Goal: Task Accomplishment & Management: Use online tool/utility

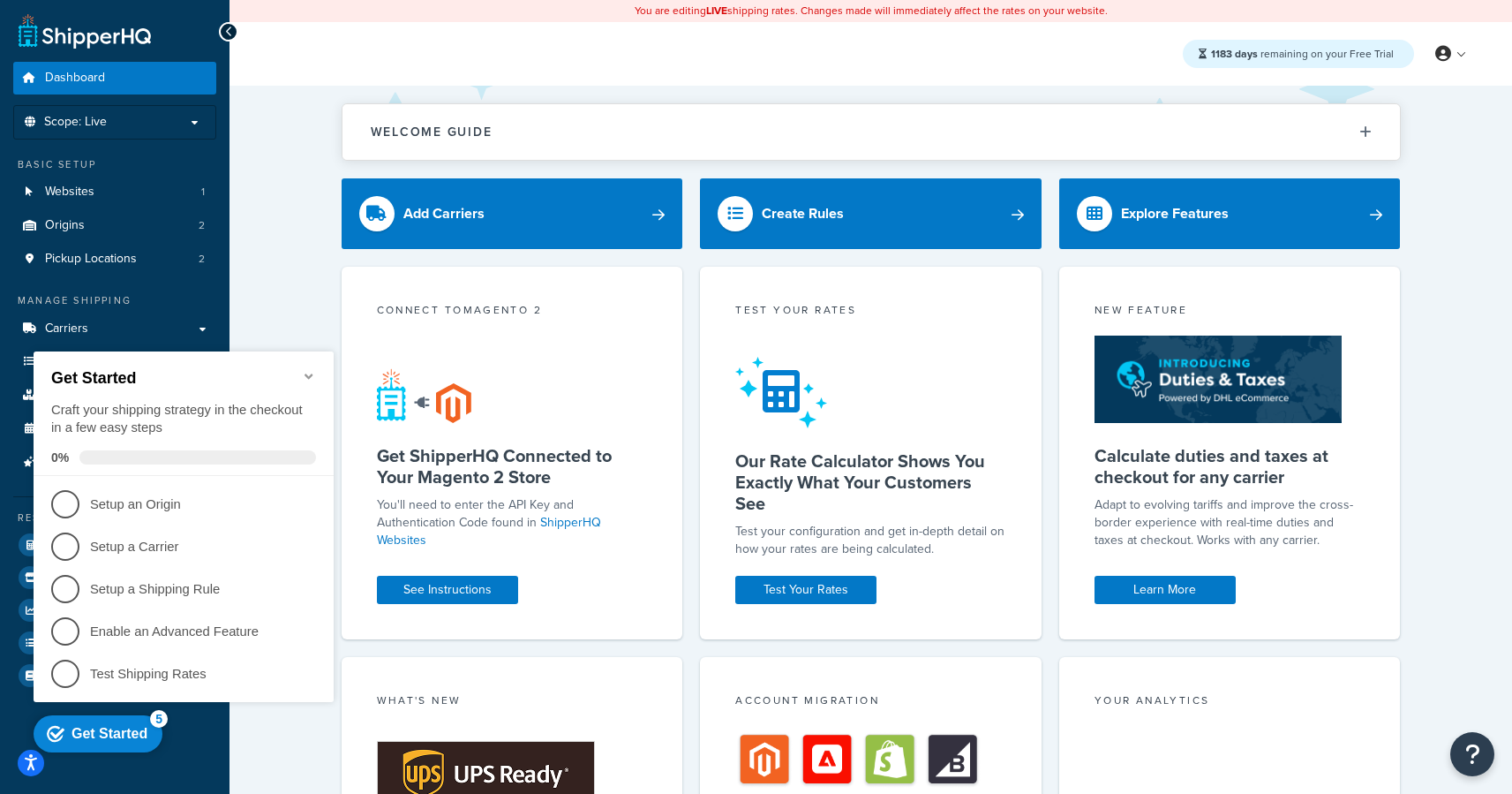
click at [312, 374] on icon "Minimize checklist" at bounding box center [309, 377] width 8 height 6
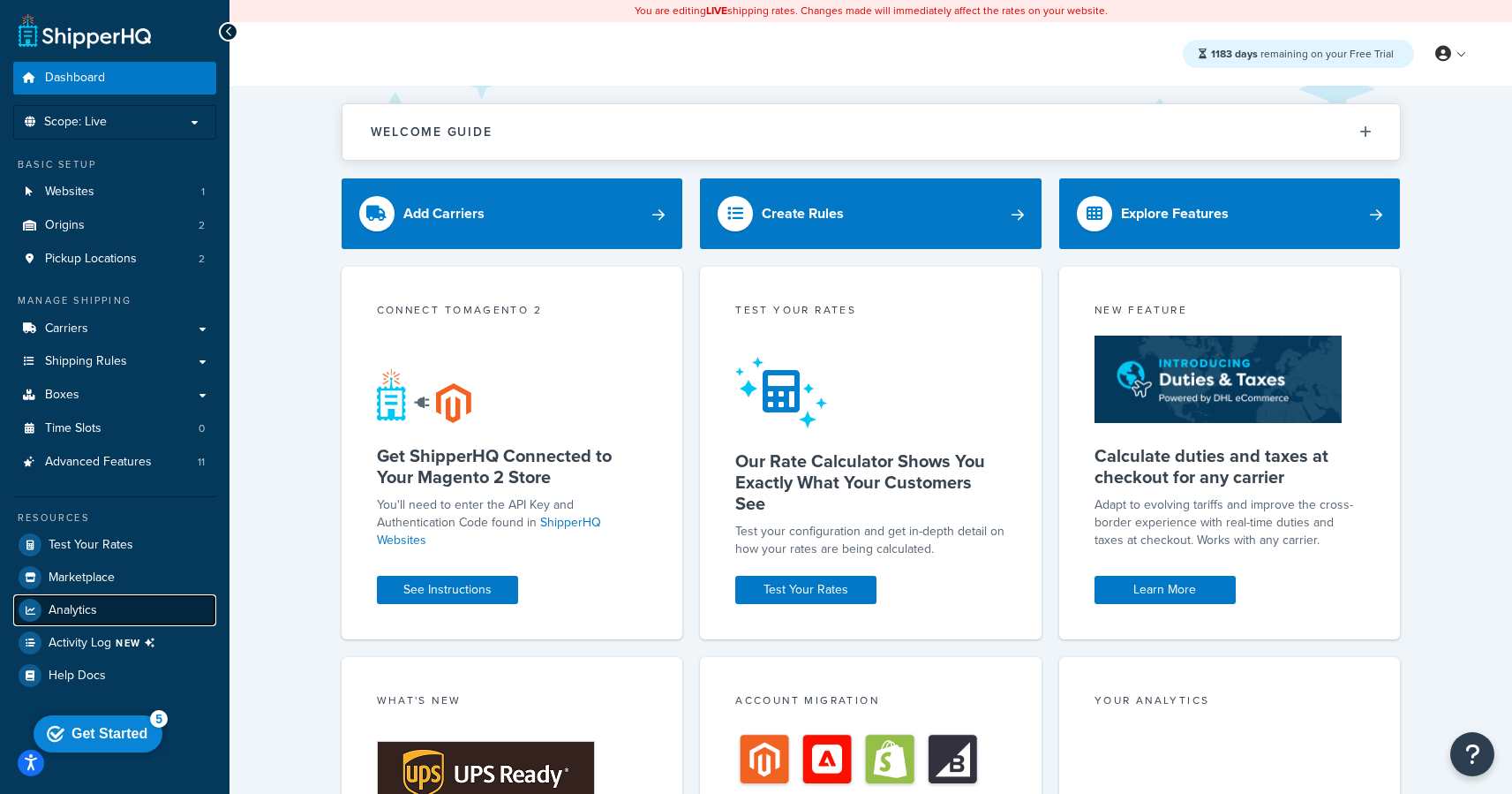
click at [99, 620] on link "Analytics" at bounding box center [114, 609] width 203 height 32
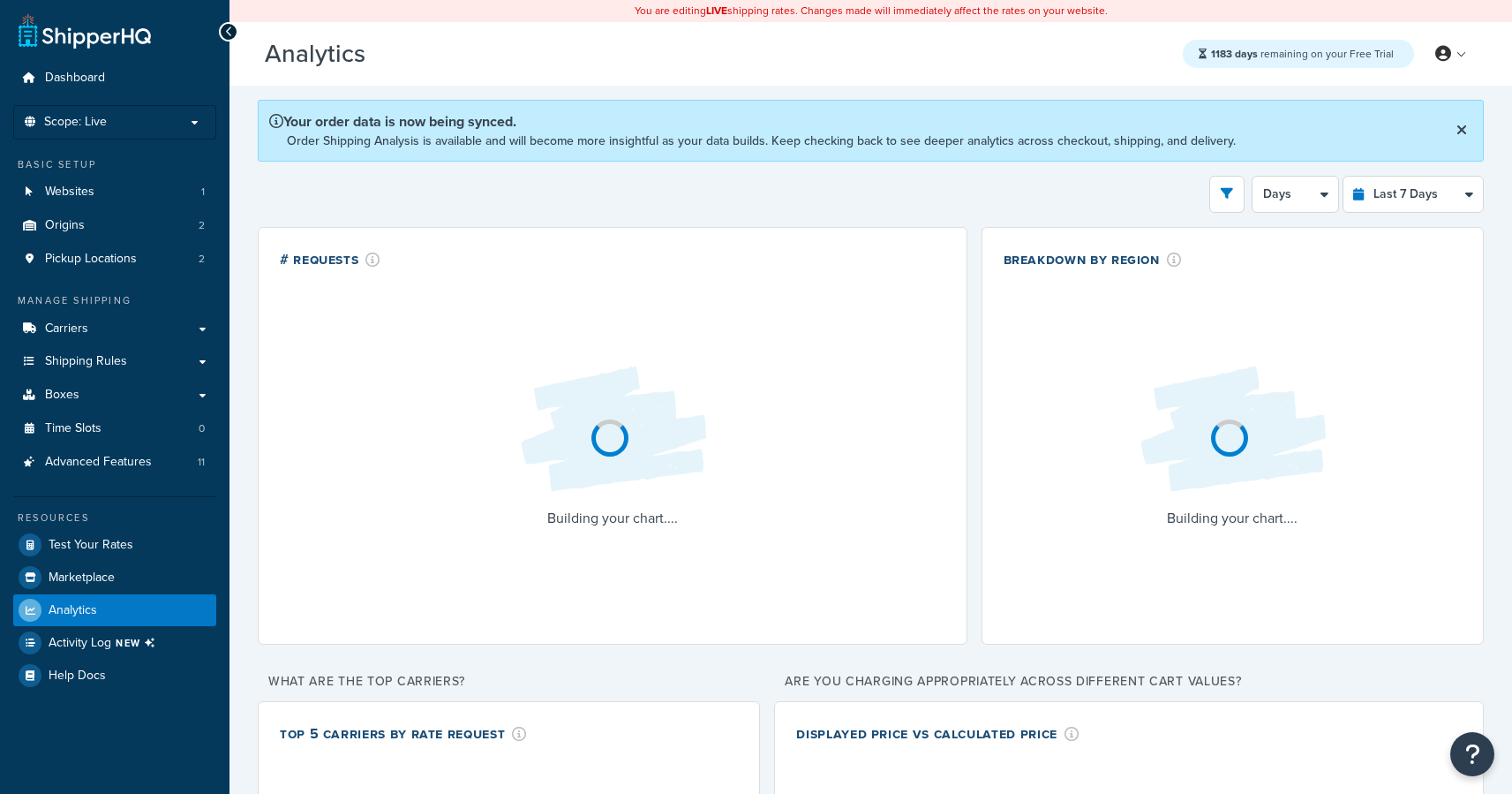
select select "last_7_days"
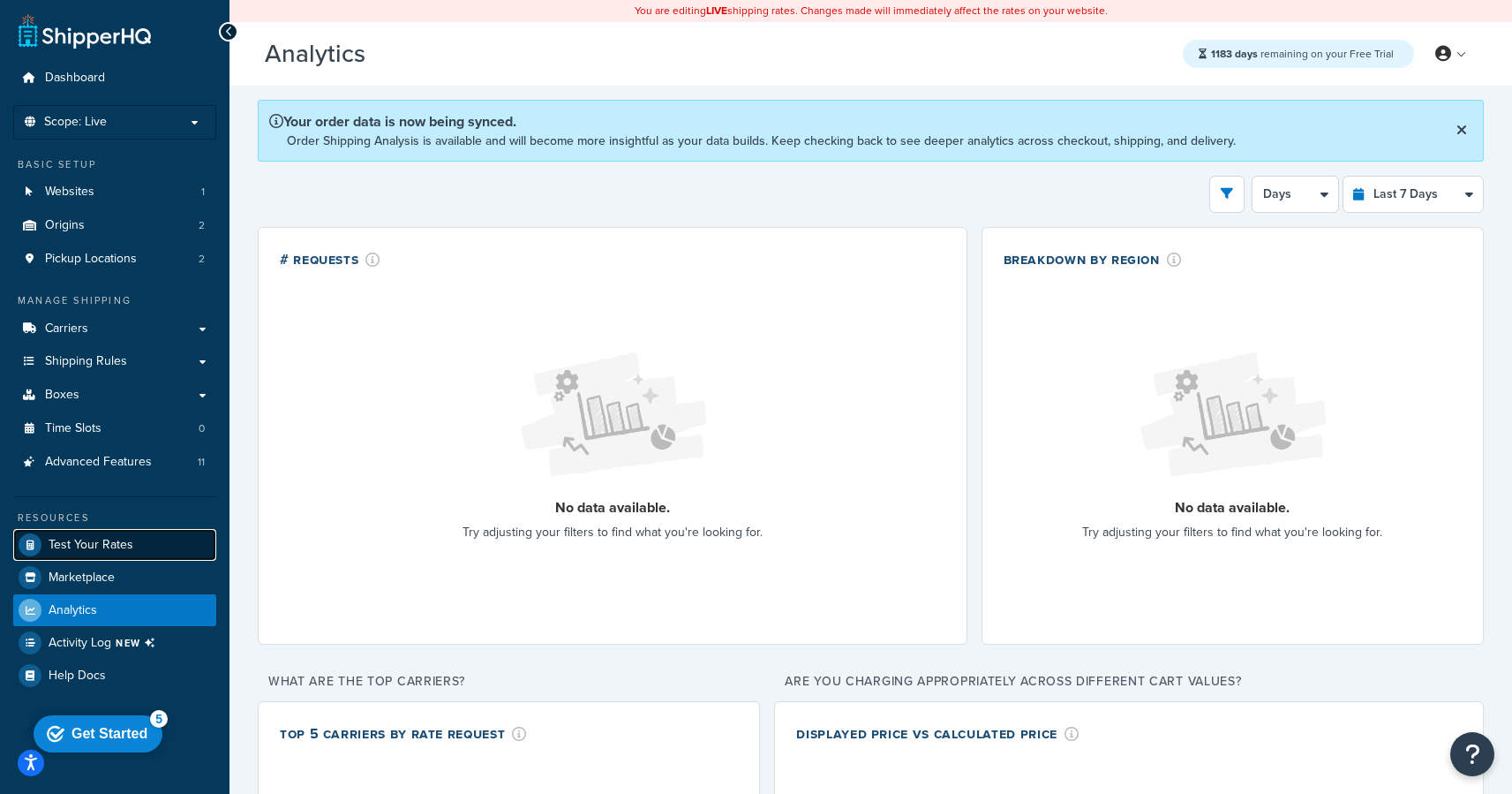
click at [112, 539] on span "Test Your Rates" at bounding box center [91, 545] width 85 height 15
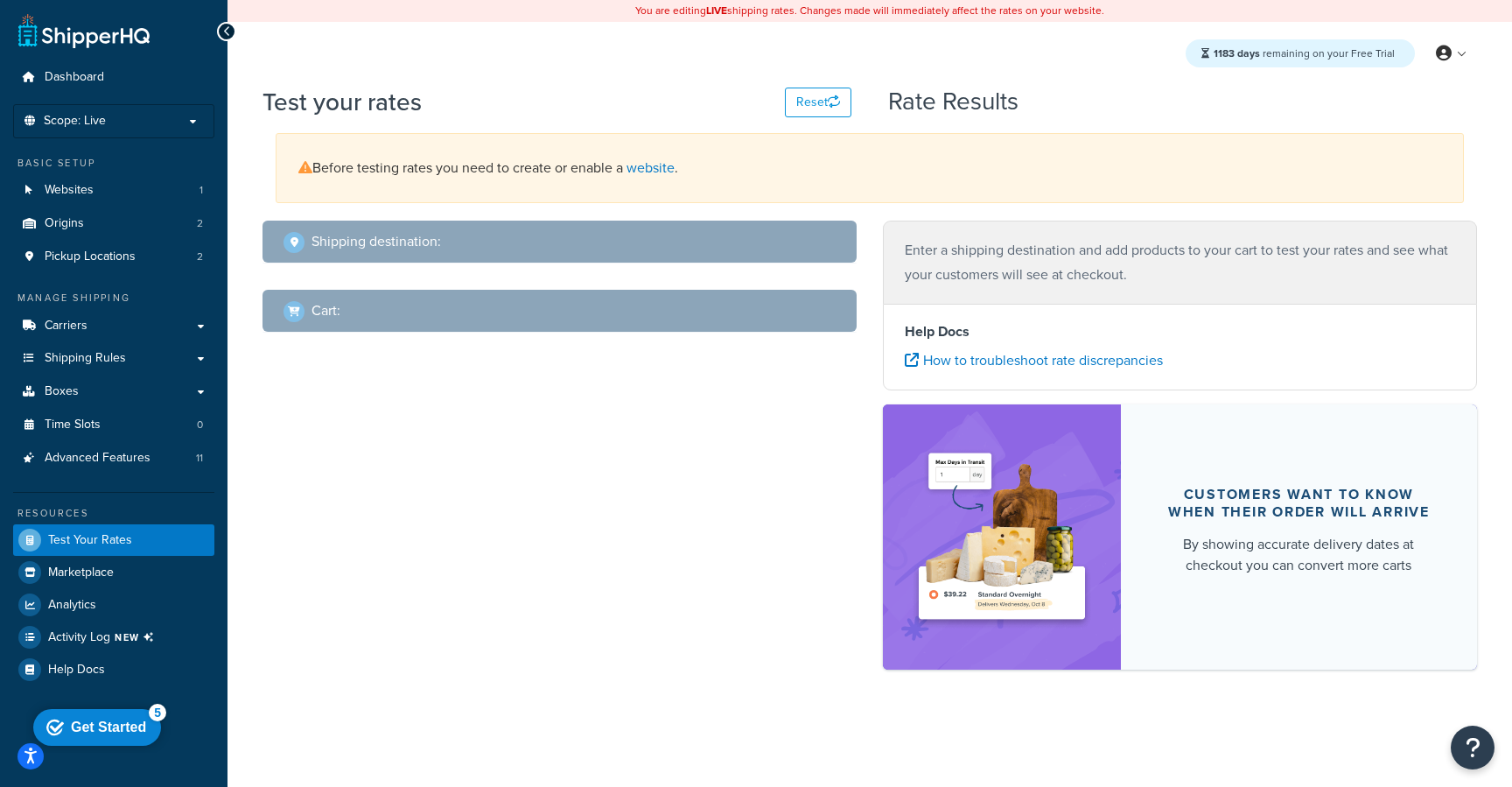
select select "TX"
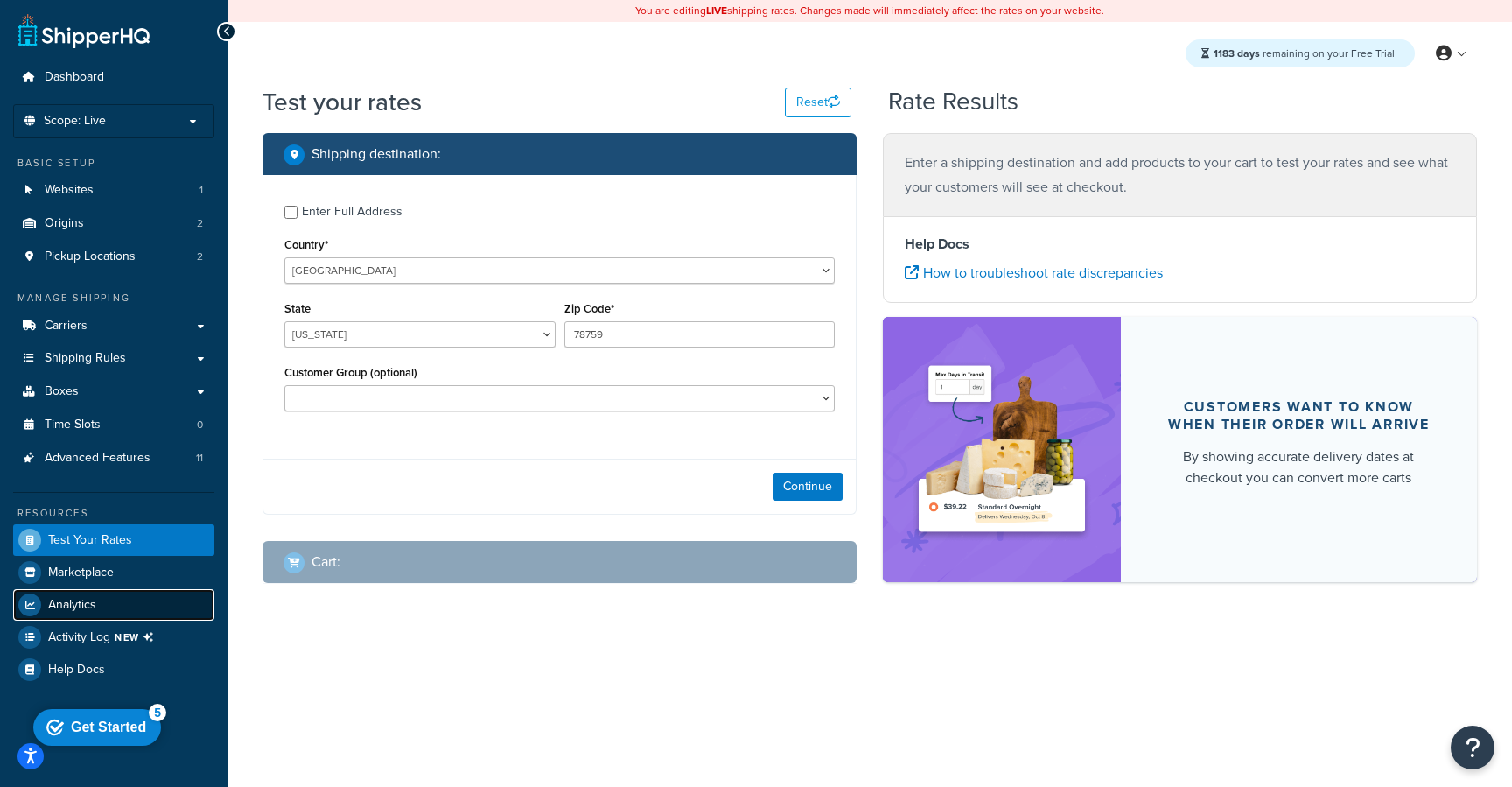
click at [95, 604] on span "Analytics" at bounding box center [72, 605] width 49 height 15
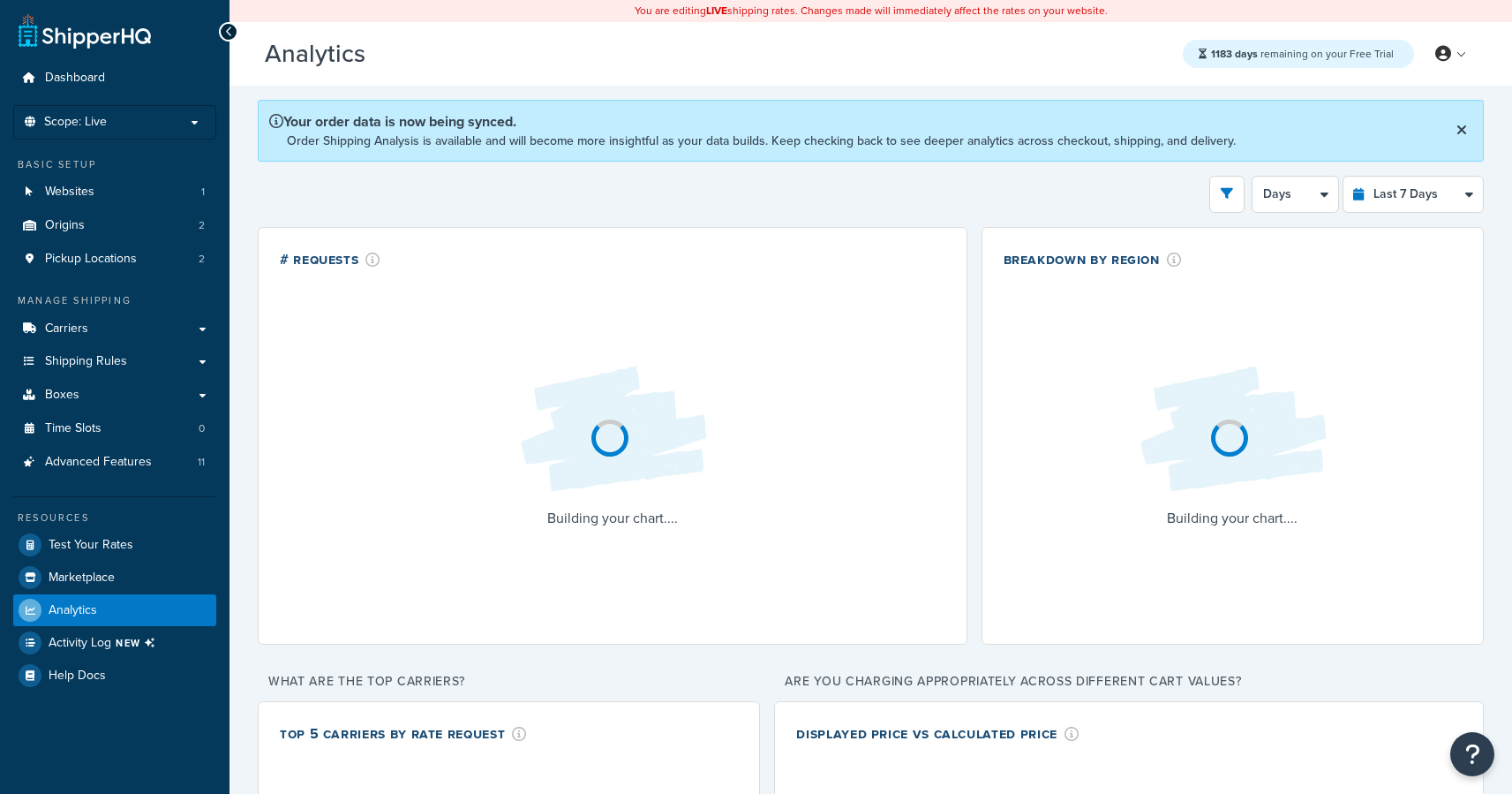
select select "last_7_days"
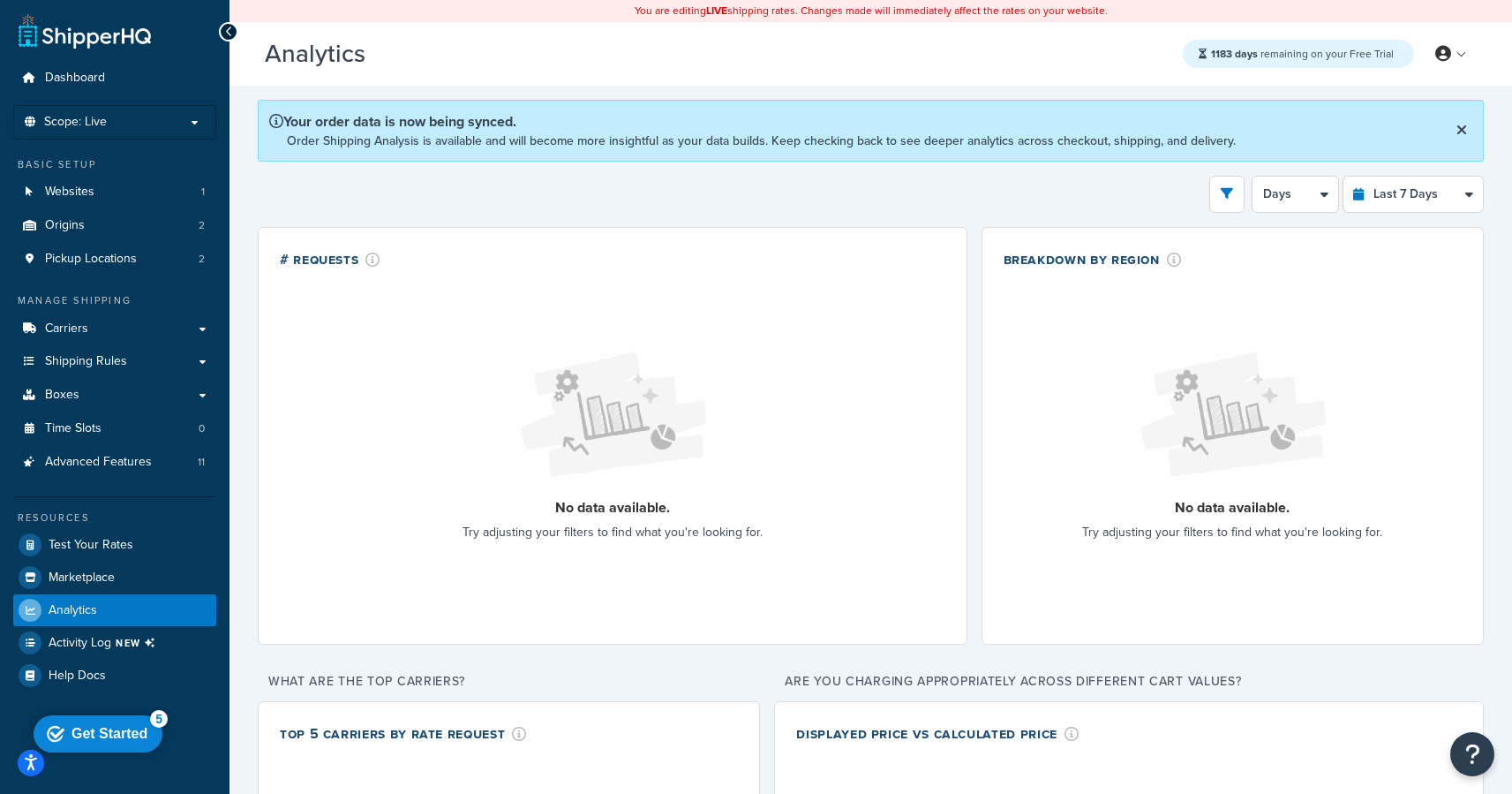
click at [500, 350] on div "No data available. Try adjusting your filters to find what you're looking for." at bounding box center [612, 446] width 300 height 216
click at [1445, 198] on select "Last 24 Hours Last 7 Days Last 30 Days Last 3 Months Last 6 Months Last 12 Mont…" at bounding box center [1413, 194] width 139 height 36
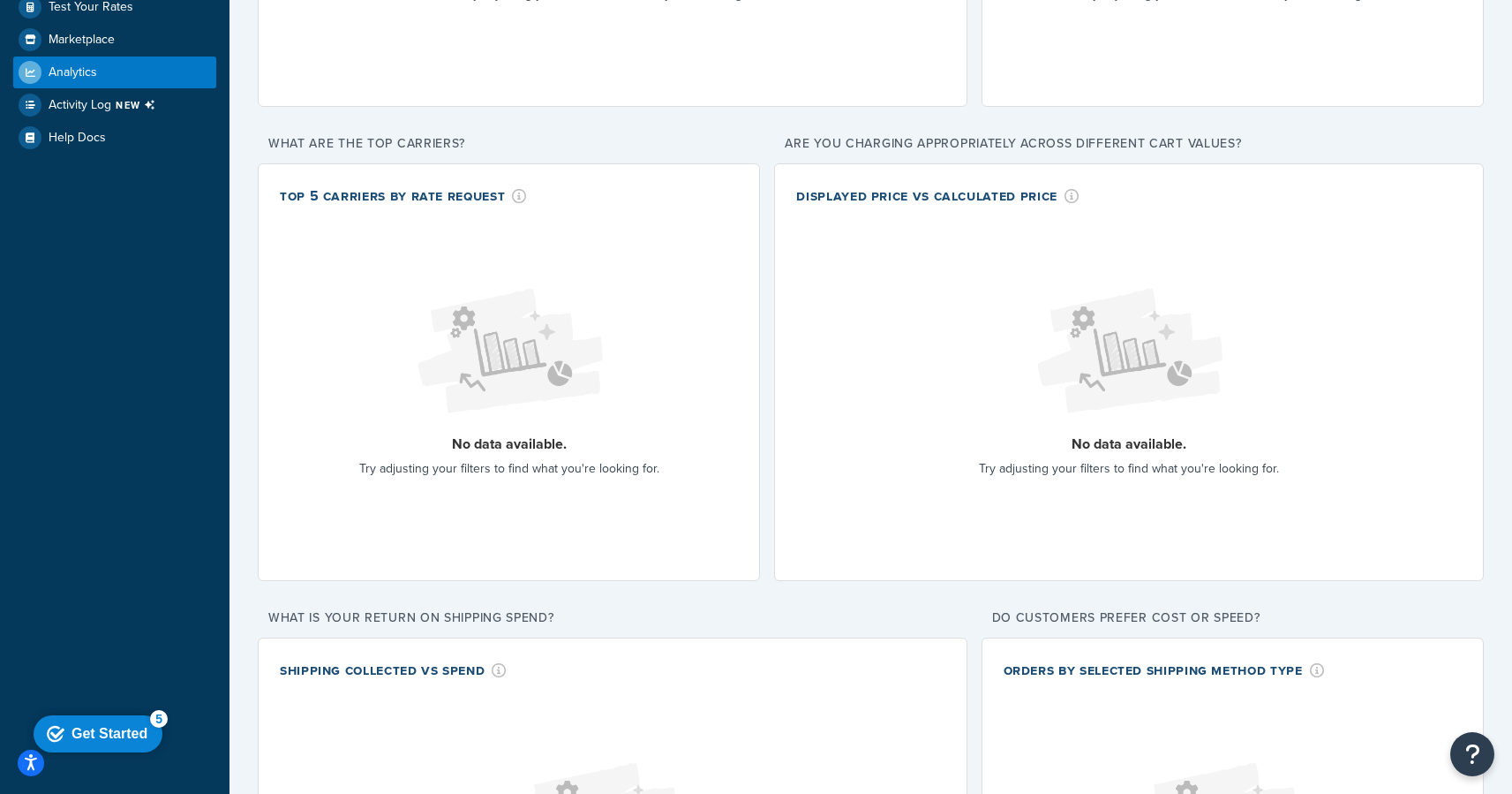
scroll to position [345, 0]
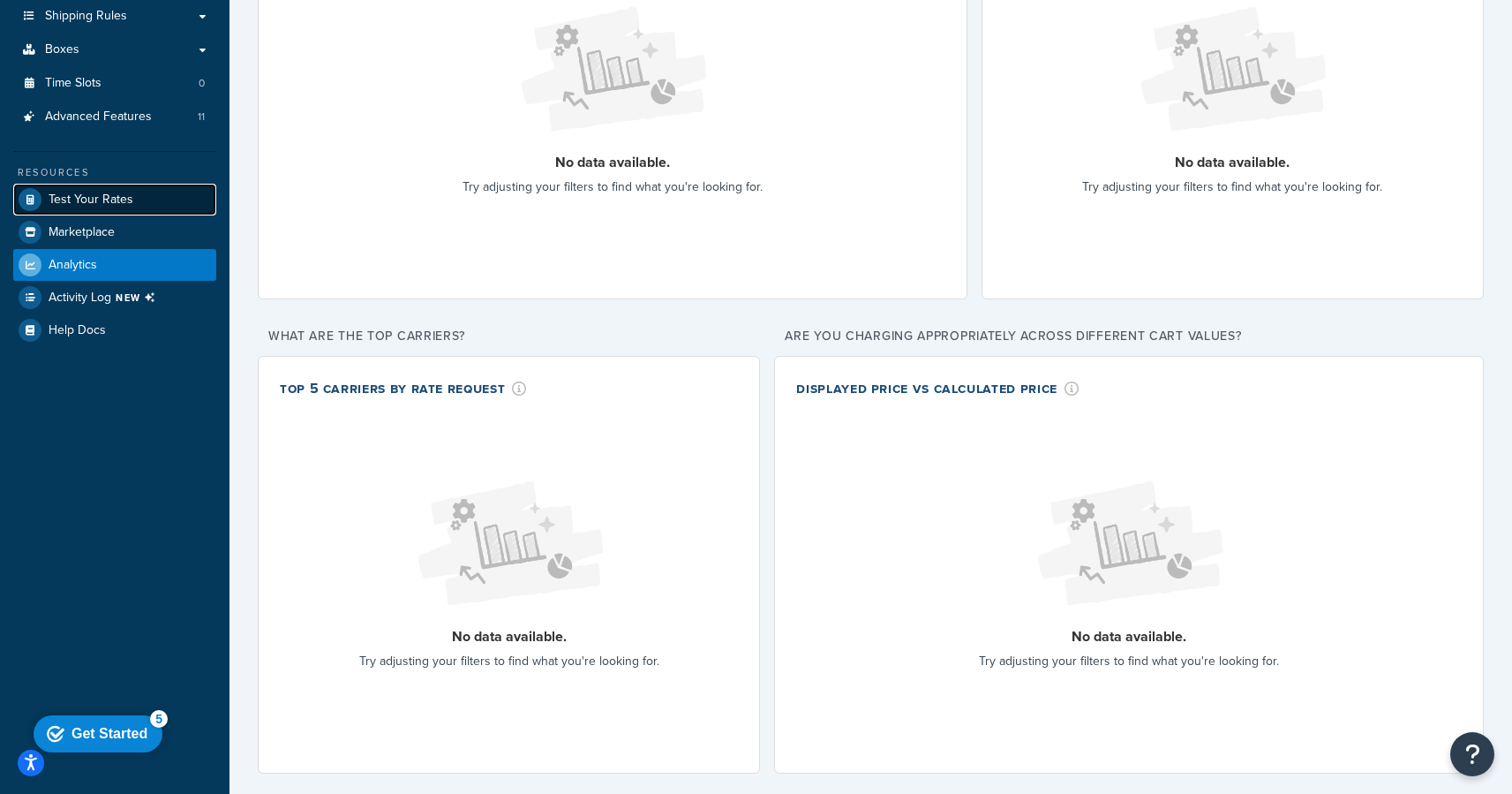
click at [99, 210] on link "Test Your Rates" at bounding box center [114, 199] width 203 height 32
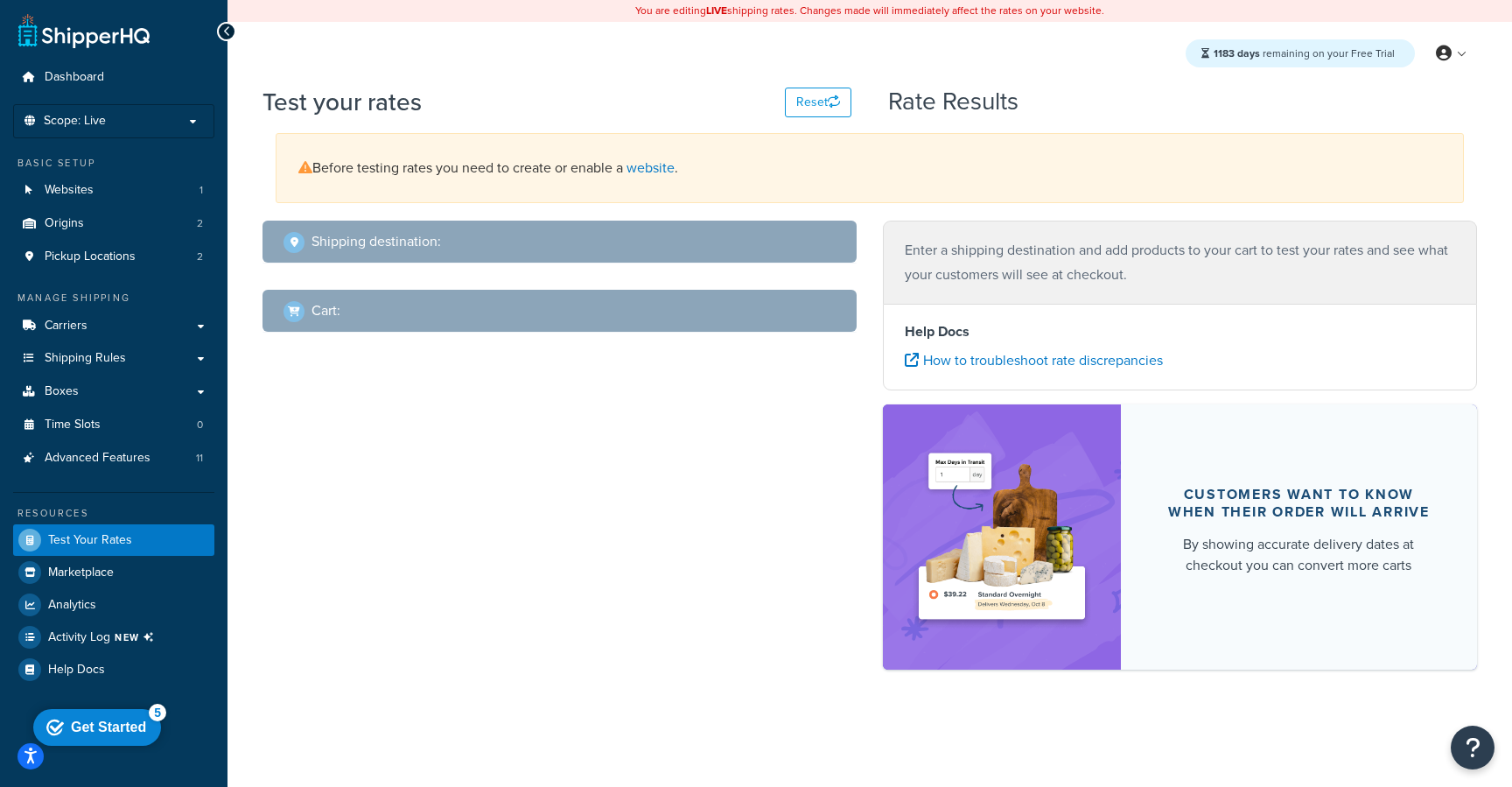
select select "TX"
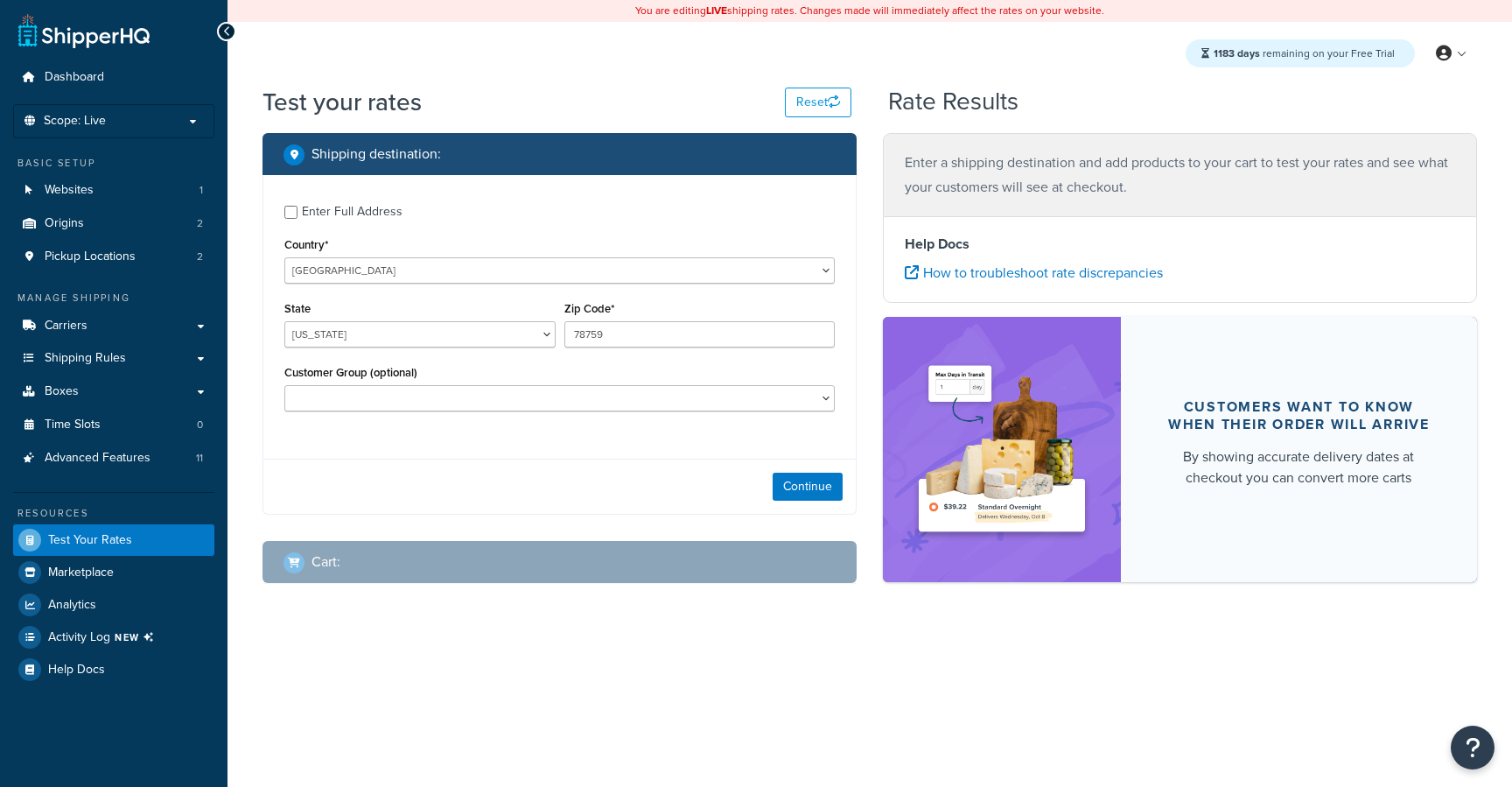
select select "[GEOGRAPHIC_DATA]"
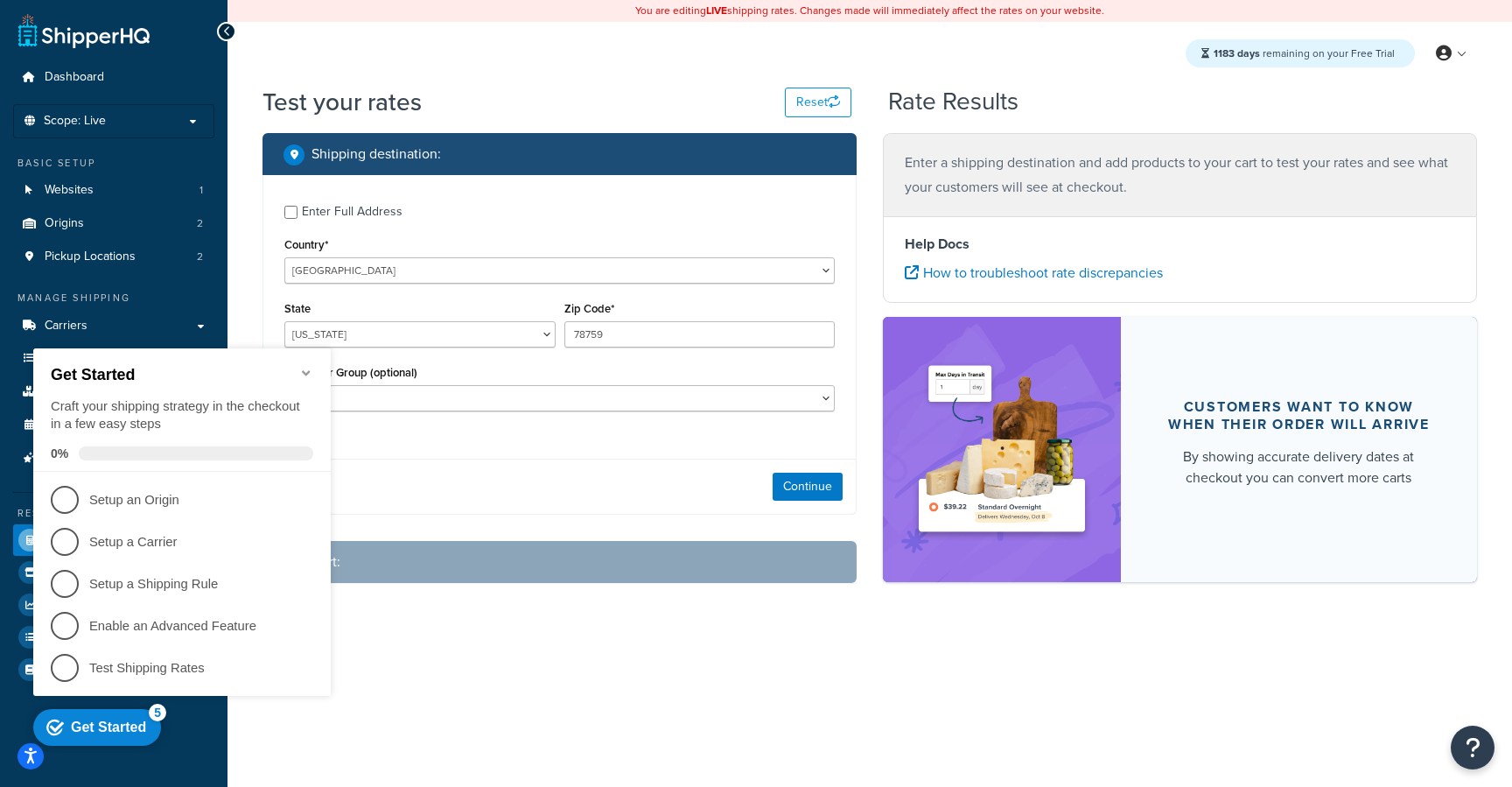
click at [303, 366] on icon "Minimize checklist" at bounding box center [306, 373] width 14 height 14
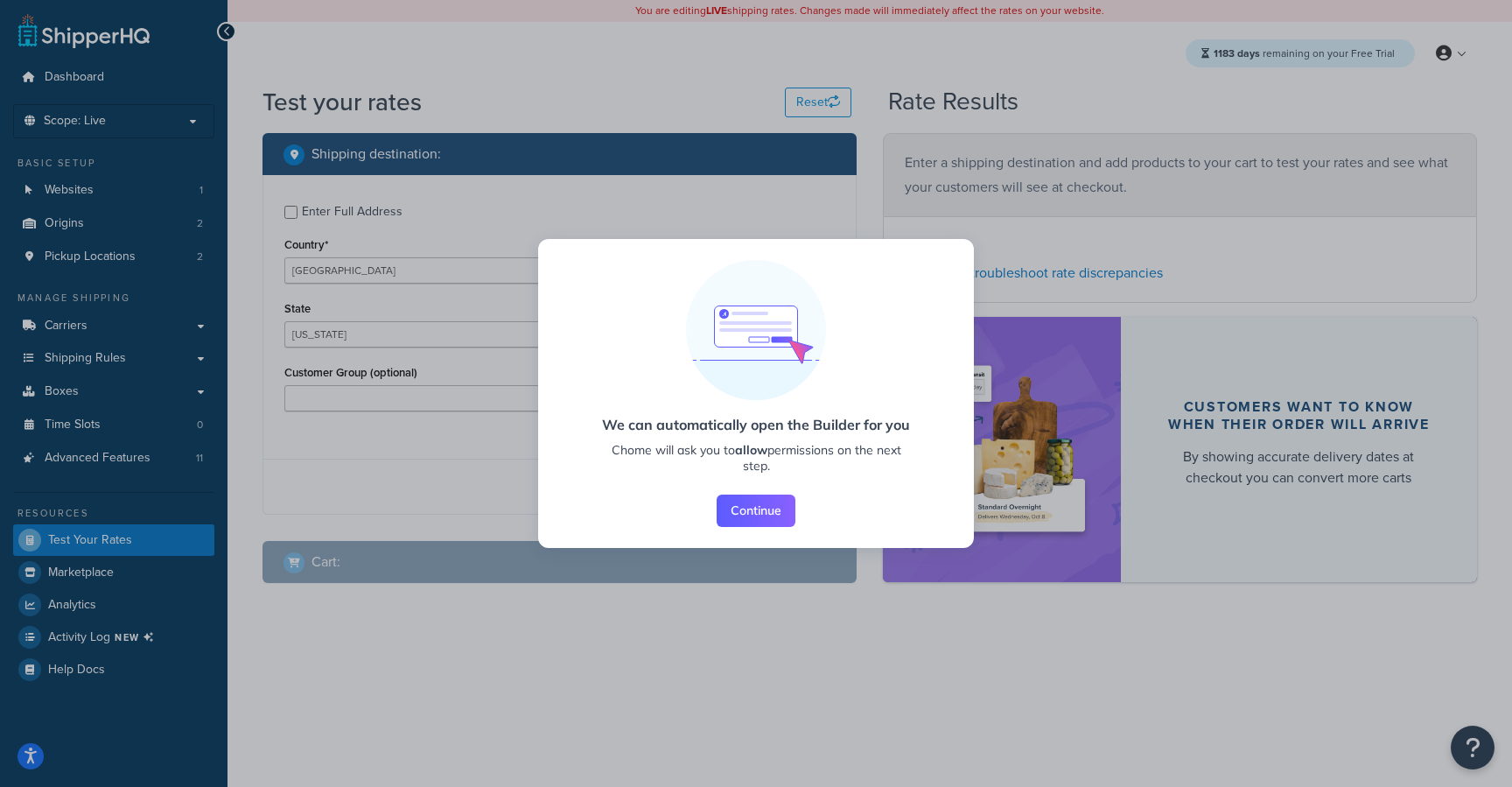
click at [764, 511] on button "Continue" at bounding box center [756, 511] width 79 height 32
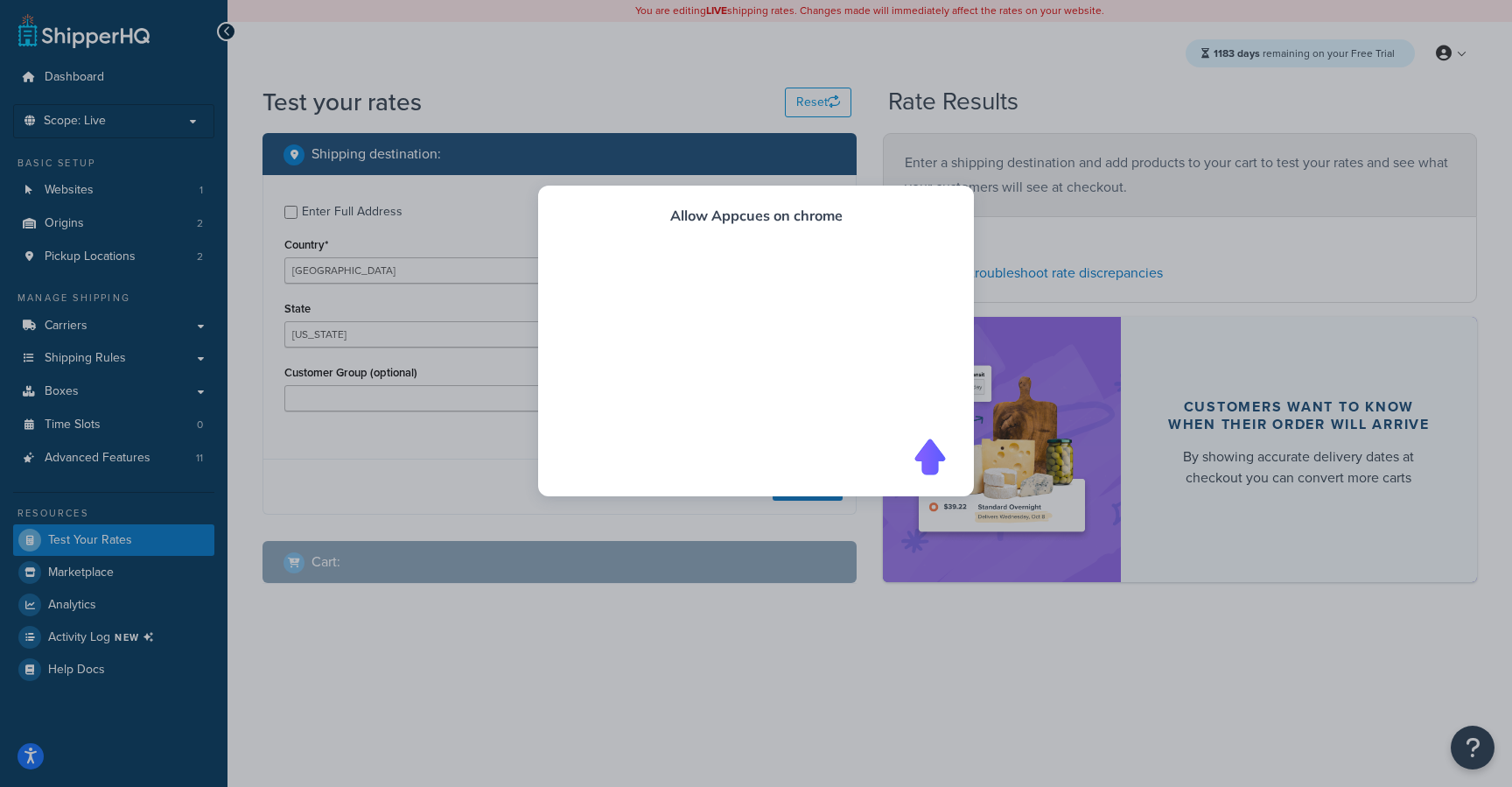
drag, startPoint x: 935, startPoint y: 441, endPoint x: 940, endPoint y: 355, distance: 86.1
click at [935, 434] on div "Allow Appcues on chrome" at bounding box center [756, 341] width 435 height 311
drag, startPoint x: 957, startPoint y: 456, endPoint x: 951, endPoint y: 449, distance: 9.2
click at [955, 454] on div "Allow Appcues on chrome" at bounding box center [756, 341] width 435 height 311
click at [929, 431] on div at bounding box center [756, 351] width 380 height 175
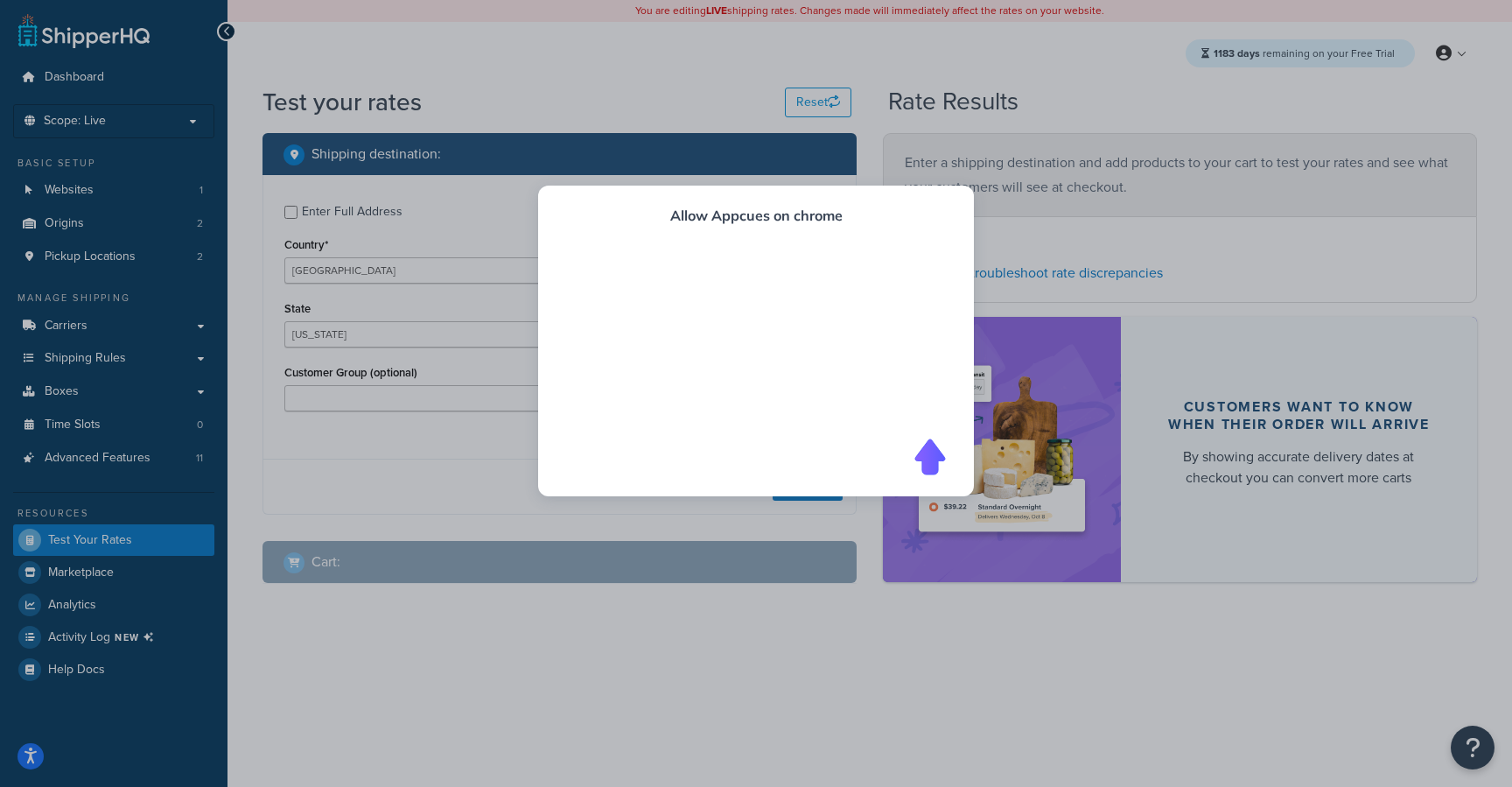
drag, startPoint x: 590, startPoint y: 252, endPoint x: 954, endPoint y: 359, distance: 379.4
click at [954, 359] on div "Allow Appcues on chrome" at bounding box center [756, 341] width 435 height 311
click at [913, 456] on div at bounding box center [756, 456] width 380 height 37
click at [817, 349] on div at bounding box center [756, 351] width 380 height 175
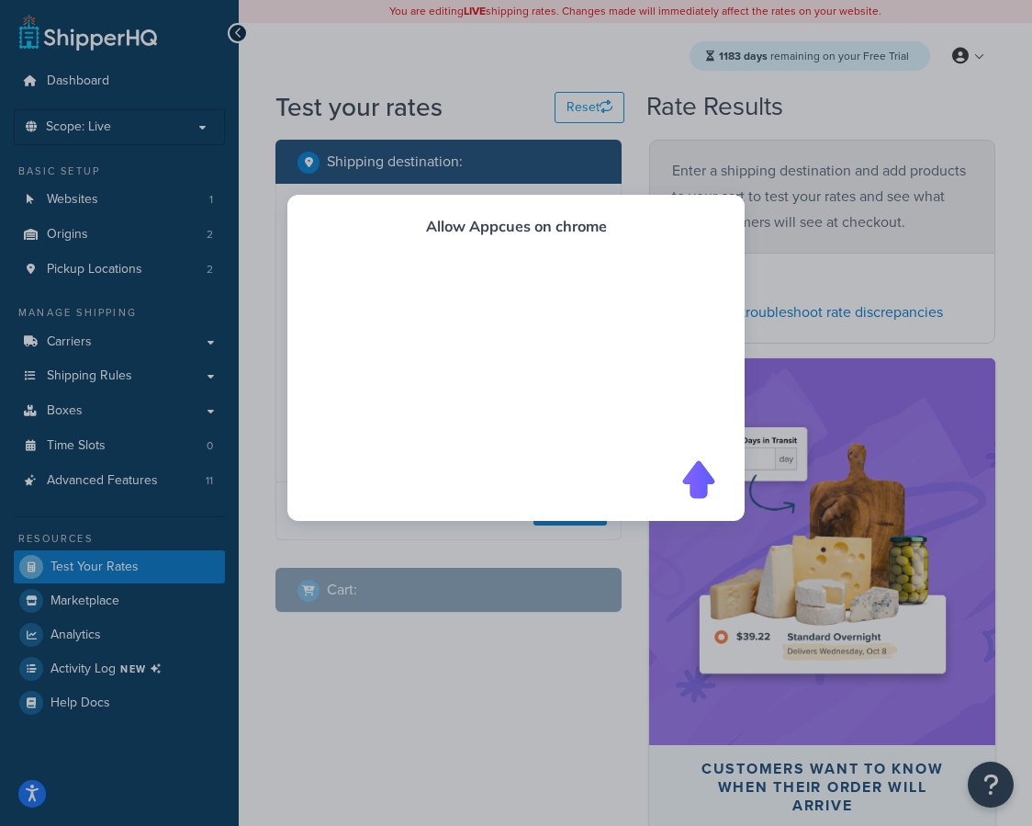
click at [840, 157] on div "overlay" at bounding box center [516, 413] width 1032 height 826
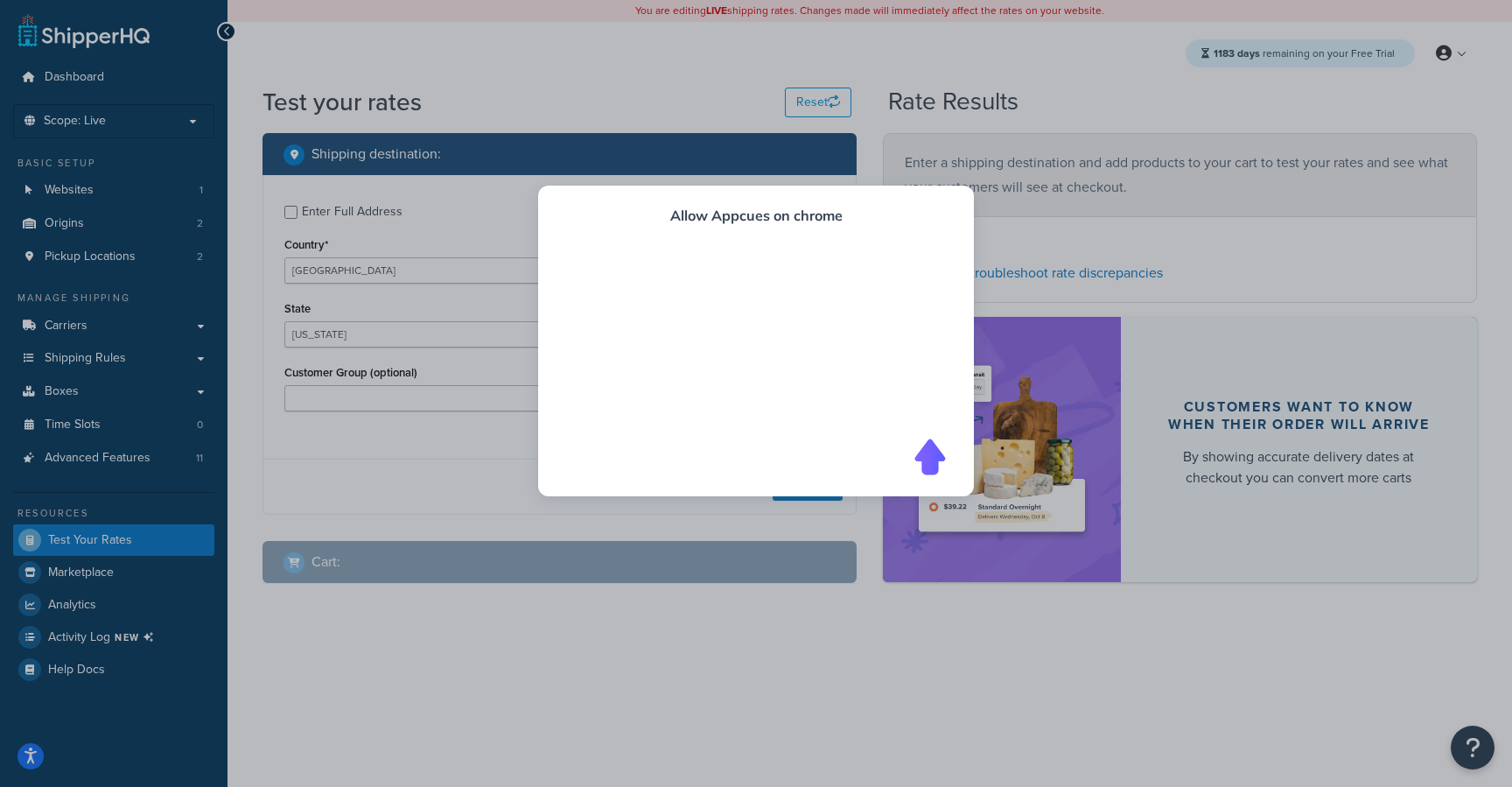
drag, startPoint x: 1018, startPoint y: 212, endPoint x: 986, endPoint y: 220, distance: 33.0
click at [1015, 212] on div "overlay" at bounding box center [756, 394] width 1512 height 787
click at [874, 230] on div "Allow Appcues on chrome" at bounding box center [756, 341] width 435 height 311
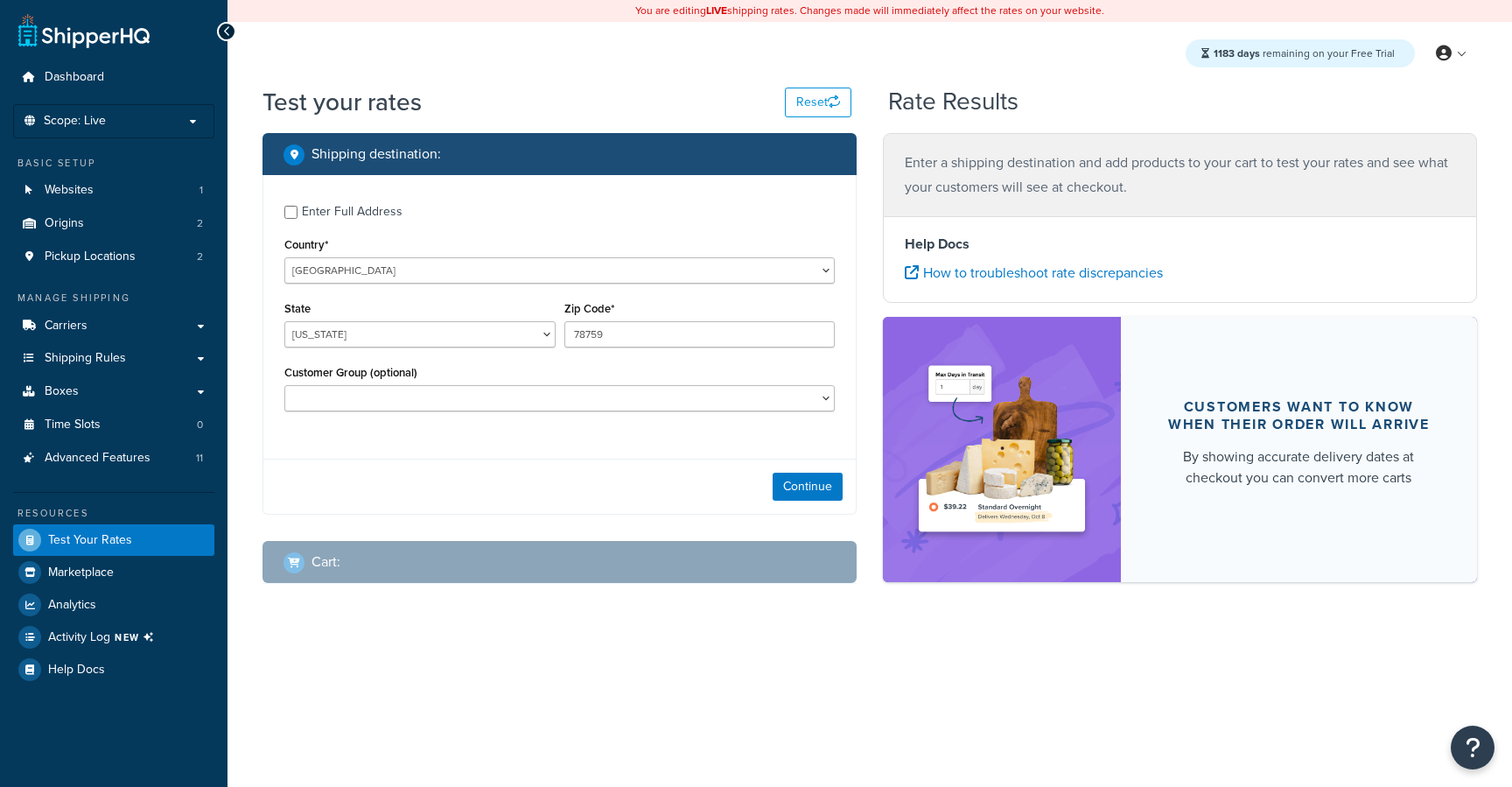
select select "[GEOGRAPHIC_DATA]"
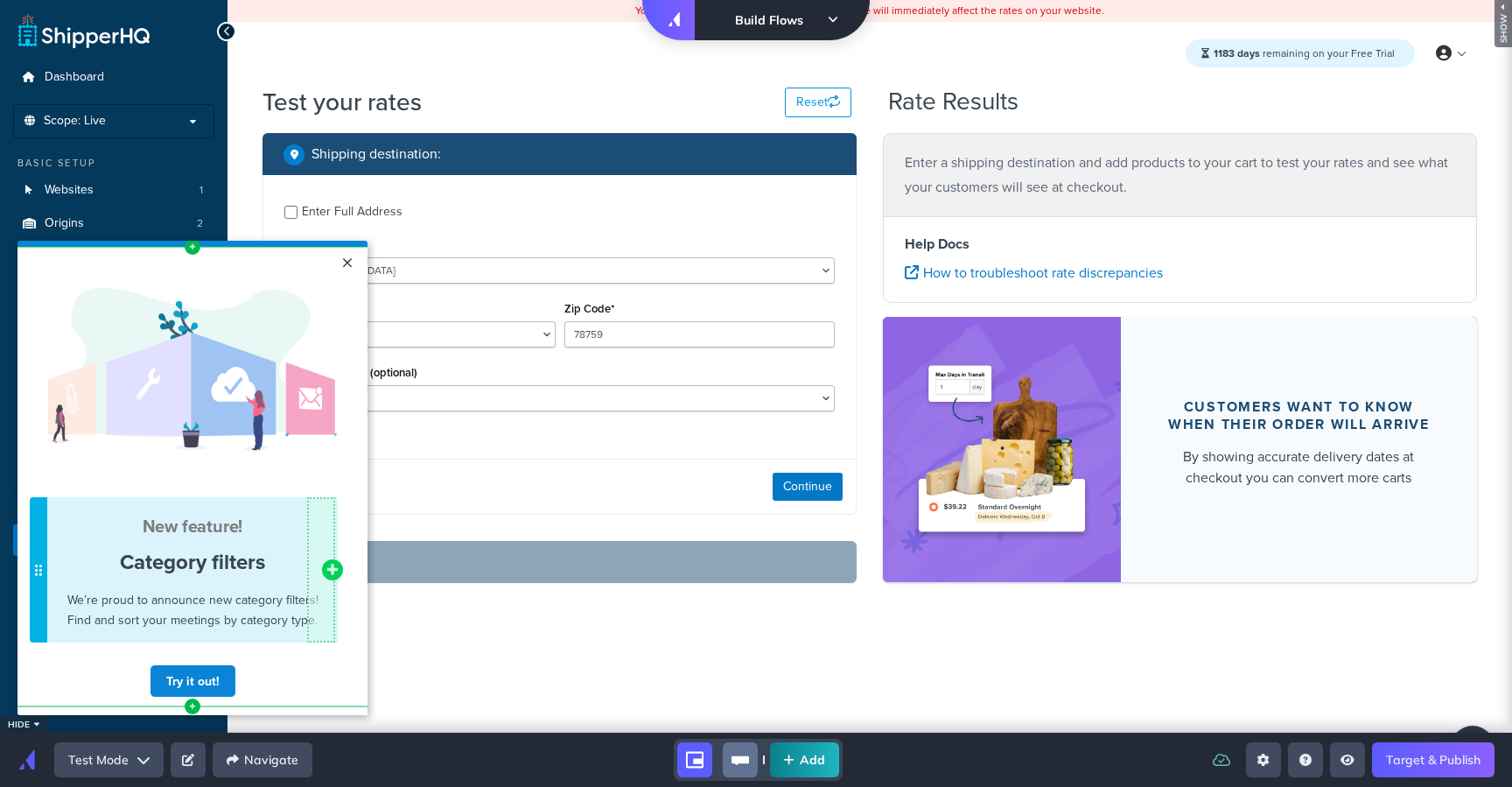
click at [346, 566] on span at bounding box center [332, 570] width 28 height 35
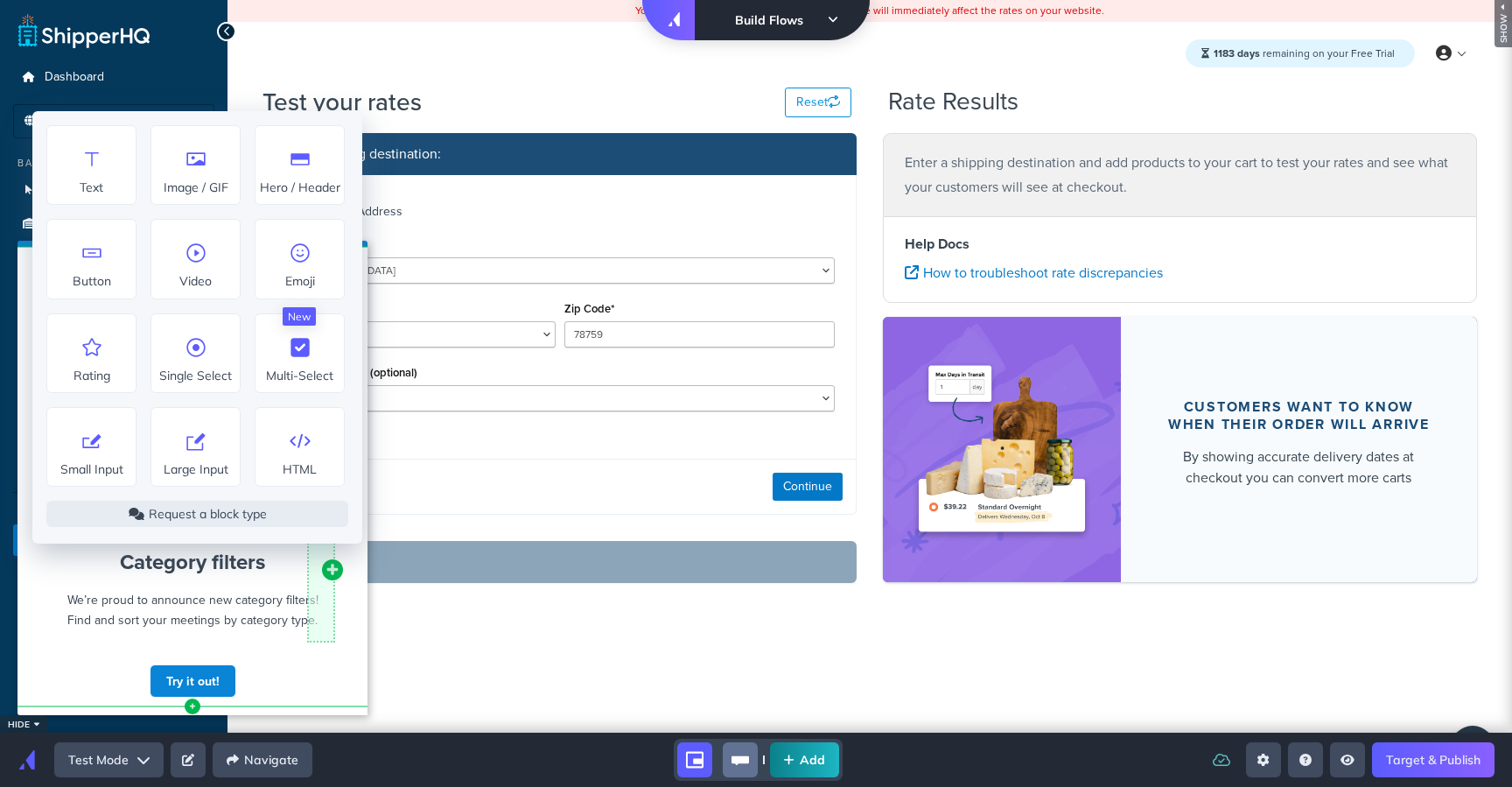
click at [345, 631] on cue "Left Side Caret - Move Row Right Side Caret - Move Row move-dots Cannot exceed …" at bounding box center [192, 480] width 350 height 468
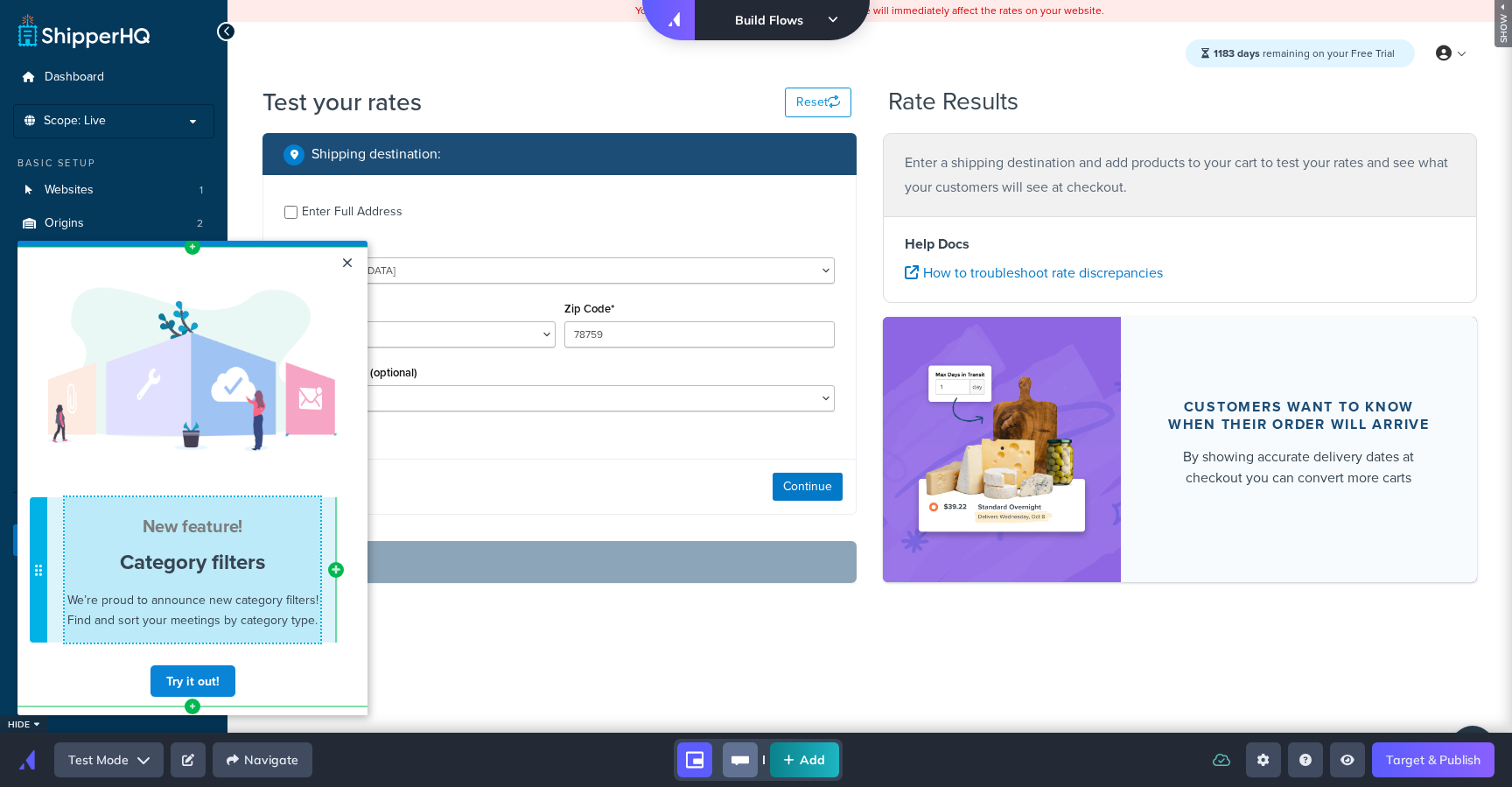
click at [212, 539] on div "New feature! Category filters We’re proud to announce new category filters! Fin…" at bounding box center [192, 572] width 255 height 114
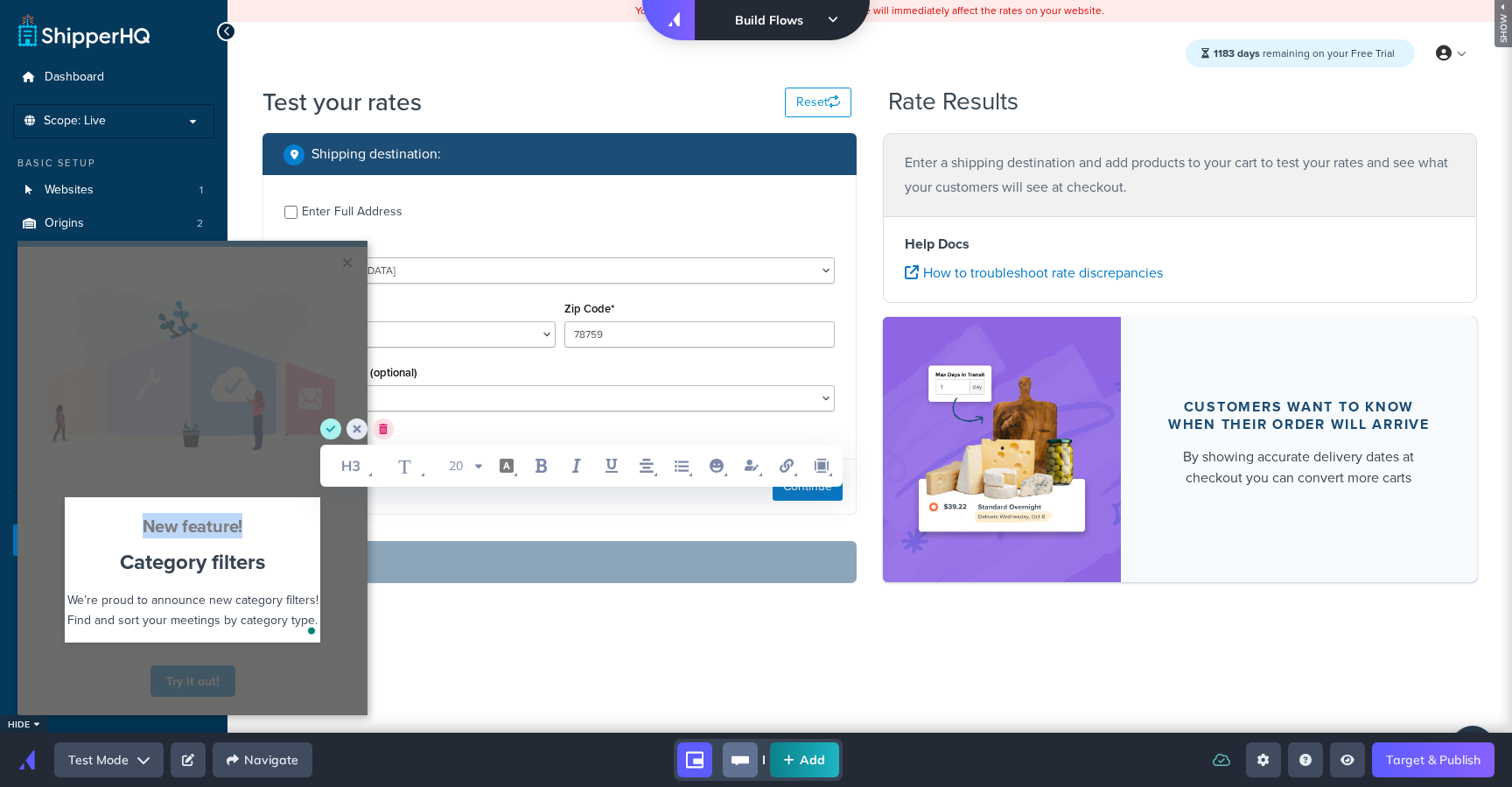
drag, startPoint x: 258, startPoint y: 526, endPoint x: 96, endPoint y: 521, distance: 162.1
click at [96, 521] on div "New feature!" at bounding box center [192, 526] width 255 height 23
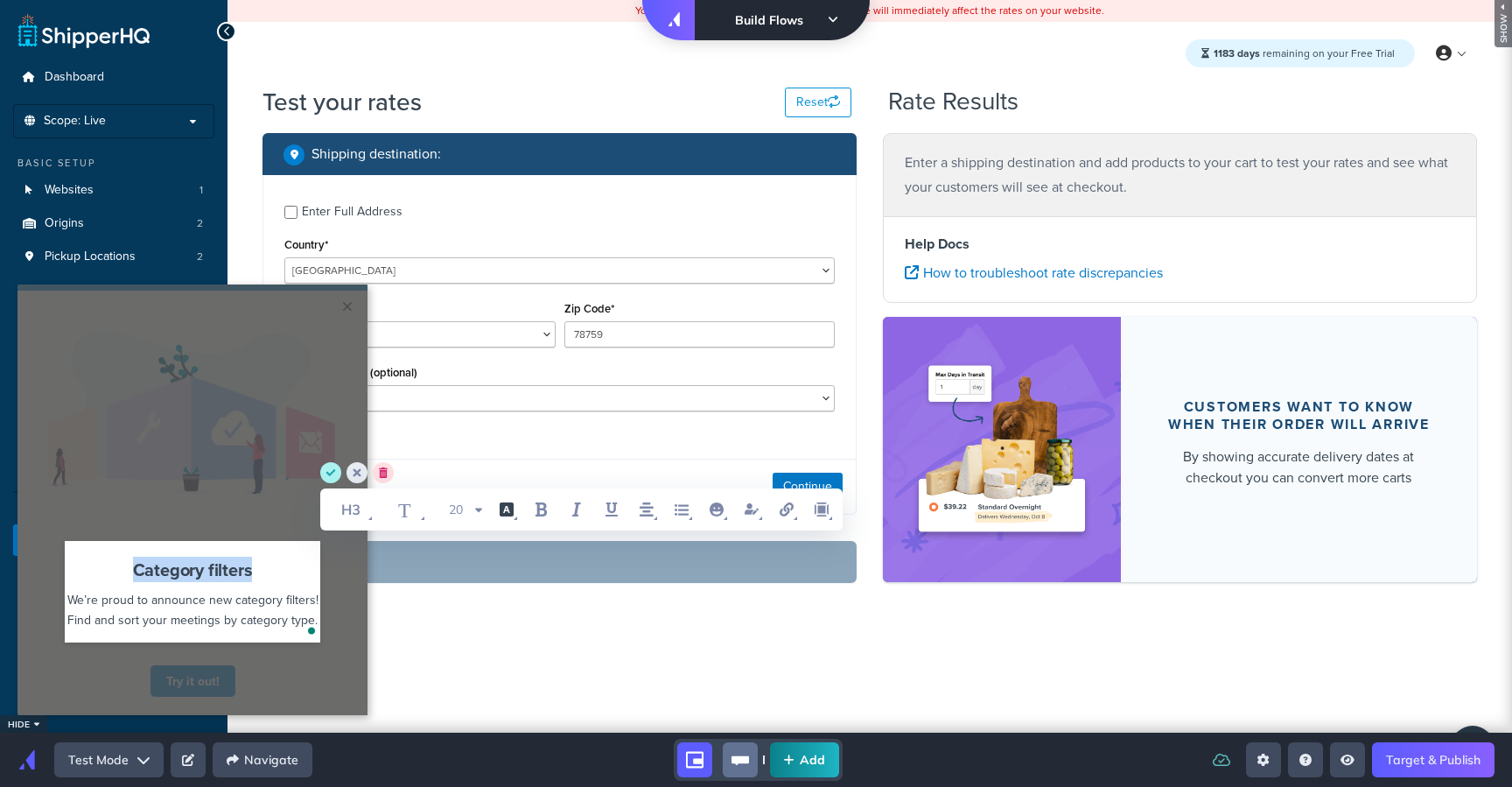
drag, startPoint x: 252, startPoint y: 572, endPoint x: 37, endPoint y: 558, distance: 215.5
click at [37, 558] on div "Category filters We’re proud to announce new category filters! Find and sort yo…" at bounding box center [192, 600] width 368 height 112
click at [198, 613] on span "We’re proud to announce new category filters! Find and sort your meetings by ca…" at bounding box center [194, 609] width 254 height 37
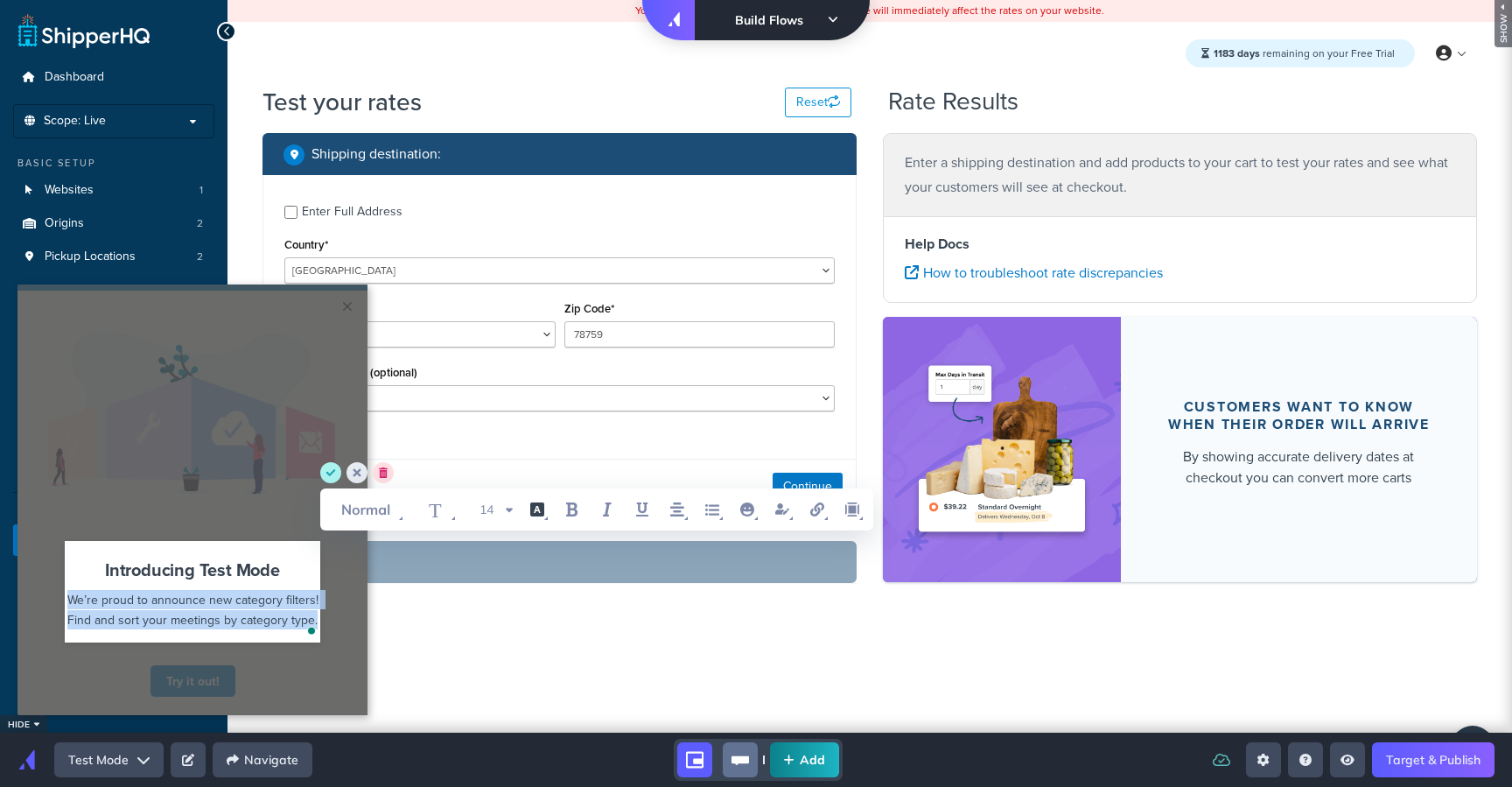
drag, startPoint x: 70, startPoint y: 598, endPoint x: 493, endPoint y: 656, distance: 427.0
click at [493, 7] on html "× Cannot exceed 6 items per row Introducing Test Mode We’re proud to announce n…" at bounding box center [756, 3] width 1512 height 7
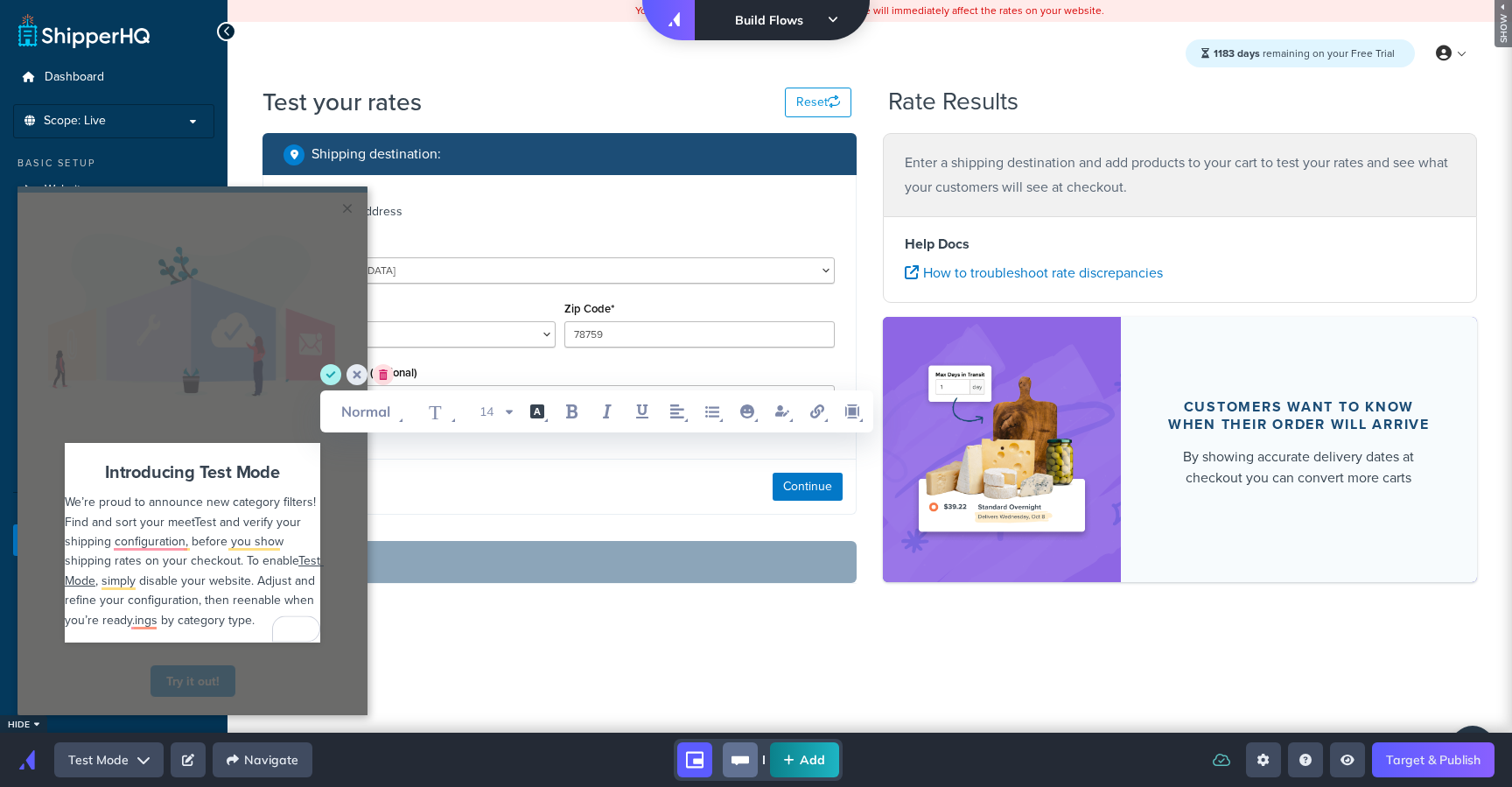
click at [245, 608] on div "We’re proud to announce new category filters! Find and sort your meetTest and v…" at bounding box center [192, 560] width 255 height 137
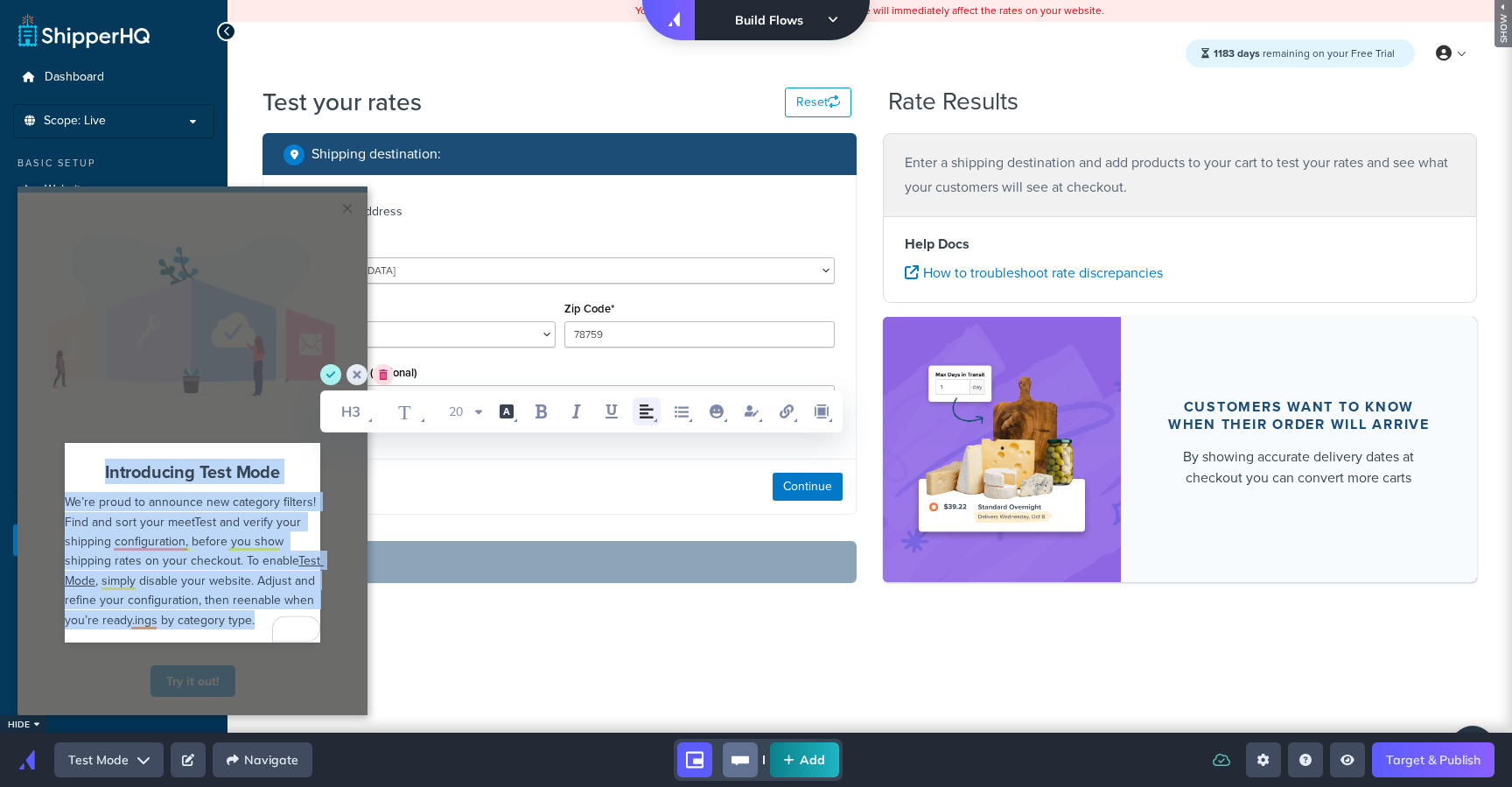
click at [651, 407] on icon "align left" at bounding box center [647, 412] width 21 height 21
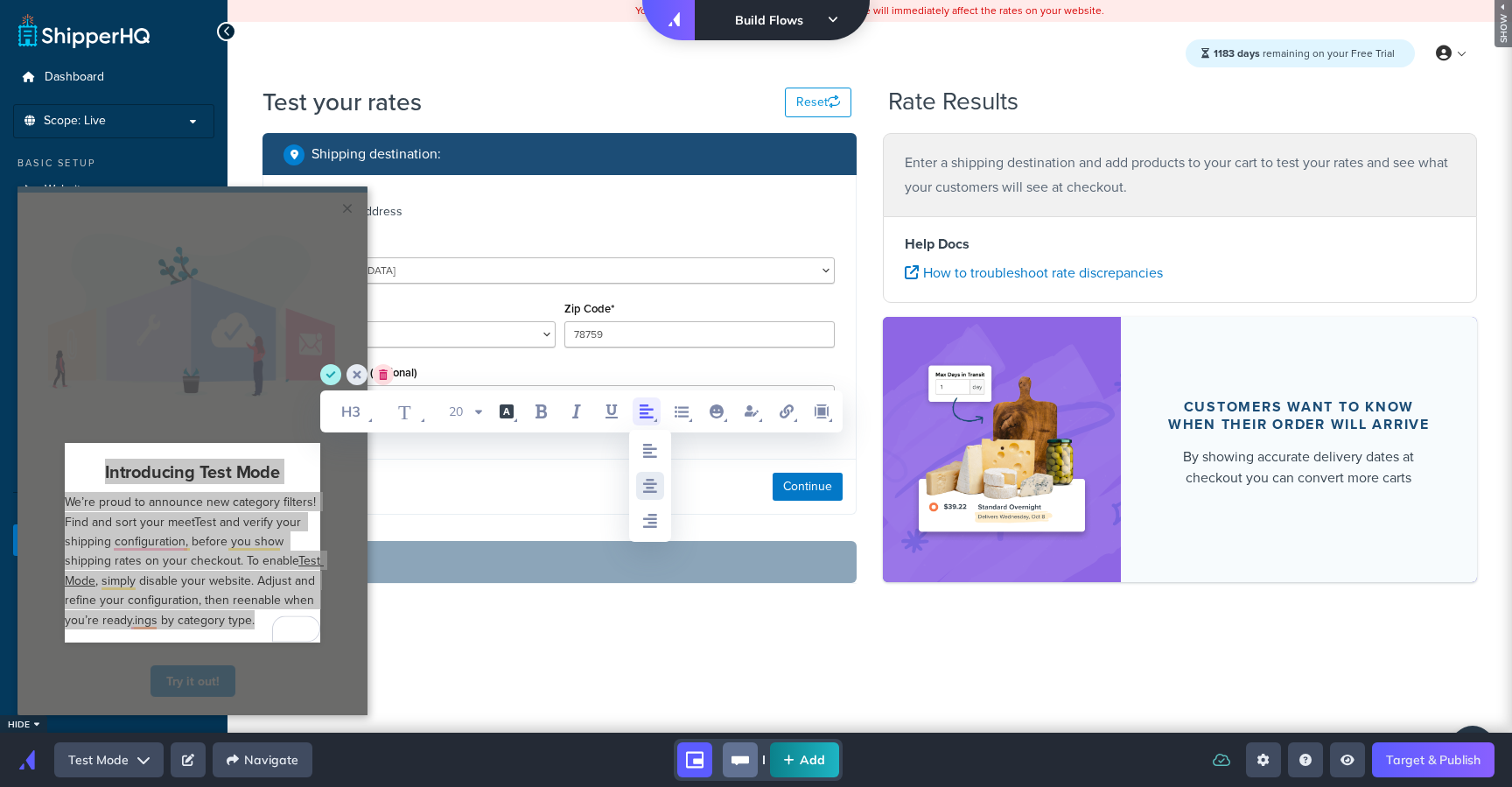
click at [650, 473] on span "WYSIWYG Toolbar and Actions" at bounding box center [650, 485] width 28 height 28
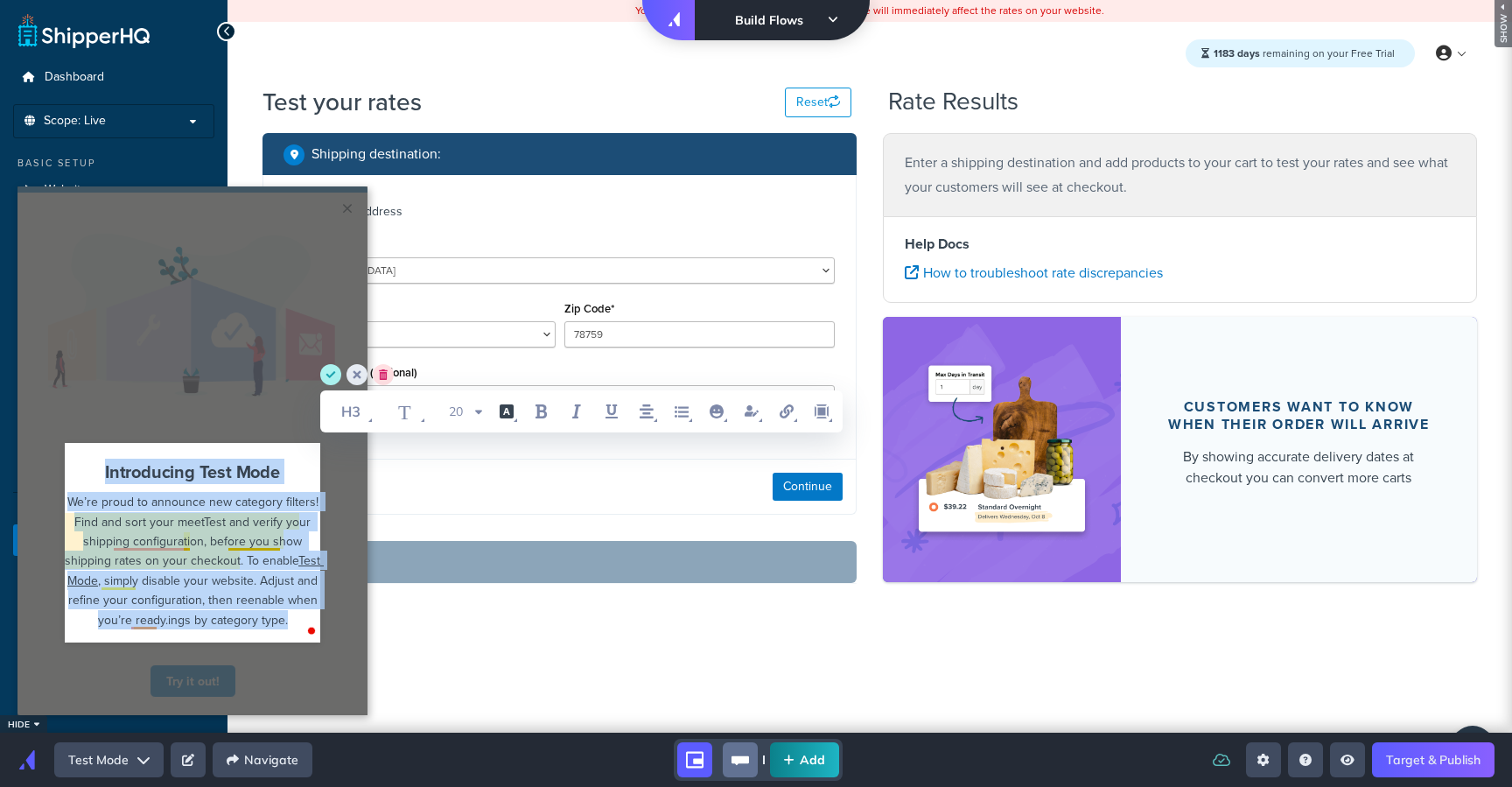
click at [241, 542] on span "We’re proud to announce new category filters! Find and sort your meetTest and v…" at bounding box center [193, 531] width 257 height 76
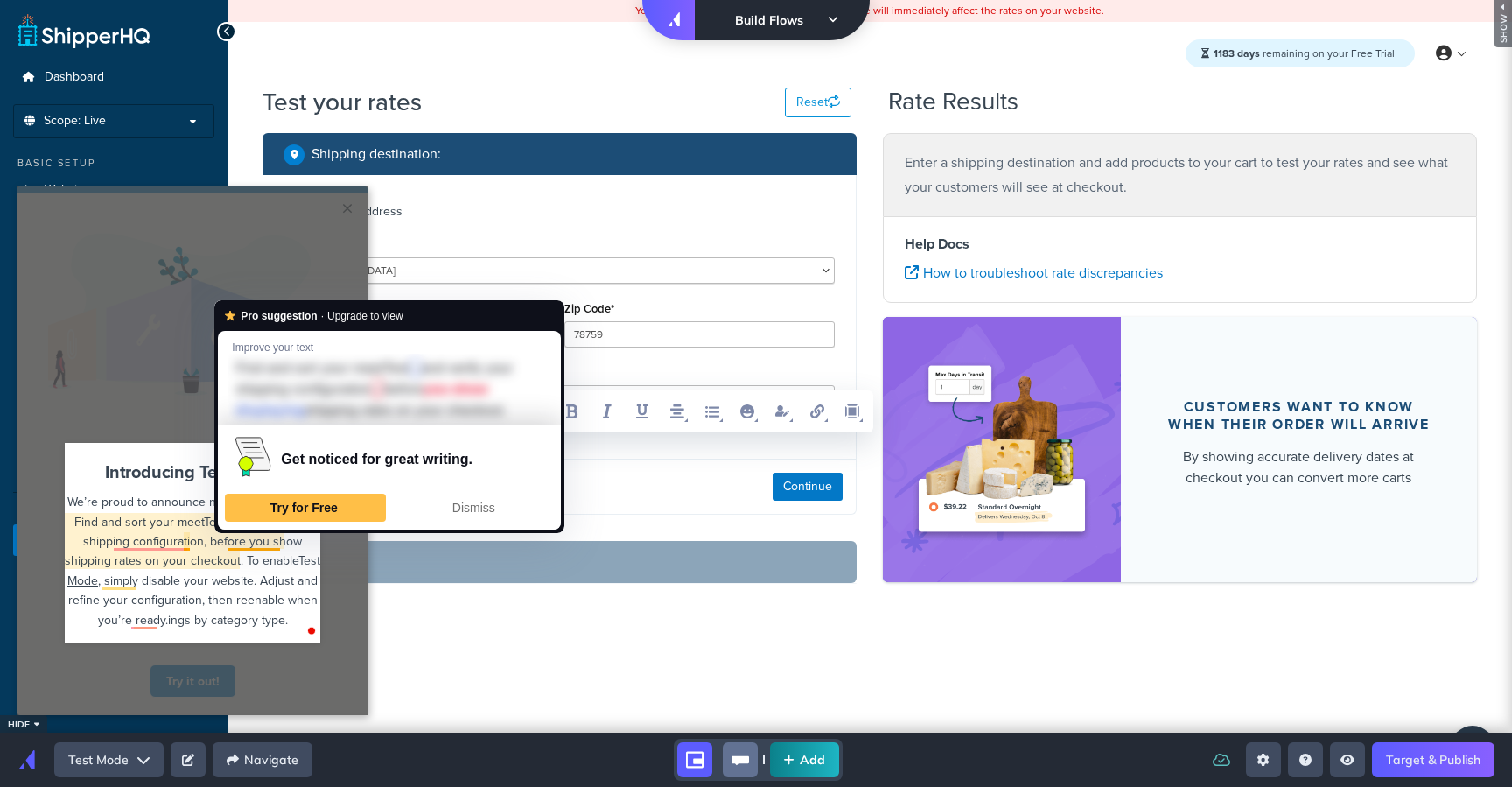
click at [244, 592] on span ", simply disable your website. Adjust and refine your configuration, then reena…" at bounding box center [195, 600] width 253 height 57
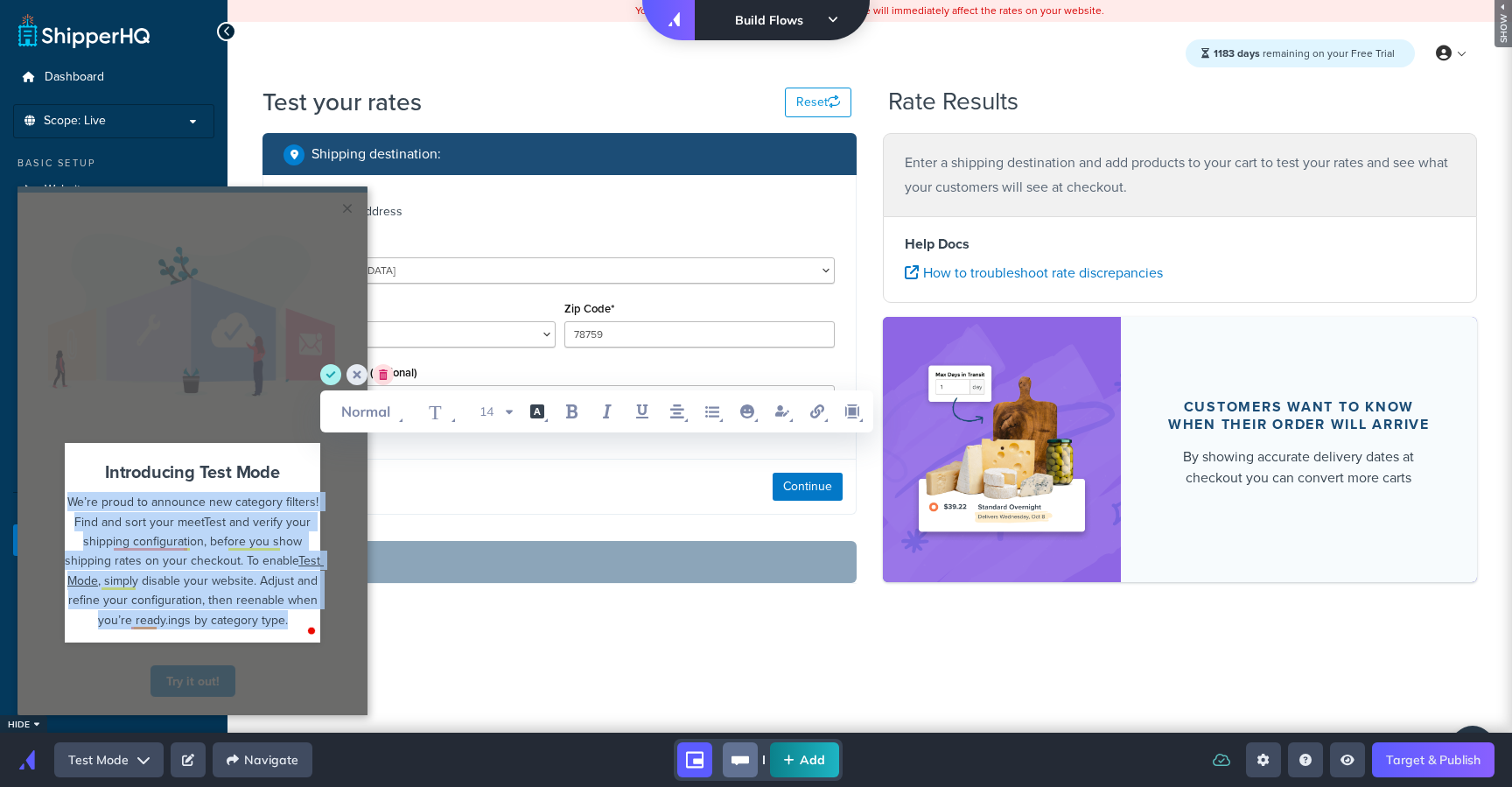
drag, startPoint x: 286, startPoint y: 617, endPoint x: 59, endPoint y: 492, distance: 259.1
click at [59, 492] on div "Introducing Test Mode We’re proud to announce new category filters! Find and so…" at bounding box center [192, 551] width 368 height 210
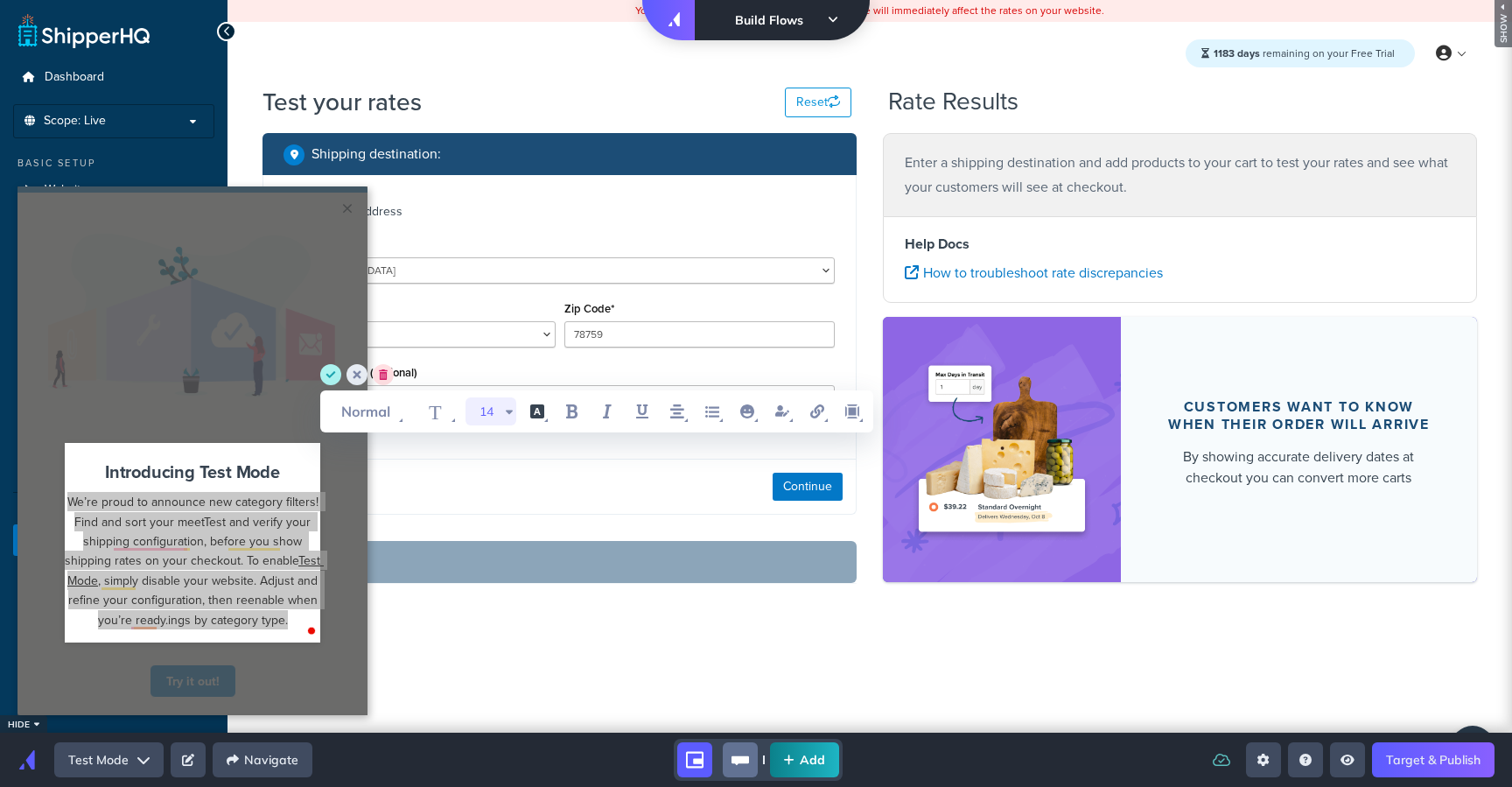
click at [505, 411] on span "WYSIWYG Toolbar and Actions" at bounding box center [509, 411] width 14 height 28
click at [491, 559] on li "12" at bounding box center [488, 563] width 52 height 30
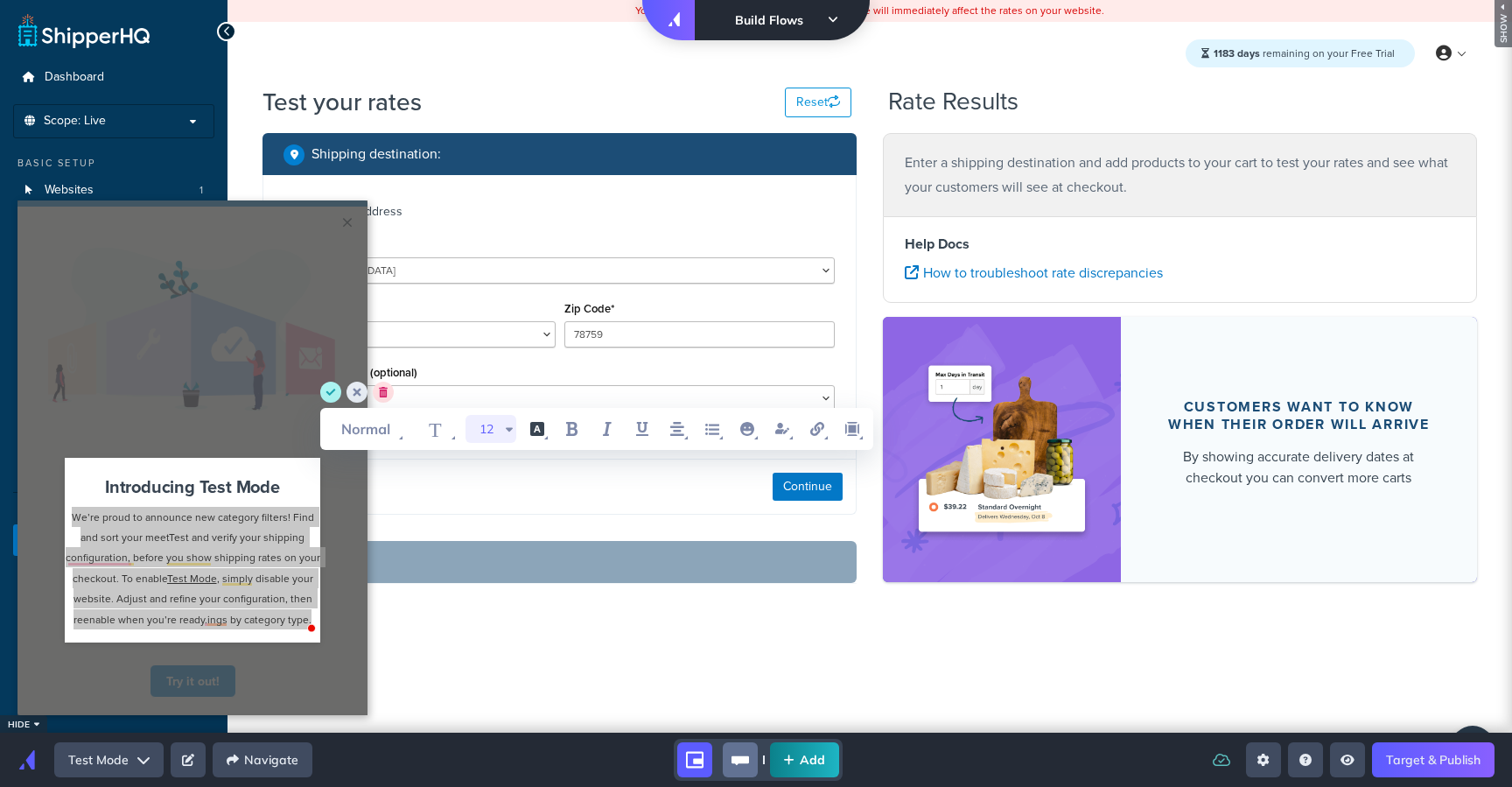
click at [507, 427] on icon "WYSIWYG Toolbar and Actions" at bounding box center [509, 429] width 7 height 5
click at [478, 601] on li "14" at bounding box center [488, 611] width 52 height 30
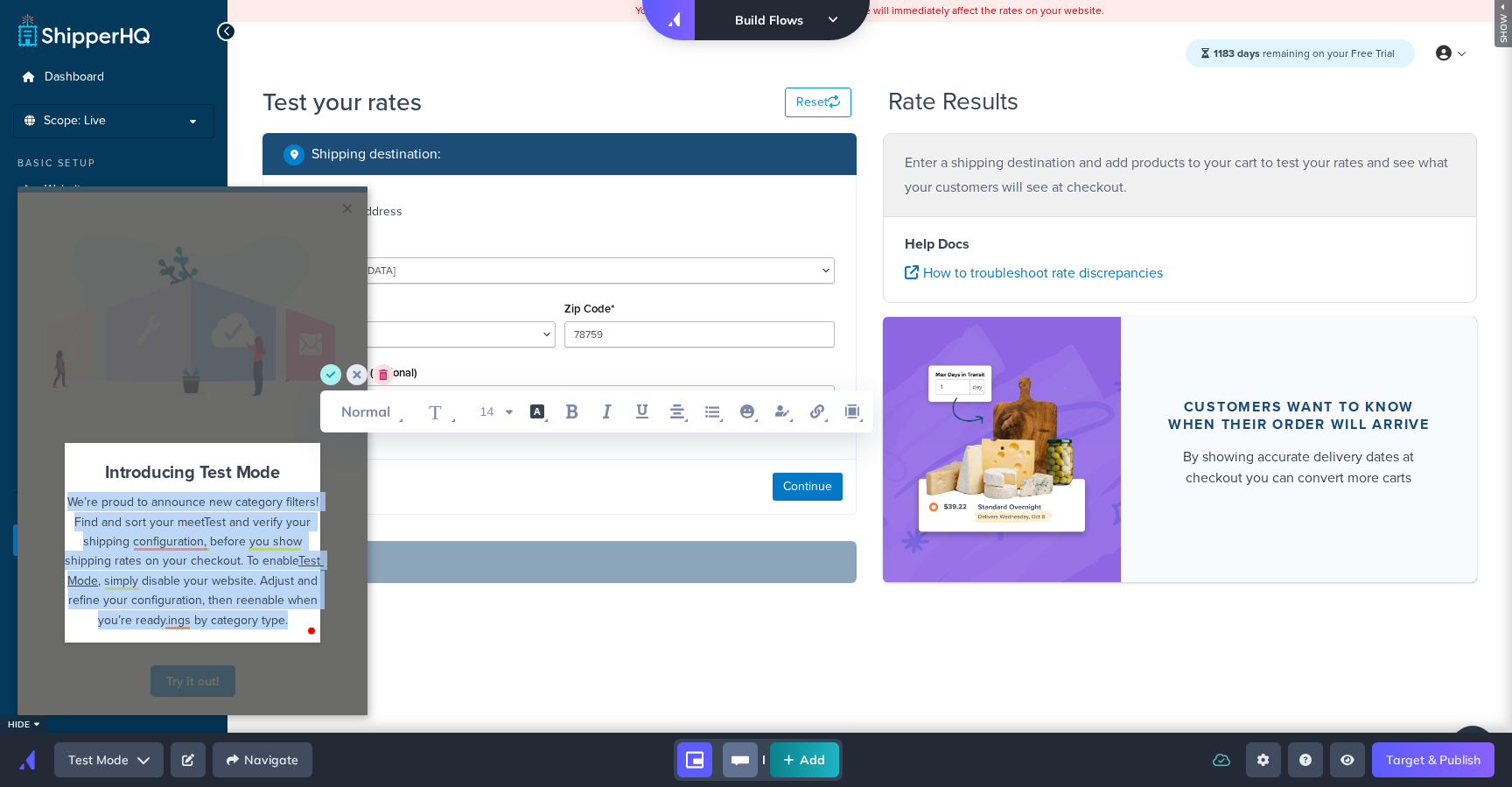
click at [165, 423] on div at bounding box center [192, 314] width 350 height 245
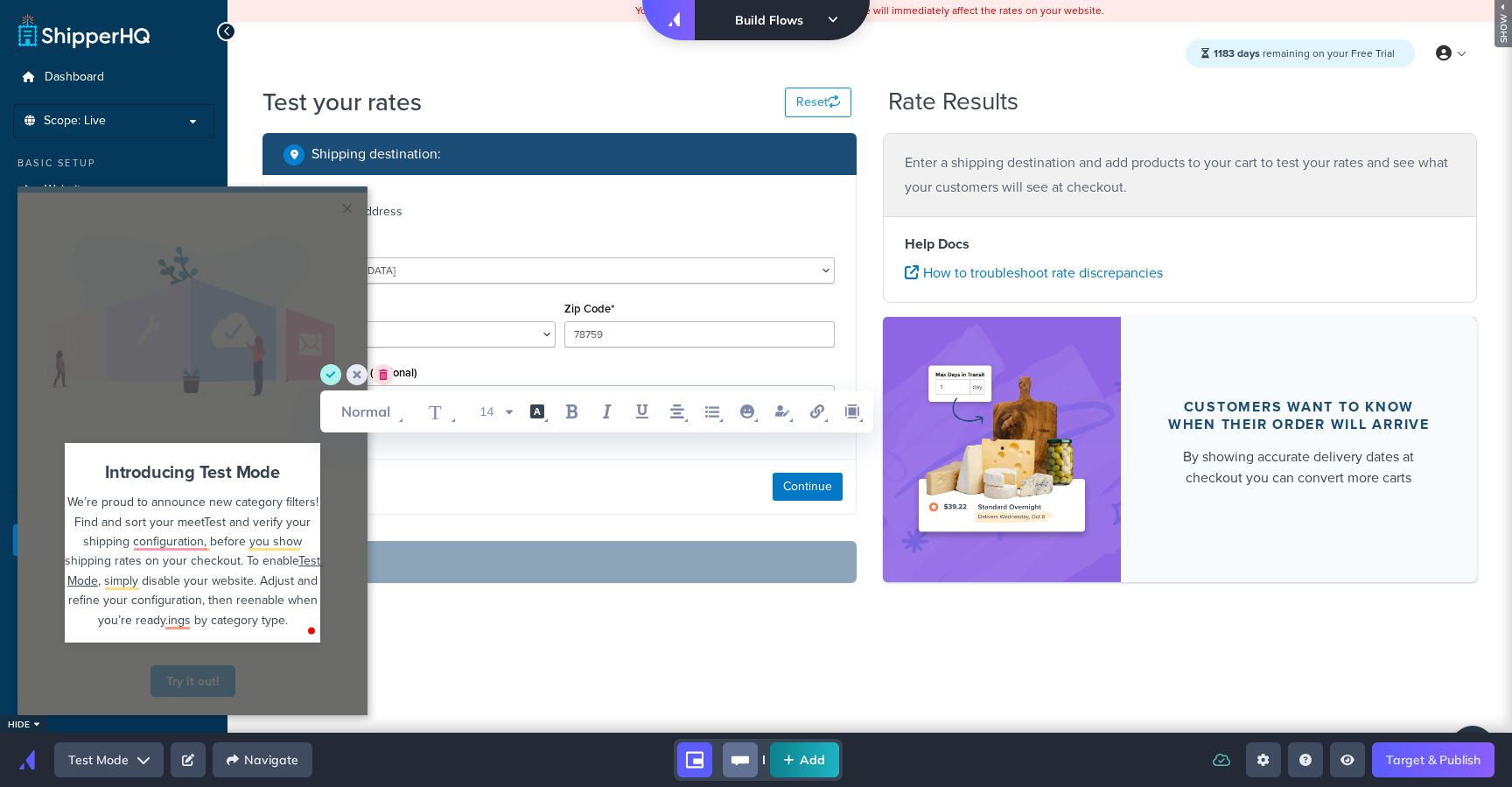
click at [334, 511] on div "Introducing Test Mode We’re proud to announce new category filters! Find and so…" at bounding box center [192, 551] width 368 height 210
click at [323, 375] on circle "save" at bounding box center [331, 374] width 21 height 21
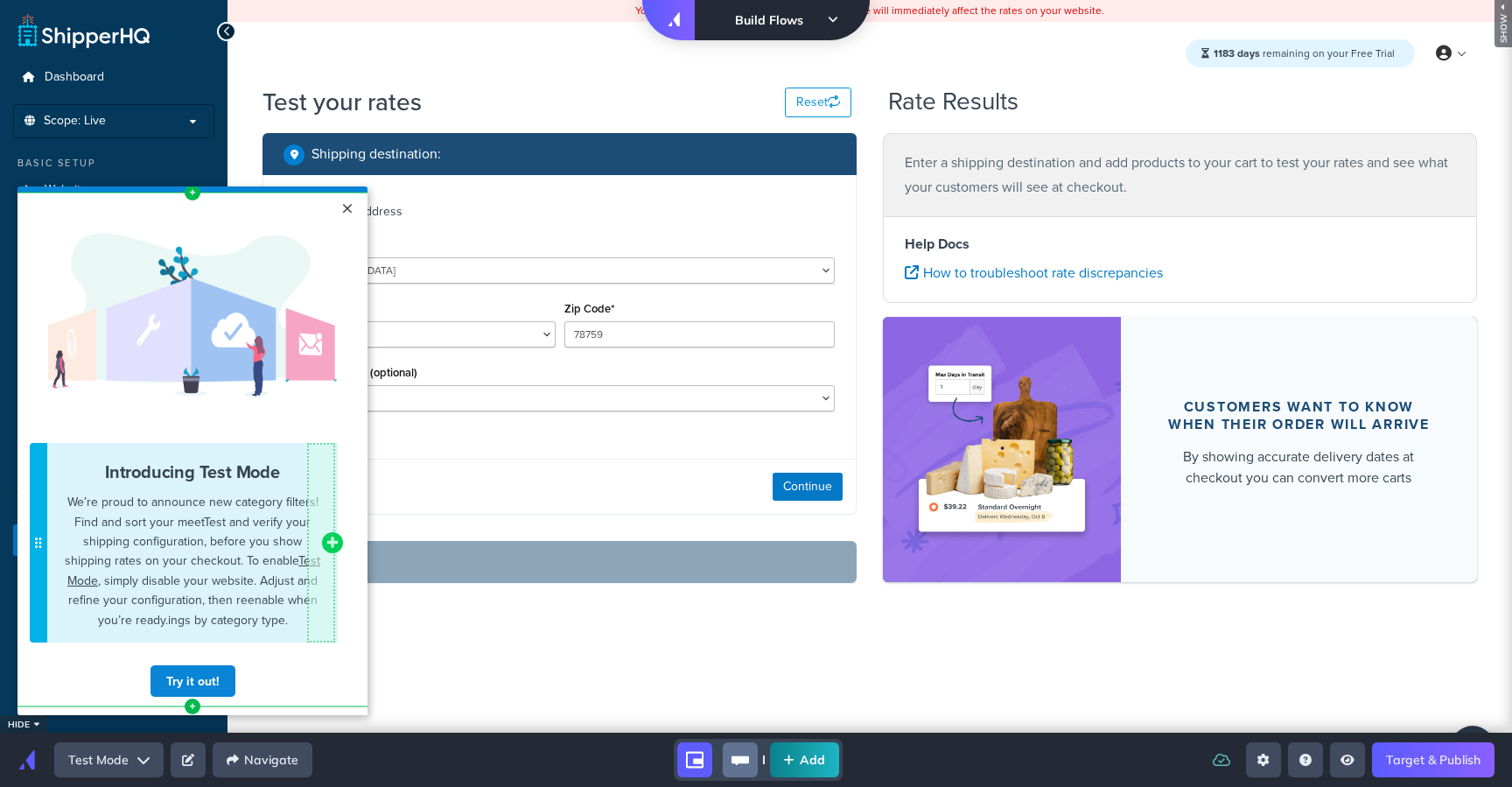
click at [333, 542] on icon "add component button" at bounding box center [333, 542] width 11 height 11
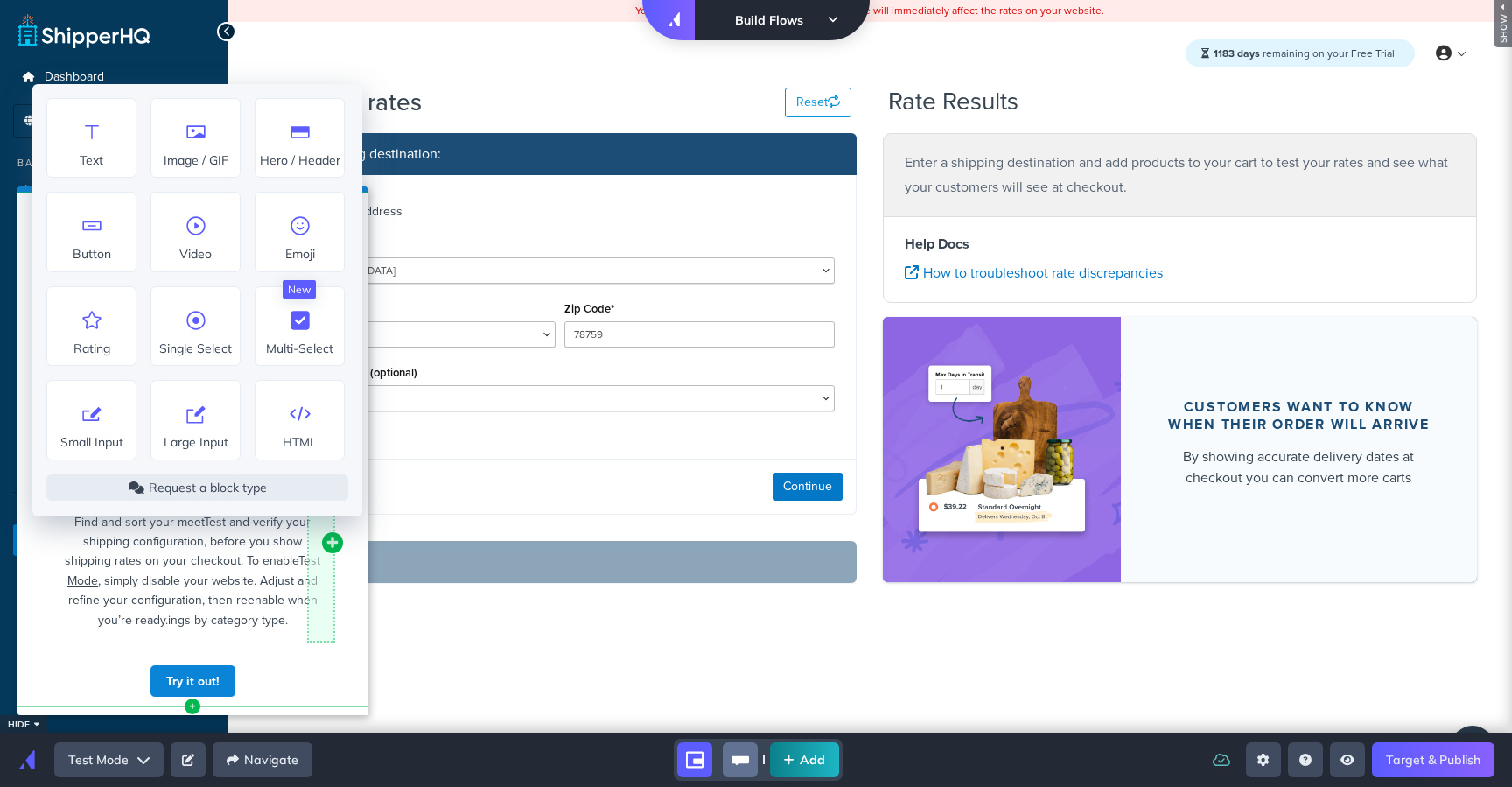
click at [362, 591] on cue "Left Side Caret - Move Row Right Side Caret - Move Row move-dots Cannot exceed …" at bounding box center [192, 454] width 350 height 522
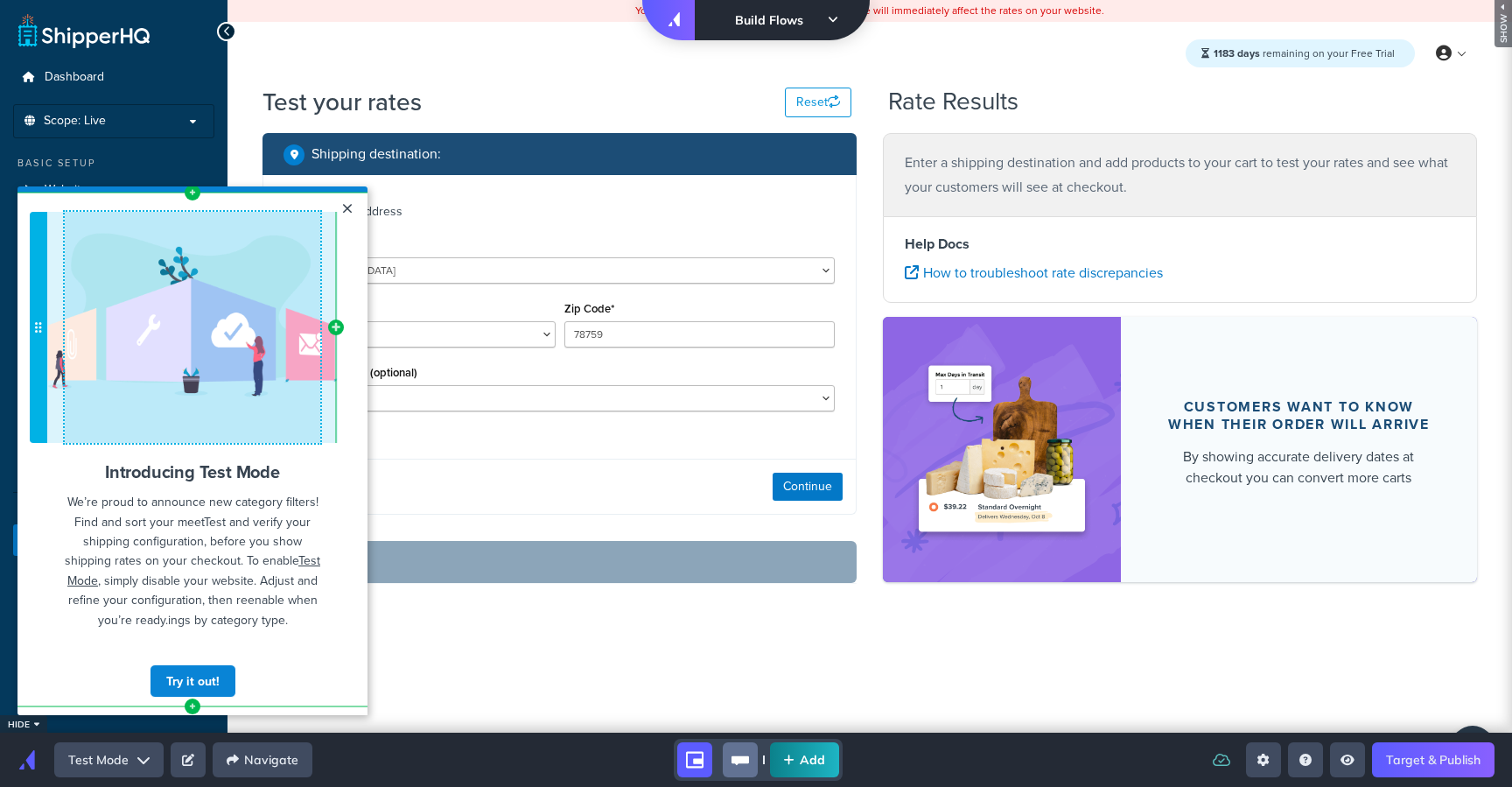
click at [246, 338] on div at bounding box center [192, 314] width 350 height 245
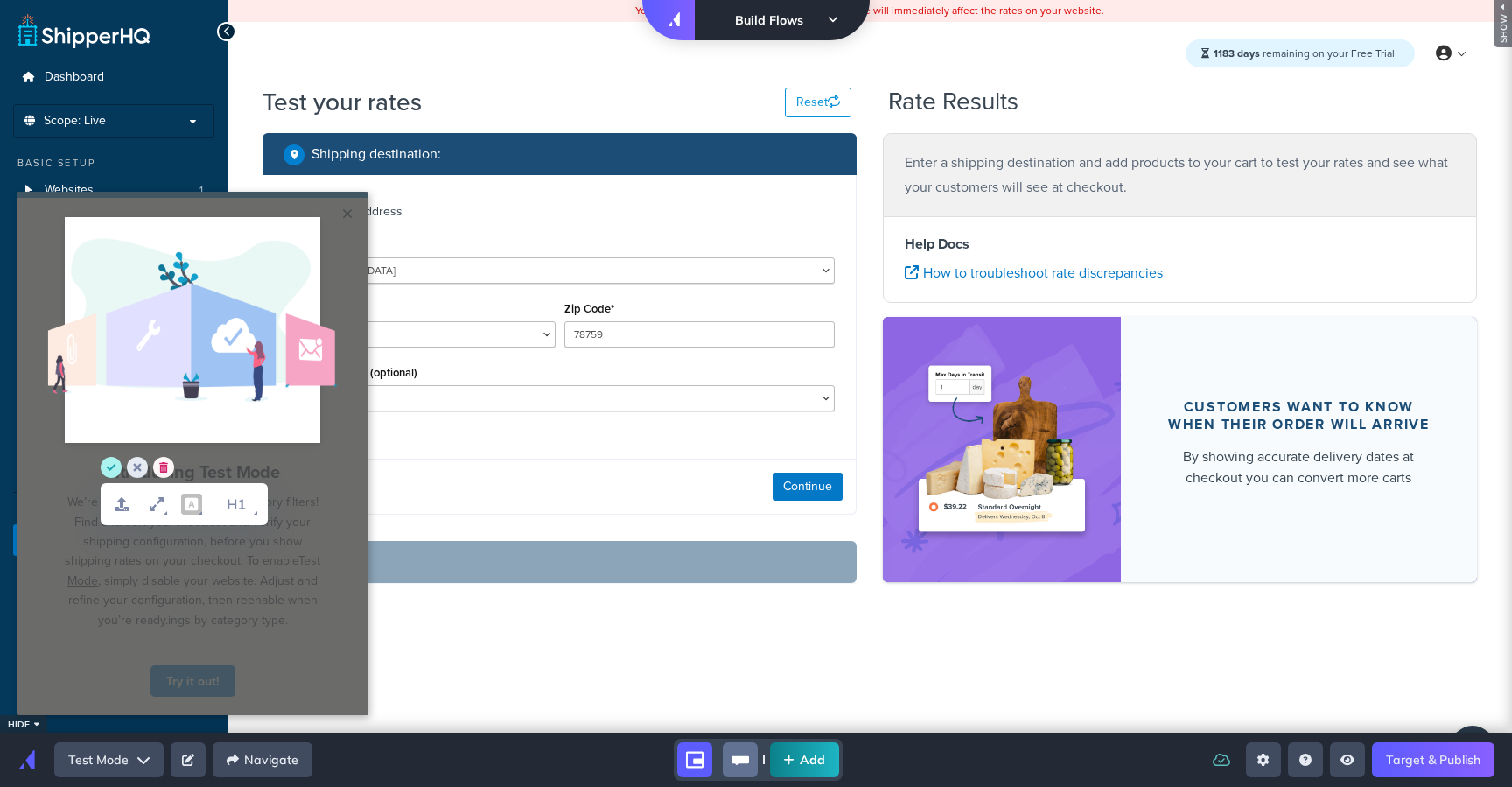
click at [167, 469] on circle "delete" at bounding box center [164, 467] width 21 height 21
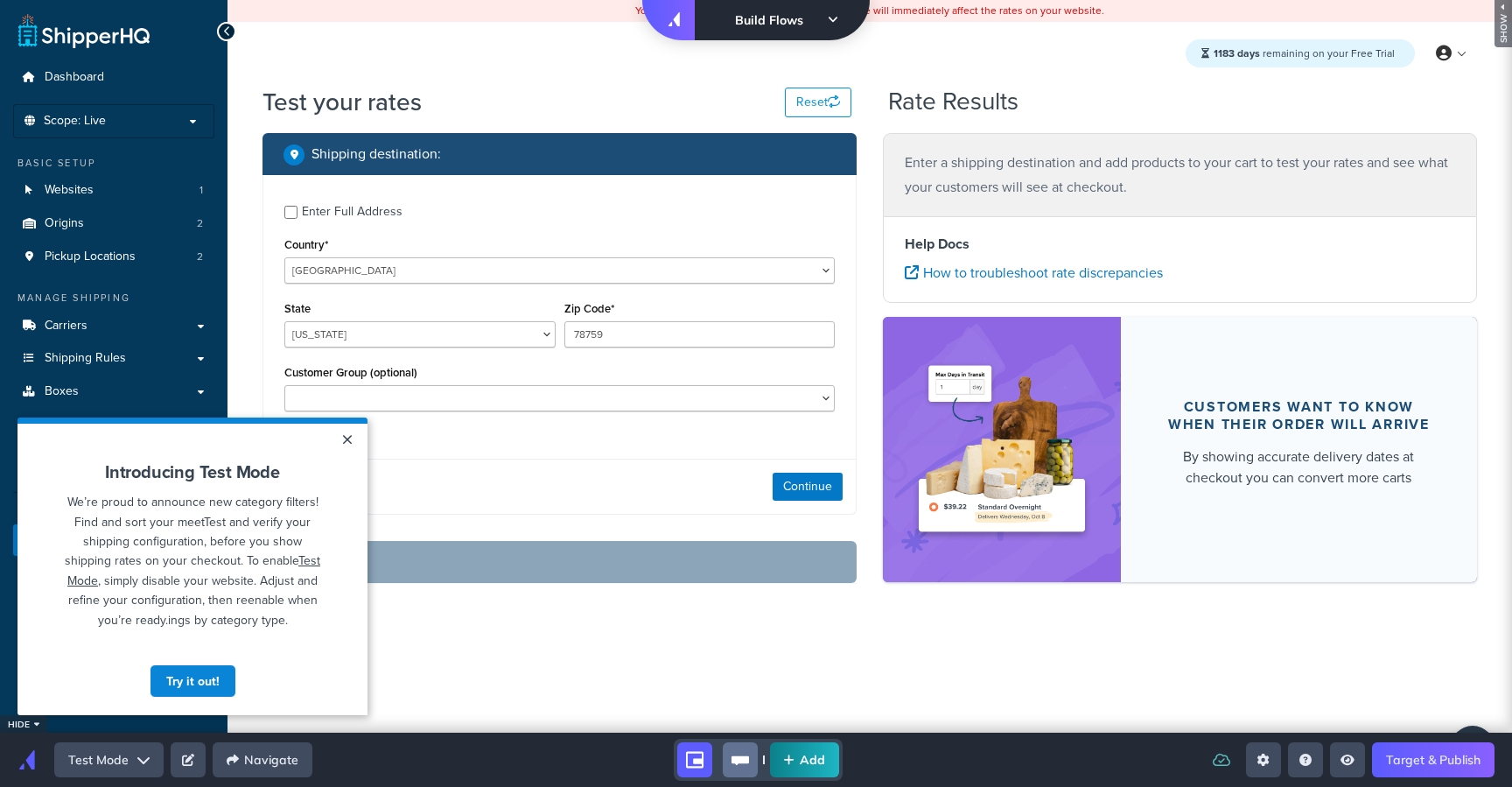
click at [306, 422] on div "current step" at bounding box center [192, 420] width 350 height 6
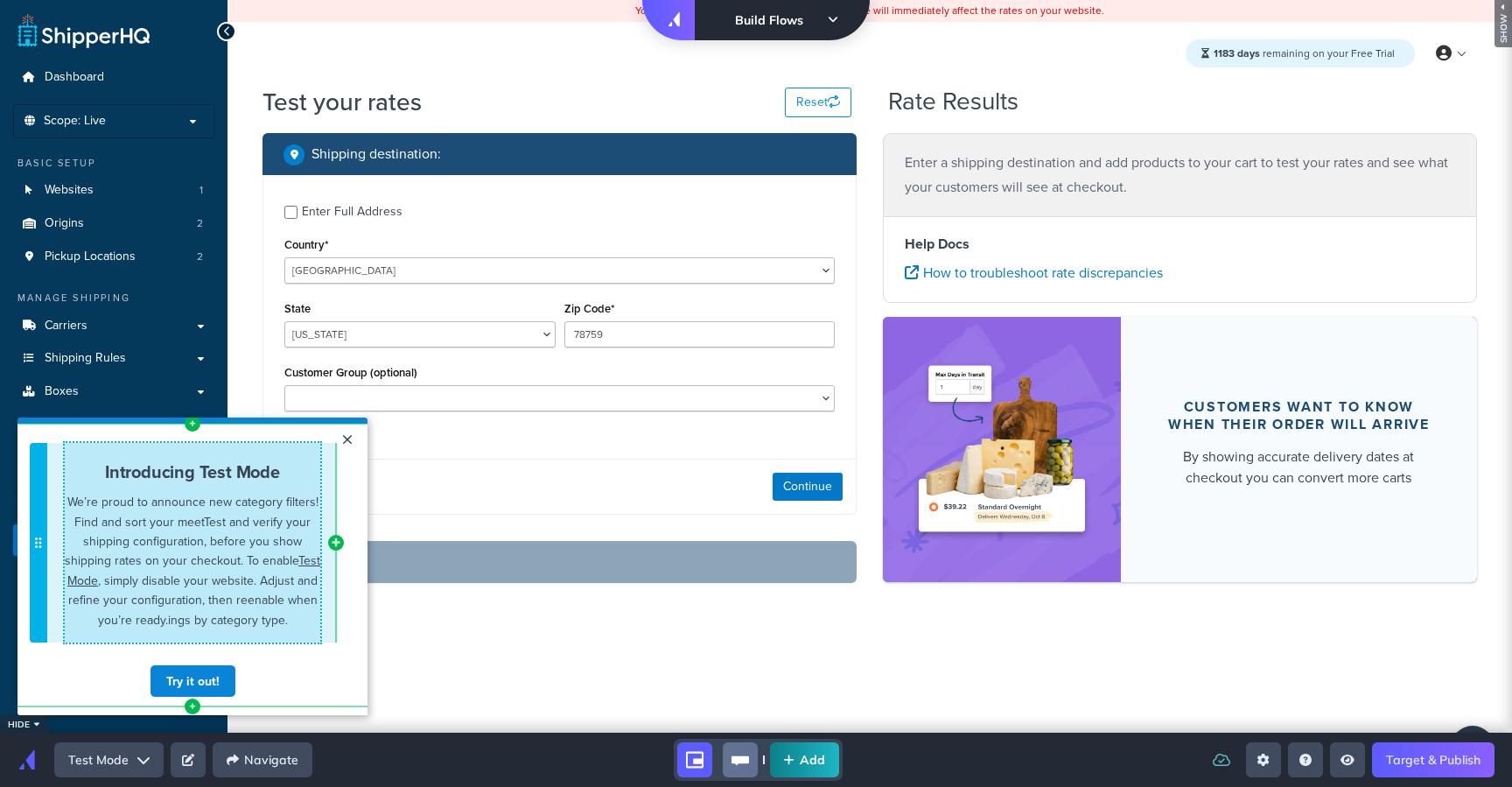
click at [304, 449] on div "Introducing Test Mode We’re proud to announce new category filters! Find and so…" at bounding box center [192, 542] width 255 height 199
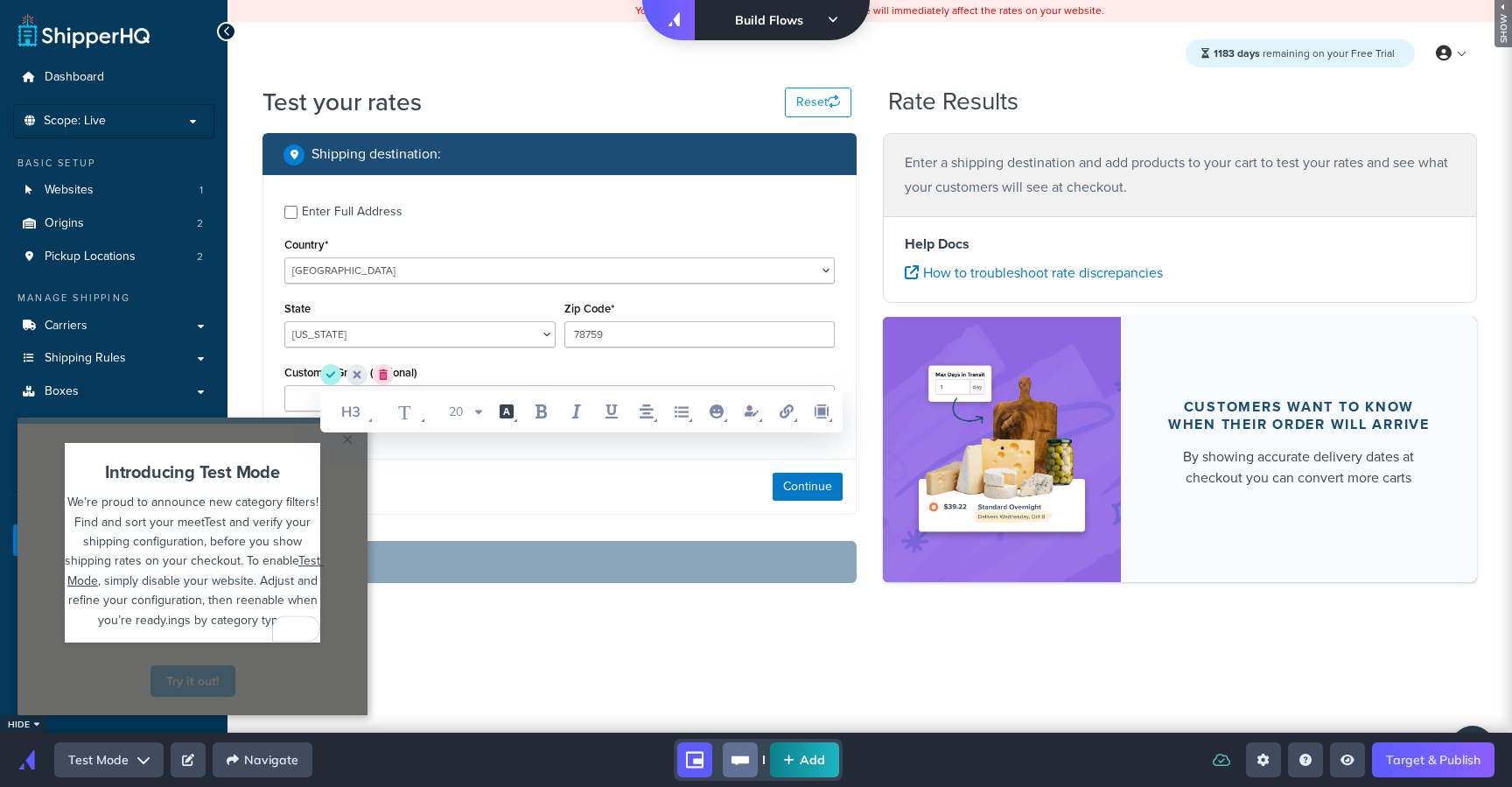
click at [28, 484] on div "Introducing Test Mode We’re proud to announce new category filters! Find and so…" at bounding box center [192, 551] width 368 height 210
click at [95, 670] on div "Try it out!" at bounding box center [192, 680] width 255 height 33
click at [311, 694] on div "Try it out!" at bounding box center [192, 680] width 255 height 33
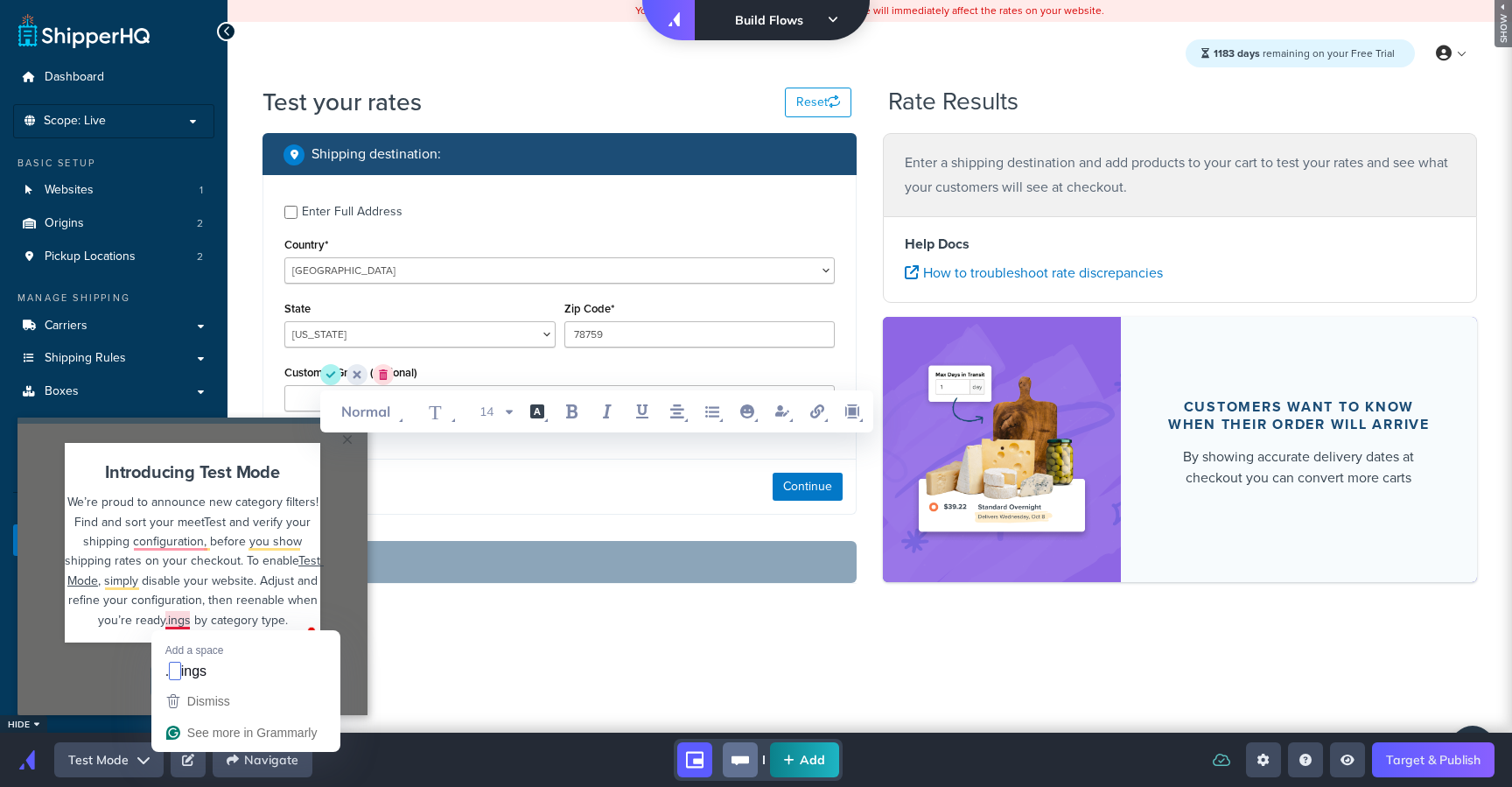
click at [172, 622] on span ", simply disable your website. Adjust and refine your configuration, then reena…" at bounding box center [195, 600] width 253 height 57
drag, startPoint x: 284, startPoint y: 622, endPoint x: 167, endPoint y: 628, distance: 117.2
click at [167, 628] on div "We’re proud to announce new category filters! Find and sort your meetTest and v…" at bounding box center [192, 560] width 255 height 137
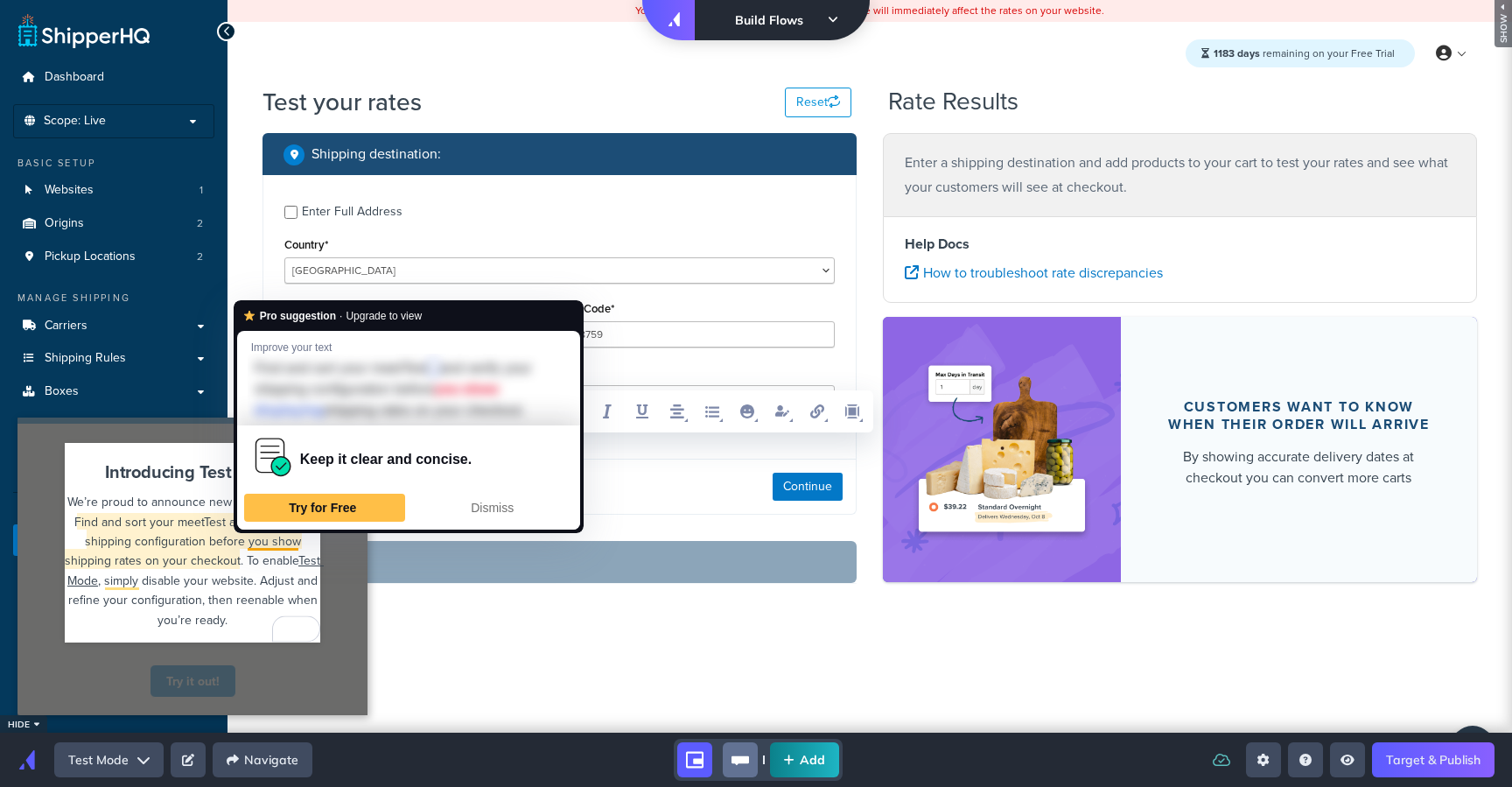
click at [150, 541] on span "We’re proud to announce new category filters! Find and sort your meetTest and v…" at bounding box center [193, 531] width 257 height 76
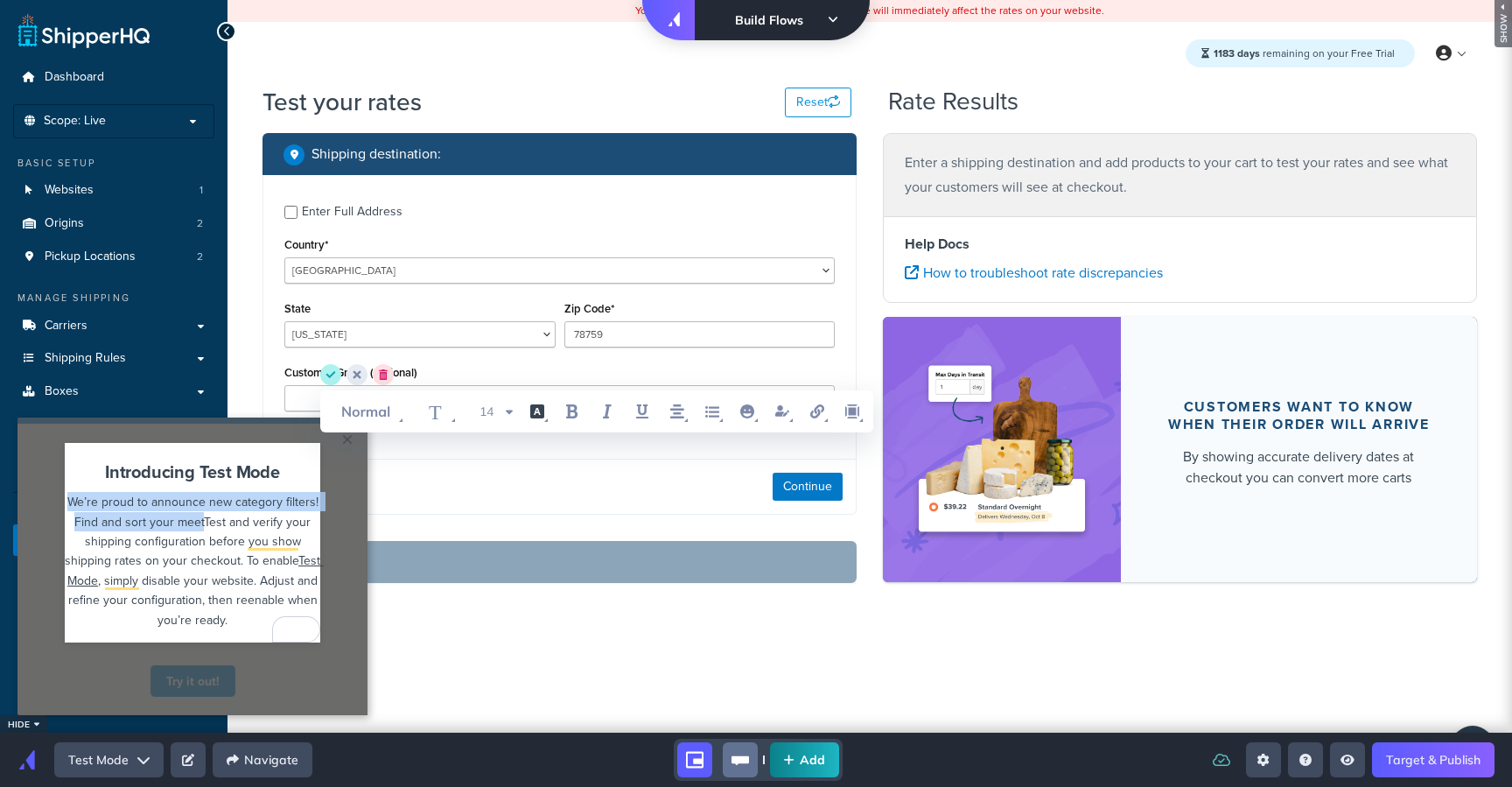
drag, startPoint x: 204, startPoint y: 525, endPoint x: 36, endPoint y: 494, distance: 170.8
click at [36, 494] on div "Introducing Test Mode We’re proud to announce new category filters! Find and so…" at bounding box center [192, 551] width 368 height 210
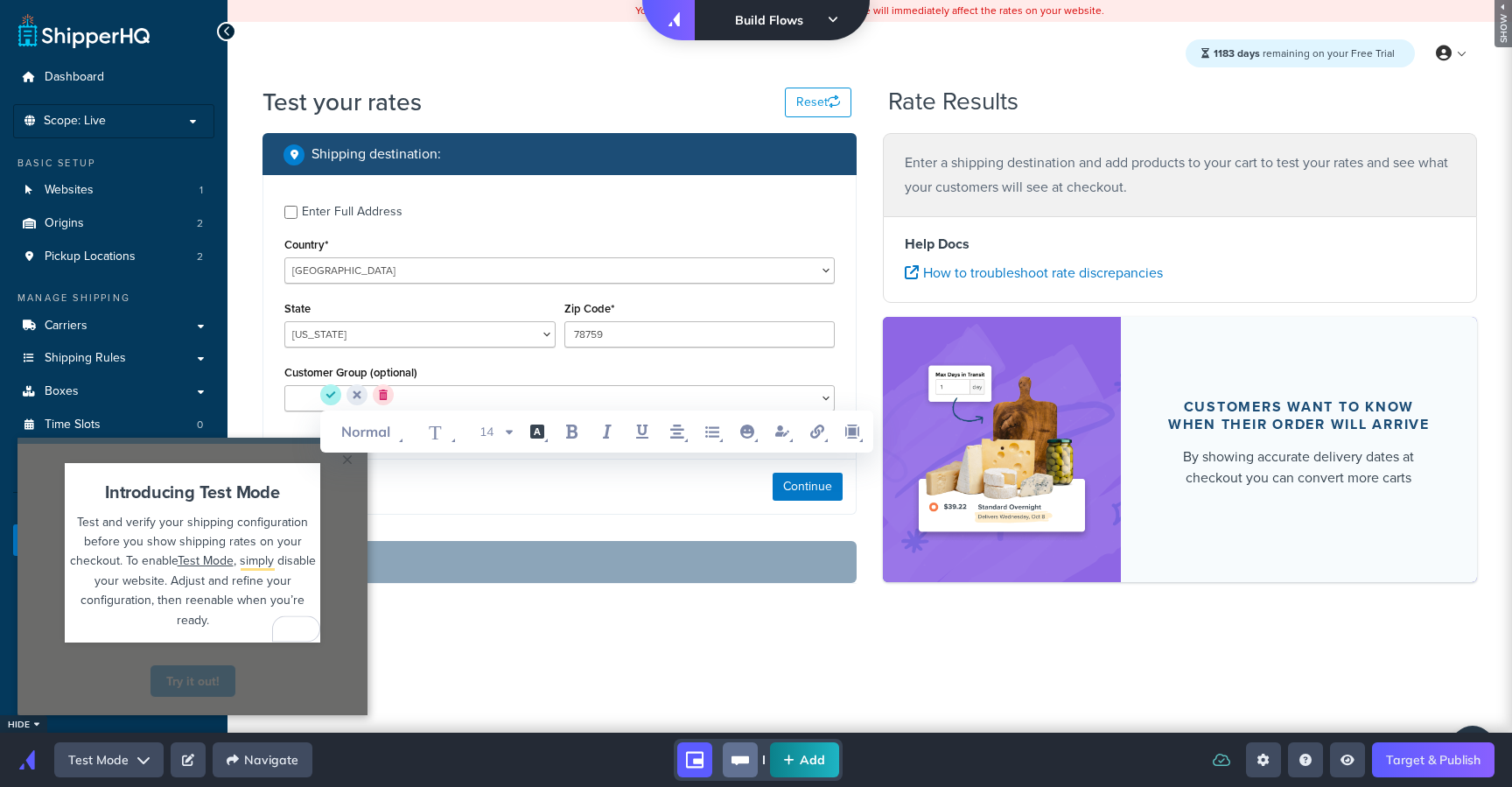
click at [186, 513] on span "Test and verify your shipping configuration before you show shipping rates on y…" at bounding box center [191, 541] width 242 height 57
click at [189, 564] on span "Test Mode" at bounding box center [205, 560] width 56 height 17
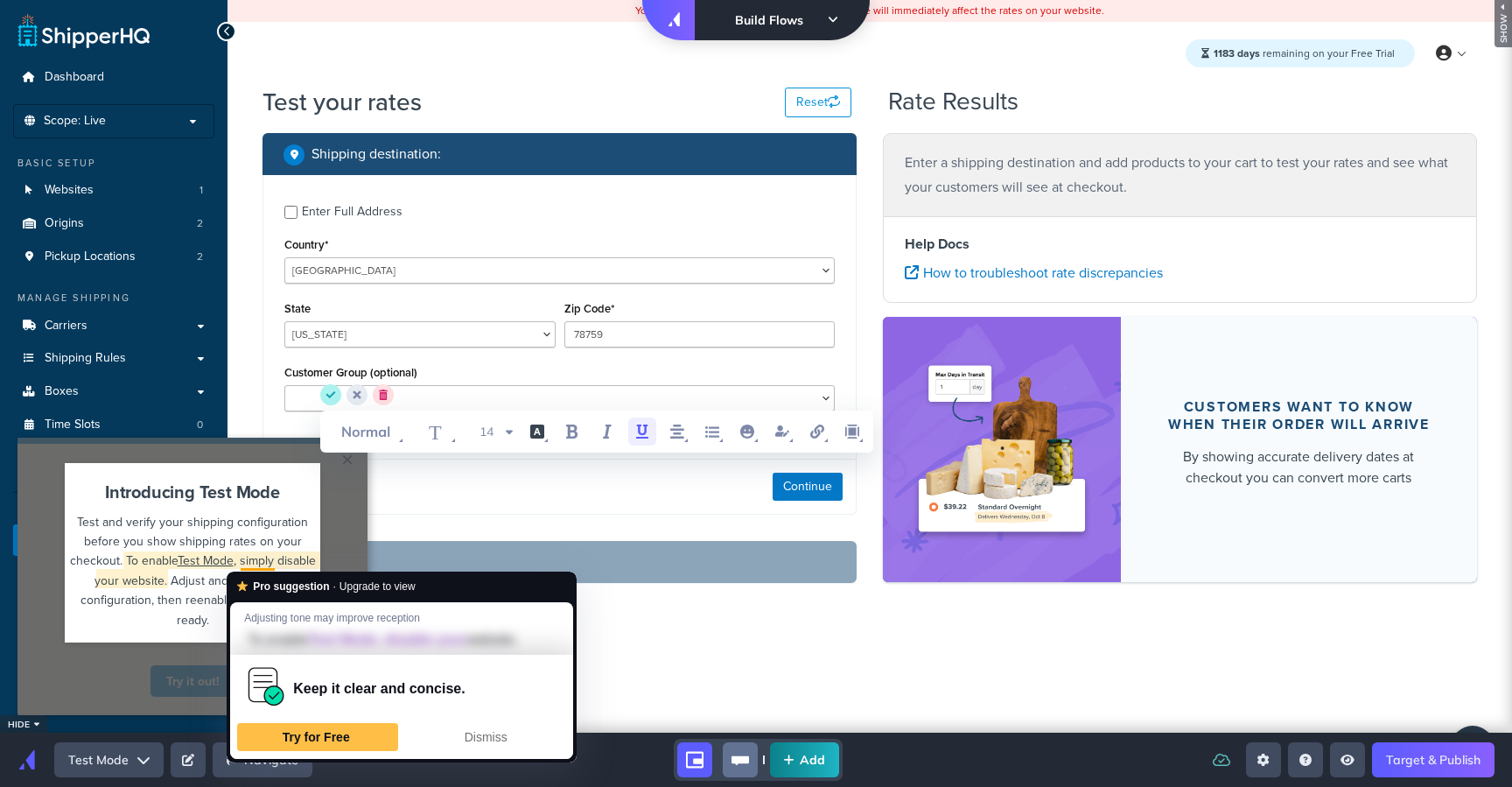
click at [169, 538] on span "Test and verify your shipping configuration before you show shipping rates on y…" at bounding box center [191, 541] width 242 height 57
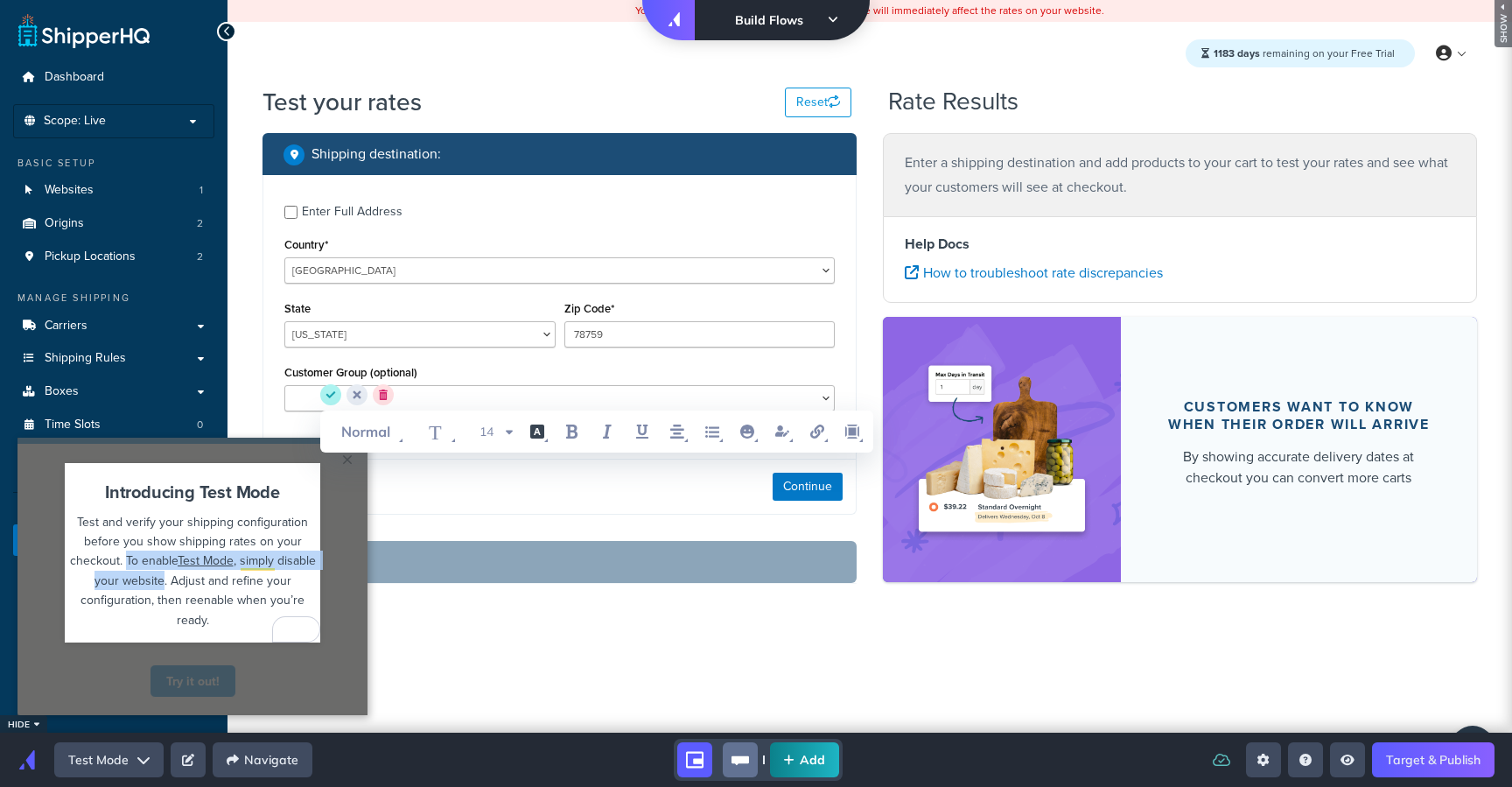
drag, startPoint x: 166, startPoint y: 577, endPoint x: 123, endPoint y: 562, distance: 45.5
click at [123, 562] on div "Test and verify your shipping configuration before you show shipping rates on y…" at bounding box center [192, 570] width 255 height 117
click at [175, 595] on span ", simply disable your website. Adjust and refine your configuration, then reena…" at bounding box center [200, 590] width 239 height 76
click at [172, 581] on span ", simply disable your website. Adjust and refine your configuration, then reena…" at bounding box center [200, 590] width 239 height 76
click at [218, 611] on div "Test and verify your shipping configuration before you show shipping rates on y…" at bounding box center [192, 570] width 255 height 117
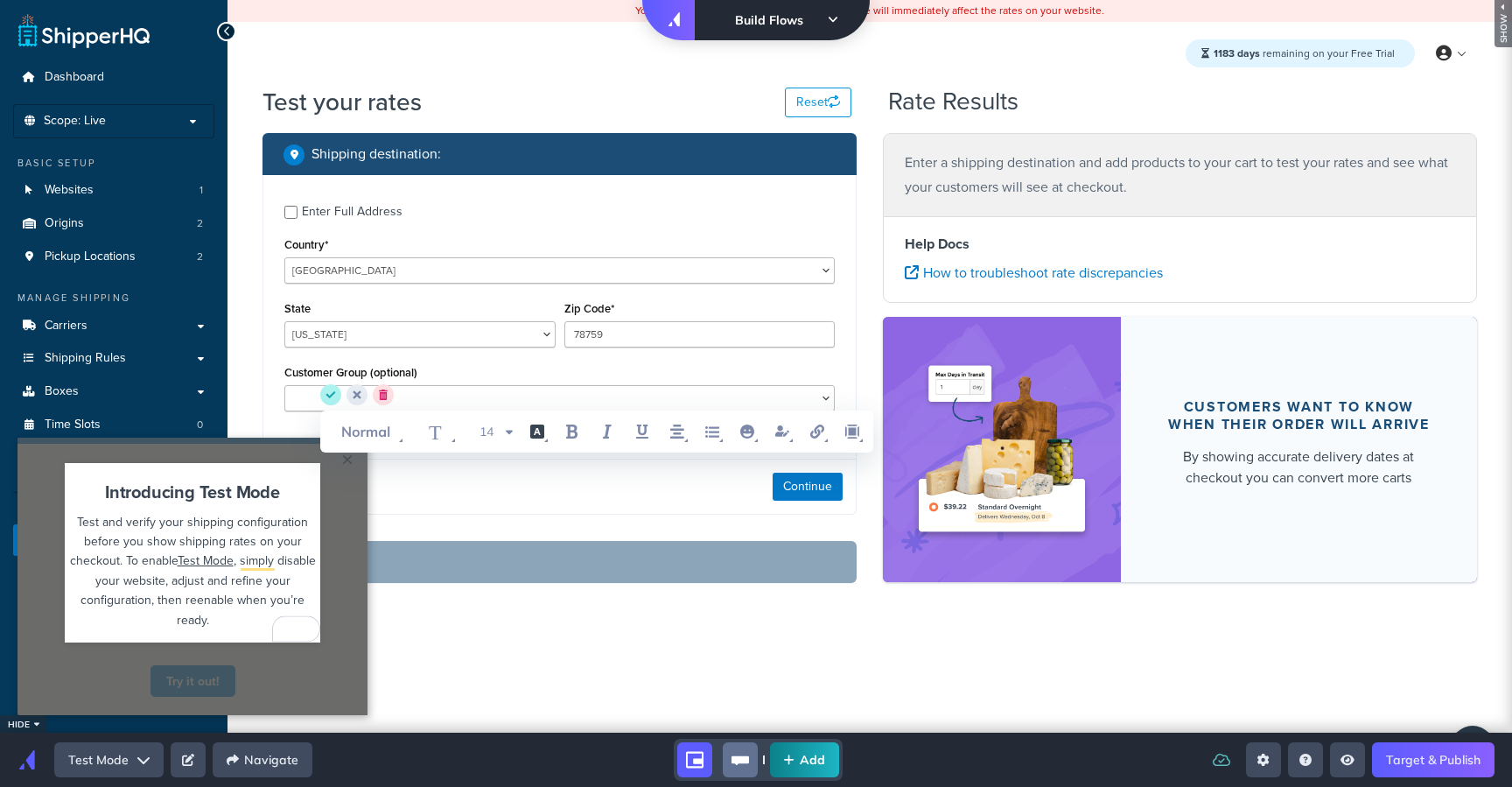
click at [340, 569] on div "Introducing Test Mode Test and verify your shipping configuration before you sh…" at bounding box center [192, 561] width 368 height 190
click at [341, 387] on span "save" at bounding box center [333, 394] width 27 height 21
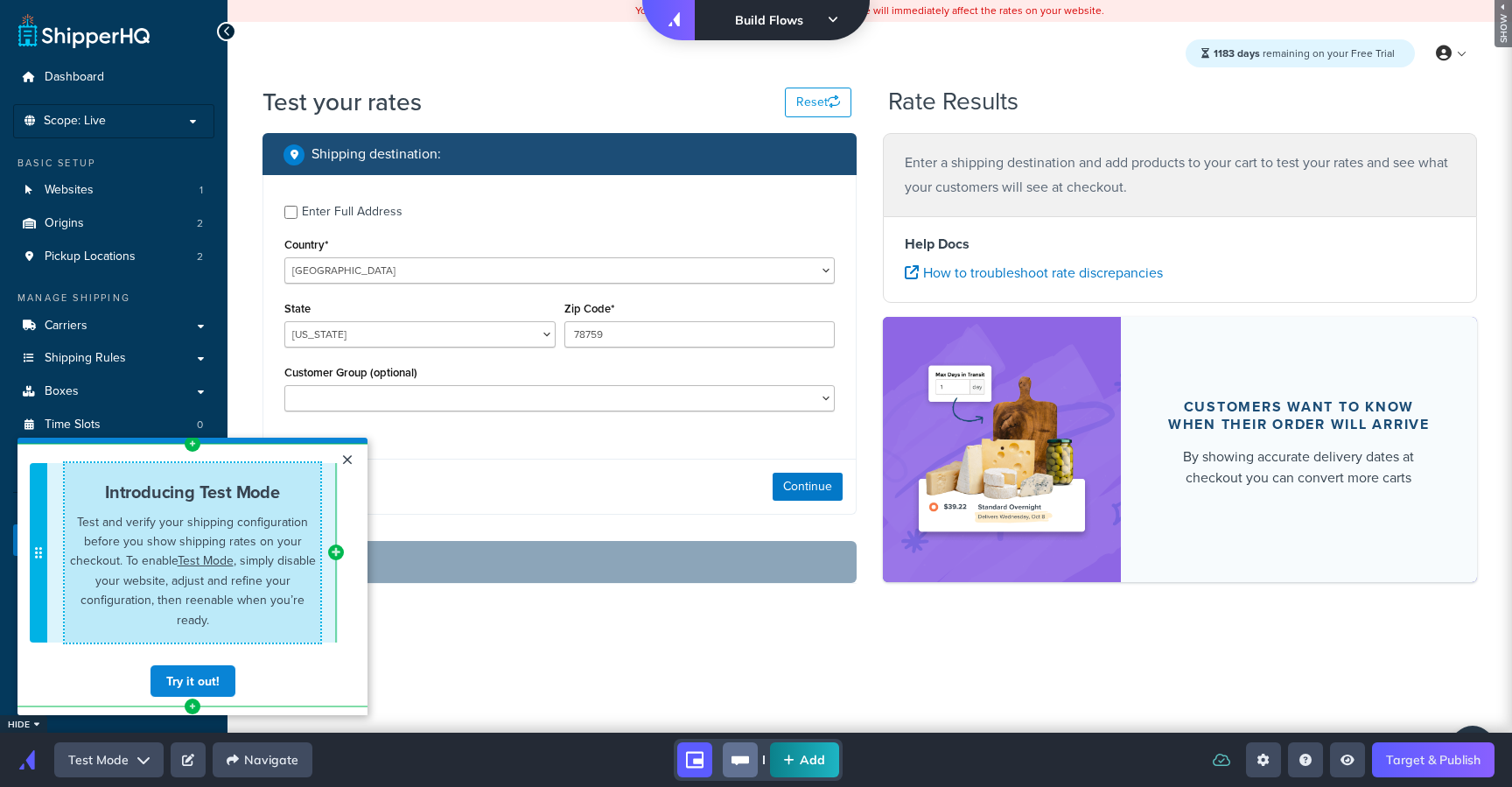
click at [291, 555] on span "Test and verify your shipping configuration before you show shipping rates on y…" at bounding box center [192, 570] width 246 height 115
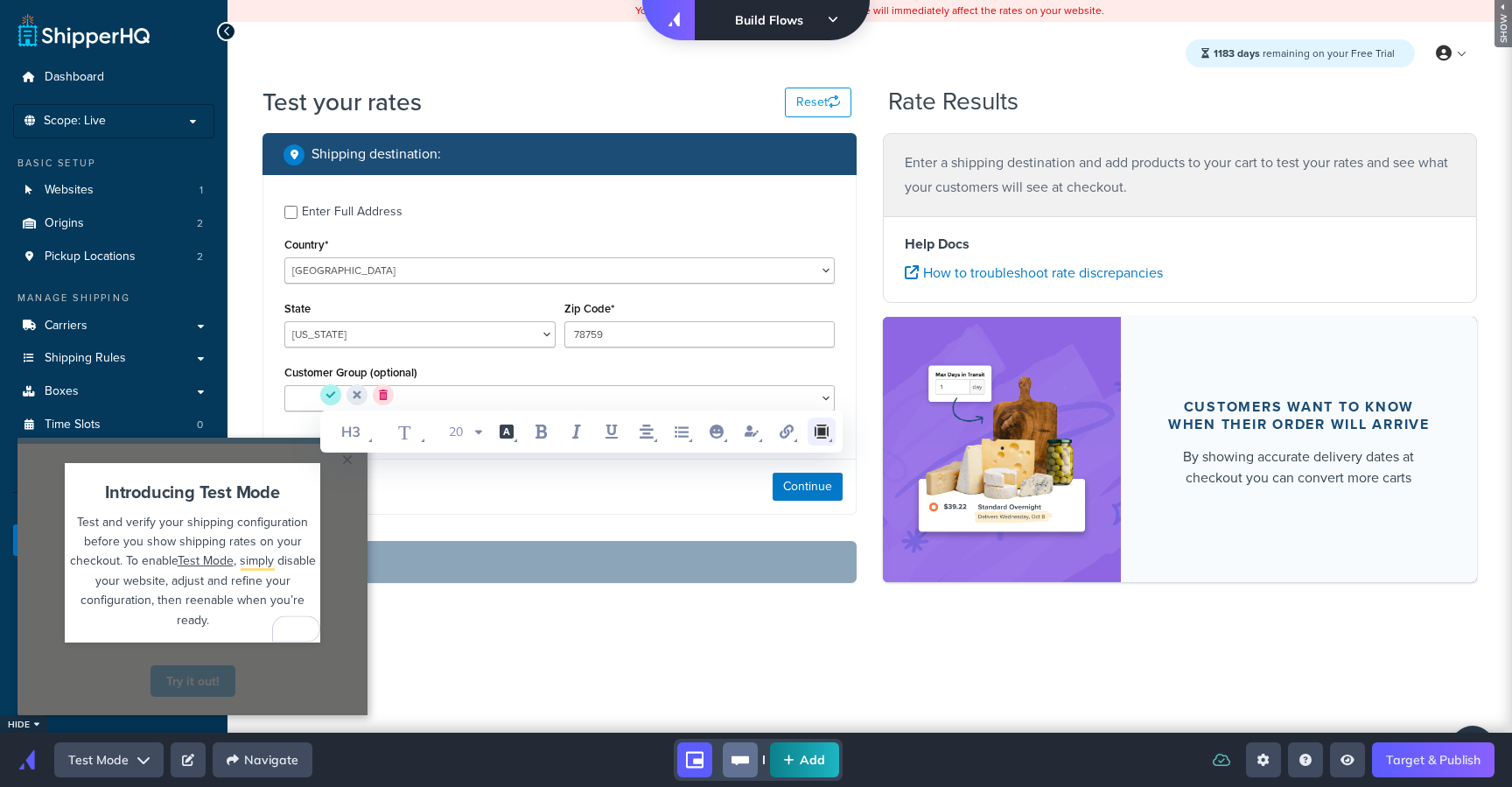
click at [818, 429] on icon "margin" at bounding box center [821, 431] width 14 height 14
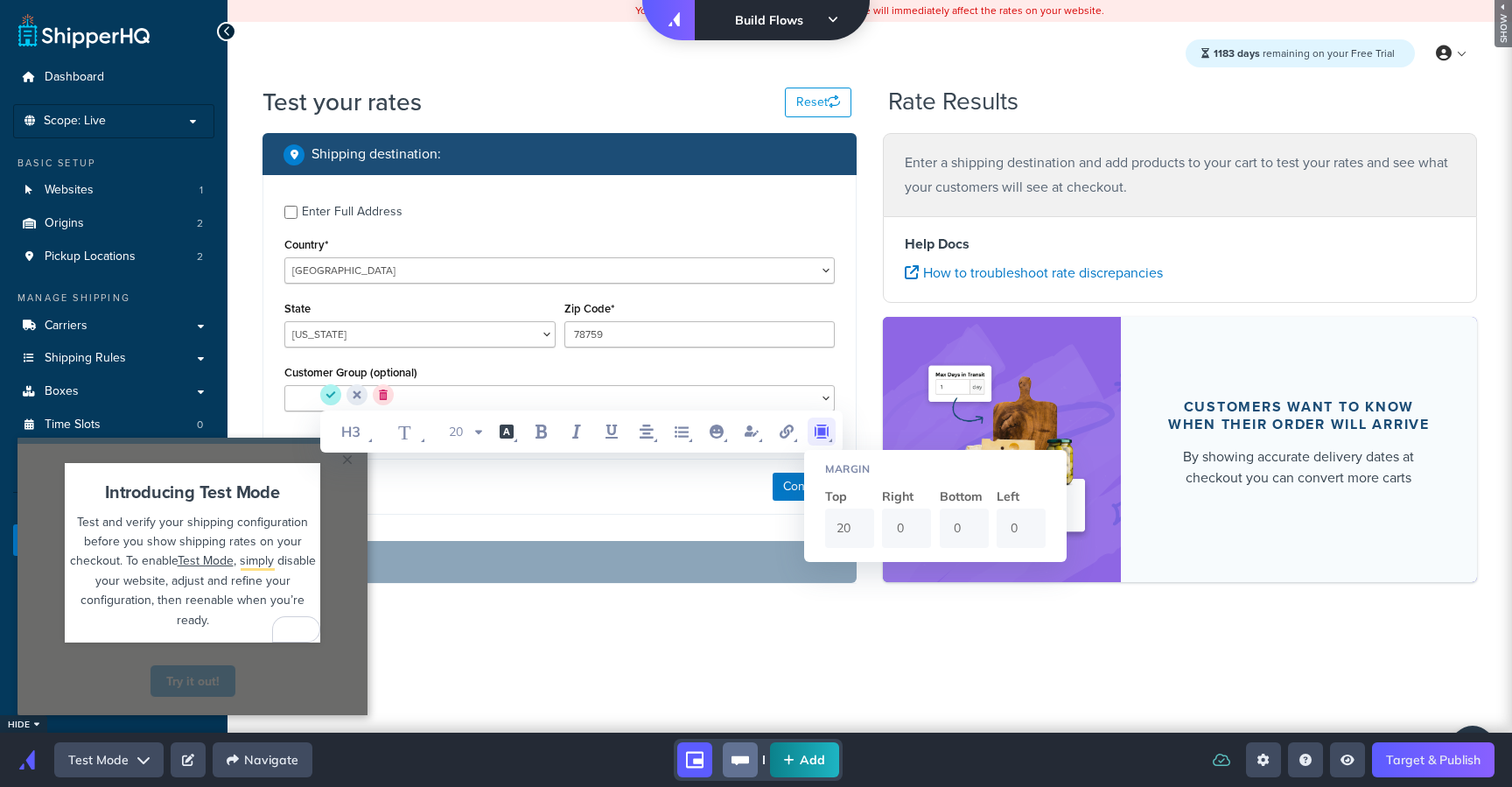
click at [58, 478] on div "Introducing Test Mode Test and verify your shipping configuration before you sh…" at bounding box center [192, 561] width 368 height 190
click at [30, 506] on div "Introducing Test Mode Test and verify your shipping configuration before you sh…" at bounding box center [192, 561] width 368 height 190
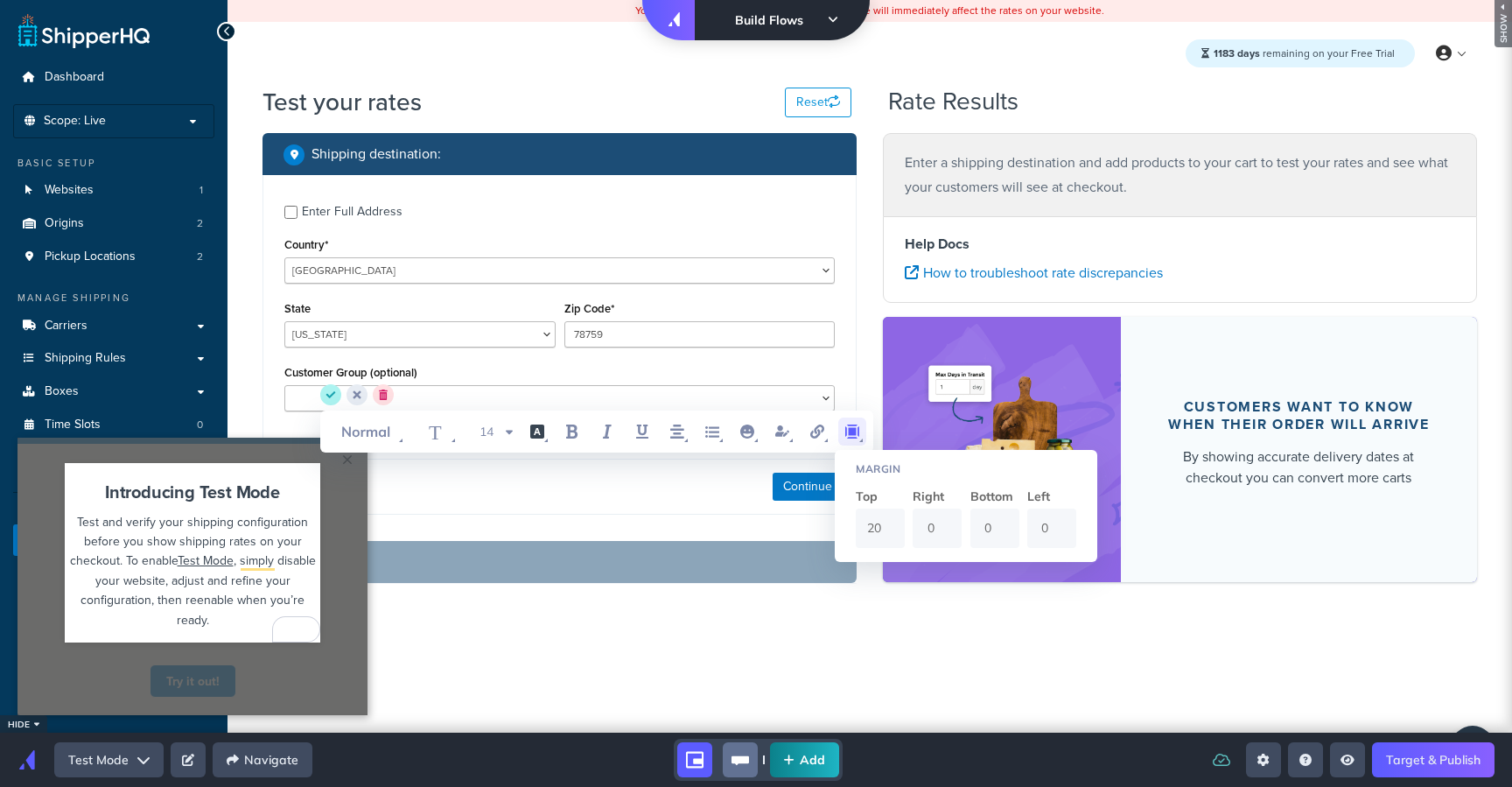
click at [198, 562] on span "Test Mode" at bounding box center [205, 560] width 56 height 17
drag, startPoint x: 179, startPoint y: 564, endPoint x: 233, endPoint y: 564, distance: 54.0
click at [233, 564] on div "Test and verify your shipping configuration before you show shipping rates on y…" at bounding box center [192, 570] width 255 height 117
click at [809, 432] on icon "link" at bounding box center [817, 432] width 21 height 21
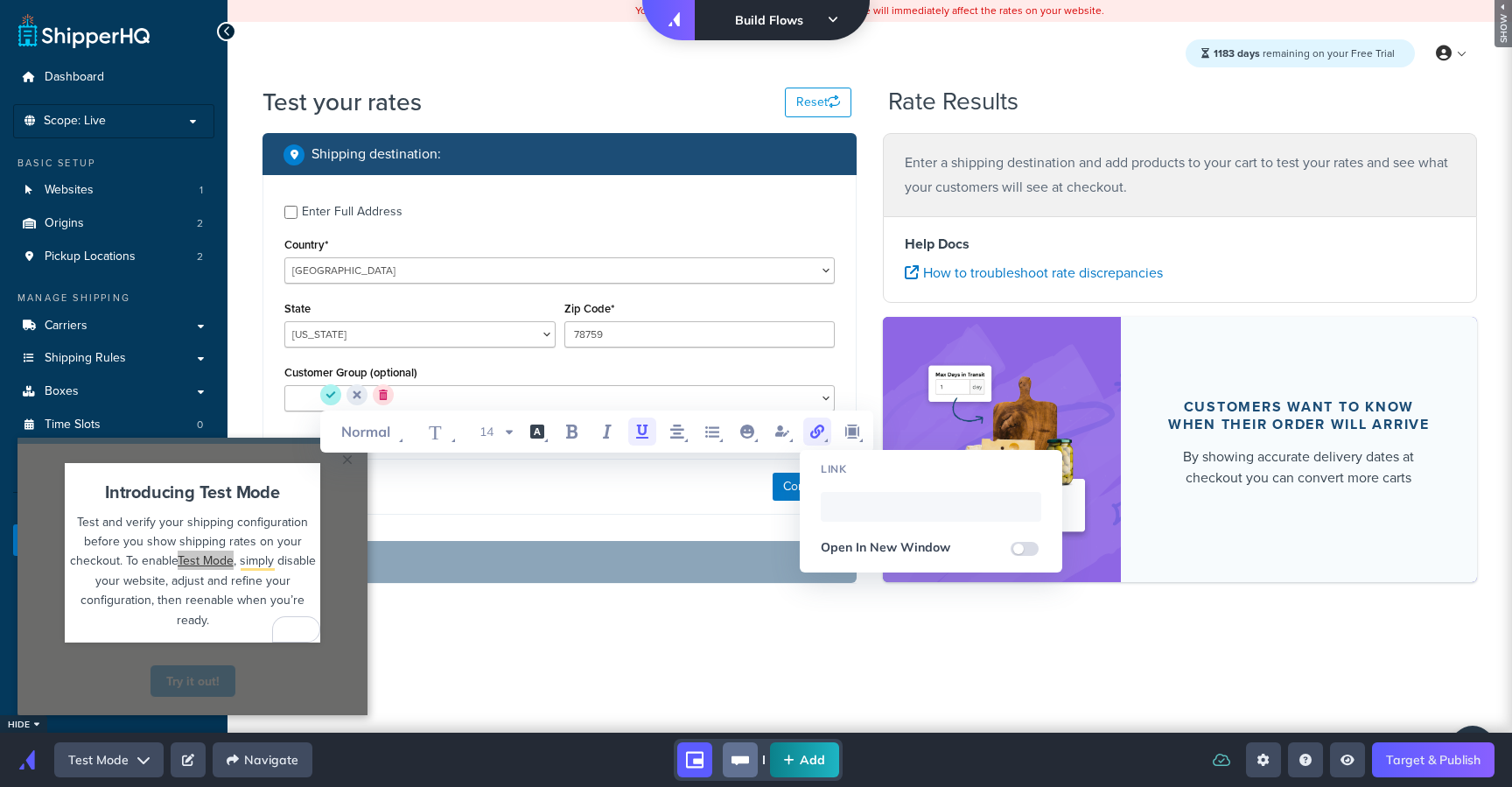
click at [862, 478] on div "Link Open In New Window" at bounding box center [932, 511] width 263 height 123
click at [861, 499] on input "WYSIWYG Toolbar and Actions" at bounding box center [931, 506] width 220 height 30
paste input "https://docs.shipperhq.com/test-mode-in-shipperhq"
type input "https://docs.shipperhq.com/test-mode-in-shipperhq"
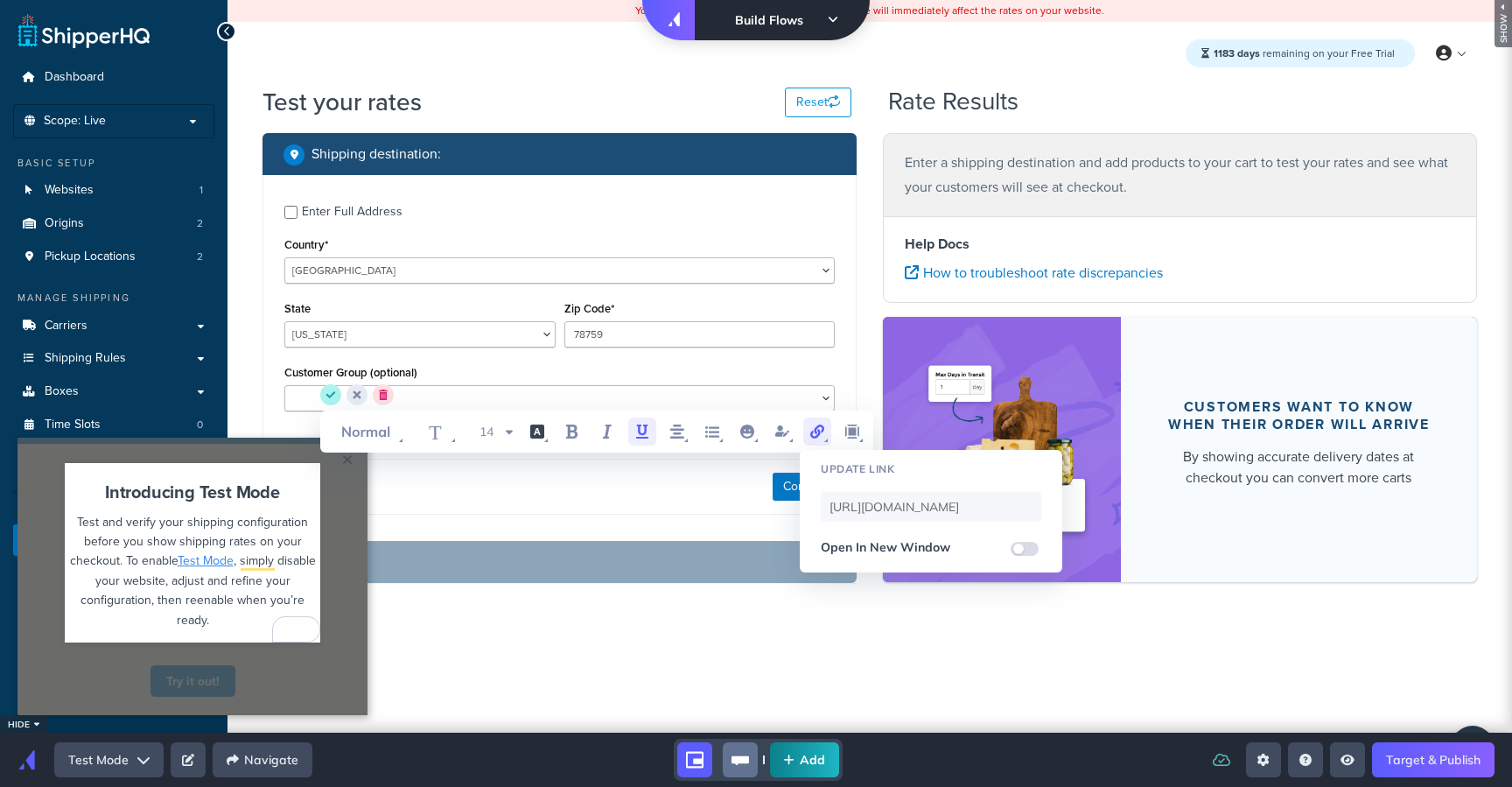
scroll to position [0, 0]
click at [1030, 552] on input "WYSIWYG Toolbar and Actions" at bounding box center [1024, 549] width 28 height 14
checkbox input "true"
click at [258, 583] on span ", simply disable your website, adjust and refine your configuration, then reena…" at bounding box center [200, 590] width 239 height 76
drag, startPoint x: 231, startPoint y: 579, endPoint x: 223, endPoint y: 571, distance: 11.3
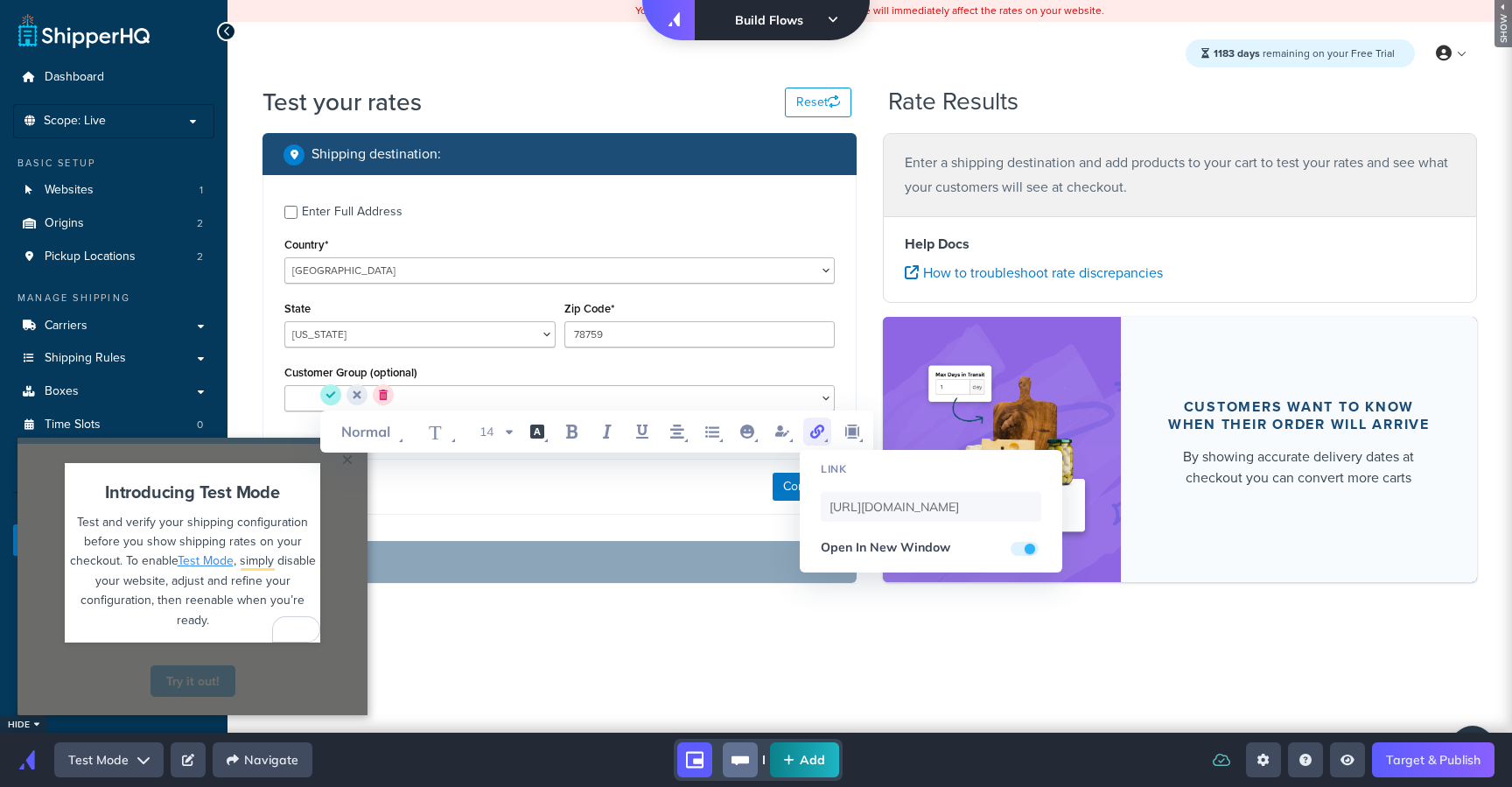
click at [231, 578] on span ", simply disable your website, adjust and refine your configuration, then reena…" at bounding box center [200, 590] width 239 height 76
click at [96, 511] on div "Introducing Test Mode Test and verify your shipping configuration before you sh…" at bounding box center [192, 555] width 255 height 149
click at [328, 392] on circle "save" at bounding box center [331, 394] width 21 height 21
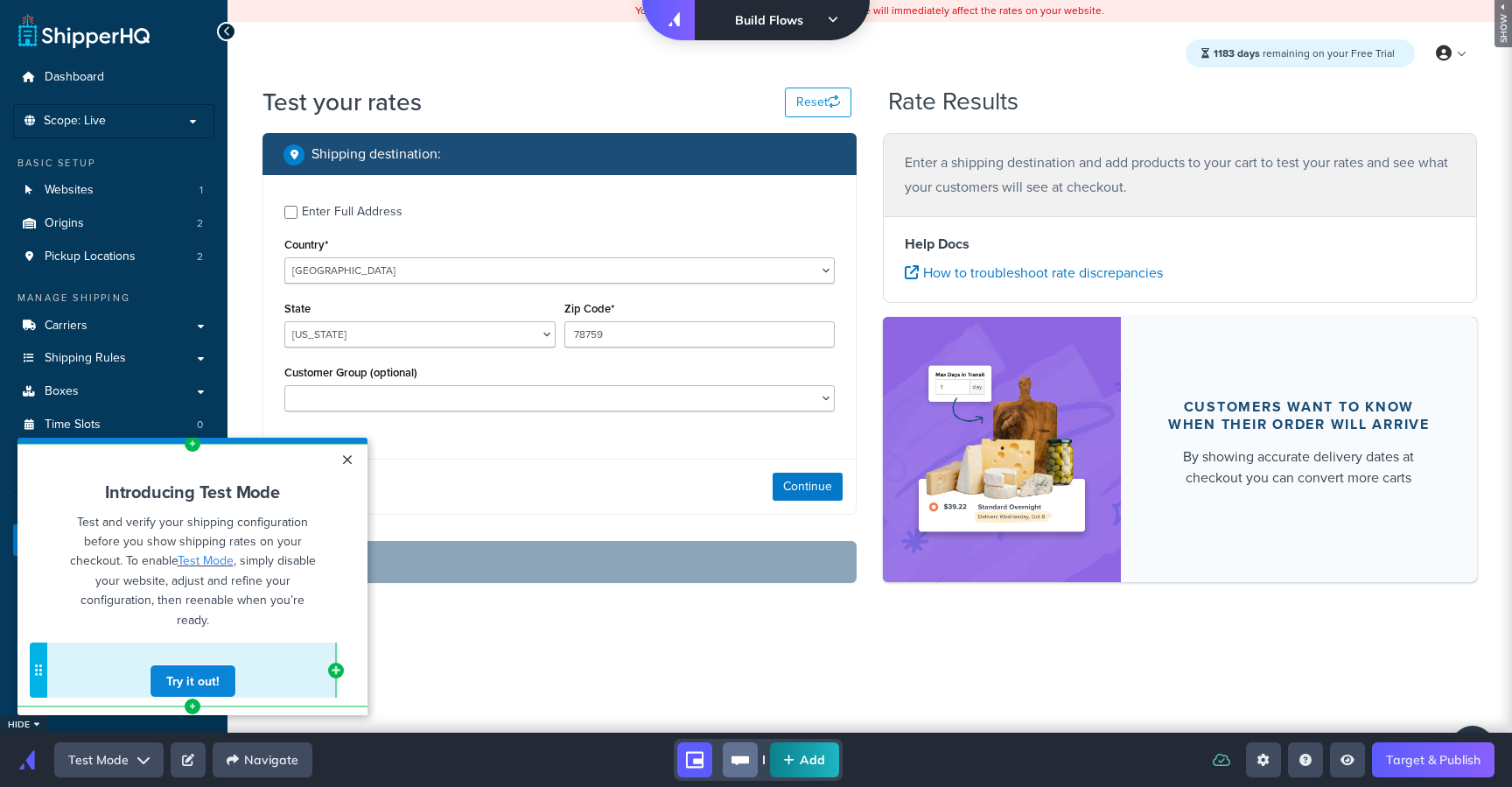
click at [30, 668] on div "move-dots" at bounding box center [38, 670] width 17 height 55
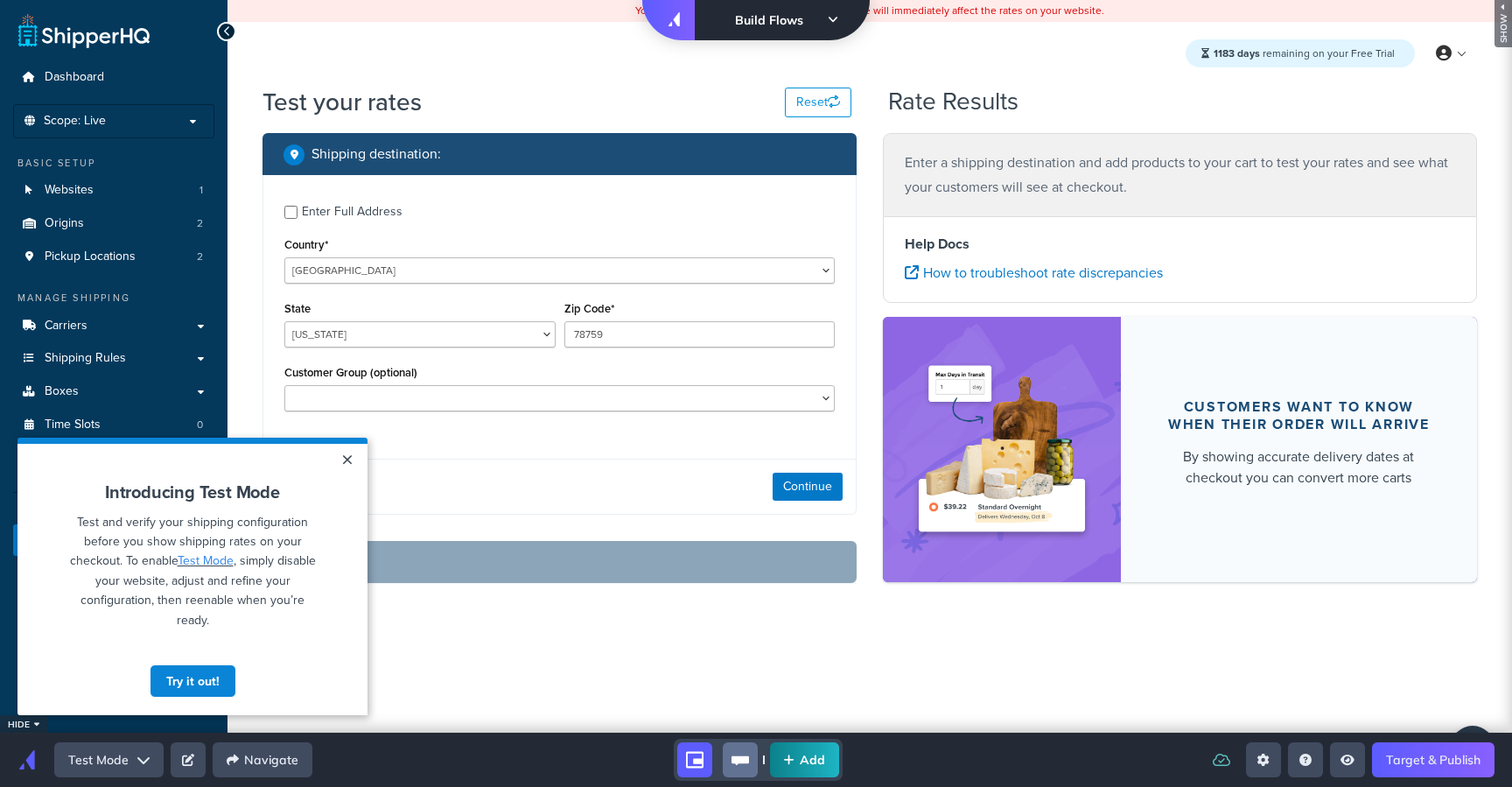
click at [70, 437] on div "current step" at bounding box center [192, 440] width 350 height 6
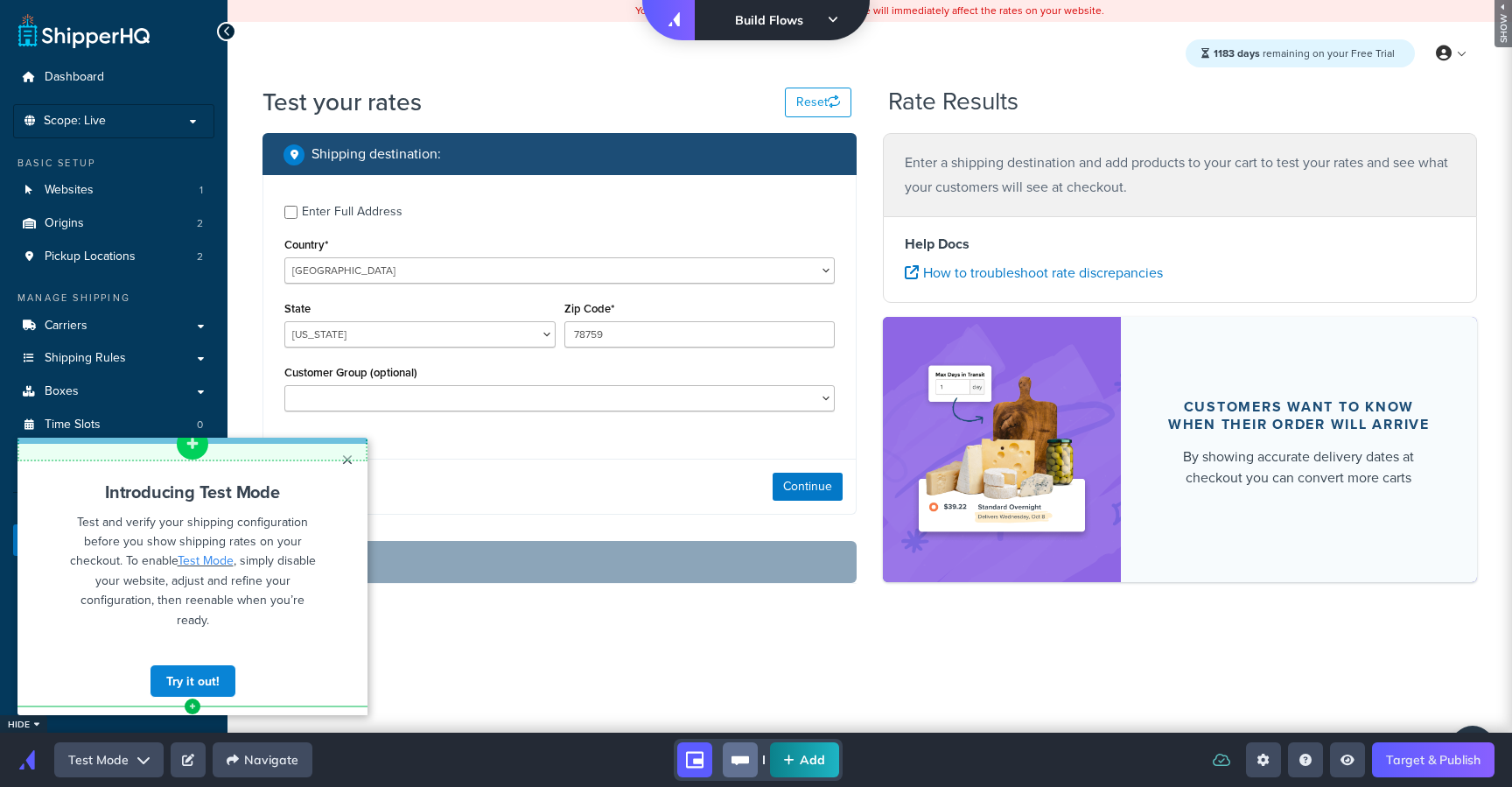
click at [195, 446] on icon "add component button" at bounding box center [192, 443] width 14 height 14
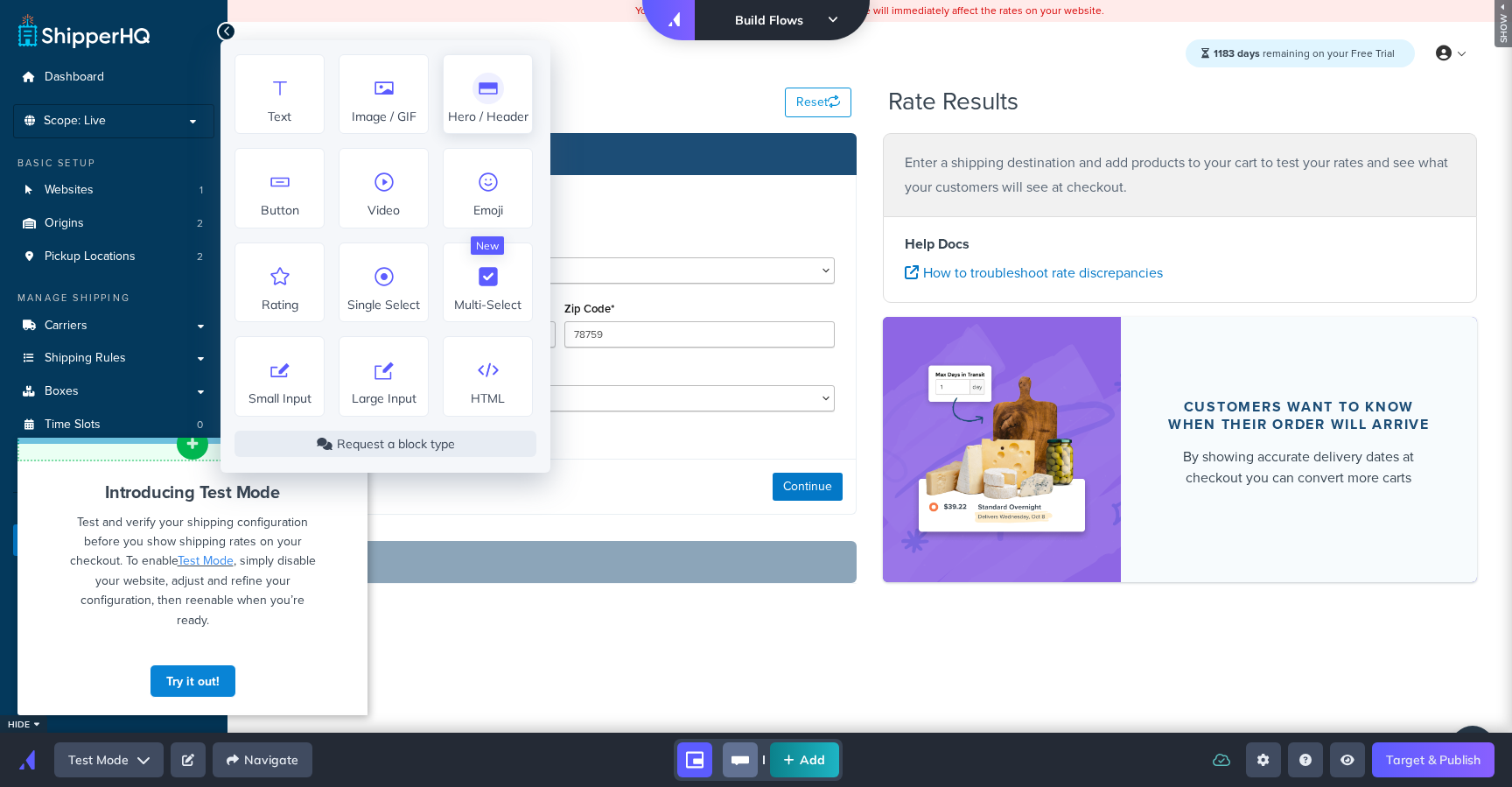
click at [476, 102] on span "Hero / Header" at bounding box center [488, 98] width 89 height 51
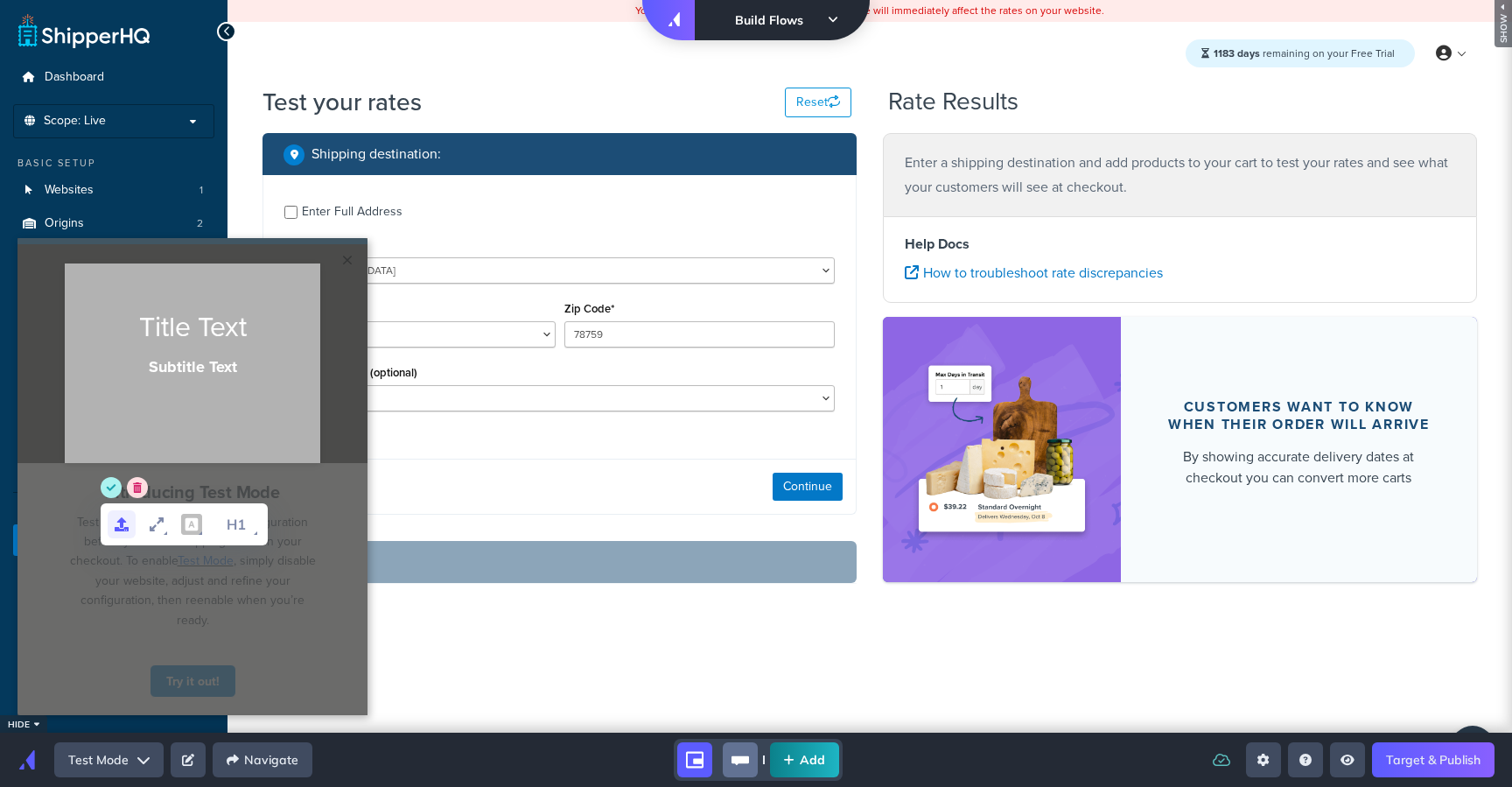
click at [116, 521] on icon "Upload file" at bounding box center [121, 524] width 14 height 14
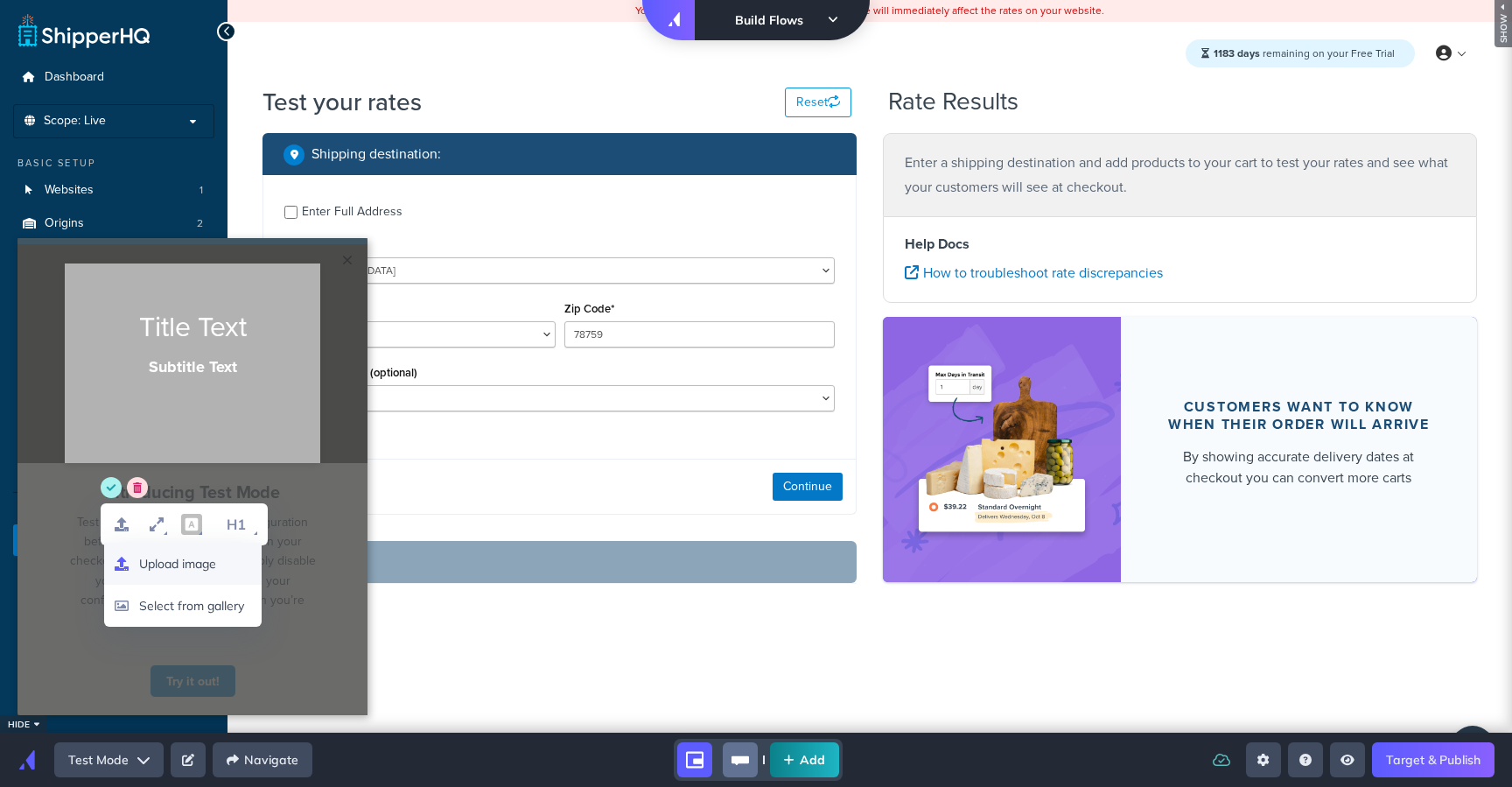
click at [151, 555] on span "Upload image" at bounding box center [177, 563] width 77 height 16
type input "C:\fakepath\testmode-hero.png"
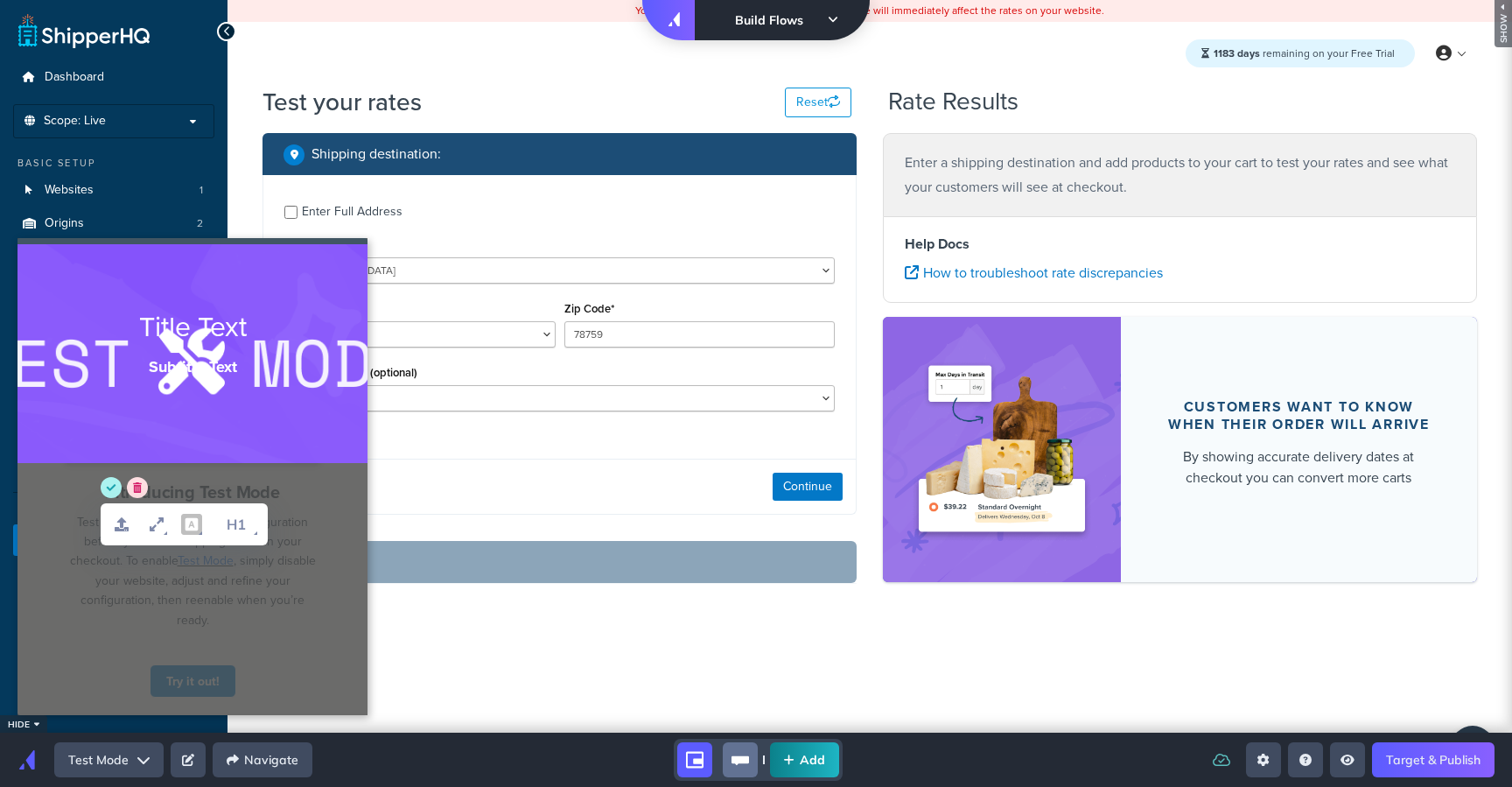
click at [228, 367] on span "Subtitle Text" at bounding box center [192, 367] width 89 height 23
drag, startPoint x: 234, startPoint y: 369, endPoint x: 71, endPoint y: 310, distance: 173.3
click at [71, 310] on div "Title Text Subtitle Text" at bounding box center [192, 342] width 350 height 71
drag, startPoint x: 194, startPoint y: 335, endPoint x: 205, endPoint y: 379, distance: 45.4
click at [195, 335] on div "To enrich screen reader interactions, please activate Accessibility in Grammarl…" at bounding box center [192, 325] width 350 height 37
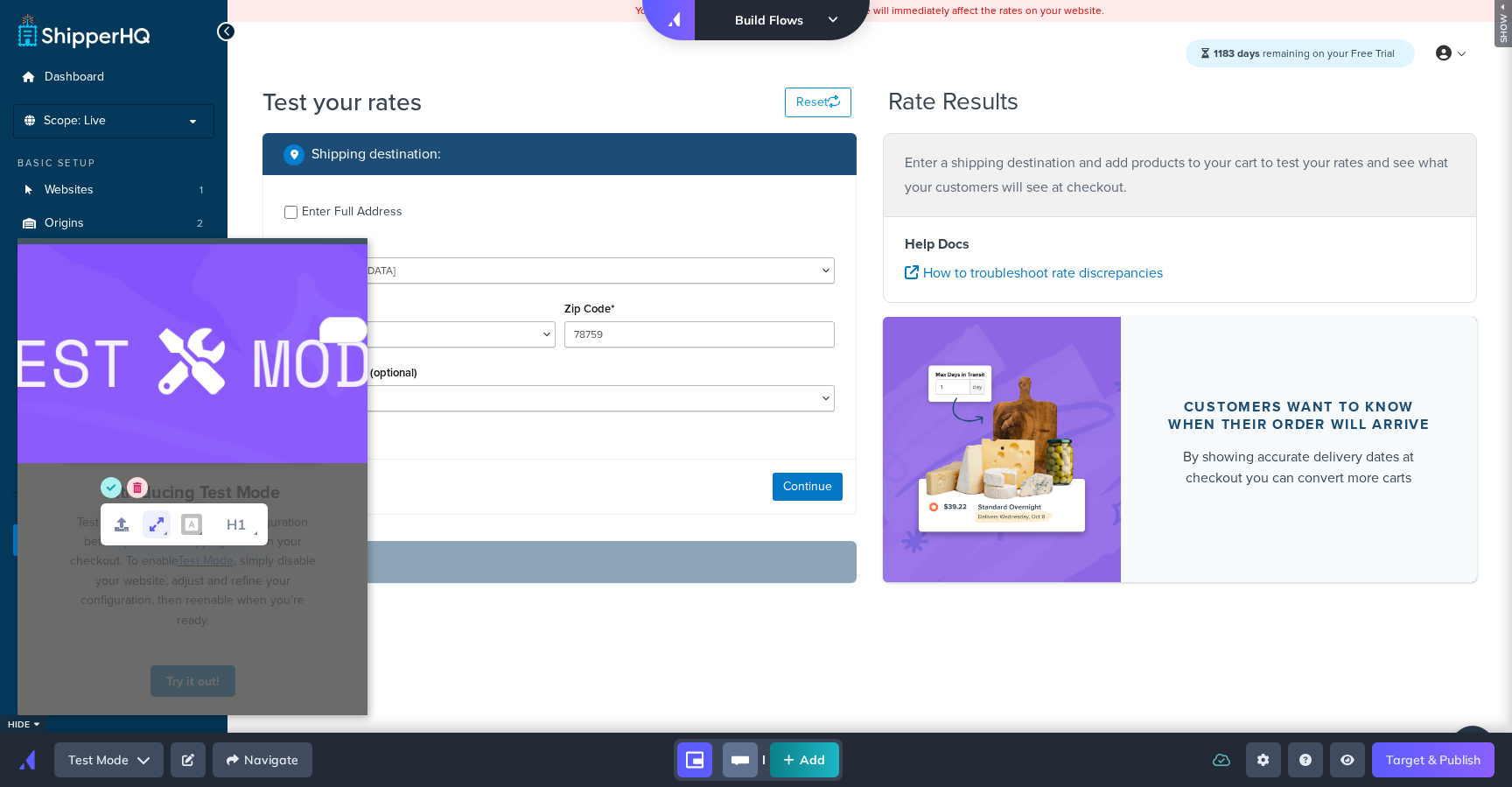
click at [155, 528] on icon "set dimensions" at bounding box center [156, 524] width 21 height 21
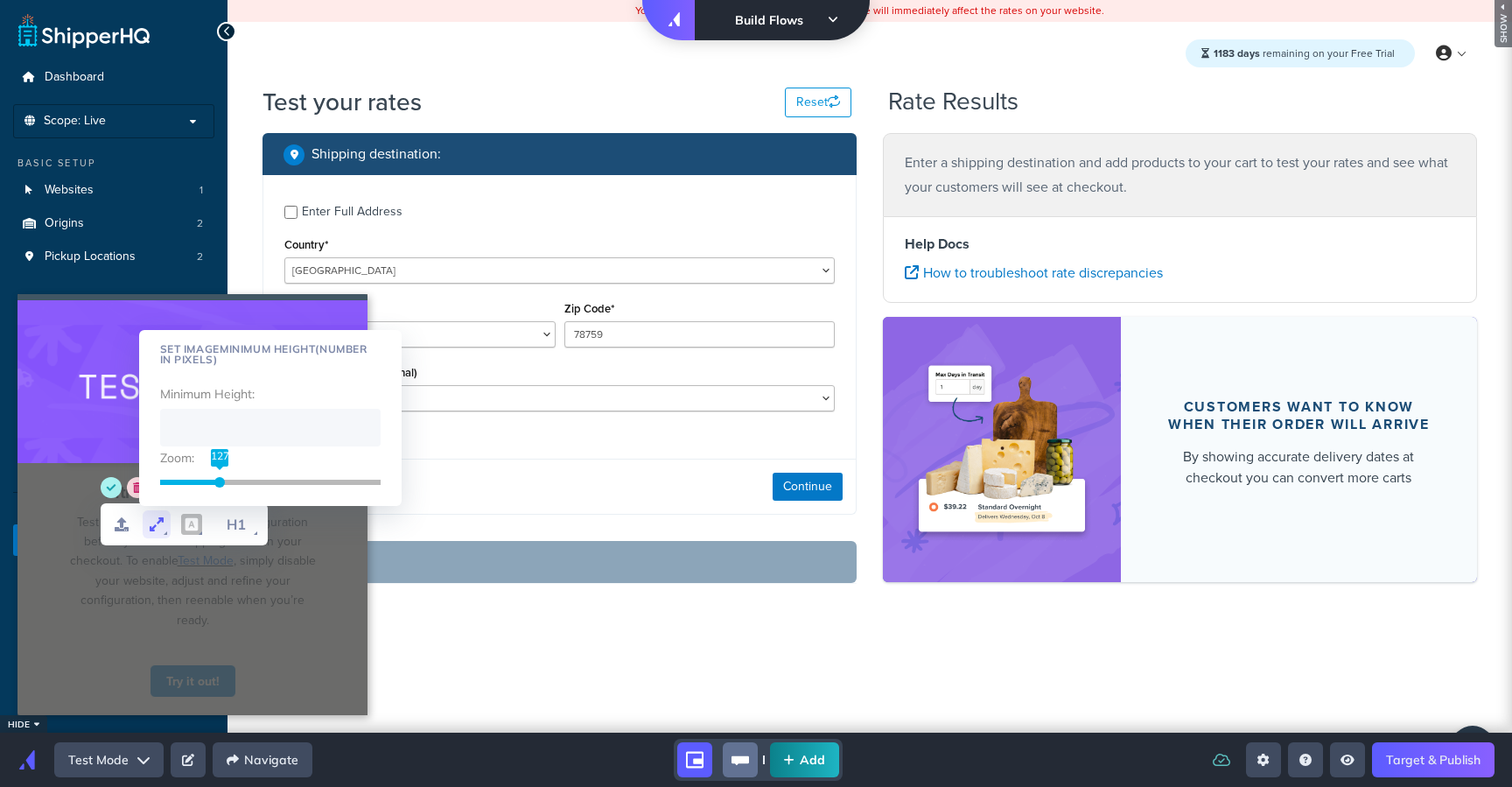
drag, startPoint x: 162, startPoint y: 483, endPoint x: 220, endPoint y: 505, distance: 62.0
click at [220, 505] on div "Set Image Minimum Height (number in pixels) Minimum Height : Zoom: 127" at bounding box center [271, 417] width 263 height 175
click at [284, 606] on span "Test and verify your shipping configuration before you show shipping rates on y…" at bounding box center [192, 570] width 246 height 115
click at [216, 403] on div "Minimum Height : Zoom:" at bounding box center [270, 436] width 220 height 109
click at [214, 423] on input "WYSIWYG Toolbar and Actions" at bounding box center [270, 427] width 220 height 37
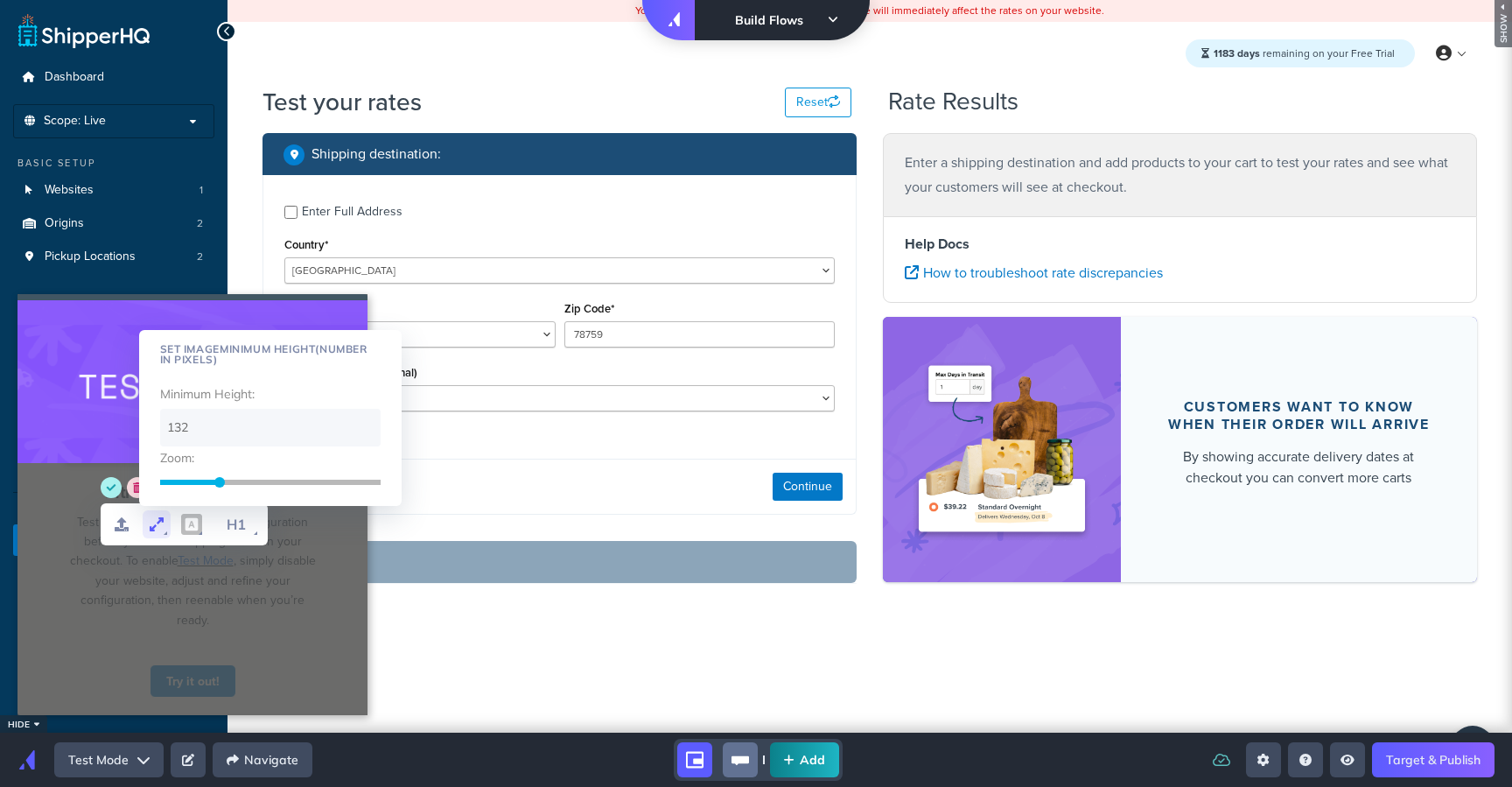
type input "132"
click at [235, 458] on label "Zoom:" at bounding box center [270, 455] width 220 height 19
click at [246, 491] on div "Set Image Minimum Height (number in pixels) Minimum Height : 132 Zoom:" at bounding box center [271, 417] width 263 height 175
click at [233, 475] on div "134" at bounding box center [270, 482] width 220 height 19
click at [227, 482] on div "WYSIWYG Toolbar and Actions" at bounding box center [225, 482] width 10 height 10
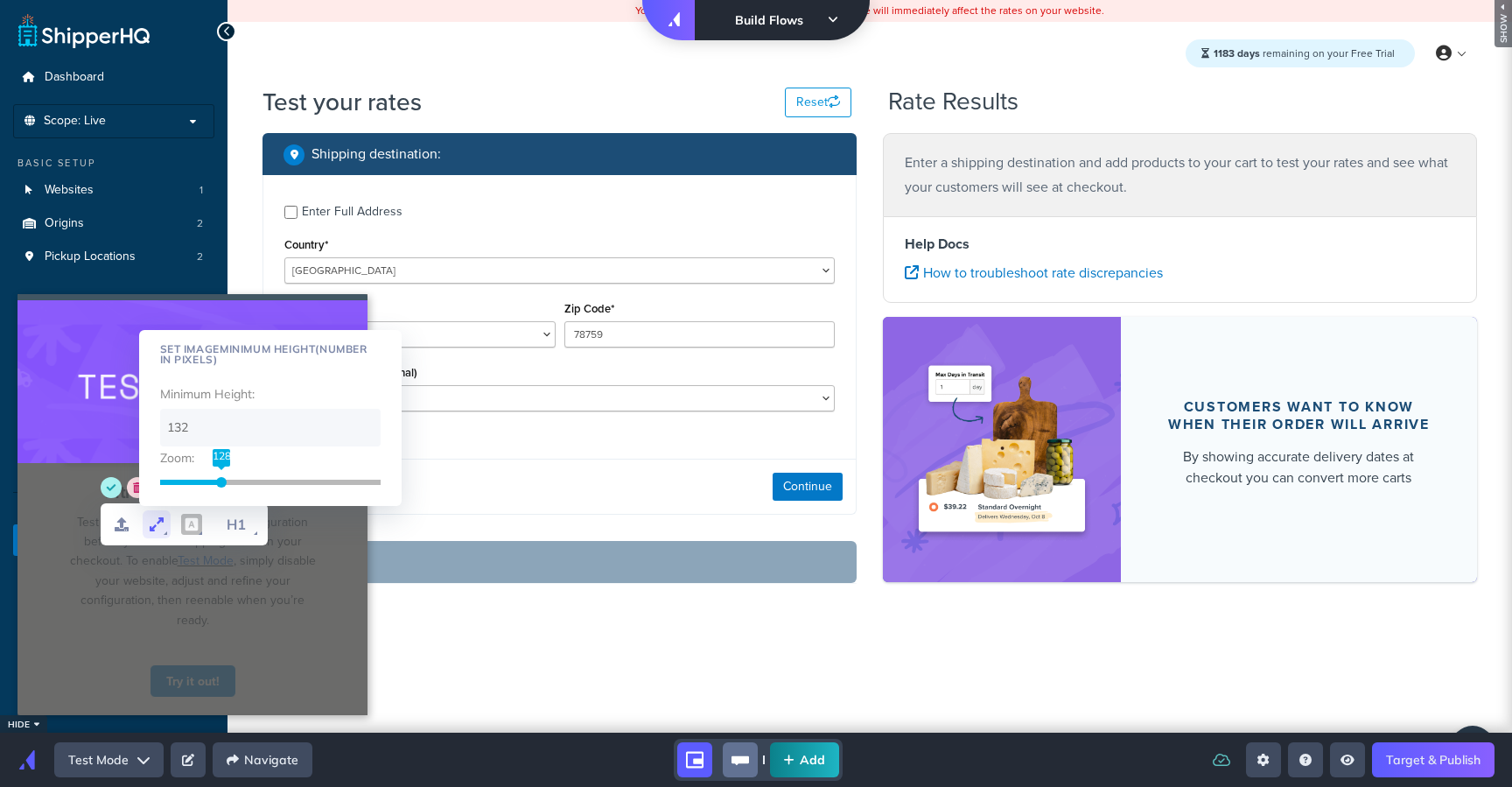
click at [221, 485] on div "WYSIWYG Toolbar and Actions" at bounding box center [221, 482] width 10 height 10
click at [63, 533] on div "Introducing Test Mode Test and verify your shipping configuration before you sh…" at bounding box center [192, 553] width 291 height 179
click at [107, 494] on circle "save" at bounding box center [111, 488] width 21 height 21
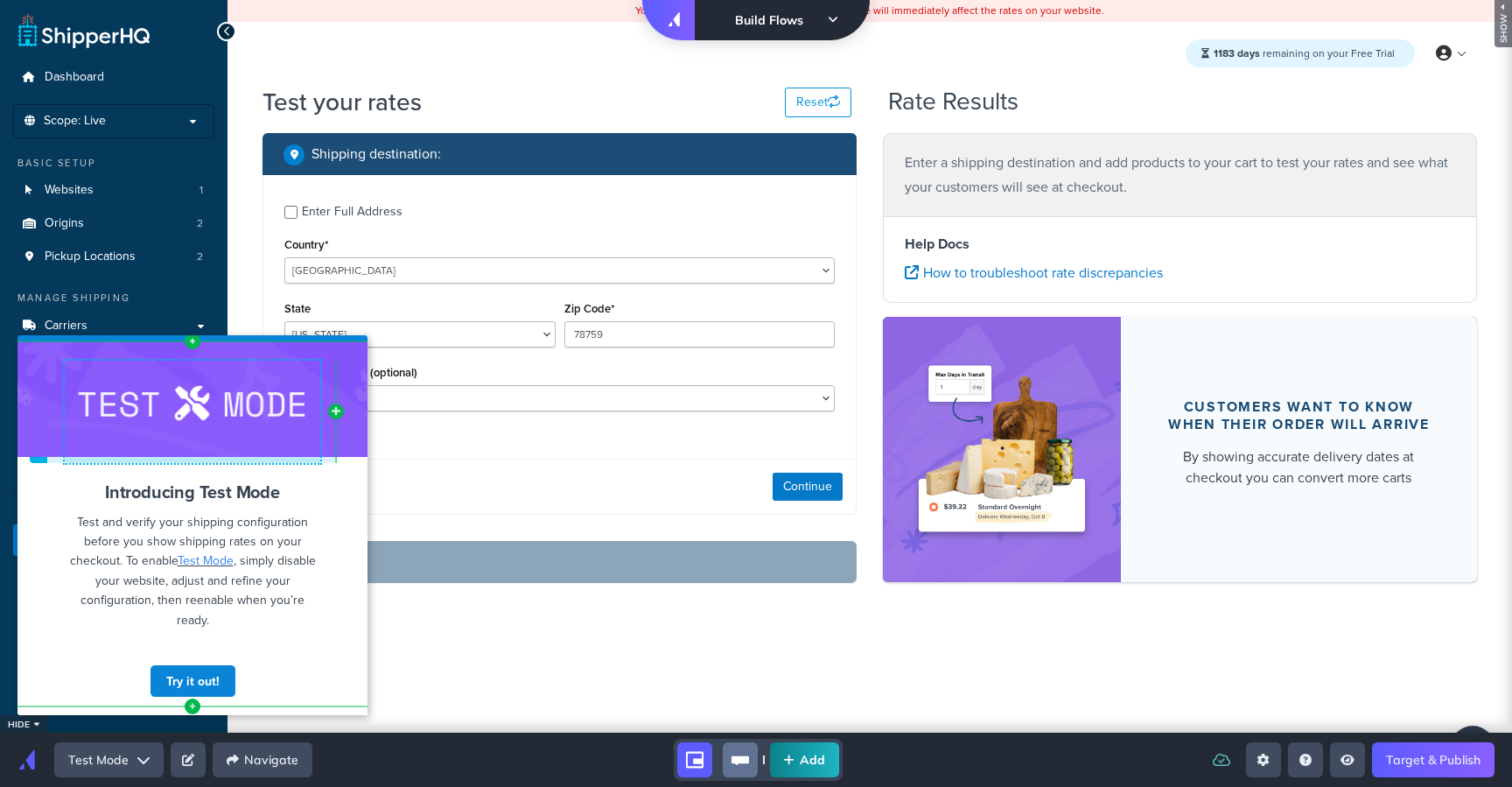
click at [300, 349] on div at bounding box center [192, 398] width 350 height 115
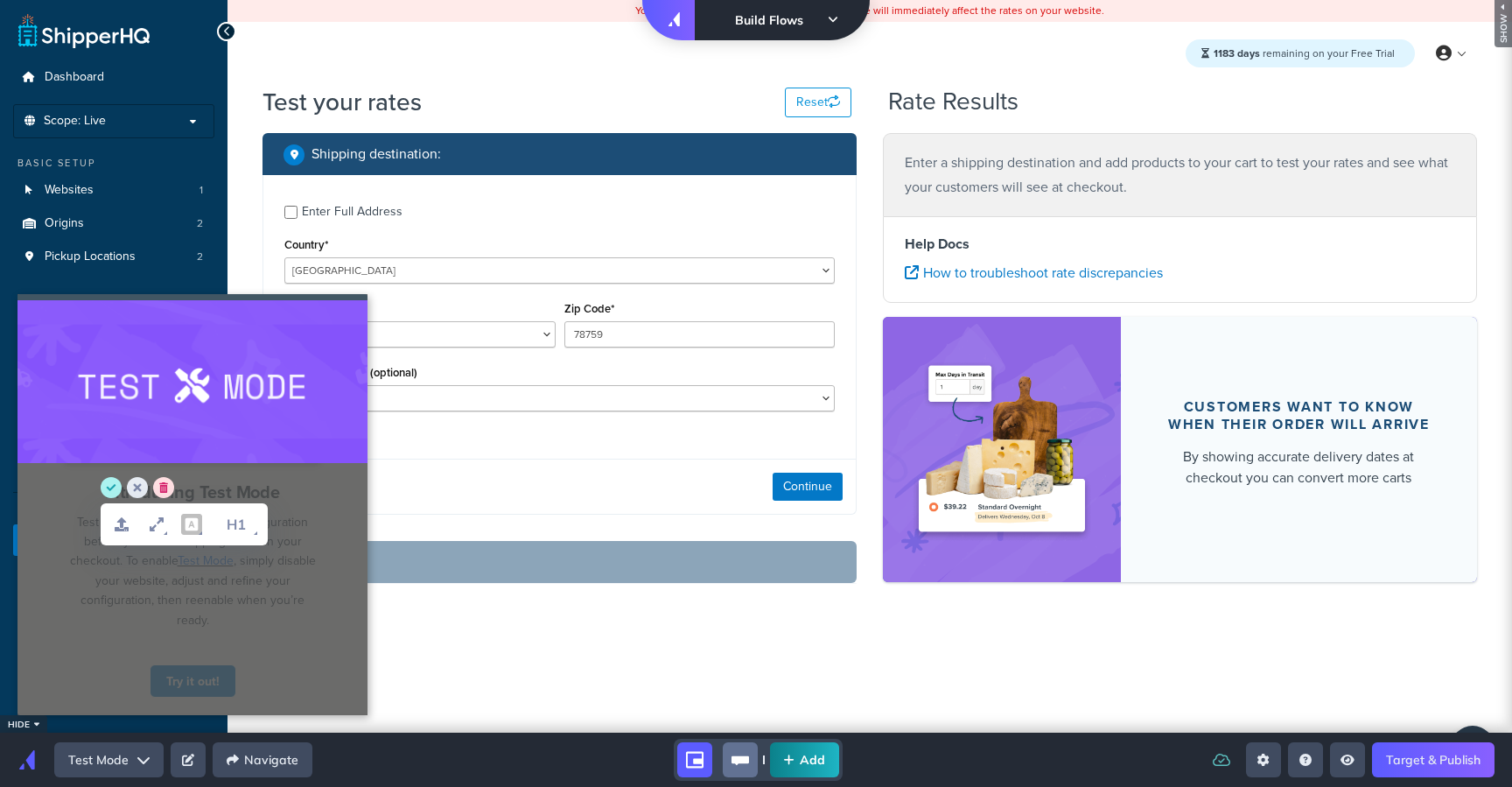
click at [286, 595] on span "Test and verify your shipping configuration before you show shipping rates on y…" at bounding box center [192, 570] width 246 height 115
click at [104, 488] on circle "save" at bounding box center [111, 488] width 21 height 21
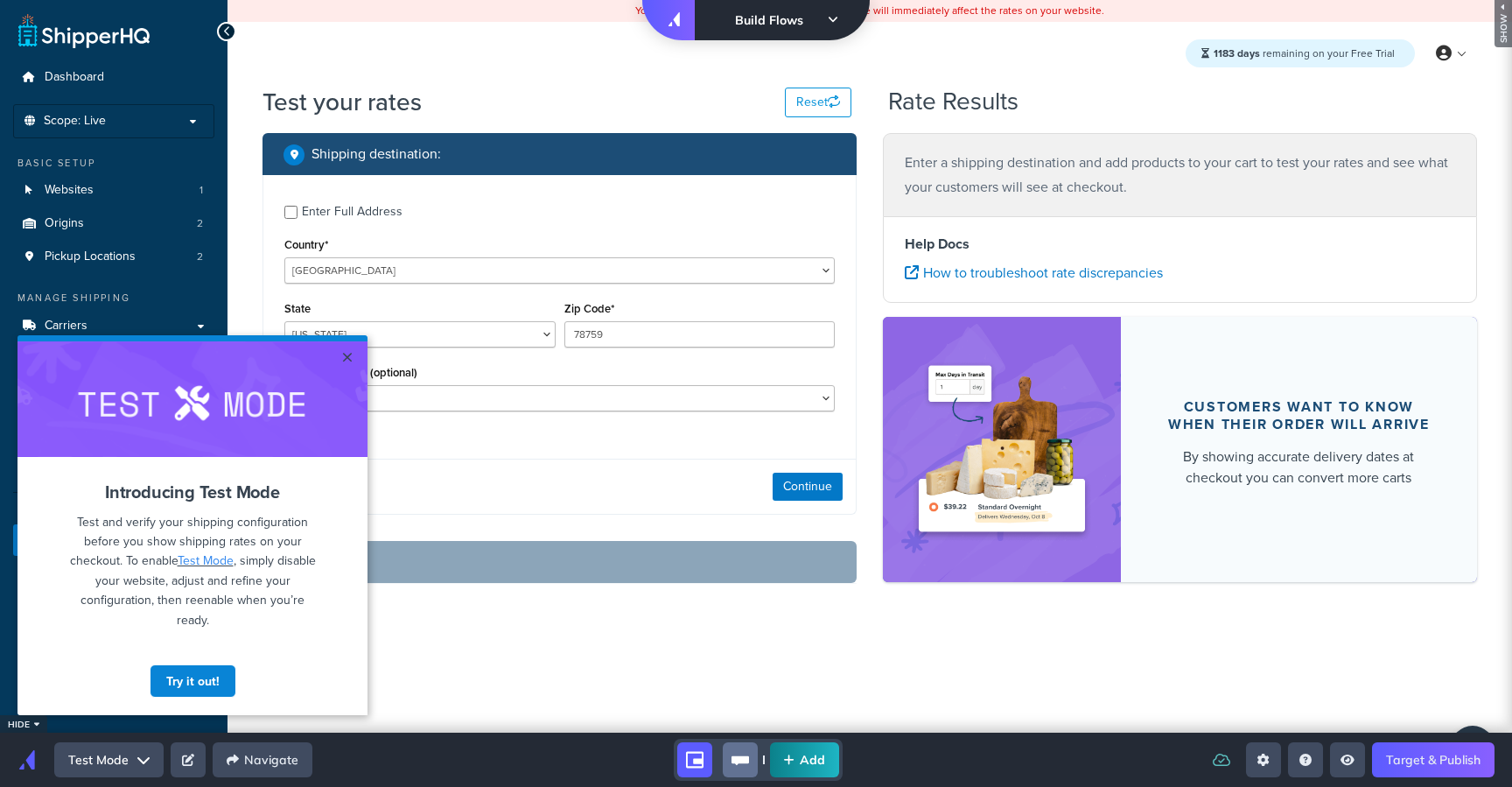
click at [135, 749] on button "Test Mode" at bounding box center [109, 759] width 110 height 35
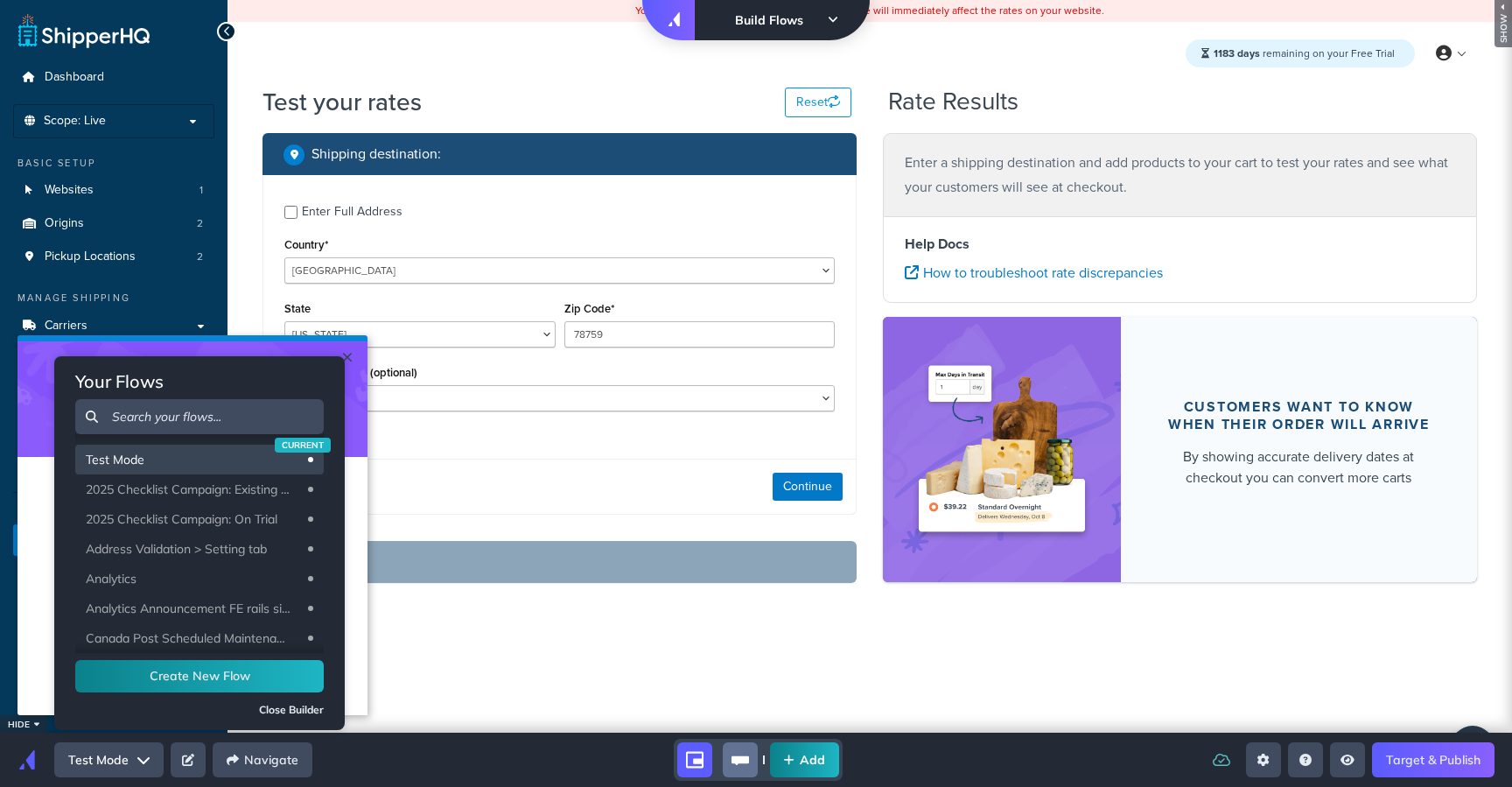
click at [136, 752] on button "Test Mode" at bounding box center [109, 759] width 110 height 35
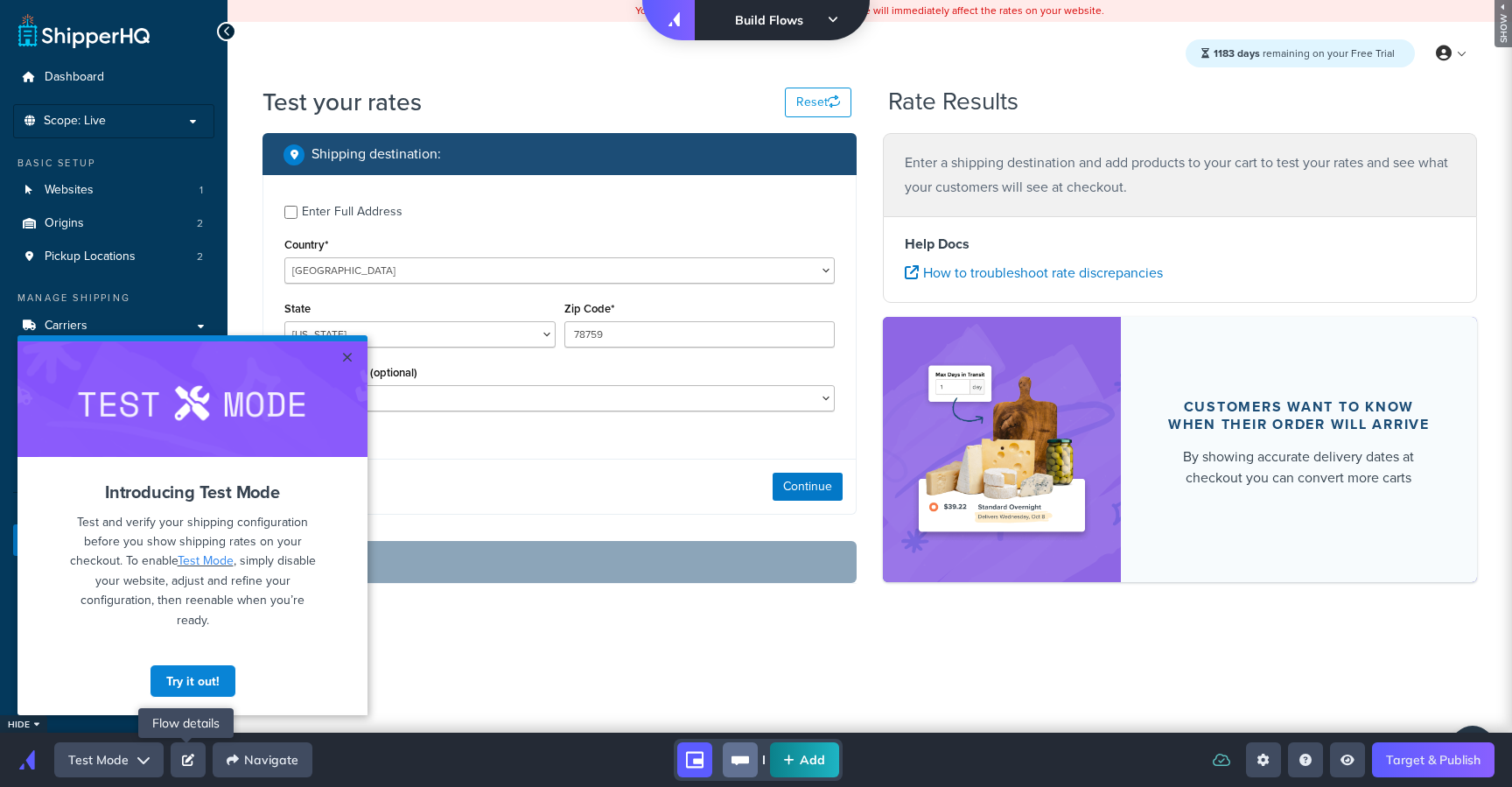
click at [194, 756] on button "Edit Flow" at bounding box center [188, 759] width 35 height 35
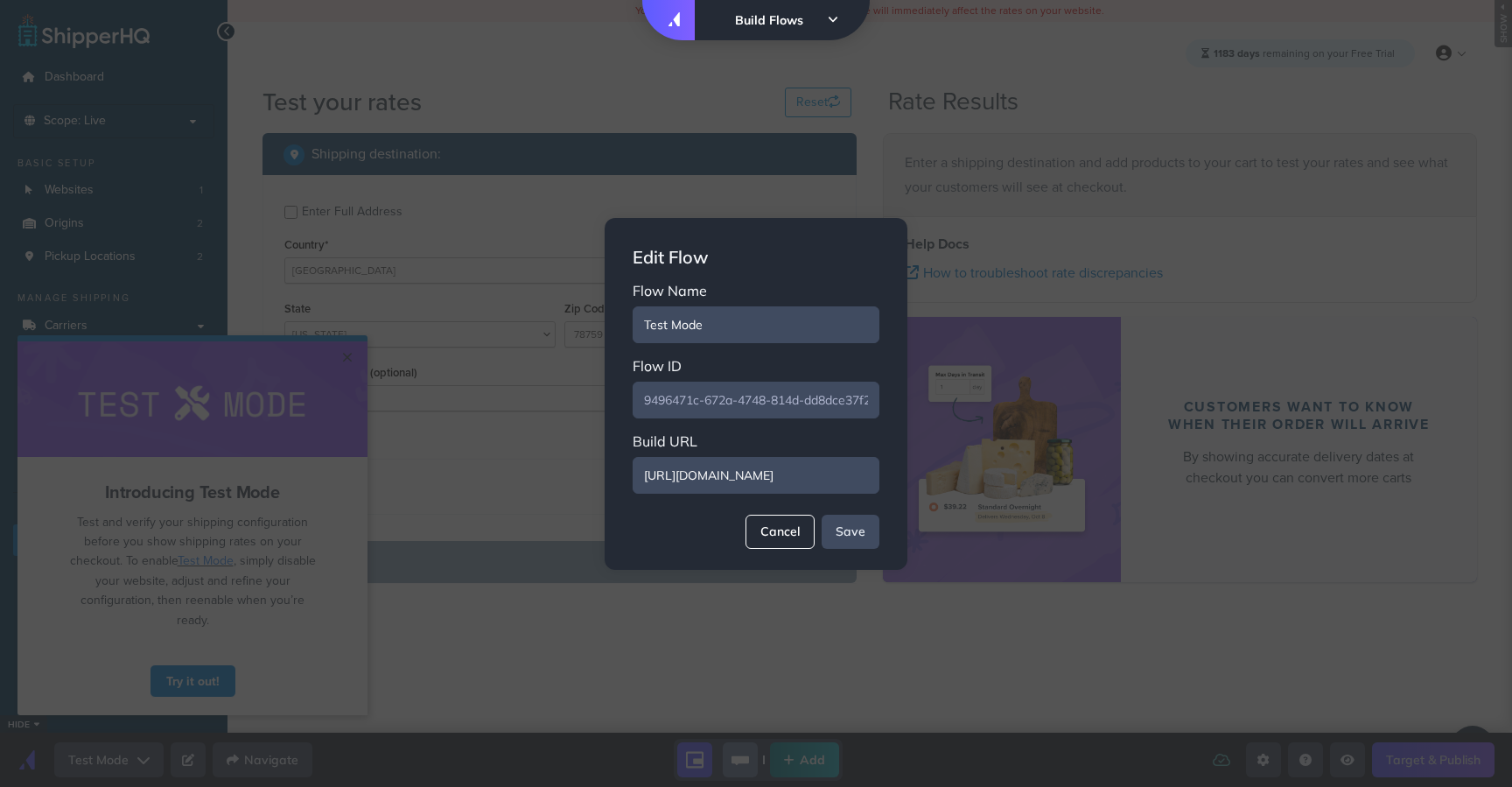
click at [786, 532] on button "Cancel" at bounding box center [780, 532] width 70 height 34
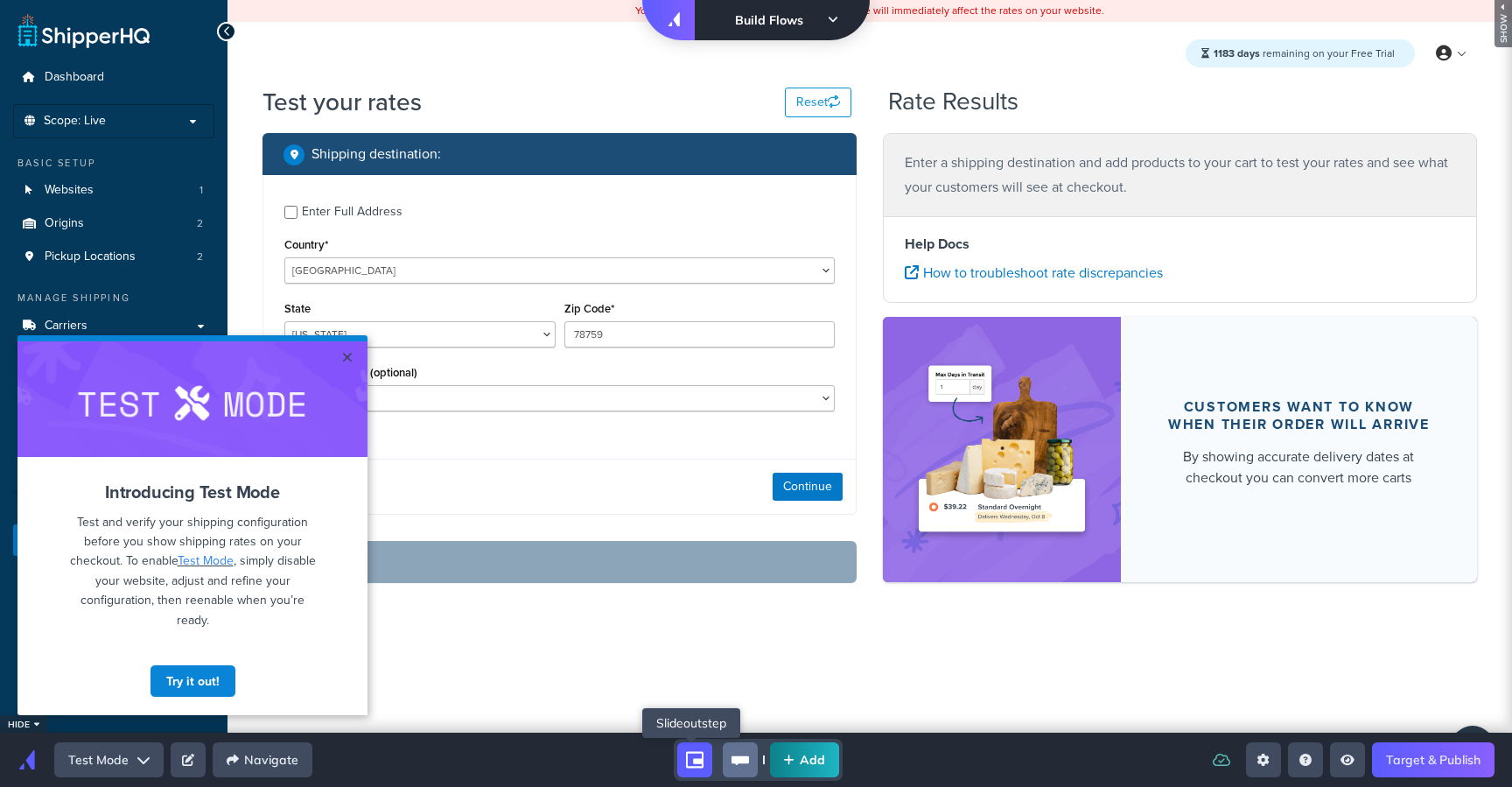
click at [686, 760] on icon "shorty" at bounding box center [695, 759] width 17 height 16
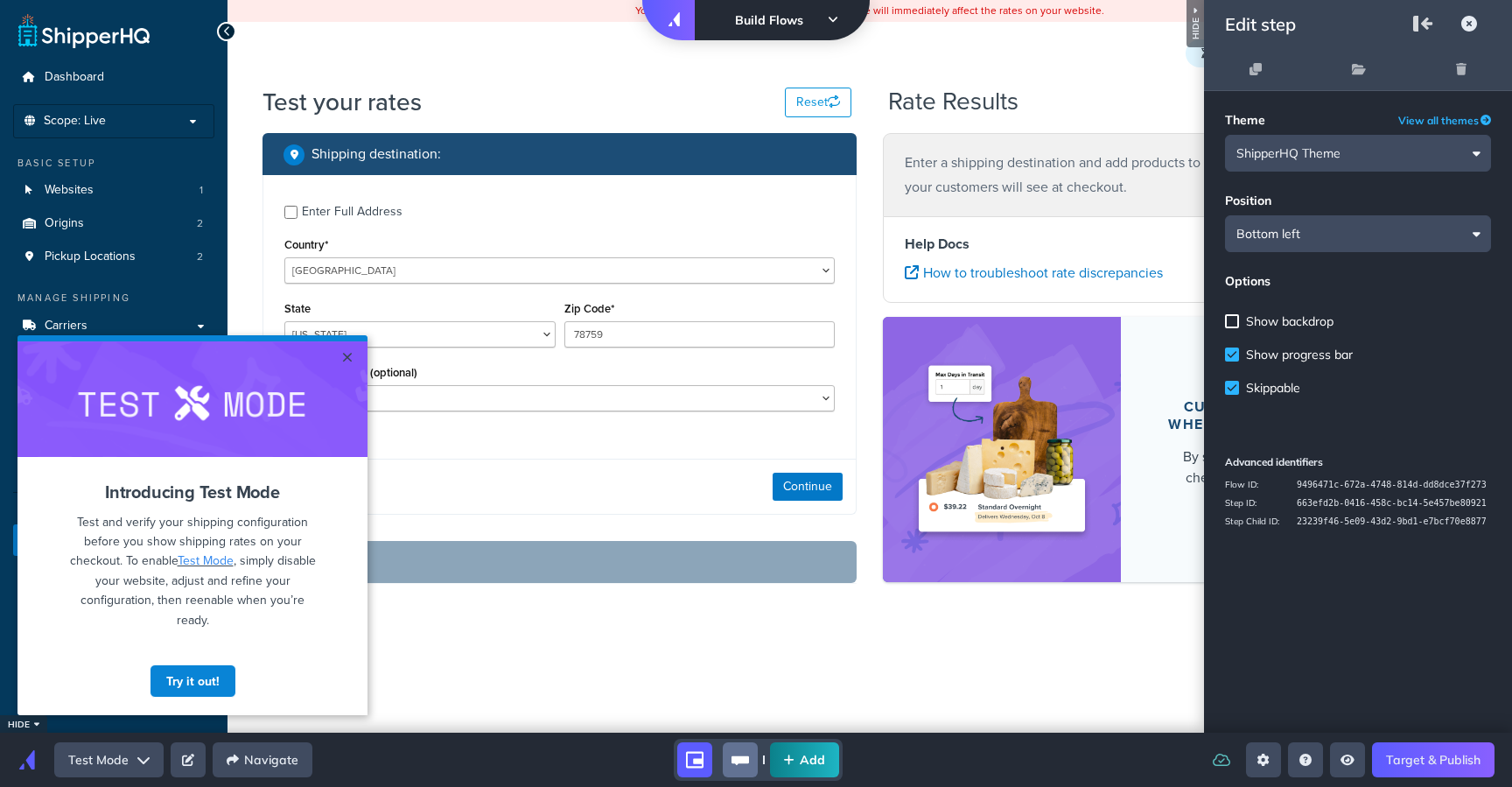
click at [1248, 352] on span "Show progress bar" at bounding box center [1300, 354] width 107 height 16
click at [1262, 383] on span "Skippable" at bounding box center [1273, 388] width 54 height 16
click at [1268, 314] on span "Show backdrop" at bounding box center [1290, 321] width 88 height 16
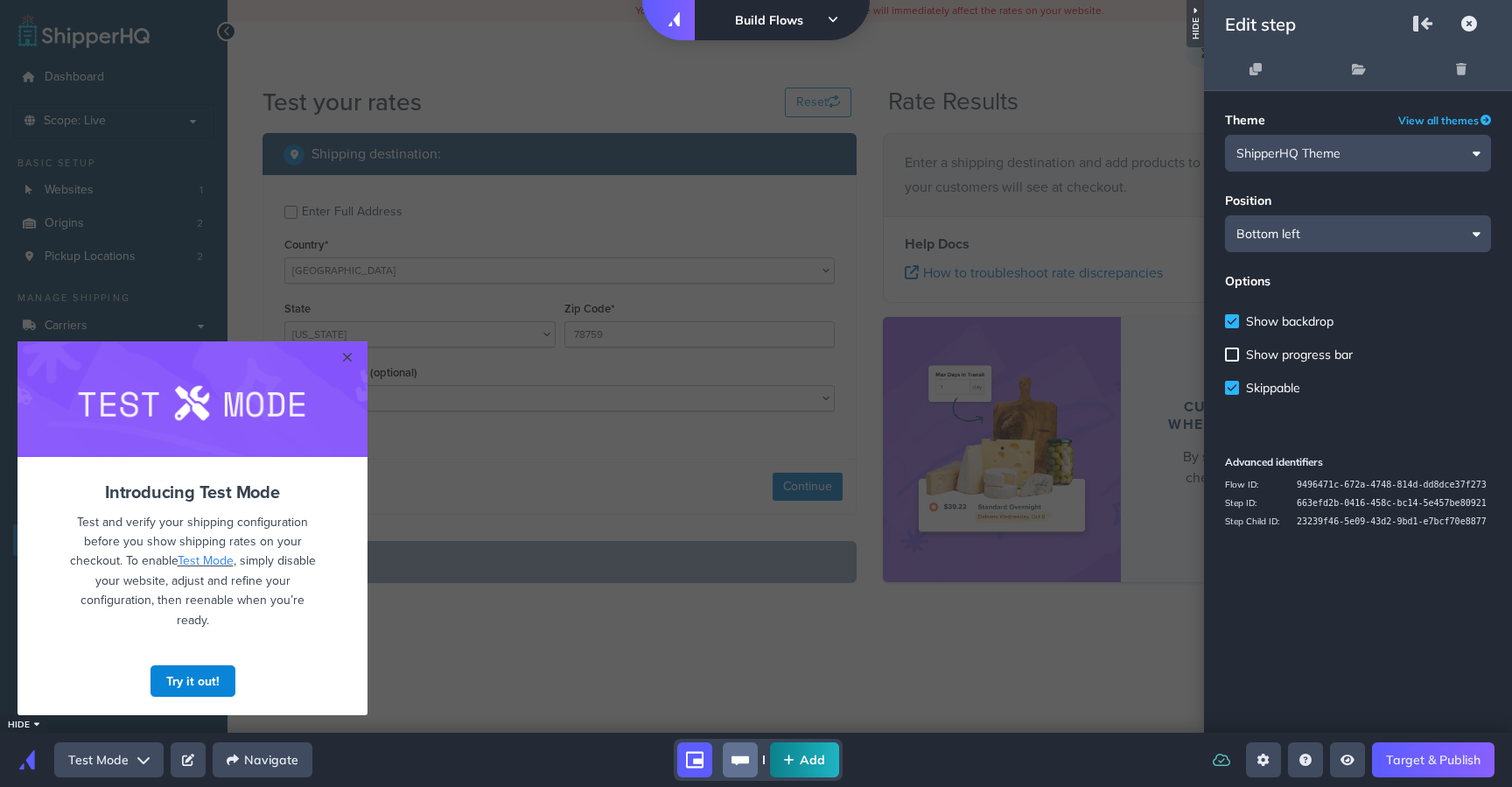
click at [1268, 314] on span "Show backdrop" at bounding box center [1290, 321] width 88 height 16
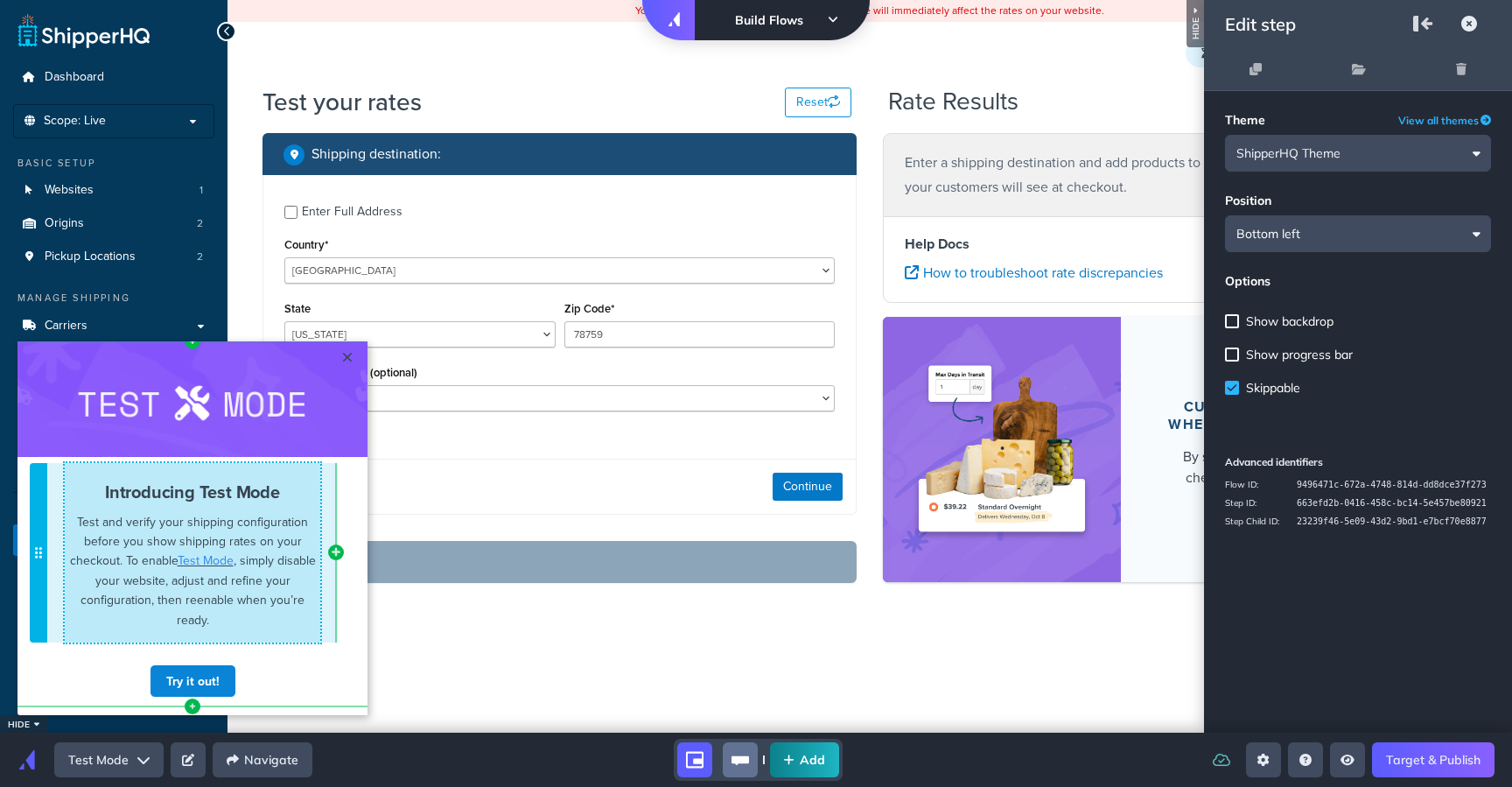
click at [118, 556] on span "Test and verify your shipping configuration before you show shipping rates on y…" at bounding box center [192, 570] width 246 height 115
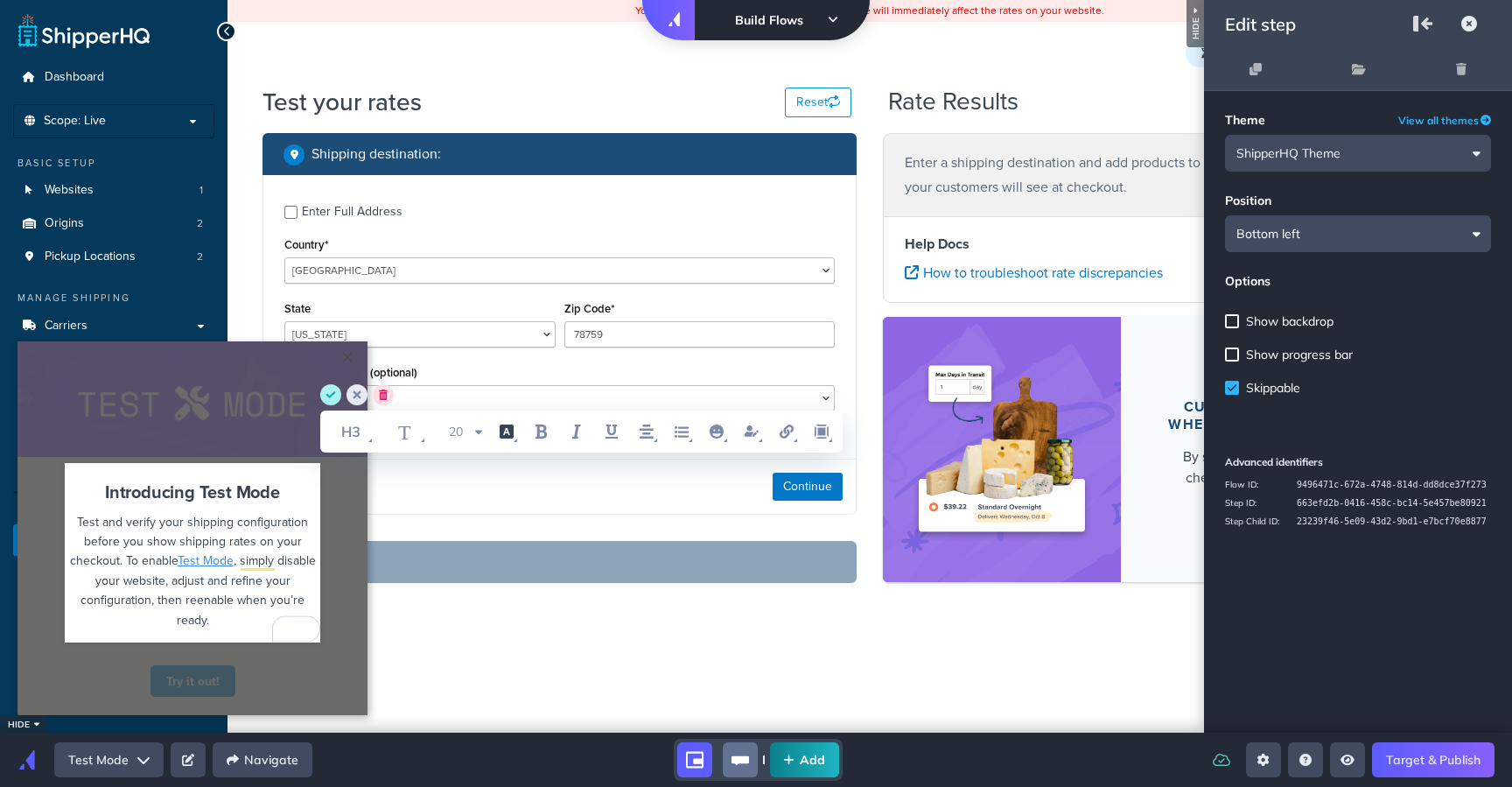
click at [170, 579] on span ", simply disable your website, adjust and refine your configuration, then reena…" at bounding box center [200, 590] width 239 height 76
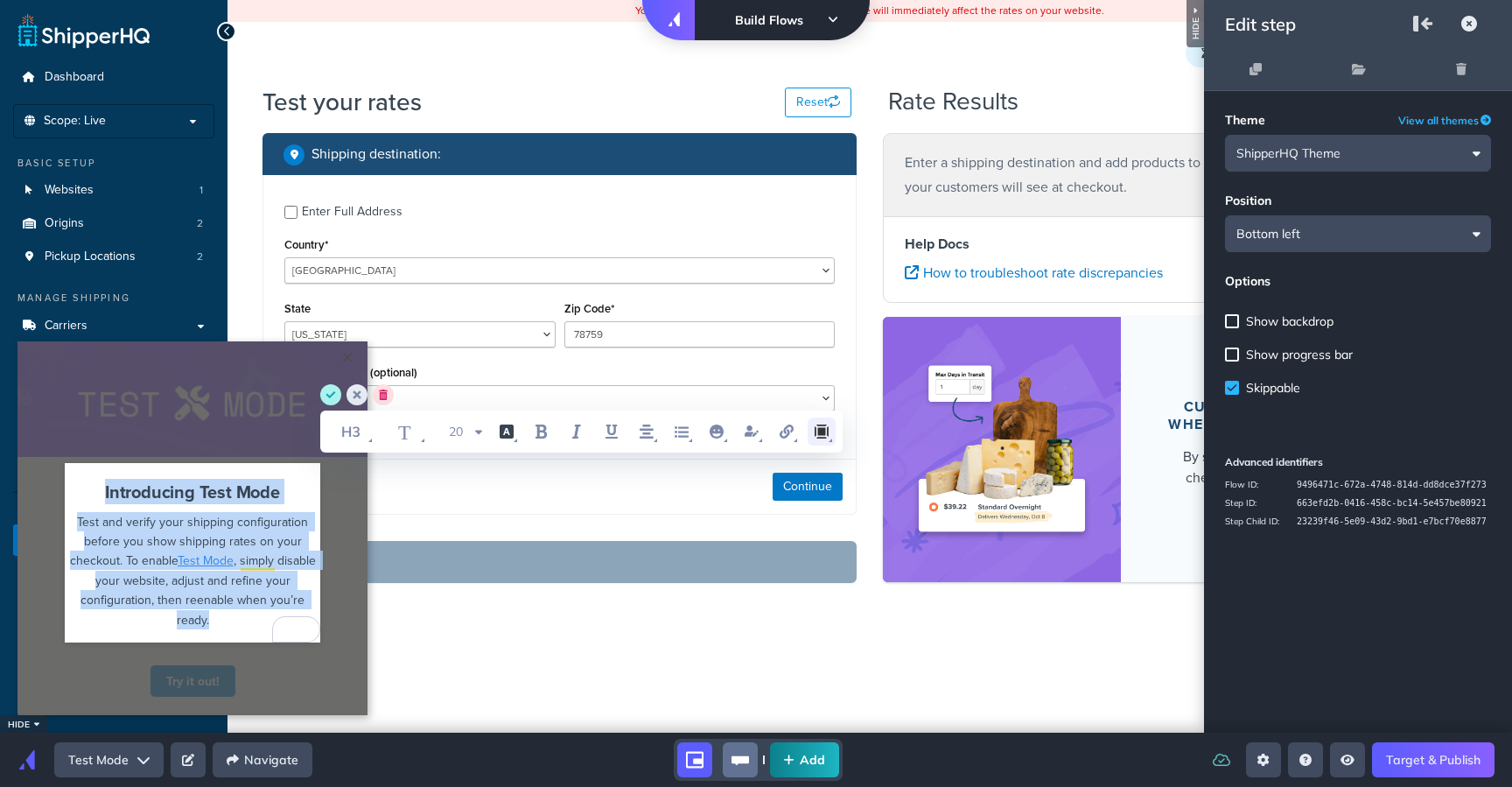
click at [824, 439] on icon "margin" at bounding box center [821, 432] width 21 height 21
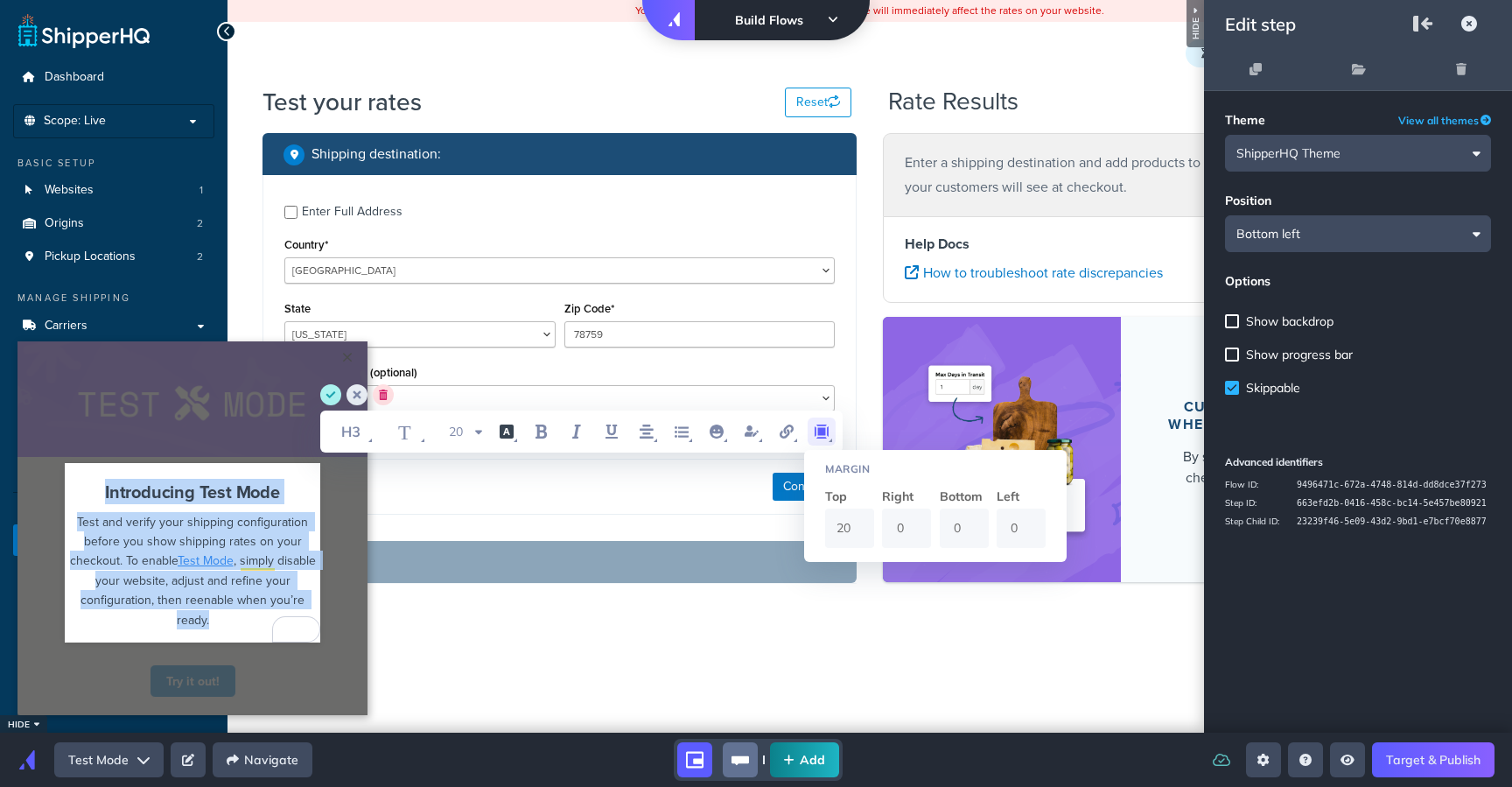
click at [824, 439] on icon "margin" at bounding box center [821, 432] width 21 height 21
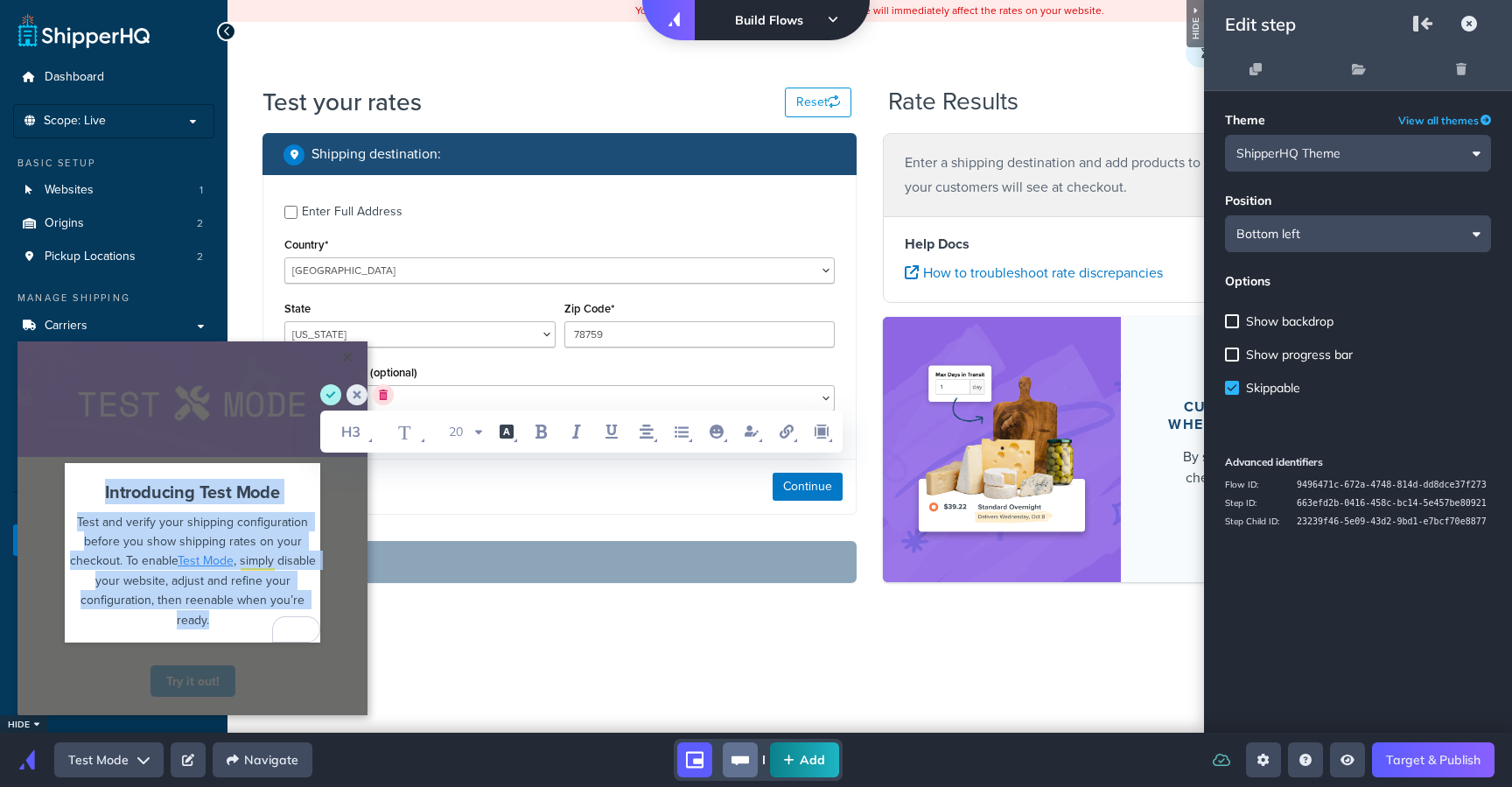
click at [367, 573] on div "Introducing Test Mode Test and verify your shipping configuration before you sh…" at bounding box center [192, 561] width 368 height 190
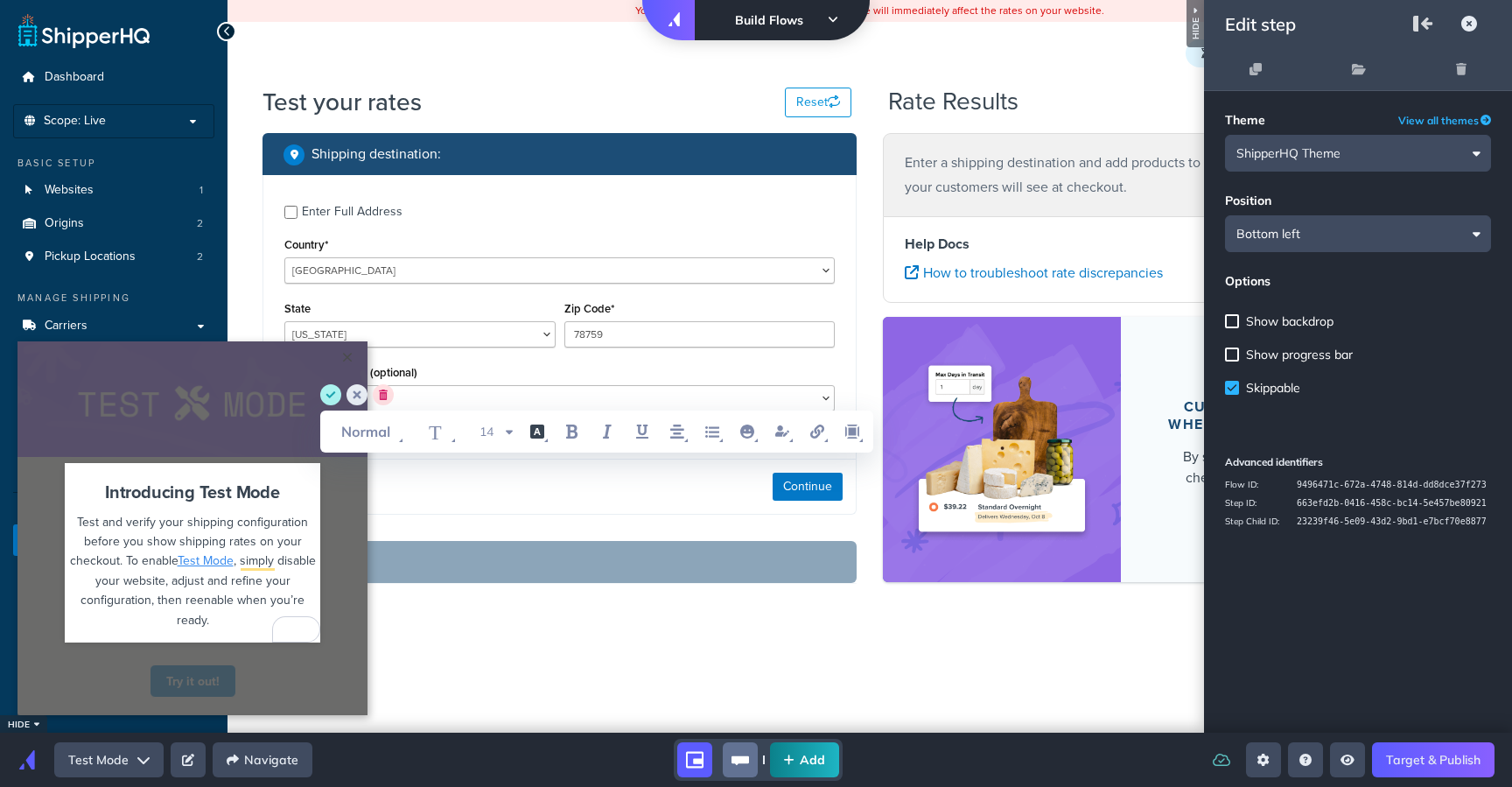
click at [355, 564] on div "Introducing Test Mode Test and verify your shipping configuration before you sh…" at bounding box center [192, 561] width 368 height 190
click at [359, 402] on circle "cancel" at bounding box center [357, 394] width 21 height 21
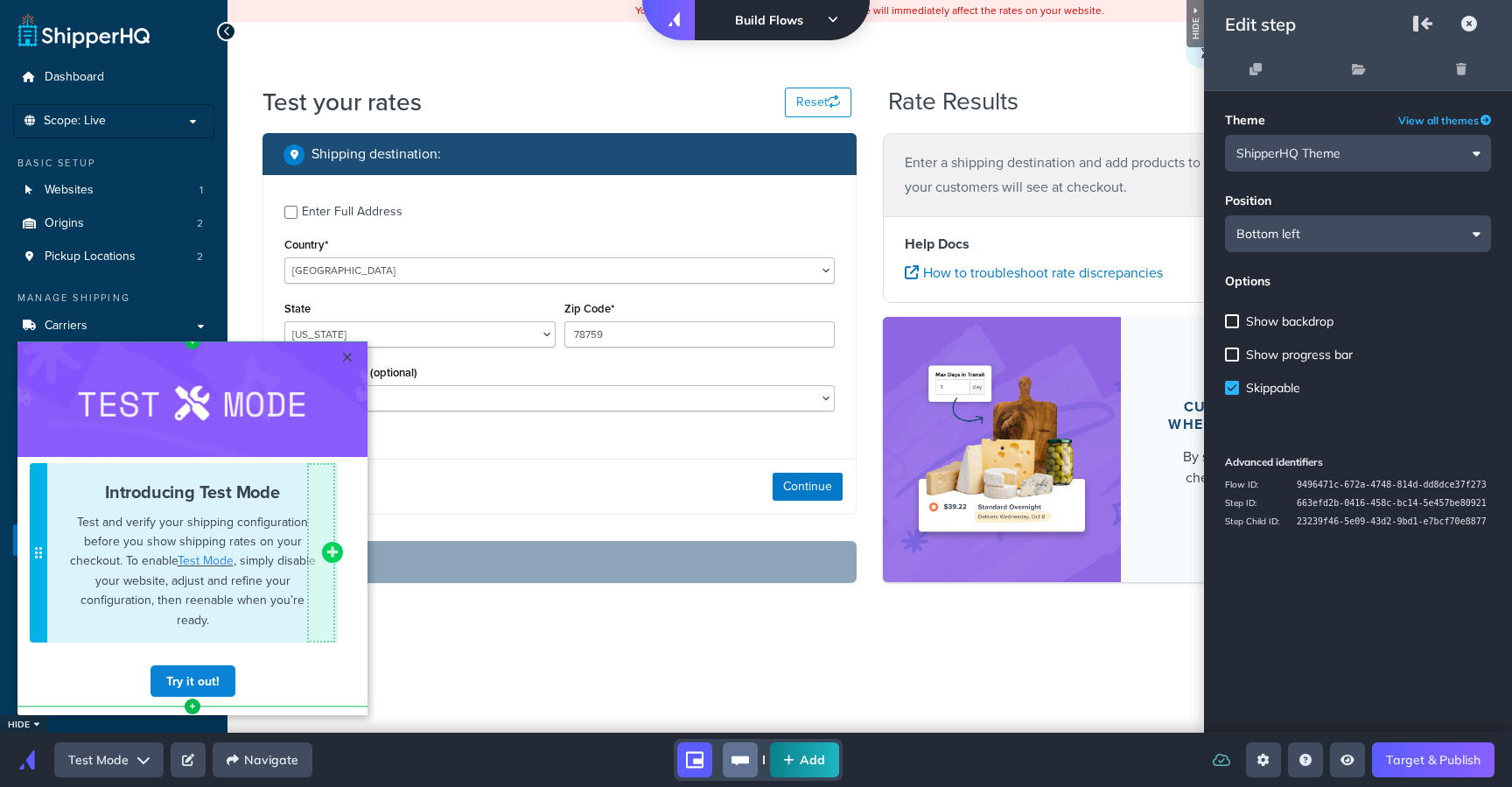
click at [334, 551] on icon "add component button" at bounding box center [333, 552] width 11 height 11
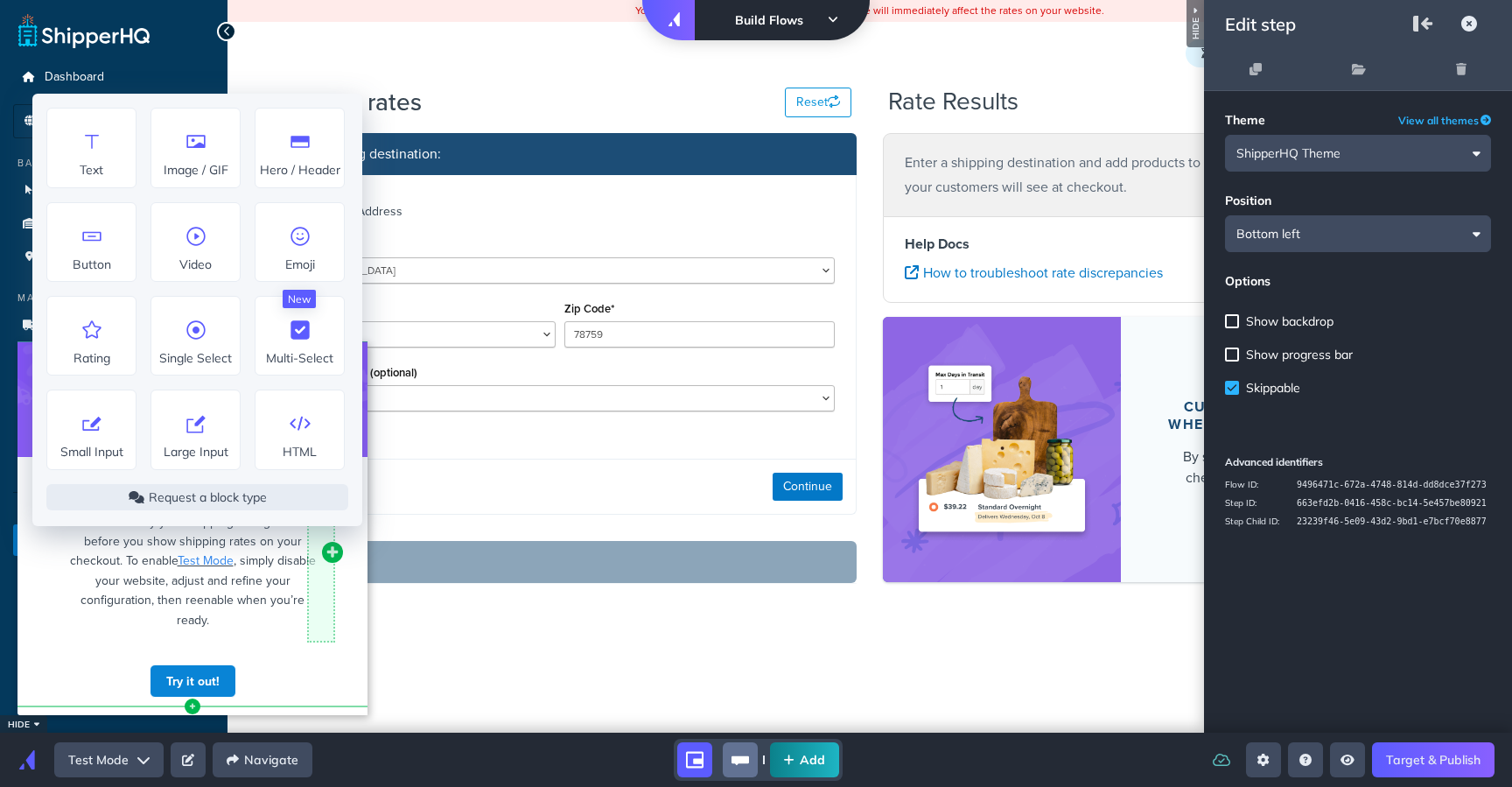
click at [356, 594] on cue "Left Side Caret - Move Row Right Side Caret - Move Row move-dots Cannot exceed …" at bounding box center [192, 528] width 350 height 373
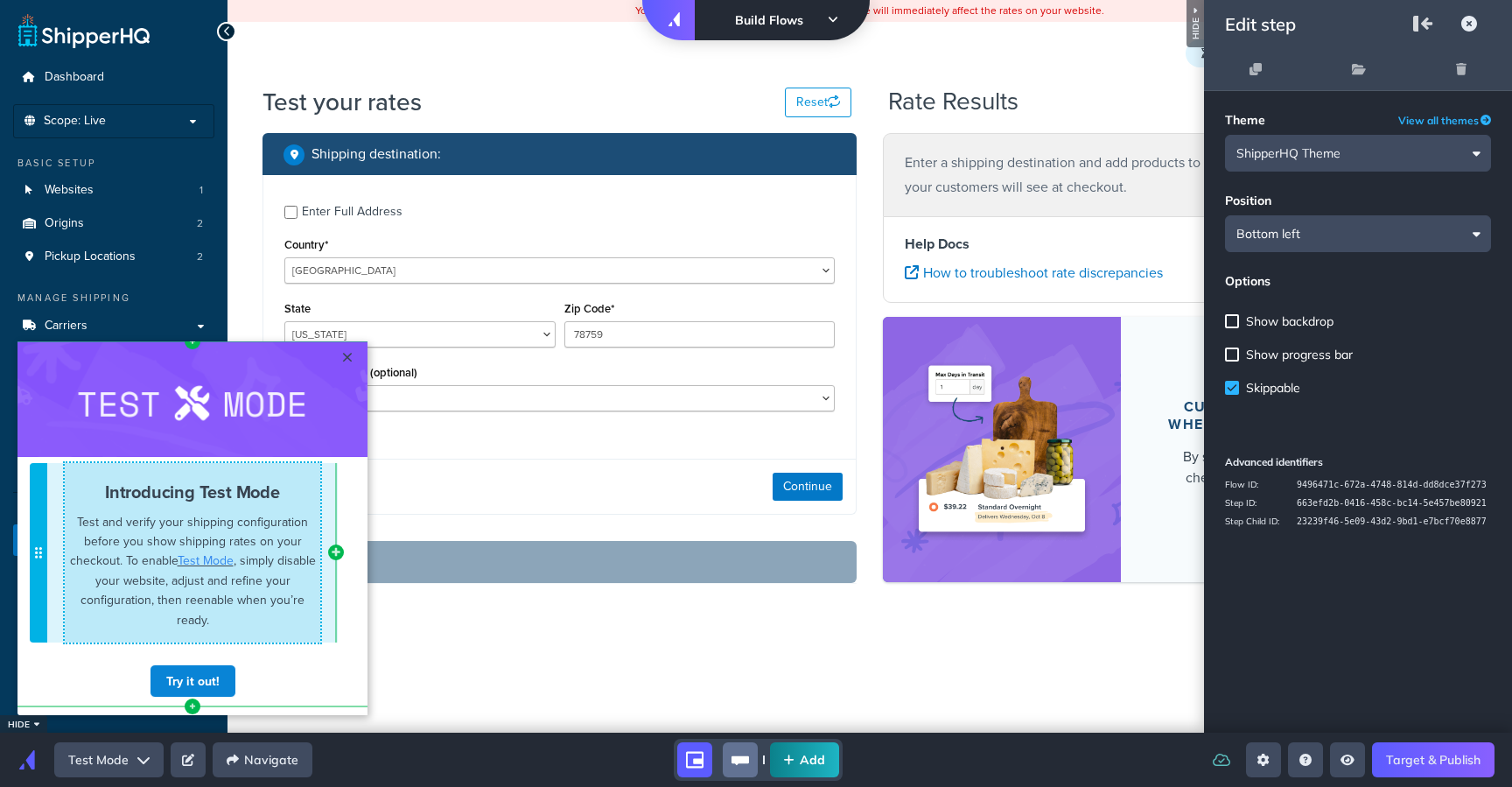
click at [260, 610] on p "Test and verify your shipping configuration before you show shipping rates on y…" at bounding box center [192, 570] width 255 height 117
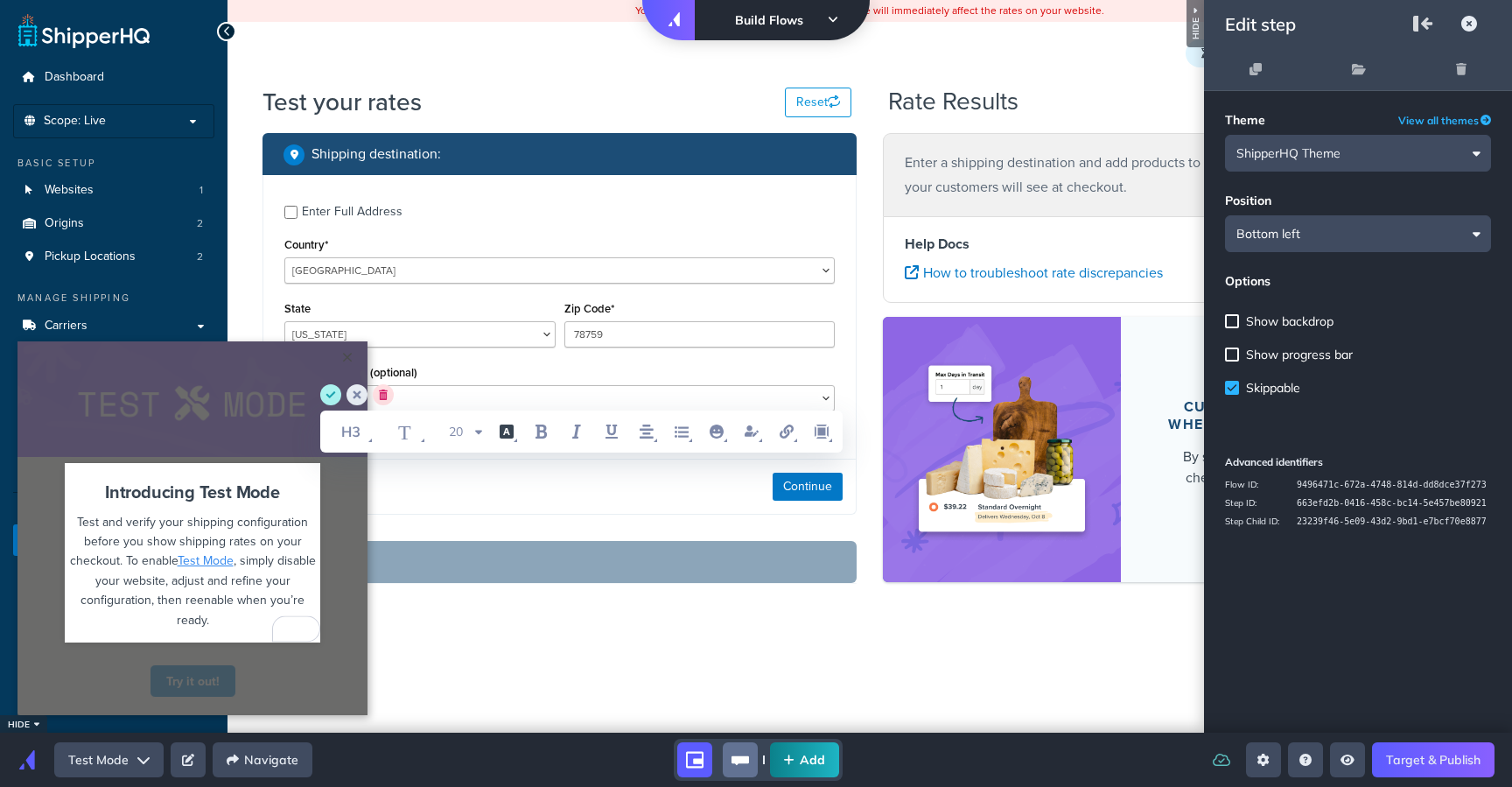
click at [242, 620] on div "Test and verify your shipping configuration before you show shipping rates on y…" at bounding box center [192, 570] width 255 height 117
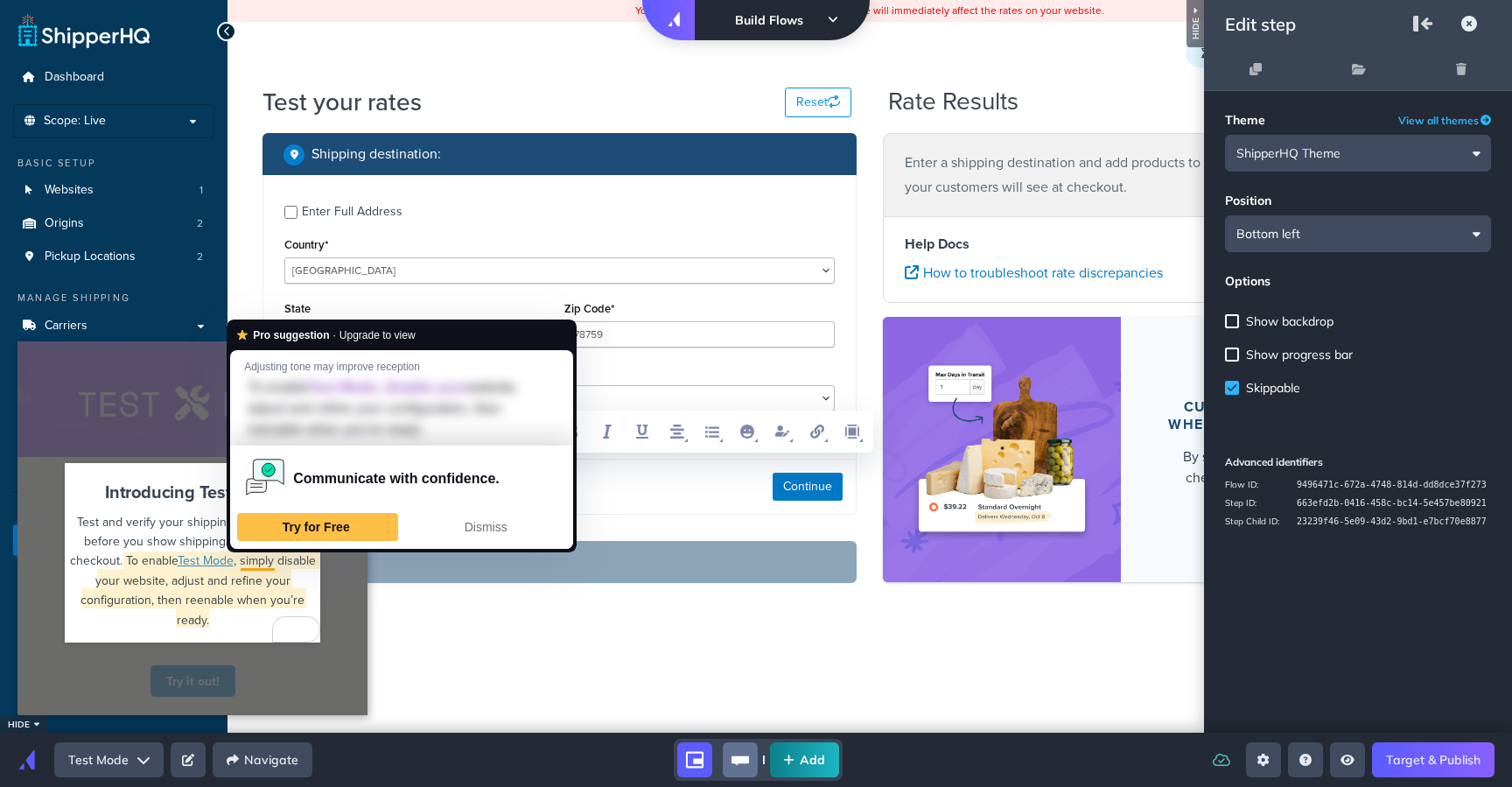
click at [273, 557] on span ", simply disable your website, adjust and refine your configuration, then reena…" at bounding box center [200, 590] width 239 height 76
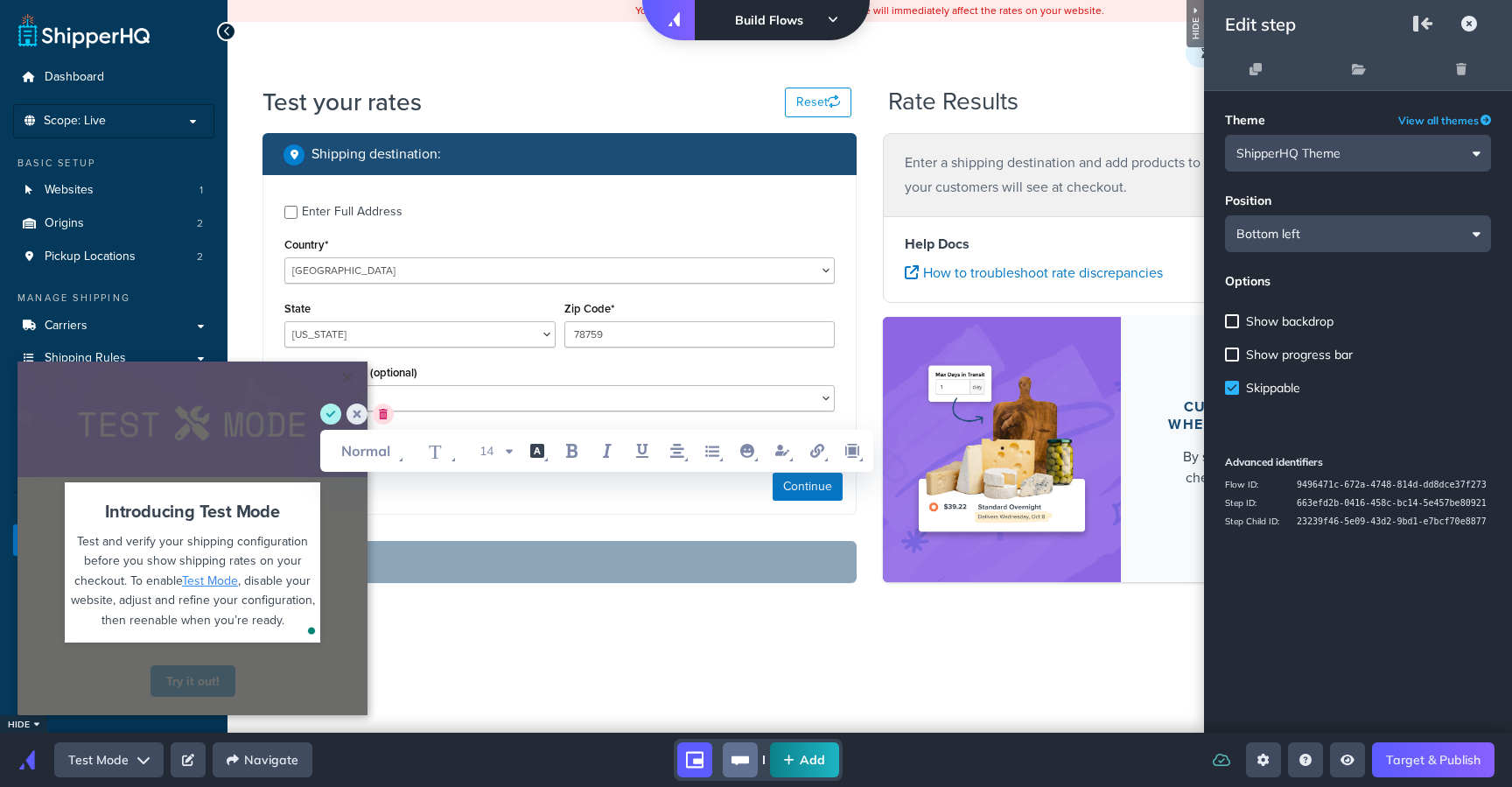
click at [267, 675] on div "Try it out!" at bounding box center [192, 680] width 255 height 33
click at [339, 410] on circle "save" at bounding box center [331, 414] width 21 height 21
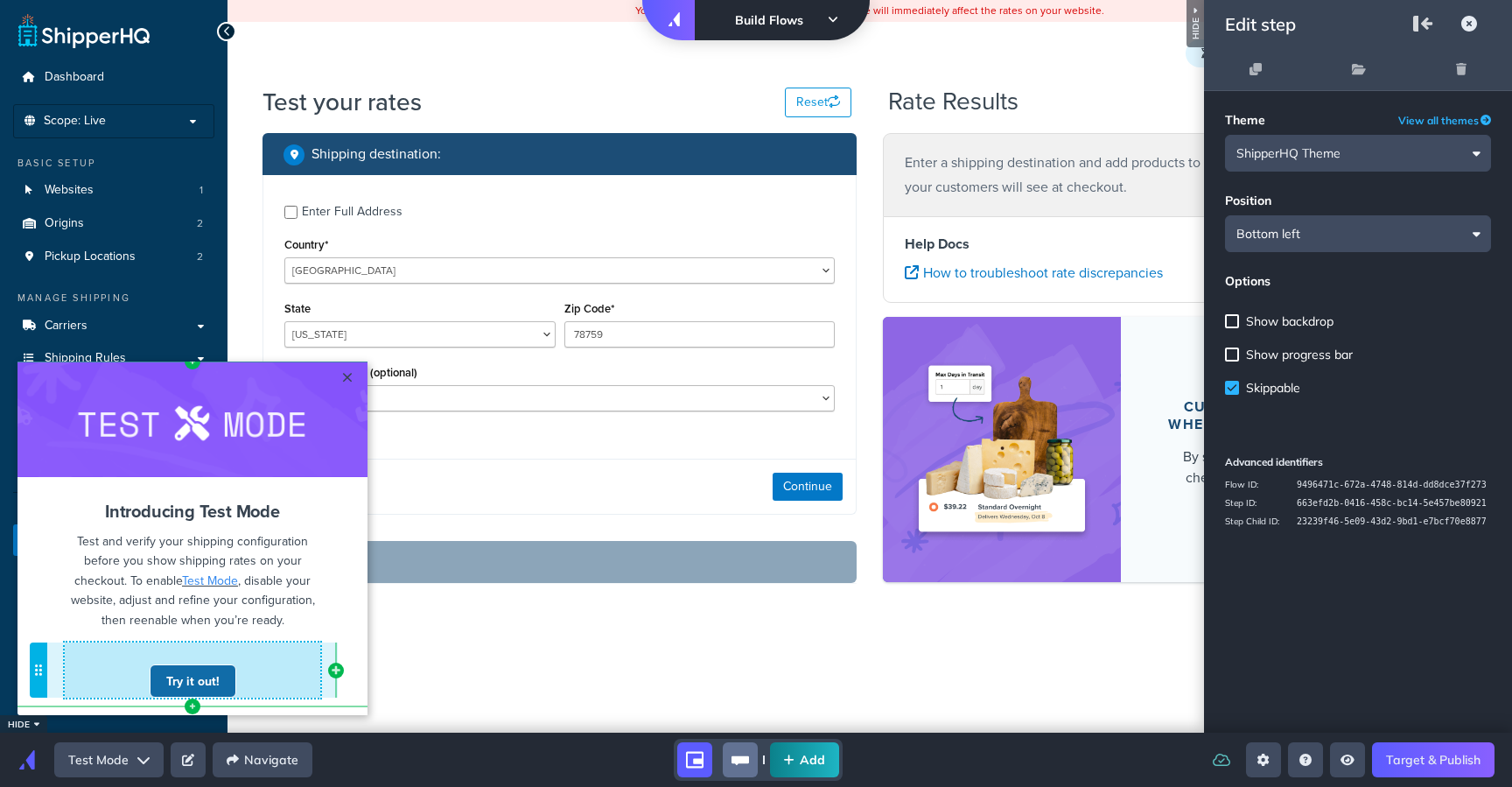
click at [187, 674] on link "Try it out!" at bounding box center [192, 680] width 87 height 33
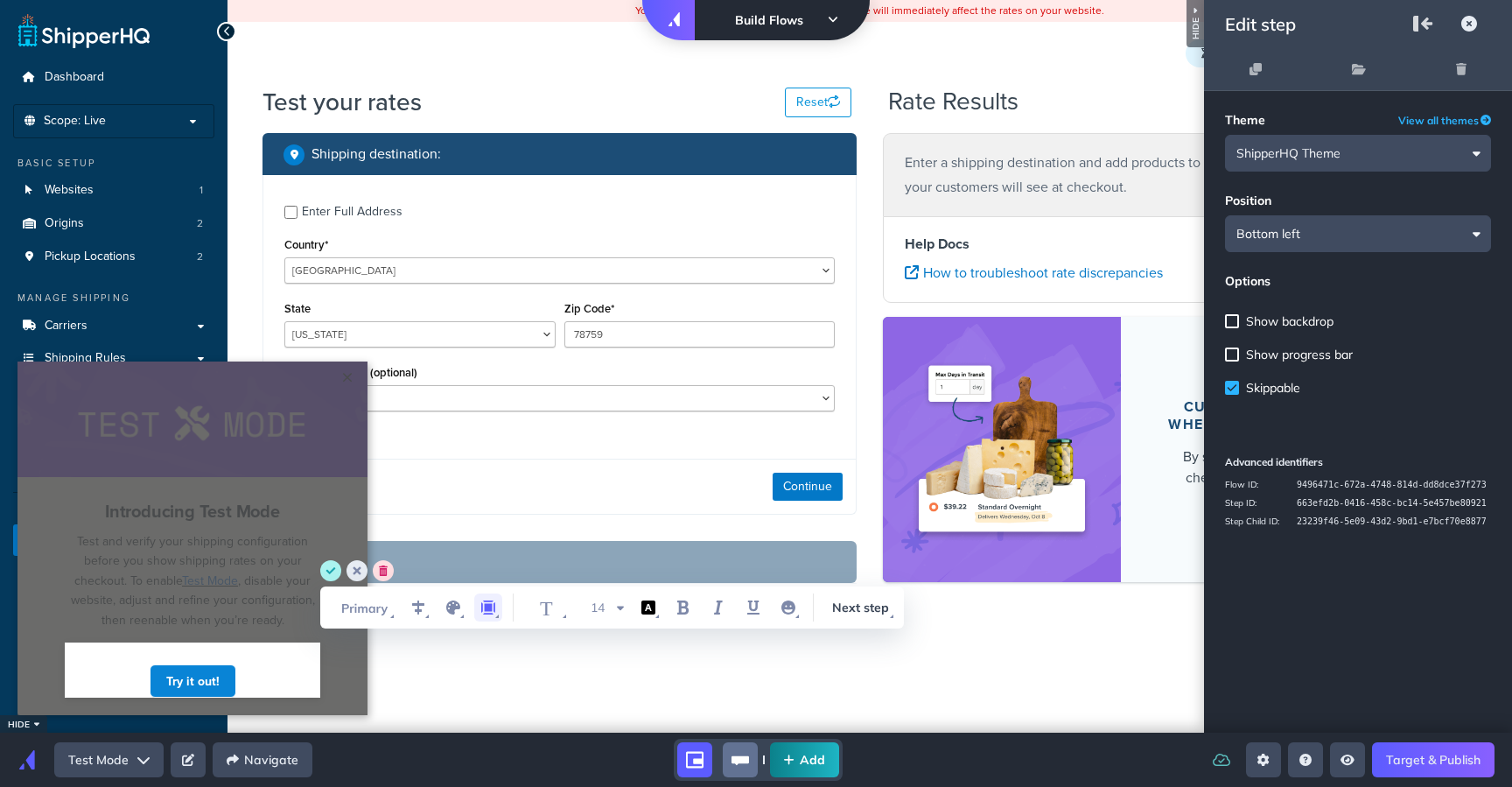
click at [492, 610] on icon "margin" at bounding box center [488, 607] width 14 height 14
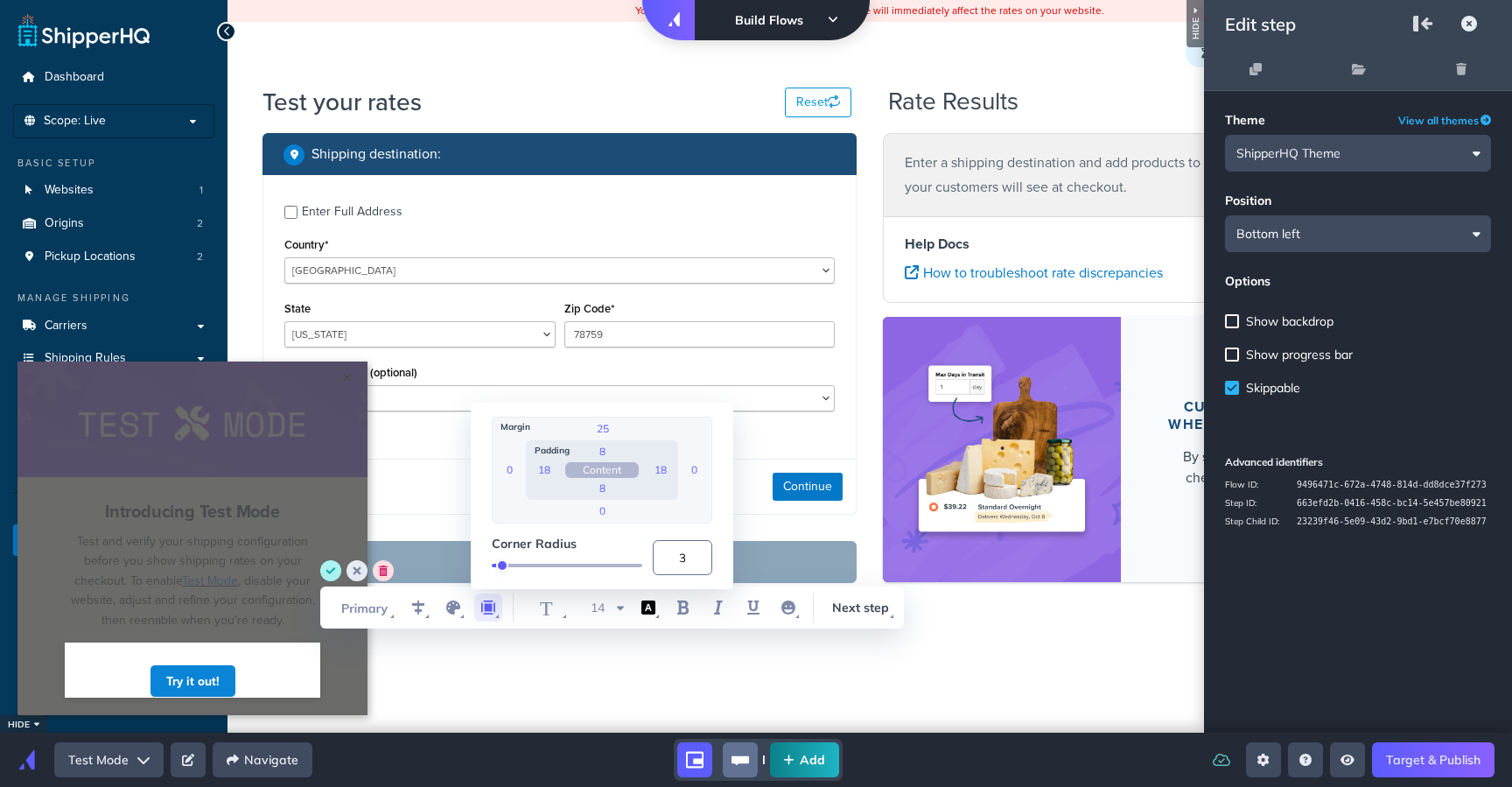
click at [492, 610] on icon "margin" at bounding box center [488, 607] width 14 height 14
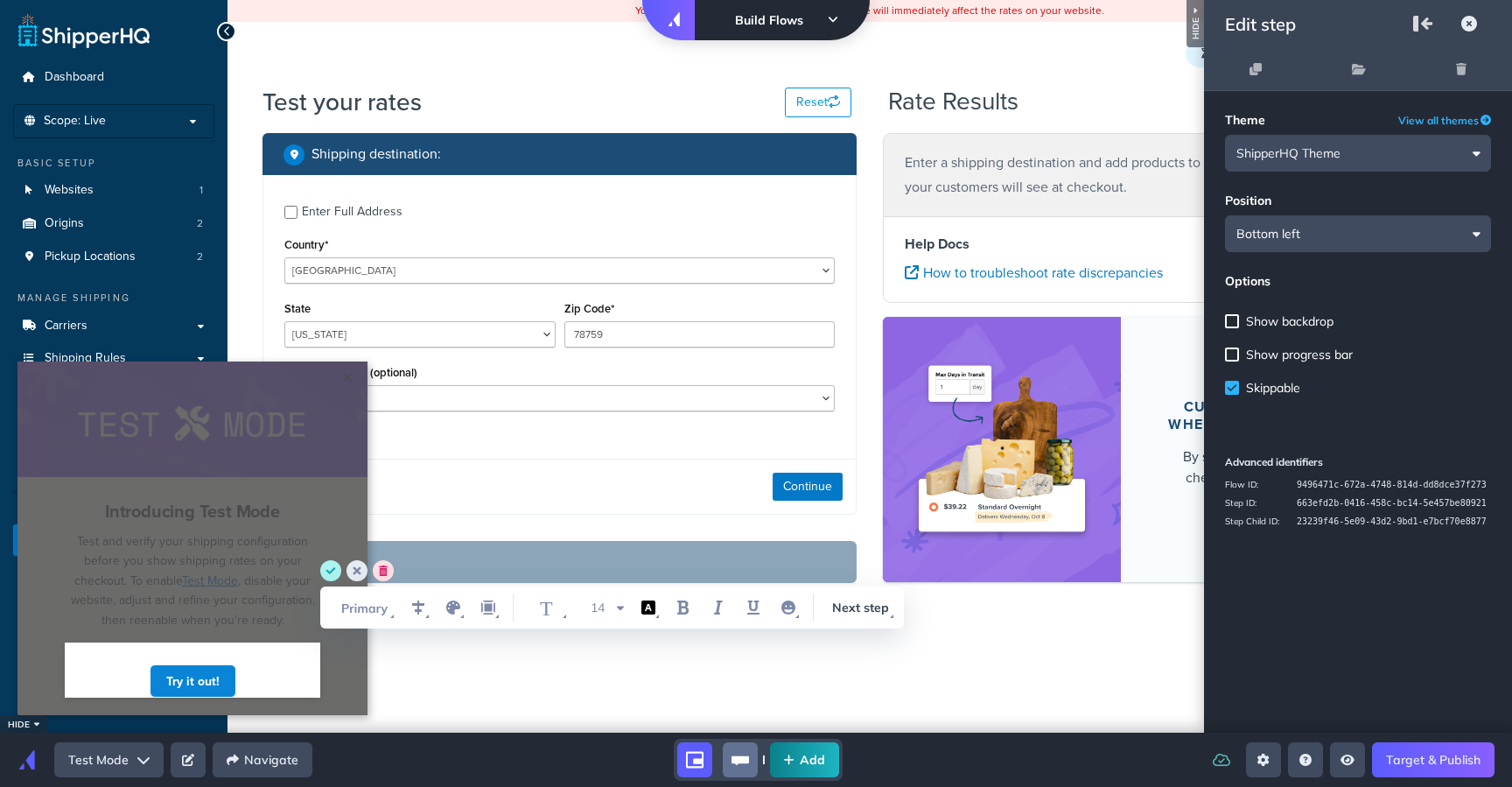
drag, startPoint x: 210, startPoint y: 579, endPoint x: 219, endPoint y: 586, distance: 11.4
click at [333, 571] on circle "save" at bounding box center [331, 571] width 21 height 21
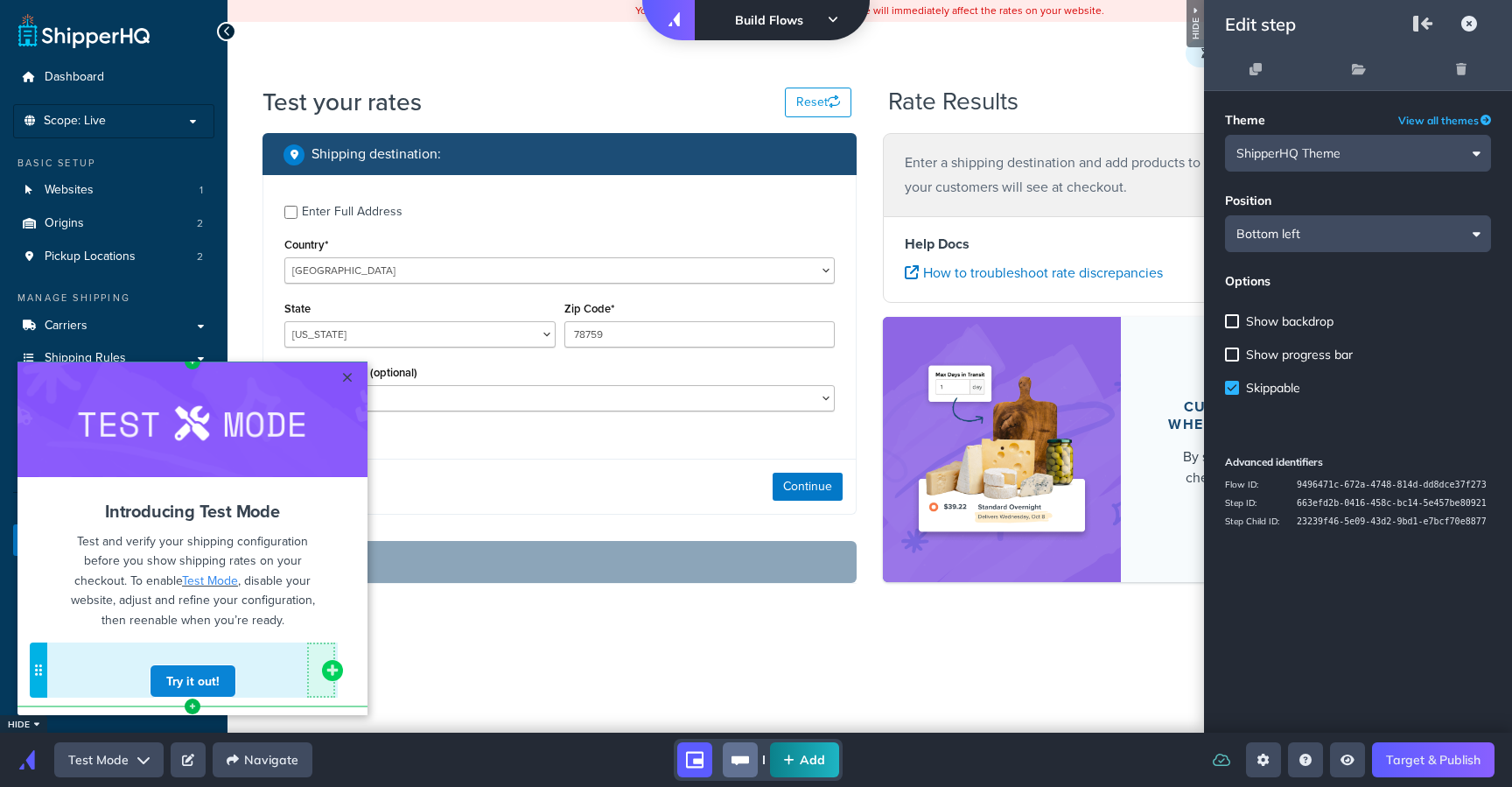
click at [335, 675] on icon "add component button" at bounding box center [333, 670] width 14 height 14
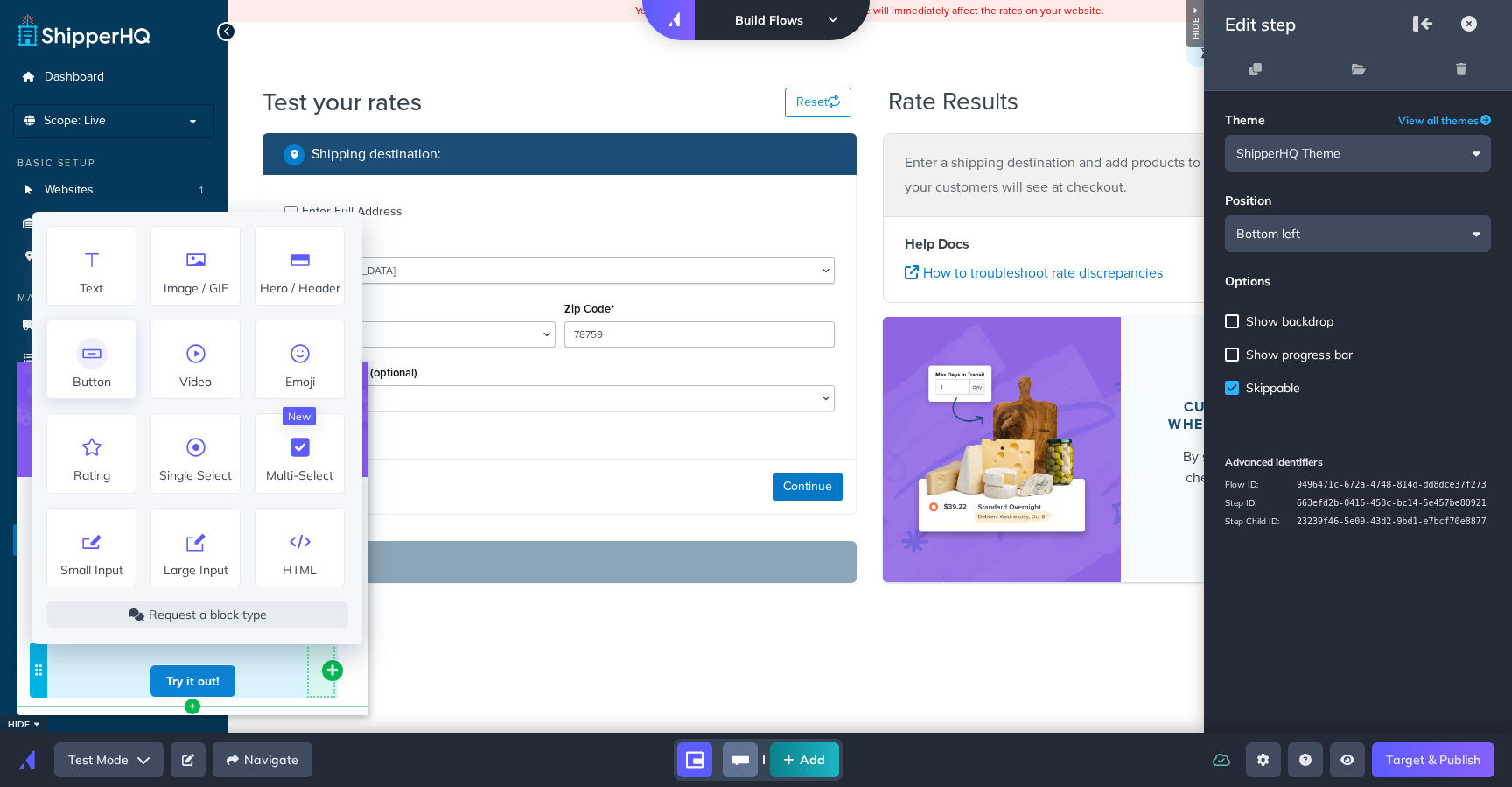
click at [86, 367] on icon at bounding box center [91, 353] width 28 height 28
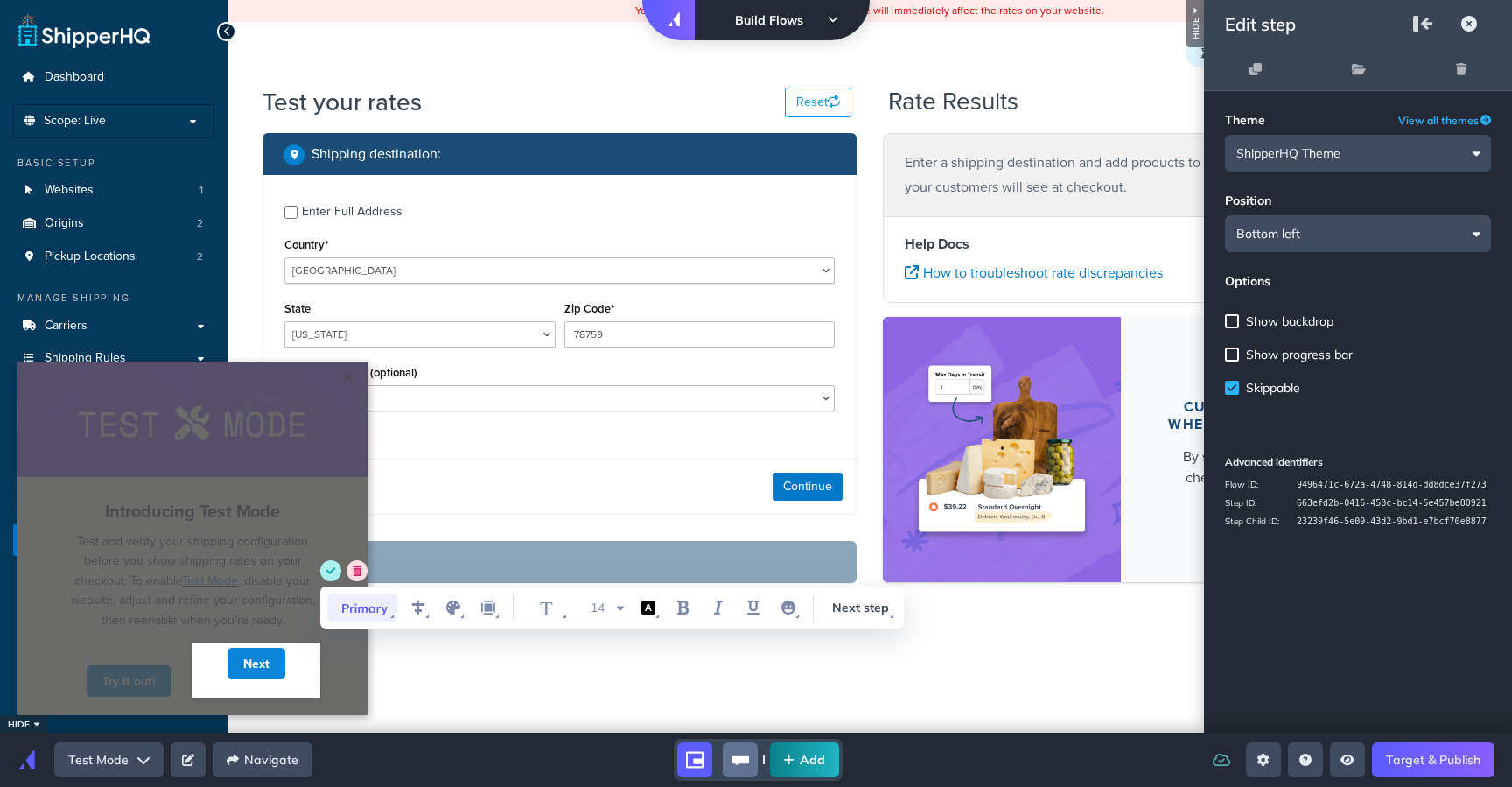
click at [390, 615] on icon "WYSIWYG Toolbar and Actions" at bounding box center [362, 607] width 70 height 28
click at [381, 558] on li "Secondary" at bounding box center [412, 567] width 175 height 30
click at [253, 657] on input "Next" at bounding box center [256, 663] width 27 height 17
type input "S"
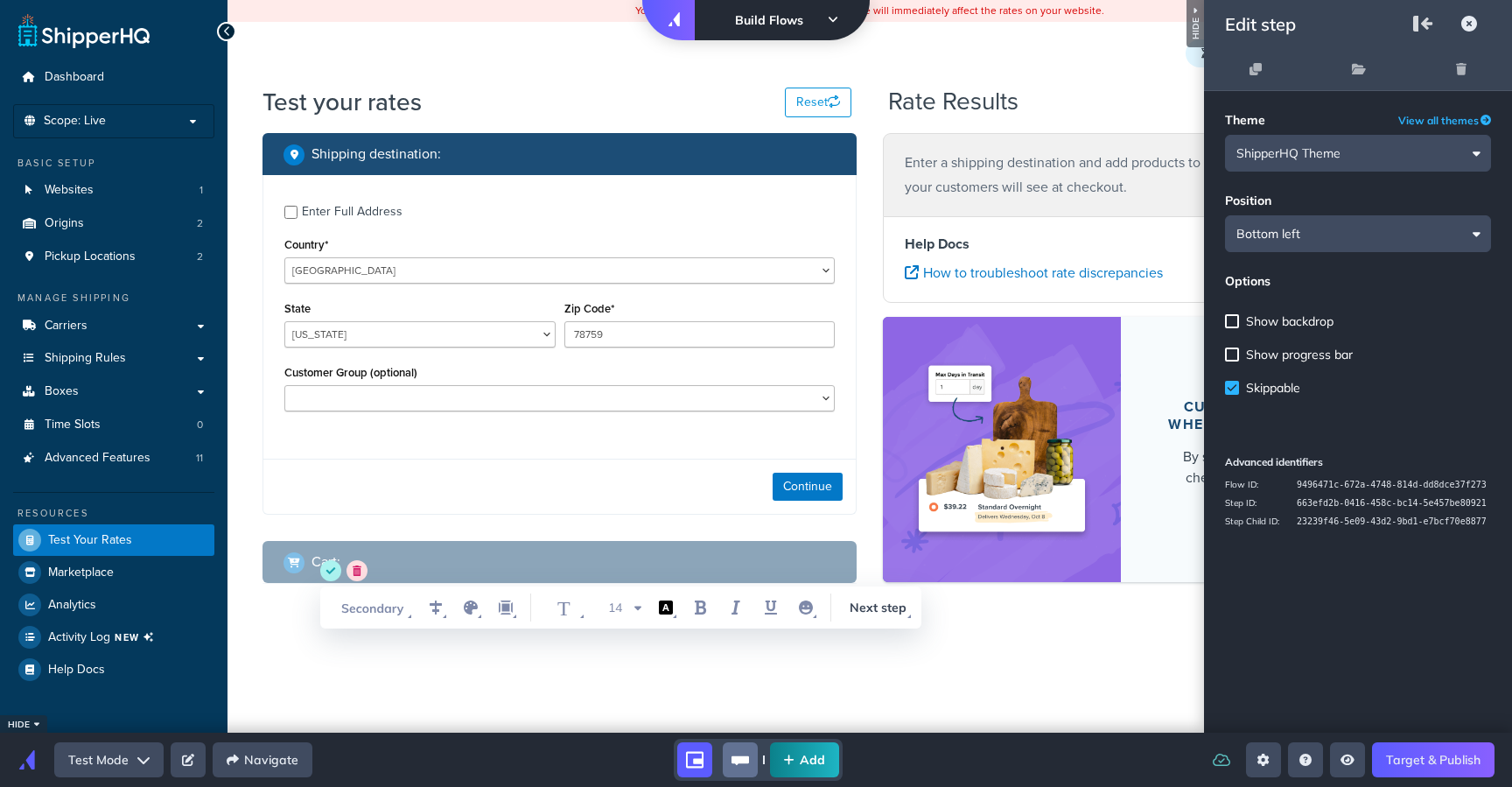
select select "[GEOGRAPHIC_DATA]"
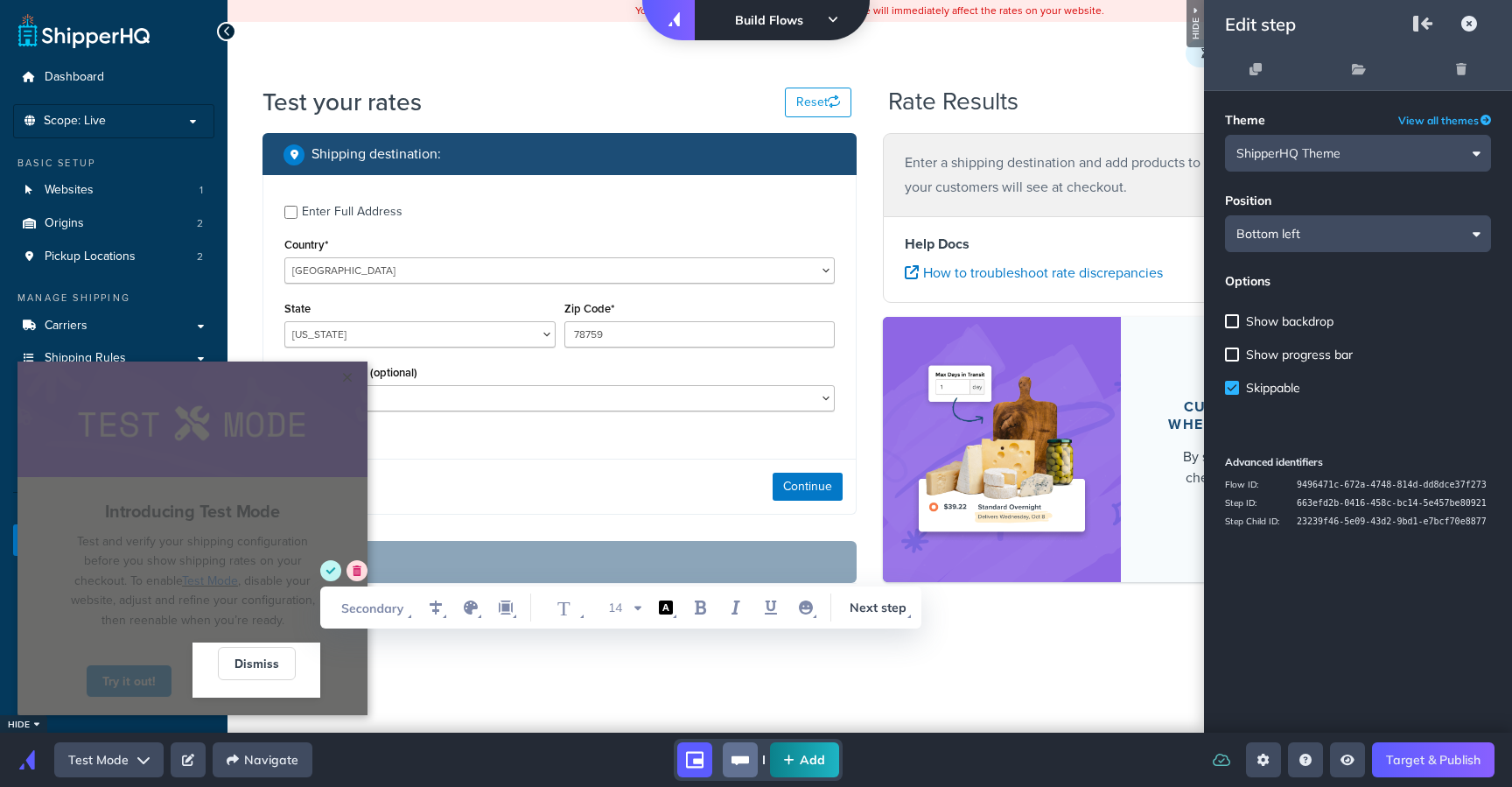
type input "Dismiss"
click at [332, 576] on circle "save" at bounding box center [331, 571] width 21 height 21
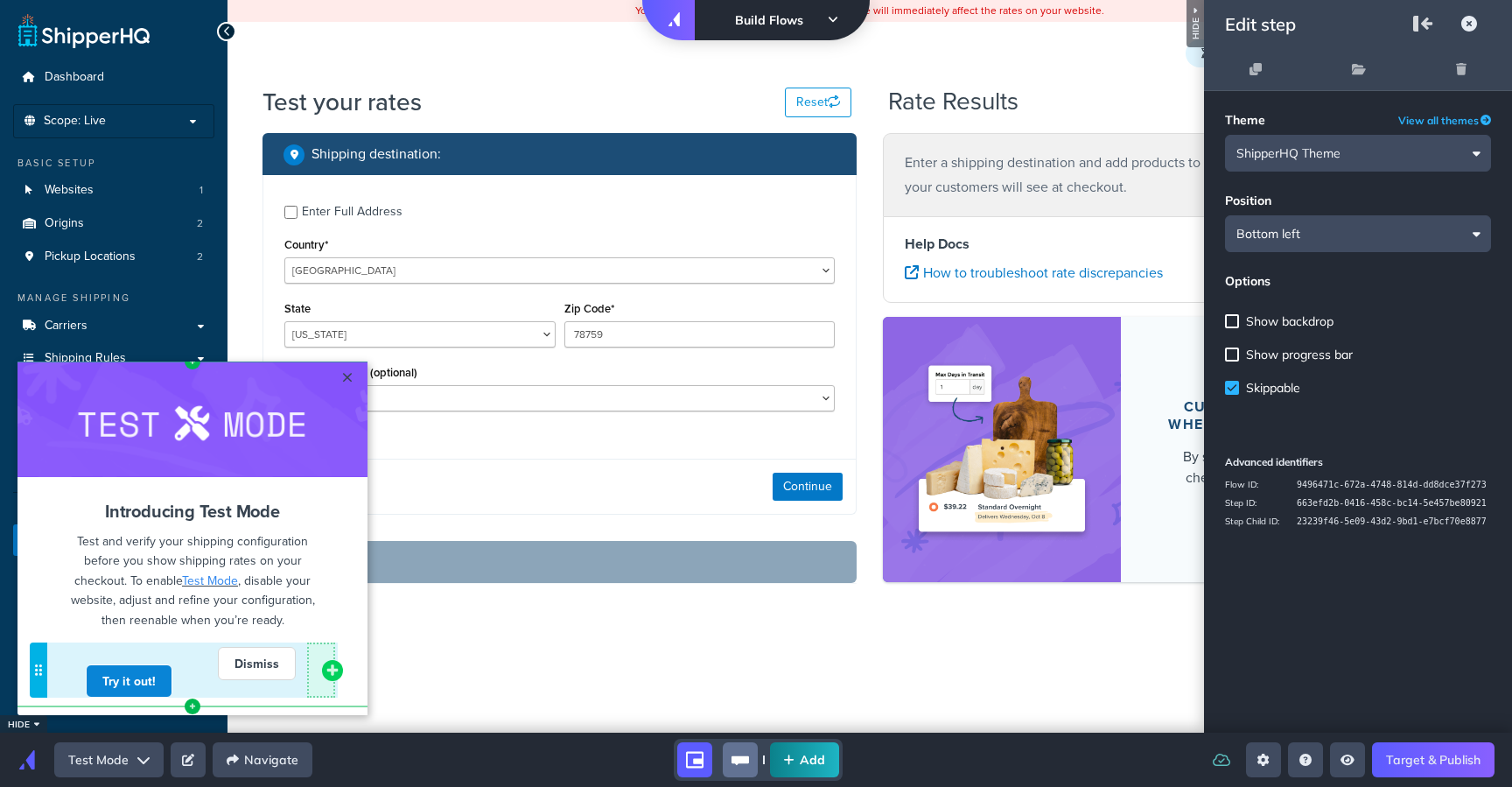
click at [331, 673] on icon "add component button" at bounding box center [333, 670] width 14 height 14
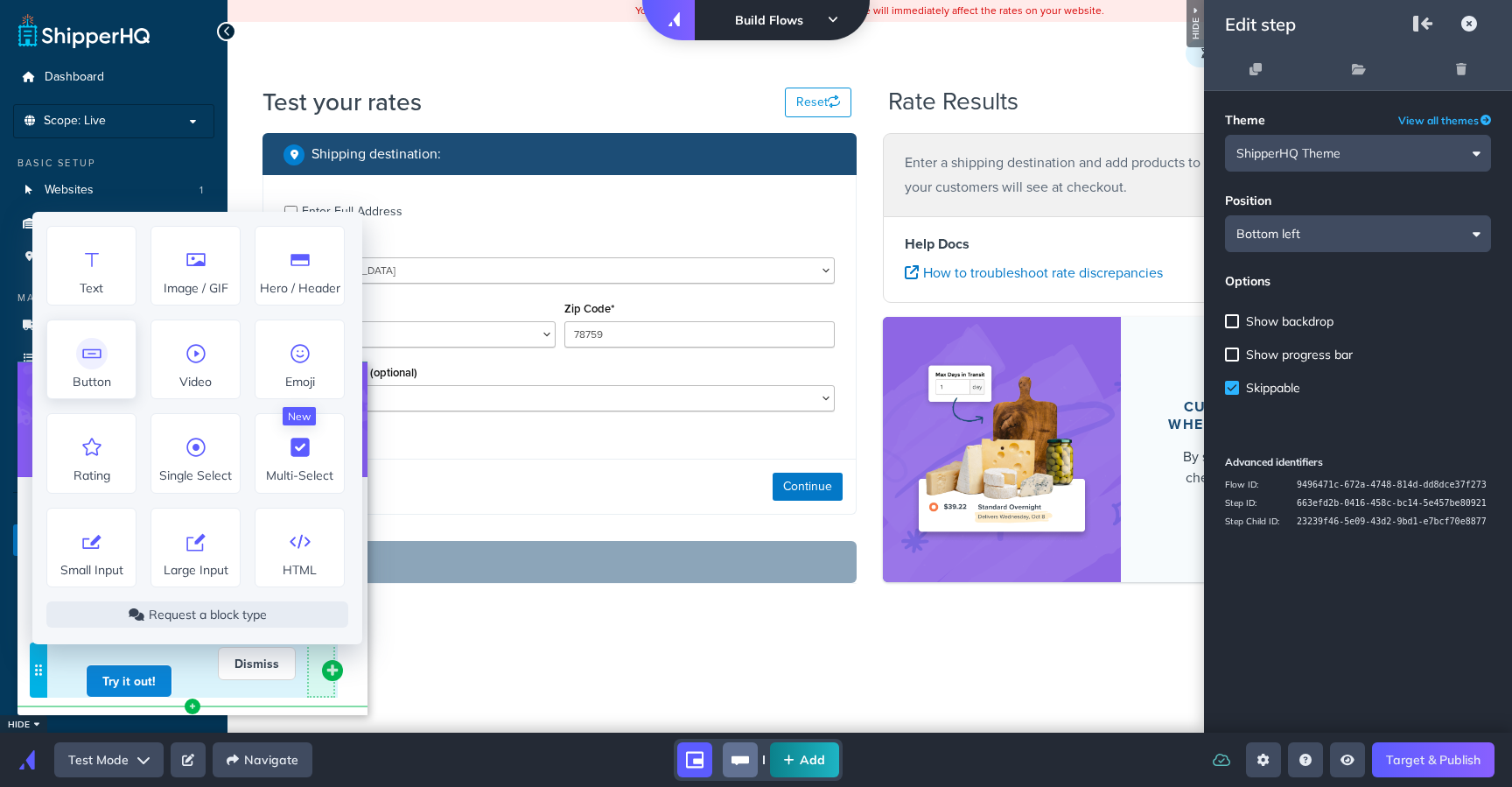
drag, startPoint x: 104, startPoint y: 349, endPoint x: 140, endPoint y: 382, distance: 48.8
click at [104, 349] on icon at bounding box center [91, 353] width 28 height 28
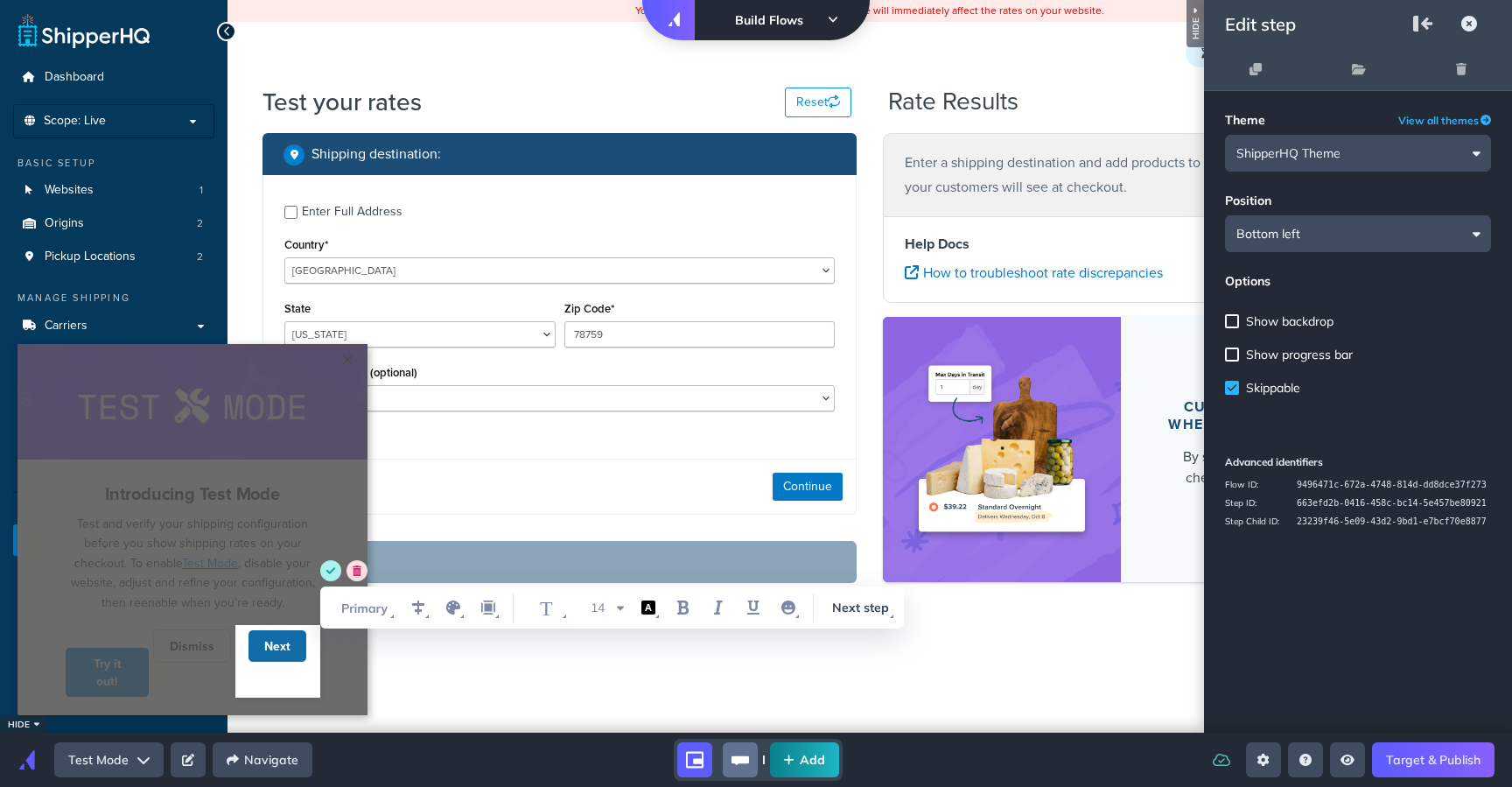
click at [277, 655] on input "Next" at bounding box center [277, 646] width 27 height 17
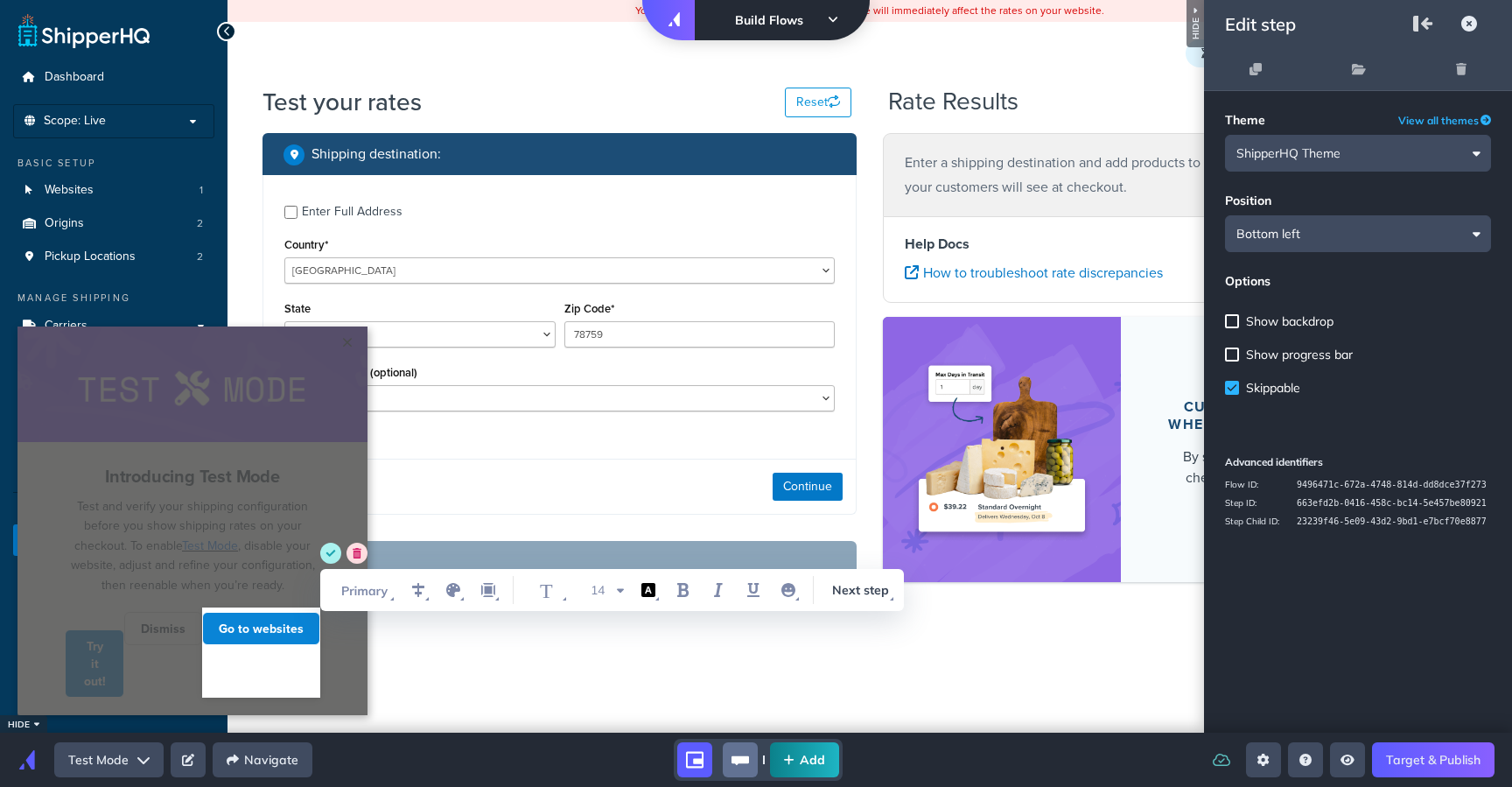
type input "Go to websites"
click at [179, 693] on div "Dismiss Cannot exceed 6 items per row" at bounding box center [163, 652] width 78 height 91
click at [330, 555] on circle "save" at bounding box center [331, 553] width 21 height 21
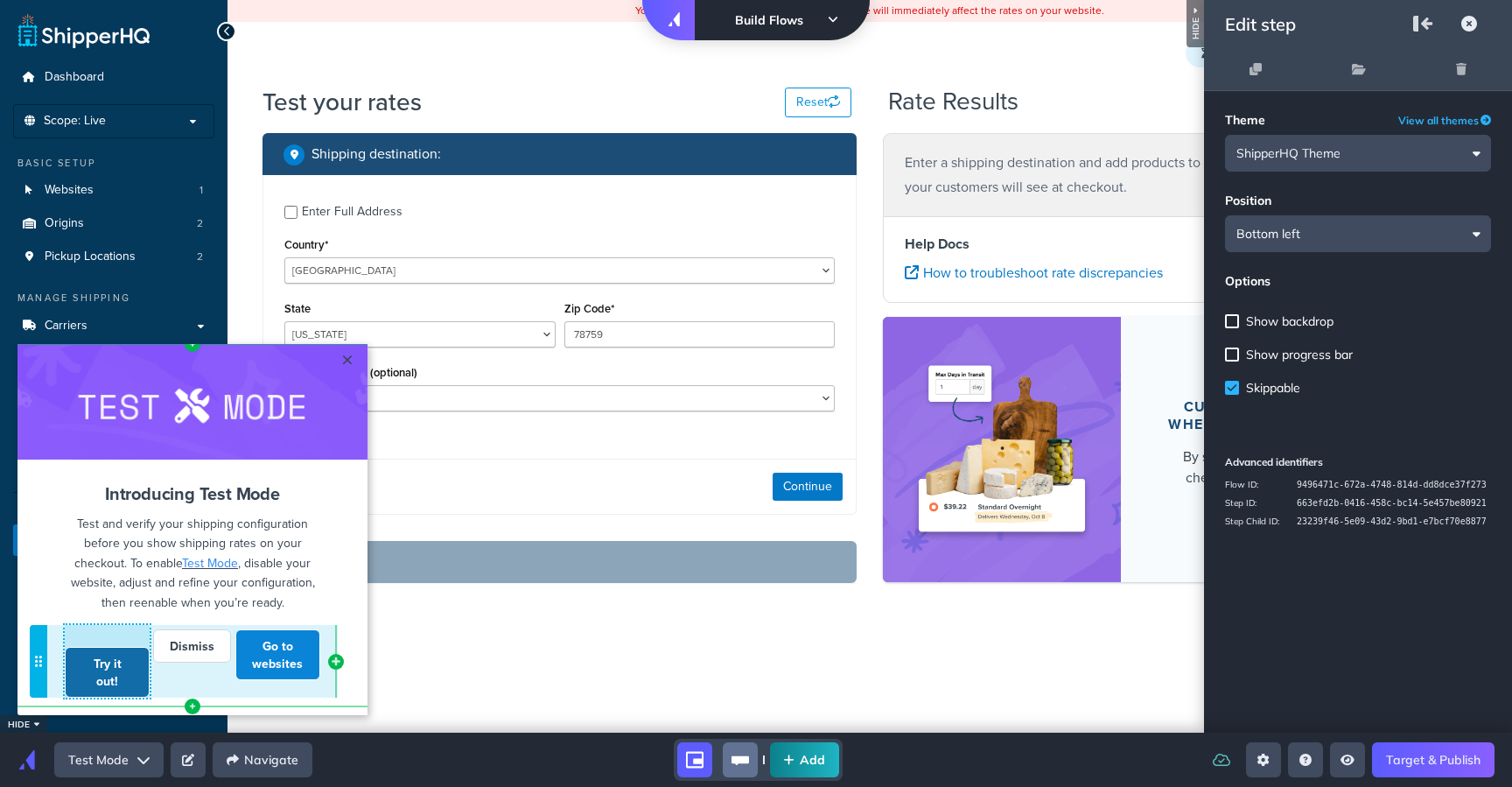
click at [92, 682] on link "Try it out!" at bounding box center [107, 672] width 85 height 50
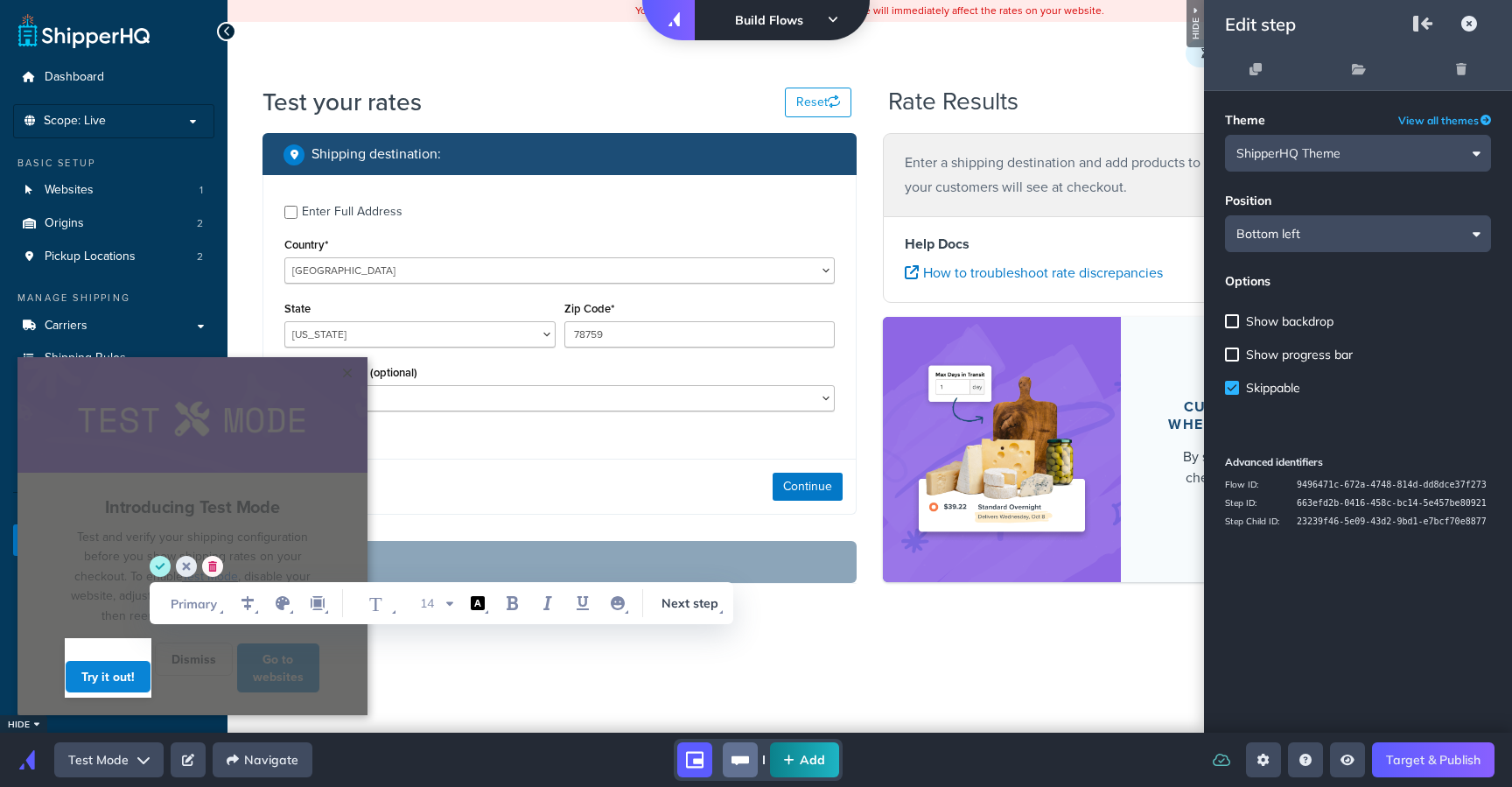
click at [212, 568] on icon "delete" at bounding box center [213, 566] width 9 height 10
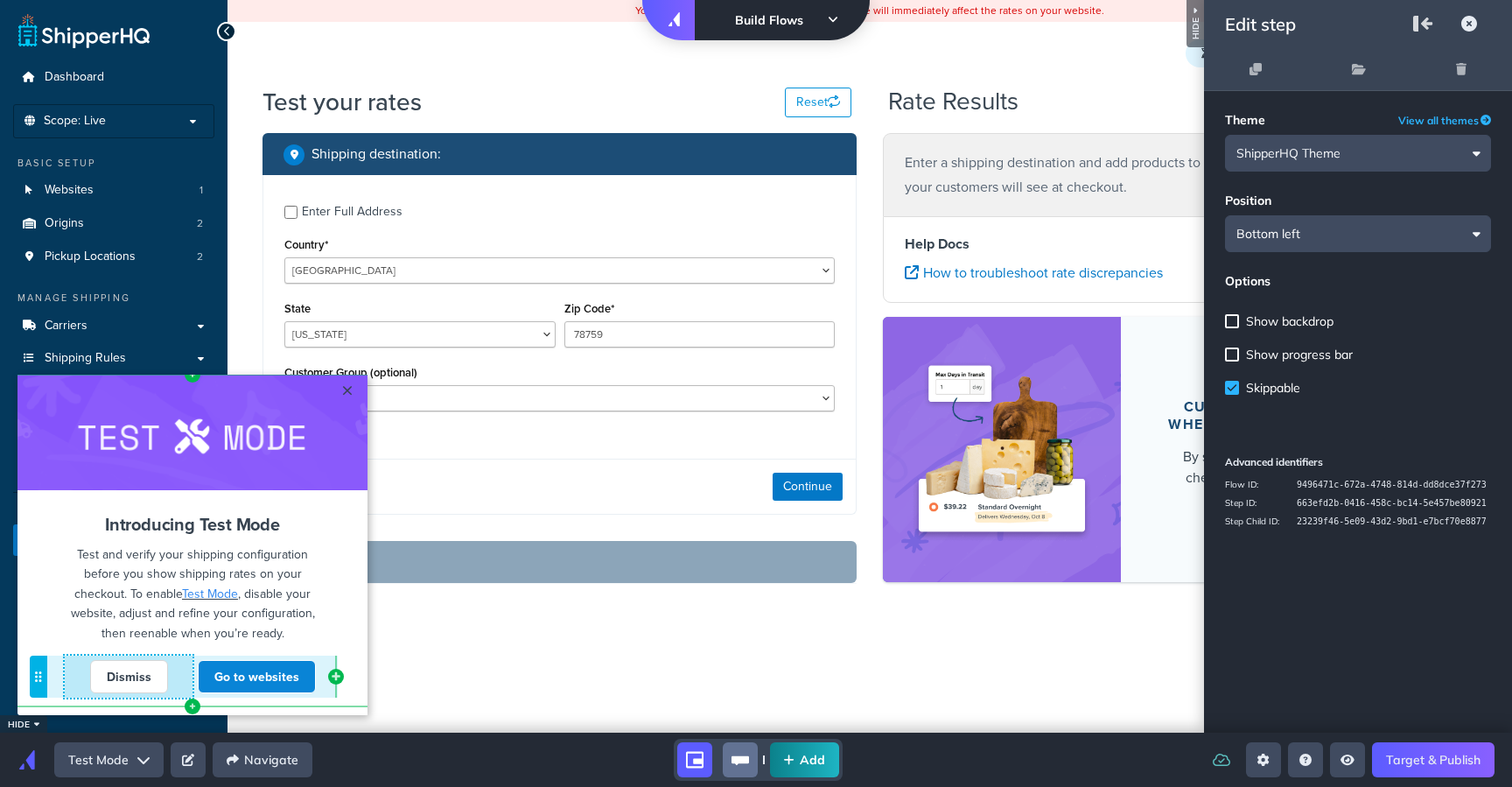
click at [188, 682] on div "Dismiss" at bounding box center [129, 676] width 128 height 33
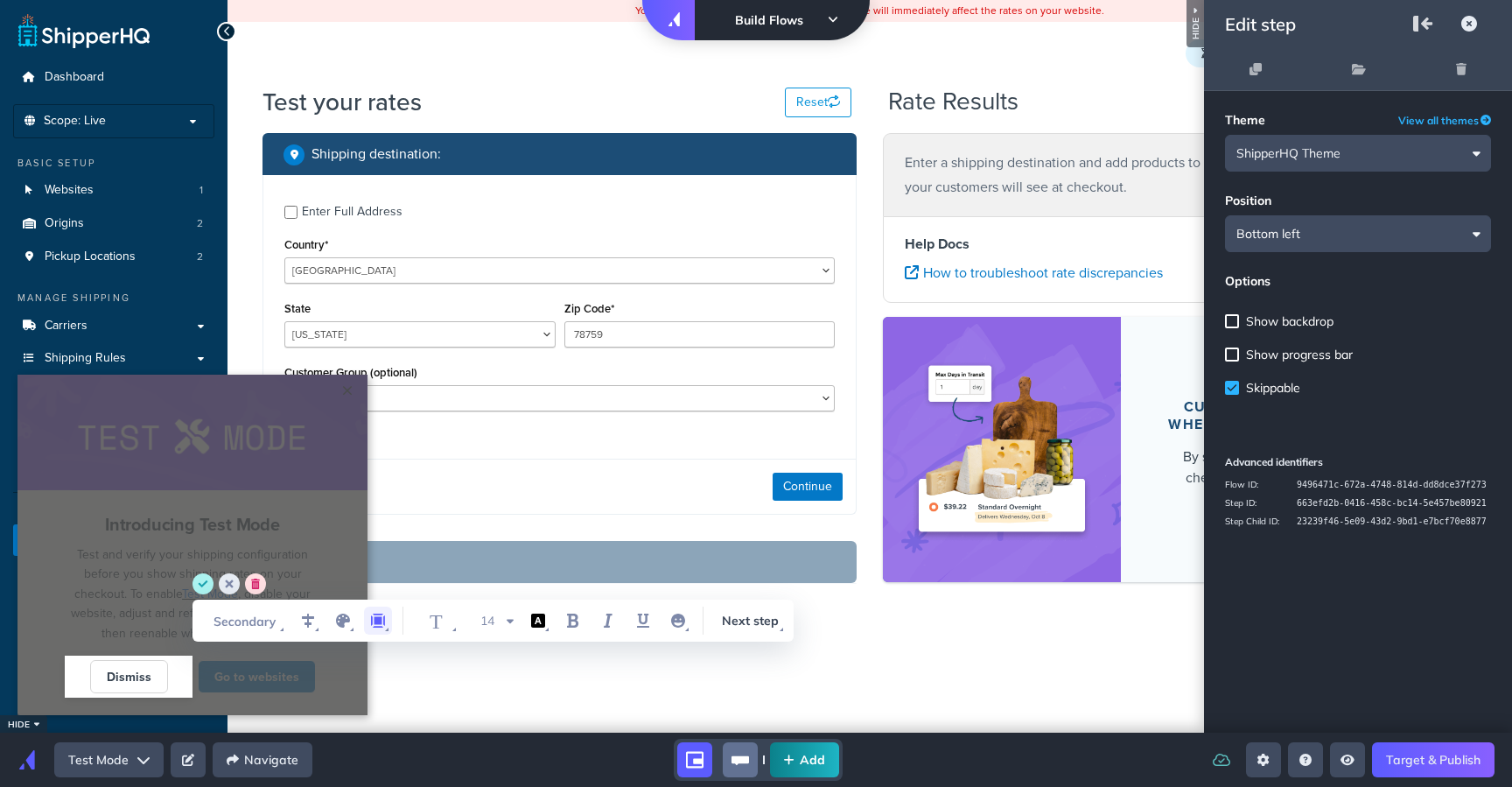
click at [379, 606] on span "WYSIWYG Toolbar and Actions" at bounding box center [377, 620] width 35 height 42
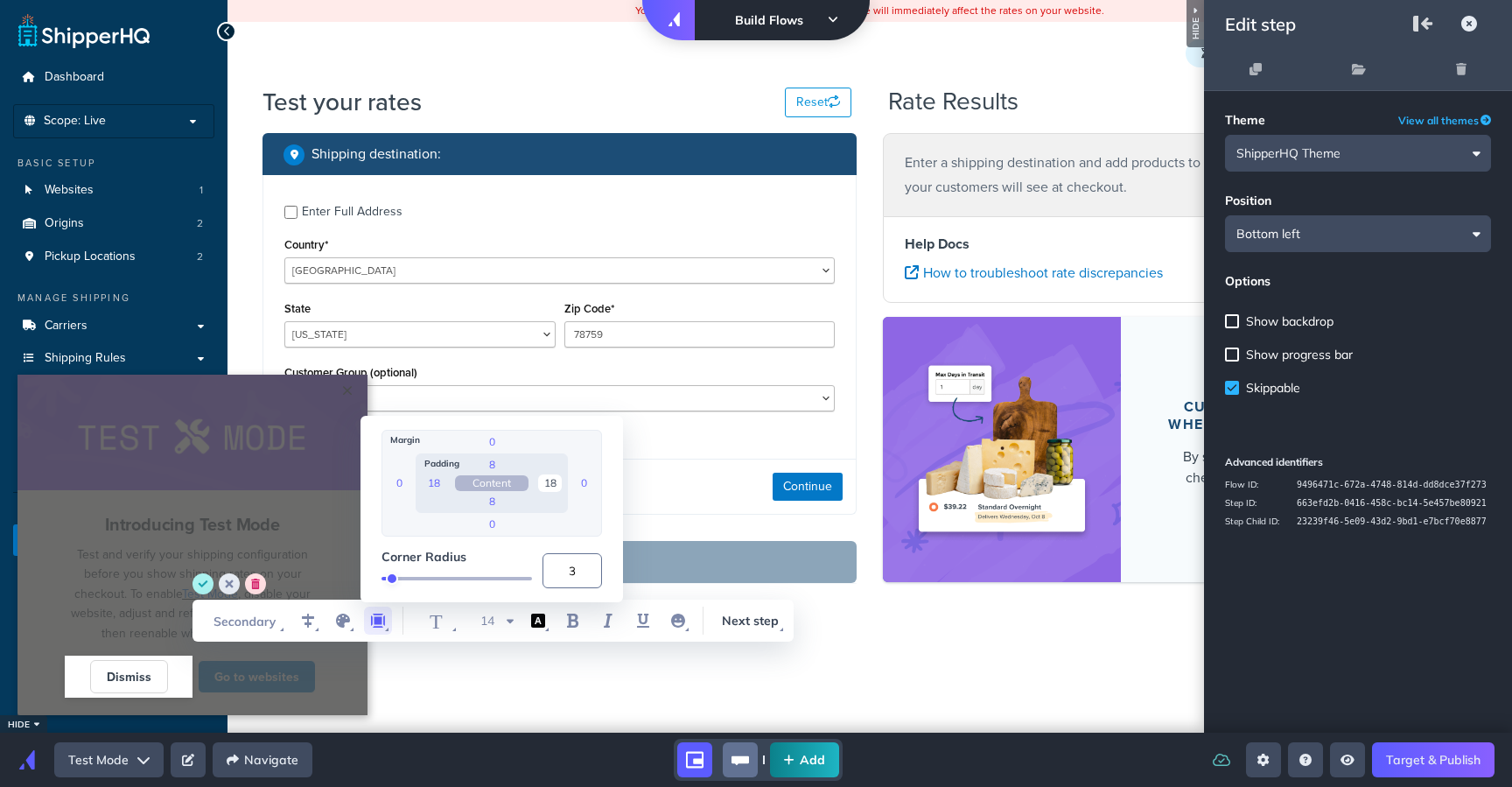
click at [554, 478] on input "18" at bounding box center [550, 483] width 24 height 17
type input "8"
click at [487, 564] on label "Corner Radius" at bounding box center [456, 568] width 151 height 39
click at [487, 575] on input "Corner Radius" at bounding box center [456, 578] width 151 height 9
click at [210, 577] on circle "save" at bounding box center [203, 584] width 21 height 21
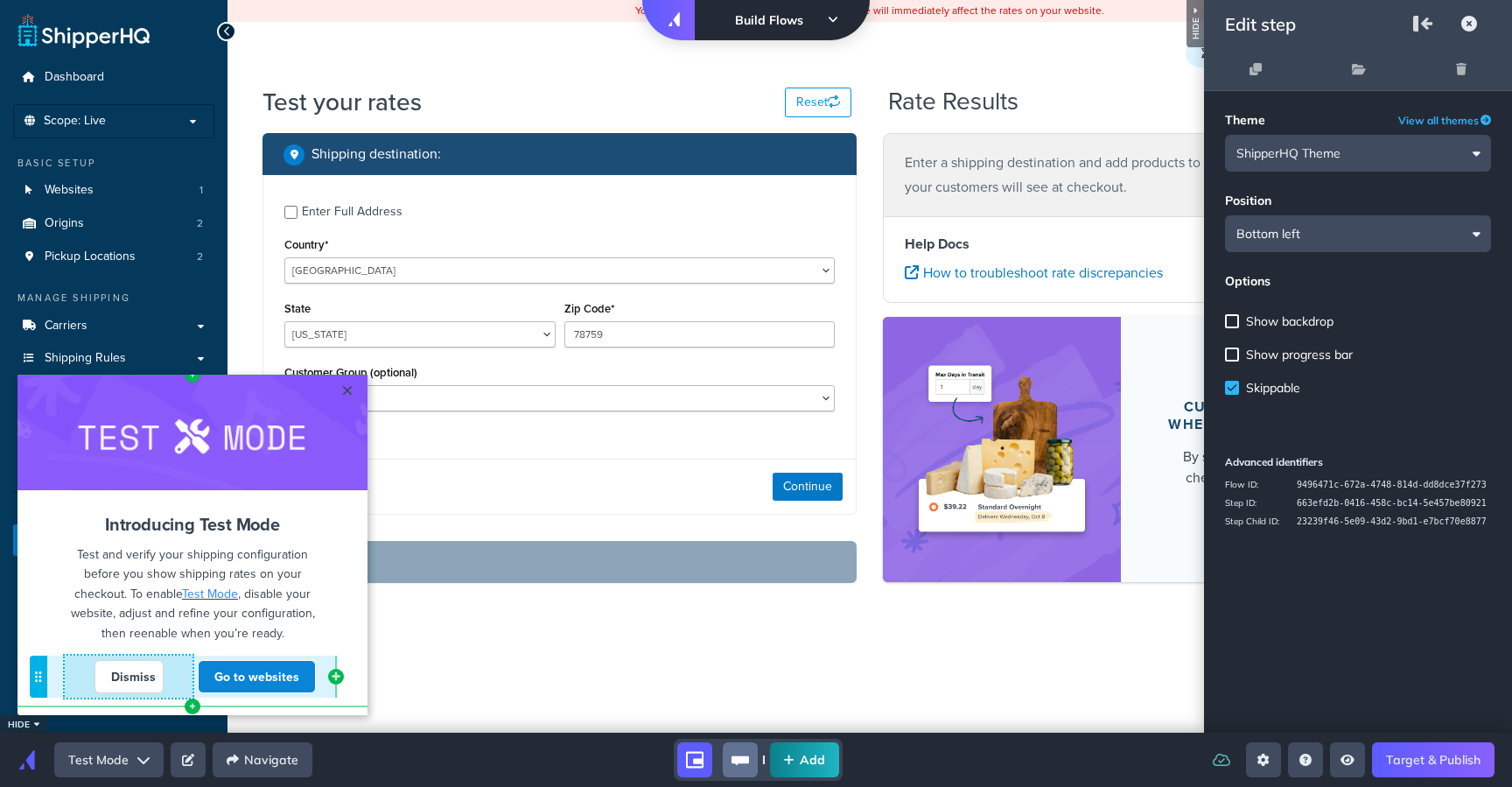
click at [175, 672] on div "Dismiss" at bounding box center [129, 676] width 128 height 33
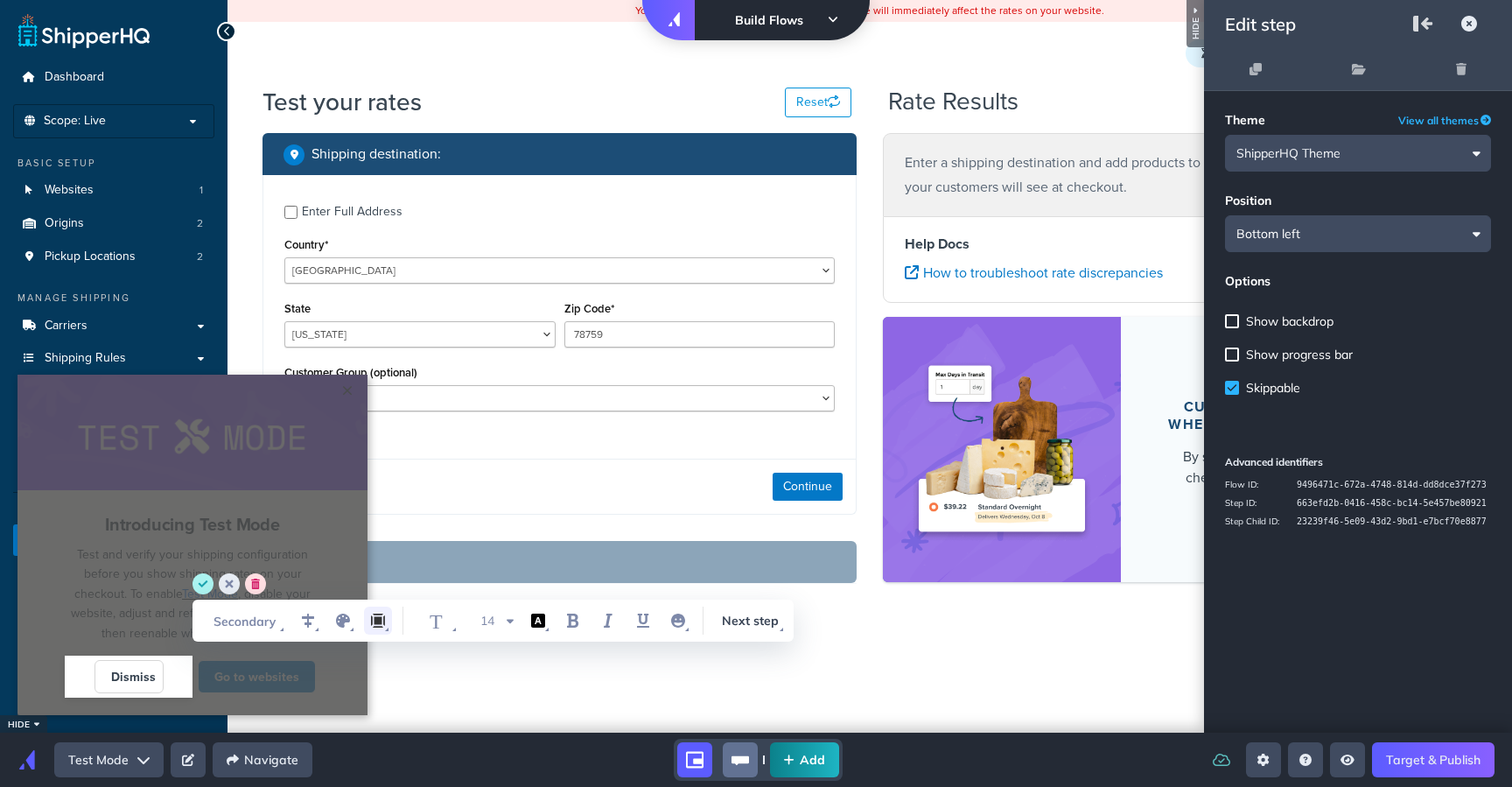
click at [377, 623] on icon "margin" at bounding box center [377, 620] width 14 height 14
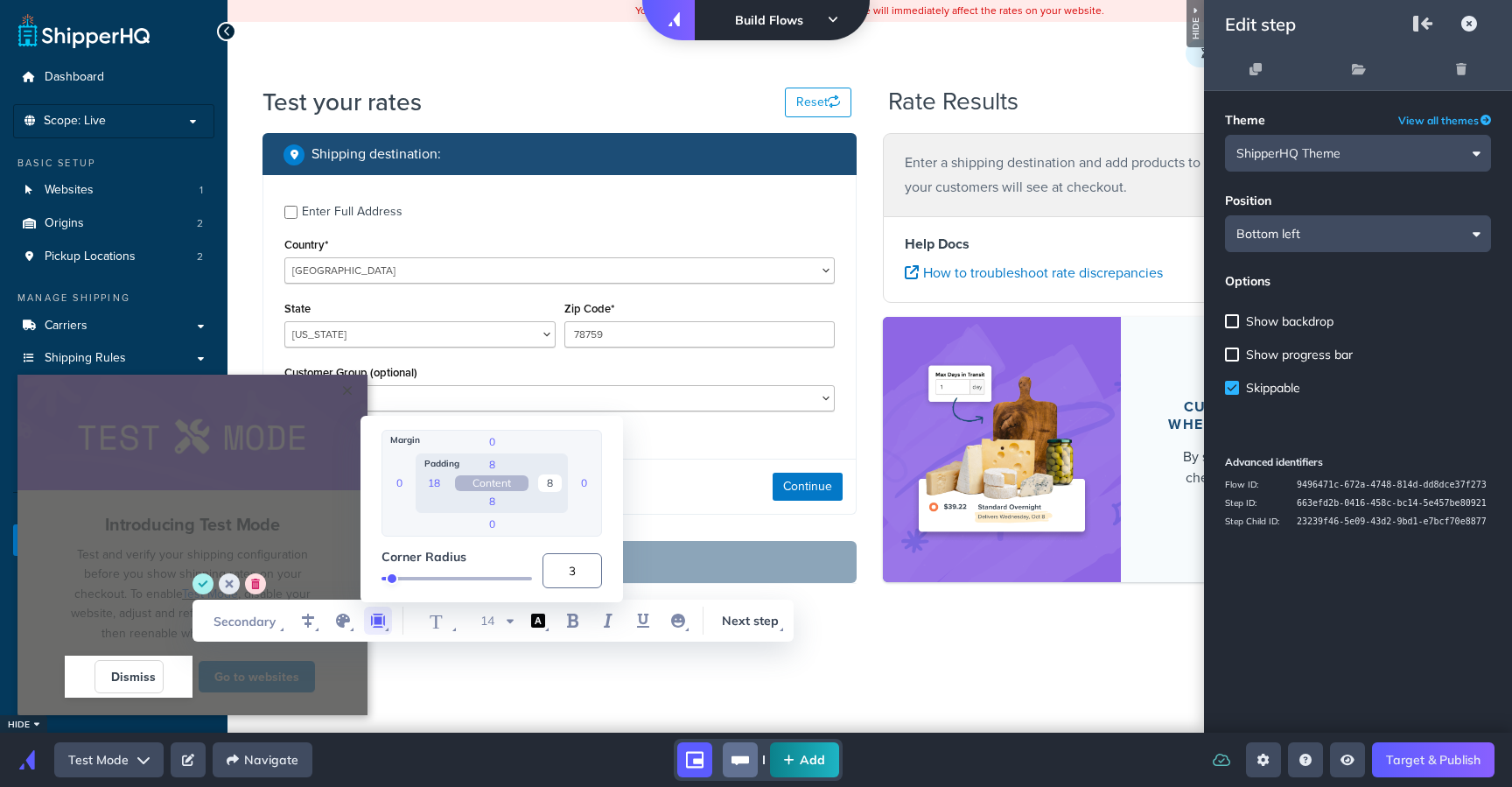
click at [560, 480] on input "8" at bounding box center [550, 483] width 24 height 17
type input "0"
click at [477, 558] on label "Corner Radius" at bounding box center [456, 568] width 151 height 39
click at [477, 575] on input "Corner Radius" at bounding box center [456, 578] width 151 height 9
click at [210, 579] on circle "save" at bounding box center [203, 584] width 21 height 21
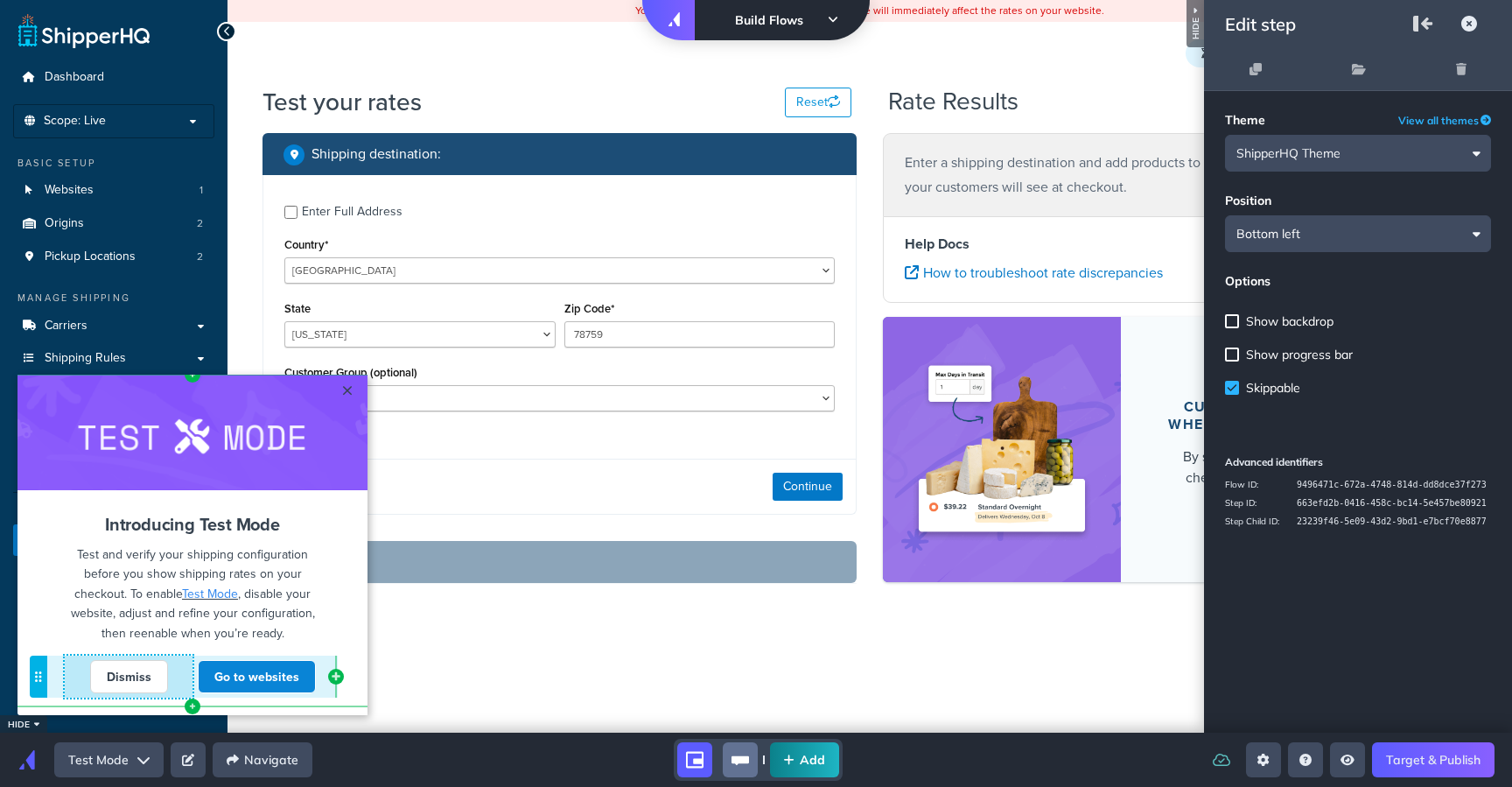
click at [65, 680] on div "Dismiss" at bounding box center [129, 676] width 128 height 33
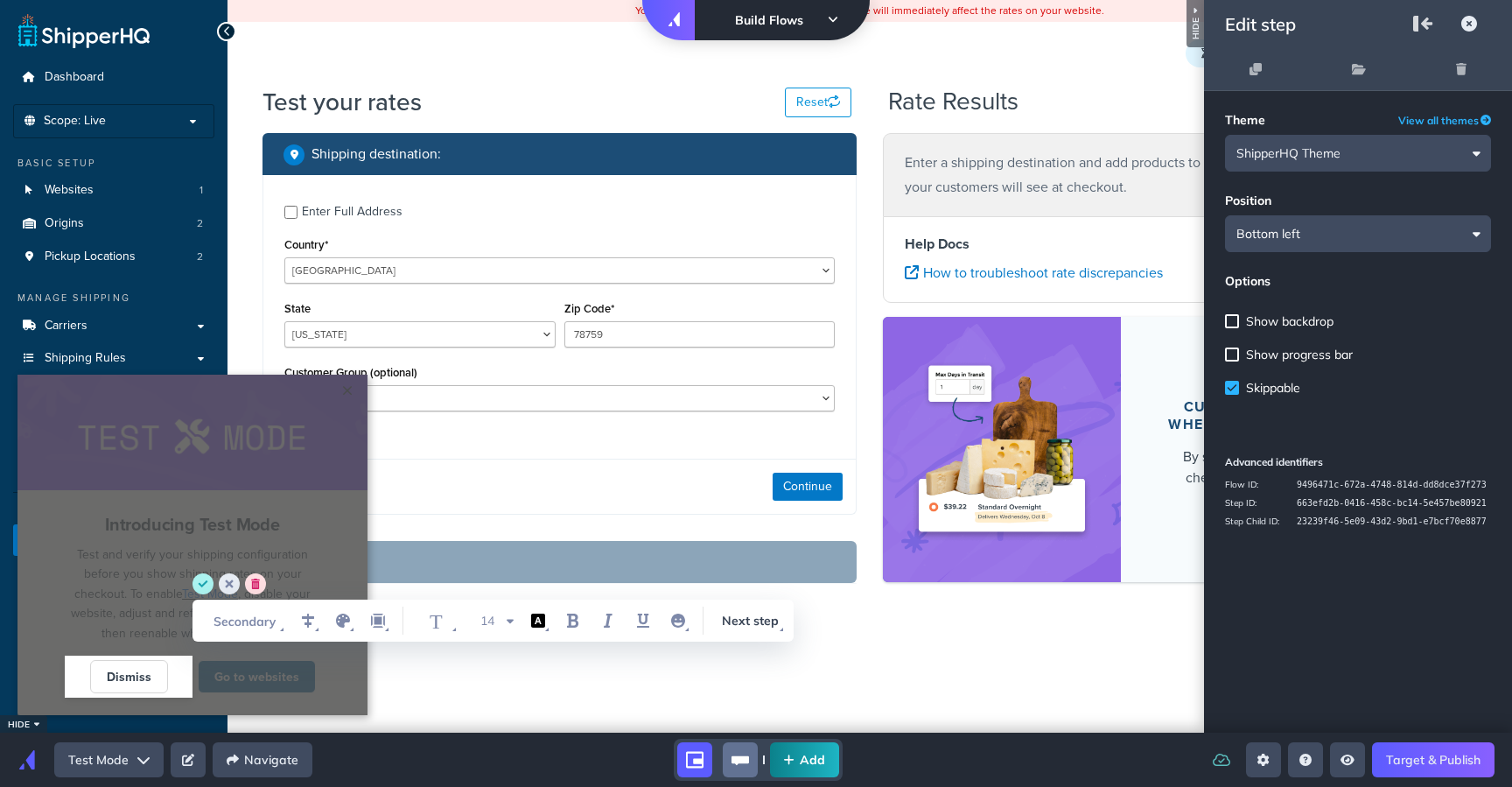
click at [272, 685] on link "Go to websites" at bounding box center [257, 676] width 118 height 33
click at [360, 684] on cue "Cannot exceed 6 items per row Introducing Test Mode Test and verify your shippi…" at bounding box center [192, 544] width 350 height 340
click at [202, 582] on circle "save" at bounding box center [203, 584] width 21 height 21
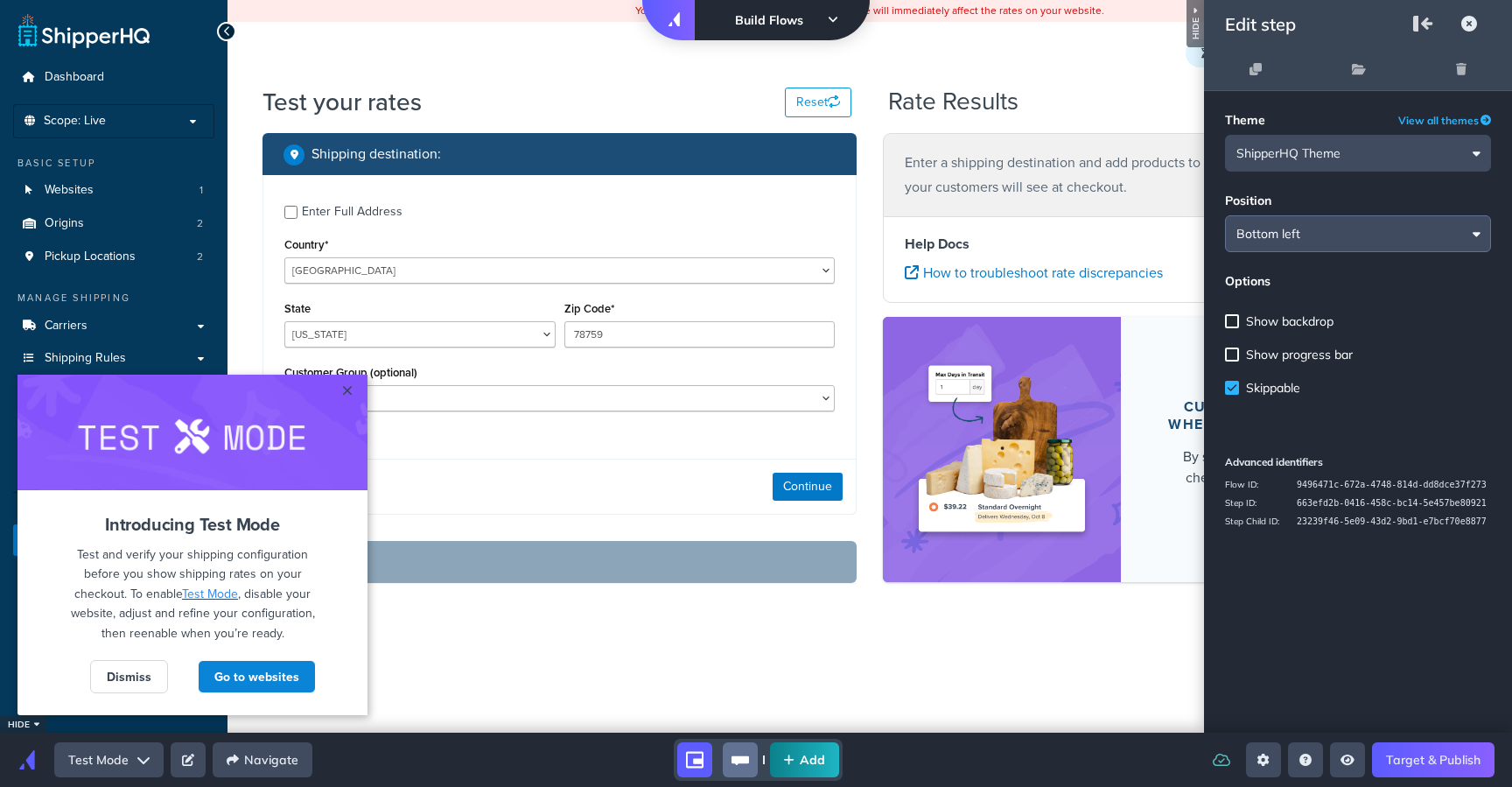
click at [1345, 226] on input "Bottom left" at bounding box center [1358, 233] width 266 height 37
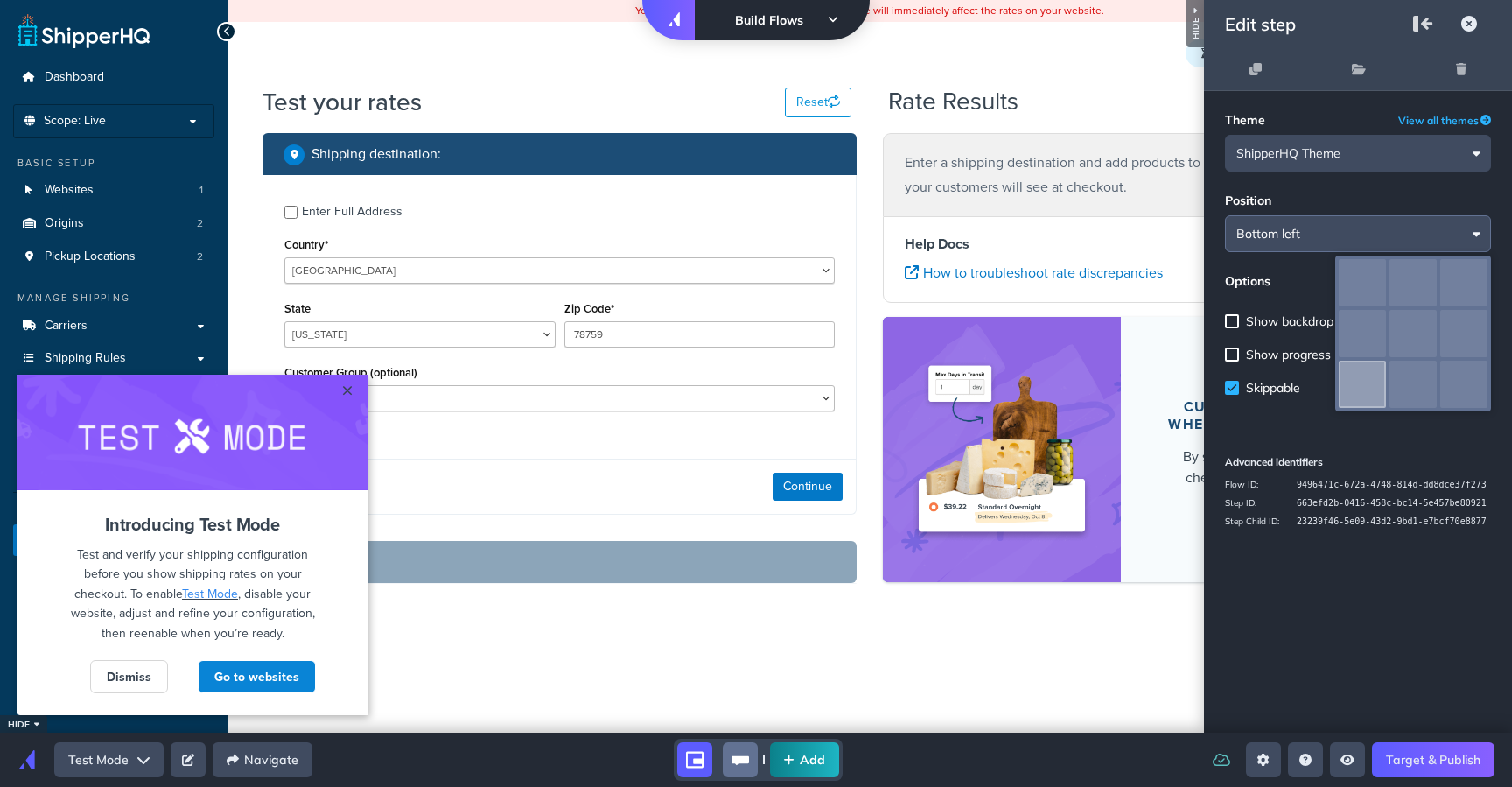
click at [1345, 226] on div "overlay" at bounding box center [1358, 366] width 308 height 733
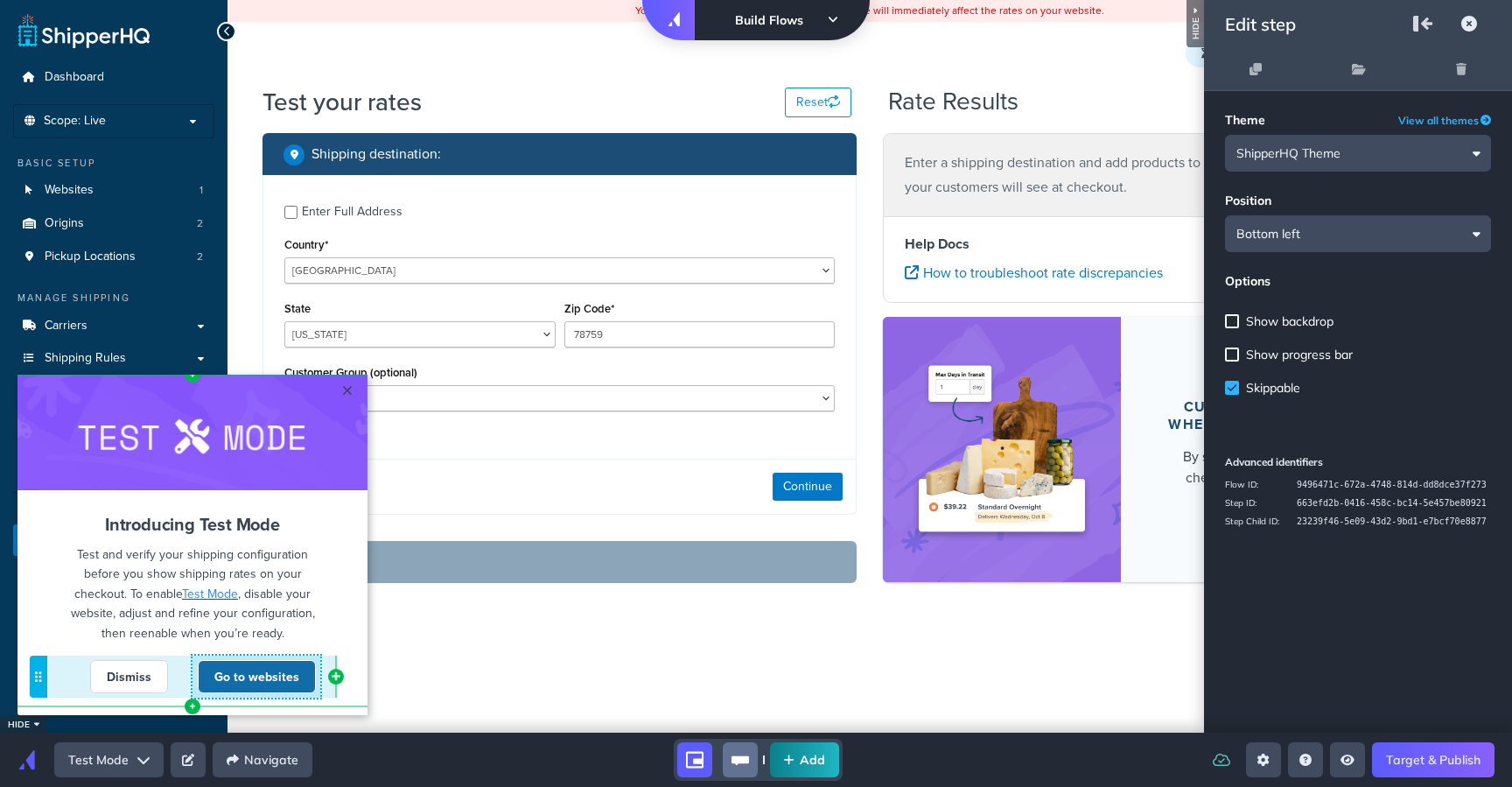
click at [249, 679] on link "Go to websites" at bounding box center [257, 676] width 118 height 33
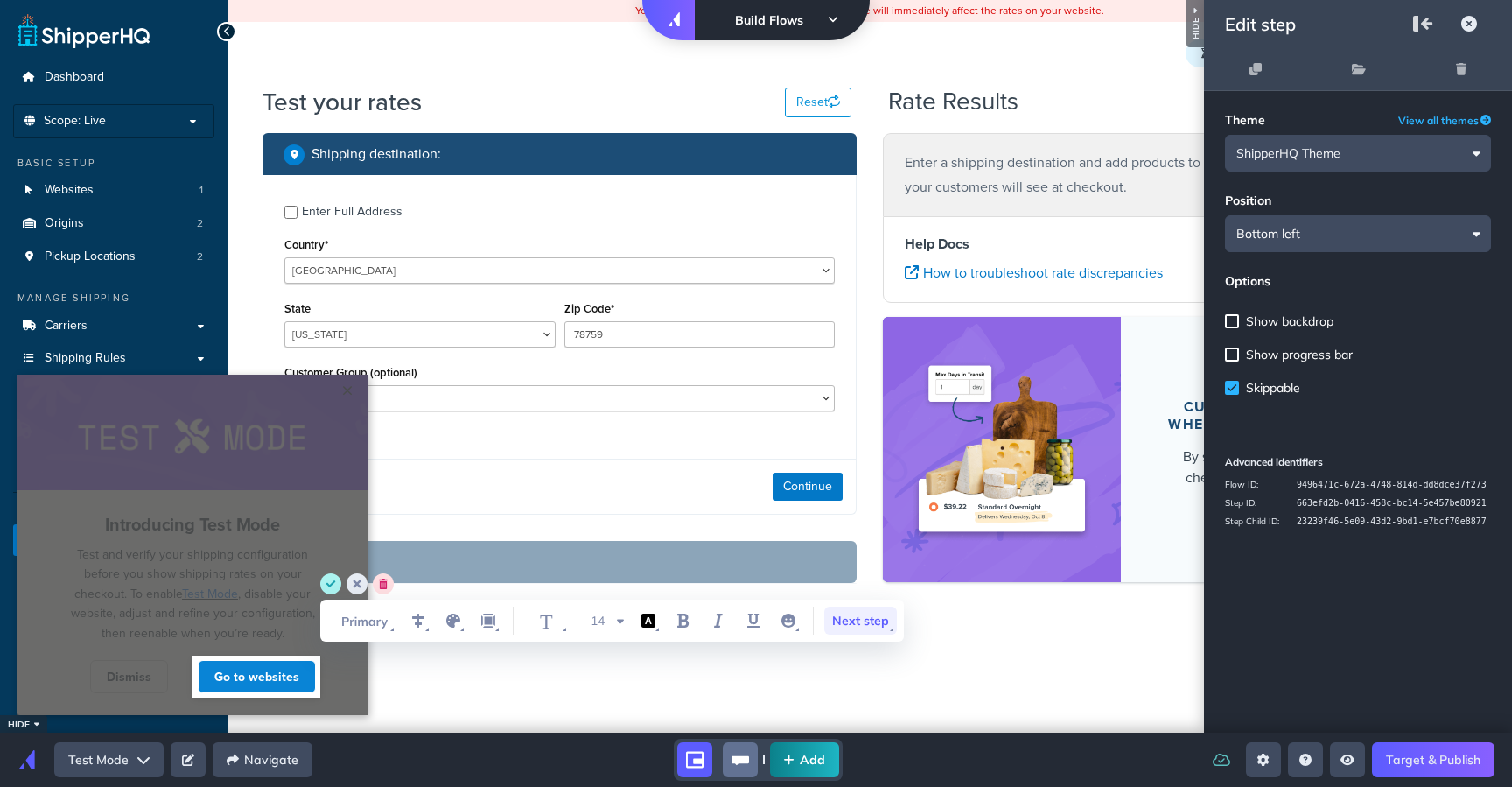
click at [858, 618] on span "Next step" at bounding box center [860, 620] width 72 height 28
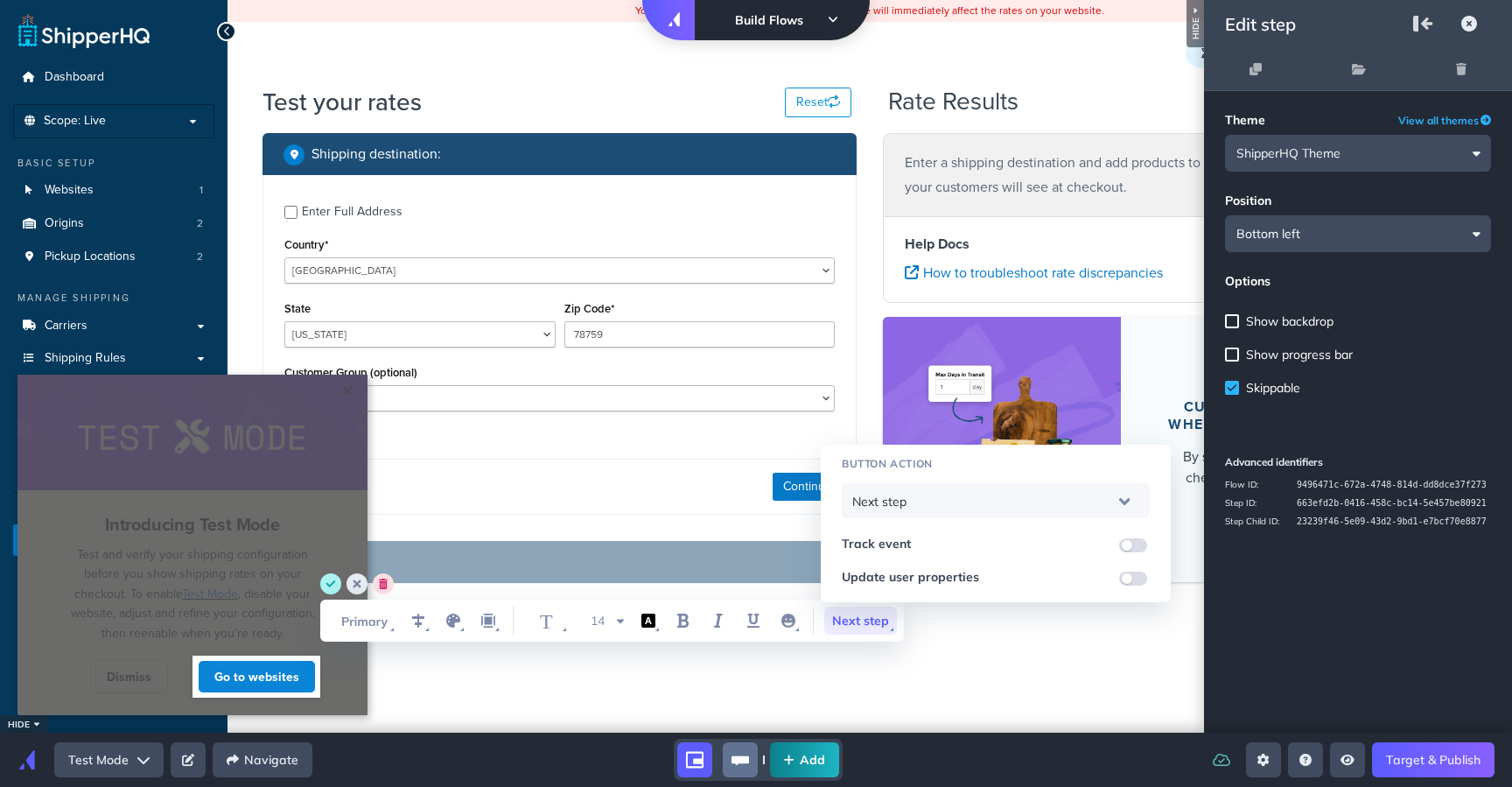
click at [954, 510] on div "Next step" at bounding box center [996, 501] width 287 height 47
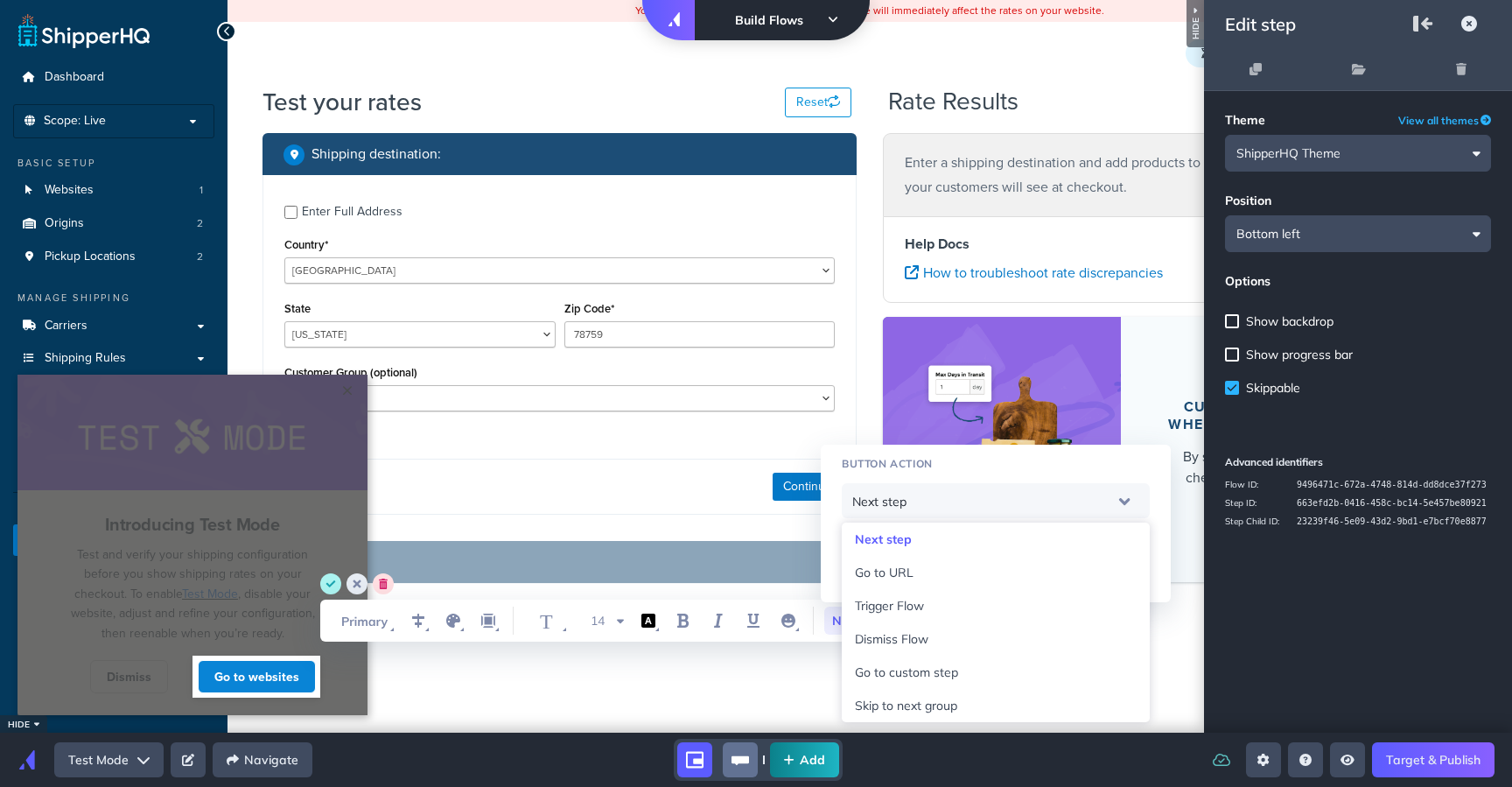
drag, startPoint x: 112, startPoint y: 690, endPoint x: 122, endPoint y: 678, distance: 15.6
click at [112, 690] on link "Dismiss" at bounding box center [130, 676] width 78 height 33
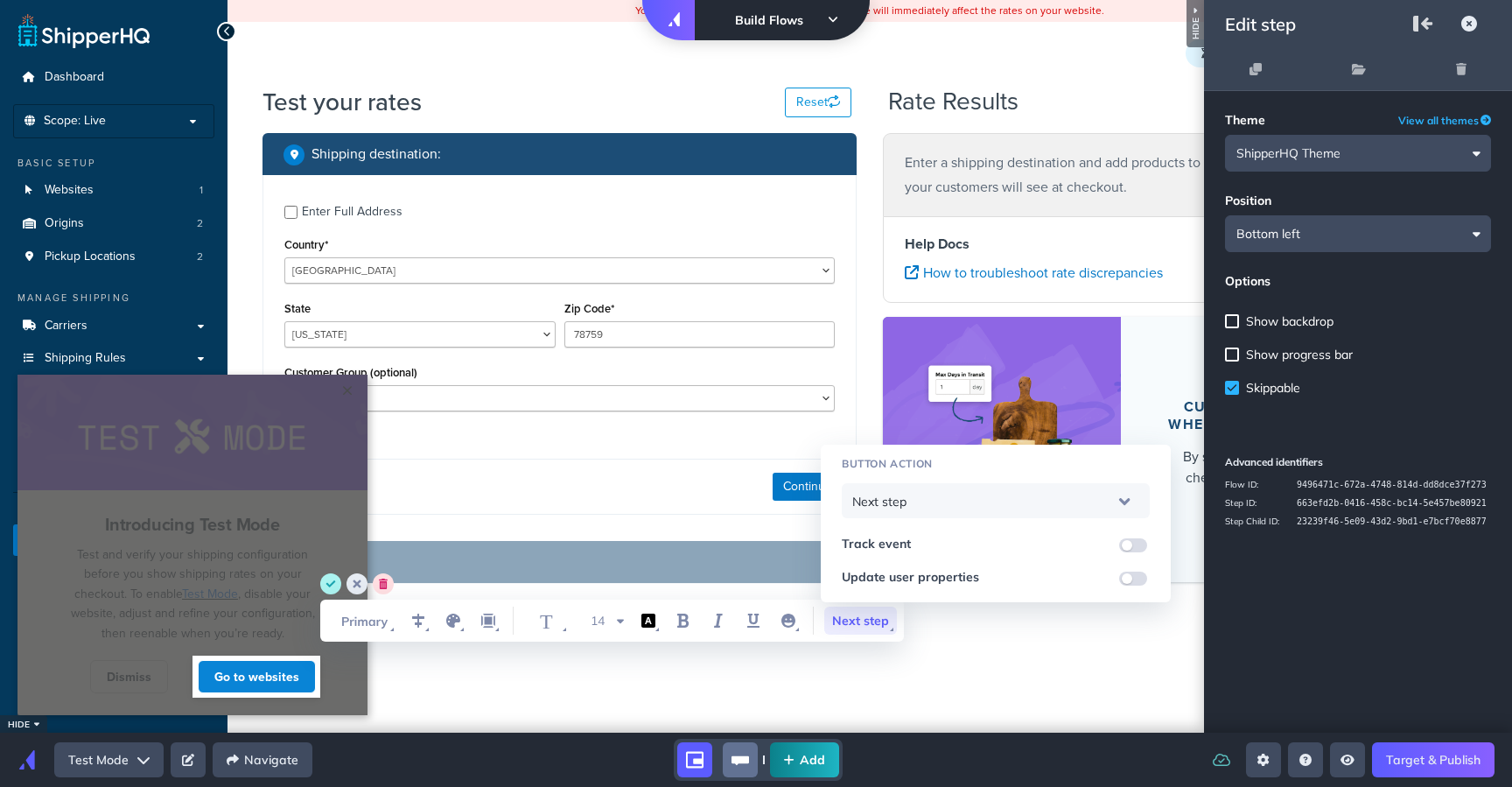
click at [125, 674] on link "Dismiss" at bounding box center [130, 676] width 78 height 33
click at [328, 584] on icon "save" at bounding box center [332, 583] width 10 height 7
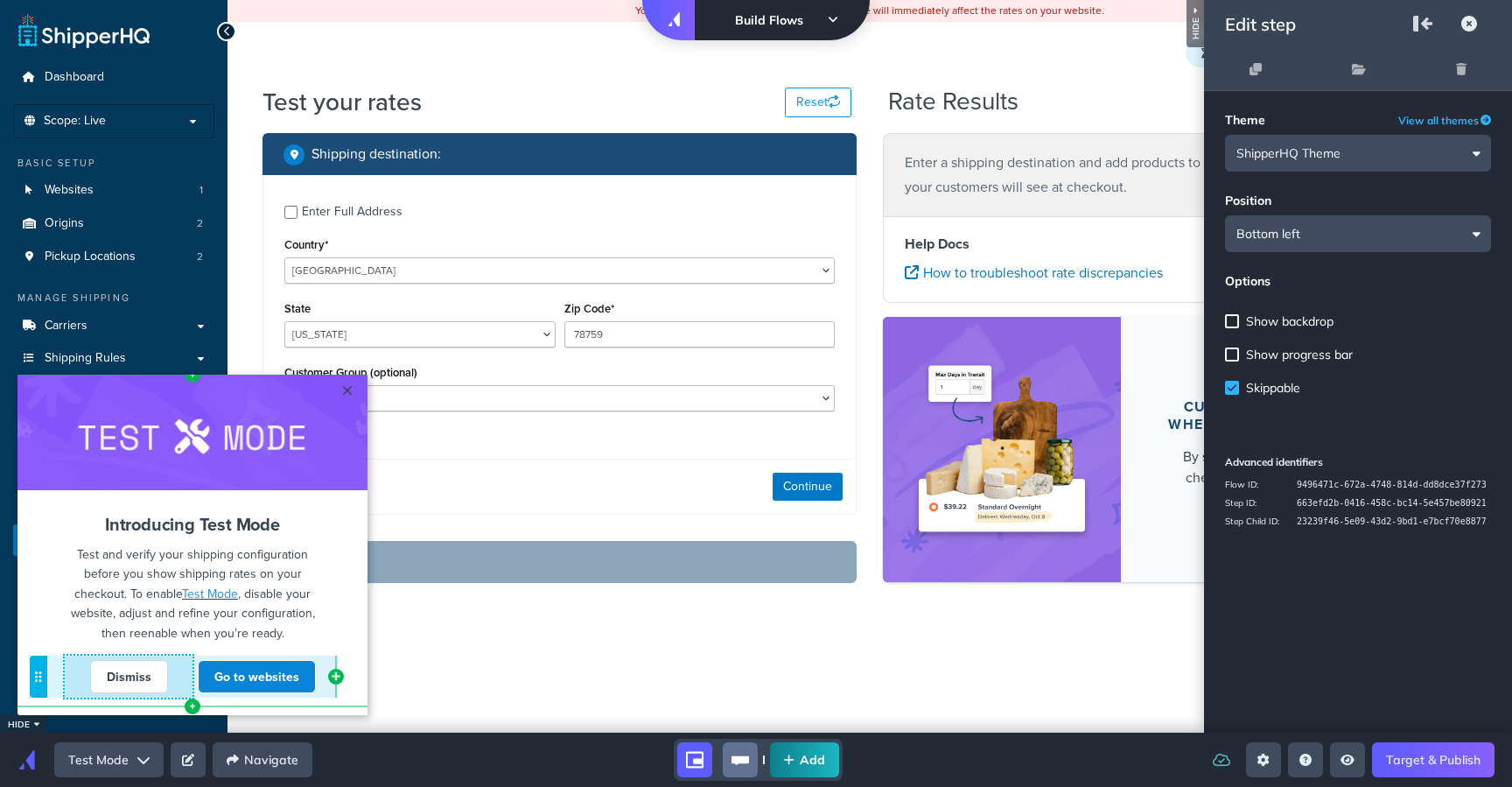
click at [134, 664] on link "Dismiss" at bounding box center [130, 676] width 78 height 33
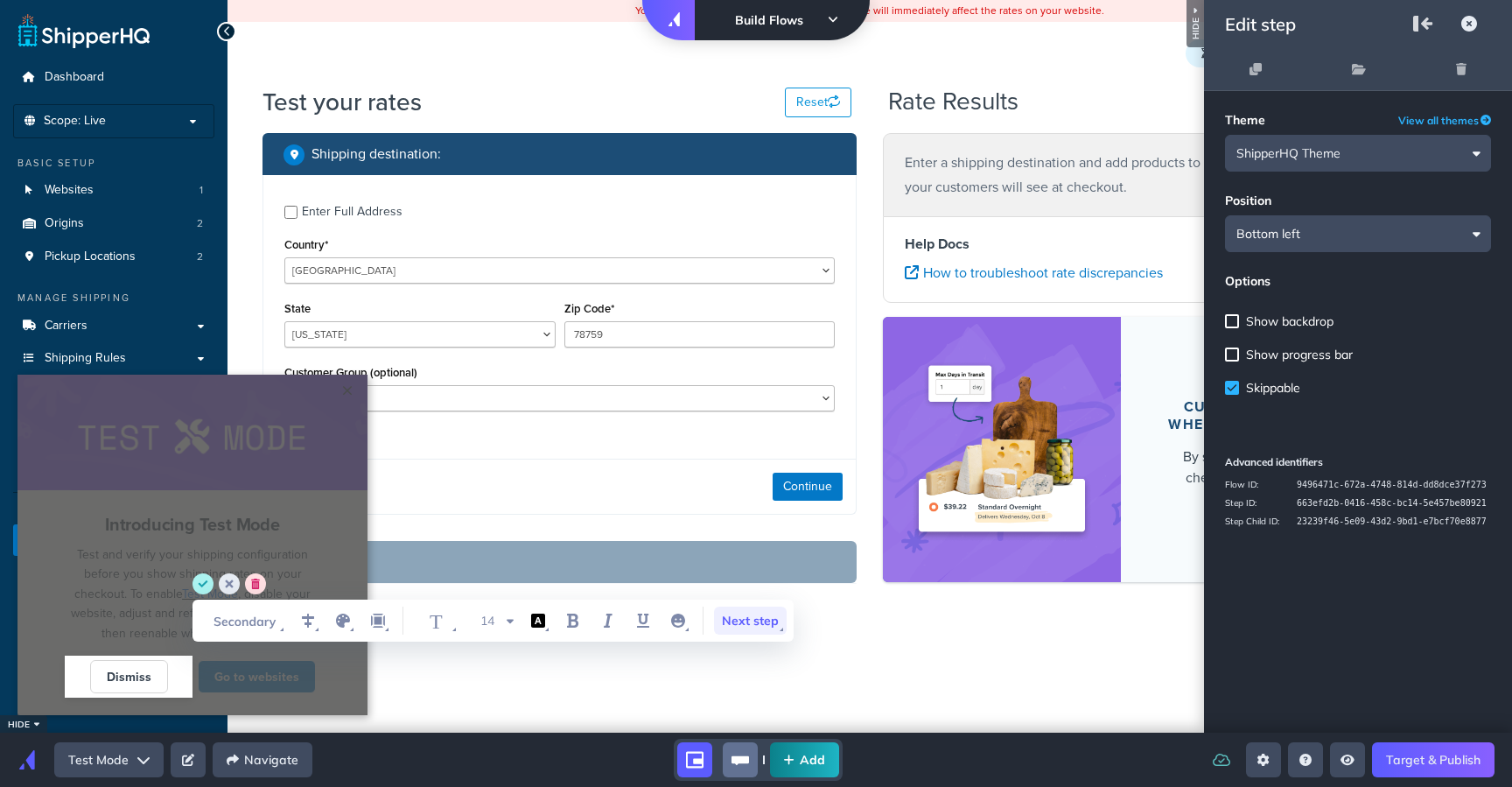
click at [770, 622] on span "Next step" at bounding box center [751, 620] width 72 height 28
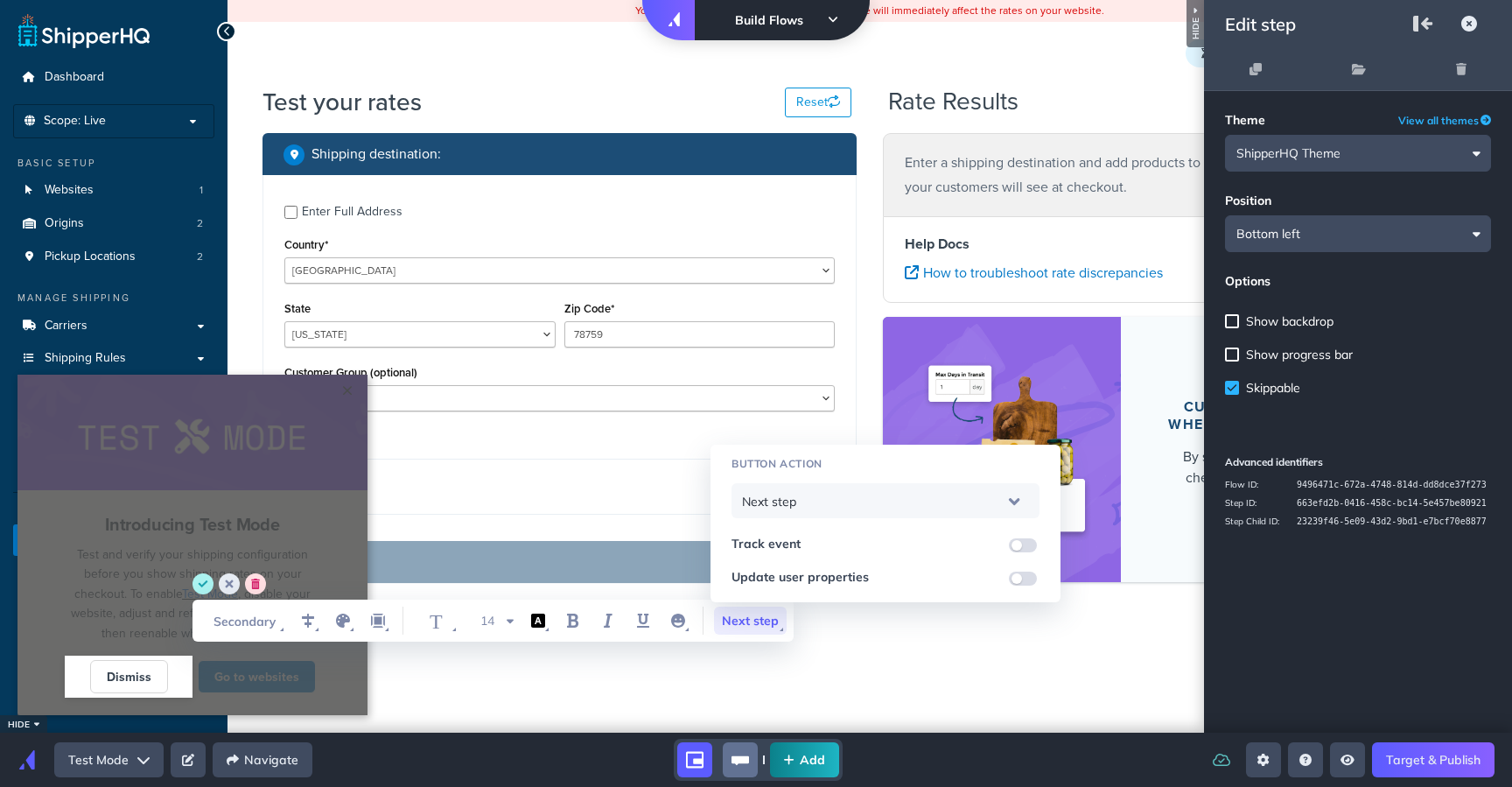
click at [811, 501] on div "Next step" at bounding box center [885, 501] width 287 height 47
click at [751, 635] on span "Dismiss Flow" at bounding box center [781, 638] width 73 height 16
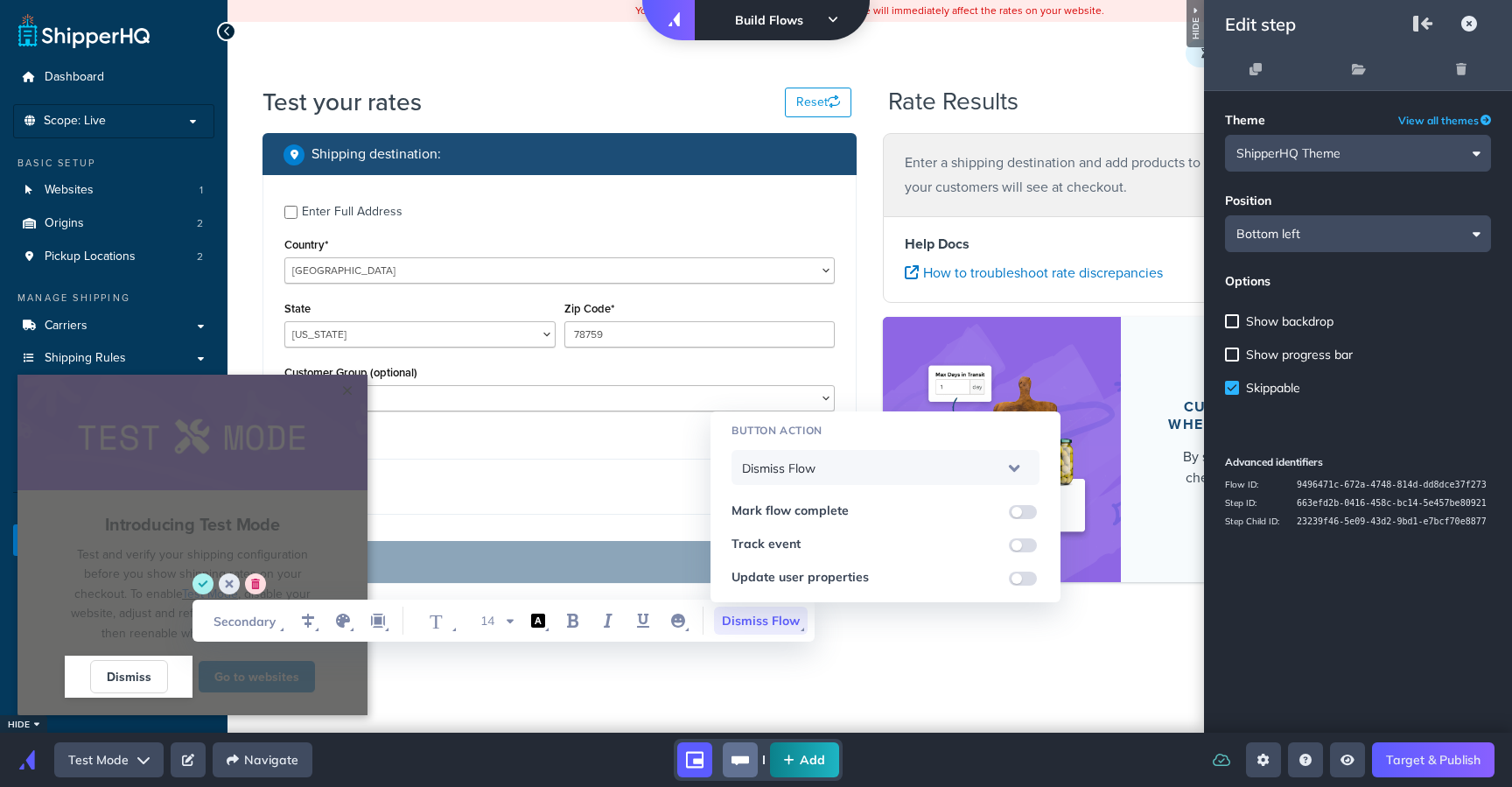
click at [1032, 510] on input "WYSIWYG Toolbar and Actions" at bounding box center [1022, 512] width 28 height 14
checkbox input "true"
click at [764, 623] on span "Dismiss Flow" at bounding box center [761, 620] width 93 height 28
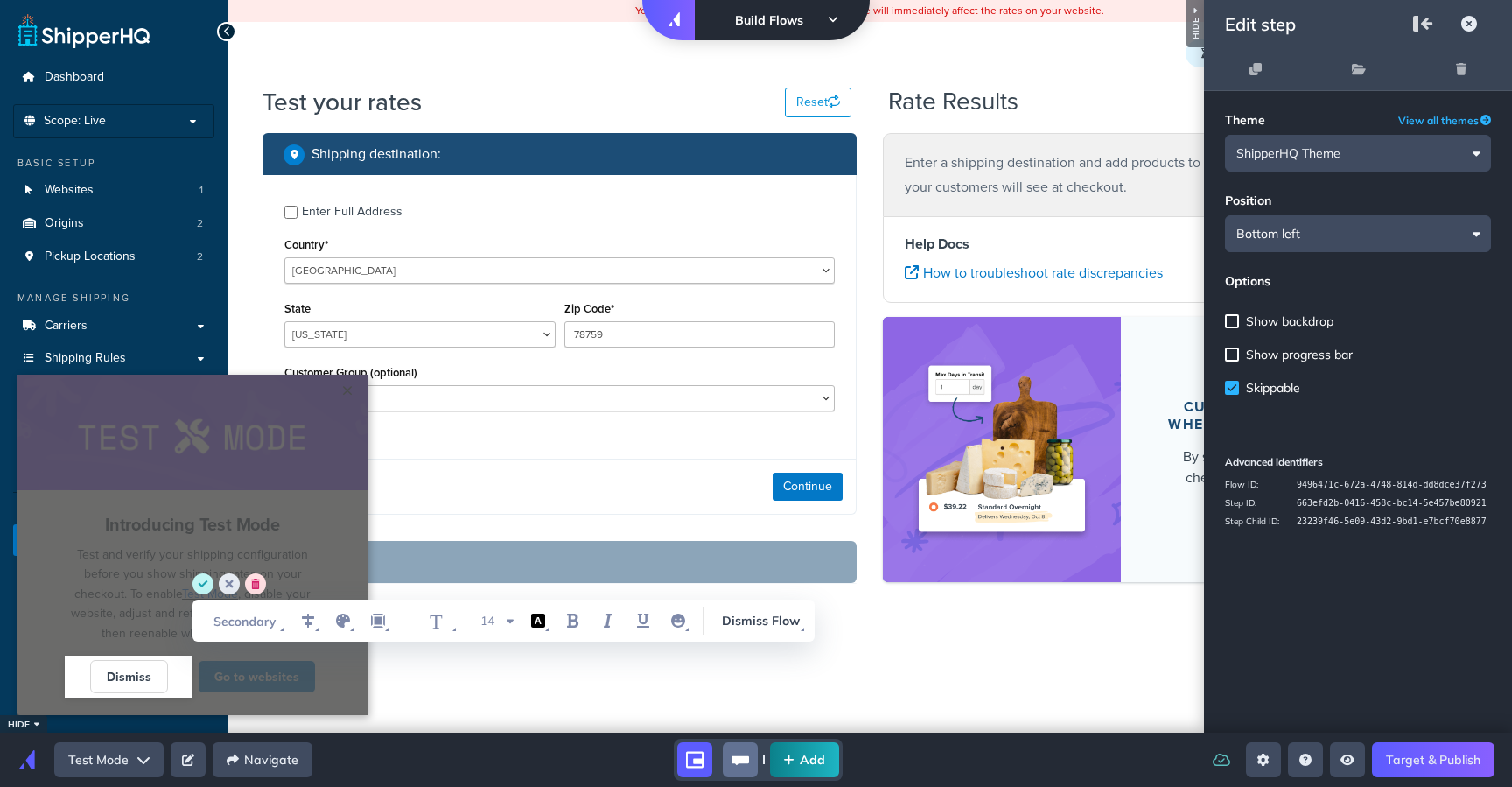
click at [208, 583] on circle "save" at bounding box center [203, 584] width 21 height 21
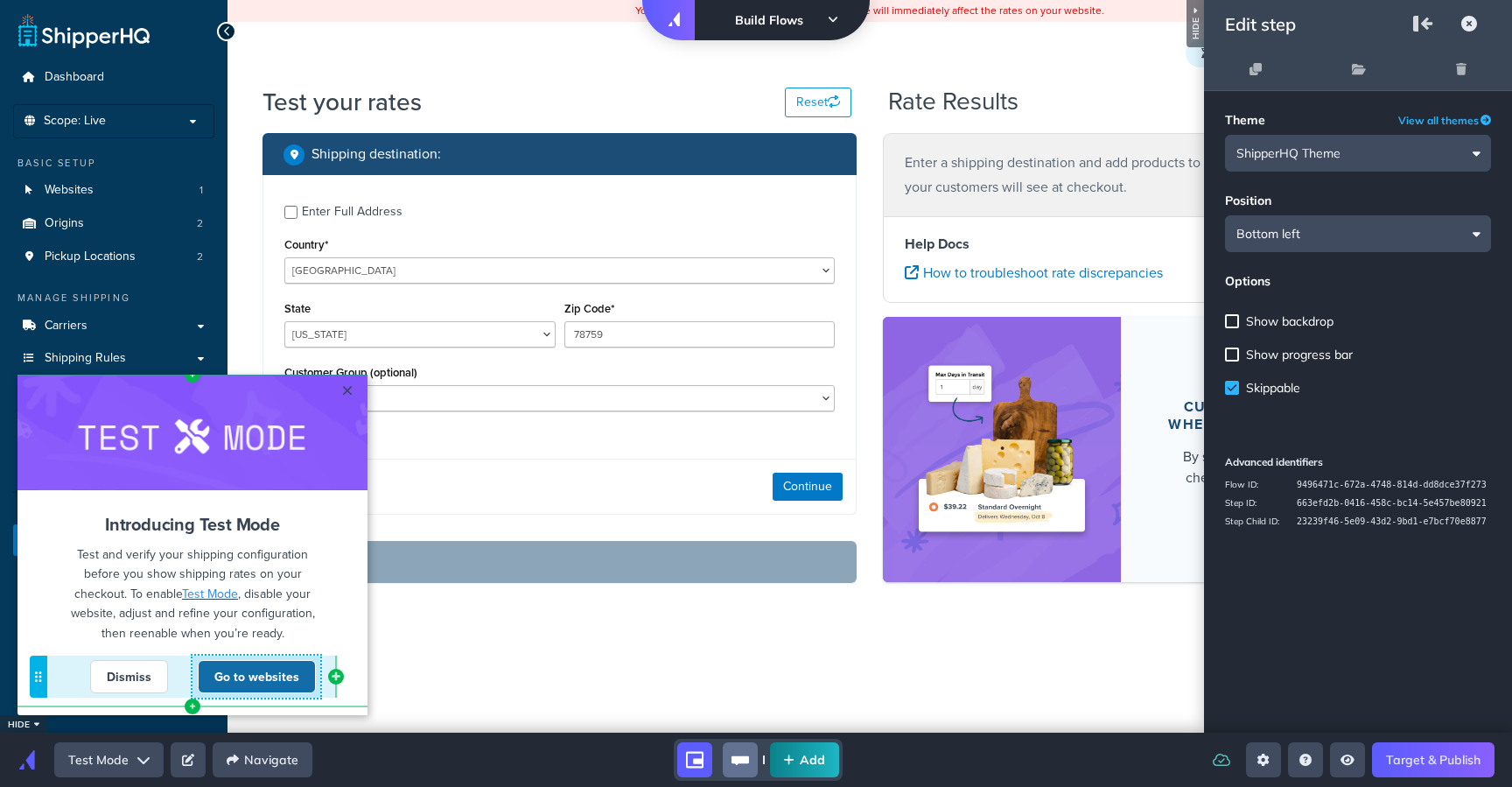
click at [251, 678] on link "Go to websites" at bounding box center [257, 676] width 118 height 33
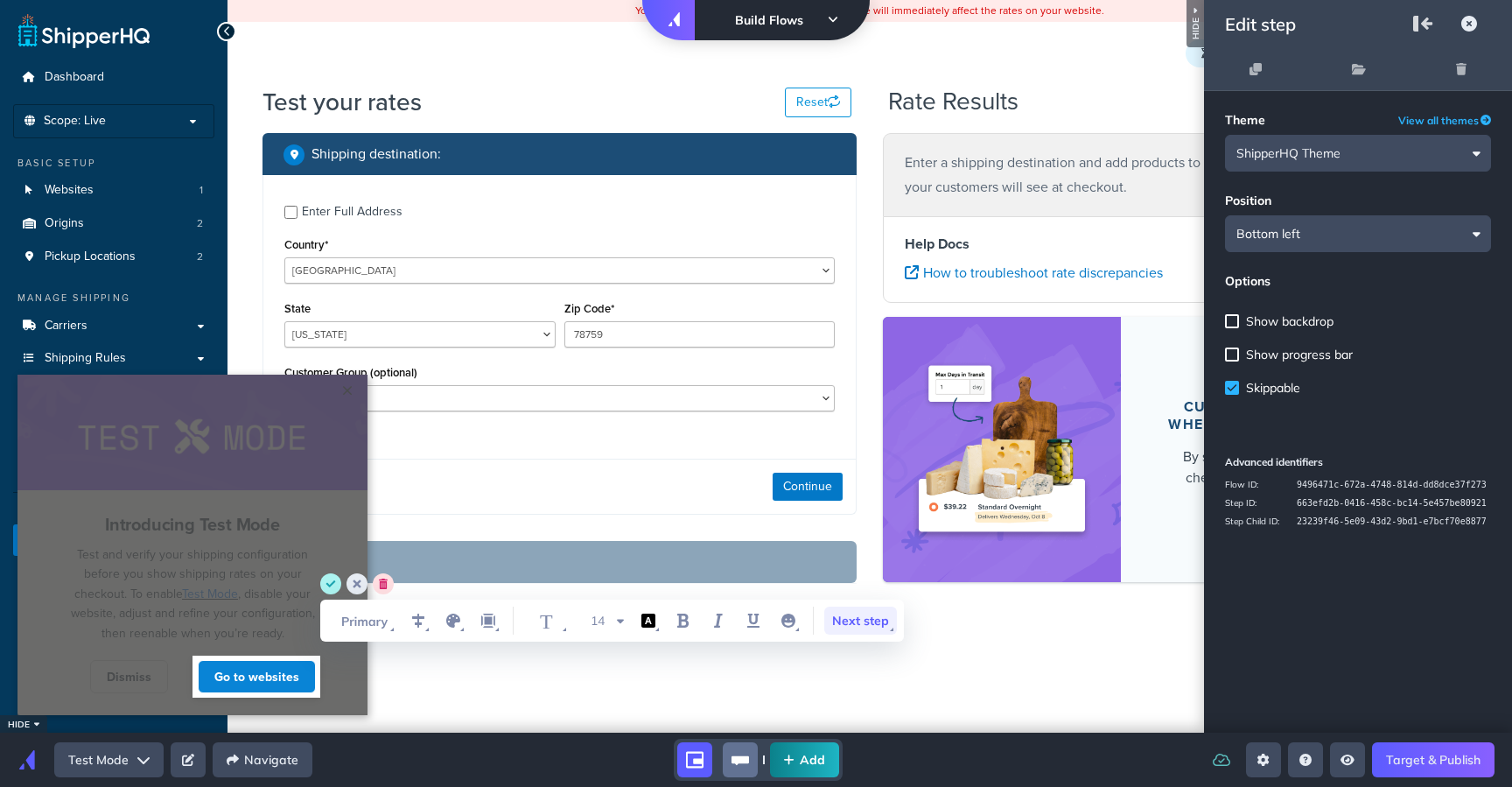
click at [861, 620] on span "Next step" at bounding box center [860, 620] width 72 height 28
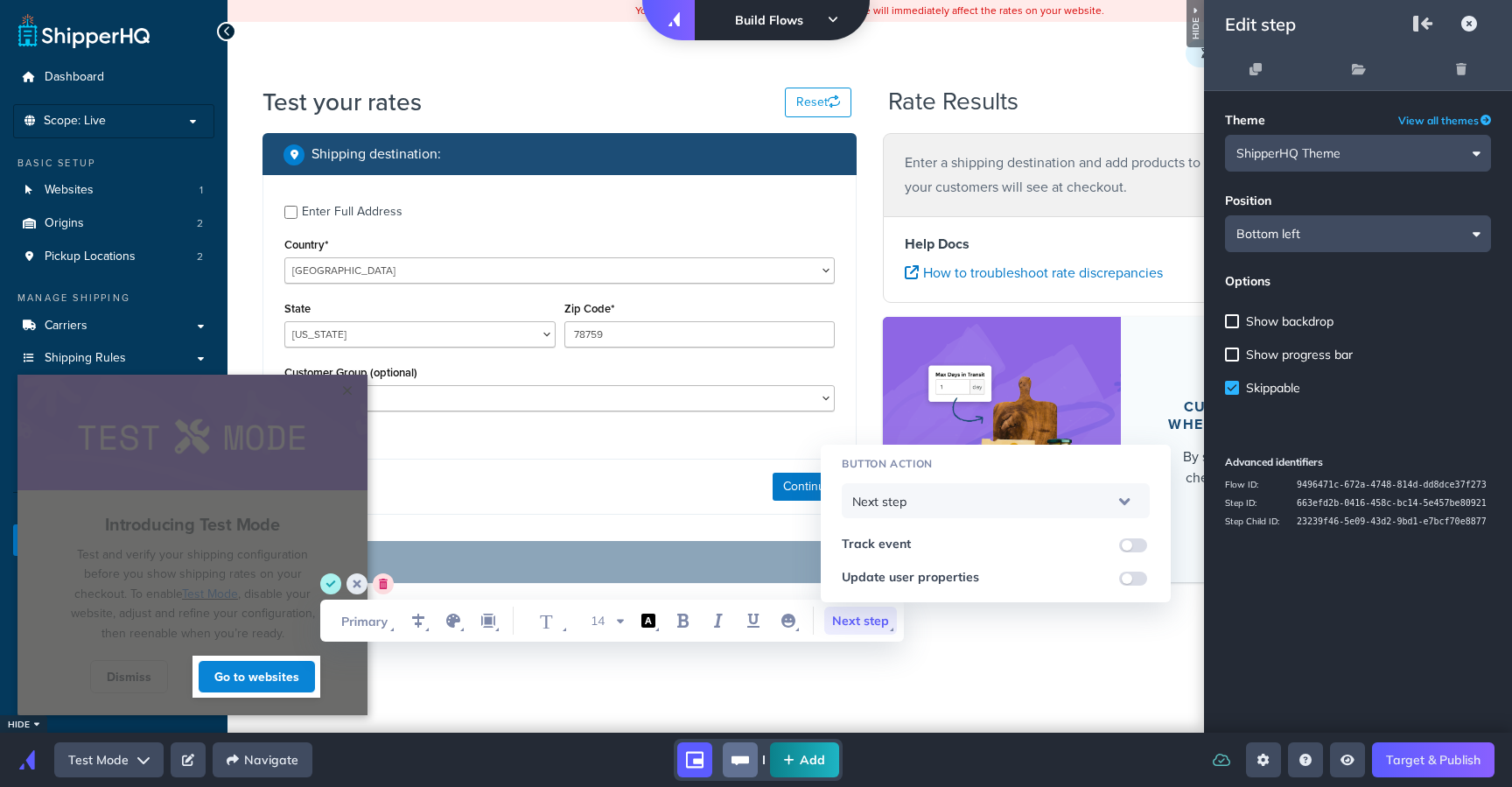
click at [1132, 545] on input "WYSIWYG Toolbar and Actions" at bounding box center [1133, 545] width 28 height 14
checkbox input "true"
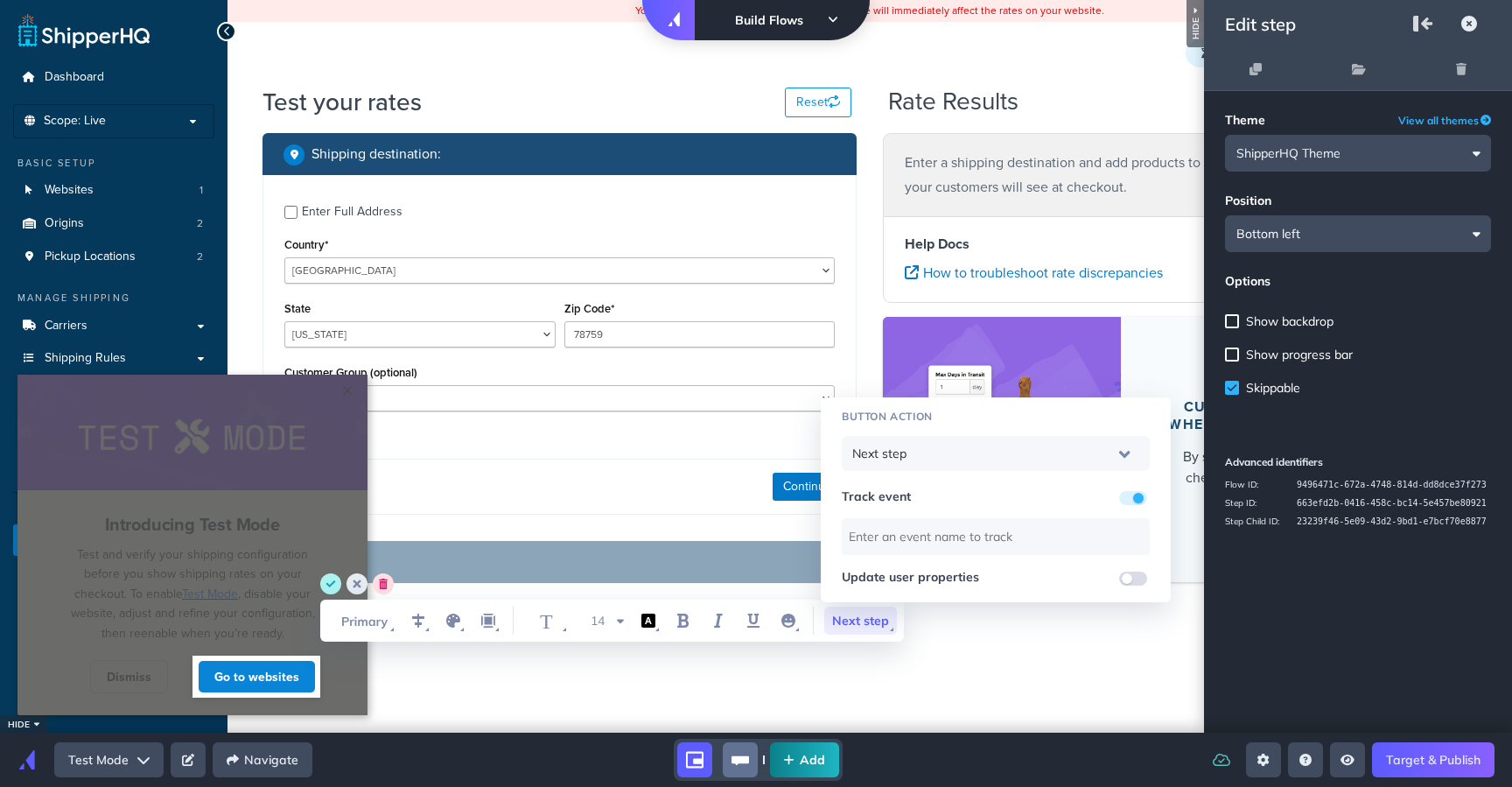
click at [1139, 576] on input "WYSIWYG Toolbar and Actions" at bounding box center [1133, 578] width 28 height 14
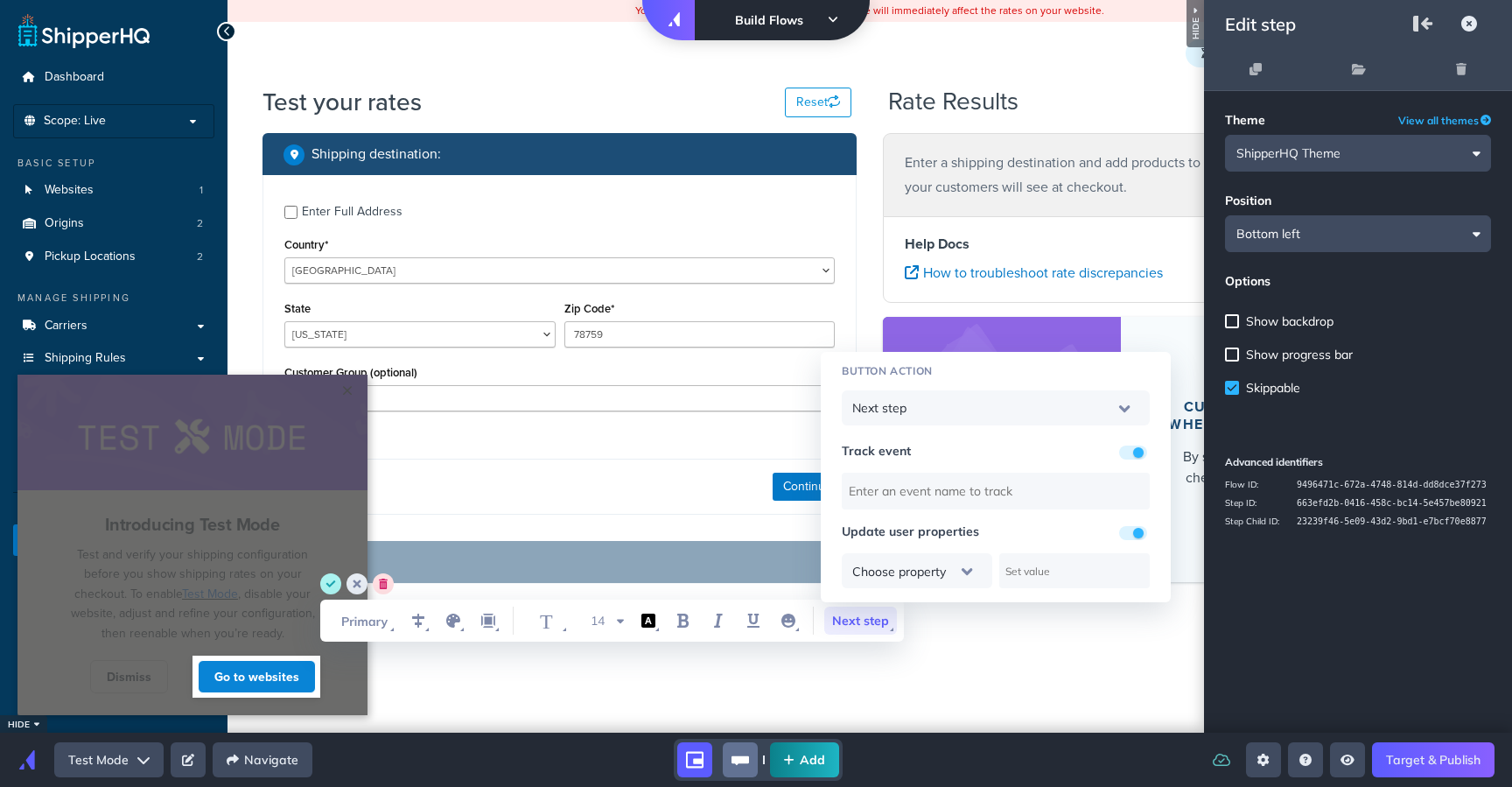
click at [968, 561] on div "Choose property" at bounding box center [917, 571] width 130 height 47
click at [983, 576] on div "Choose property" at bounding box center [917, 571] width 151 height 35
click at [1018, 526] on div "Update user properties" at bounding box center [996, 531] width 308 height 16
click at [1136, 538] on input "WYSIWYG Toolbar and Actions" at bounding box center [1133, 533] width 28 height 14
checkbox input "false"
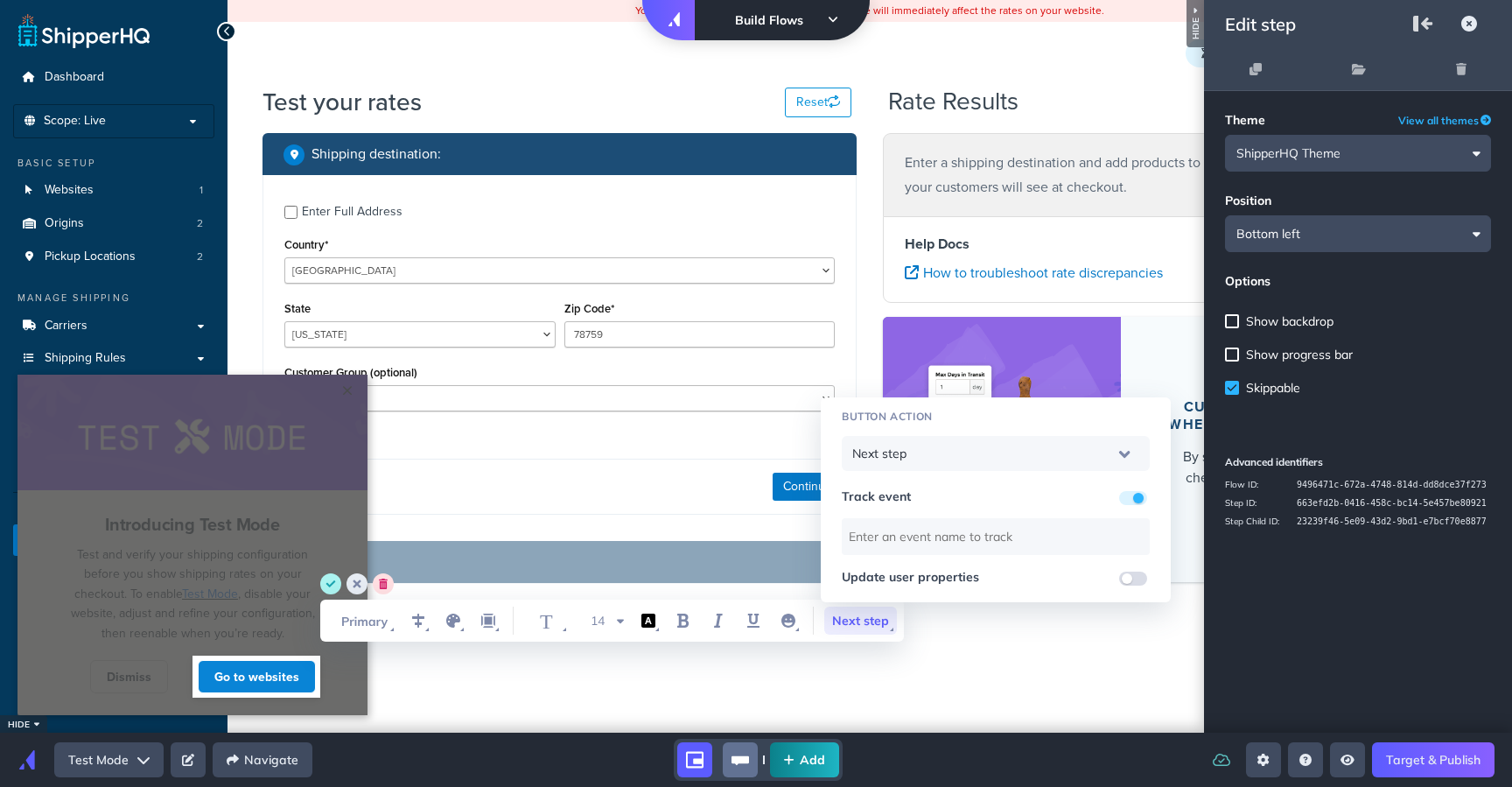
click at [1042, 535] on input "WYSIWYG Toolbar and Actions" at bounding box center [996, 536] width 308 height 37
type input "Test Mode - Rate Calc"
click at [959, 504] on div "Test Mode - Rate Calc" at bounding box center [996, 529] width 308 height 50
click at [545, 7] on html "× Cannot exceed 6 items per row Introducing Test Mode Test and verify your ship…" at bounding box center [756, 3] width 1512 height 7
click at [334, 584] on circle "save" at bounding box center [331, 584] width 21 height 21
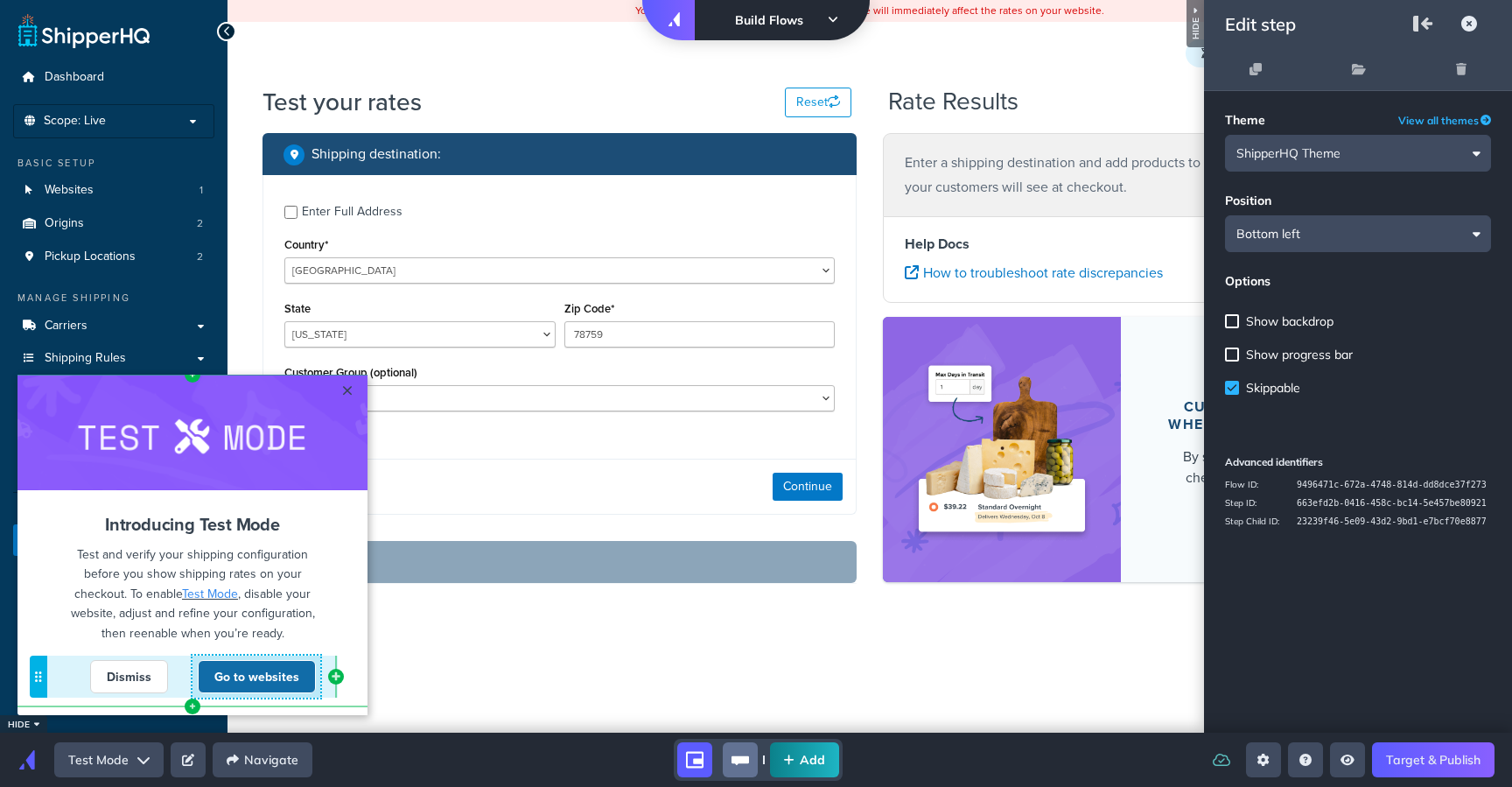
click at [250, 672] on link "Go to websites" at bounding box center [257, 676] width 118 height 33
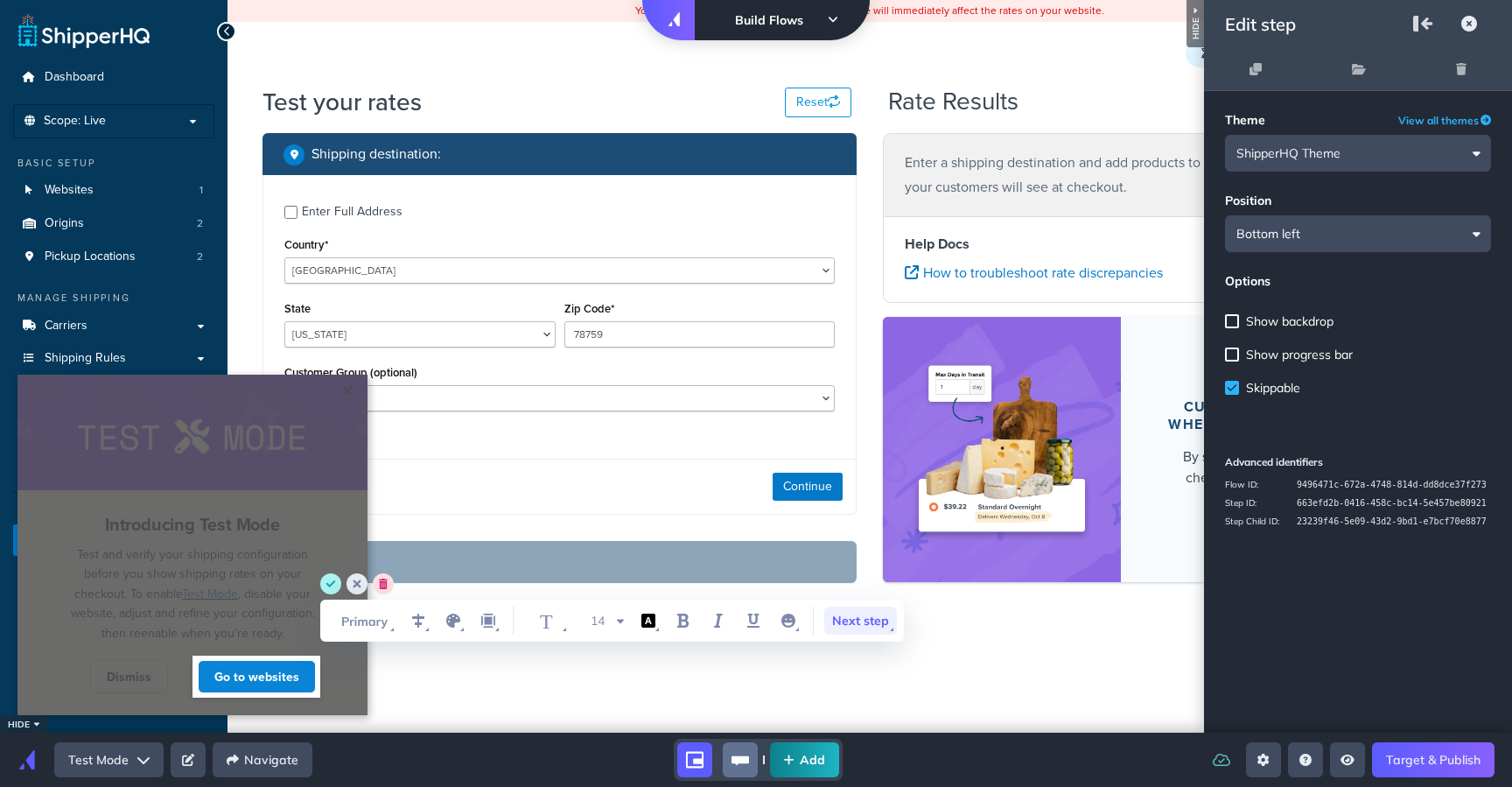
click at [860, 620] on span "Next step" at bounding box center [860, 620] width 72 height 28
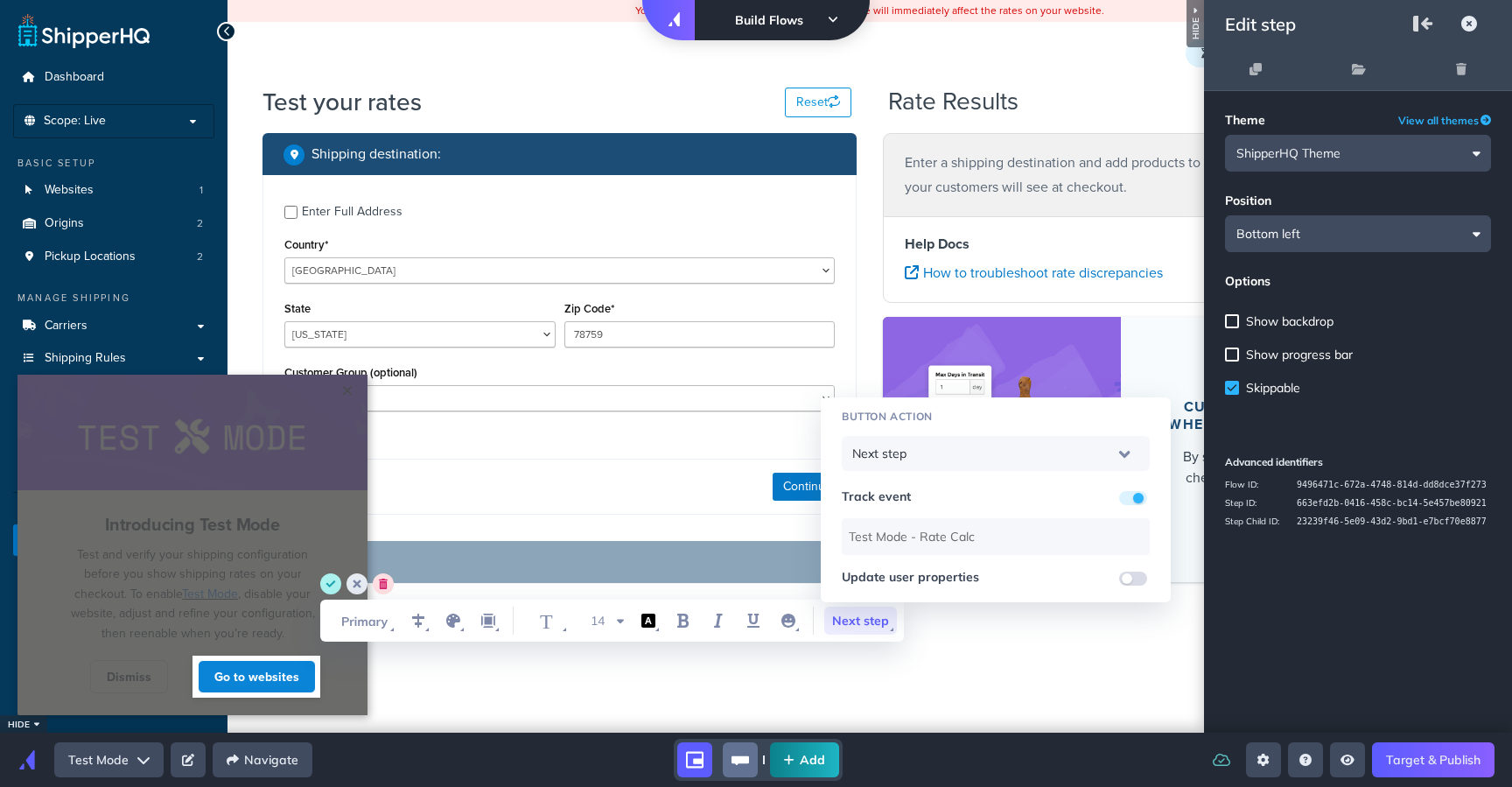
click at [860, 620] on span "Next step" at bounding box center [860, 620] width 72 height 28
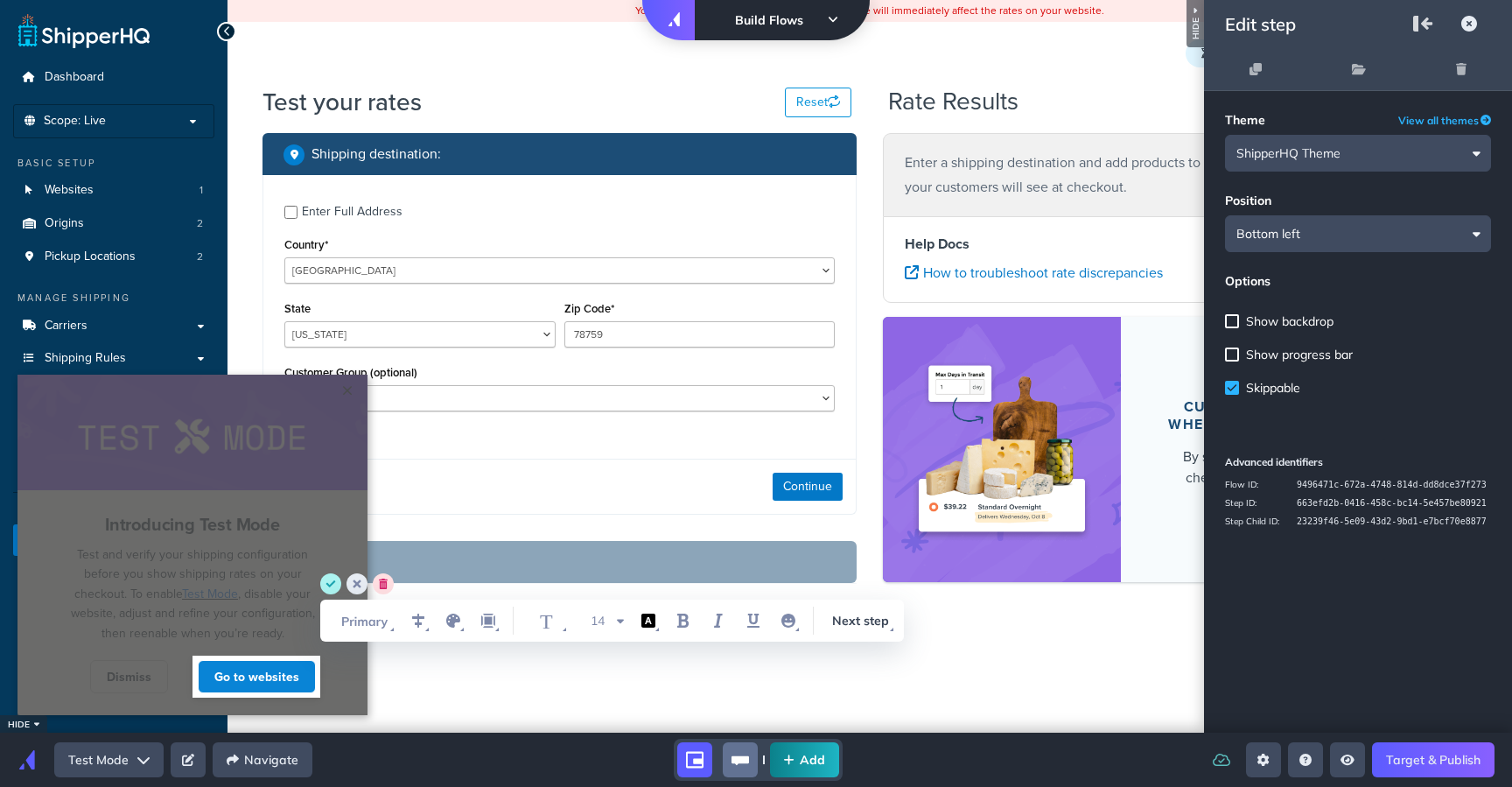
click at [628, 758] on div "Add" at bounding box center [758, 759] width 864 height 42
click at [744, 754] on icon "tooltip-group" at bounding box center [740, 759] width 17 height 17
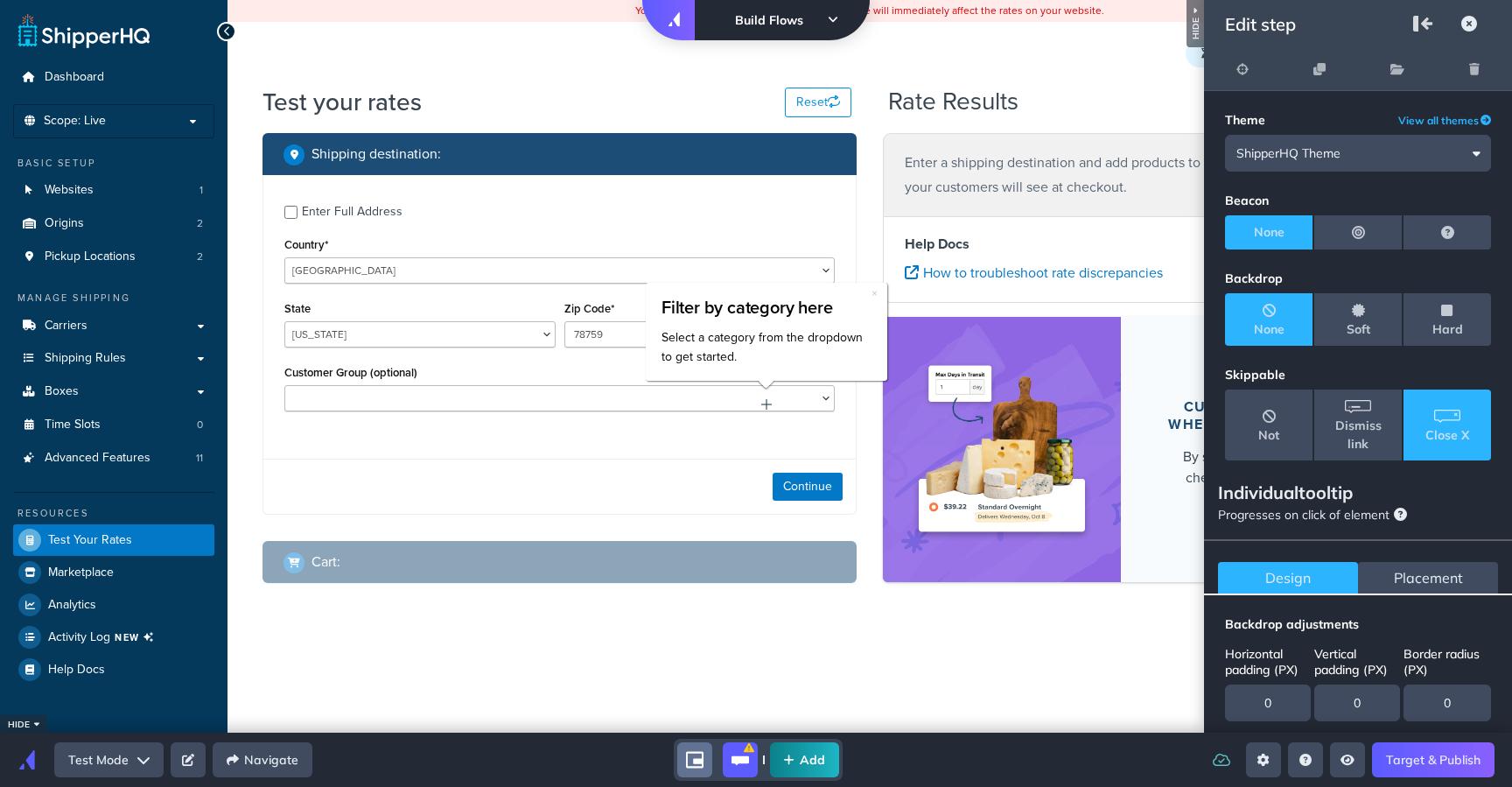
scroll to position [354, 0]
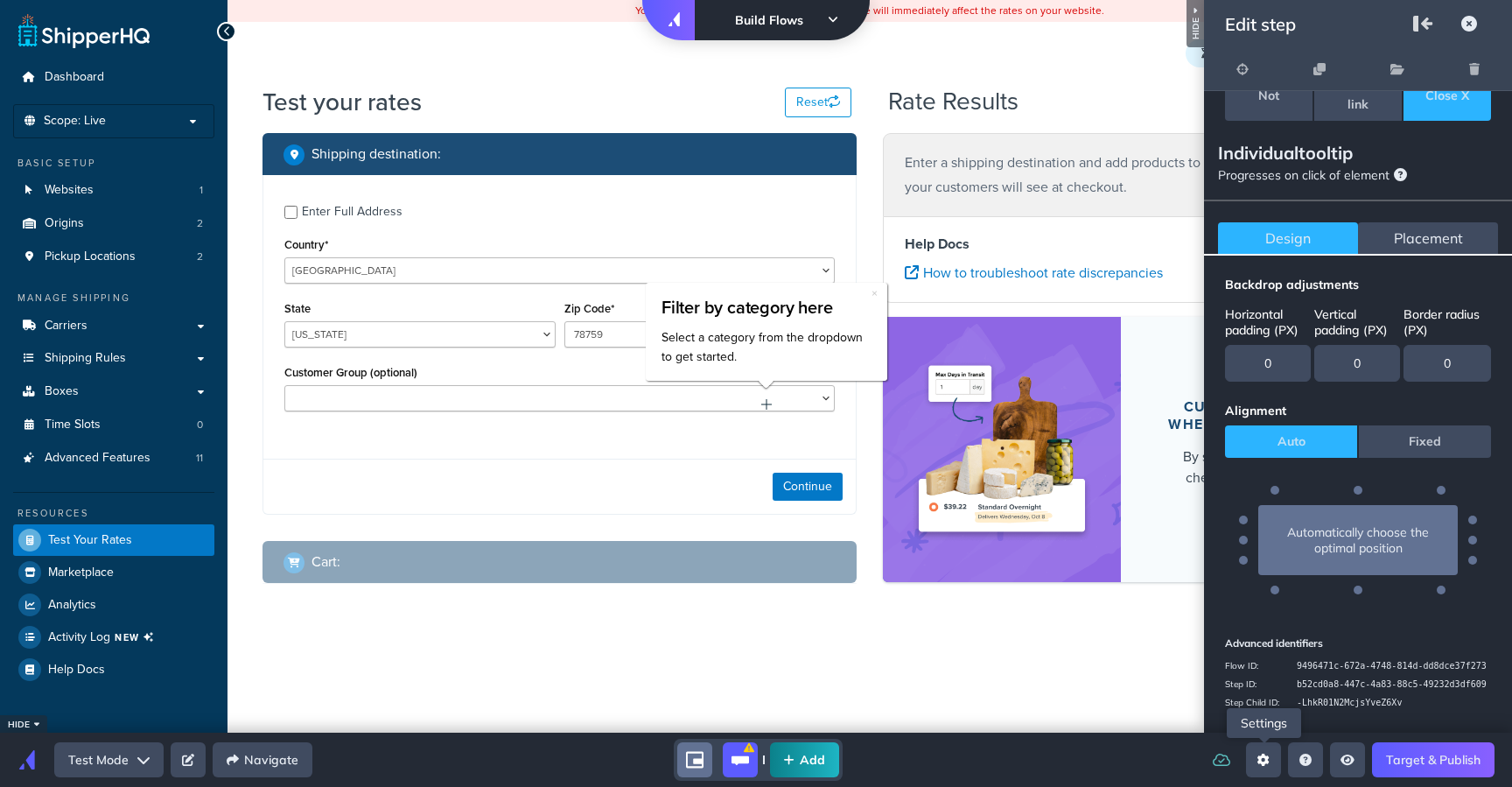
click at [1254, 757] on button "Open settings sidebar" at bounding box center [1263, 759] width 35 height 35
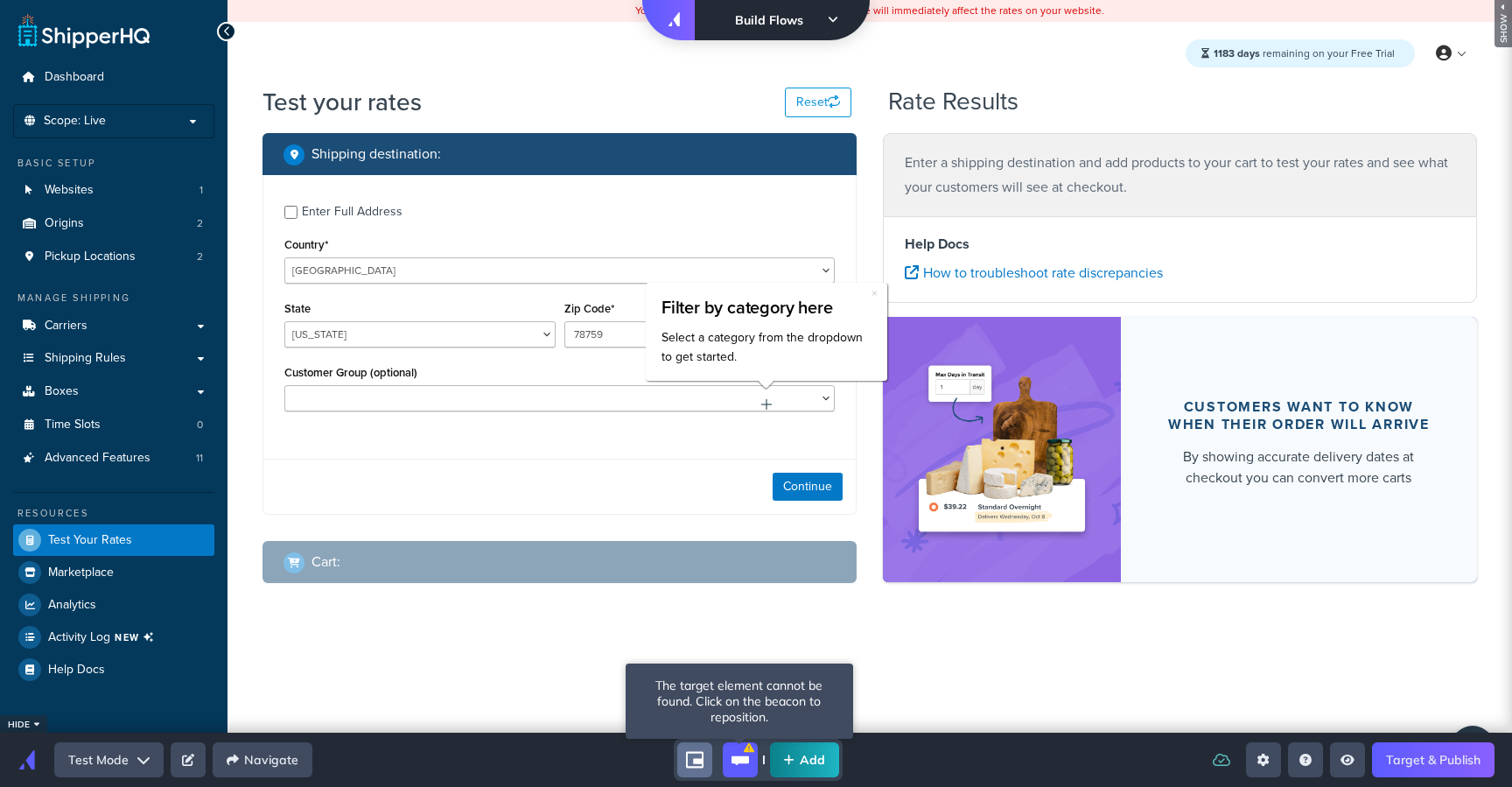
click at [746, 757] on icon "tooltip-group" at bounding box center [740, 760] width 17 height 9
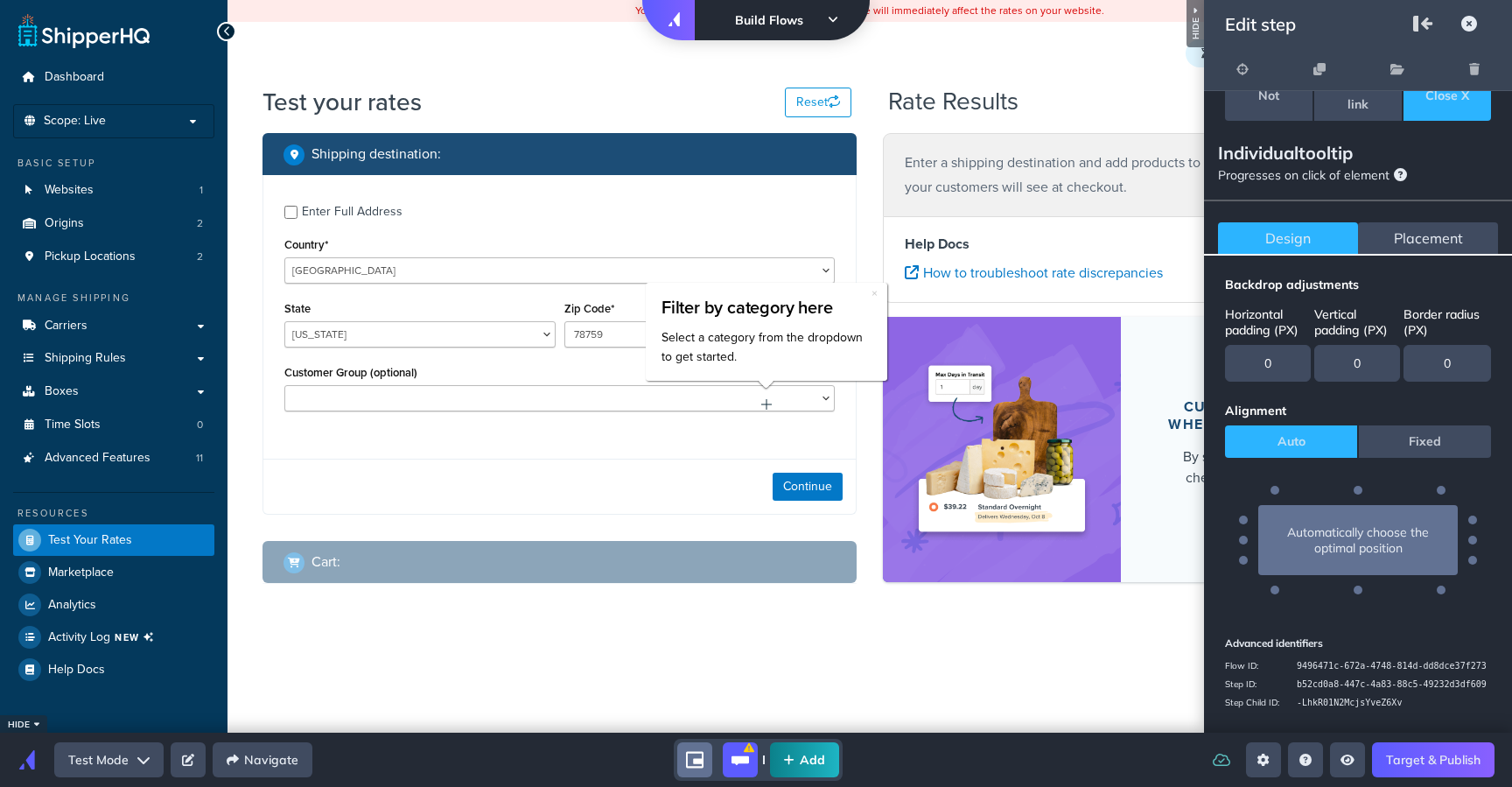
scroll to position [0, 0]
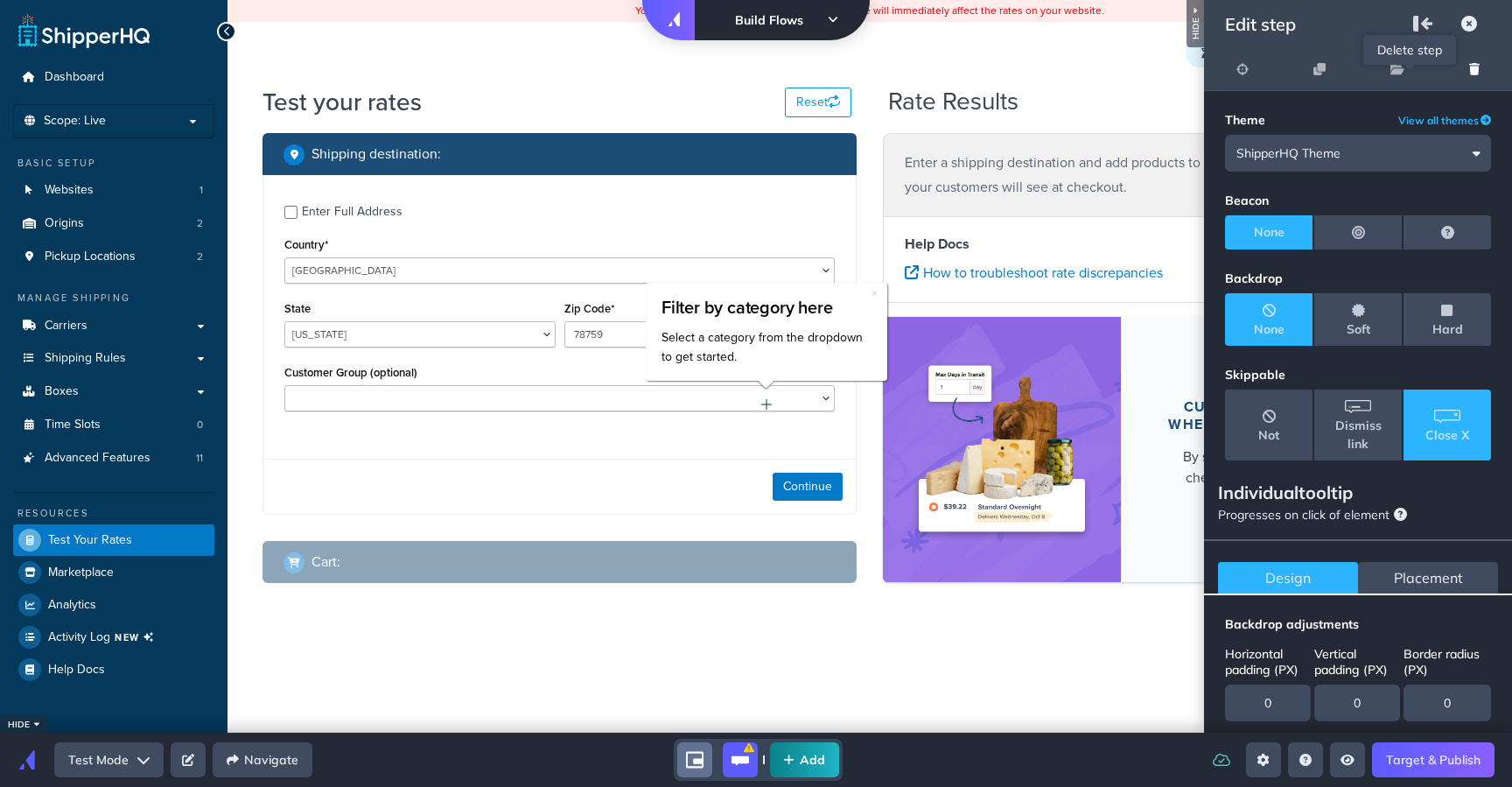
click at [1478, 68] on icon "delete" at bounding box center [1474, 69] width 10 height 12
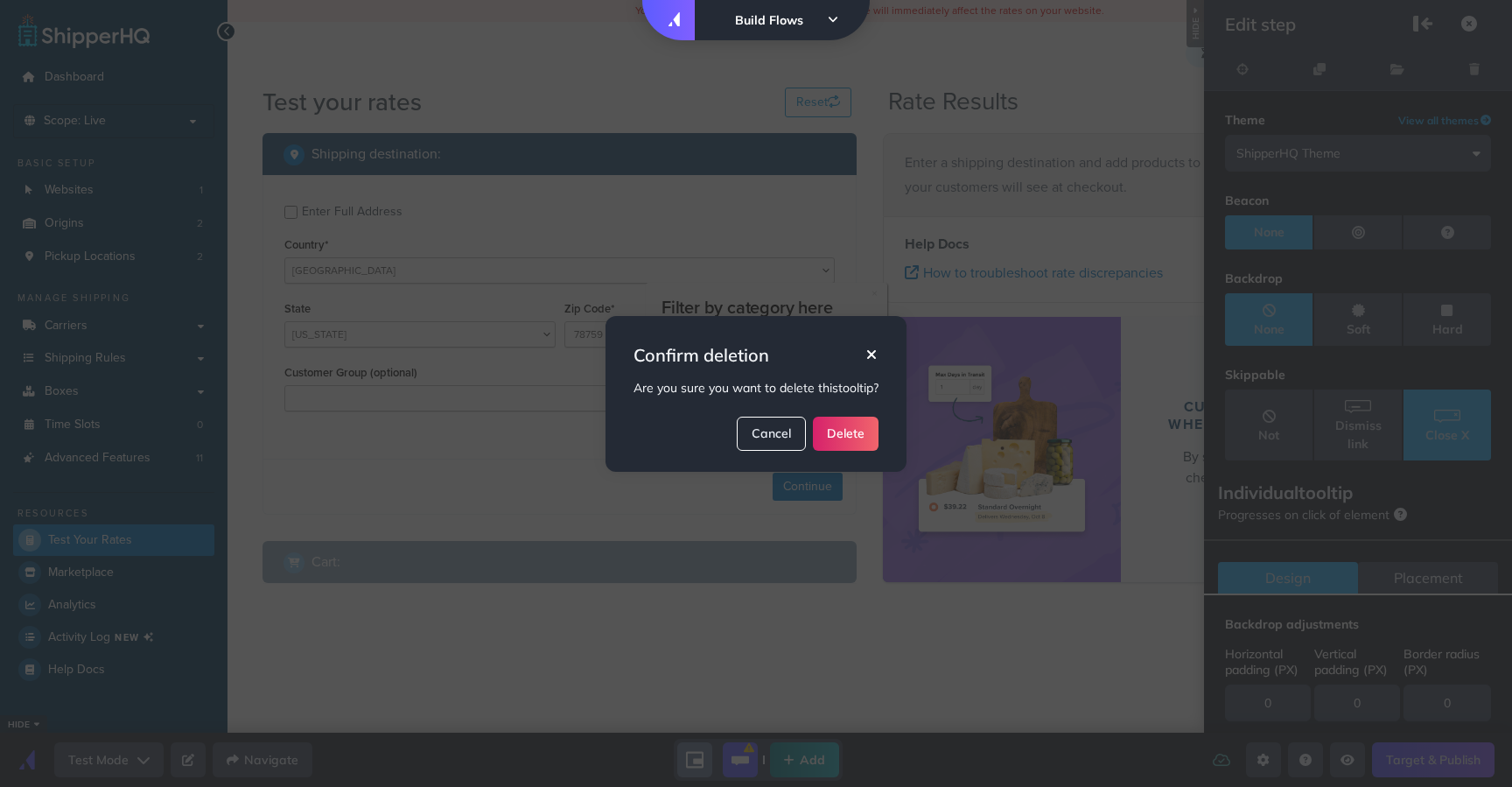
click at [845, 428] on button "Delete" at bounding box center [845, 434] width 66 height 34
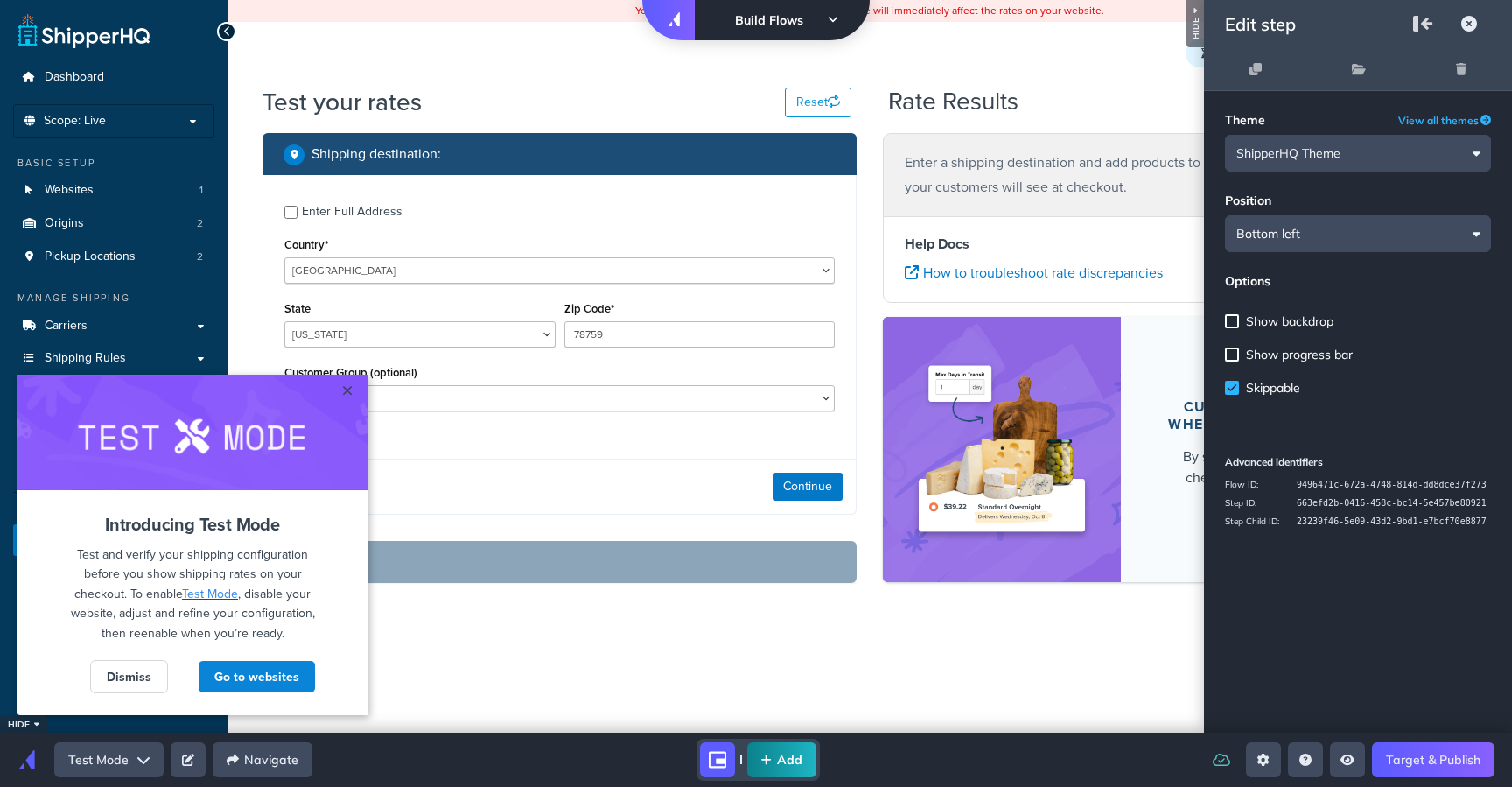
click at [776, 761] on button "Add" at bounding box center [781, 759] width 70 height 35
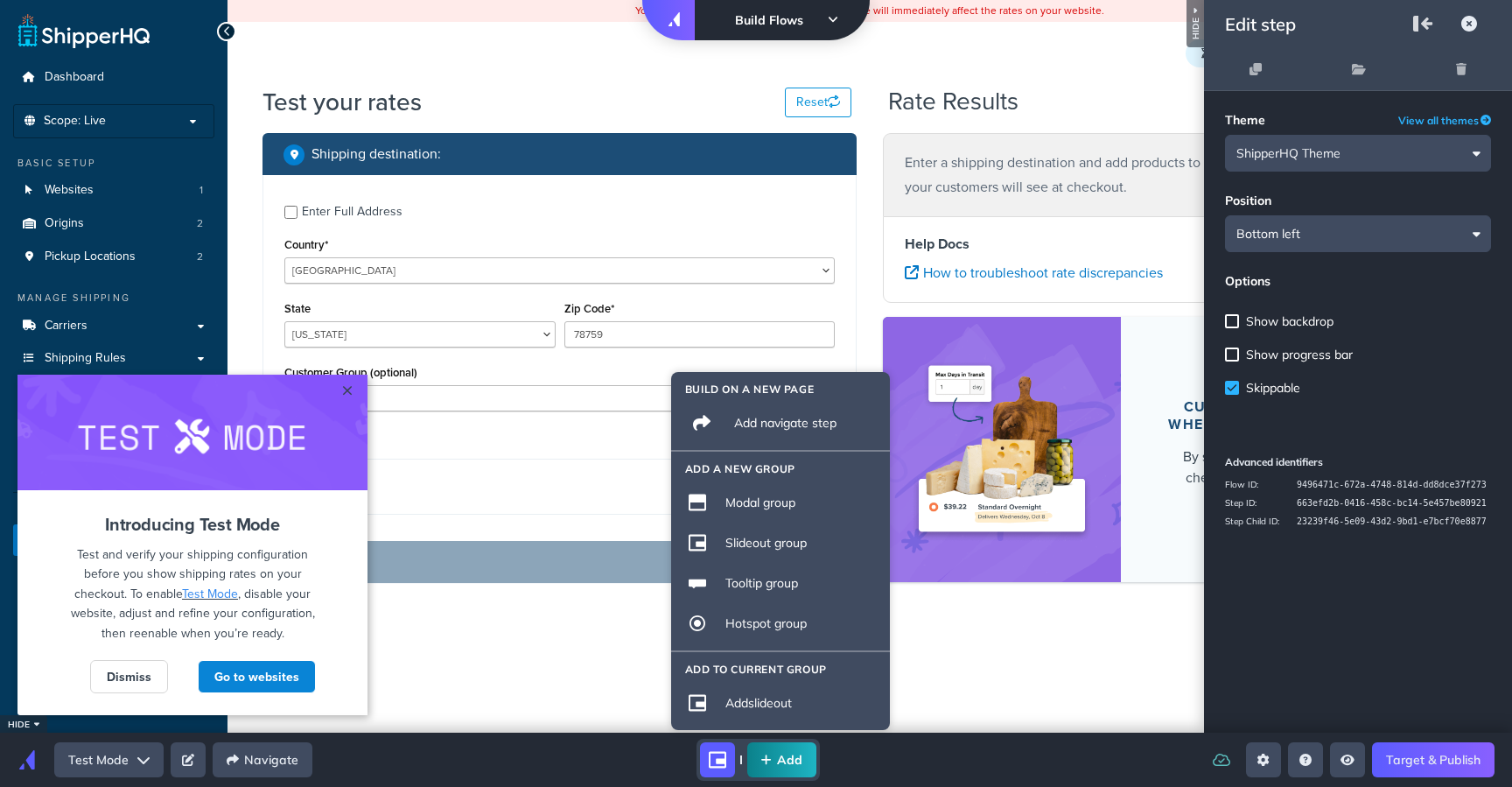
click at [919, 748] on div "Add" at bounding box center [758, 759] width 864 height 42
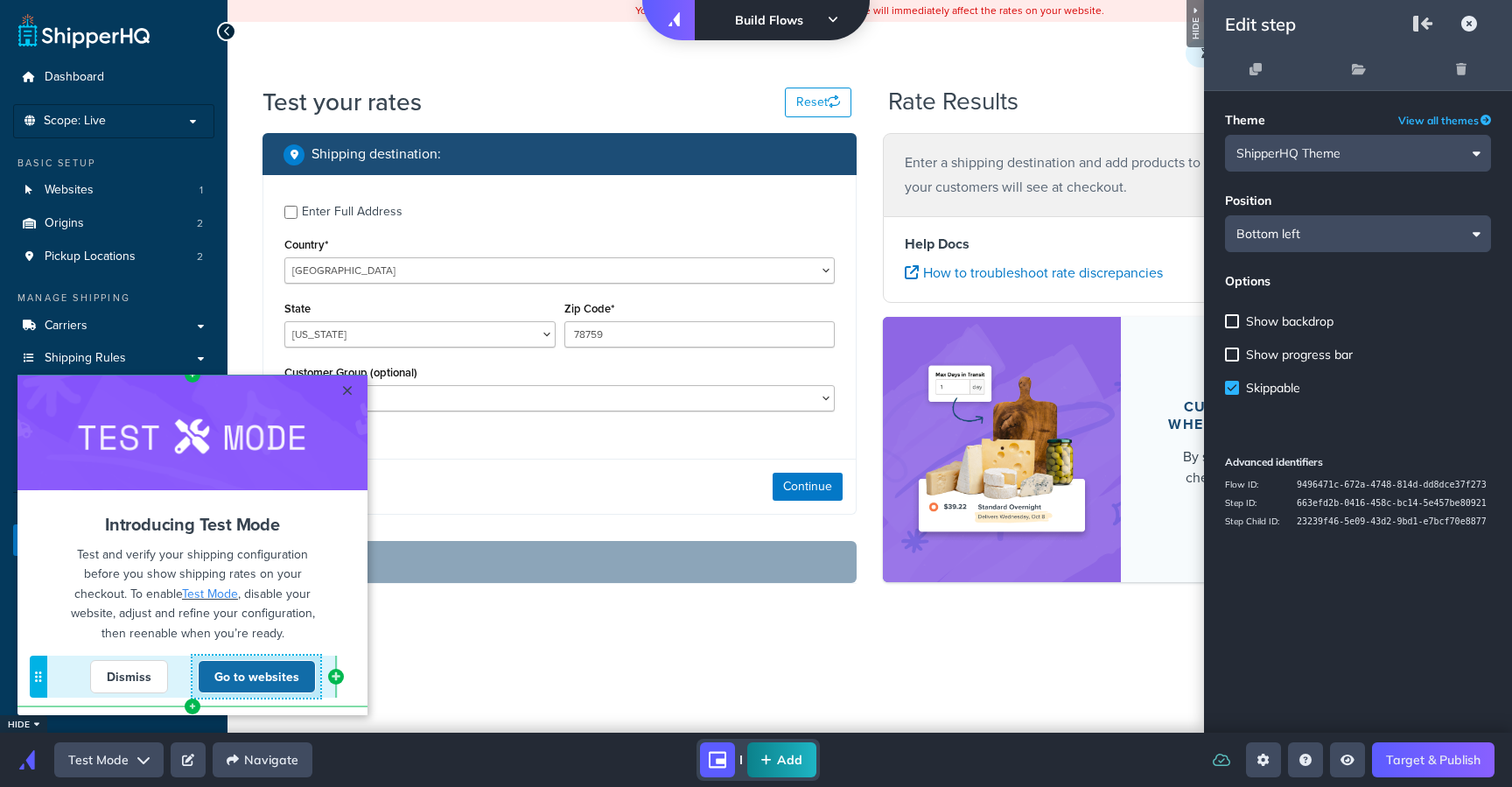
click at [279, 671] on link "Go to websites" at bounding box center [257, 676] width 118 height 33
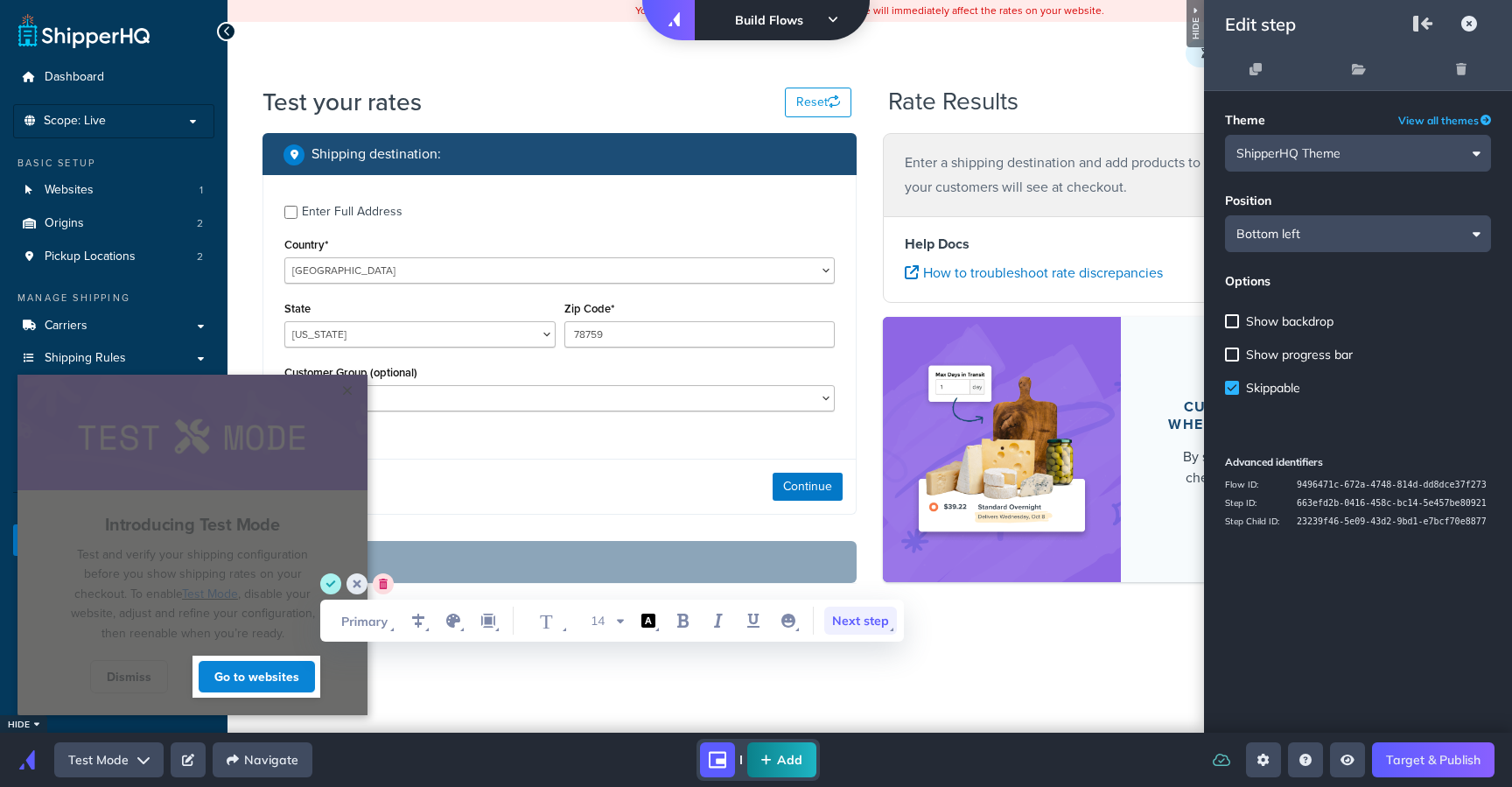
click at [872, 630] on span "Next step" at bounding box center [860, 620] width 72 height 28
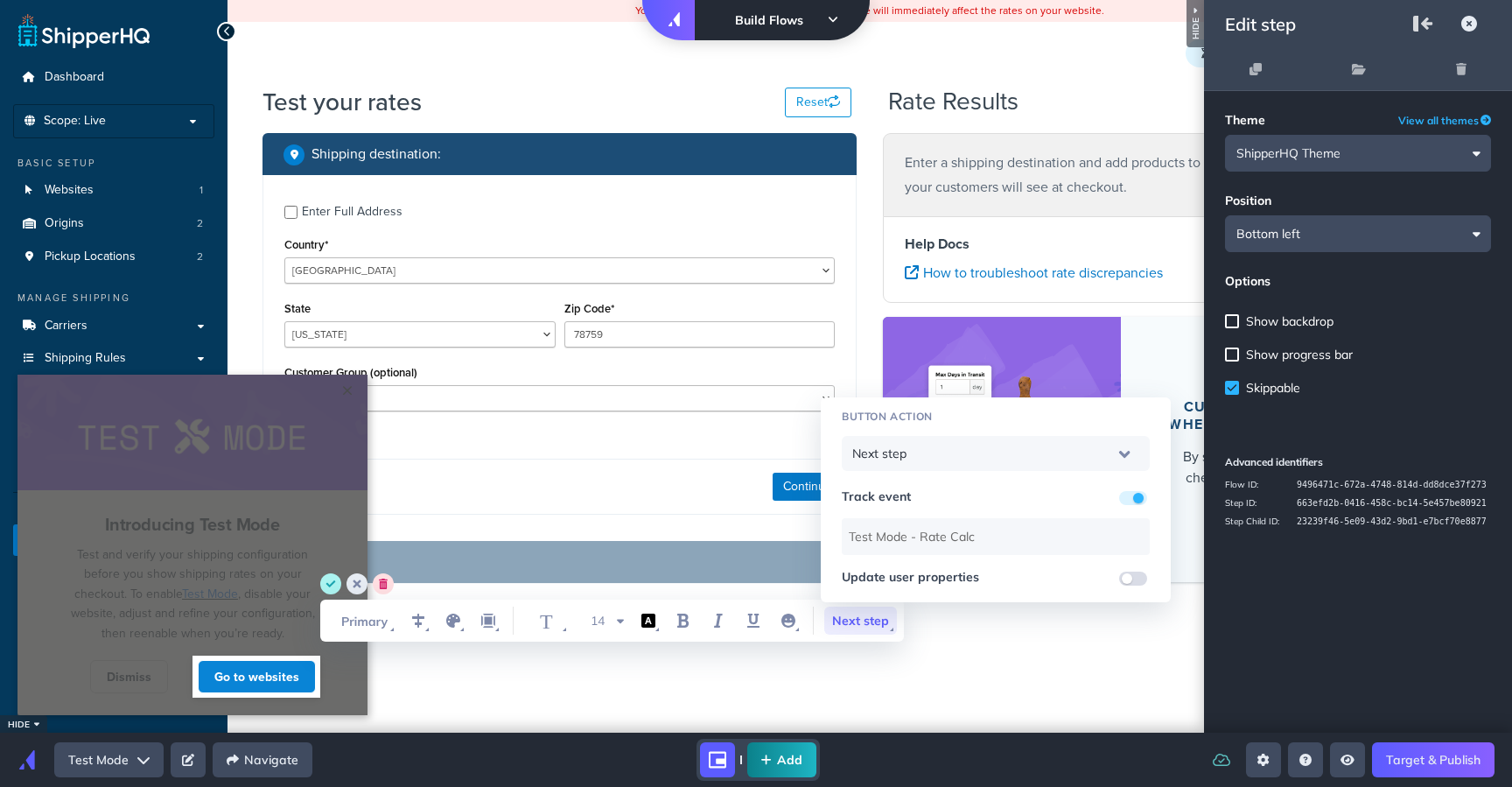
click at [920, 450] on div "Next step" at bounding box center [996, 454] width 287 height 47
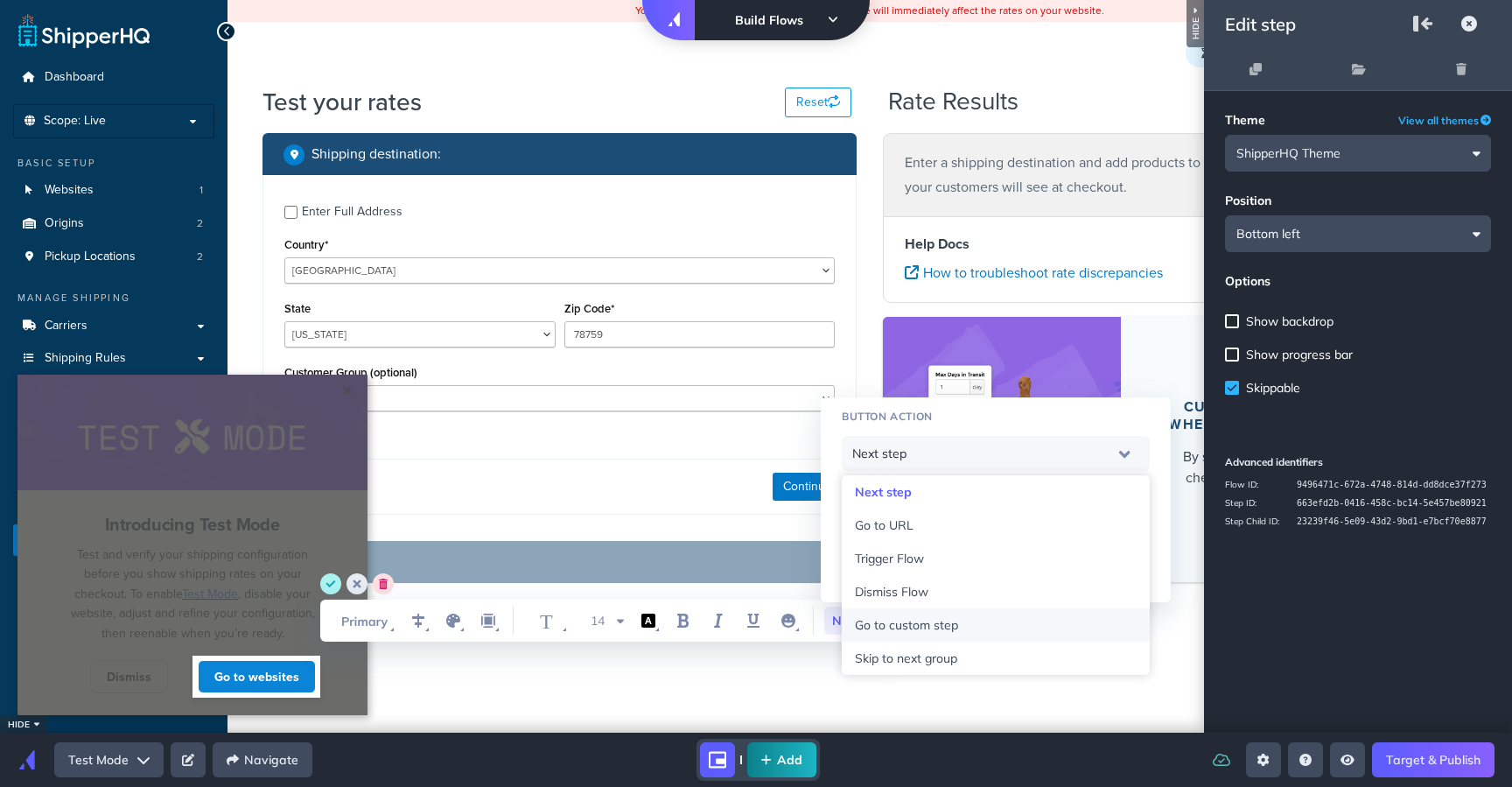
click at [941, 624] on span "Go to custom step" at bounding box center [906, 625] width 103 height 16
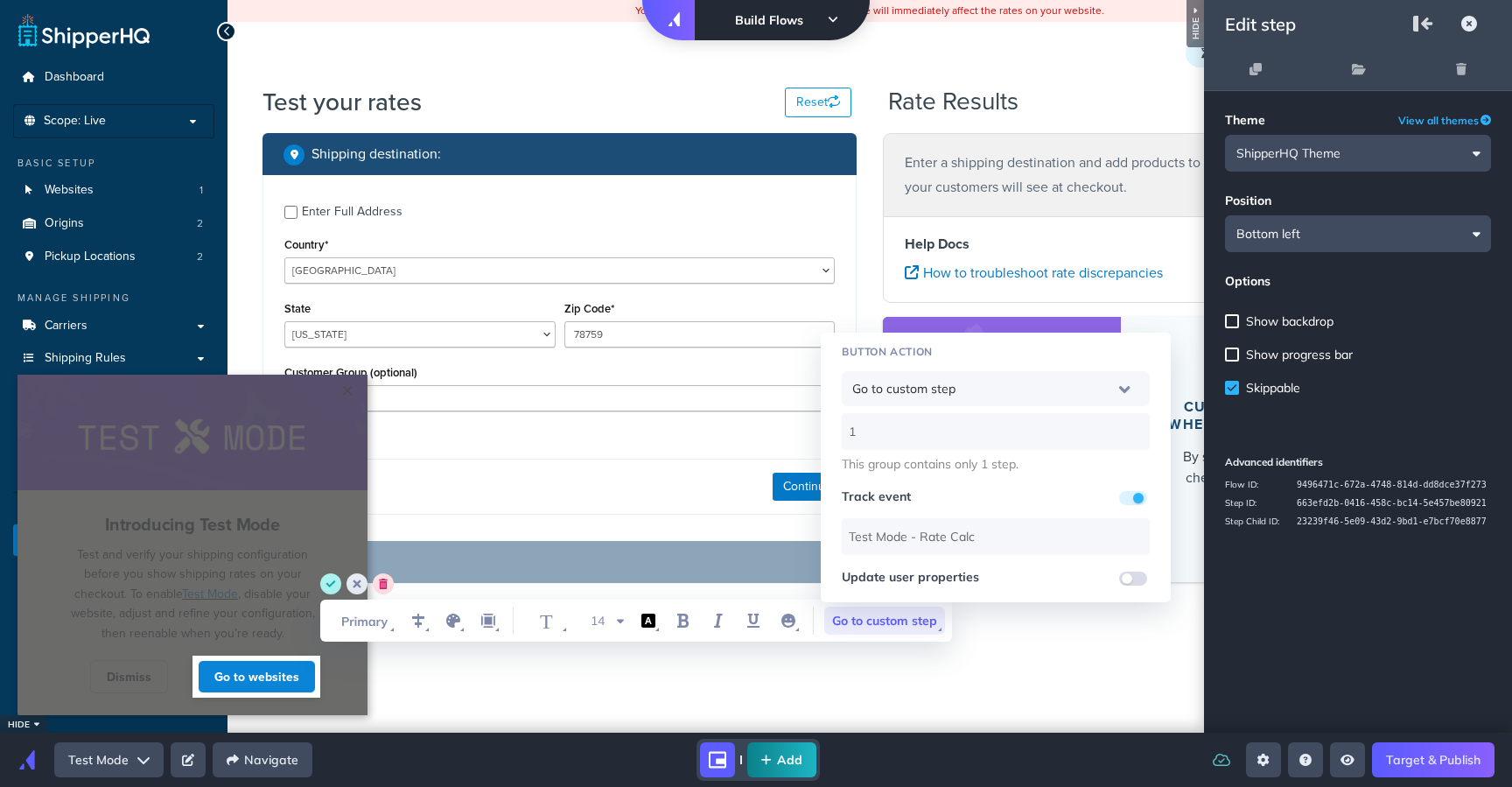
click at [935, 631] on span "Go to custom step" at bounding box center [884, 620] width 121 height 28
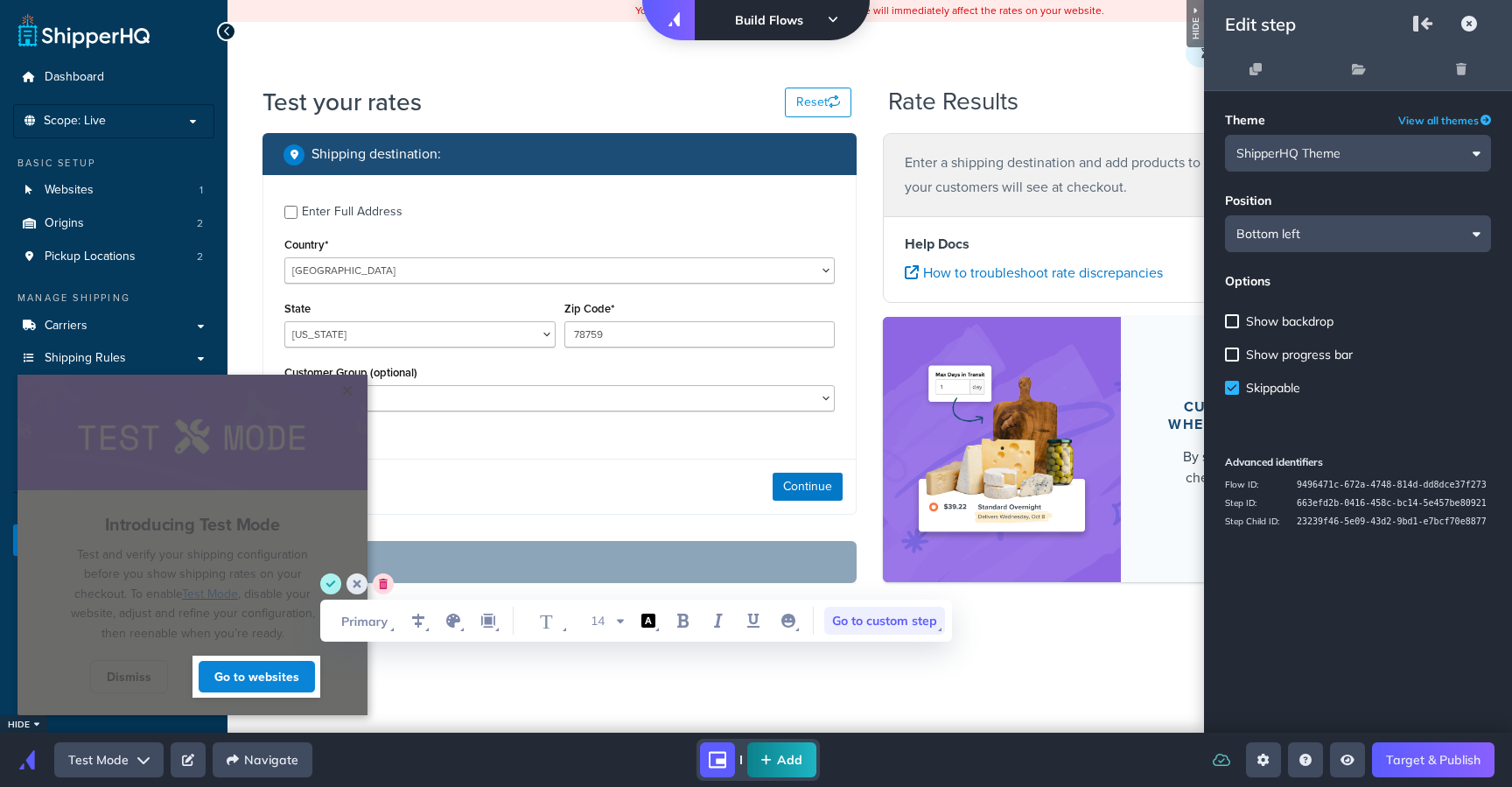
click at [935, 628] on span "Go to custom step" at bounding box center [884, 620] width 121 height 28
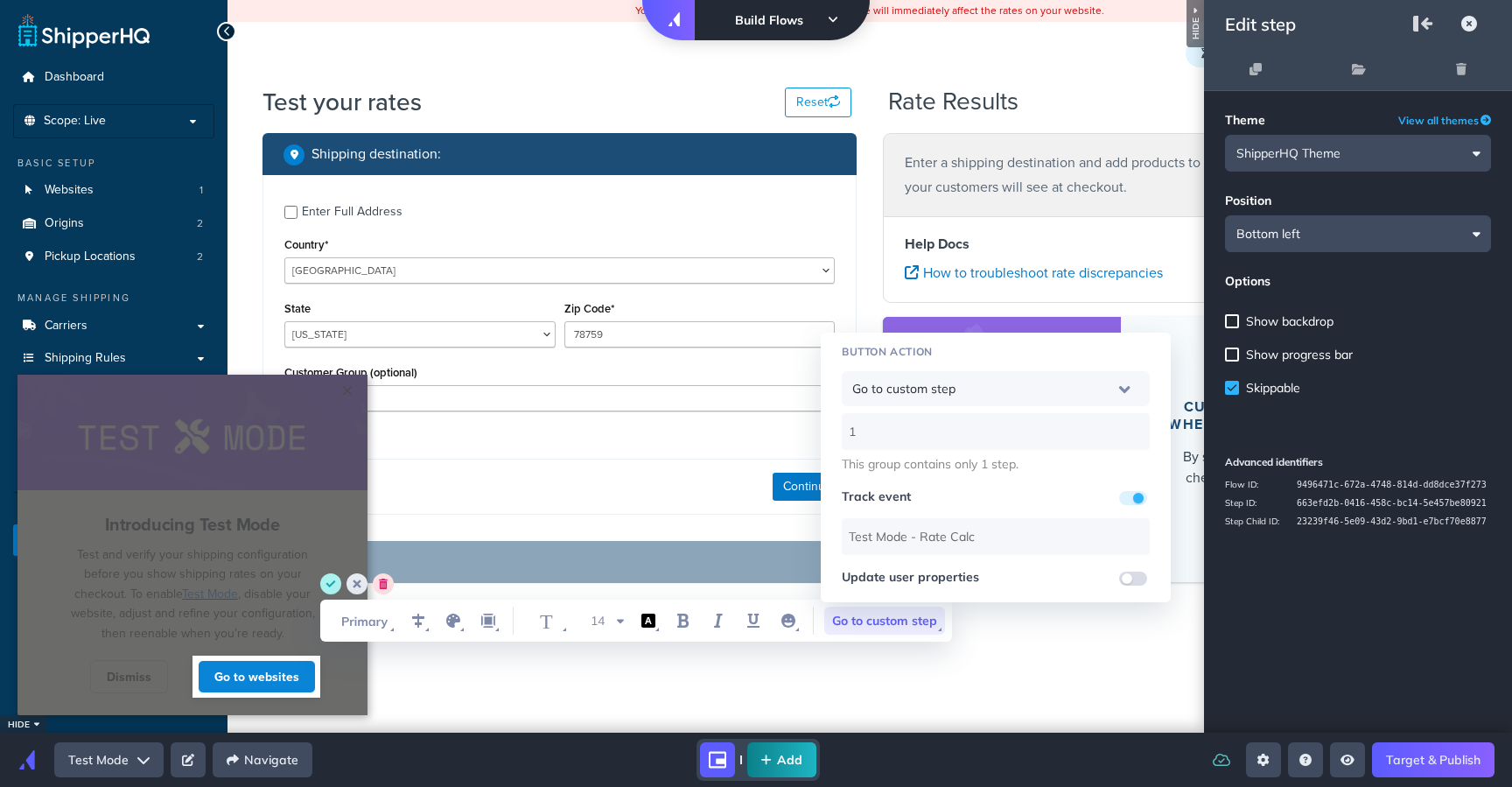
click at [937, 398] on div "Go to custom step" at bounding box center [996, 389] width 287 height 47
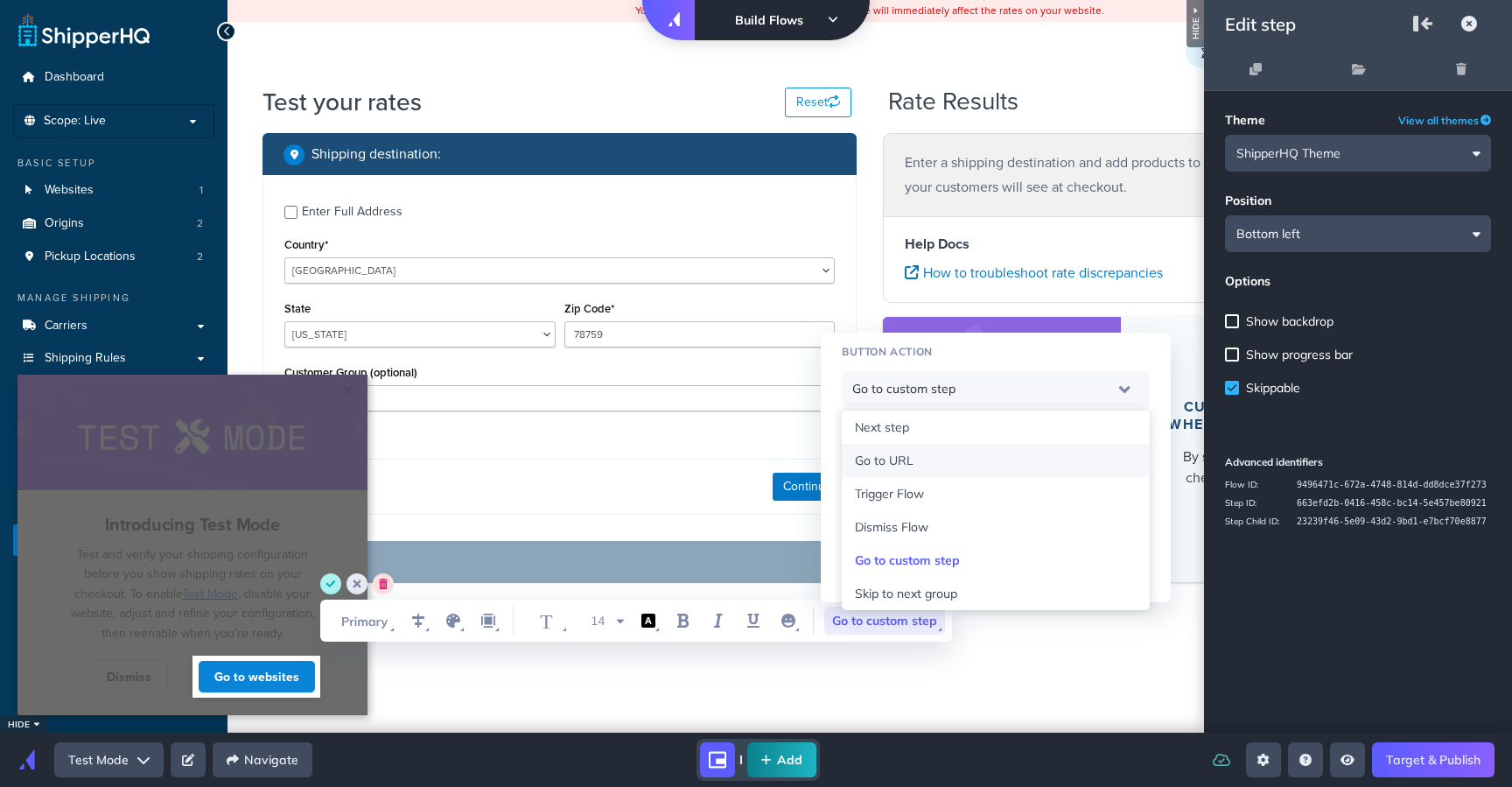
click at [940, 471] on div "Go to URL" at bounding box center [996, 460] width 308 height 33
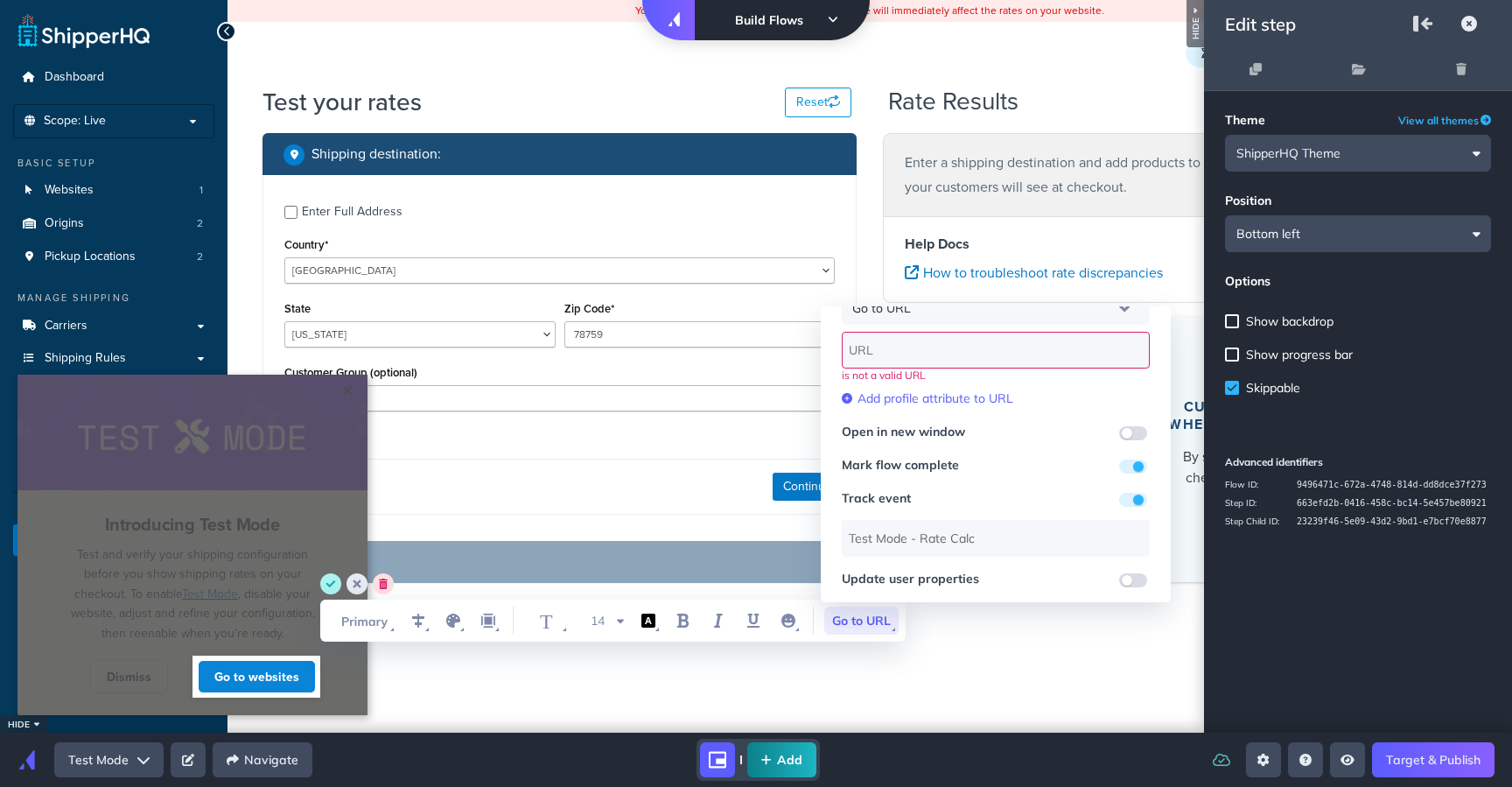
scroll to position [56, 0]
click at [147, 7] on html "× Cannot exceed 6 items per row Introducing Test Mode Test and verify your ship…" at bounding box center [756, 3] width 1512 height 7
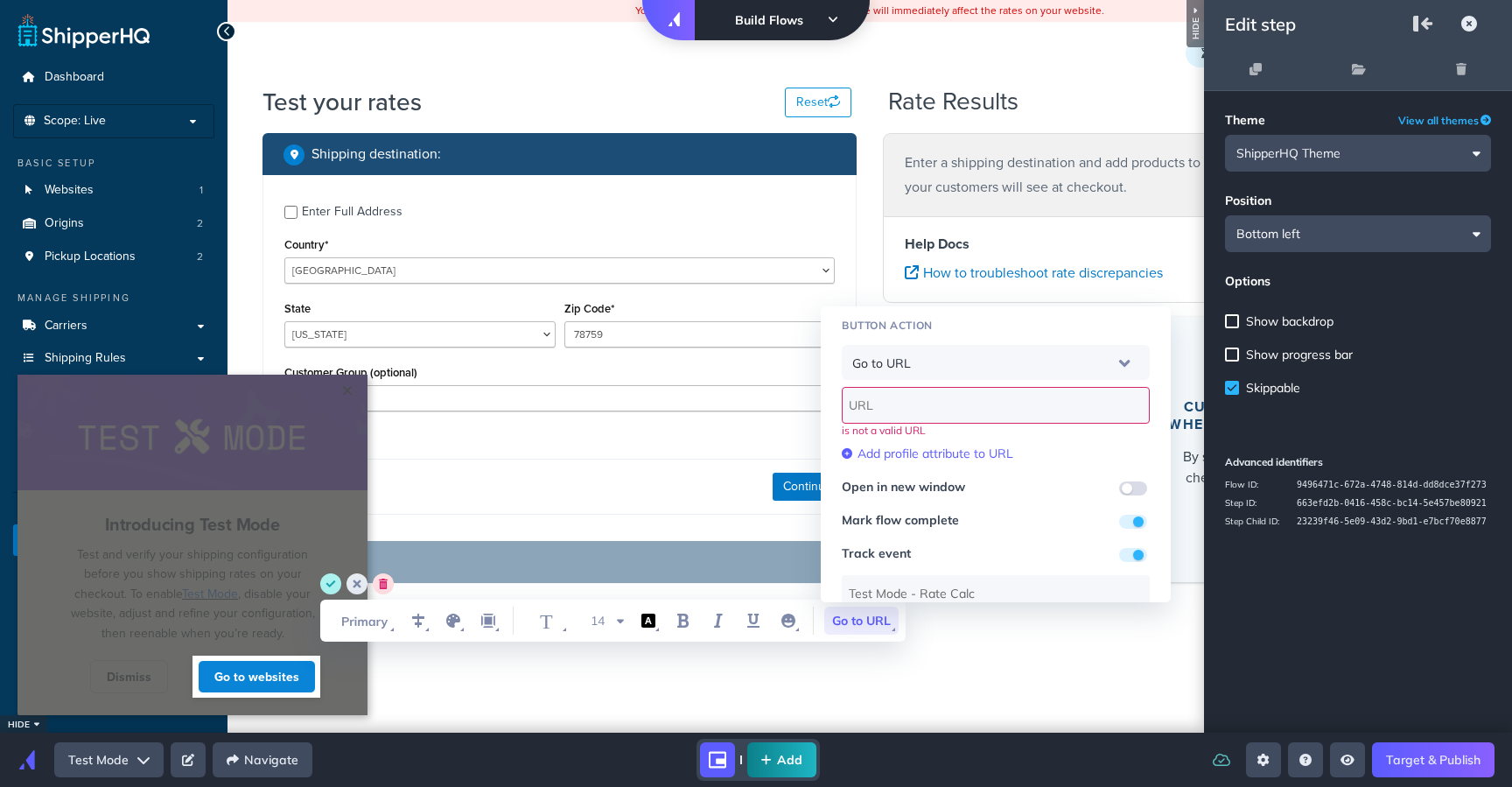
click at [980, 330] on div "Button action" at bounding box center [996, 325] width 308 height 10
click at [981, 347] on div "Go to URL" at bounding box center [996, 362] width 287 height 47
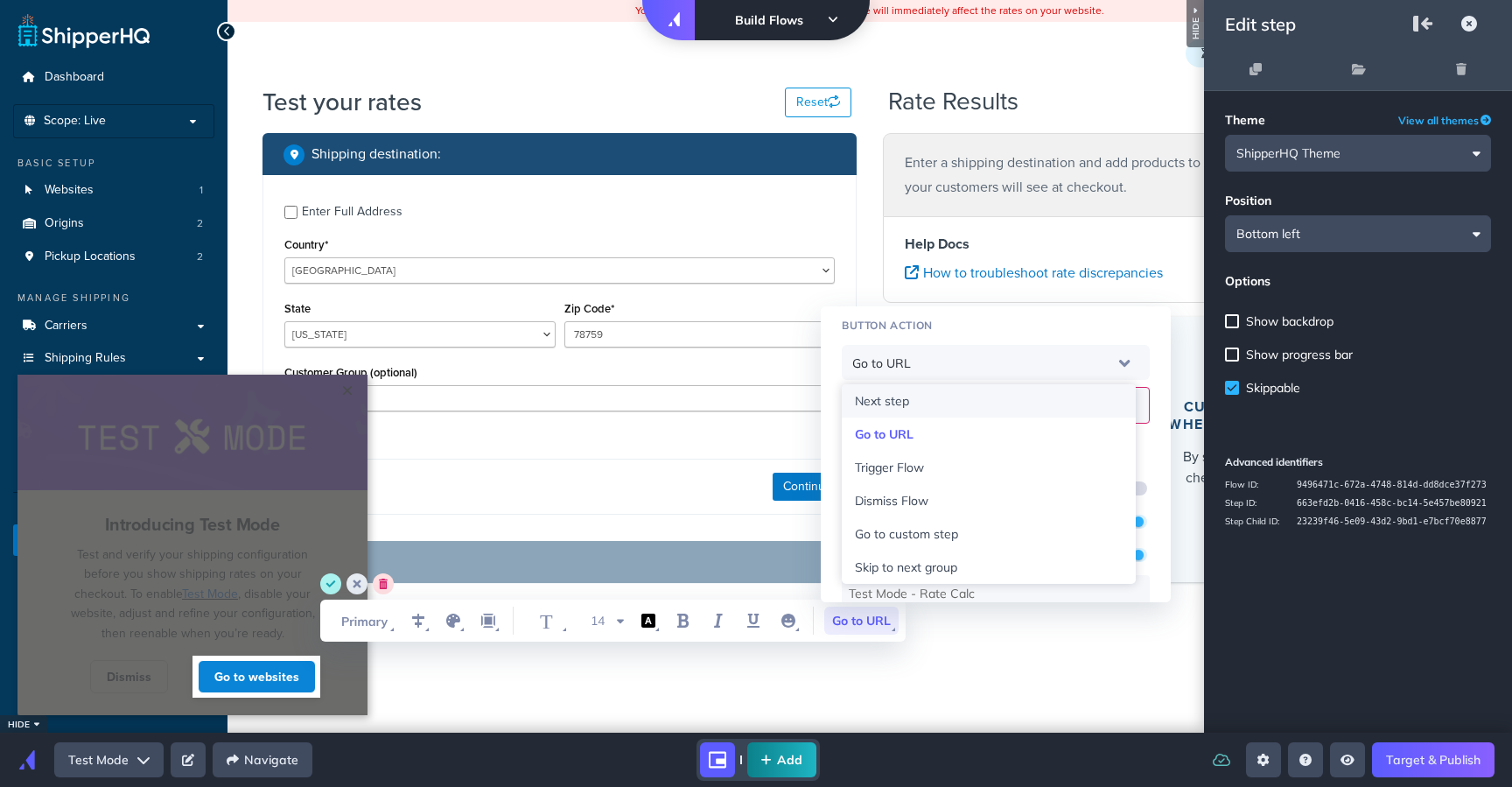
click at [959, 397] on div "Next step" at bounding box center [988, 400] width 268 height 16
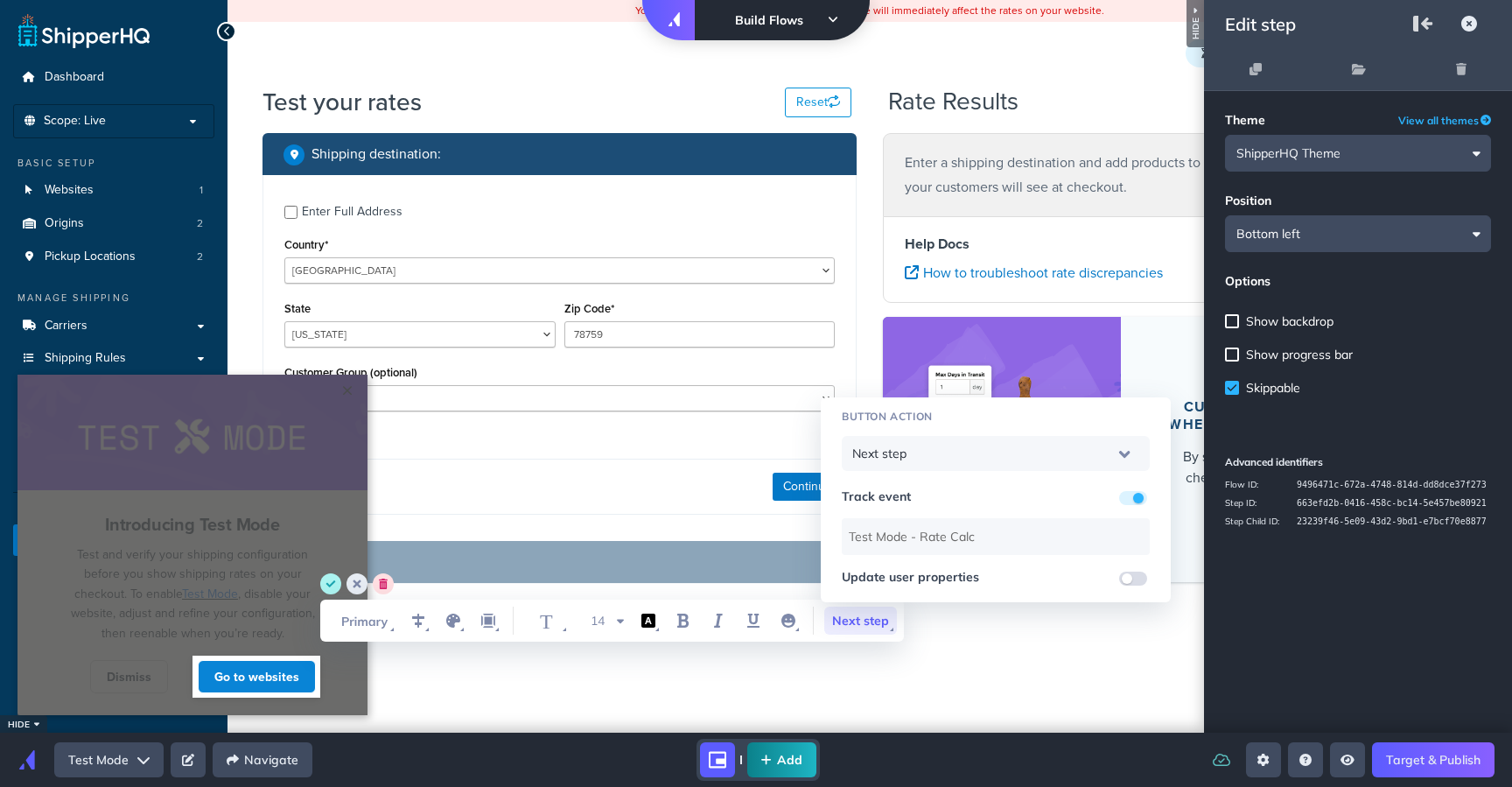
click at [1132, 583] on input "WYSIWYG Toolbar and Actions" at bounding box center [1133, 578] width 28 height 14
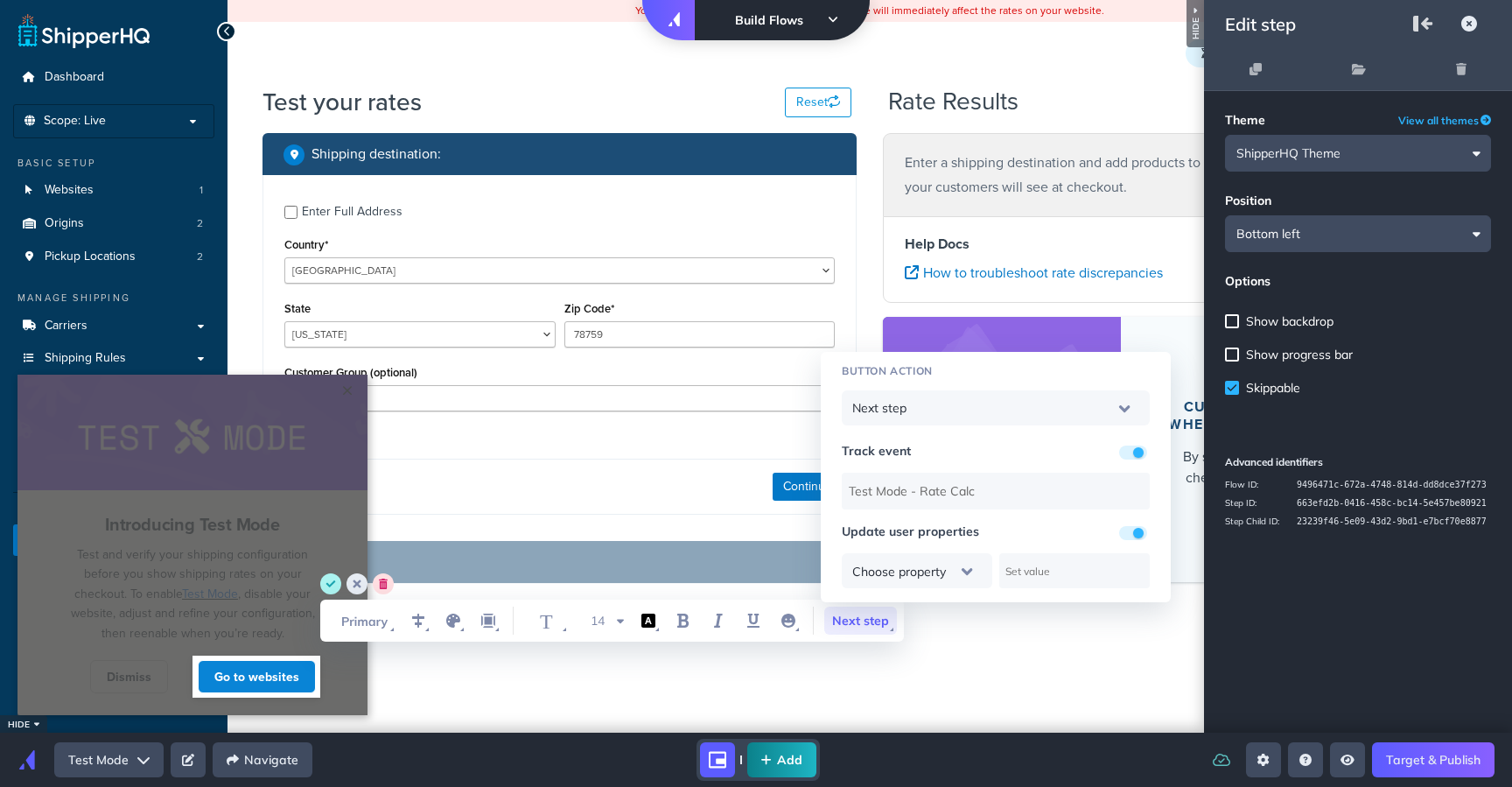
click at [1139, 533] on input "WYSIWYG Toolbar and Actions" at bounding box center [1133, 533] width 28 height 14
checkbox input "false"
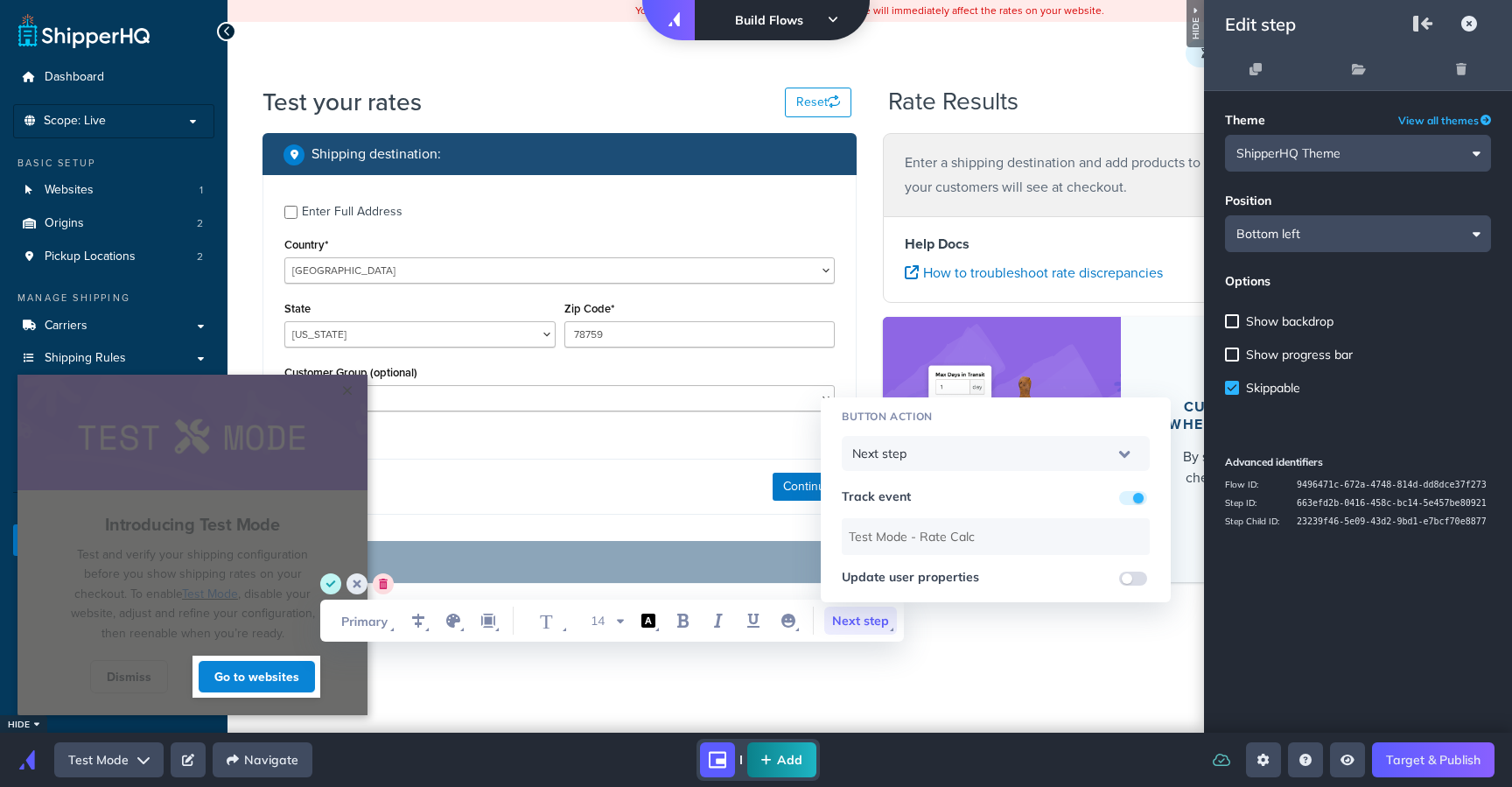
click at [327, 579] on circle "save" at bounding box center [331, 584] width 21 height 21
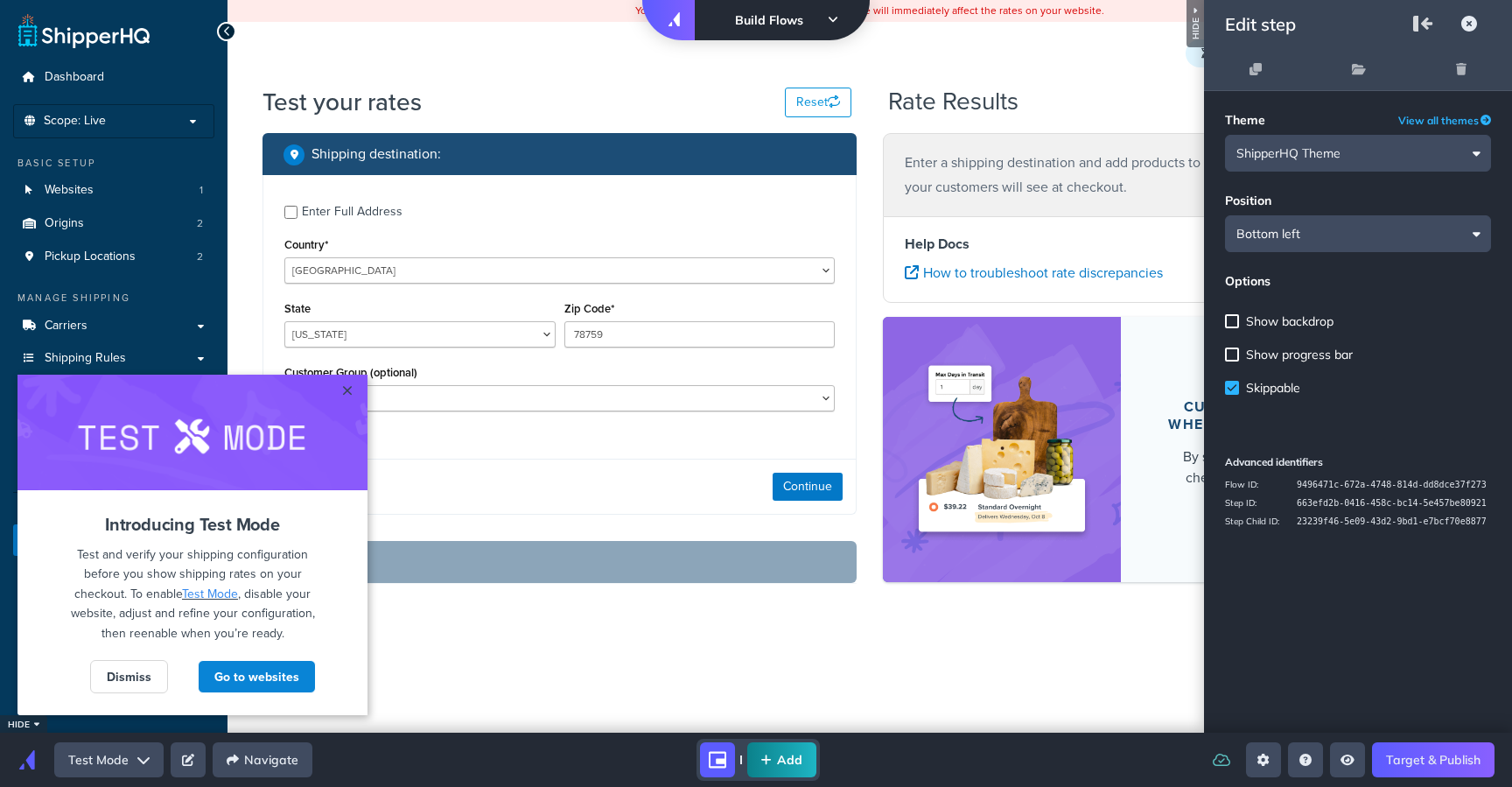
click at [776, 754] on button "Add" at bounding box center [781, 759] width 70 height 35
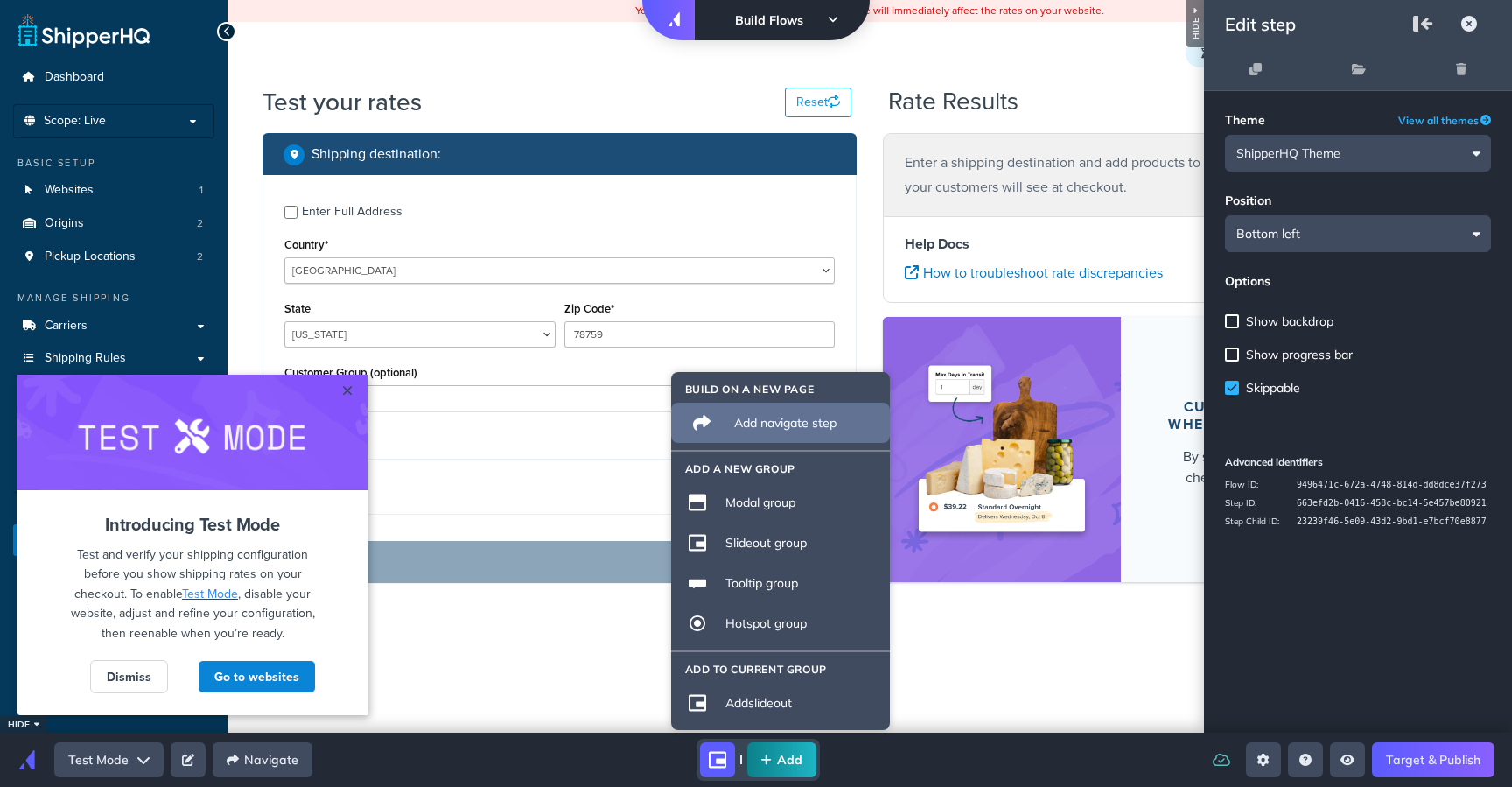
click at [759, 434] on li "Add navigate step" at bounding box center [781, 423] width 219 height 40
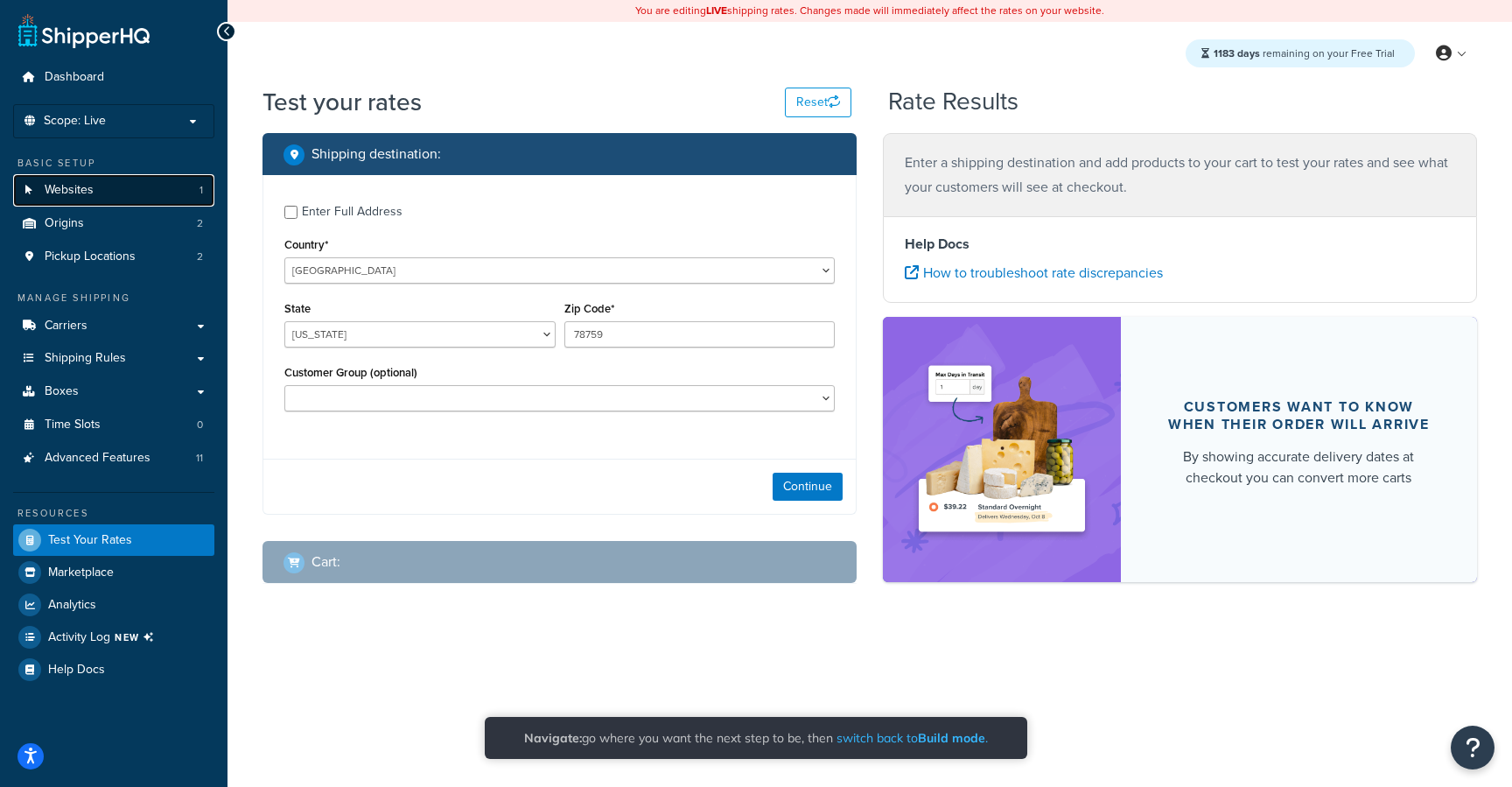
click at [81, 188] on span "Websites" at bounding box center [69, 191] width 49 height 15
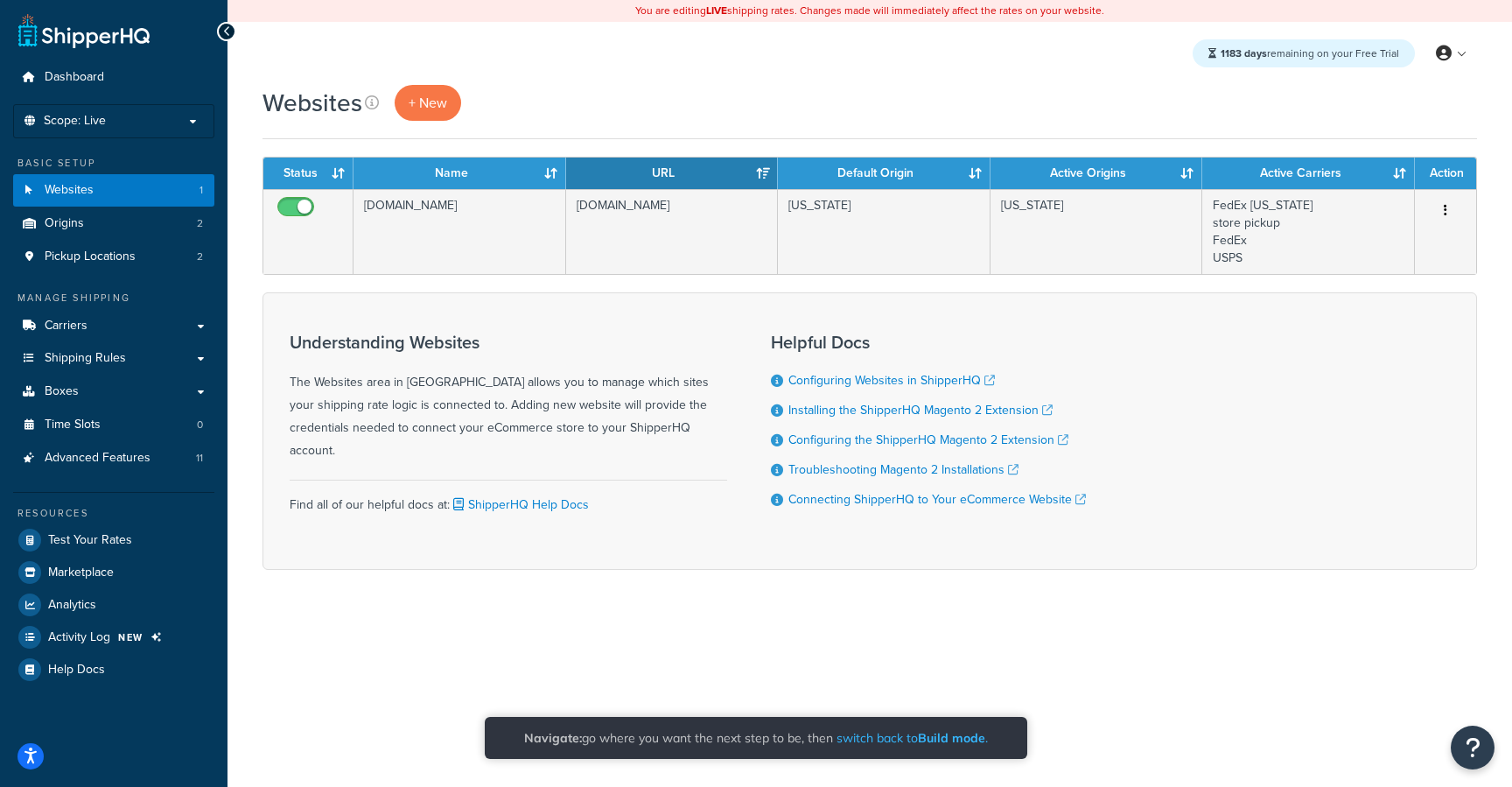
click at [917, 738] on span "switch back to Build mode ." at bounding box center [912, 737] width 151 height 16
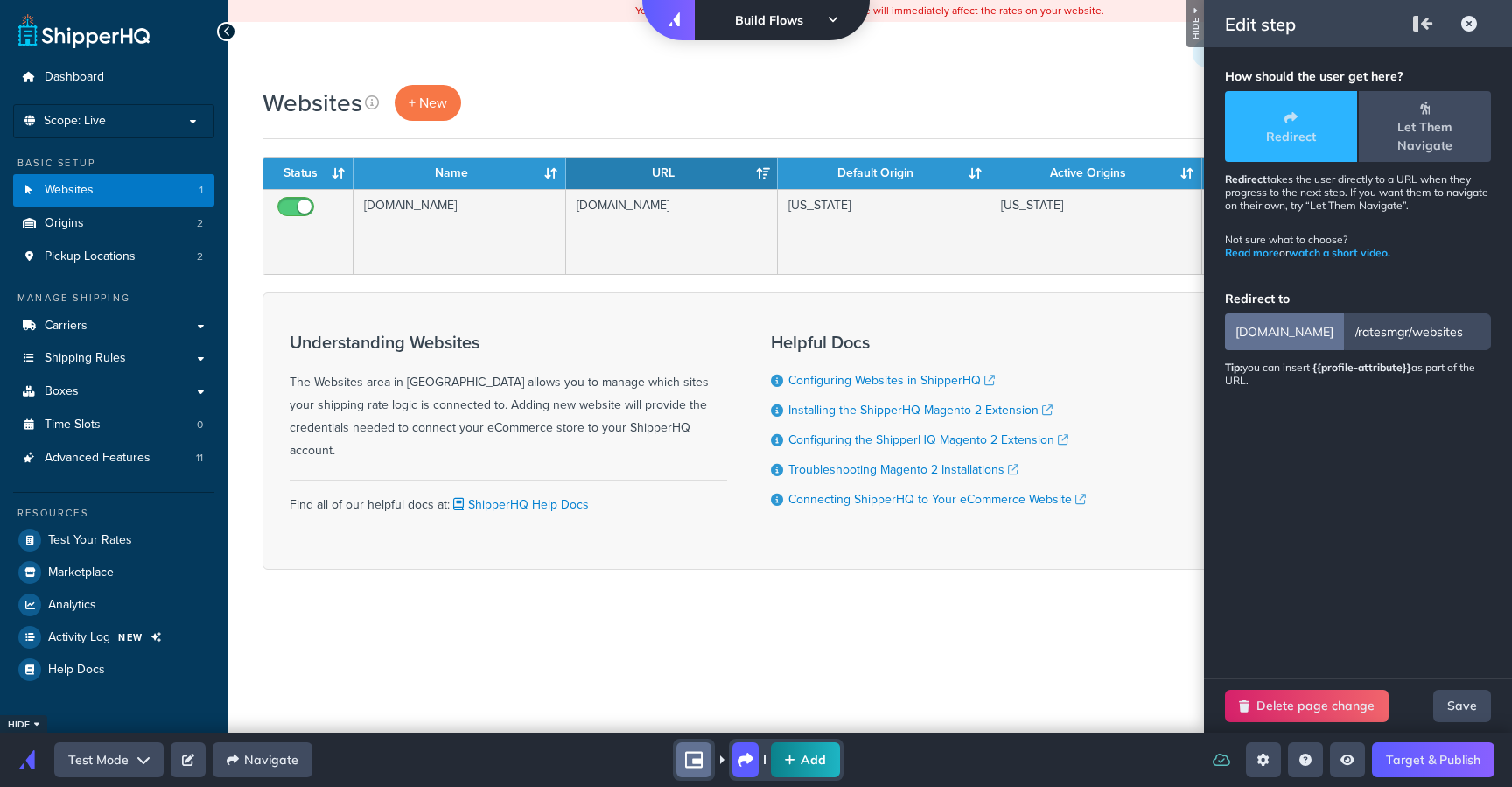
click at [1078, 760] on div "Add" at bounding box center [758, 759] width 864 height 42
click at [1347, 760] on icon "Open preview menu" at bounding box center [1347, 759] width 14 height 10
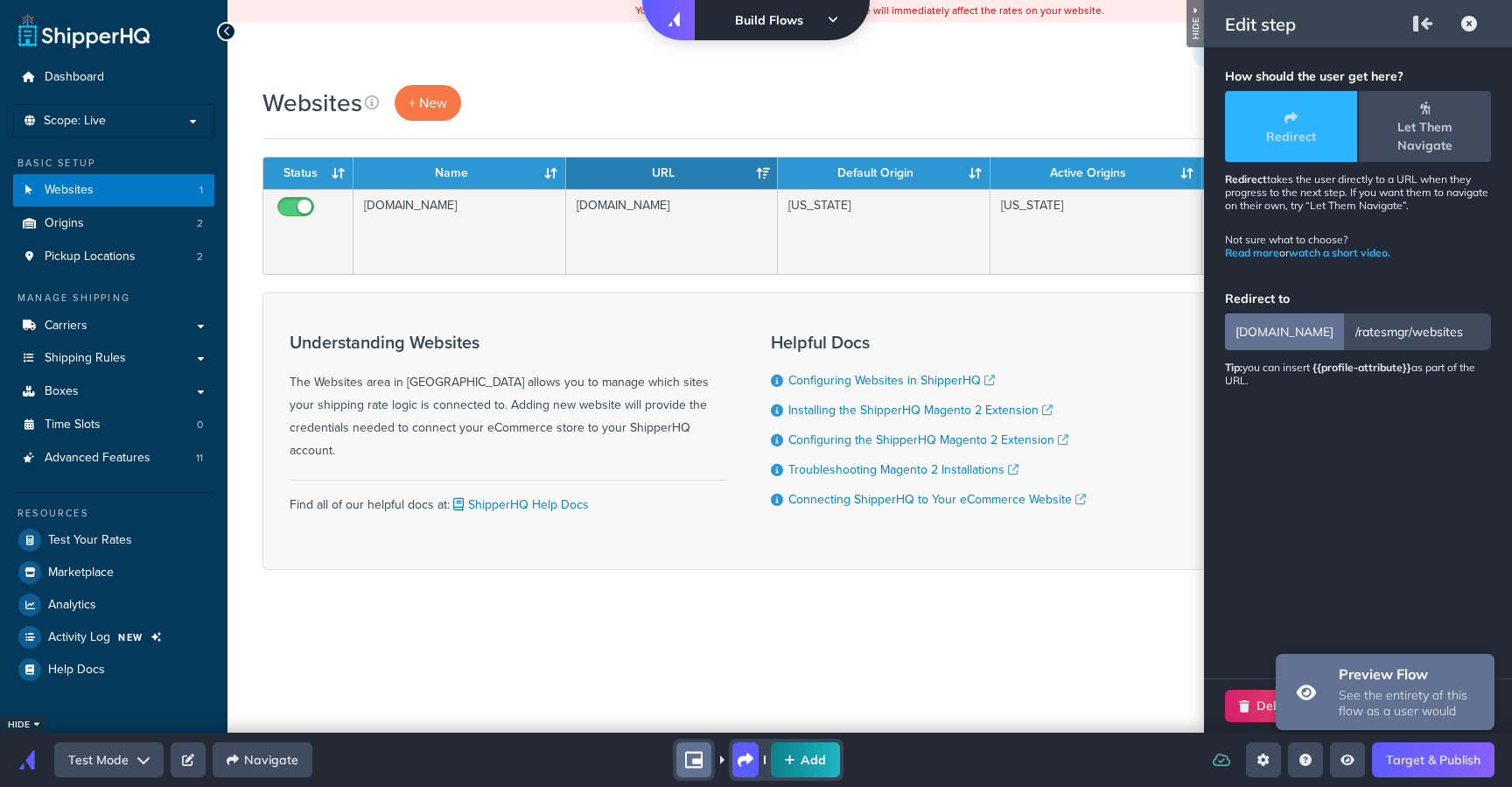
click at [1361, 682] on h3 "preview flow" at bounding box center [1411, 674] width 145 height 17
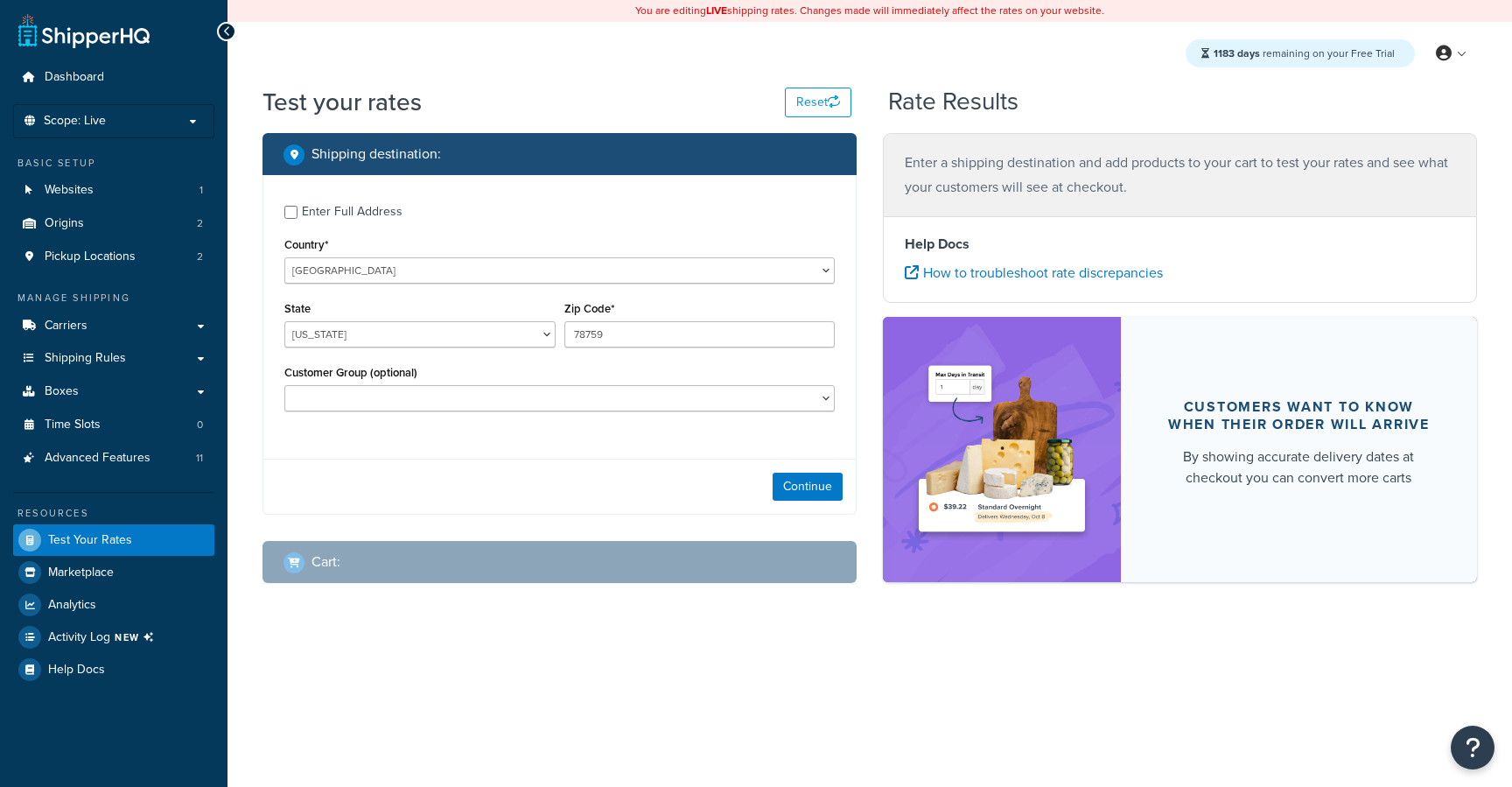
select select "[GEOGRAPHIC_DATA]"
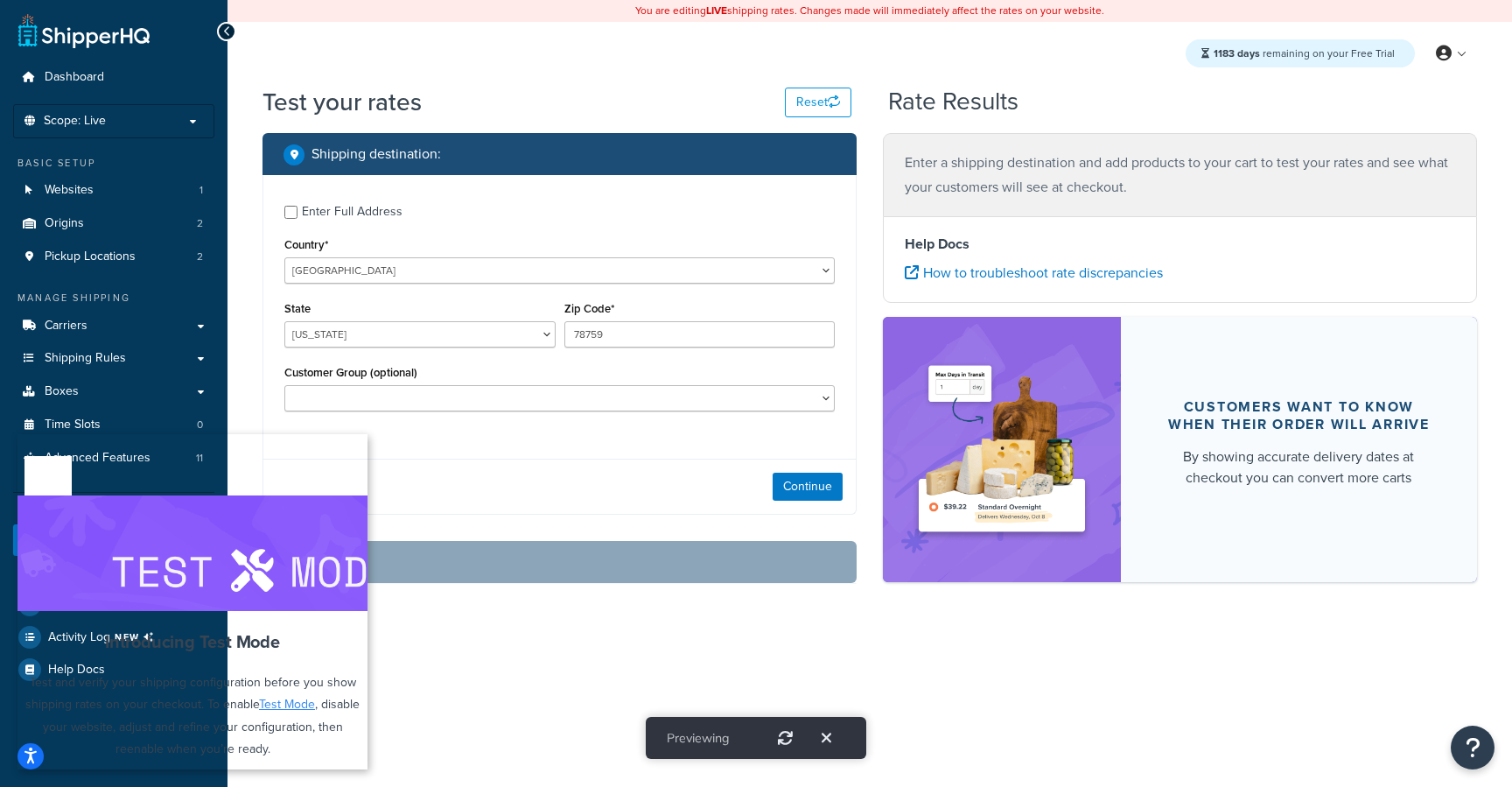
click at [257, 771] on link "Go to websites" at bounding box center [277, 787] width 114 height 33
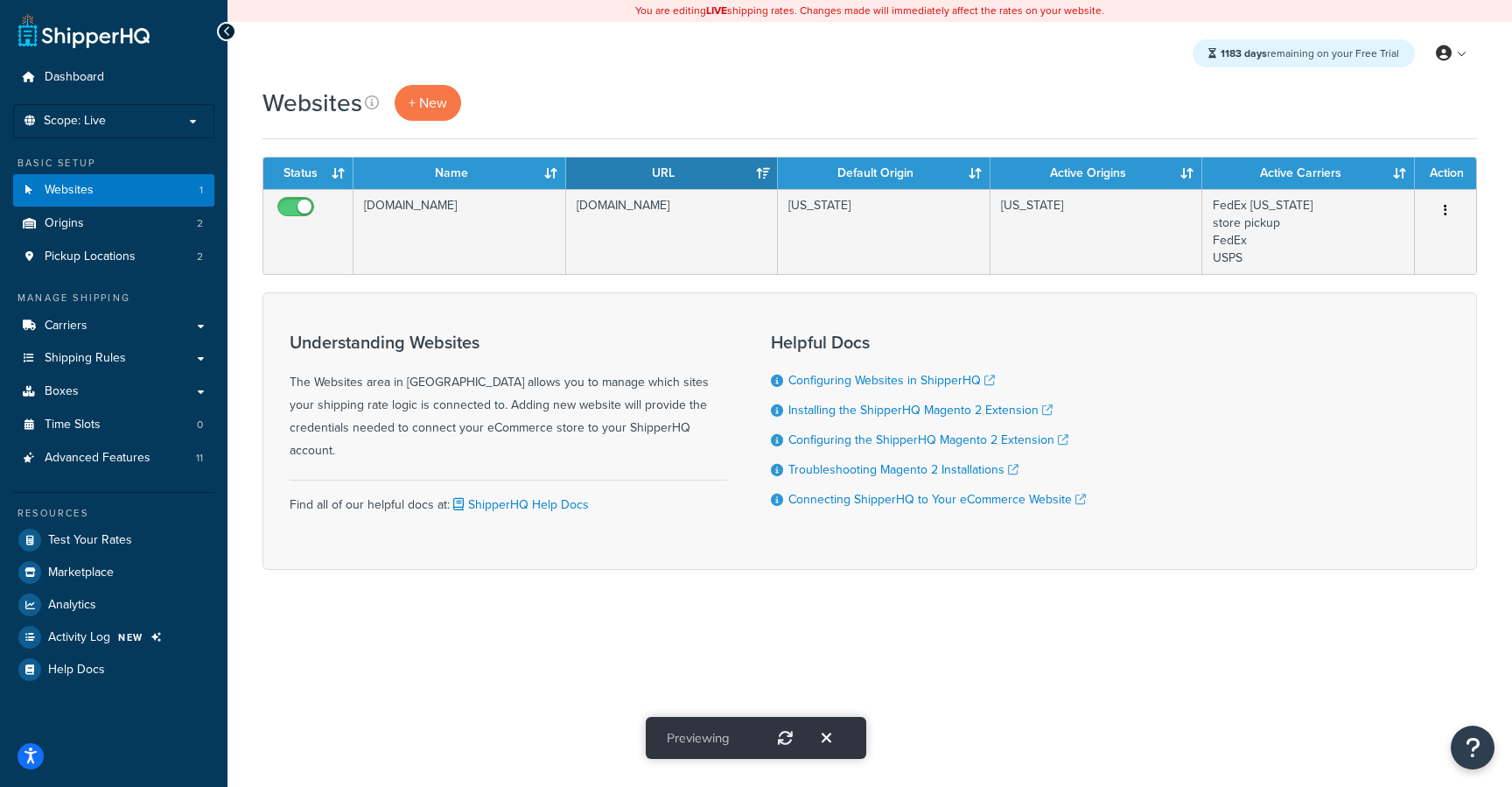
click at [831, 747] on button "Exit" at bounding box center [826, 737] width 37 height 30
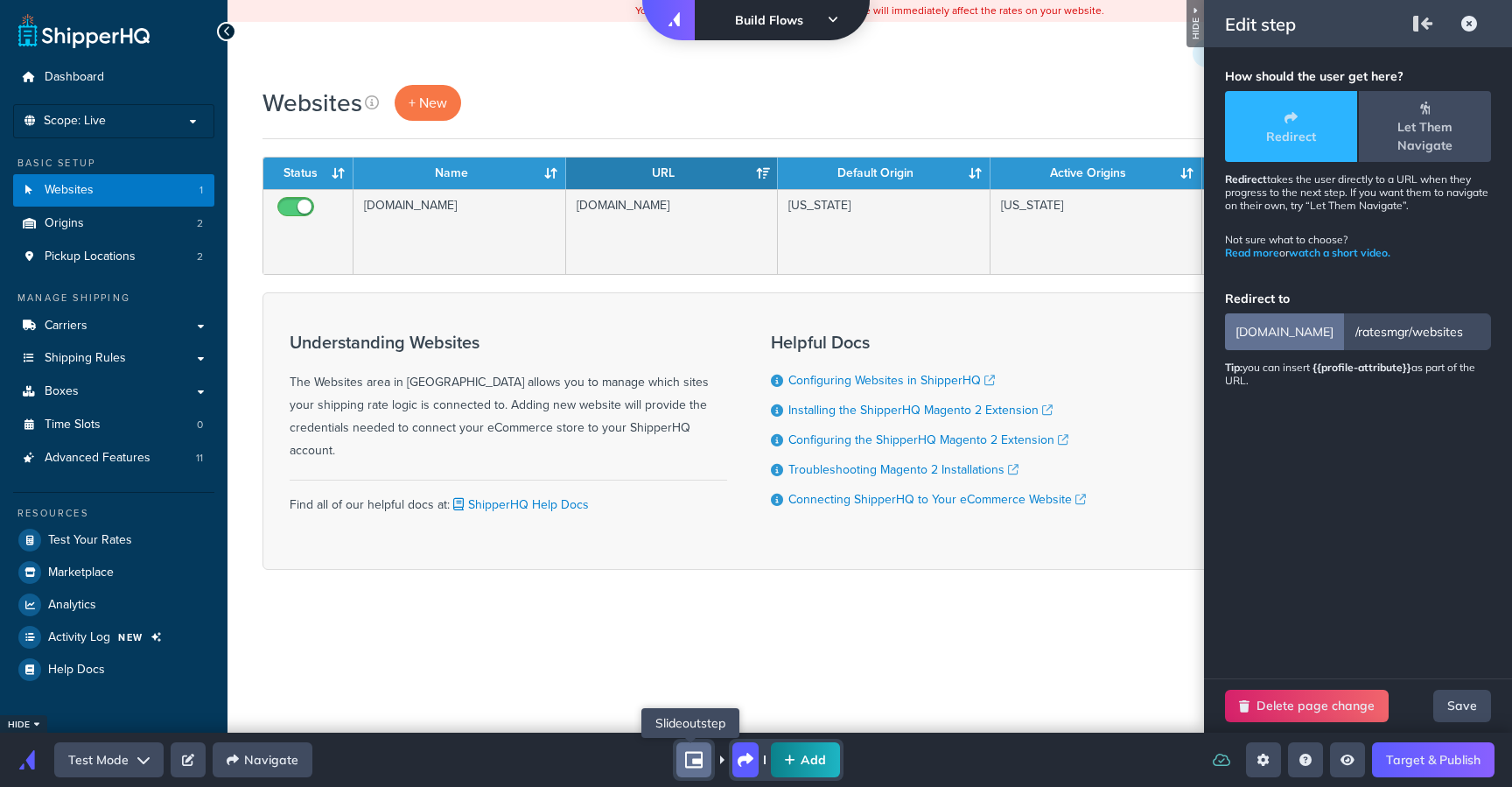
click at [696, 761] on icon "shorty" at bounding box center [694, 759] width 17 height 16
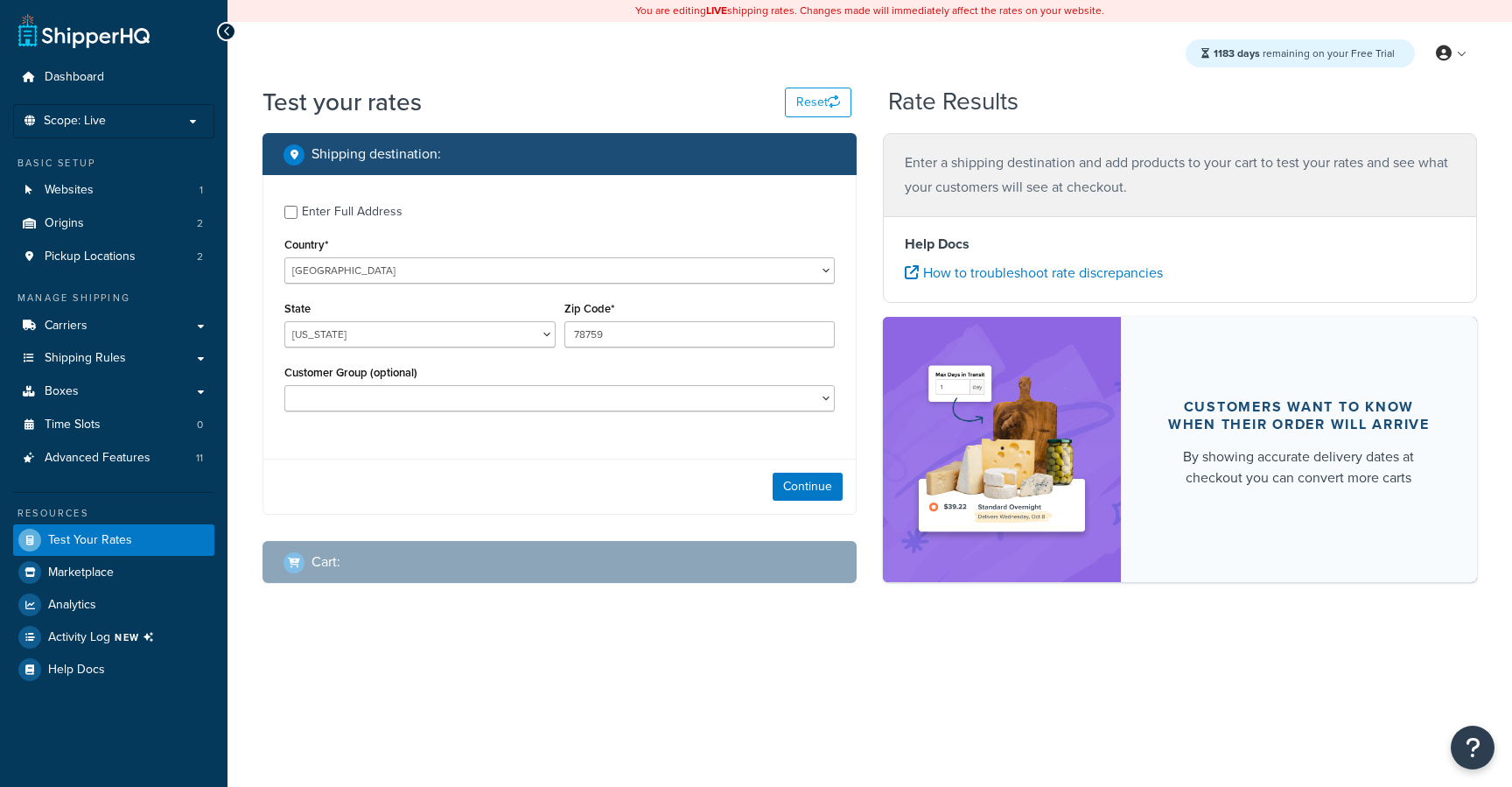
select select "[GEOGRAPHIC_DATA]"
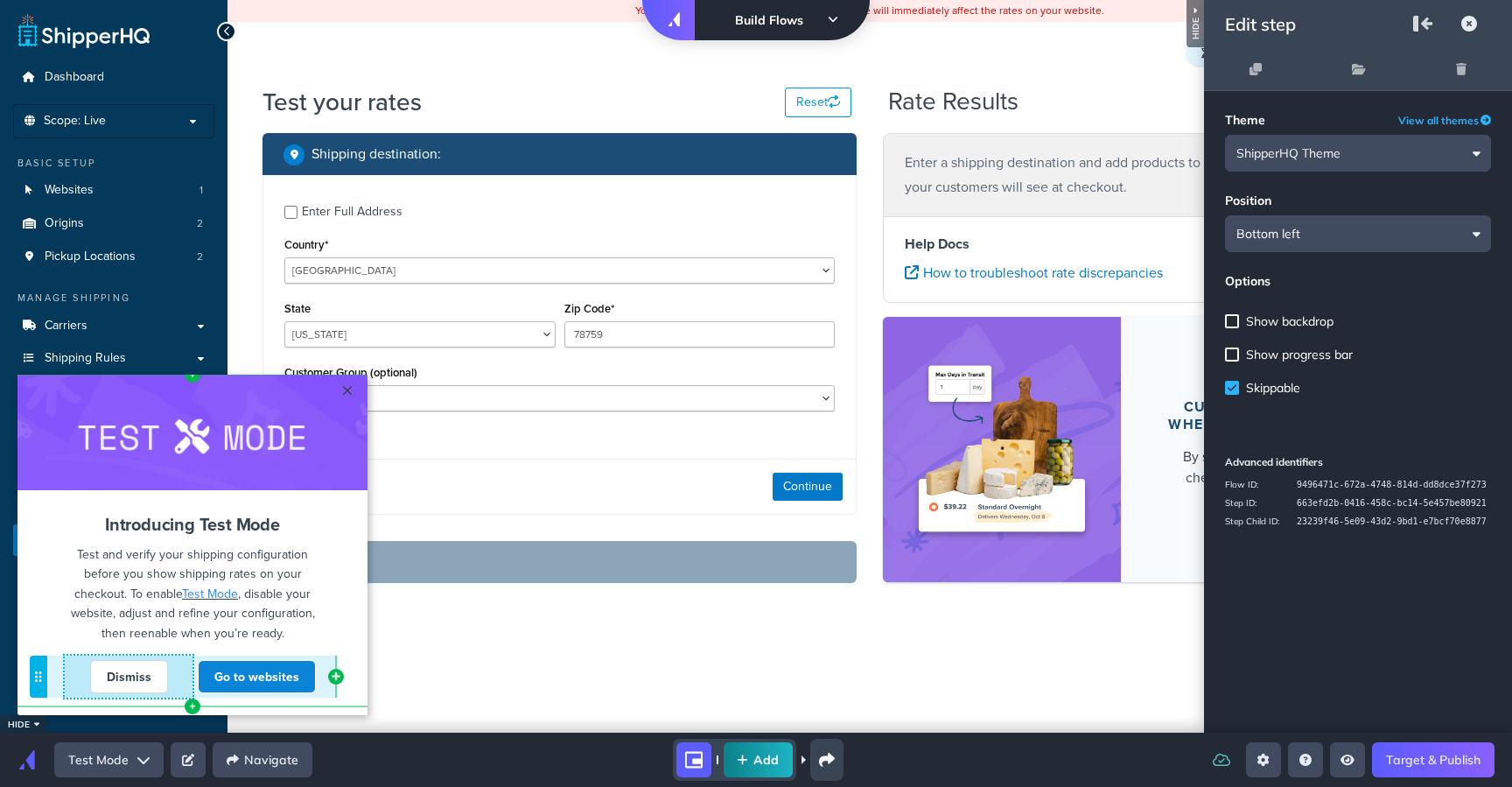
click at [121, 682] on link "Dismiss" at bounding box center [130, 676] width 78 height 33
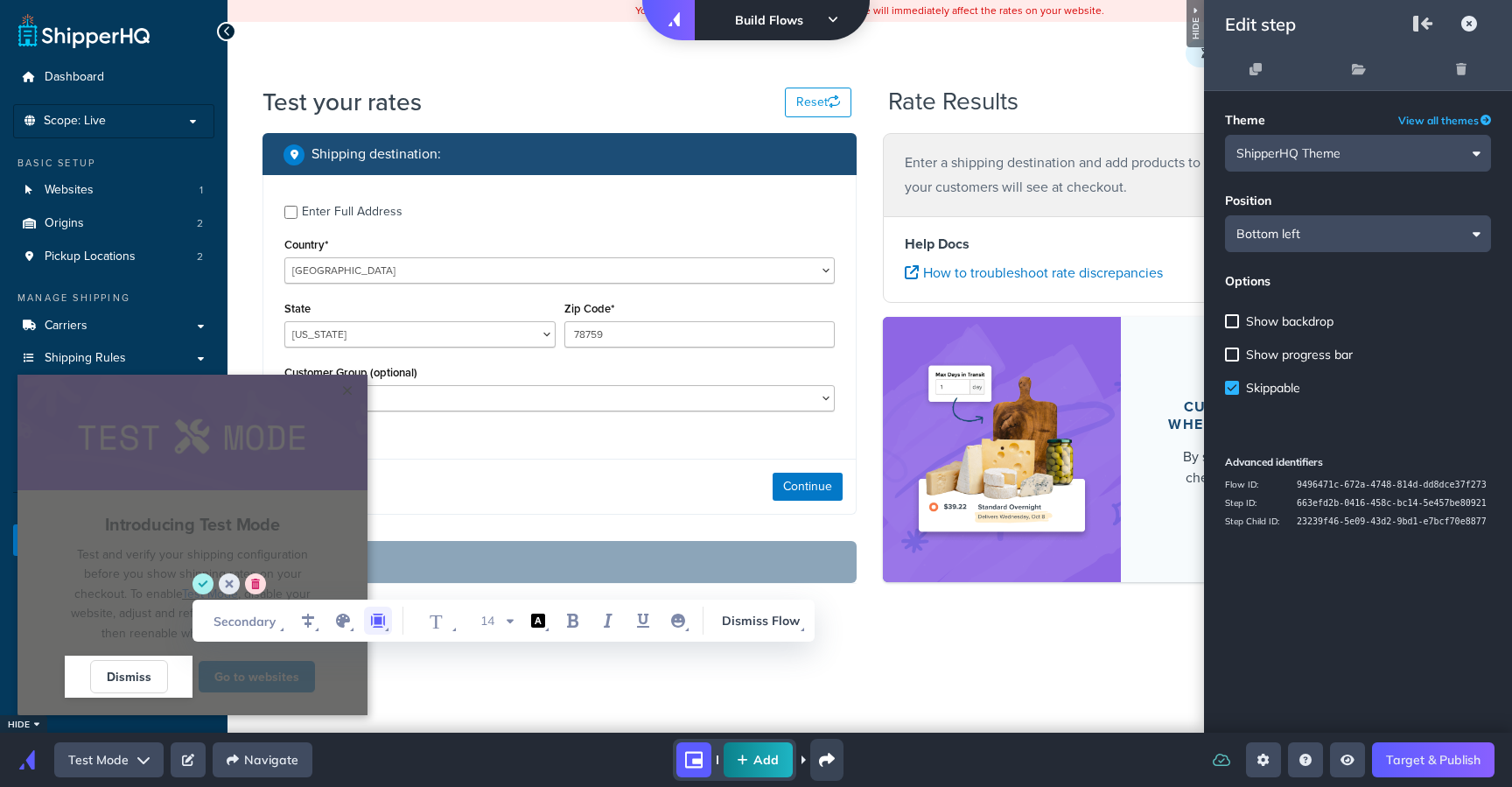
click at [385, 625] on icon "margin" at bounding box center [378, 620] width 21 height 21
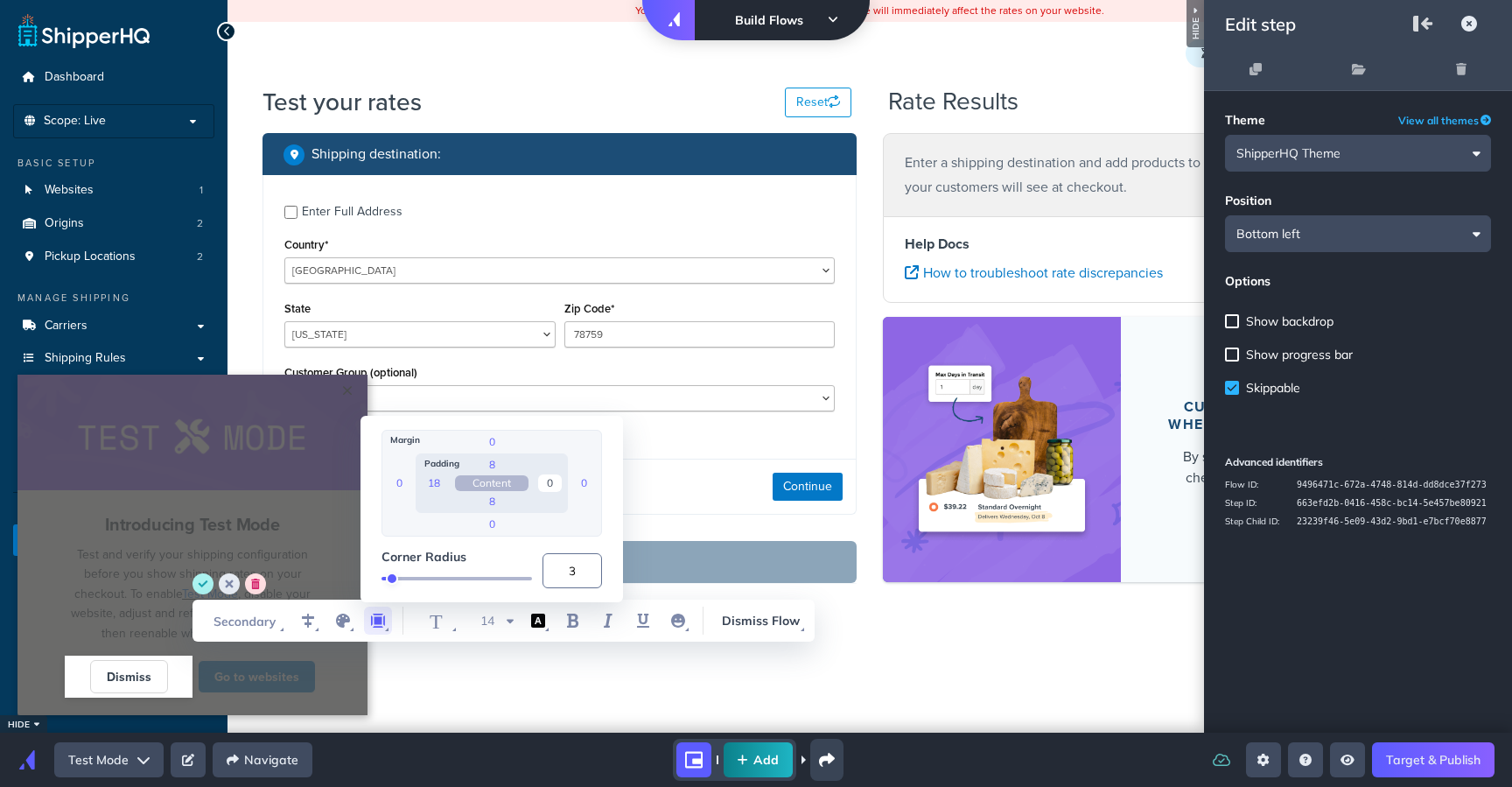
click at [552, 487] on input "0" at bounding box center [550, 483] width 24 height 17
type input "18"
click at [590, 485] on input "0" at bounding box center [584, 483] width 24 height 17
type input "-8"
click at [496, 543] on div "0 0 -8 0 18 8 18 8 Content Corner Radius 3" at bounding box center [491, 509] width 220 height 158
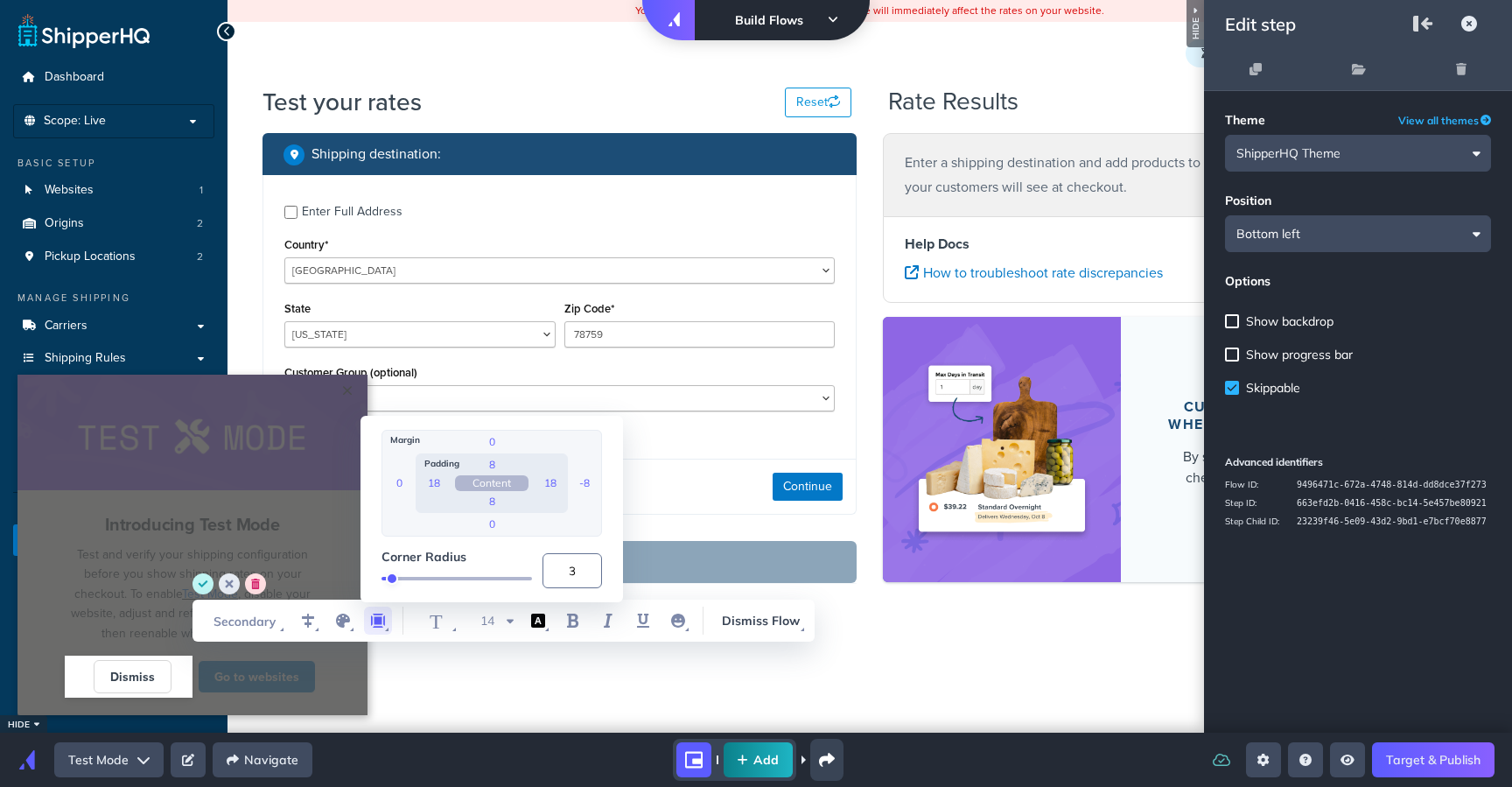
click at [210, 580] on circle "save" at bounding box center [203, 584] width 21 height 21
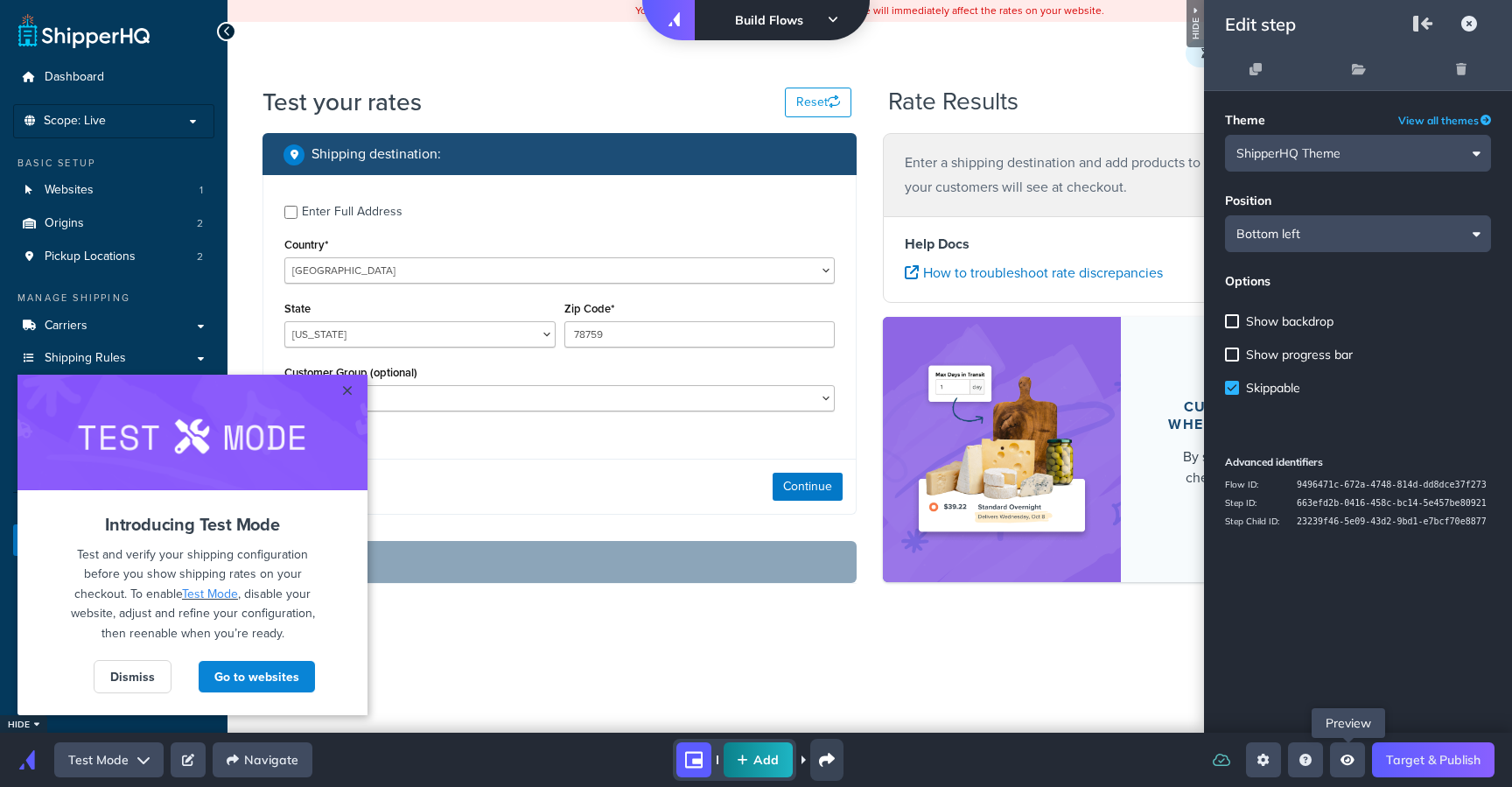
click at [1347, 759] on icon "Open preview menu" at bounding box center [1347, 759] width 14 height 10
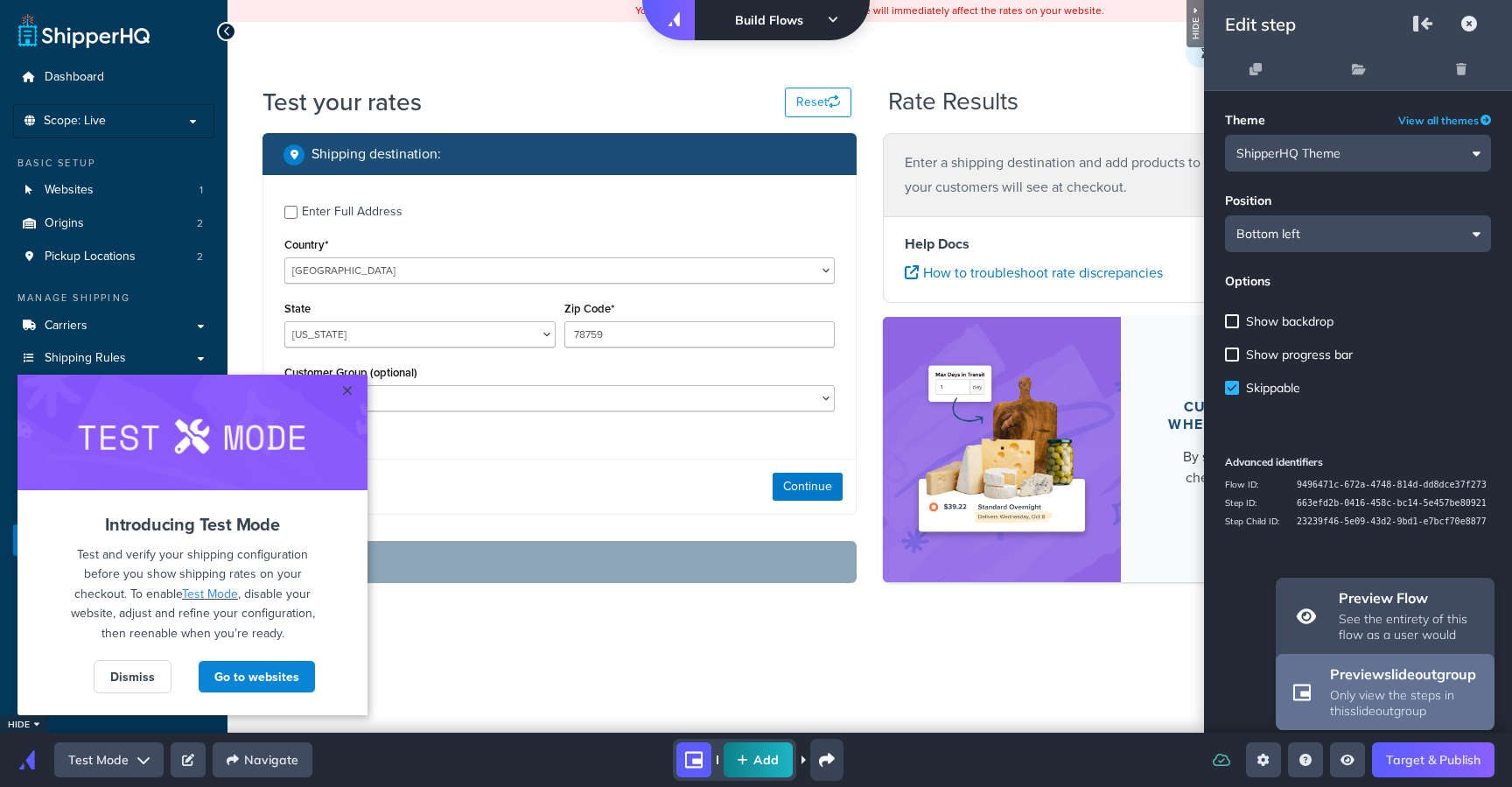
click at [1364, 697] on p "Only view the steps in this slideout group" at bounding box center [1406, 702] width 153 height 31
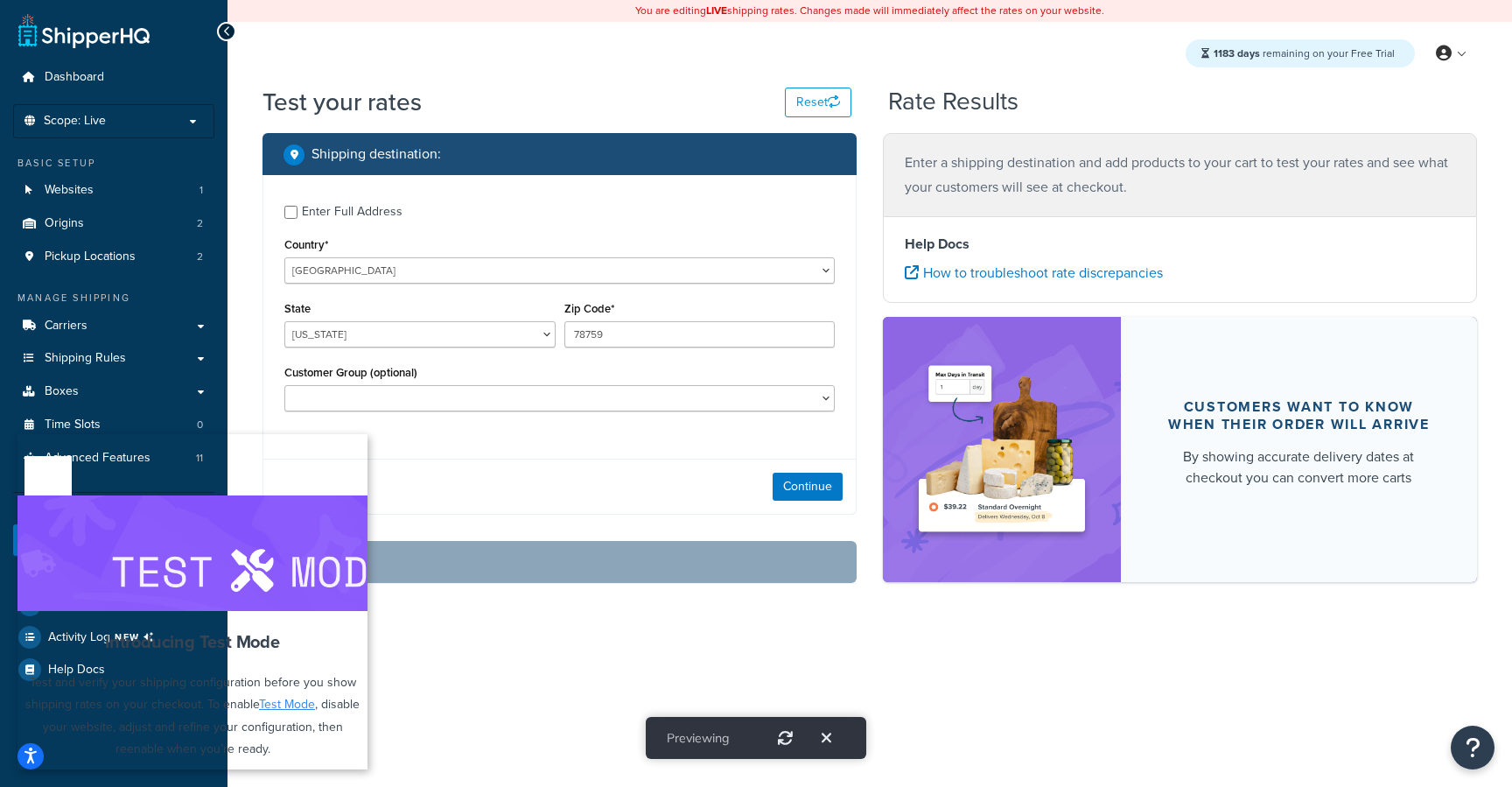
click at [245, 771] on link "Go to websites" at bounding box center [277, 787] width 114 height 33
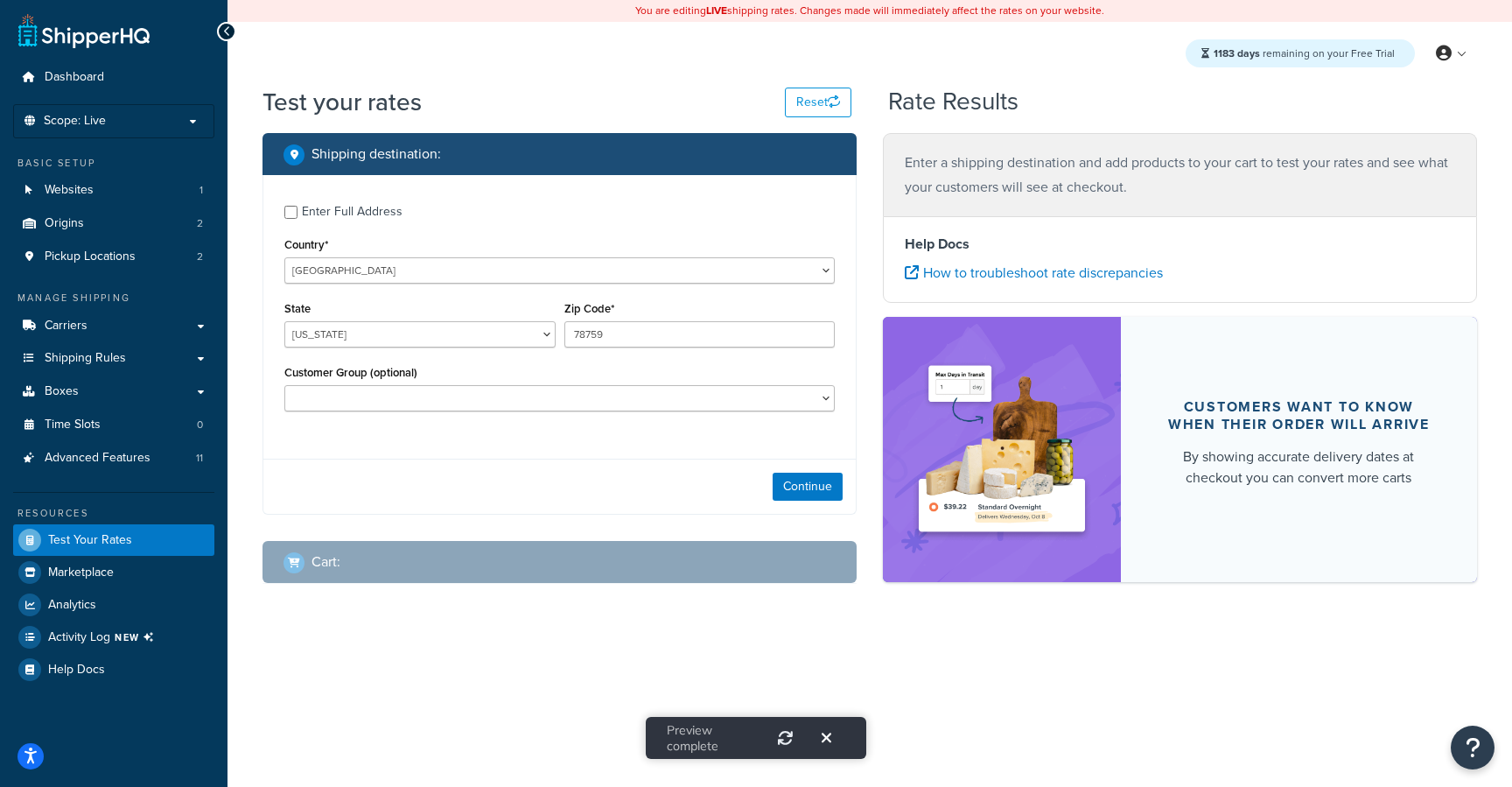
click at [833, 736] on button "Exit" at bounding box center [826, 737] width 37 height 30
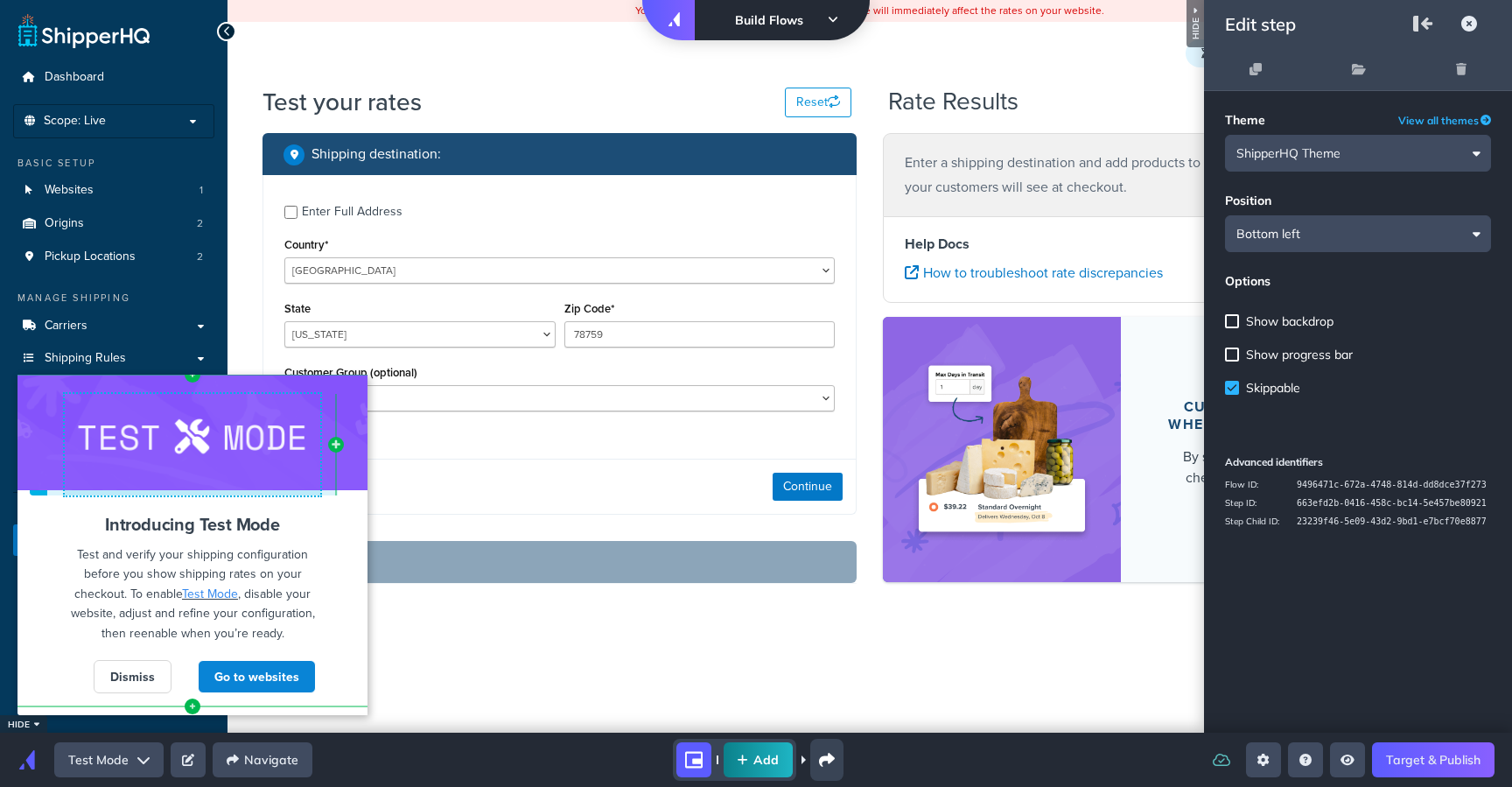
click at [261, 436] on div at bounding box center [192, 432] width 350 height 115
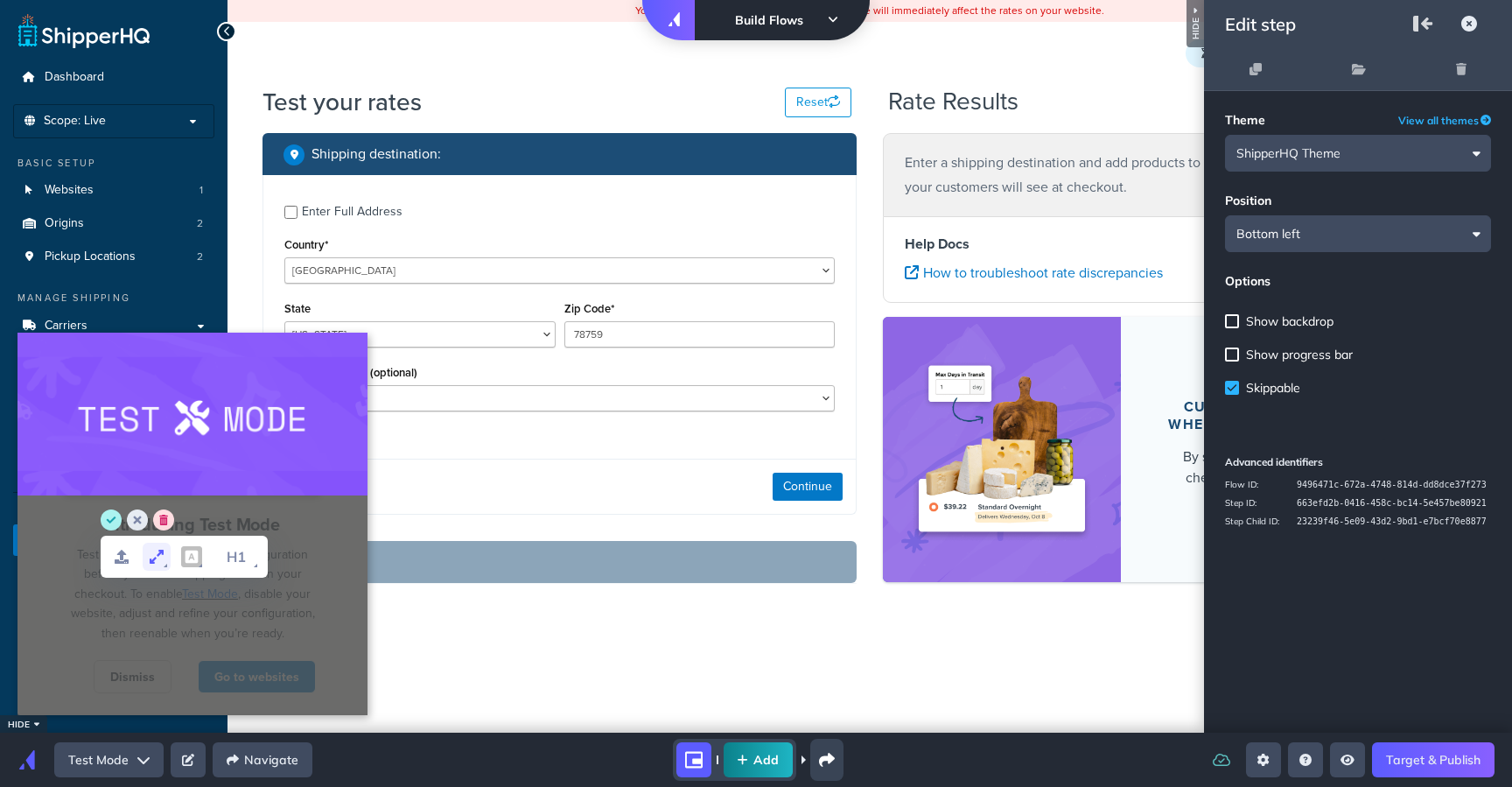
click at [153, 548] on icon "set dimensions" at bounding box center [156, 556] width 21 height 21
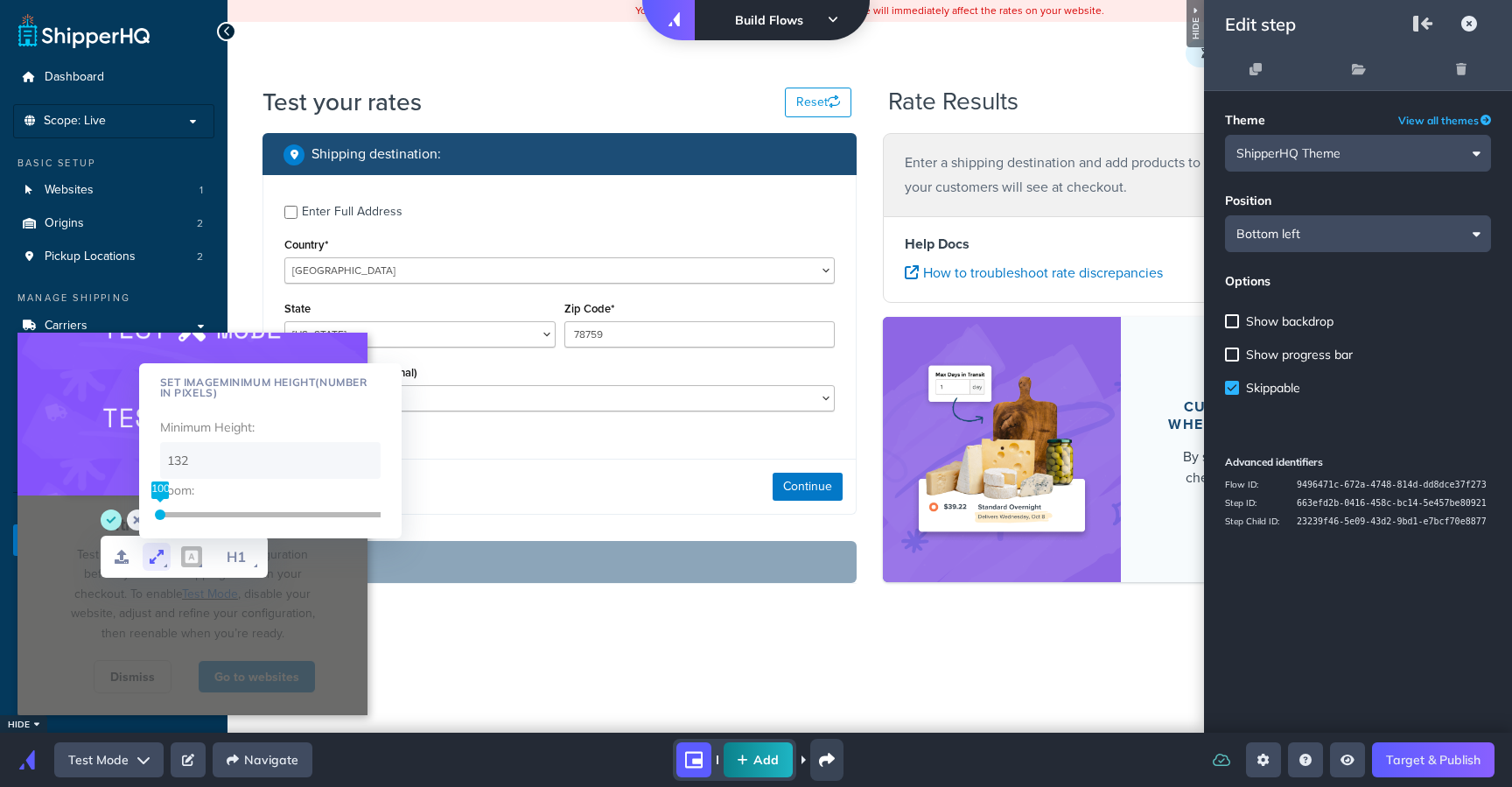
drag, startPoint x: 218, startPoint y: 516, endPoint x: 137, endPoint y: 510, distance: 81.2
click at [156, 511] on div "WYSIWYG Toolbar and Actions" at bounding box center [160, 515] width 10 height 10
click at [107, 516] on circle "save" at bounding box center [111, 520] width 21 height 21
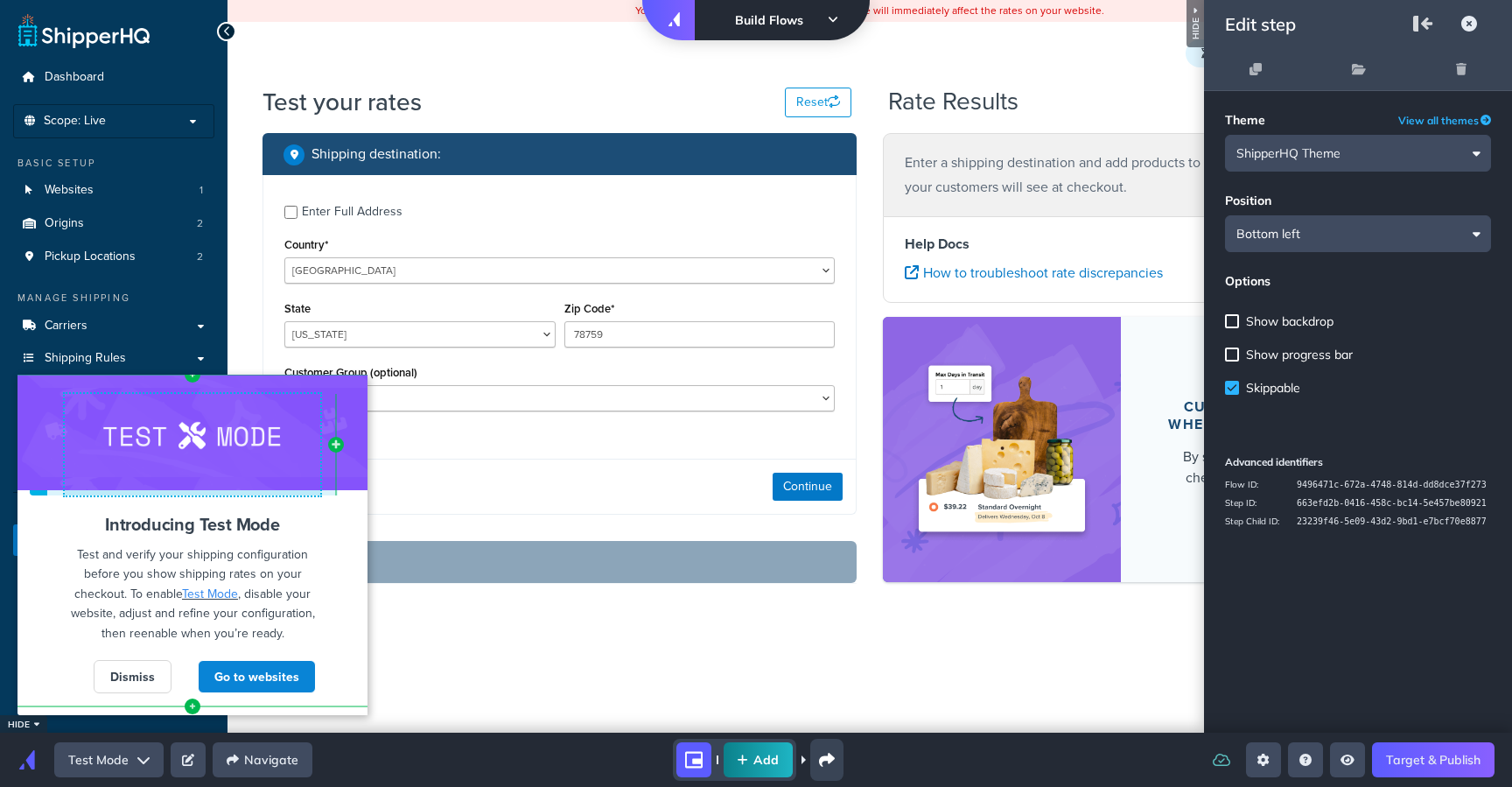
click at [31, 433] on div at bounding box center [192, 432] width 350 height 115
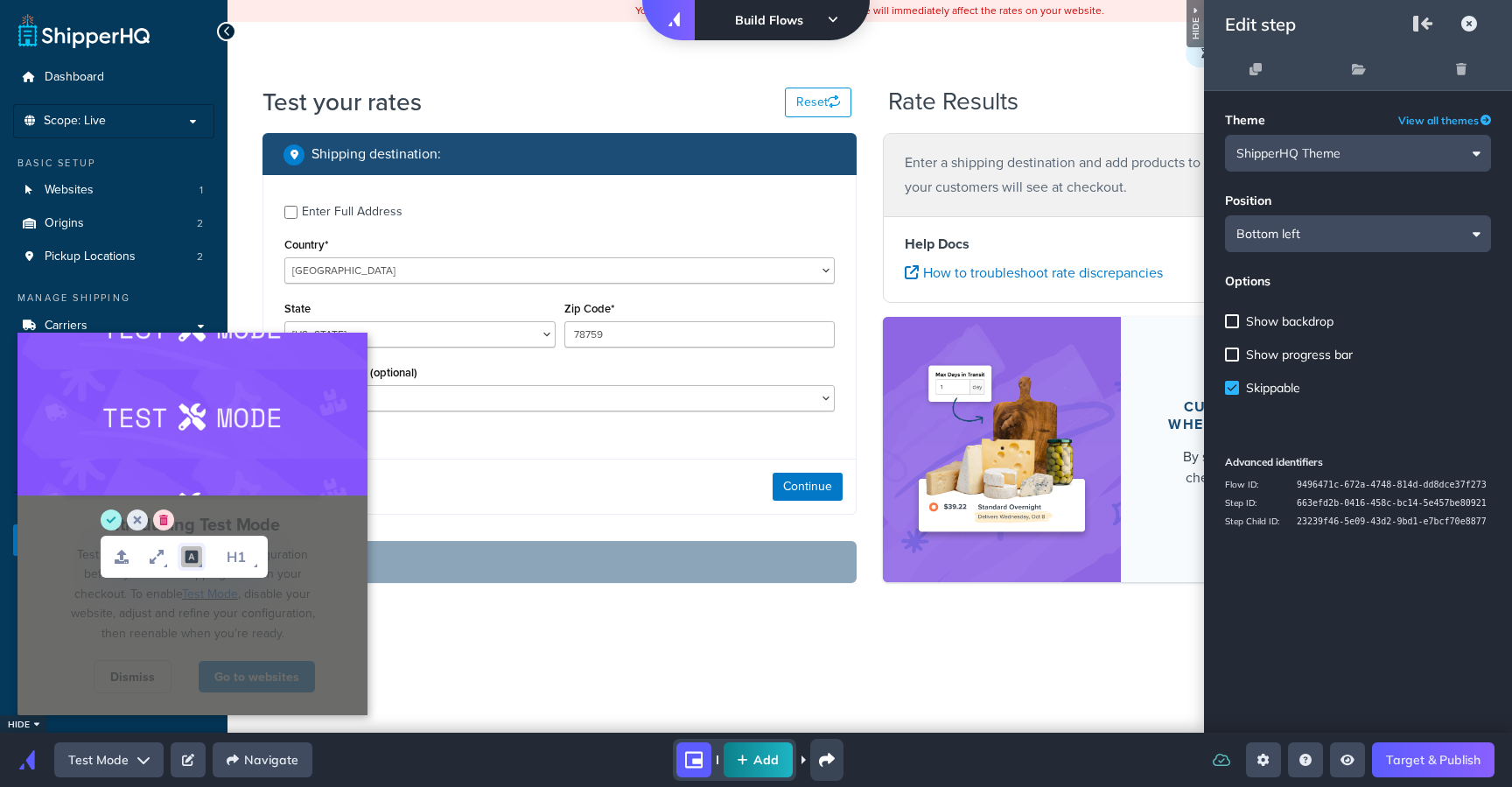
click at [196, 558] on icon "font color" at bounding box center [192, 557] width 13 height 13
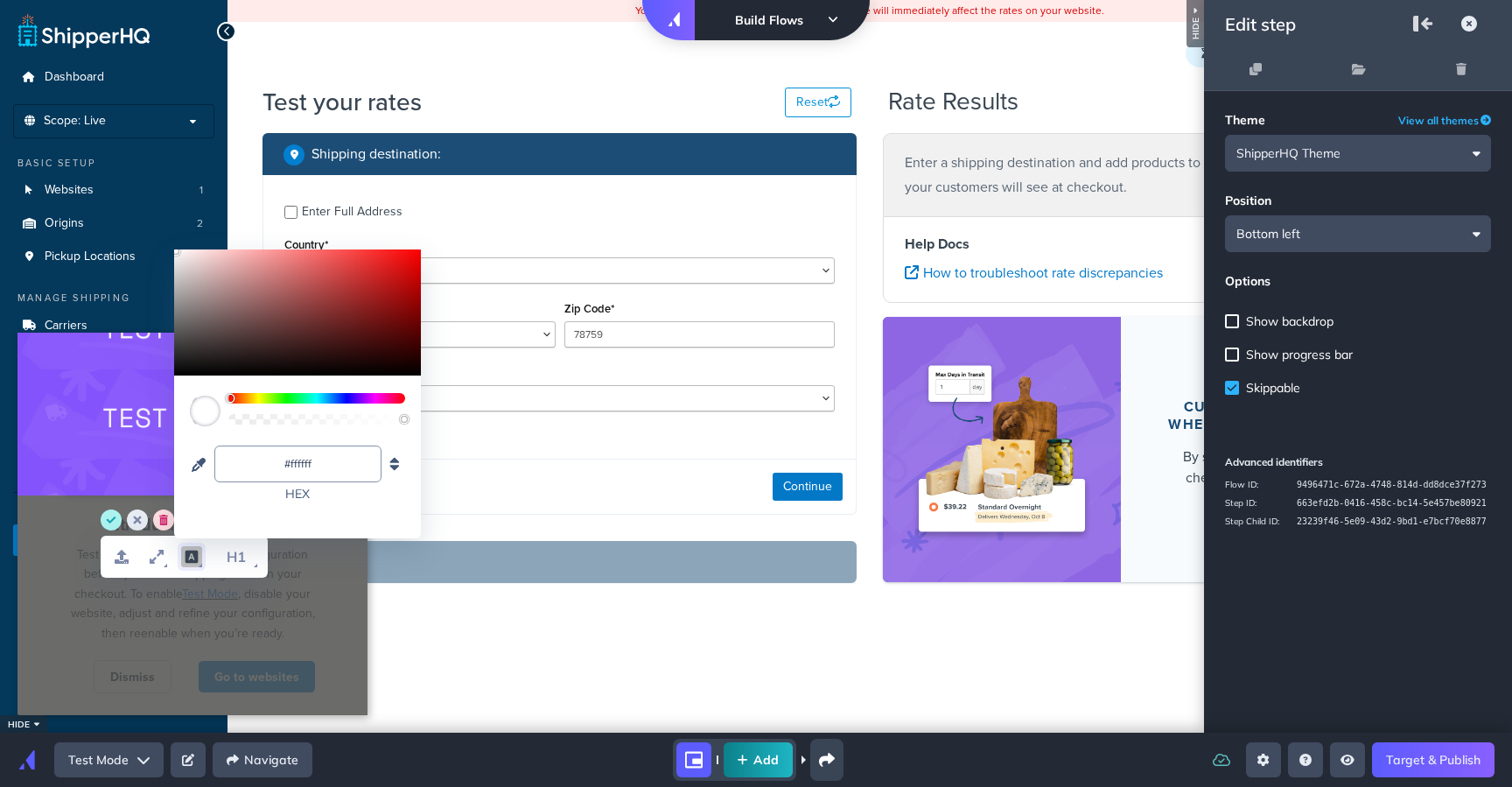
click at [196, 558] on icon "font color" at bounding box center [192, 557] width 13 height 13
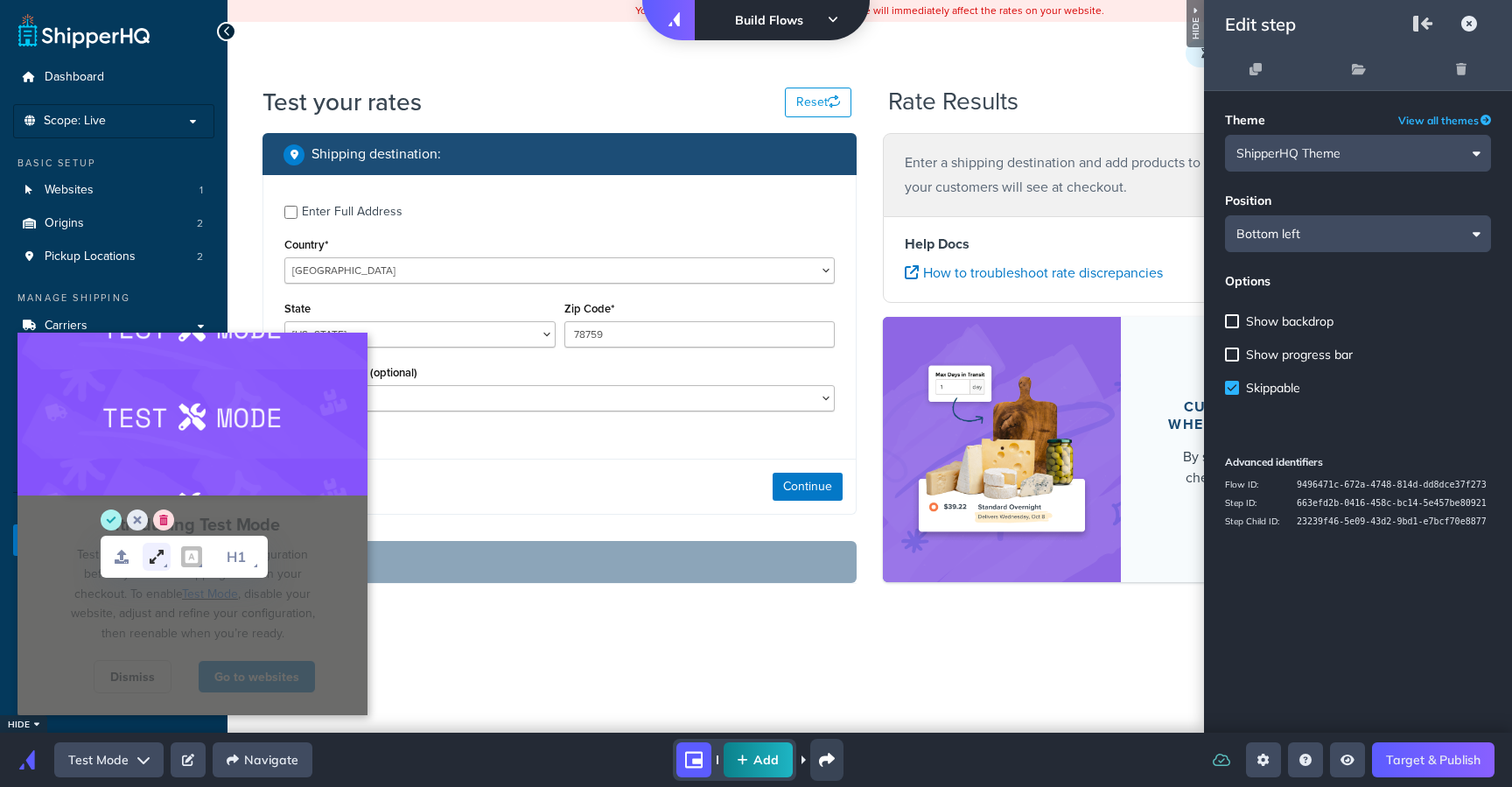
click at [161, 555] on icon "set dimensions" at bounding box center [156, 556] width 21 height 21
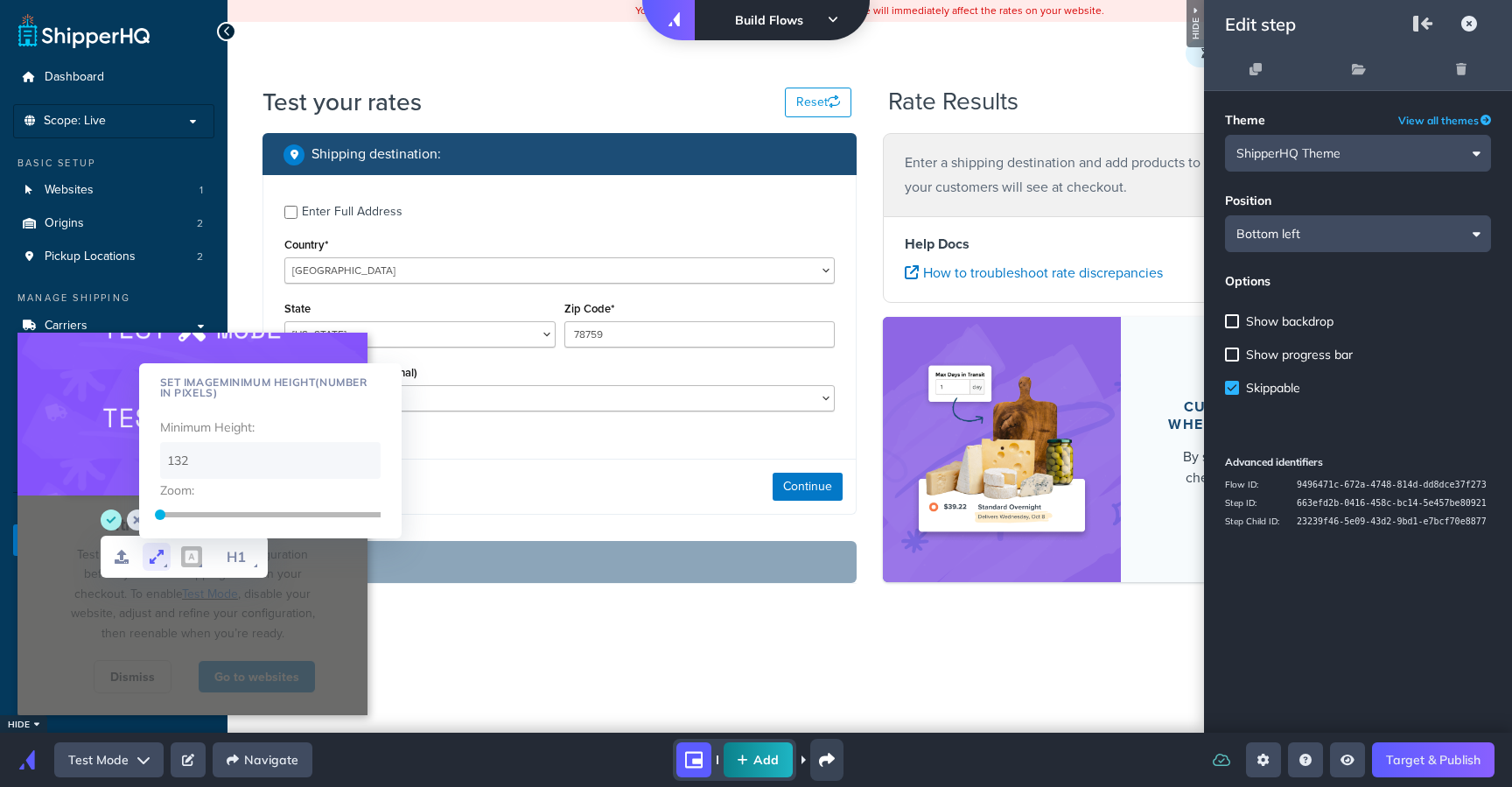
drag, startPoint x: 209, startPoint y: 475, endPoint x: 152, endPoint y: 466, distance: 57.7
click at [152, 466] on div "Set Image Minimum Height (number in pixels) Minimum Height : 132 Zoom:" at bounding box center [271, 451] width 263 height 175
type input "100"
click at [111, 529] on circle "save" at bounding box center [111, 520] width 21 height 21
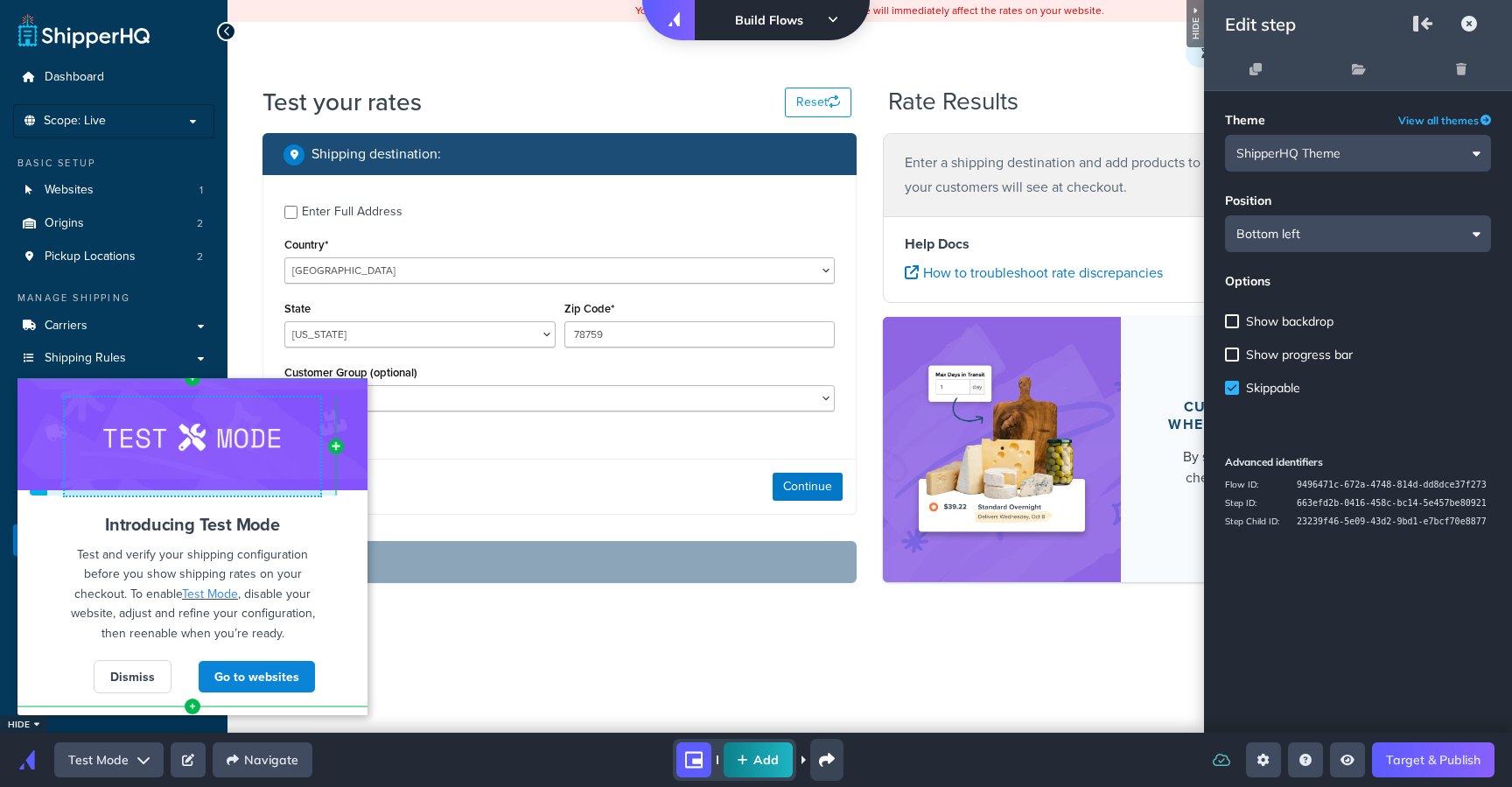
click at [54, 438] on div at bounding box center [192, 434] width 350 height 112
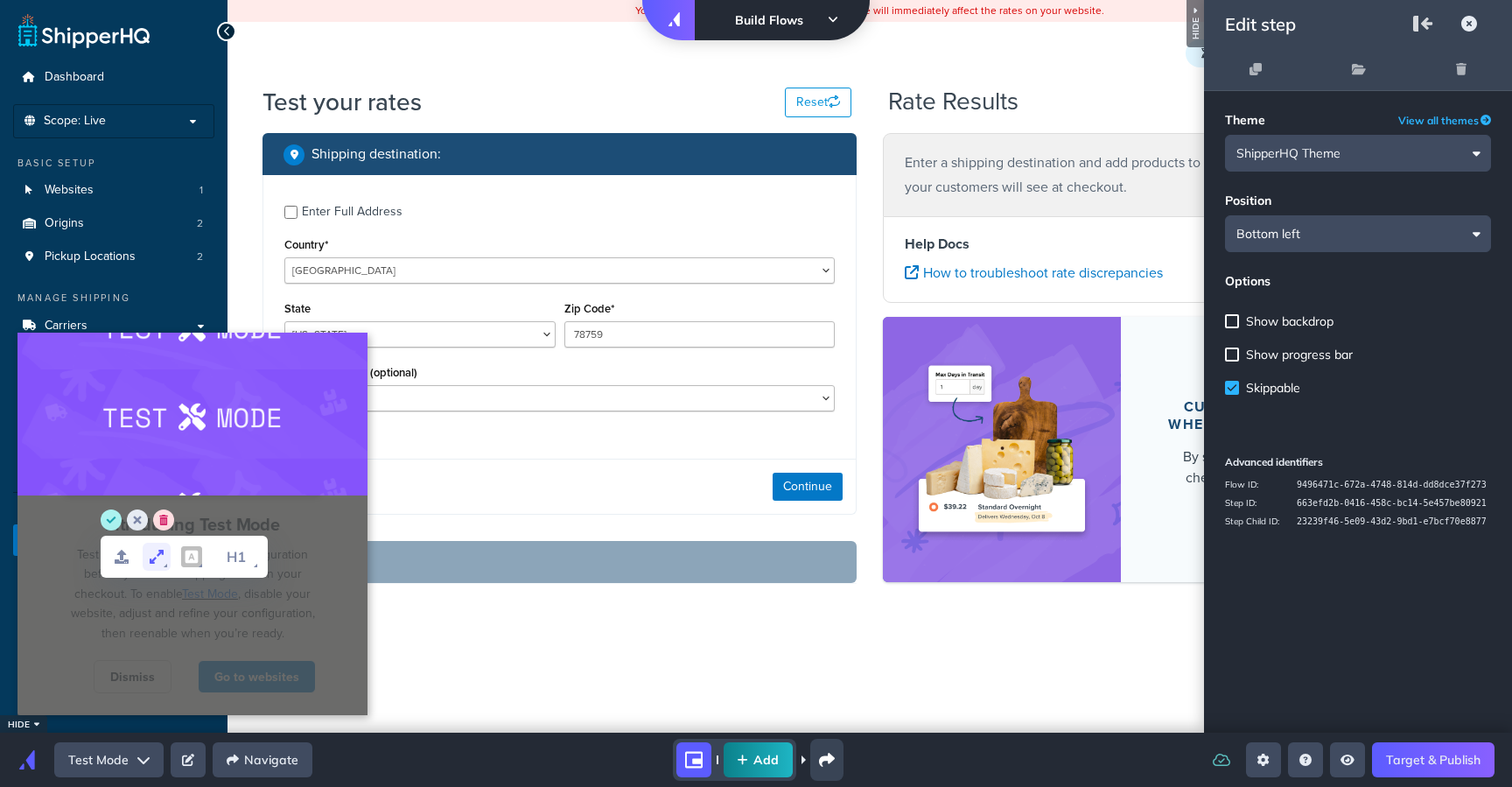
click at [157, 565] on icon "set dimensions" at bounding box center [156, 556] width 21 height 21
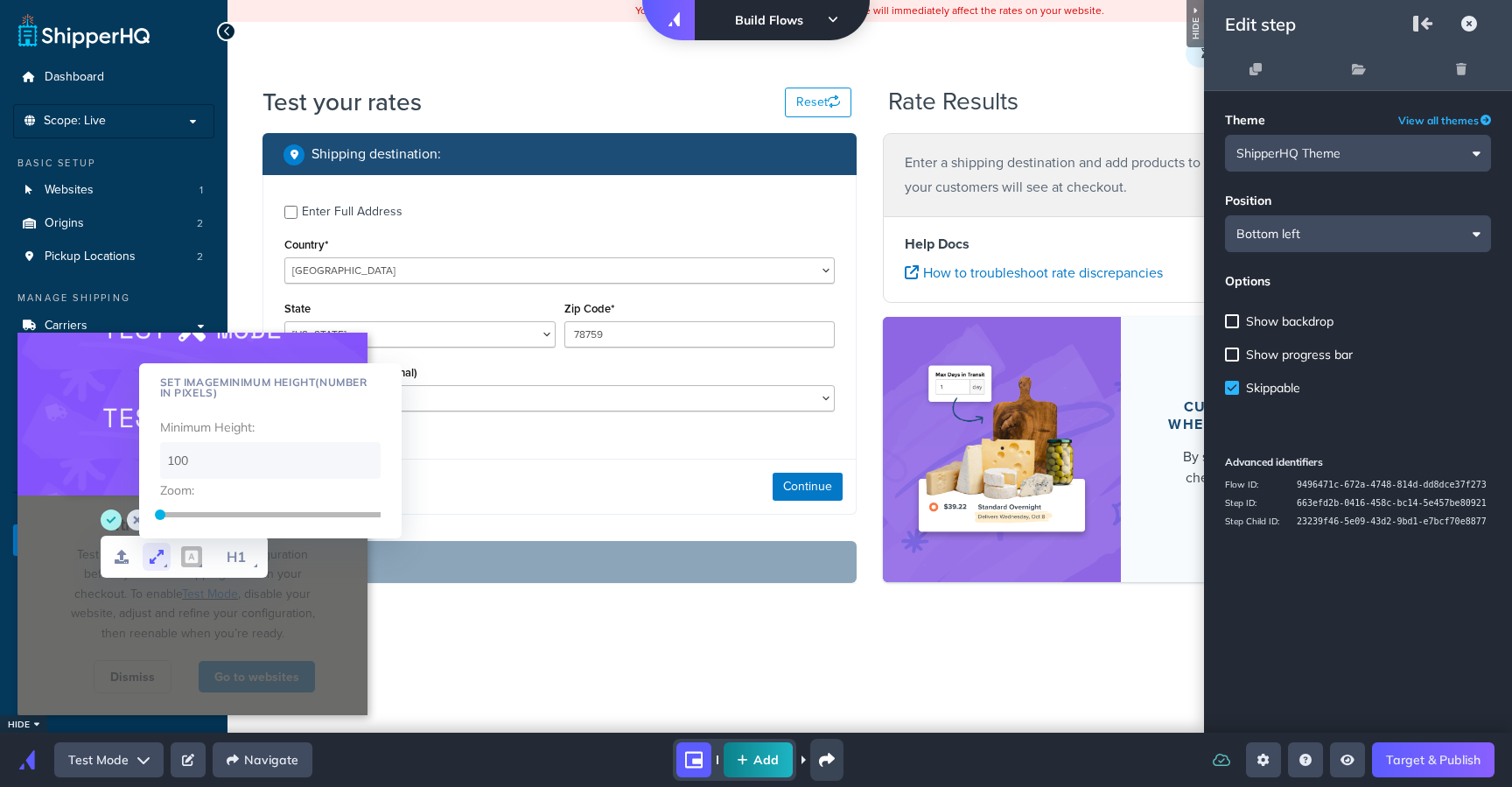
drag, startPoint x: 202, startPoint y: 467, endPoint x: 102, endPoint y: 452, distance: 101.1
type input "85"
click at [112, 468] on div at bounding box center [192, 414] width 350 height 163
click at [107, 502] on div "Introducing Test Mode Test and verify your shipping configuration before you sh…" at bounding box center [192, 575] width 255 height 160
click at [112, 515] on circle "save" at bounding box center [111, 520] width 21 height 21
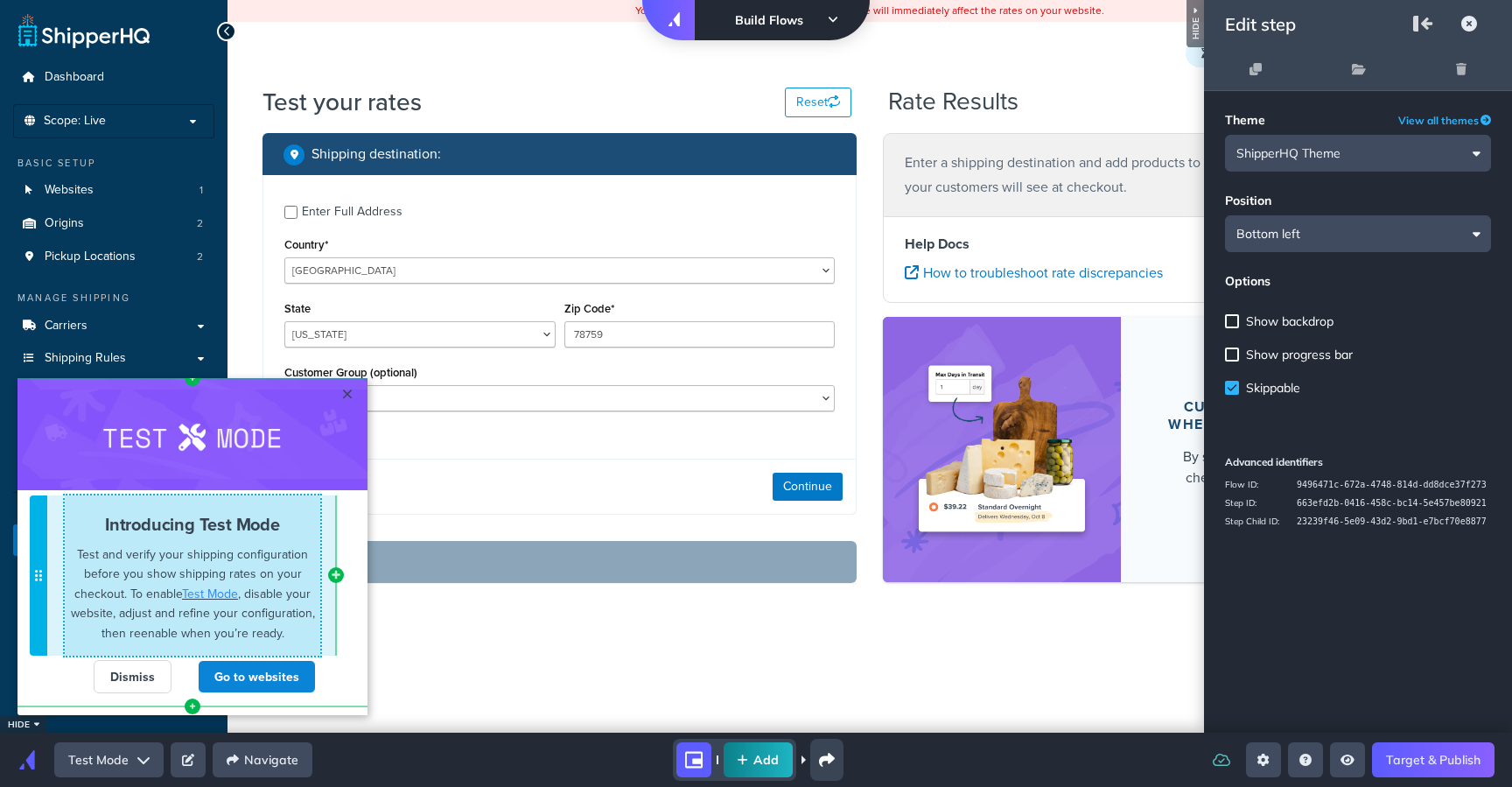
click at [238, 521] on strong "Introducing Test Mode" at bounding box center [192, 523] width 175 height 26
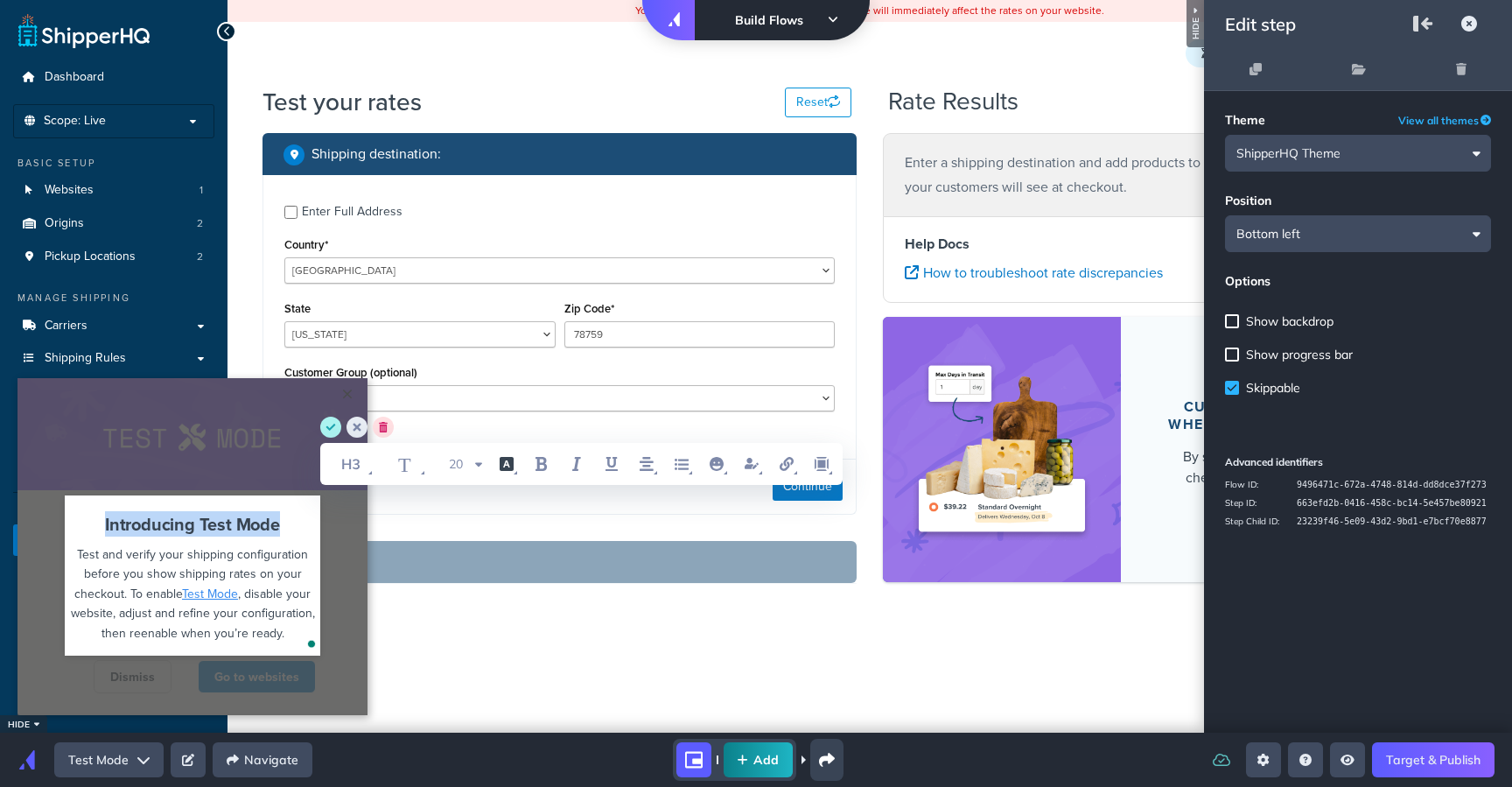
drag, startPoint x: 242, startPoint y: 521, endPoint x: 71, endPoint y: 511, distance: 171.3
click at [71, 511] on div "Introducing Test Mode Test and verify your shipping configuration before you sh…" at bounding box center [192, 584] width 368 height 171
click at [94, 661] on div "Introducing Test Mode Test and verify your shipping configuration before you sh…" at bounding box center [192, 584] width 368 height 171
click at [334, 422] on circle "save" at bounding box center [331, 427] width 21 height 21
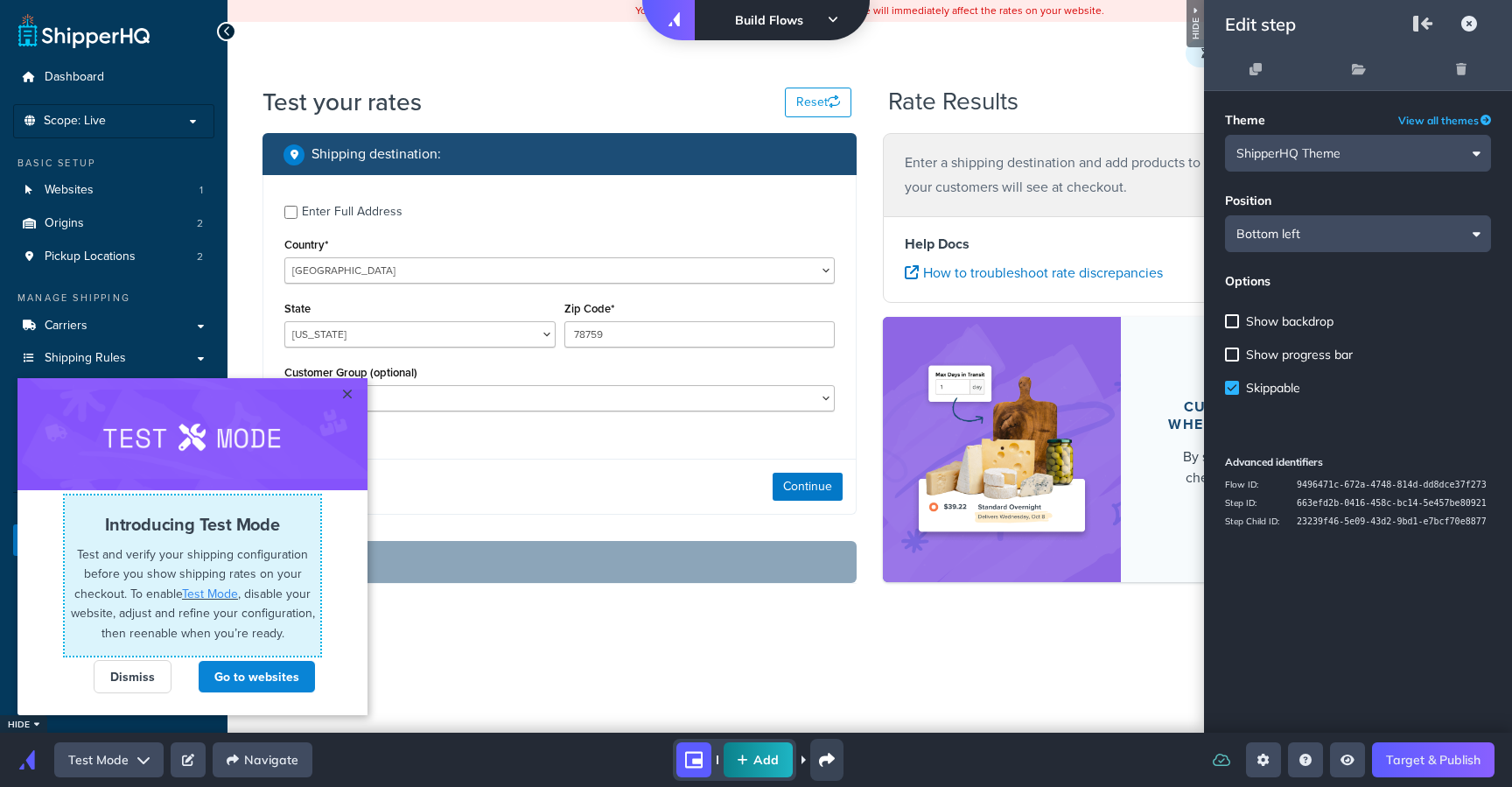
click at [661, 7] on html "× Left Side Caret - Move Row Right Side Caret - Move Row move-dots Cannot excee…" at bounding box center [756, 3] width 1512 height 7
click at [1355, 758] on icon "Open preview menu" at bounding box center [1347, 759] width 14 height 10
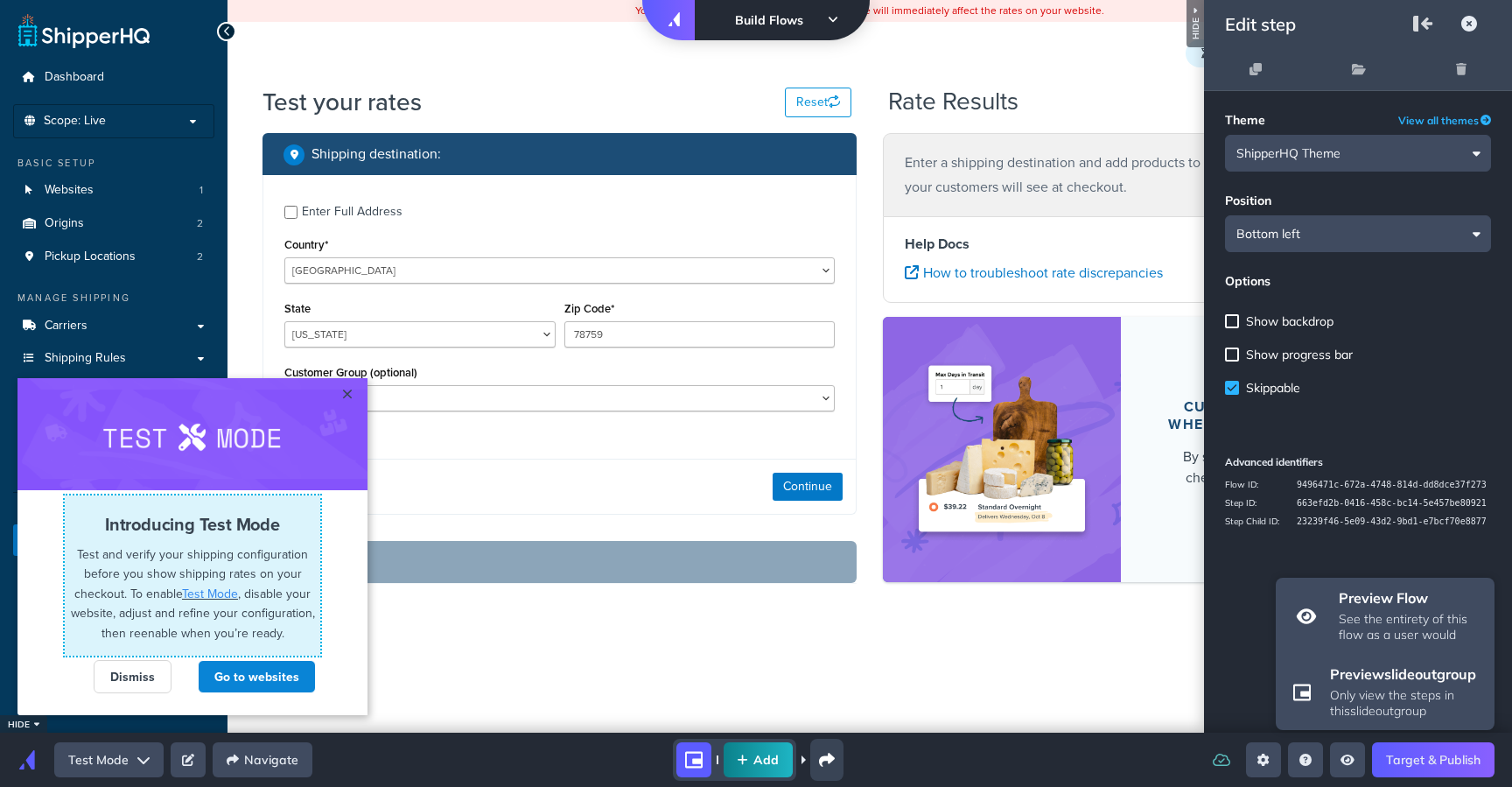
click at [607, 7] on html "× Left Side Caret - Move Row Right Side Caret - Move Row move-dots Cannot excee…" at bounding box center [756, 3] width 1512 height 7
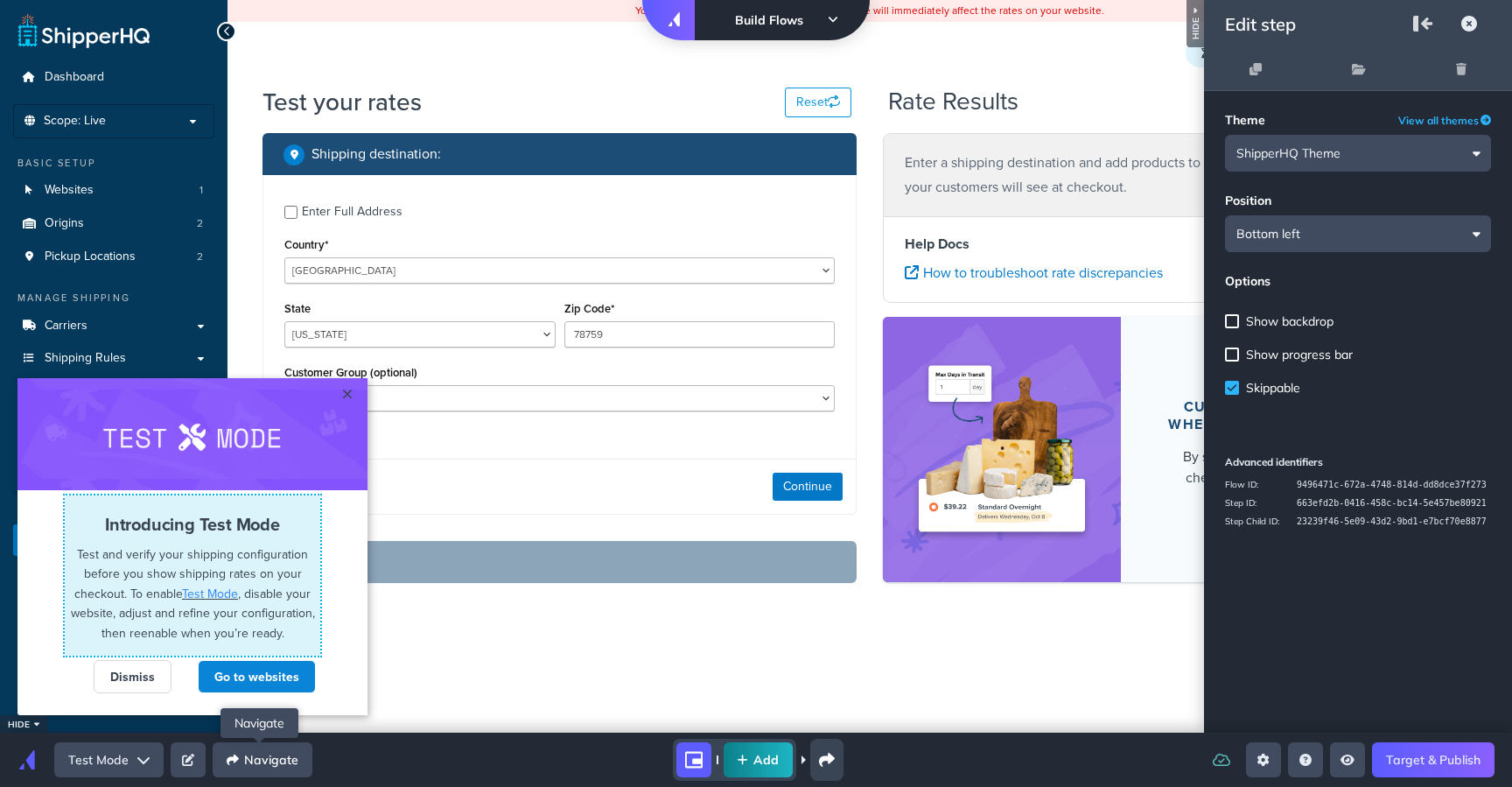
click at [253, 760] on button "Navigate" at bounding box center [262, 759] width 100 height 35
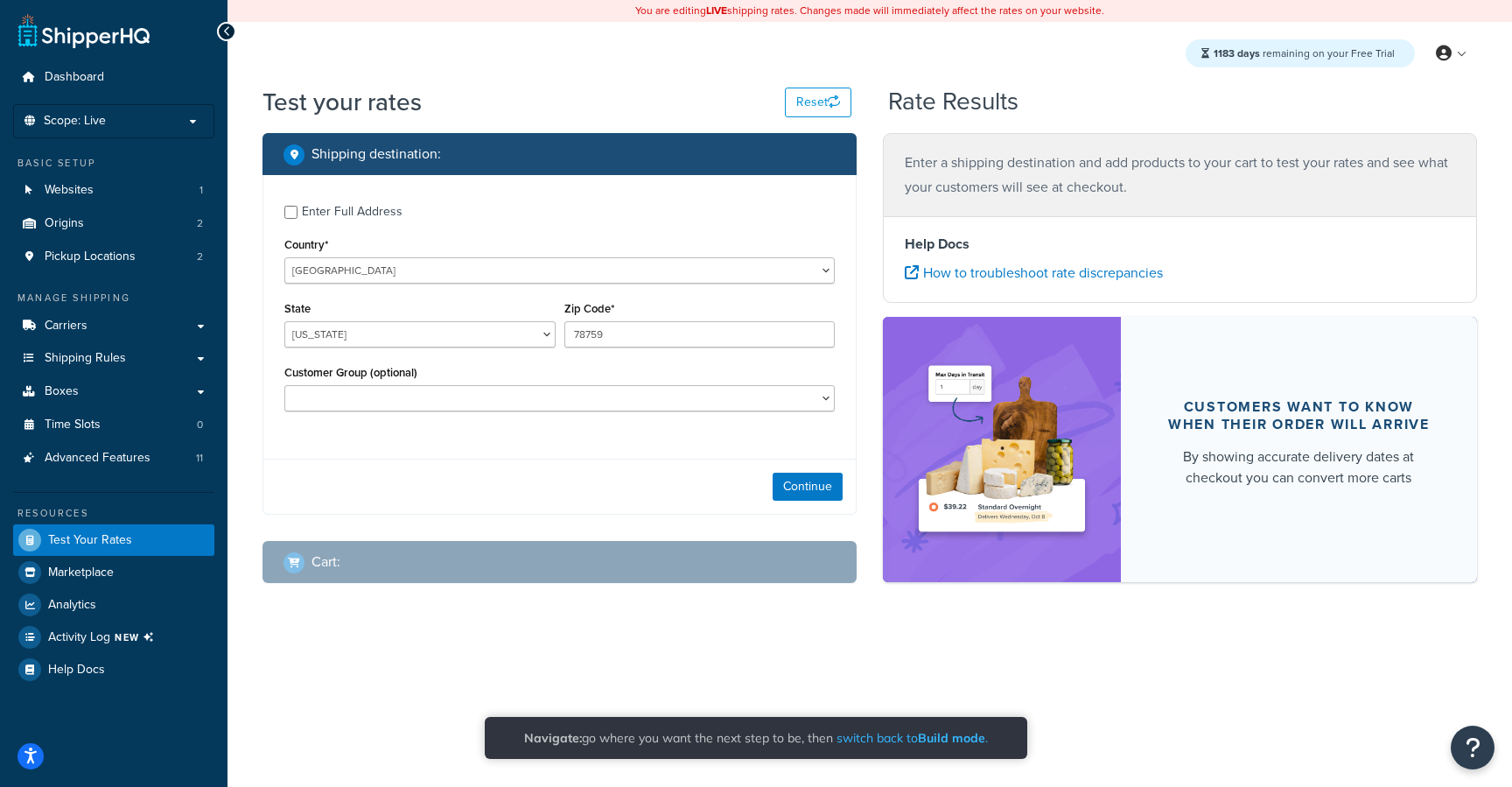
click at [897, 736] on span "switch back to Build mode ." at bounding box center [912, 737] width 151 height 16
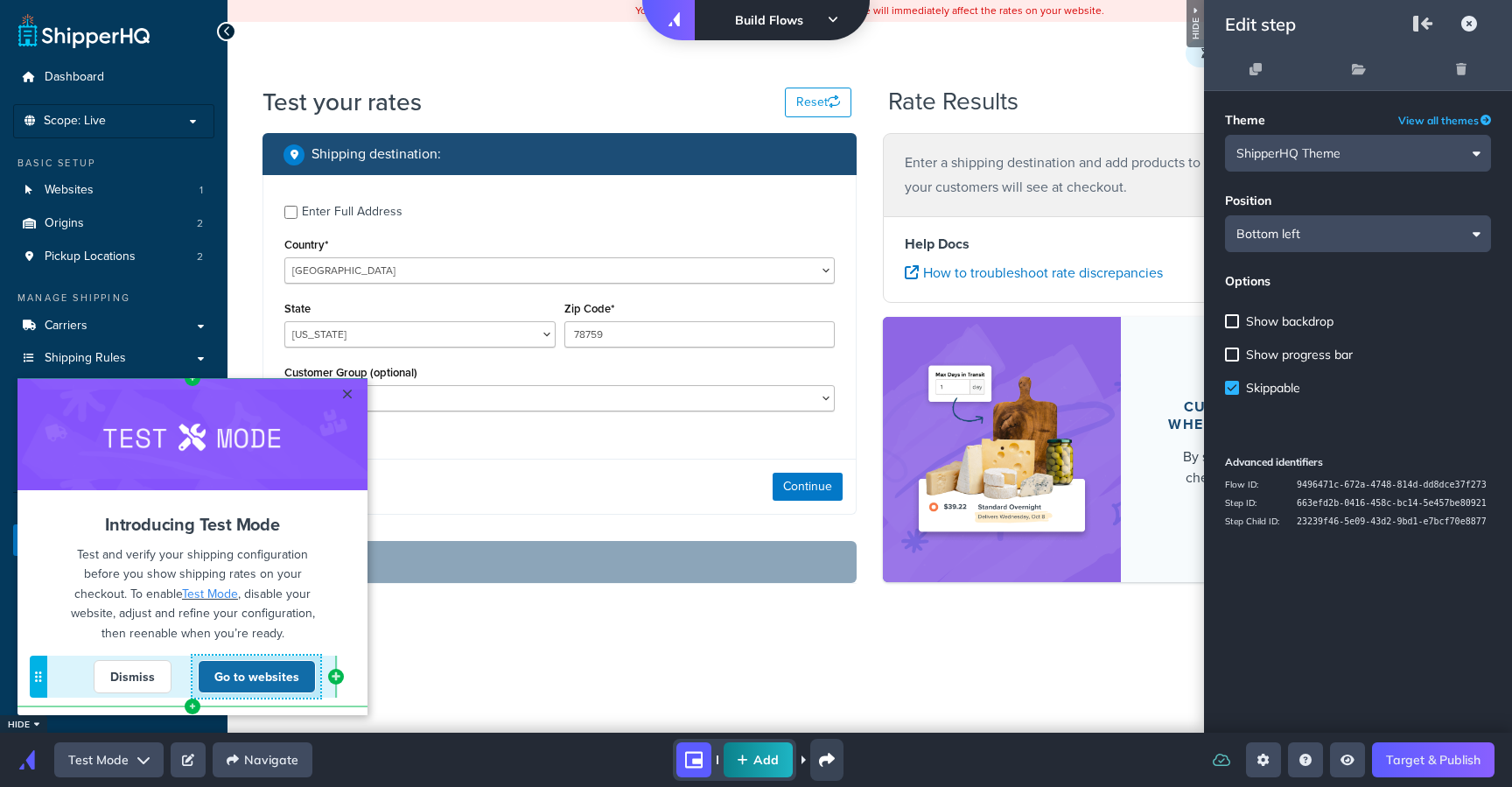
click at [241, 682] on link "Go to websites" at bounding box center [257, 676] width 118 height 33
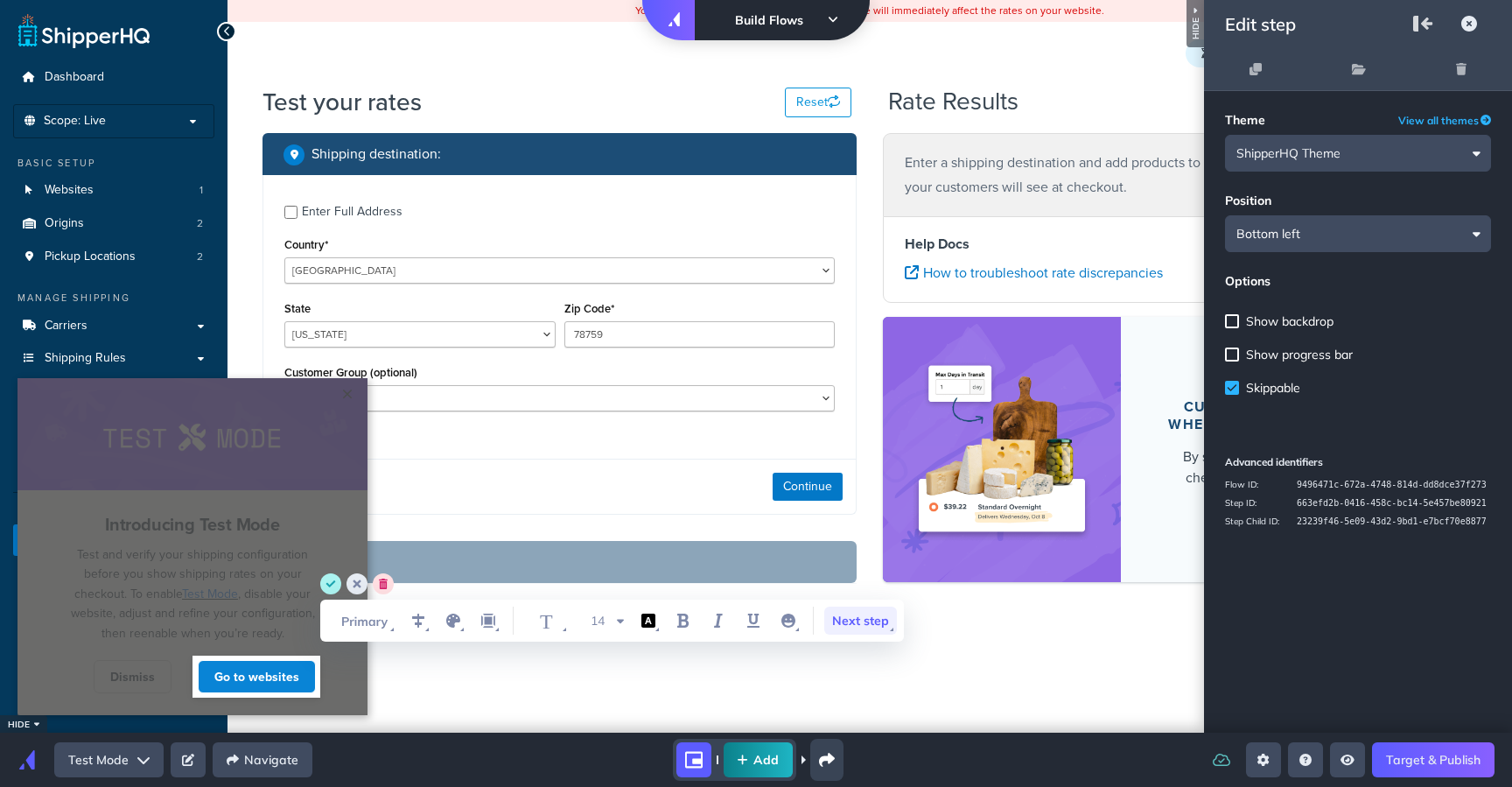
click at [866, 618] on span "Next step" at bounding box center [860, 620] width 72 height 28
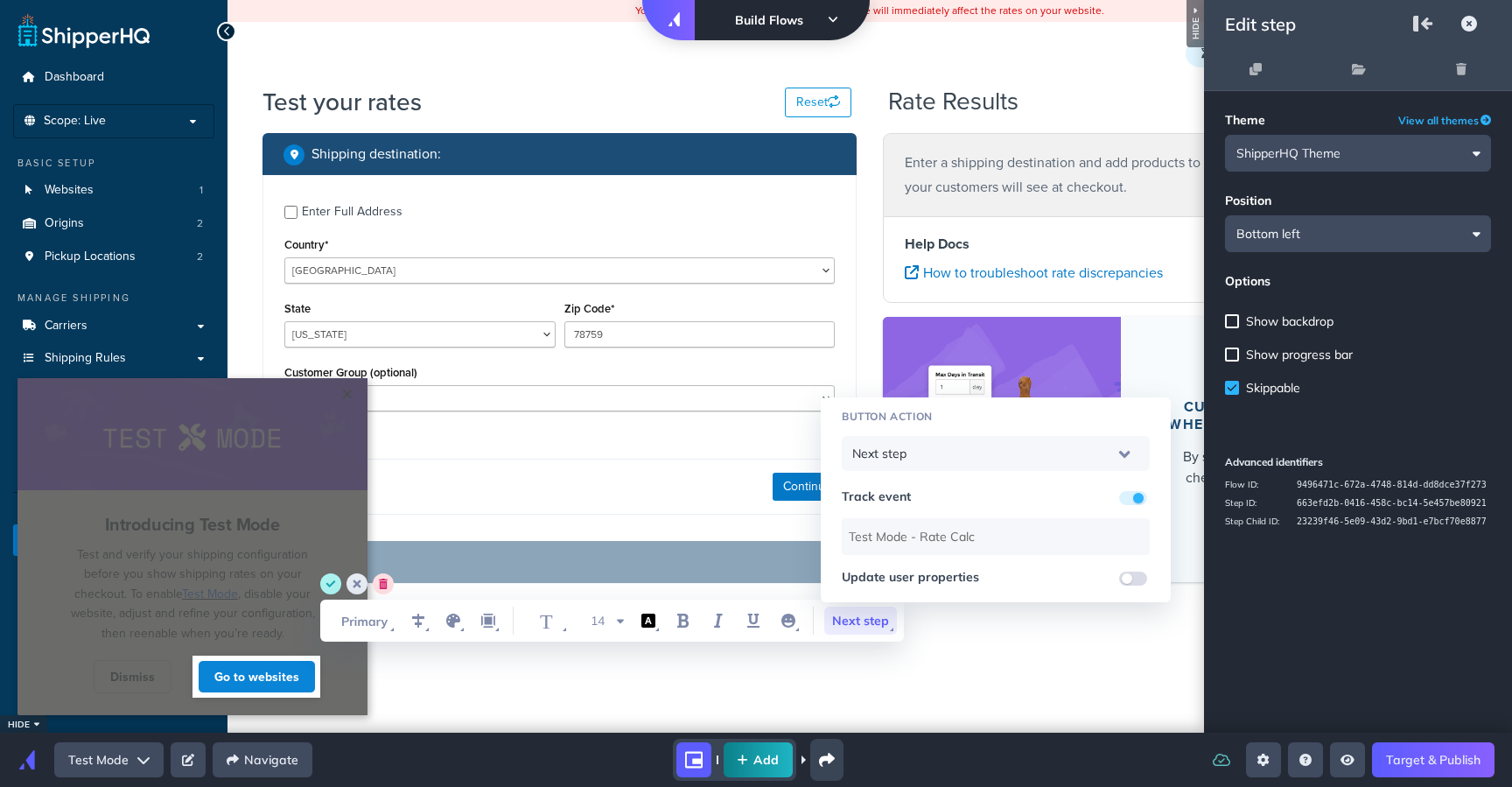
click at [1288, 623] on div "Theme View all themes ShipperHQ Theme Position Bottom left Options Show backdro…" at bounding box center [1358, 412] width 308 height 641
drag, startPoint x: 872, startPoint y: 759, endPoint x: 858, endPoint y: 759, distance: 14.0
click at [872, 759] on div "Add" at bounding box center [758, 759] width 864 height 42
click at [1030, 745] on div "Add" at bounding box center [758, 759] width 864 height 42
click at [331, 591] on circle "save" at bounding box center [331, 584] width 21 height 21
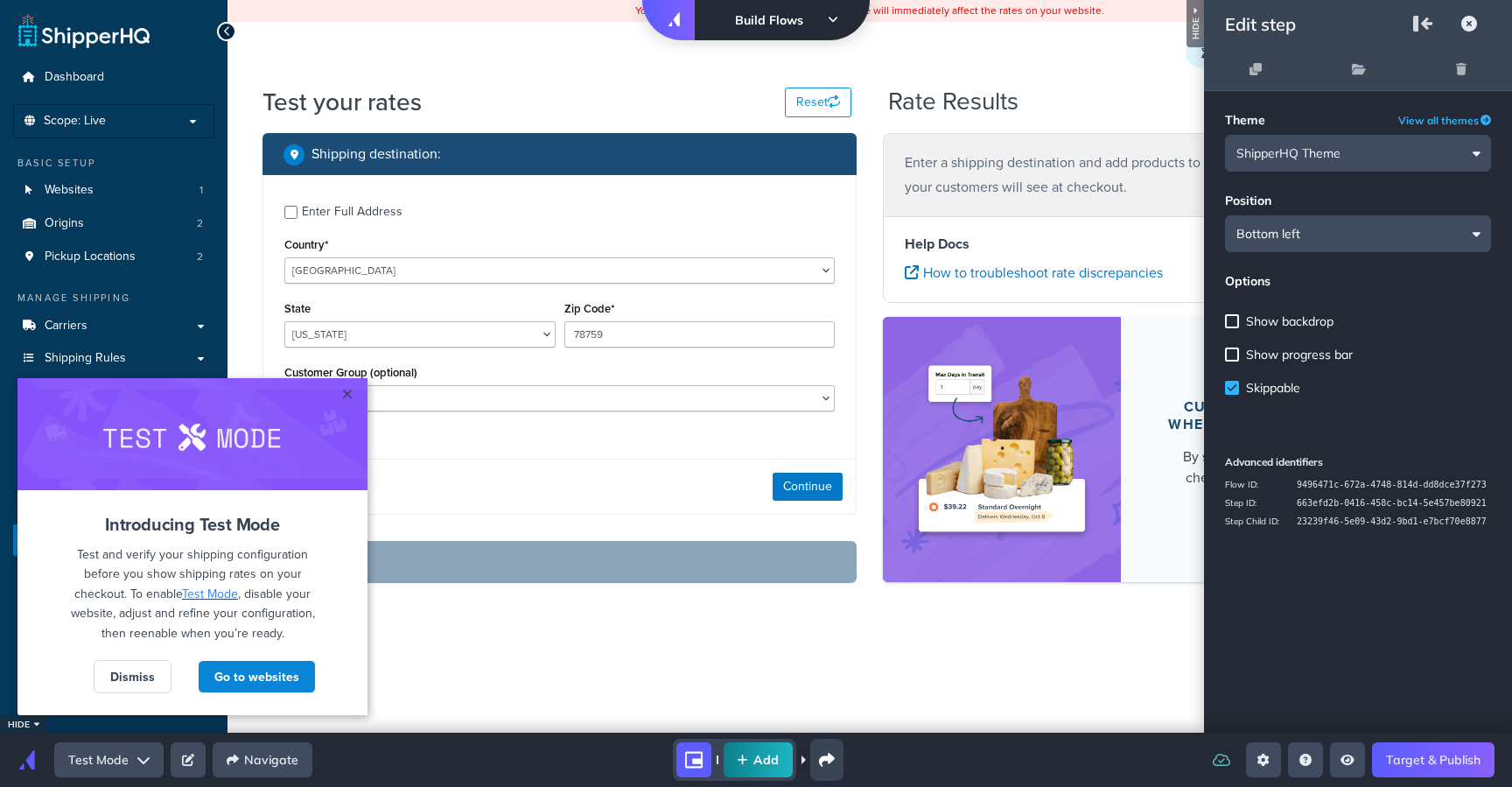
click at [761, 762] on button "Add" at bounding box center [758, 759] width 70 height 35
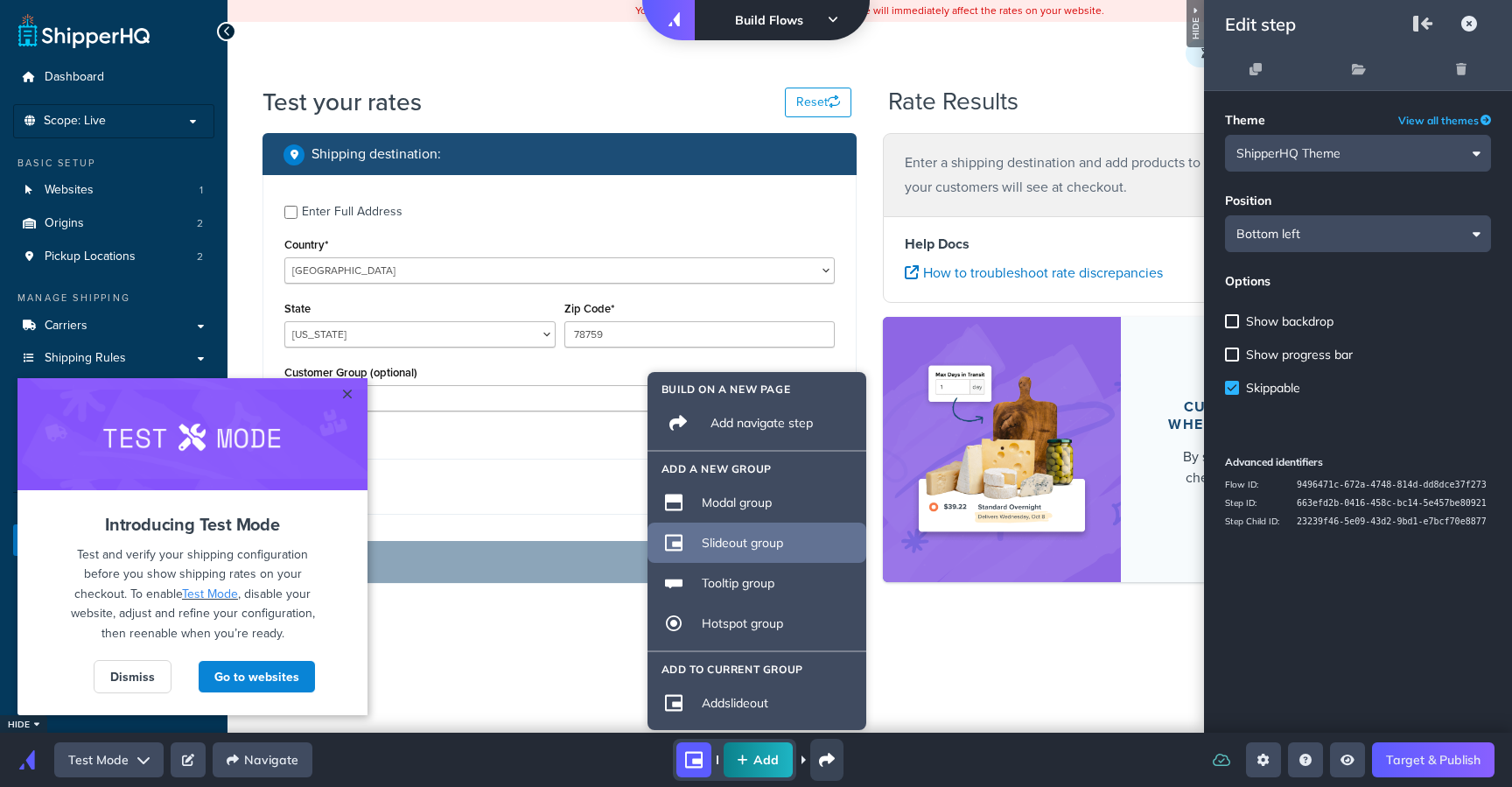
click at [741, 542] on div "Slideout group" at bounding box center [778, 542] width 153 height 16
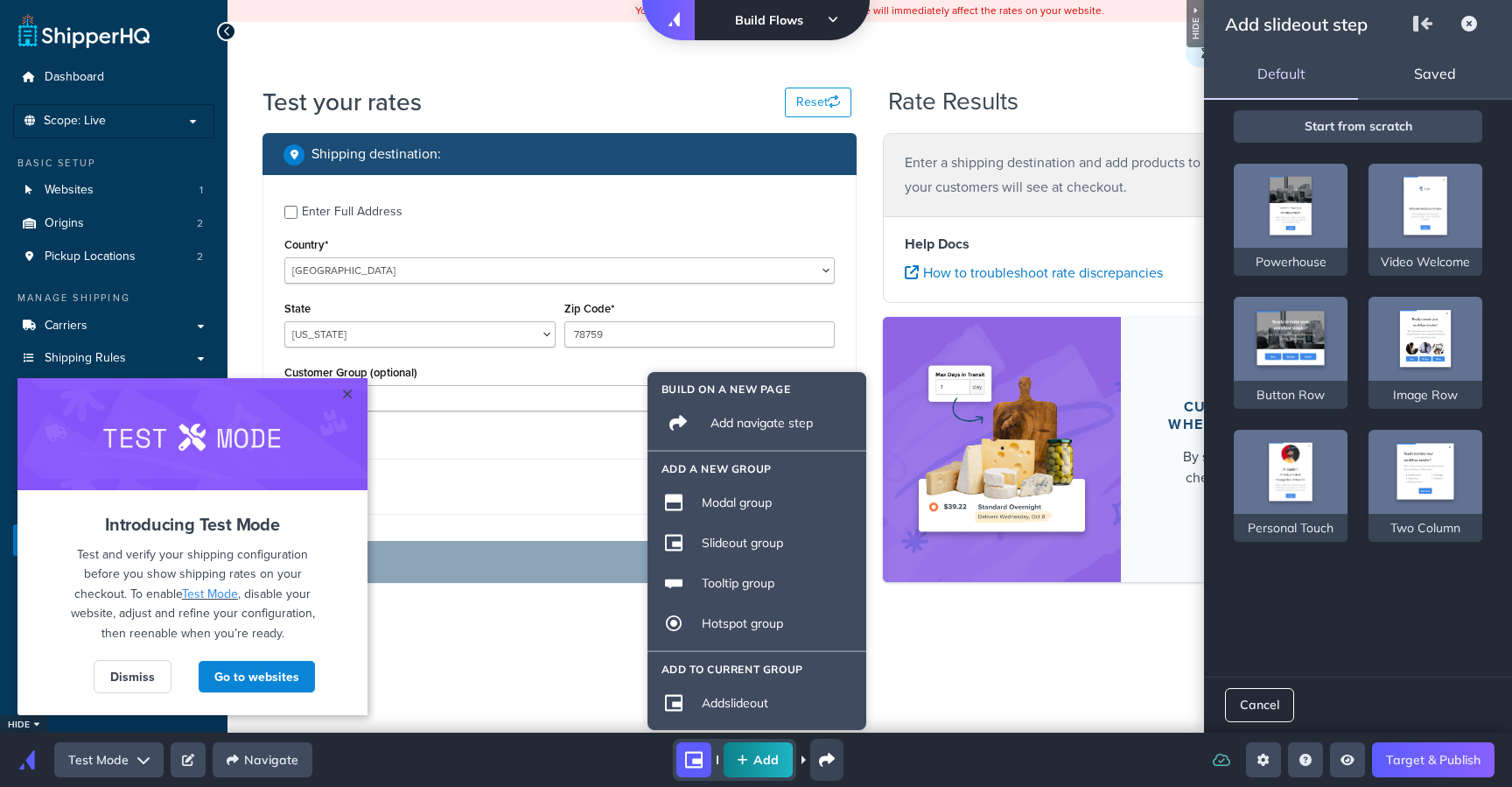
click at [989, 7] on html "× Left Side Caret - Move Row Right Side Caret - Move Row move-dots Cannot excee…" at bounding box center [756, 3] width 1512 height 7
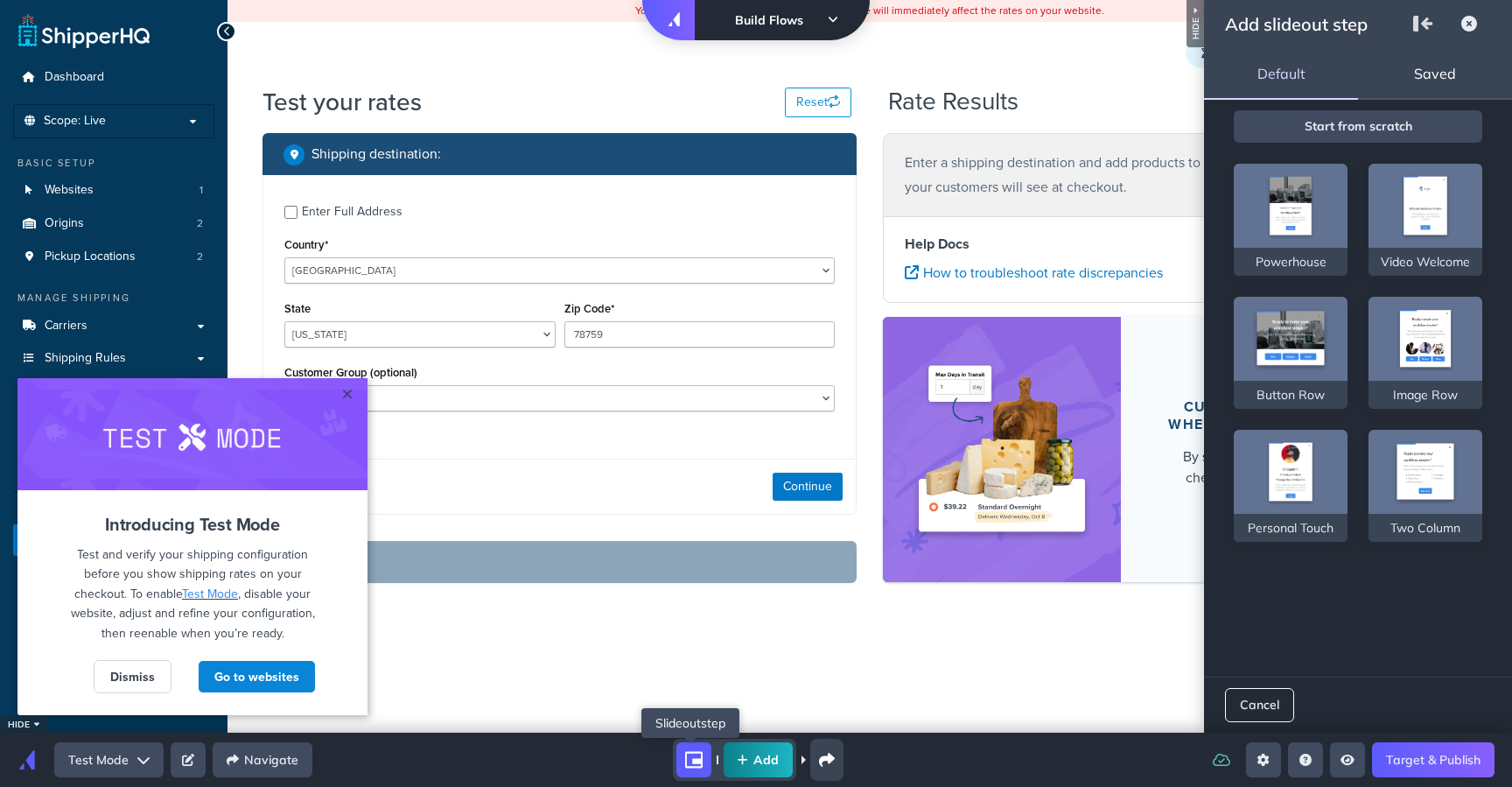
click at [698, 755] on icon "shorty" at bounding box center [694, 759] width 17 height 17
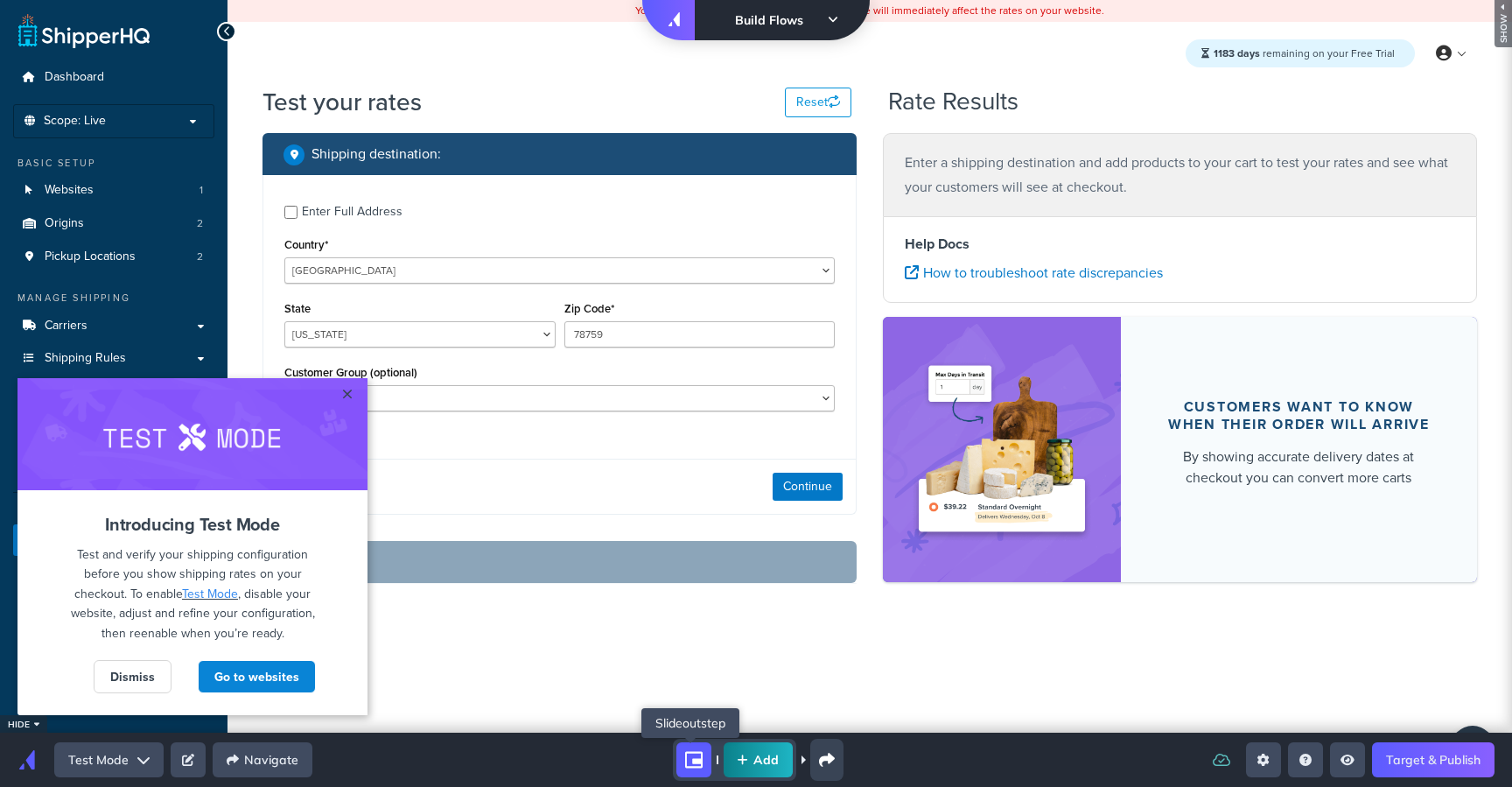
click at [696, 754] on icon "shorty" at bounding box center [694, 759] width 17 height 17
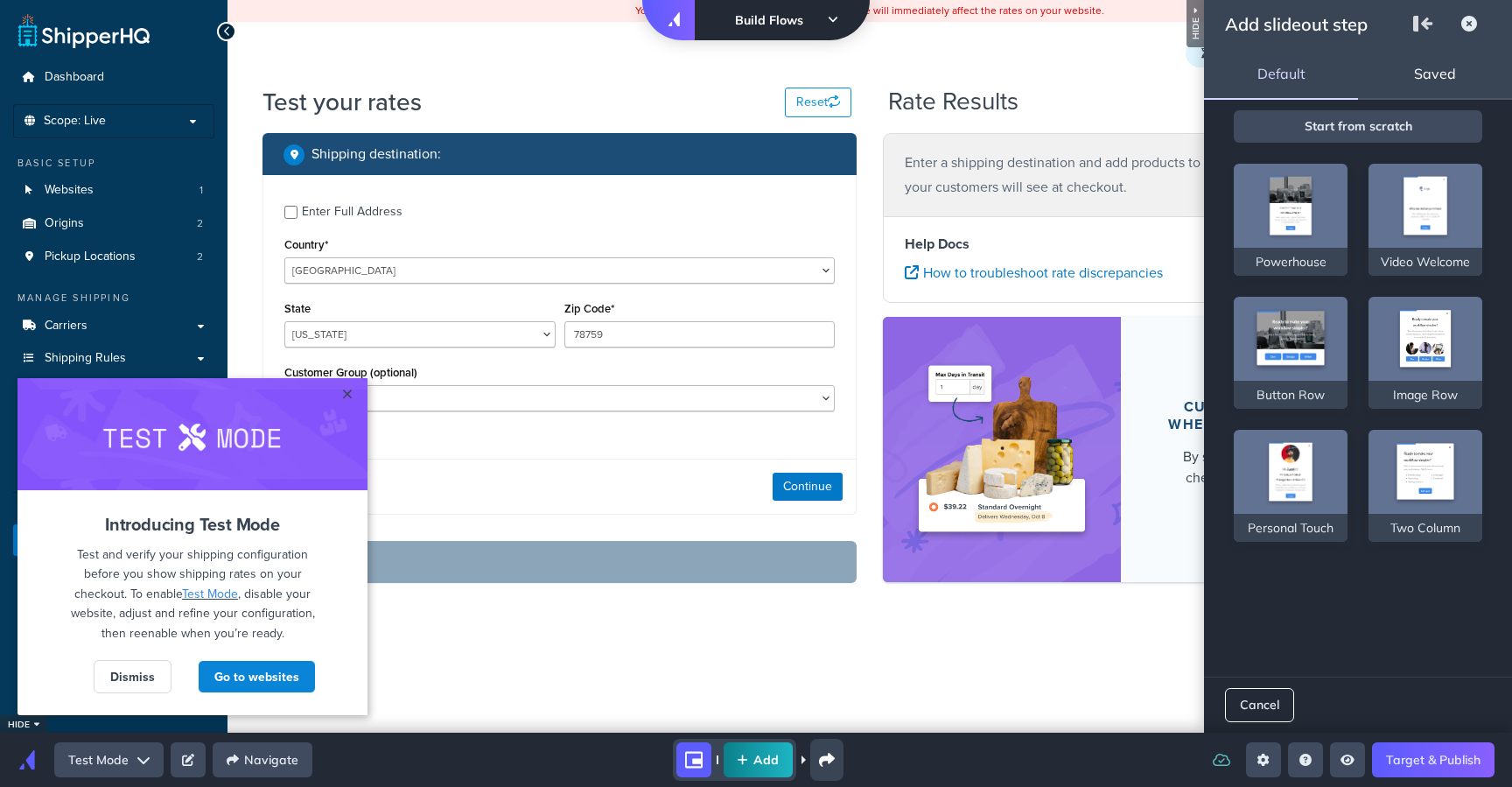
click at [1339, 72] on div "Default" at bounding box center [1281, 73] width 154 height 52
click at [1445, 67] on div "Saved" at bounding box center [1436, 73] width 154 height 52
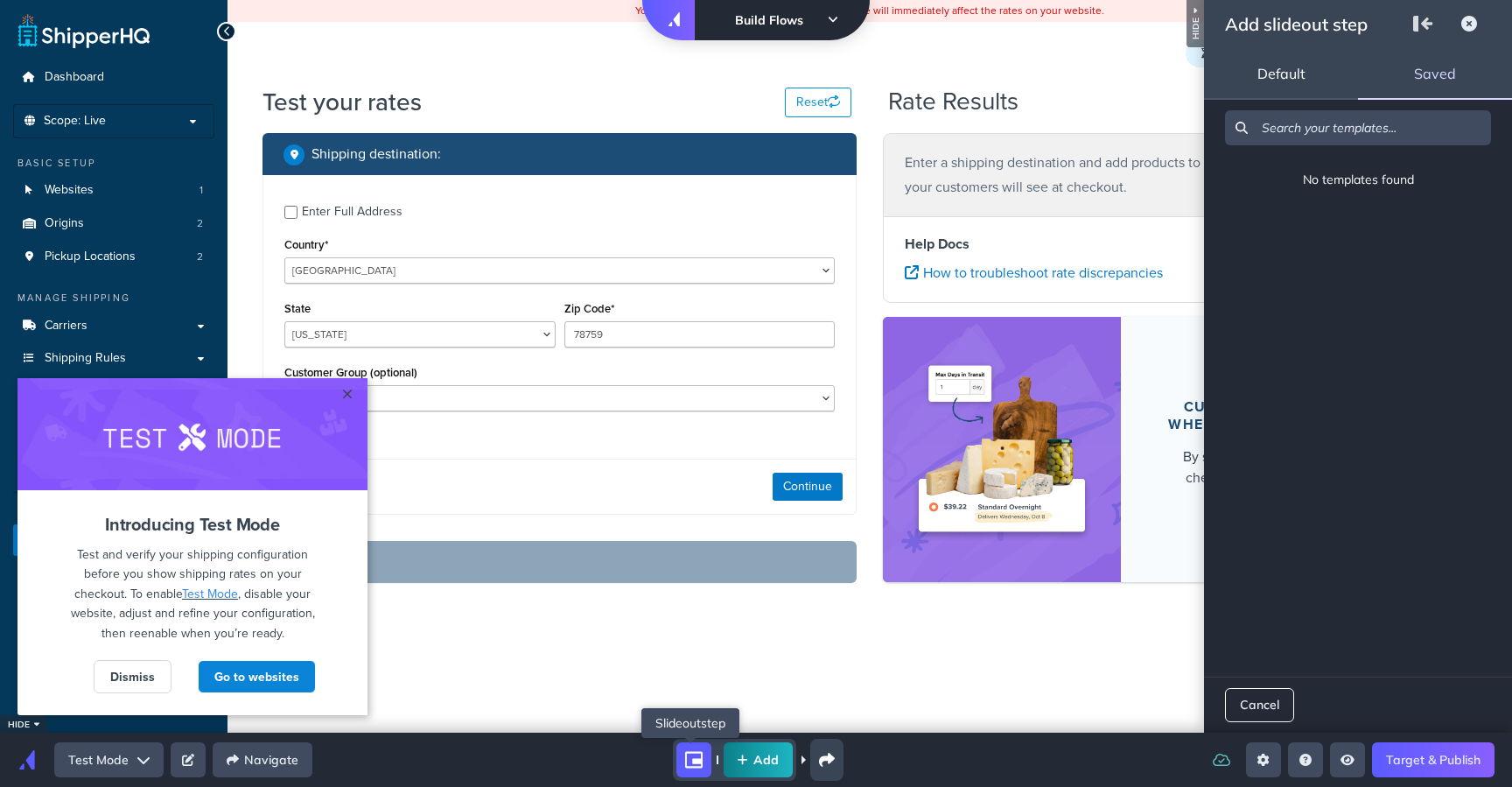
click at [682, 754] on div "step-child" at bounding box center [694, 759] width 35 height 35
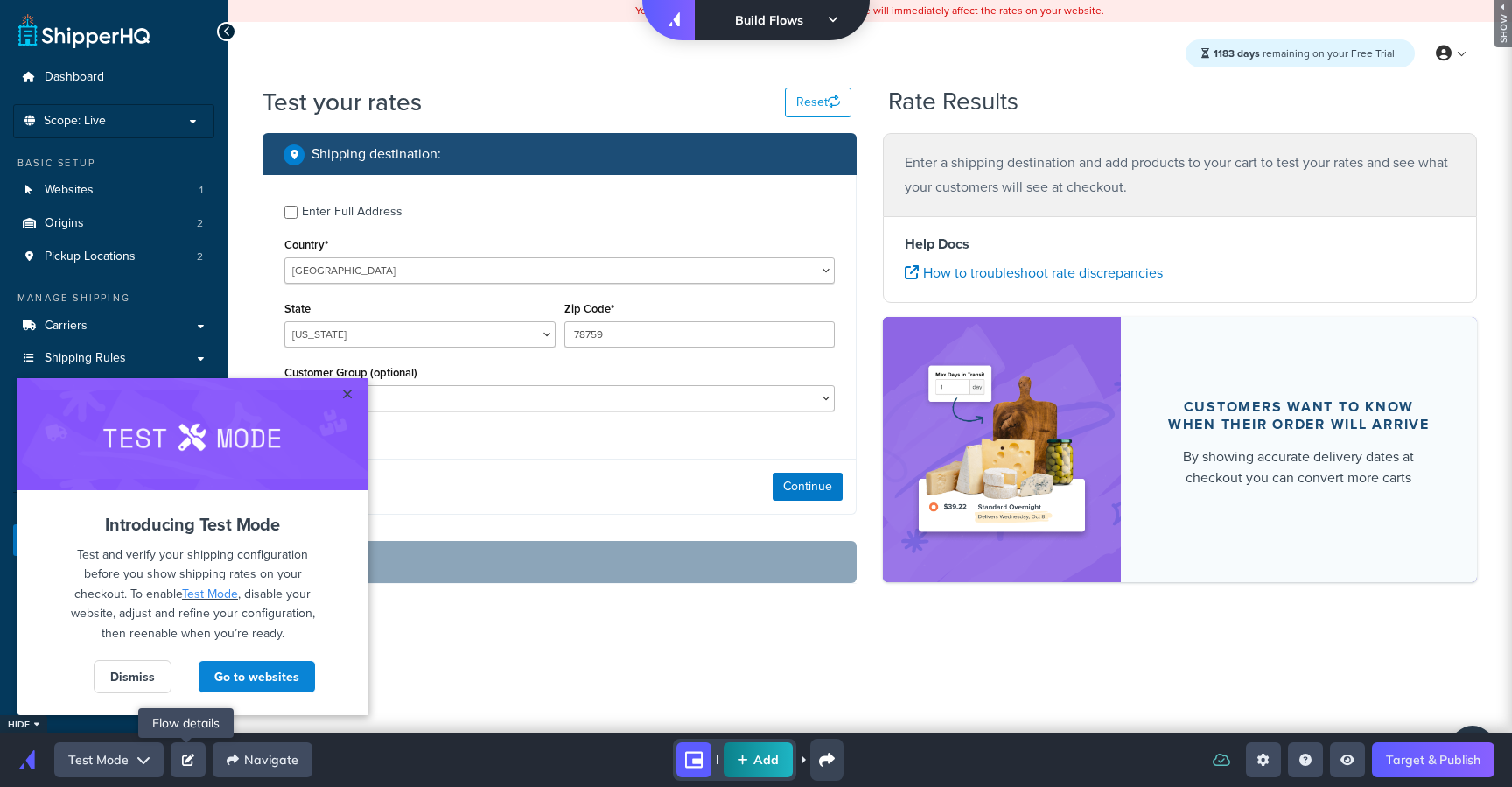
click at [193, 757] on button "Edit Flow" at bounding box center [188, 759] width 35 height 35
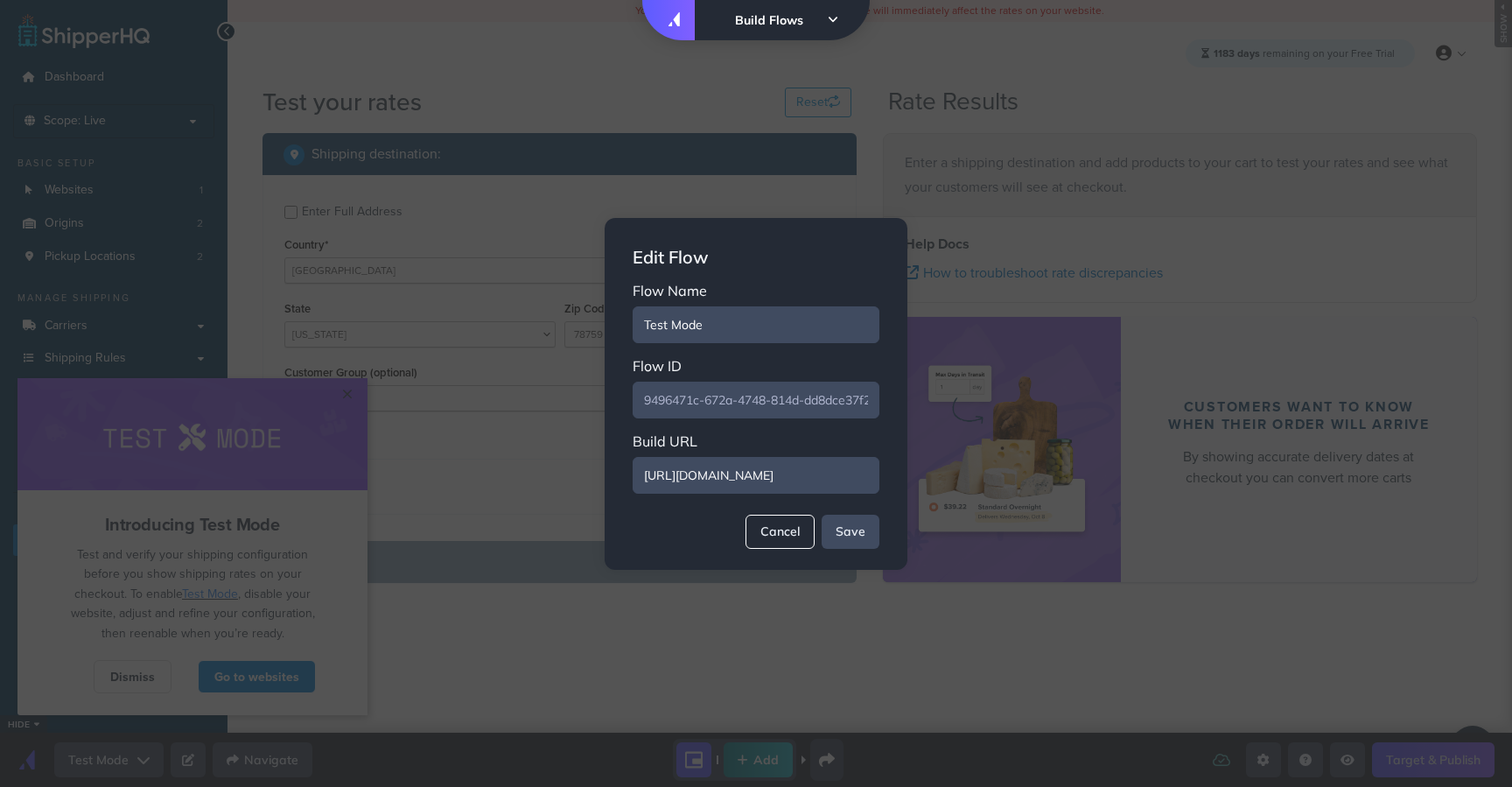
click at [196, 640] on div "overlay" at bounding box center [756, 394] width 1512 height 787
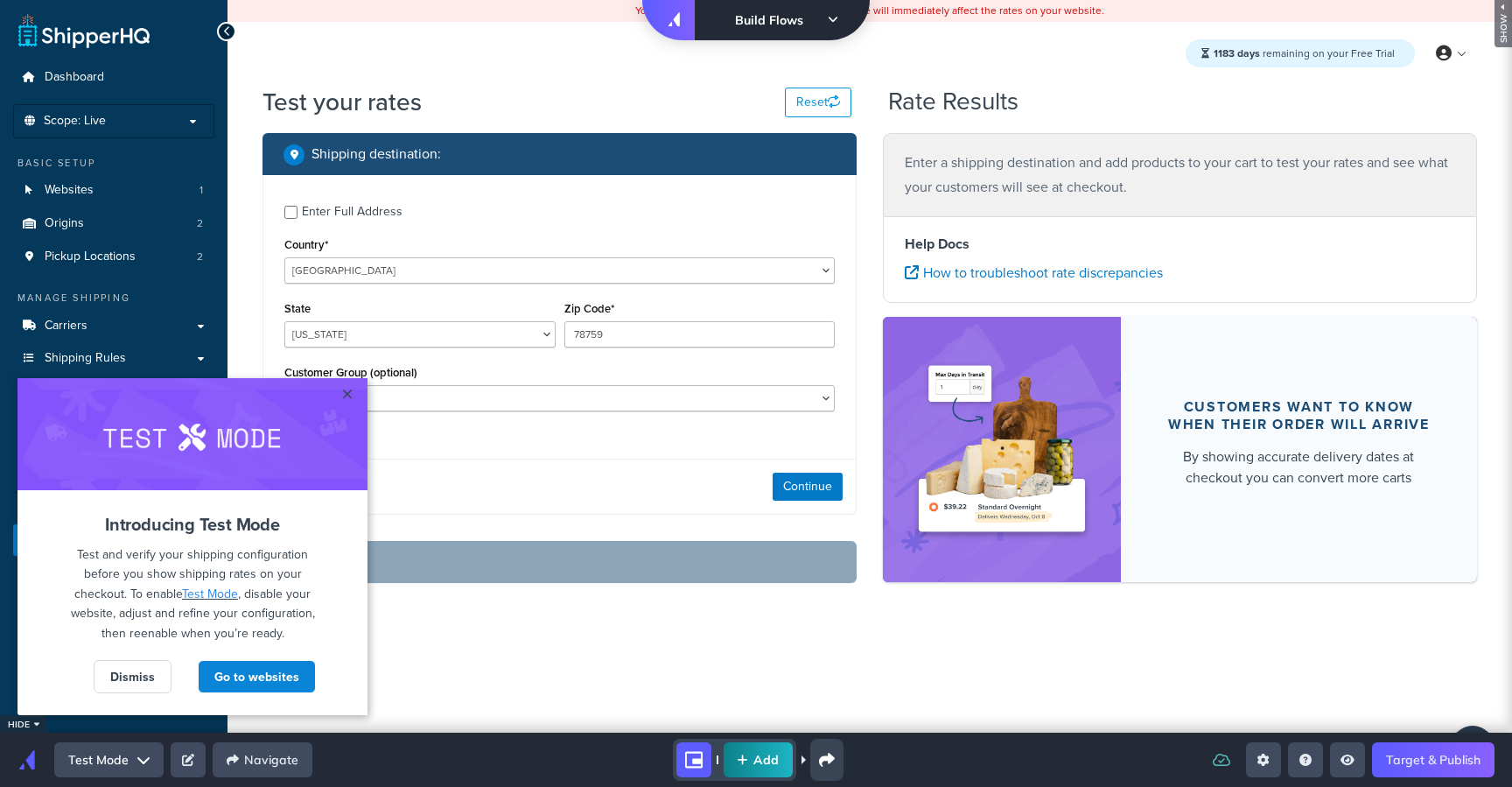
click at [143, 749] on button "Test Mode" at bounding box center [109, 759] width 110 height 35
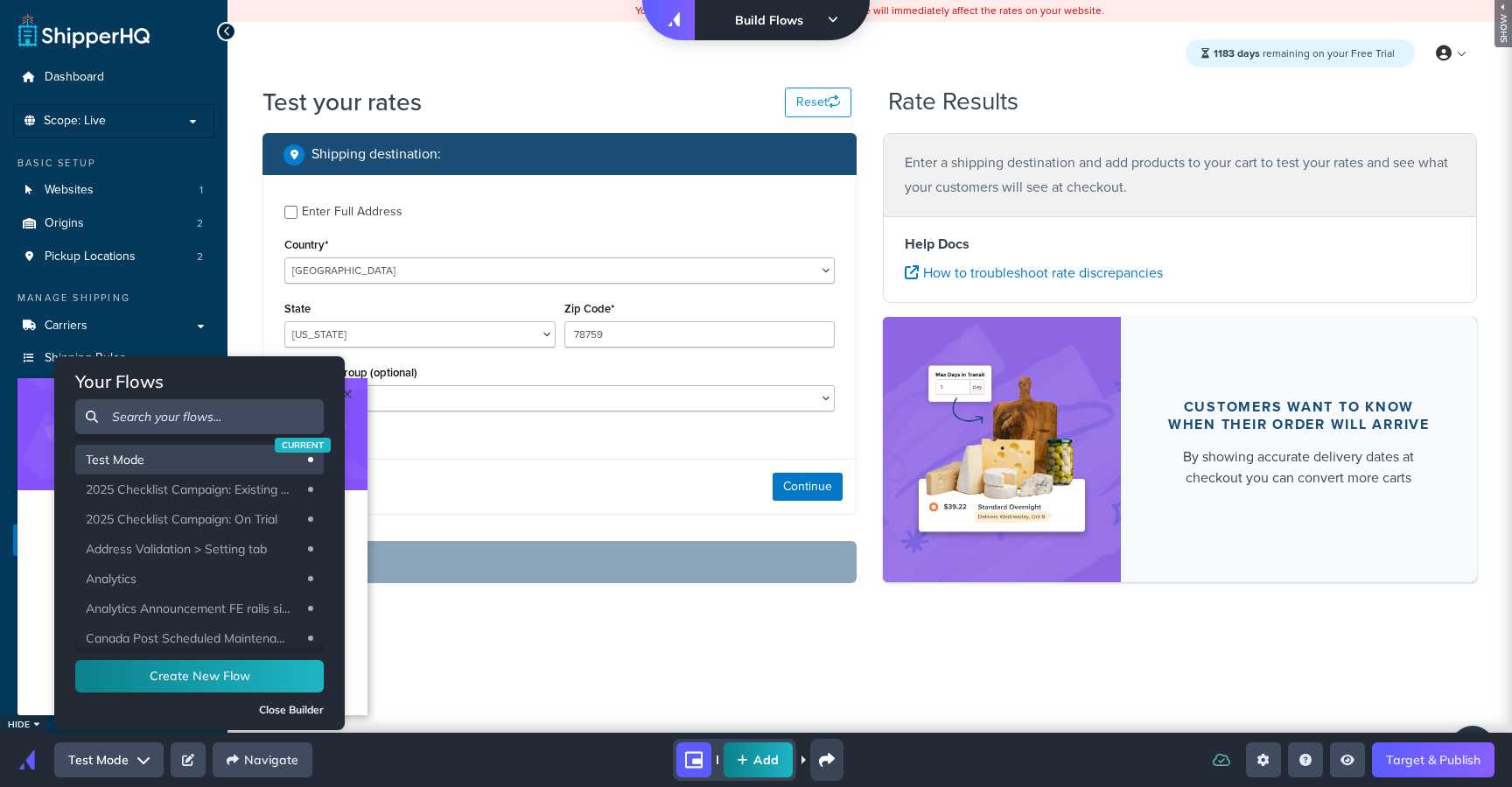
click at [143, 749] on button "Test Mode" at bounding box center [109, 759] width 110 height 35
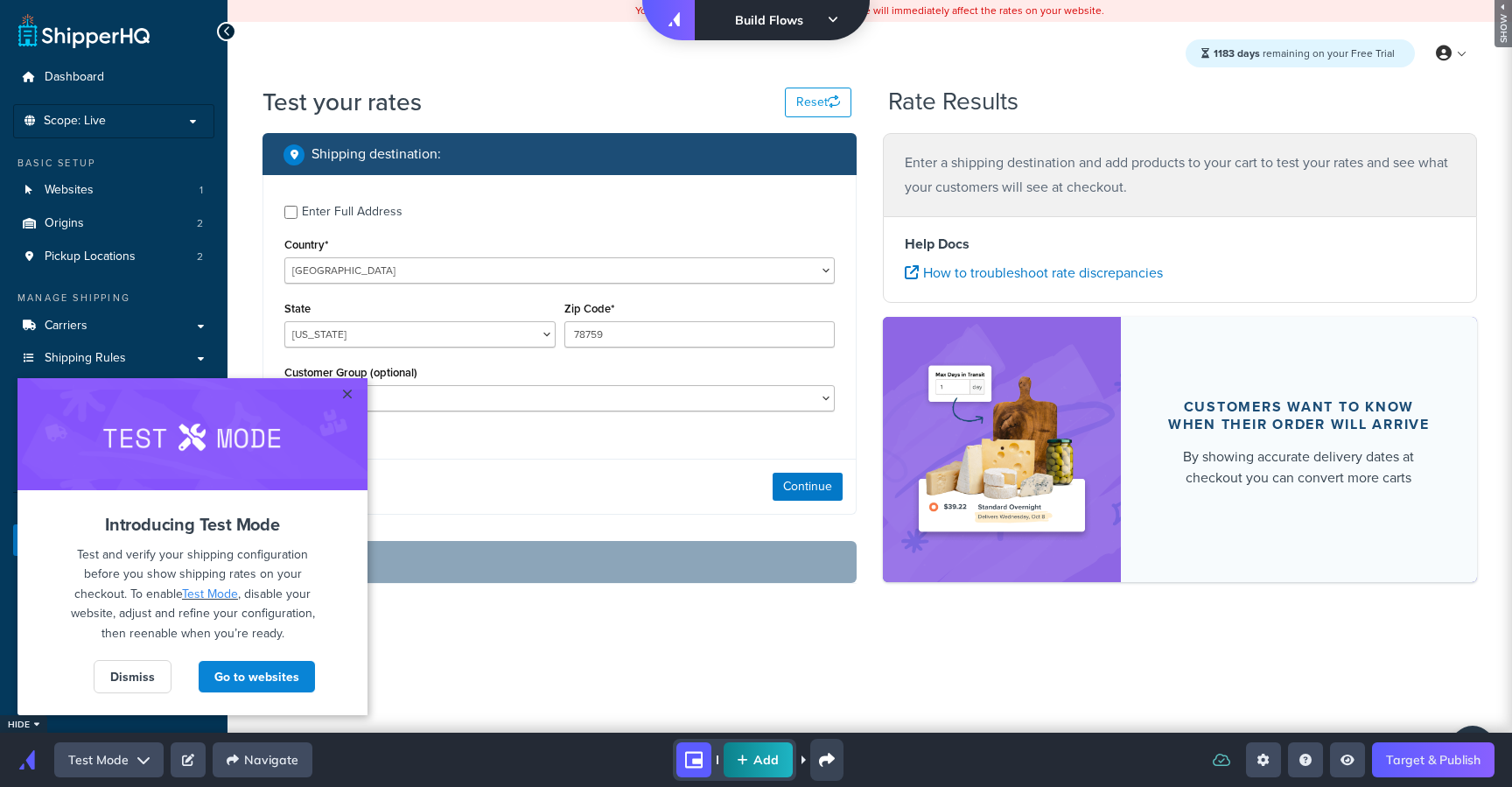
click at [550, 748] on div "Add" at bounding box center [758, 759] width 864 height 42
click at [1258, 760] on icon "Open settings sidebar" at bounding box center [1263, 759] width 12 height 12
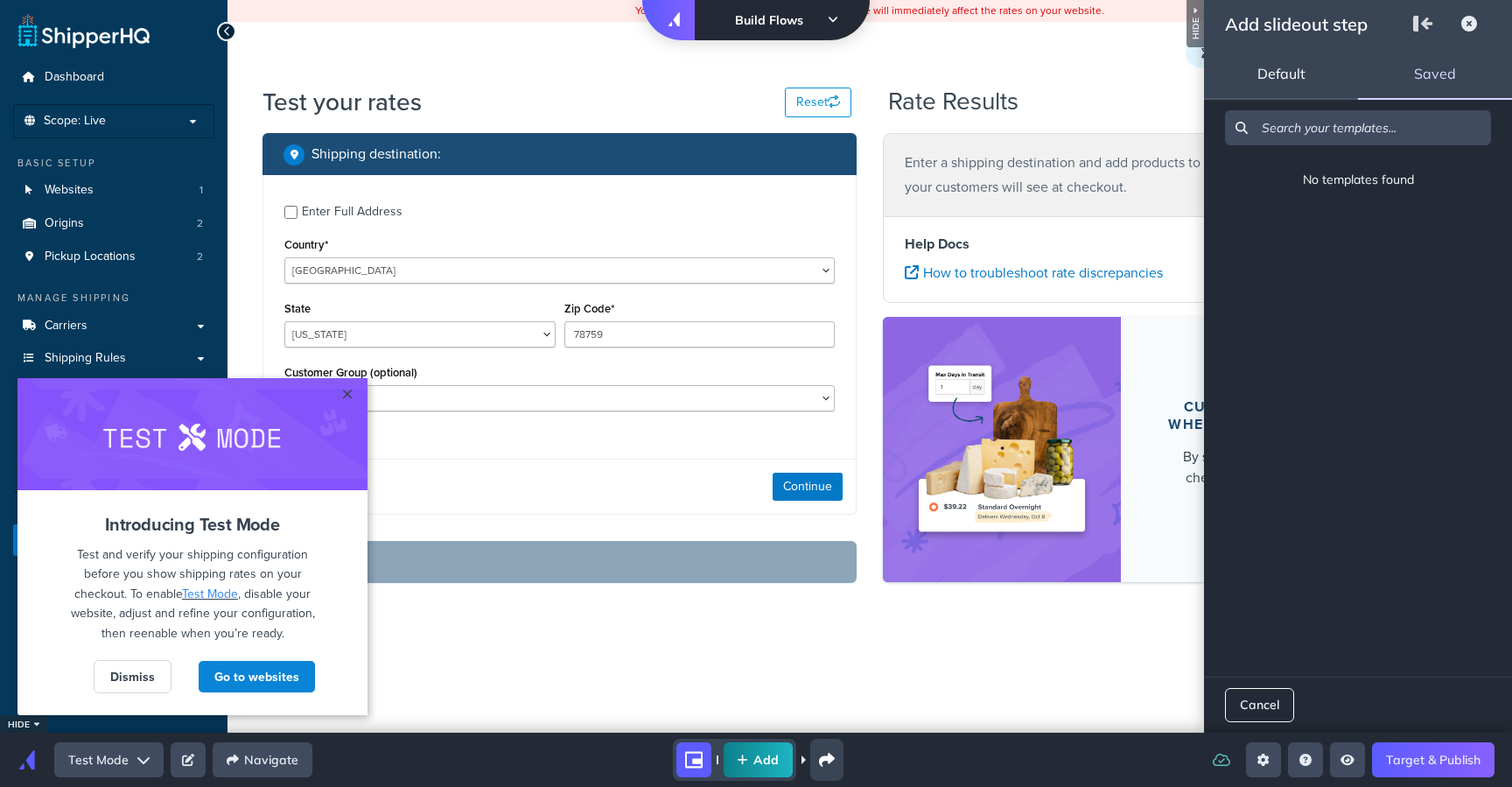
click at [1257, 68] on div "Default" at bounding box center [1281, 73] width 154 height 52
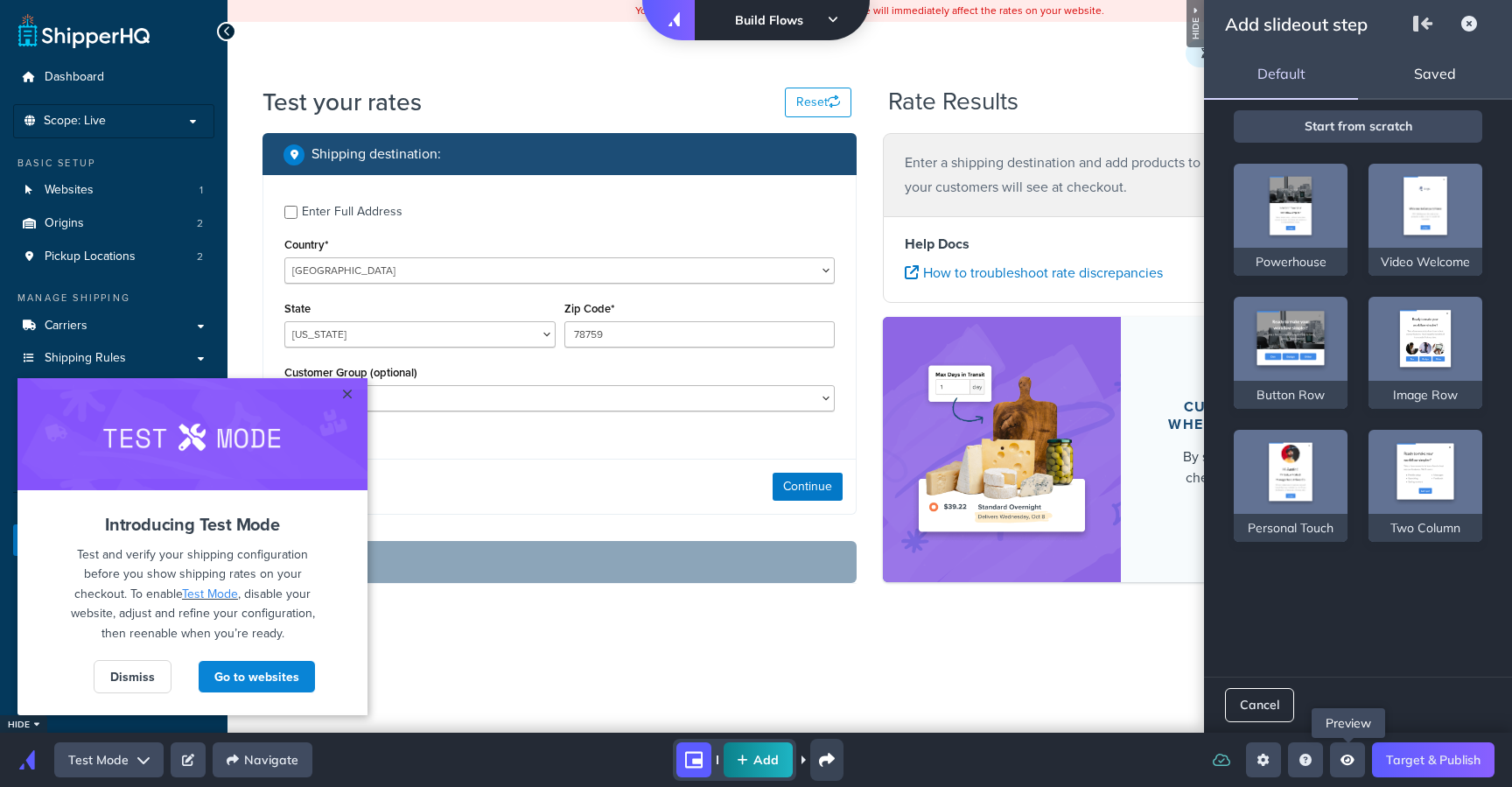
click at [1352, 764] on icon "Open preview menu" at bounding box center [1347, 759] width 14 height 12
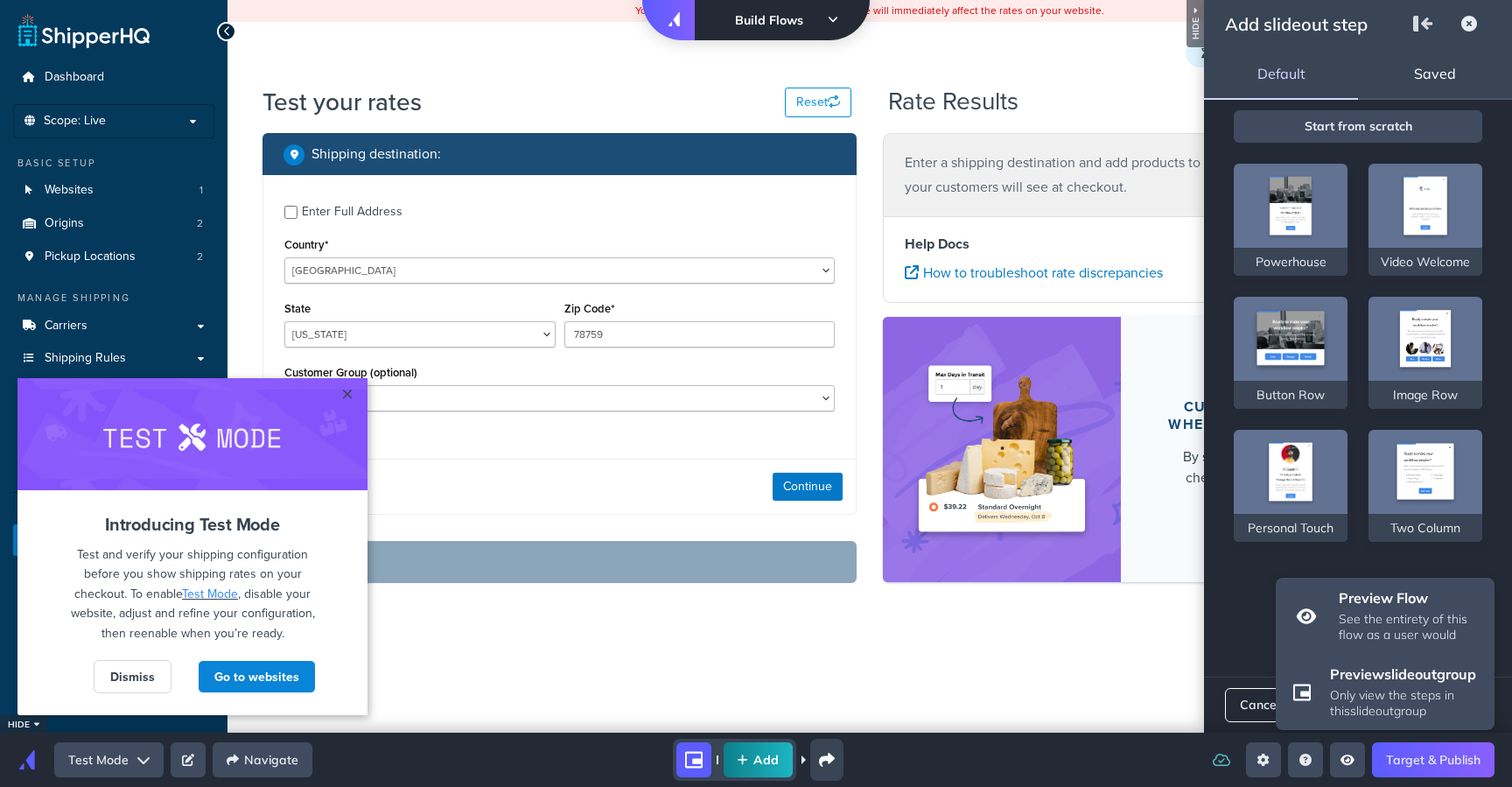
click at [1352, 764] on icon "Open preview menu" at bounding box center [1347, 759] width 14 height 12
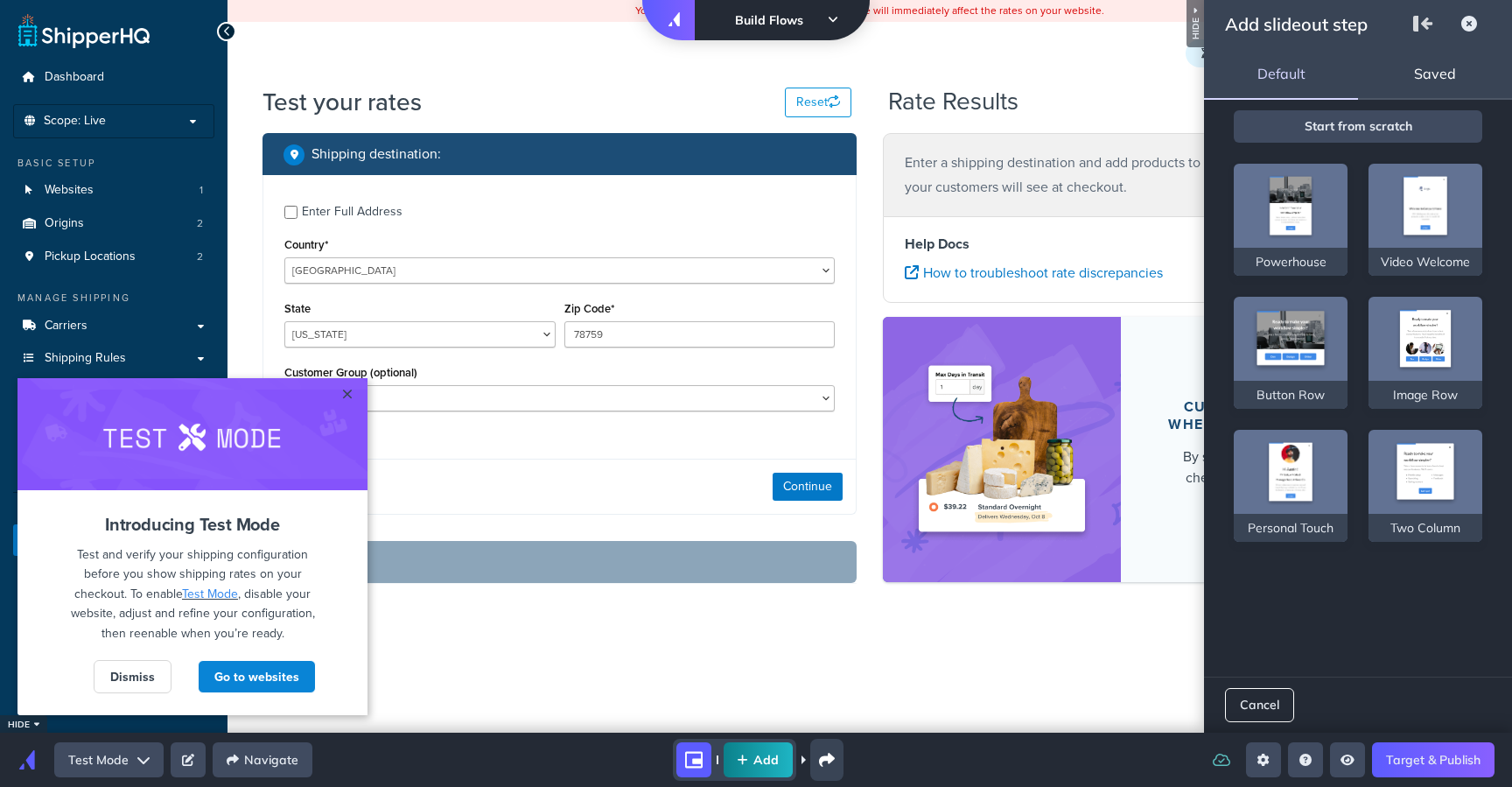
click at [755, 766] on button "Add" at bounding box center [758, 759] width 70 height 35
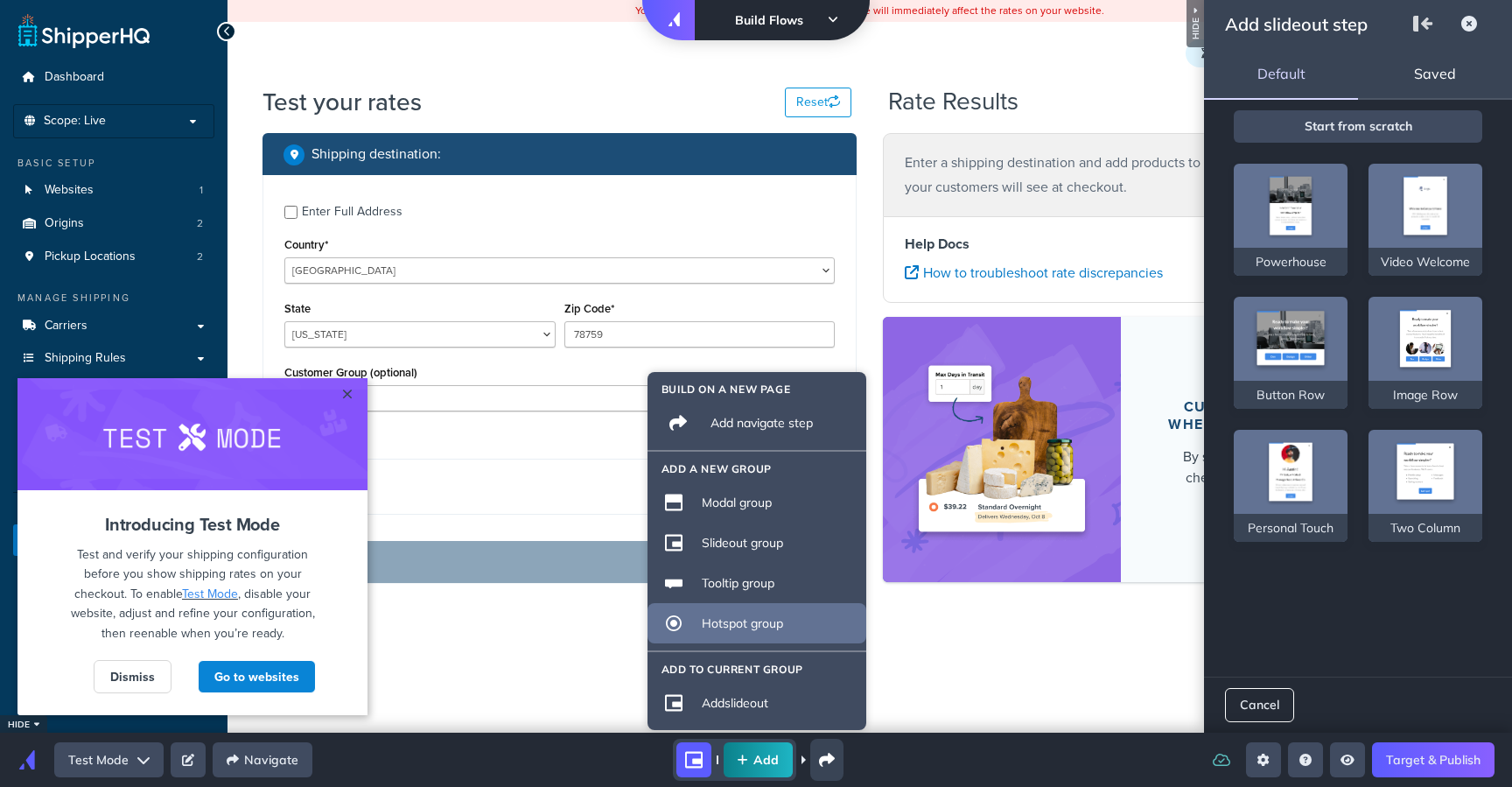
click at [703, 624] on div "Hotspot group" at bounding box center [778, 623] width 153 height 16
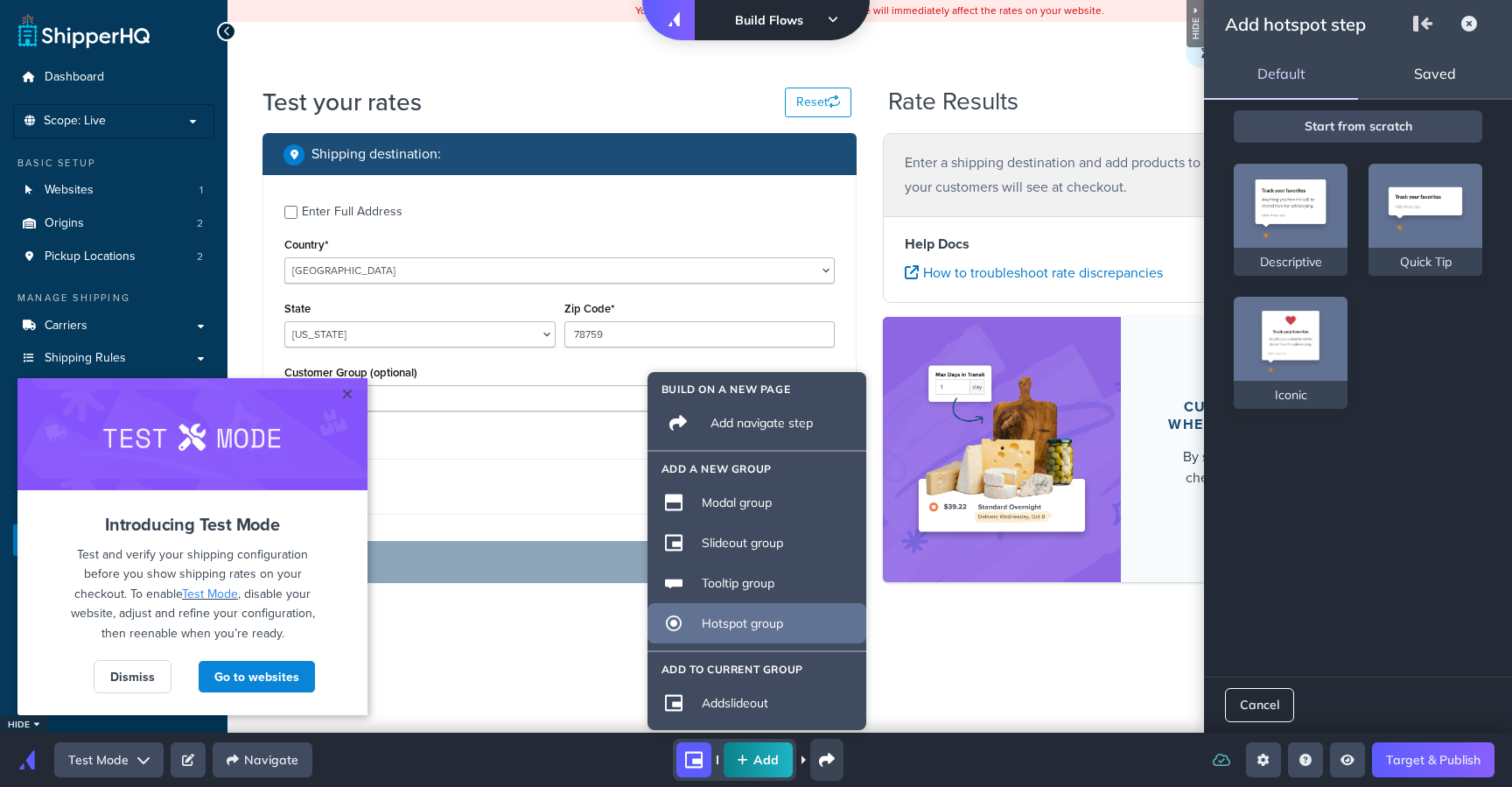
click at [717, 627] on div "Hotspot group" at bounding box center [778, 623] width 153 height 16
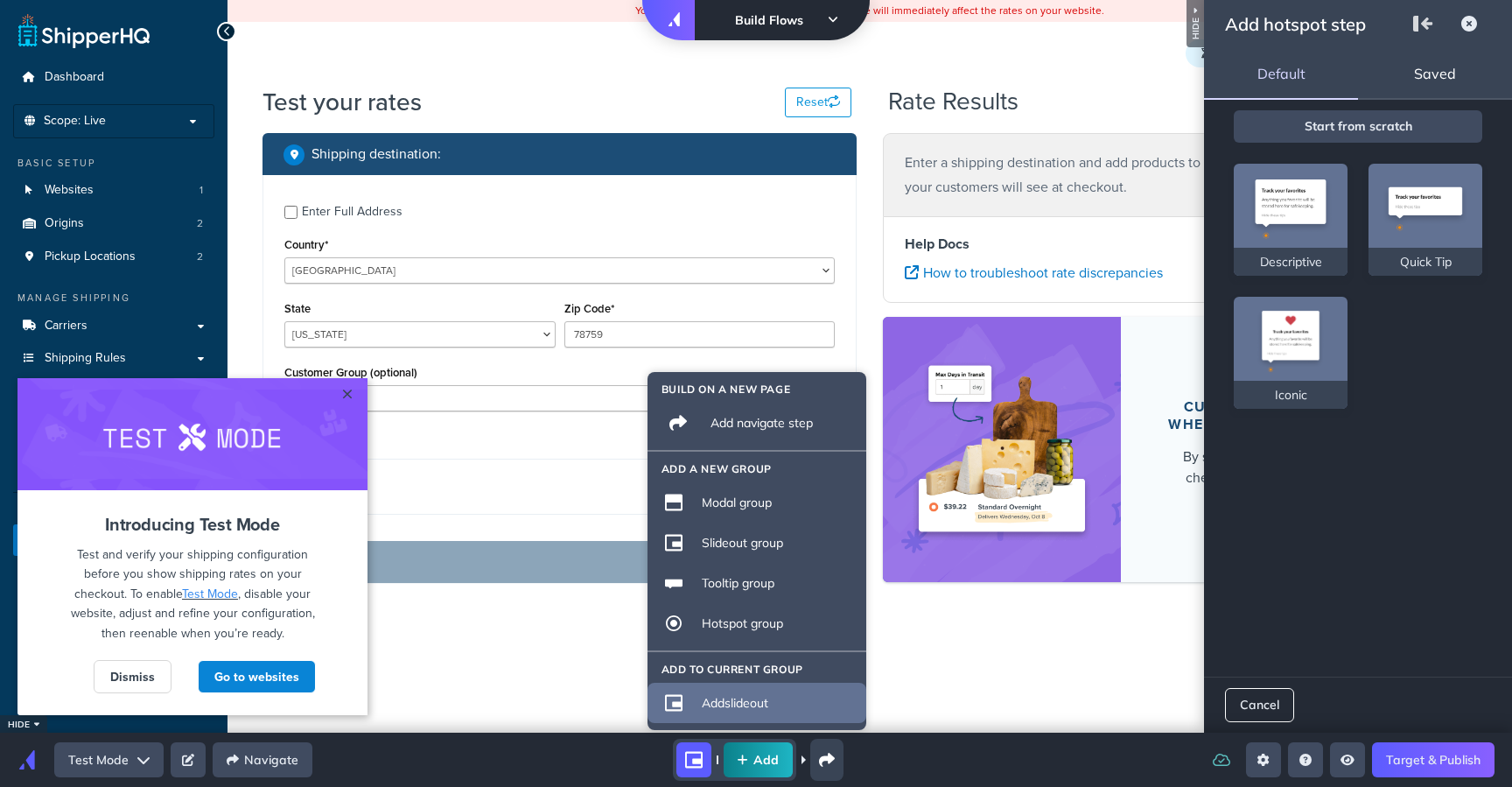
click at [720, 707] on div "Add slideout" at bounding box center [778, 702] width 153 height 16
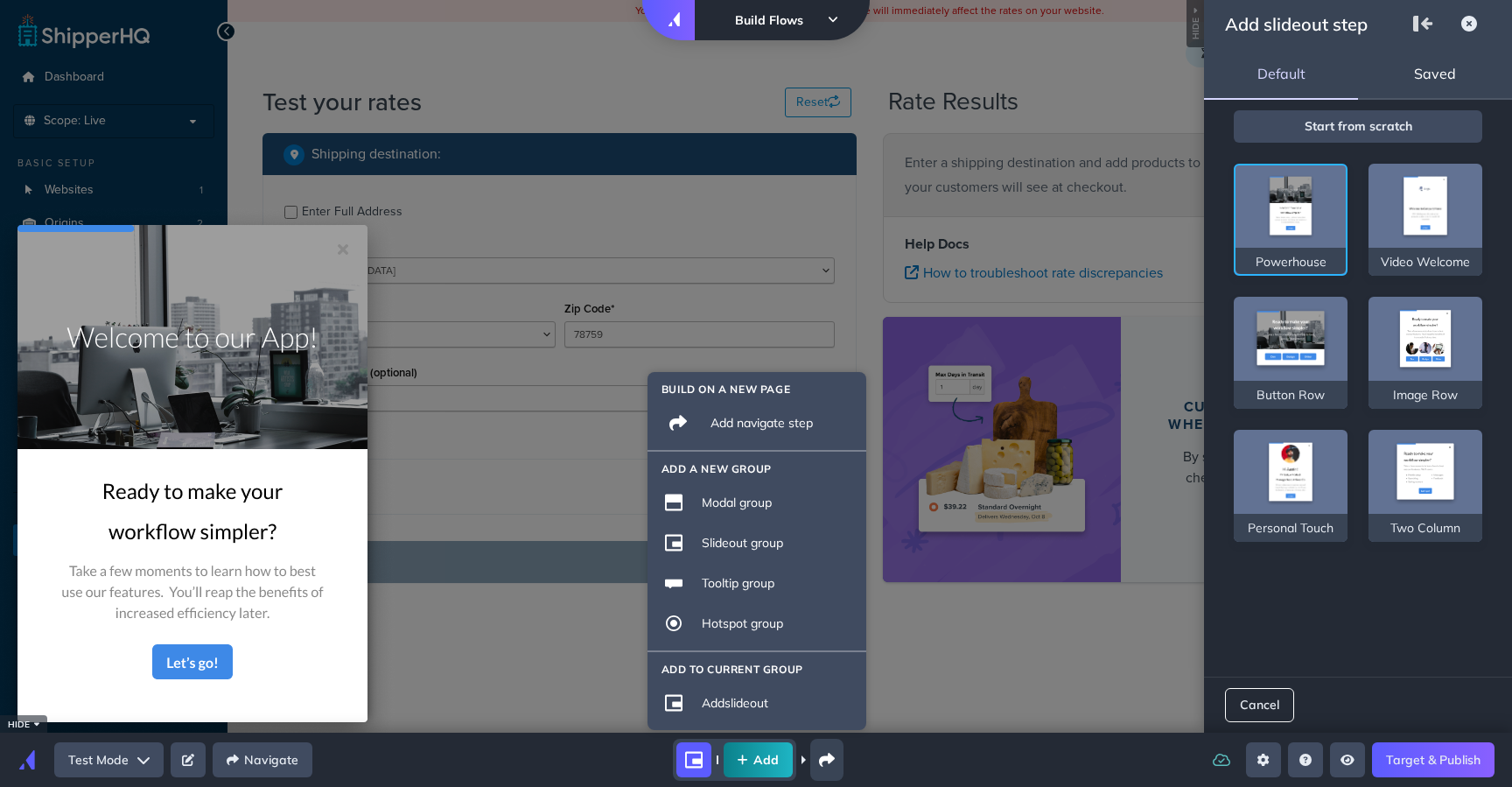
click at [1281, 218] on img at bounding box center [1290, 207] width 49 height 66
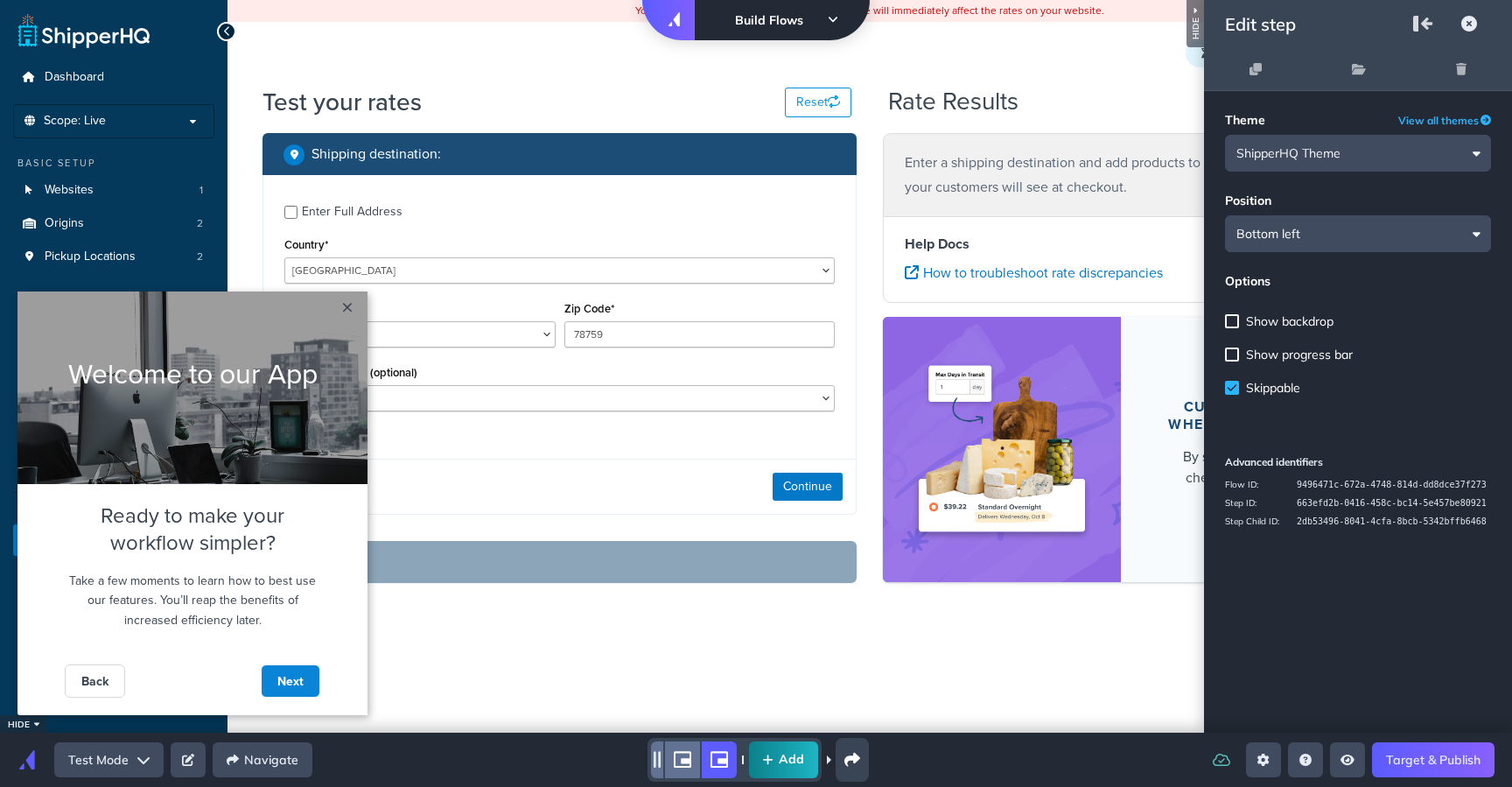
drag, startPoint x: 448, startPoint y: 761, endPoint x: 473, endPoint y: 737, distance: 34.7
click at [448, 760] on div "Add" at bounding box center [758, 758] width 864 height 43
click at [1254, 70] on icon "clone" at bounding box center [1256, 69] width 12 height 12
click at [704, 756] on icon "shorty" at bounding box center [701, 758] width 17 height 18
click at [656, 750] on icon "shorty" at bounding box center [664, 758] width 17 height 18
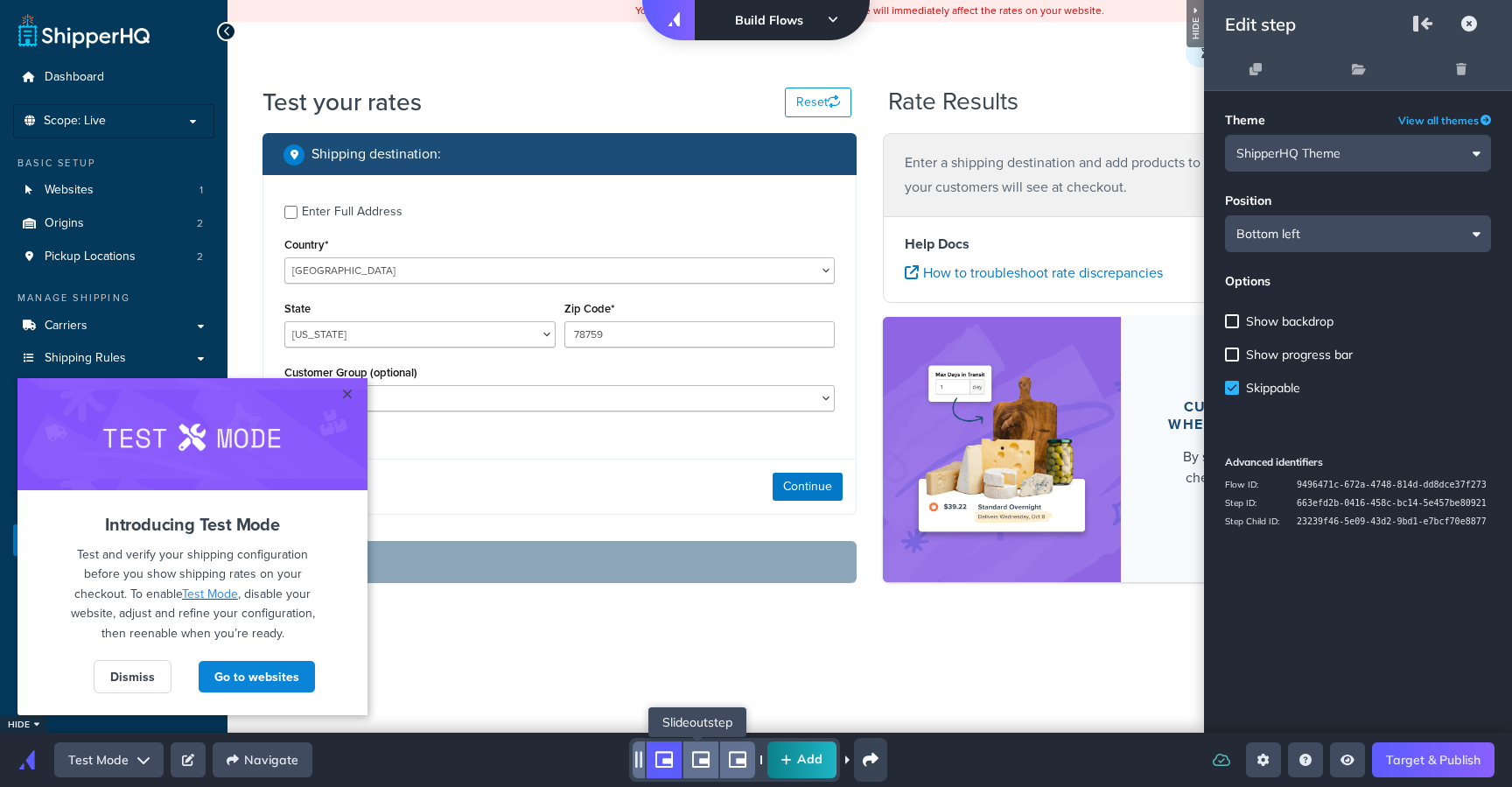
click at [693, 753] on icon "shorty" at bounding box center [701, 759] width 17 height 16
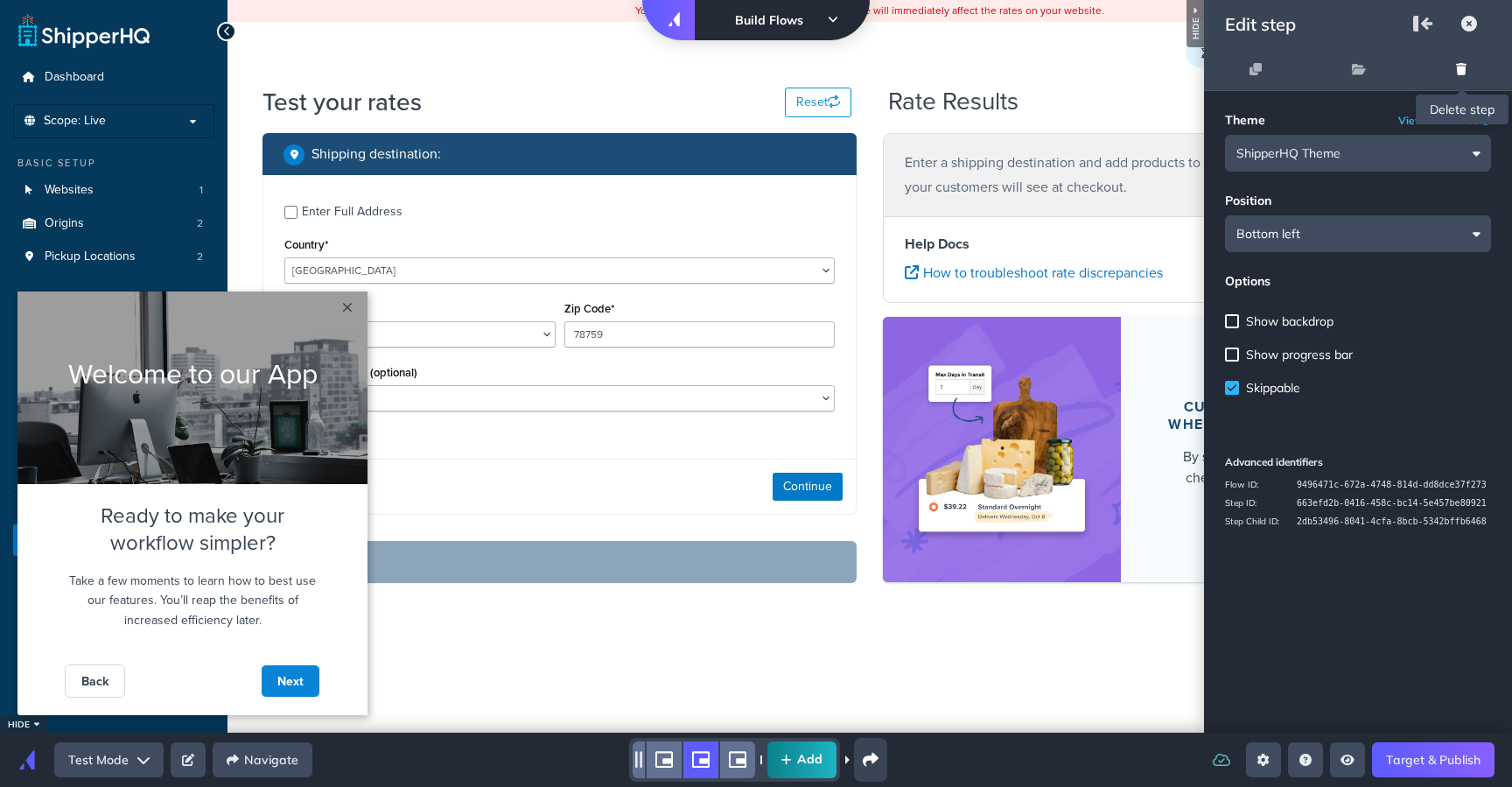
click at [1467, 70] on button at bounding box center [1462, 69] width 38 height 40
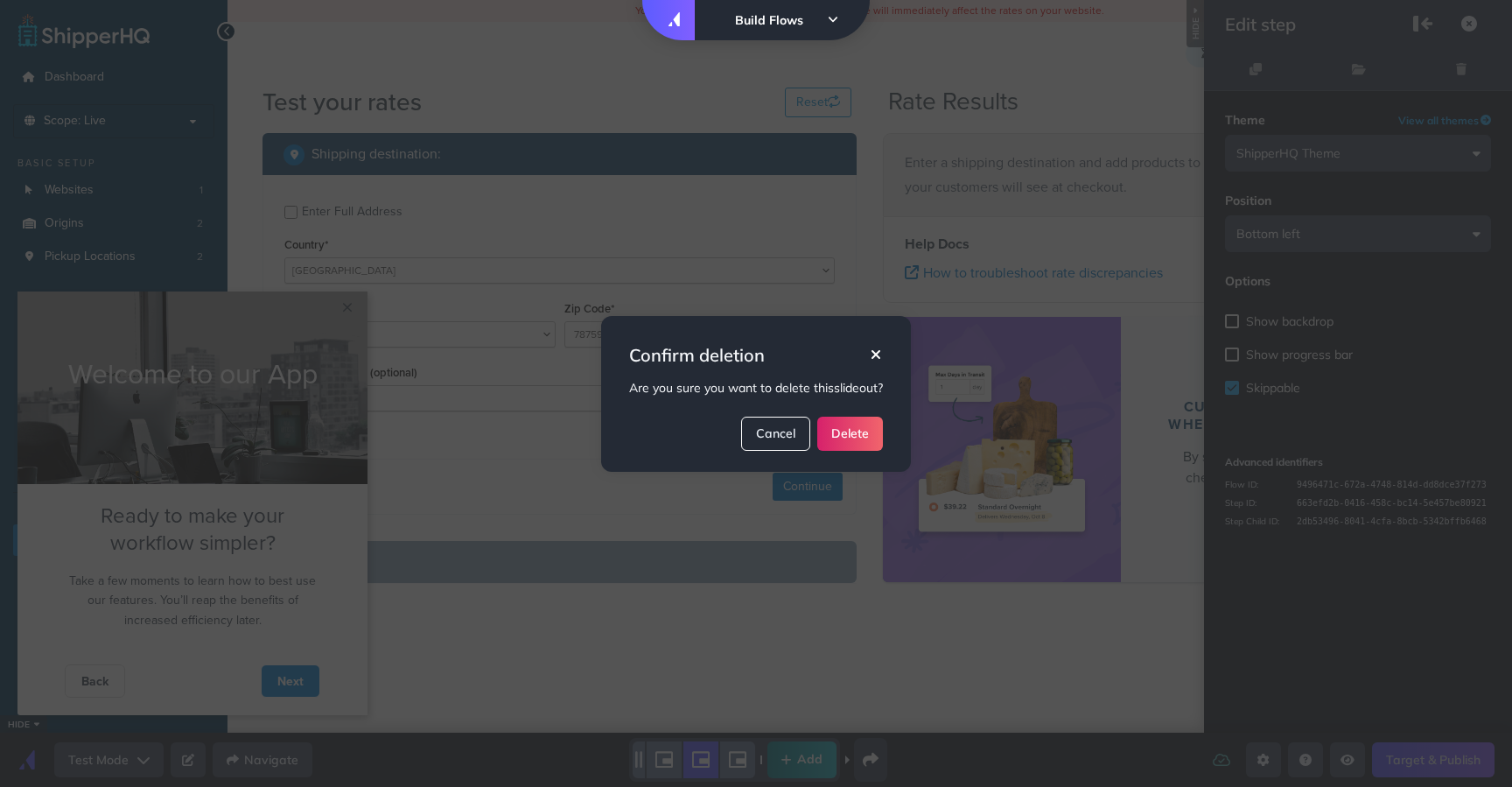
click at [848, 434] on button "Delete" at bounding box center [850, 434] width 66 height 34
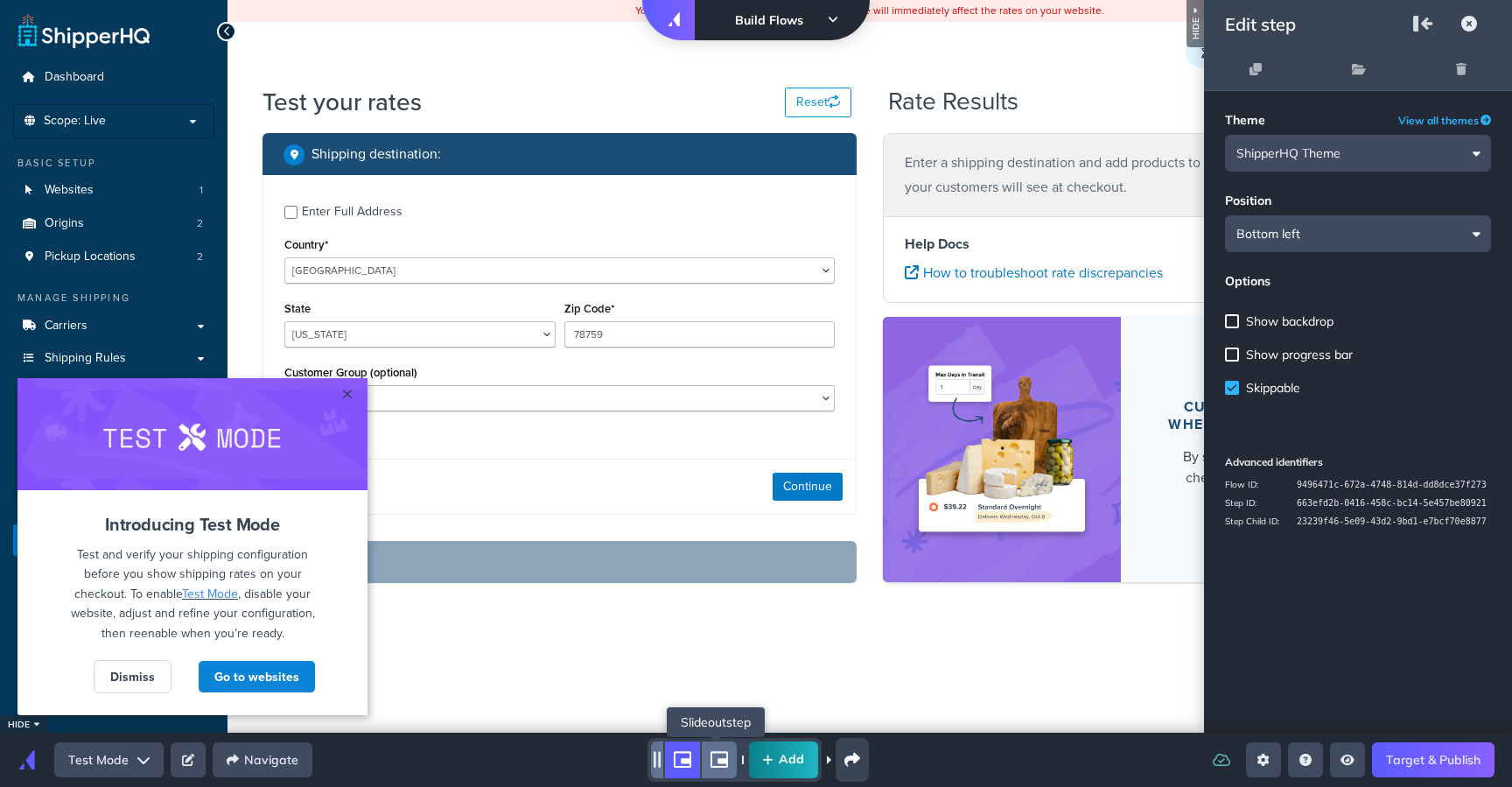
click at [720, 752] on icon "shorty" at bounding box center [719, 759] width 17 height 16
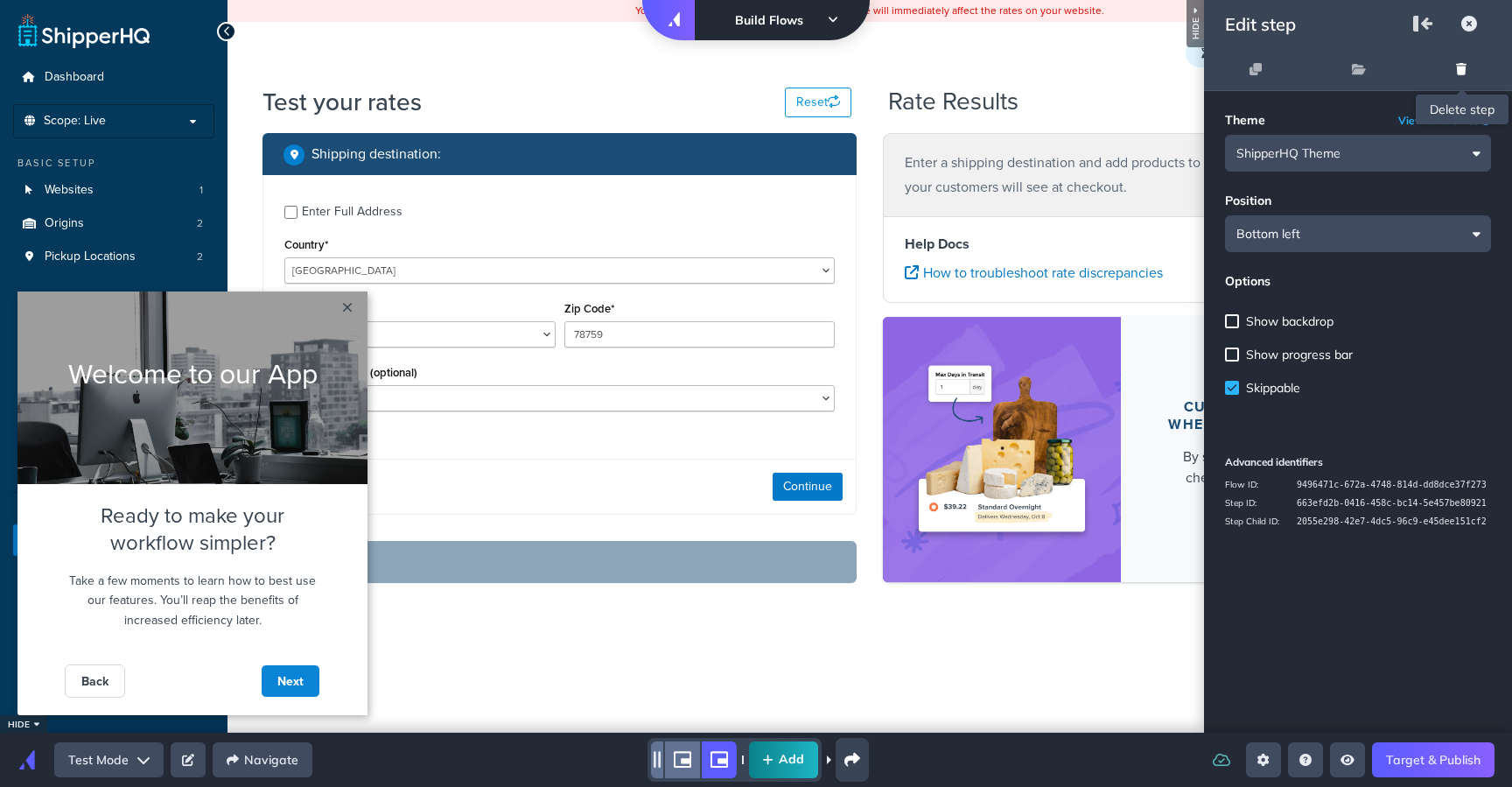
click at [1469, 72] on button at bounding box center [1462, 69] width 38 height 40
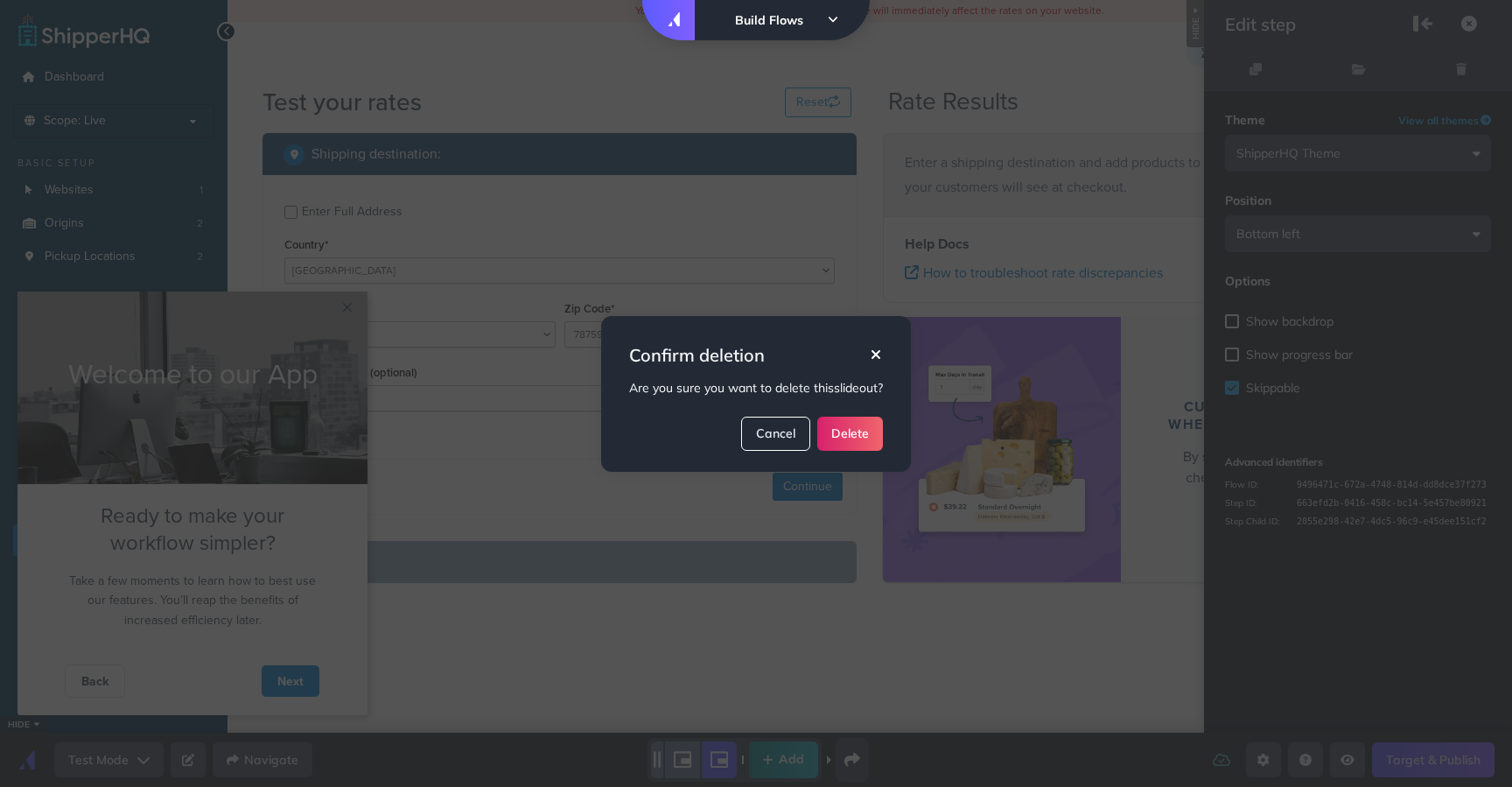
drag, startPoint x: 854, startPoint y: 434, endPoint x: 865, endPoint y: 435, distance: 11.0
click at [854, 434] on button "Delete" at bounding box center [850, 434] width 66 height 34
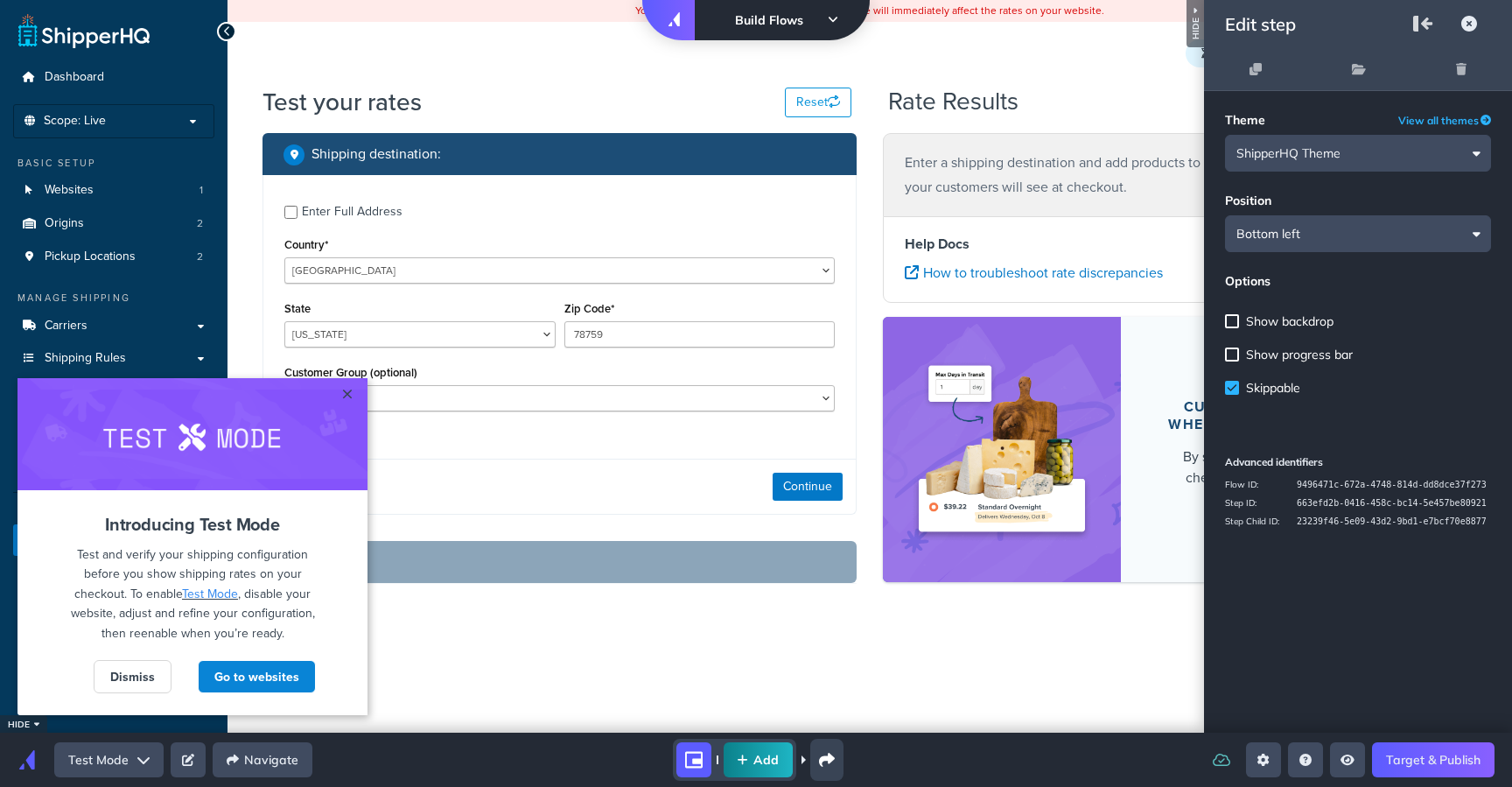
drag, startPoint x: 639, startPoint y: 740, endPoint x: 675, endPoint y: 752, distance: 37.9
click at [639, 741] on div "Add" at bounding box center [758, 759] width 864 height 42
click at [1260, 67] on icon "clone" at bounding box center [1256, 69] width 12 height 12
click at [1469, 65] on button at bounding box center [1462, 69] width 38 height 40
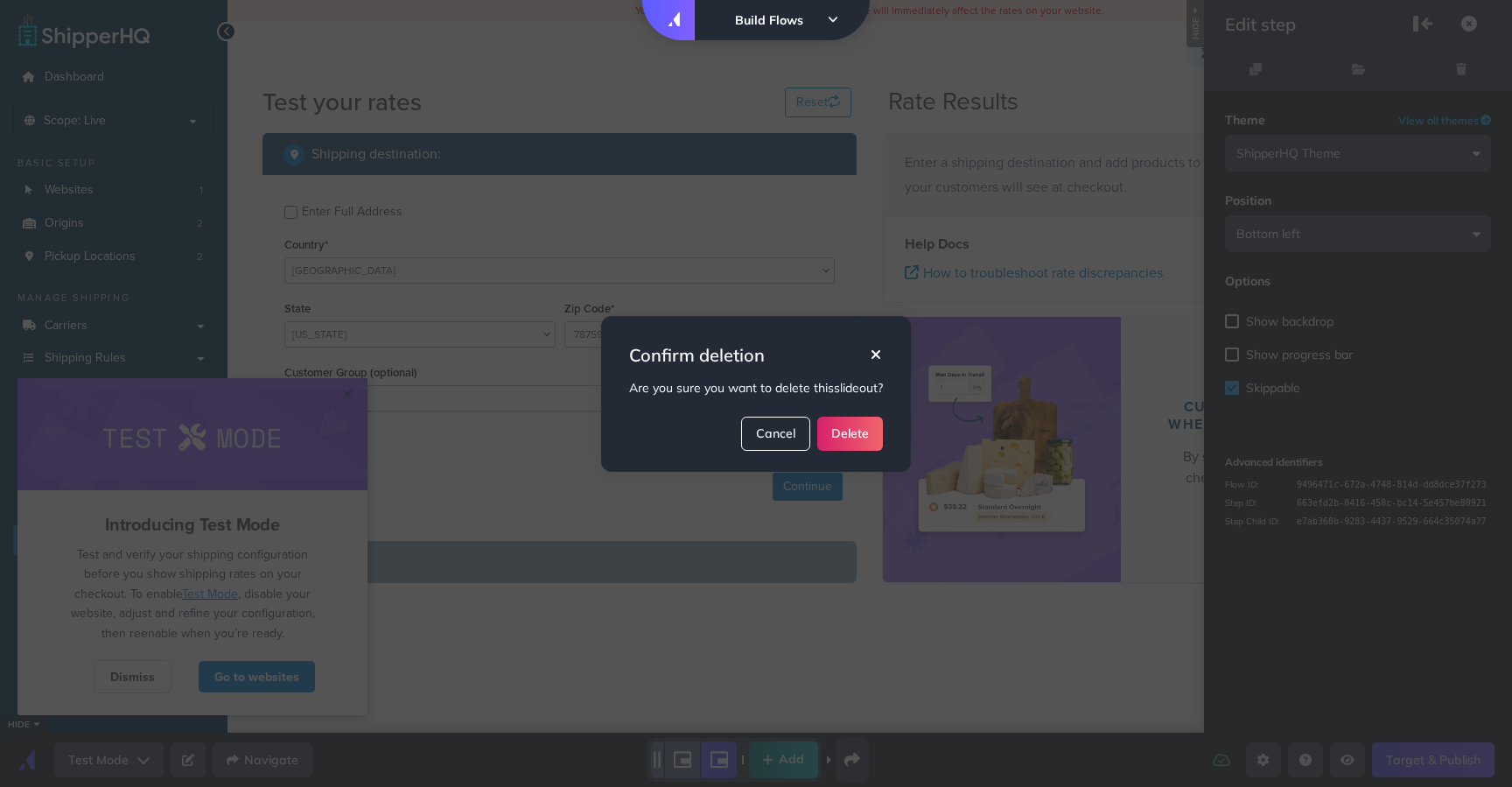
click at [857, 420] on button "Delete" at bounding box center [850, 434] width 66 height 34
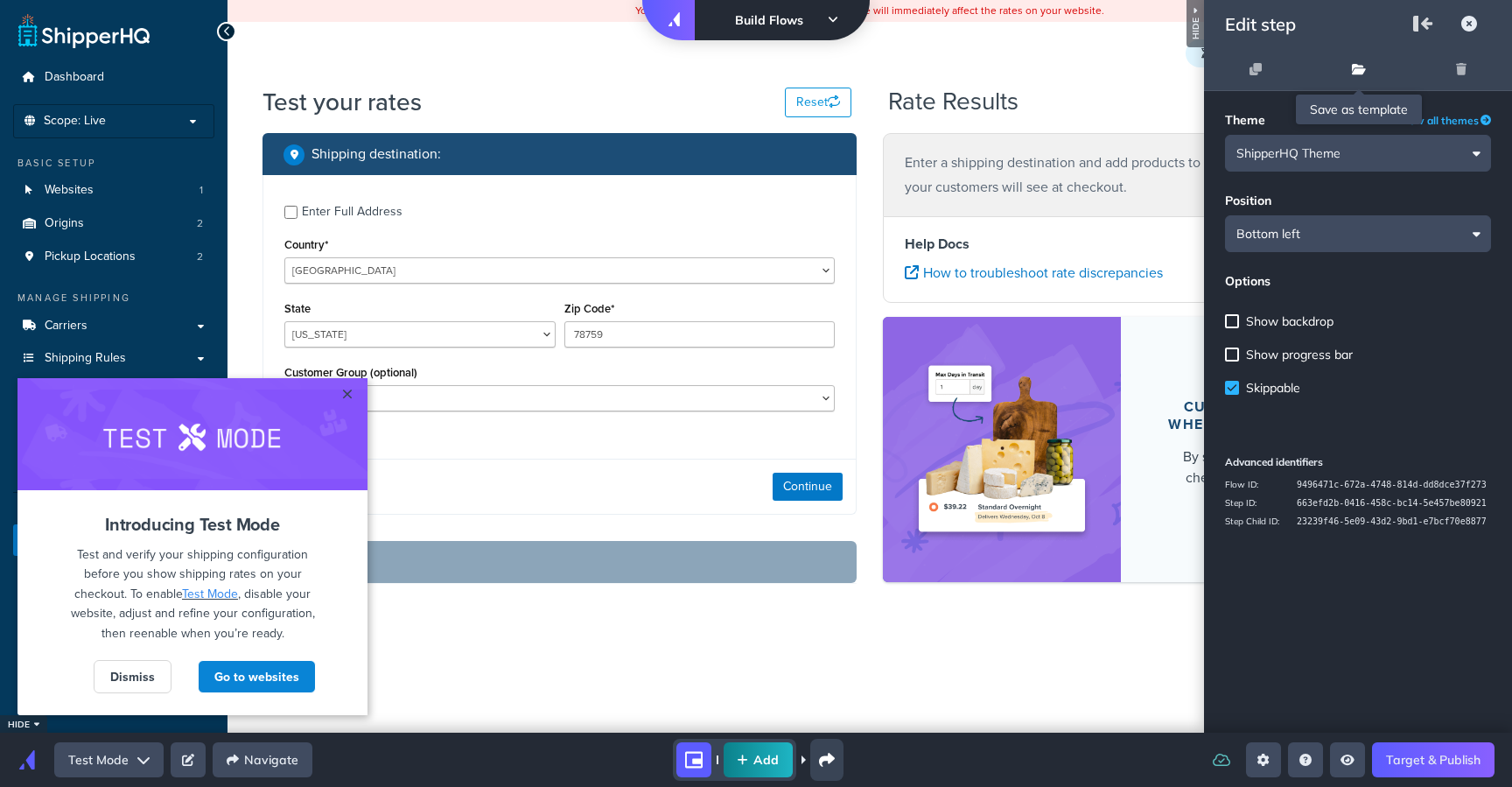
click at [1372, 66] on button at bounding box center [1359, 69] width 42 height 40
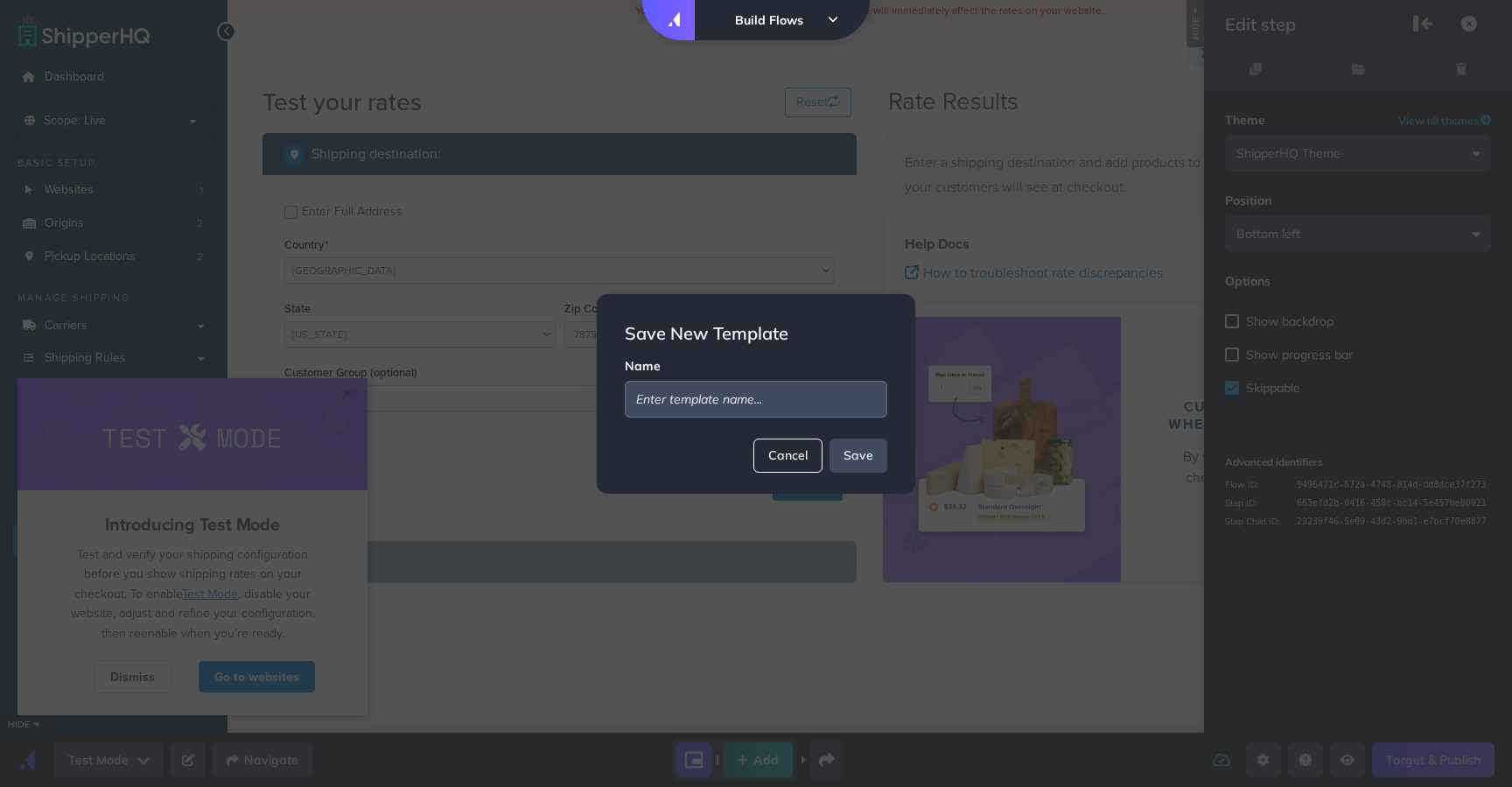
click at [725, 407] on input "text" at bounding box center [756, 399] width 263 height 37
type input "new feature"
click at [872, 446] on button "Save" at bounding box center [858, 455] width 58 height 34
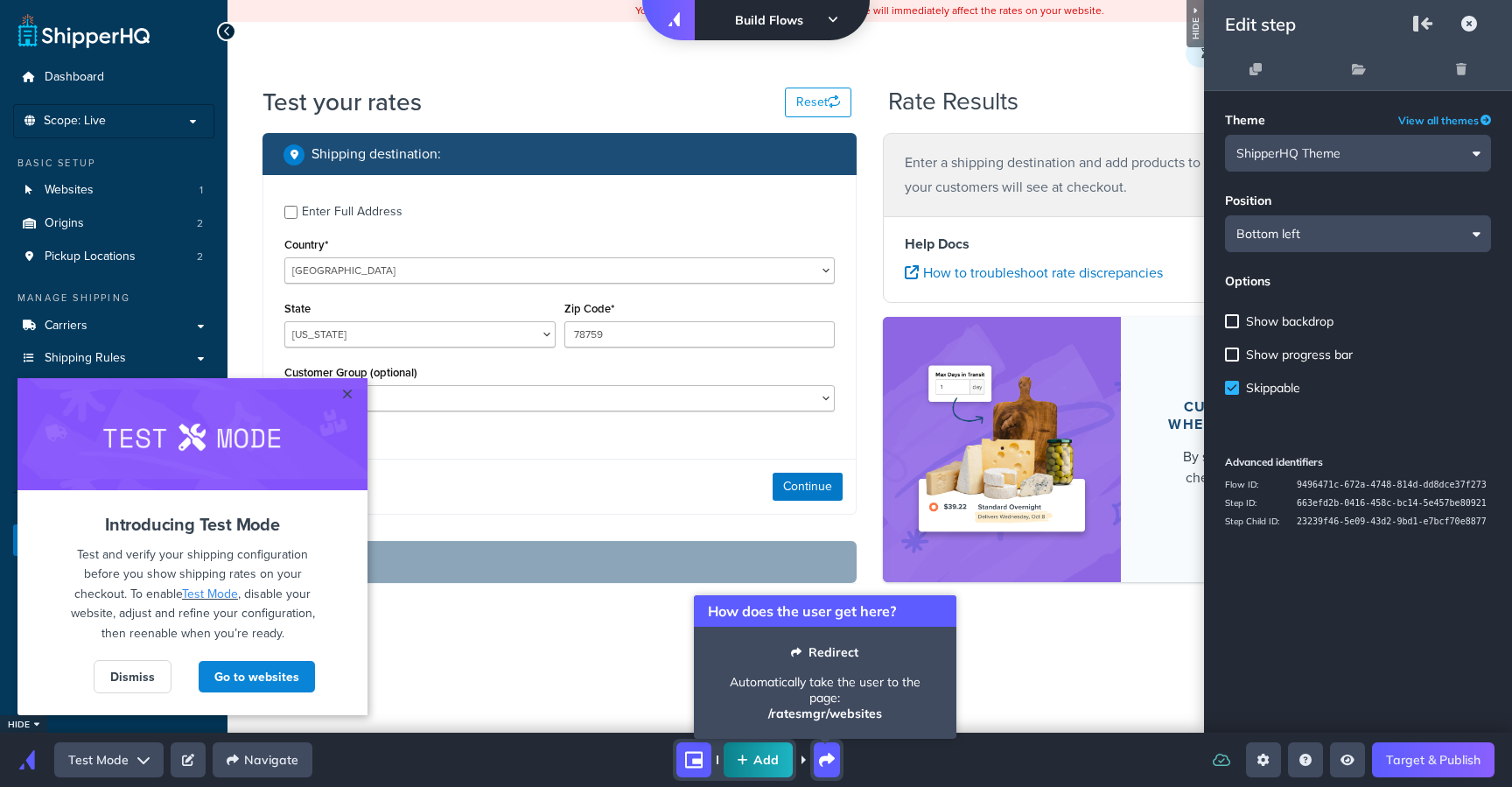
click at [822, 759] on icon "redirect" at bounding box center [827, 759] width 16 height 14
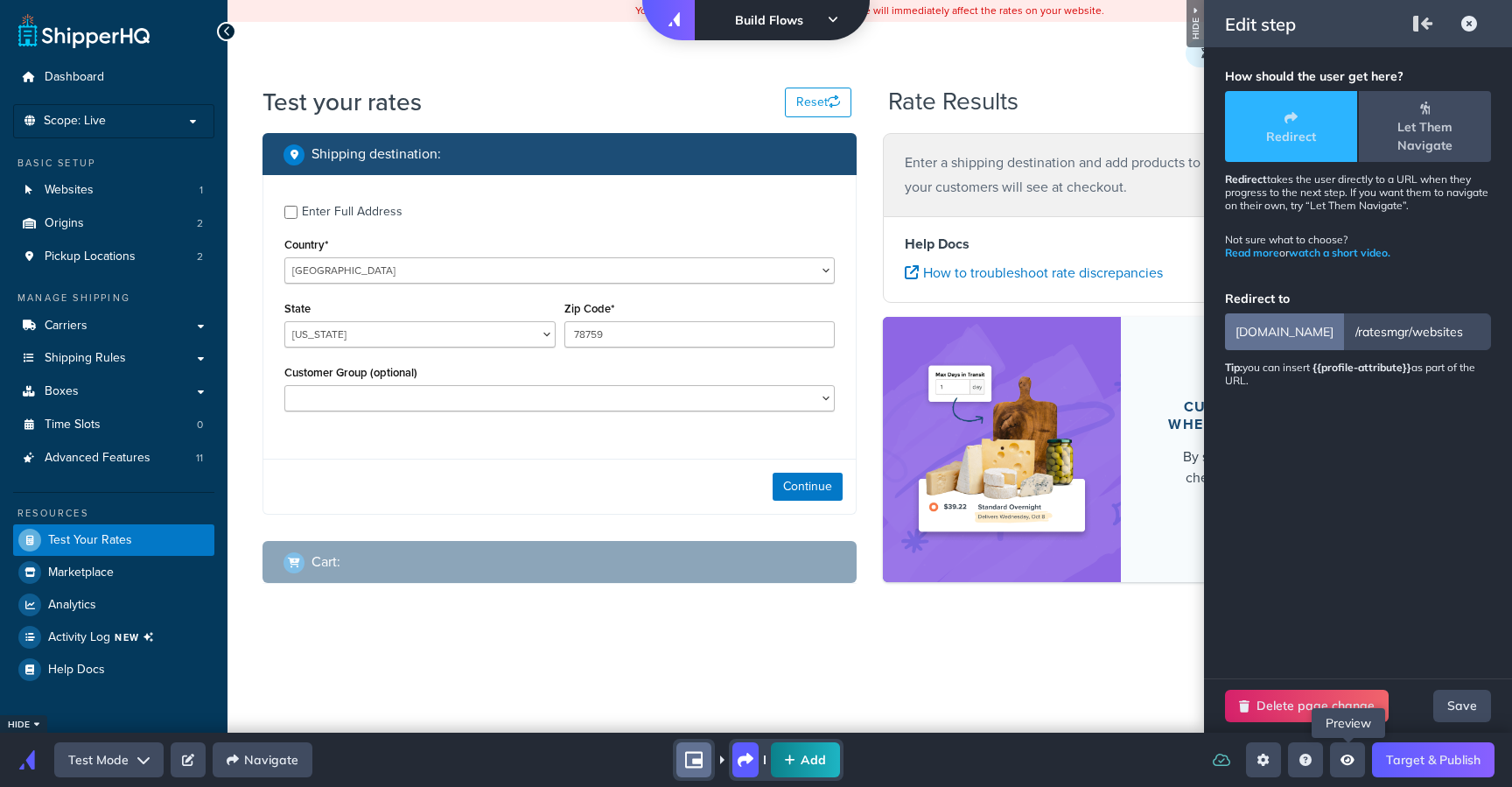
click at [1352, 758] on icon "Open preview menu" at bounding box center [1347, 759] width 14 height 10
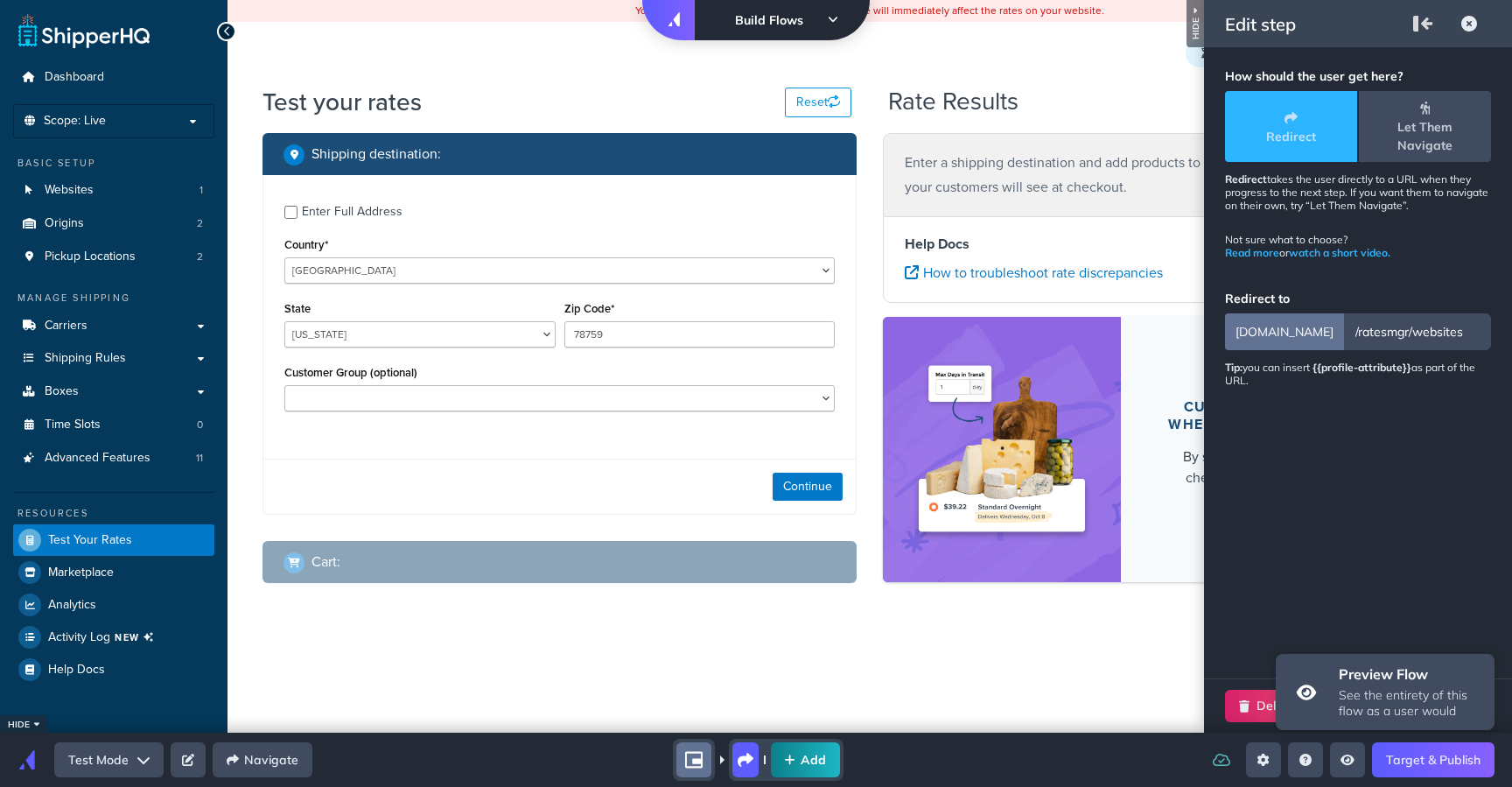
click at [859, 752] on div "Add" at bounding box center [758, 759] width 864 height 42
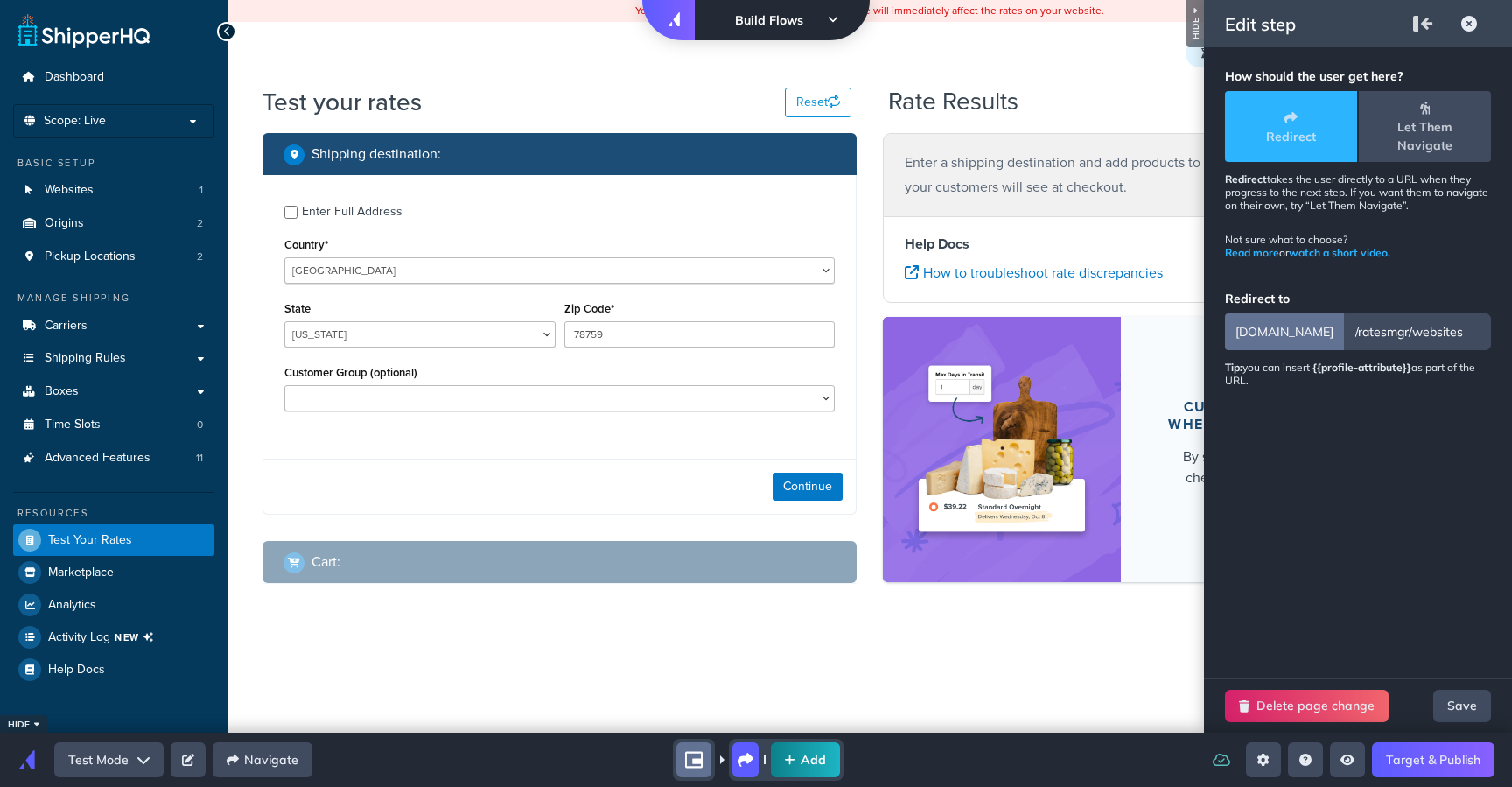
click at [791, 763] on icon at bounding box center [790, 759] width 10 height 12
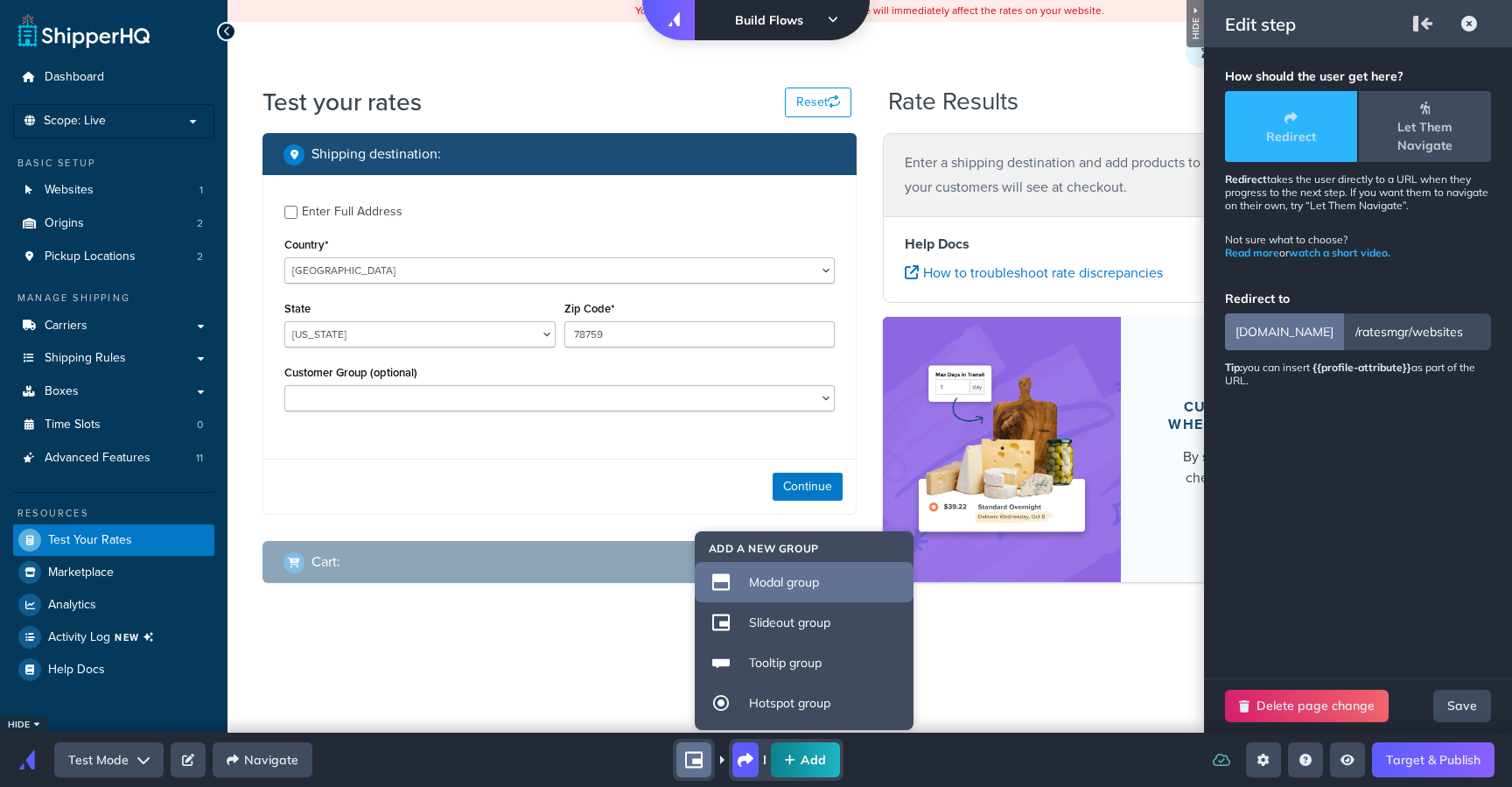
click at [786, 596] on li "Modal group" at bounding box center [804, 582] width 219 height 40
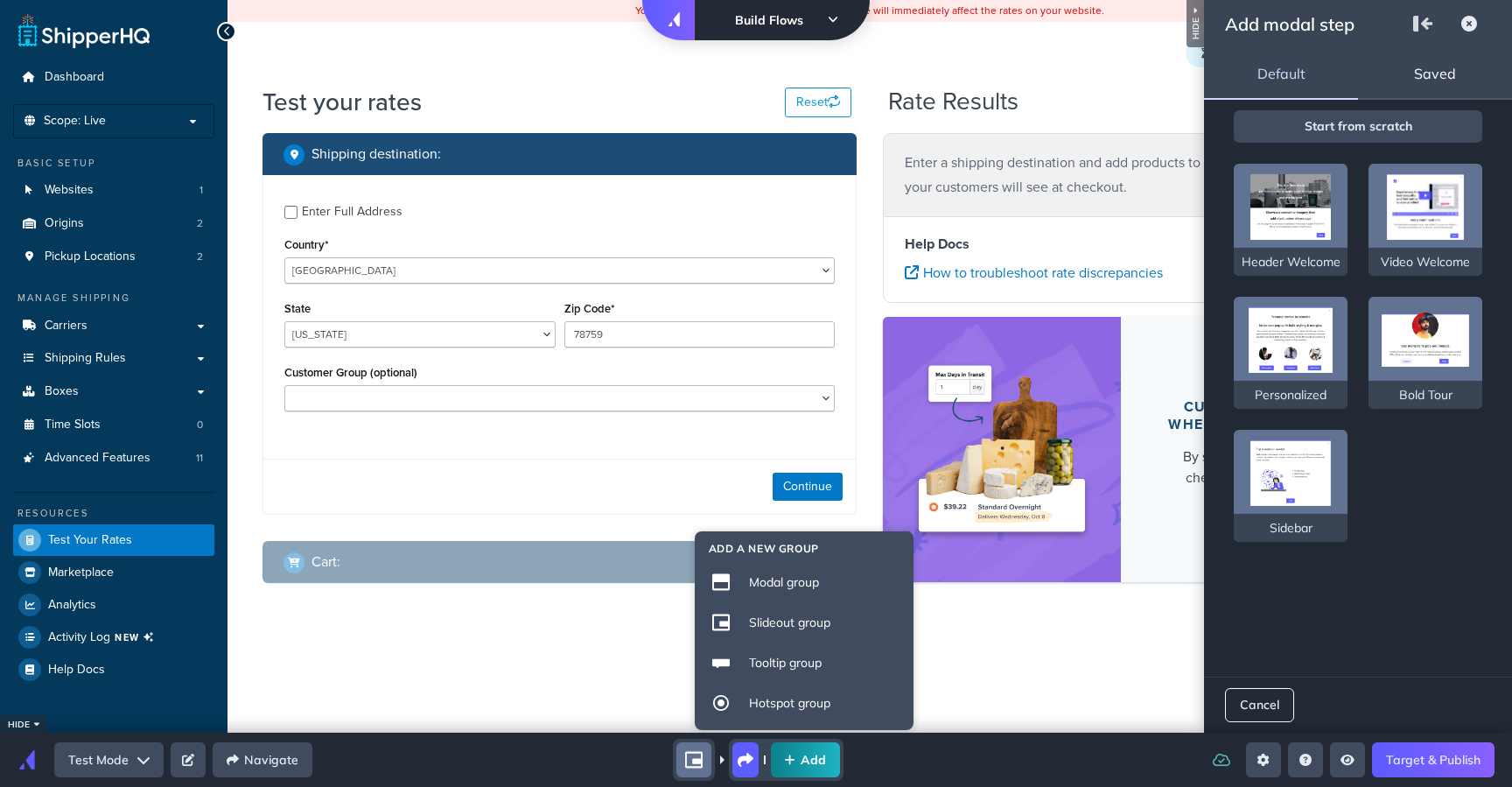
click at [1404, 80] on div "Saved" at bounding box center [1436, 73] width 154 height 52
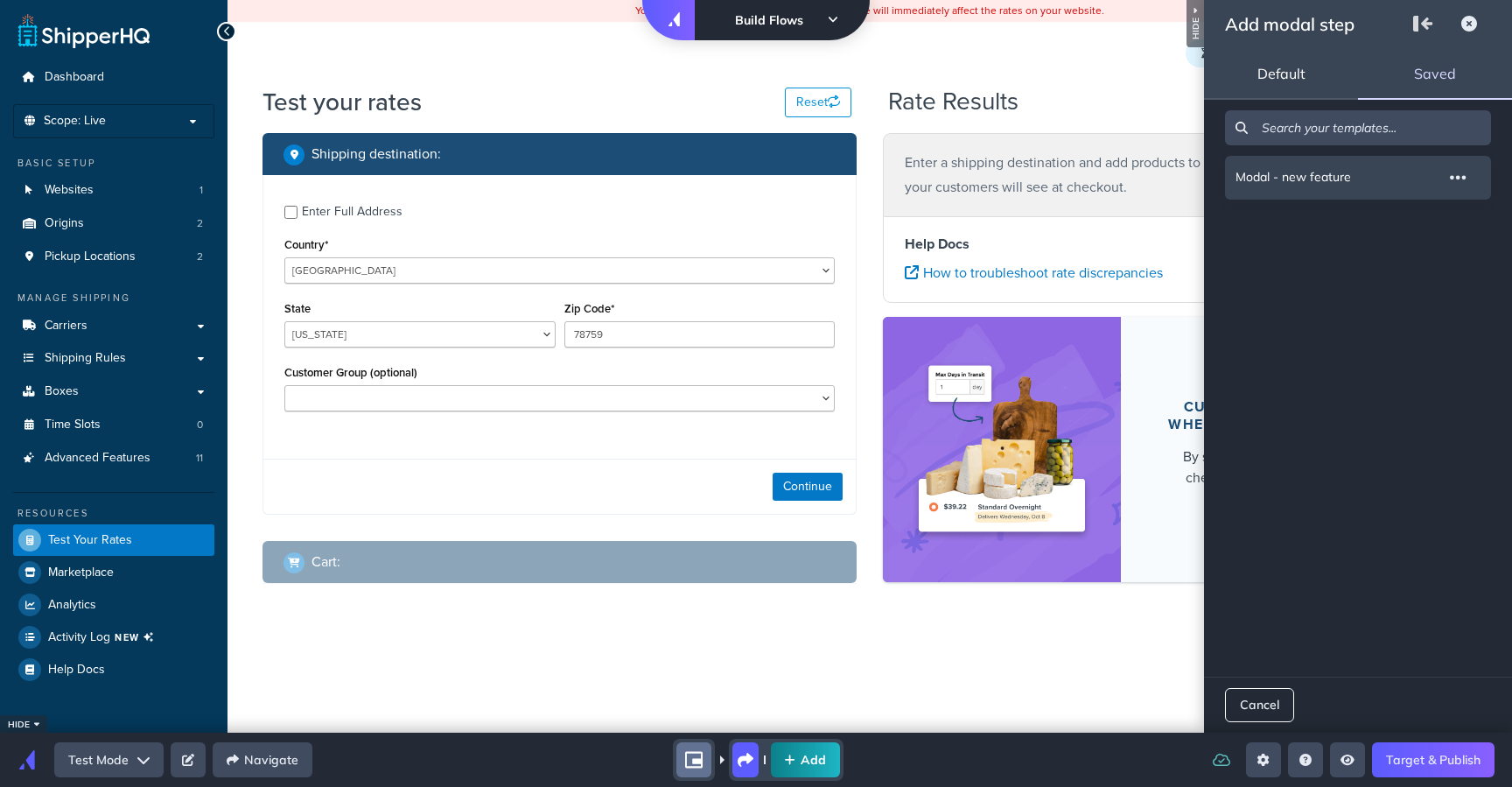
click at [1329, 174] on span "Modal - new feature" at bounding box center [1293, 177] width 115 height 31
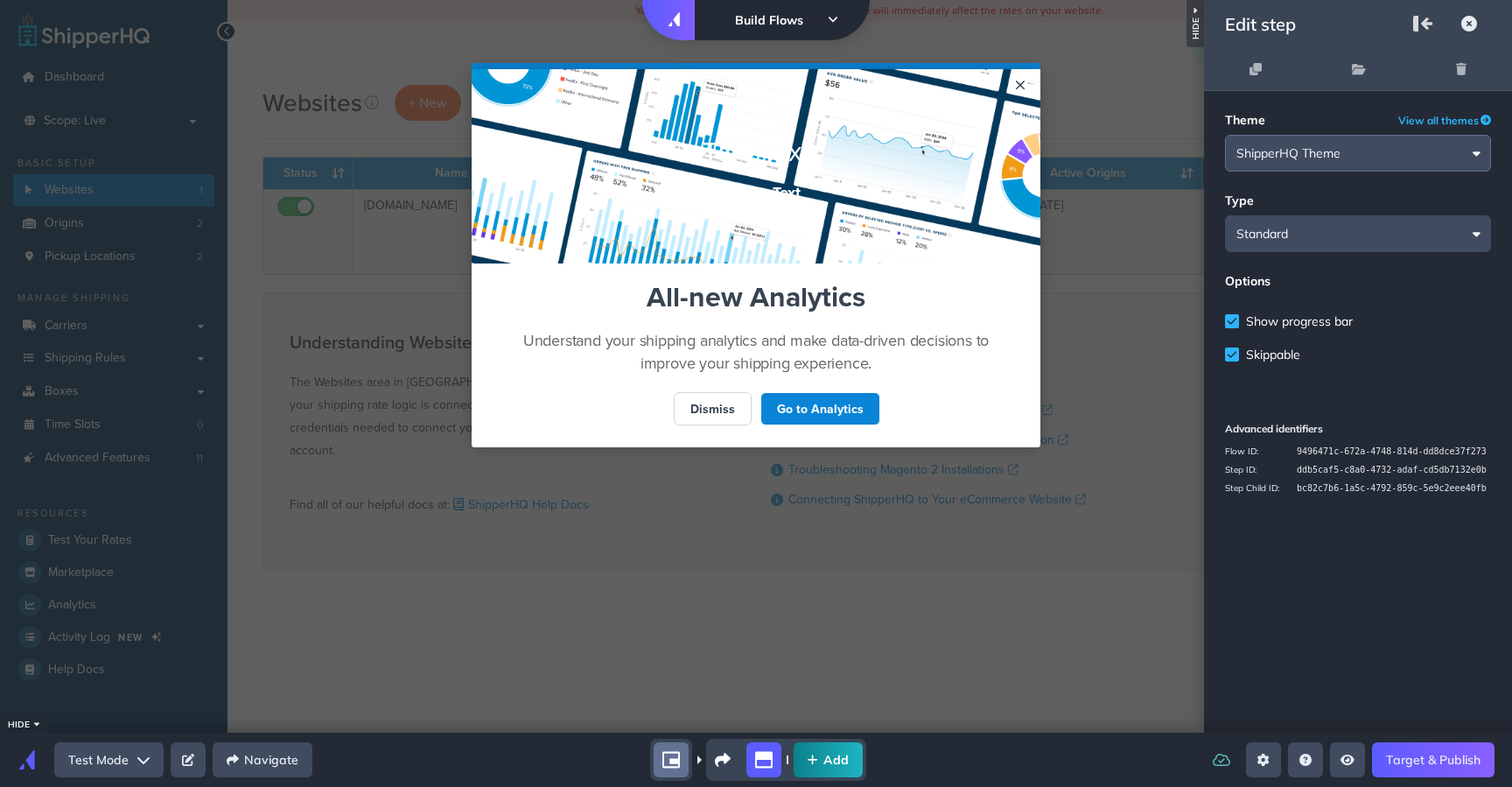
click at [1348, 155] on input "ShipperHQ Theme" at bounding box center [1358, 152] width 266 height 37
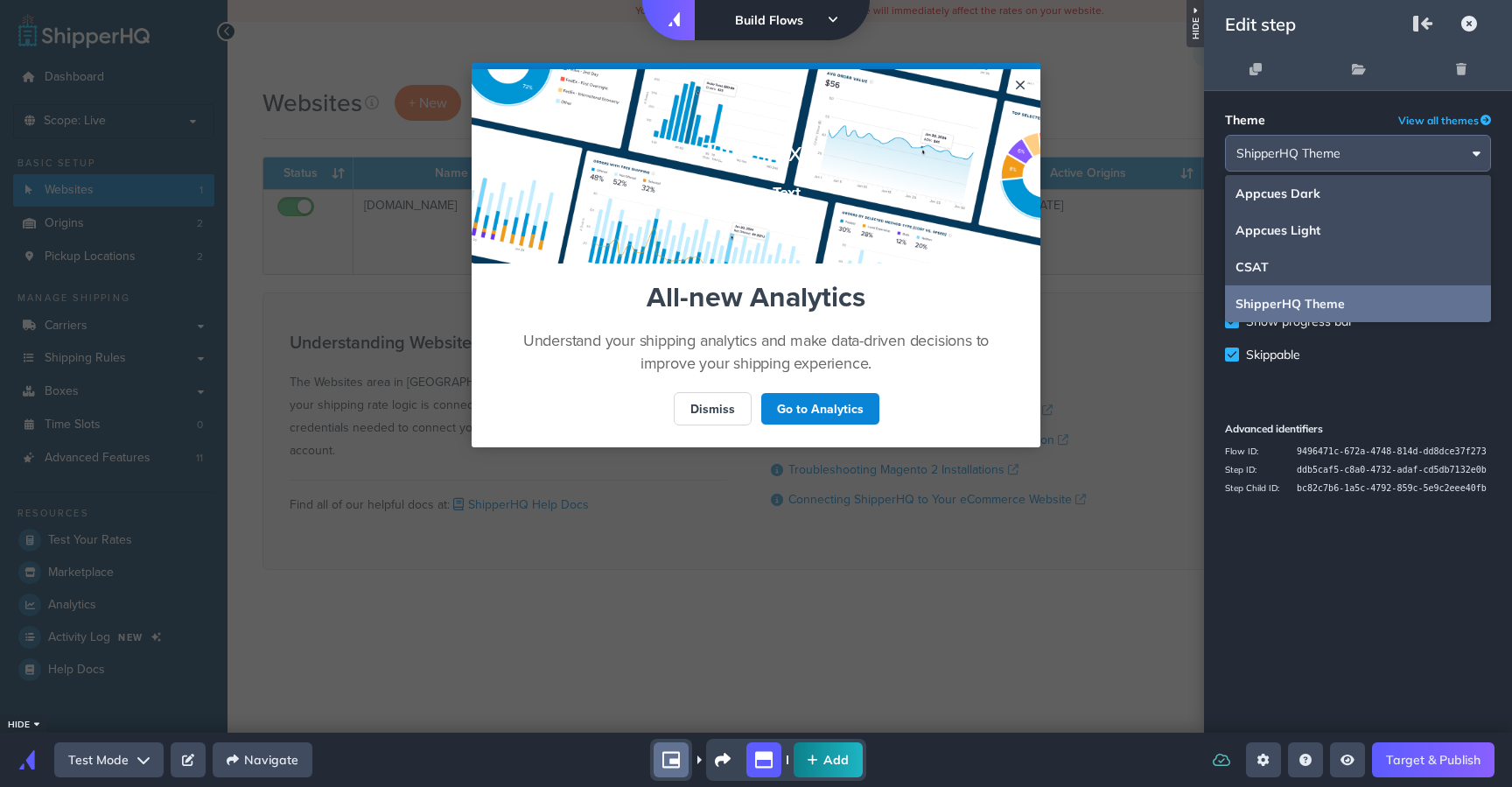
click at [1348, 155] on input "ShipperHQ Theme" at bounding box center [1358, 152] width 266 height 37
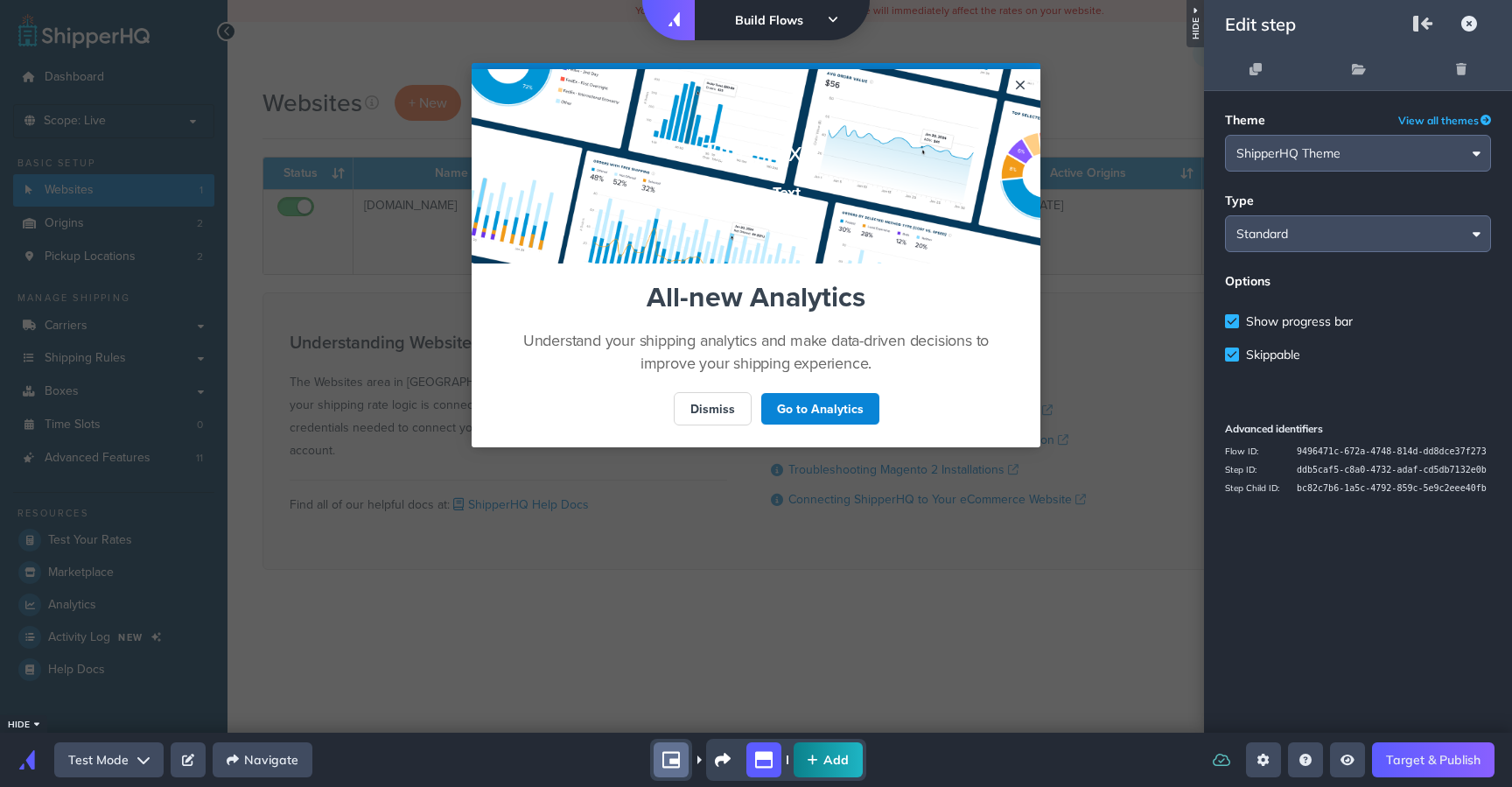
click at [1343, 223] on input "Standard" at bounding box center [1358, 233] width 266 height 37
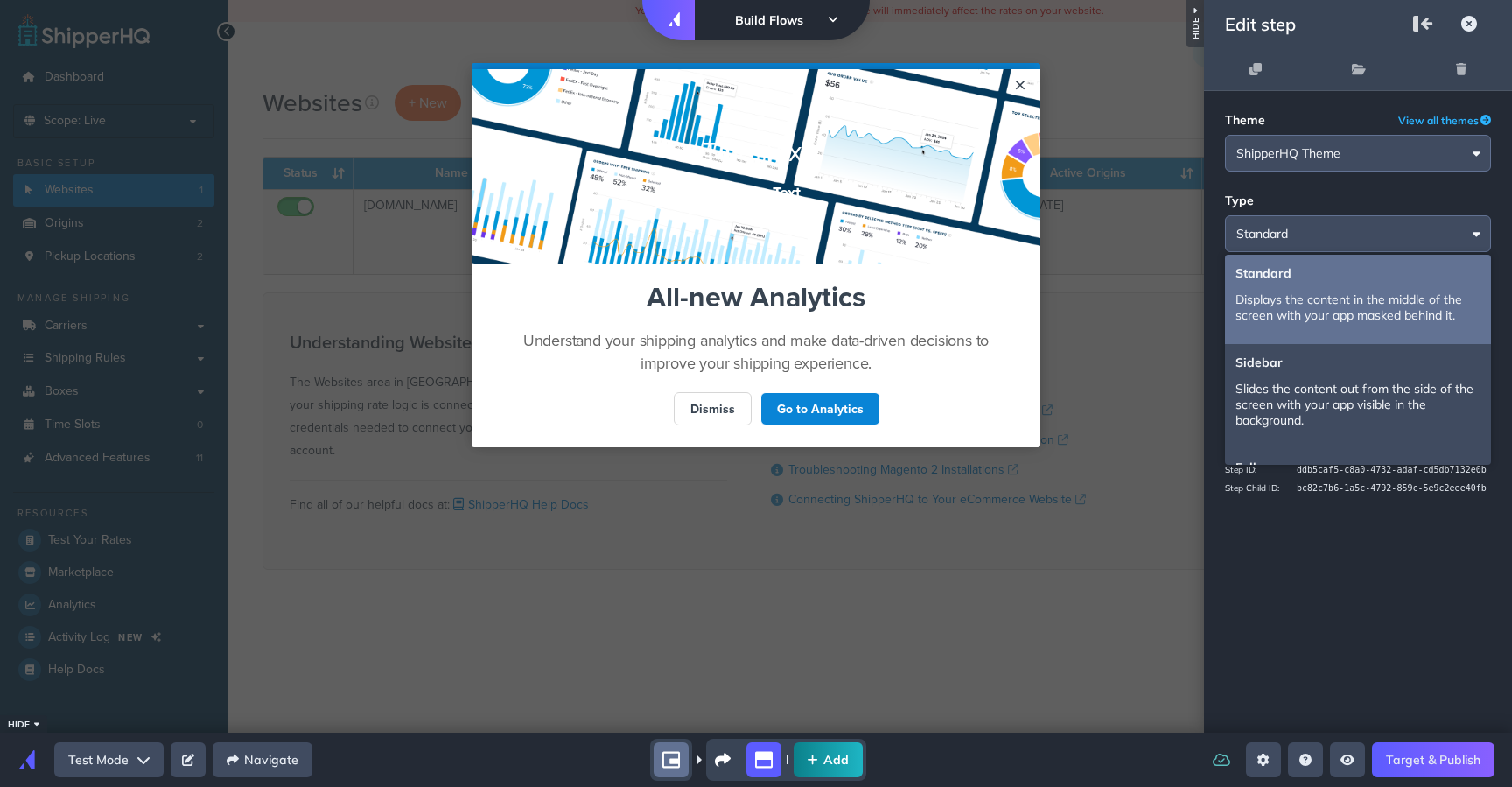
click at [1343, 225] on input "Standard" at bounding box center [1358, 233] width 266 height 37
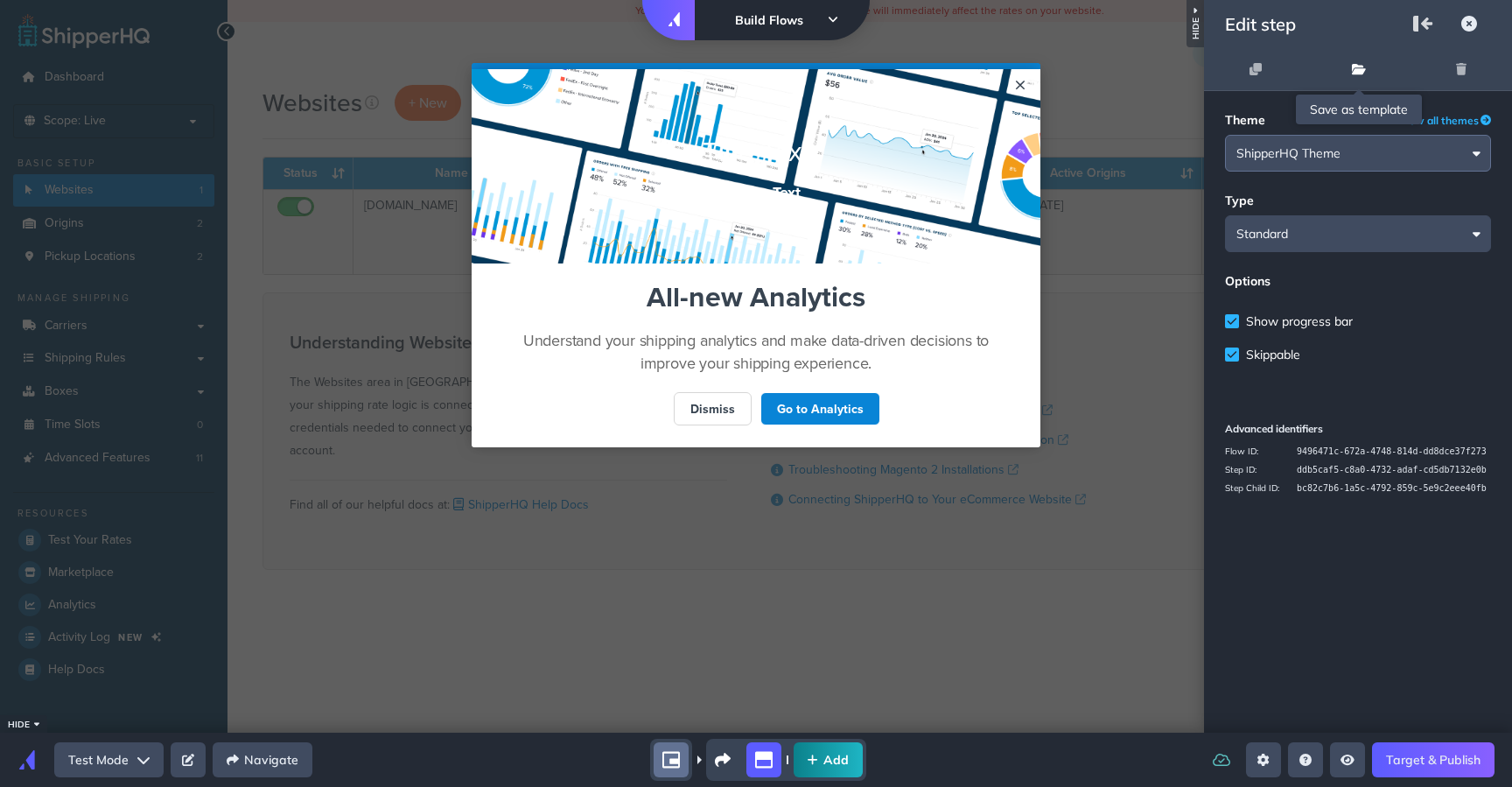
click at [1352, 63] on icon "save" at bounding box center [1359, 69] width 14 height 12
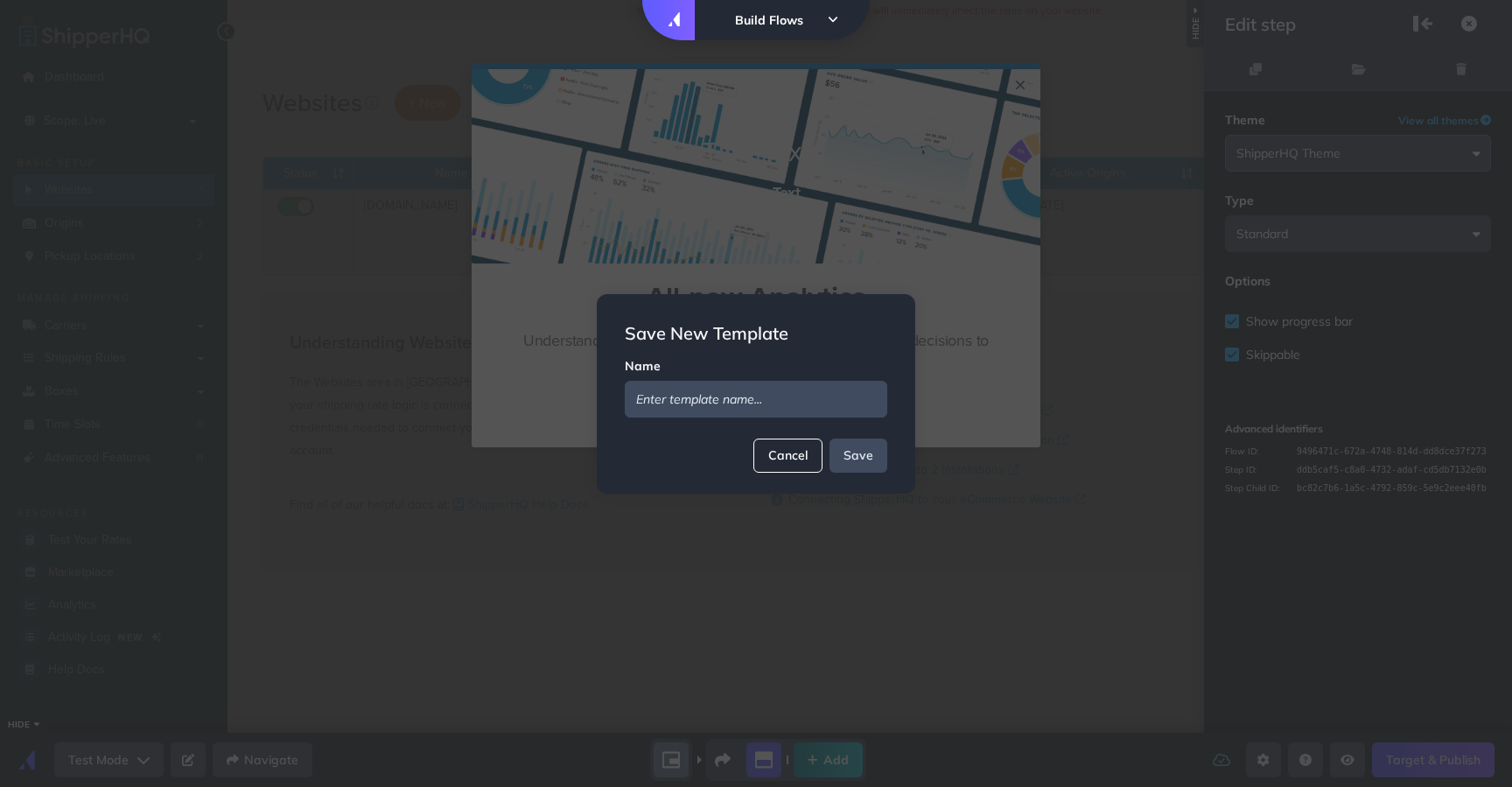
drag, startPoint x: 796, startPoint y: 454, endPoint x: 807, endPoint y: 442, distance: 16.3
click at [798, 452] on button "Cancel" at bounding box center [788, 455] width 70 height 34
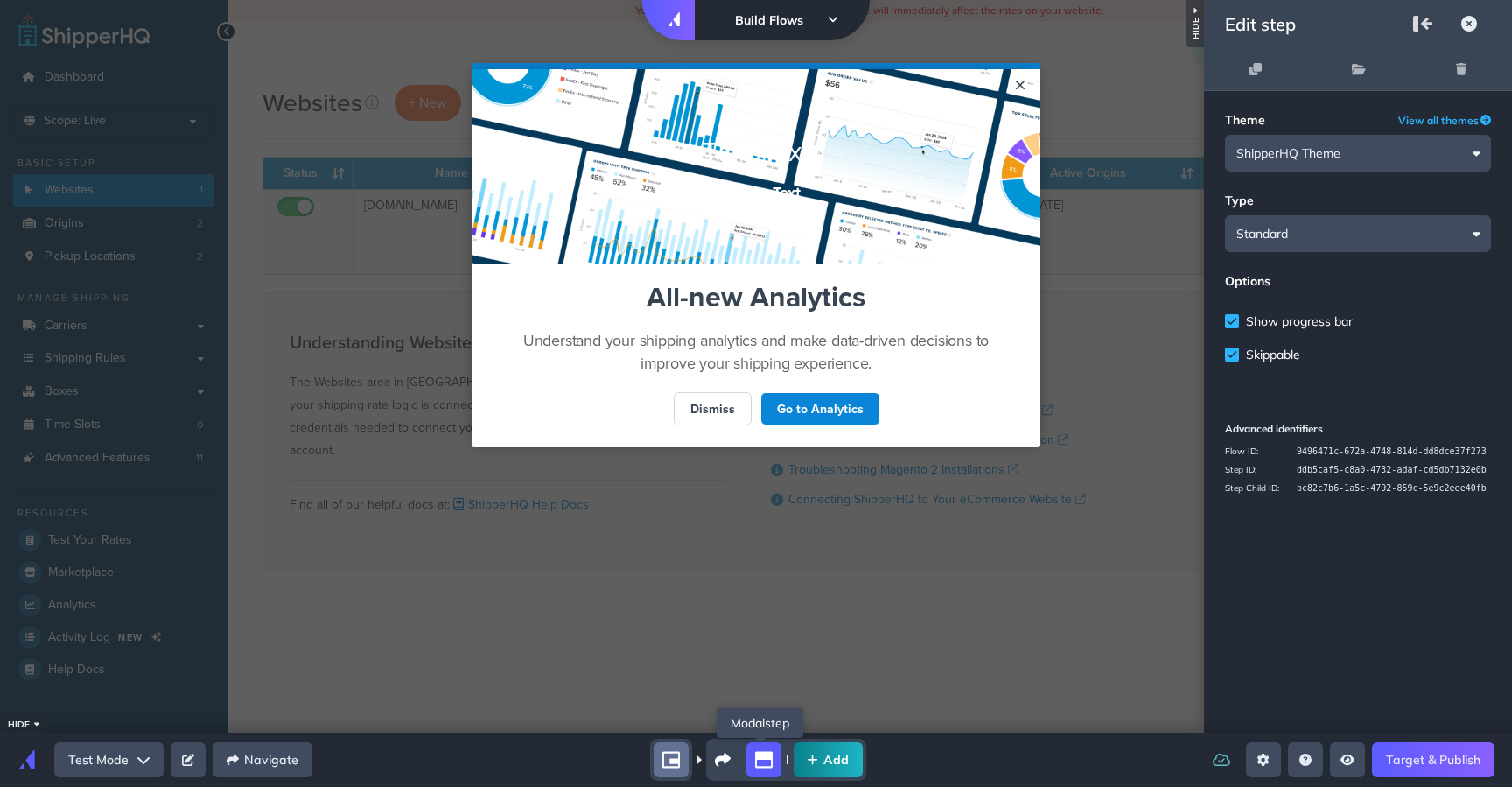
click at [770, 760] on icon "modal" at bounding box center [764, 759] width 17 height 16
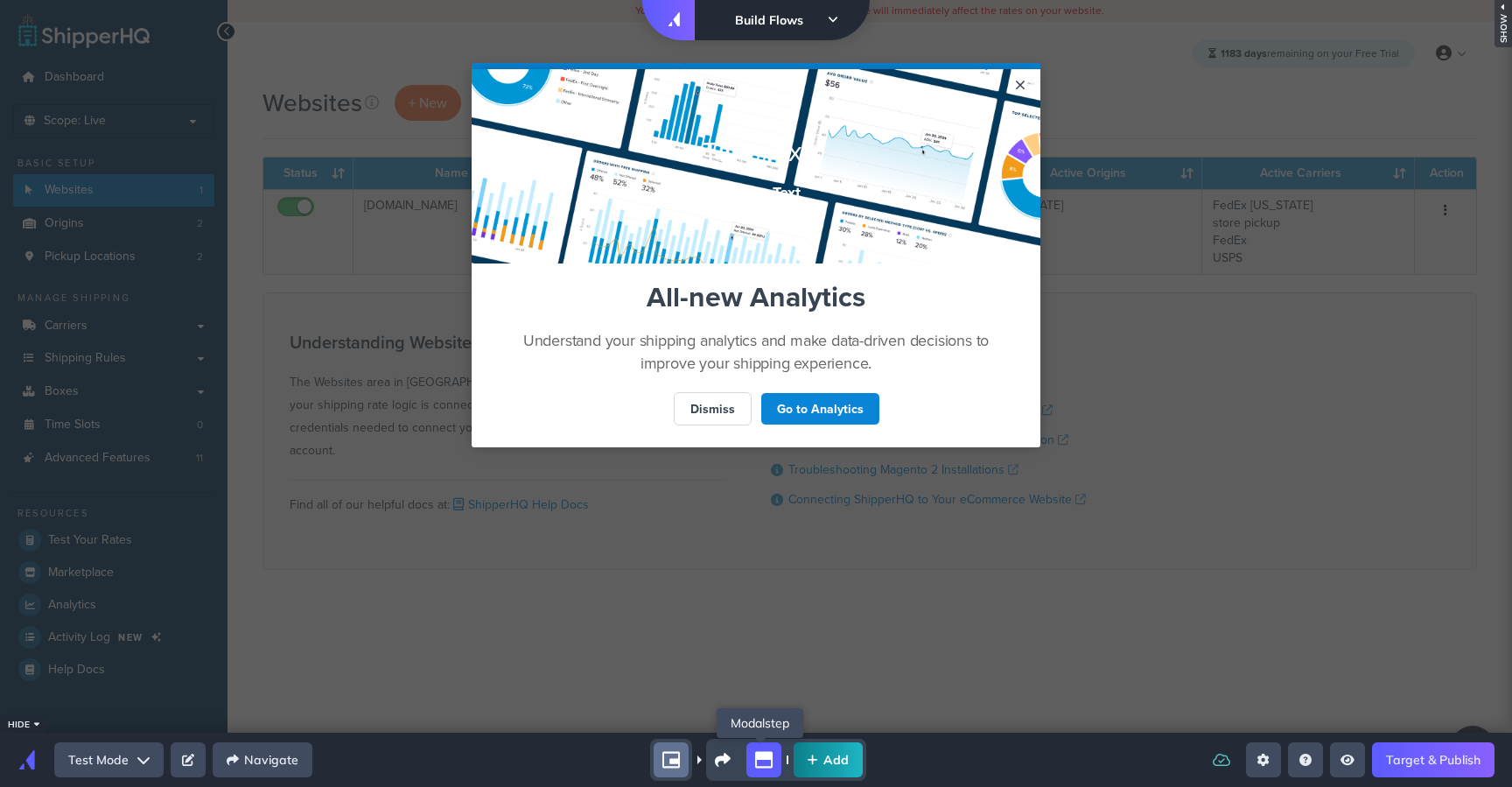
click at [772, 757] on div "step-child" at bounding box center [764, 759] width 35 height 35
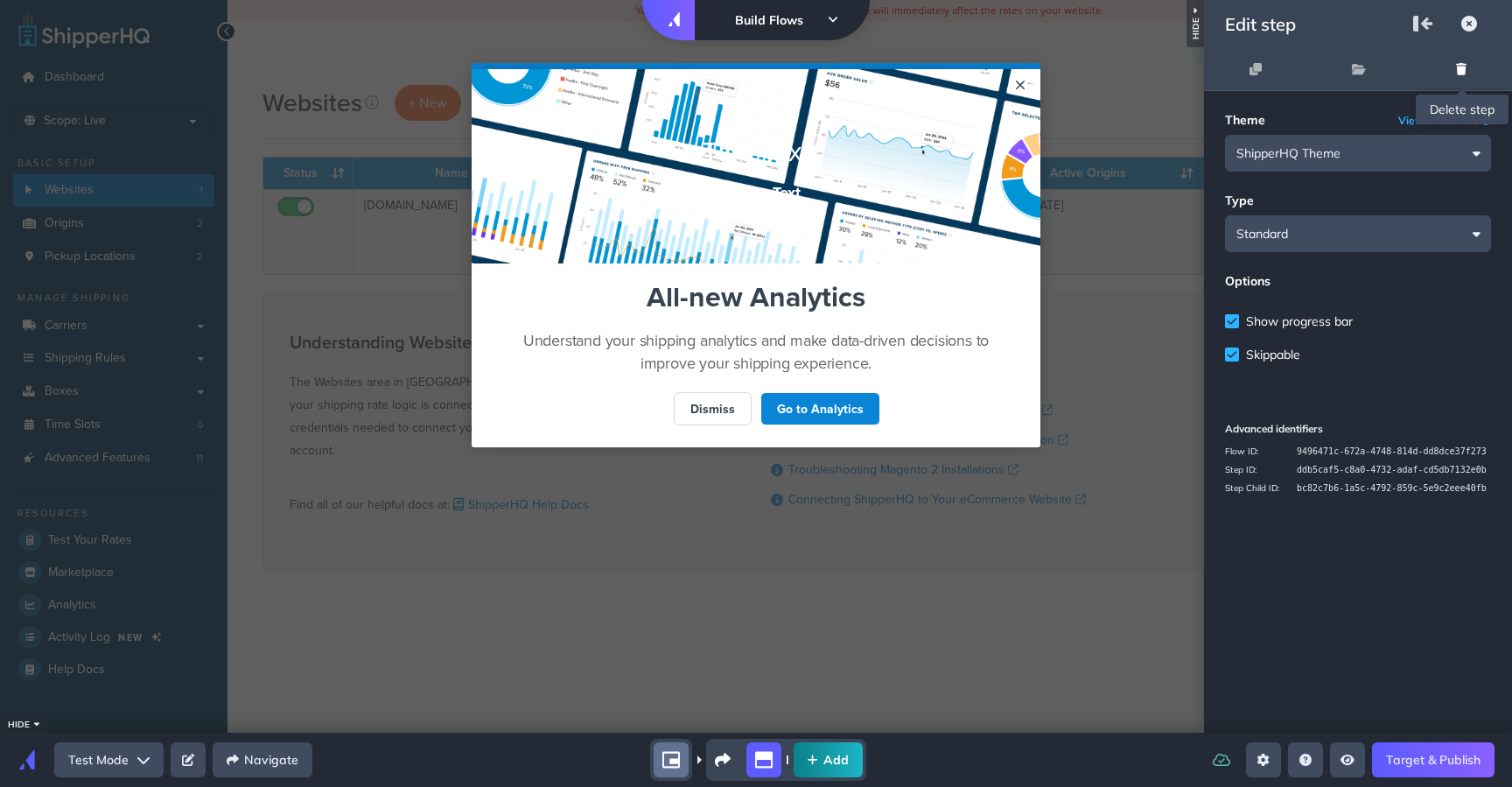
click at [1451, 65] on button at bounding box center [1462, 69] width 38 height 40
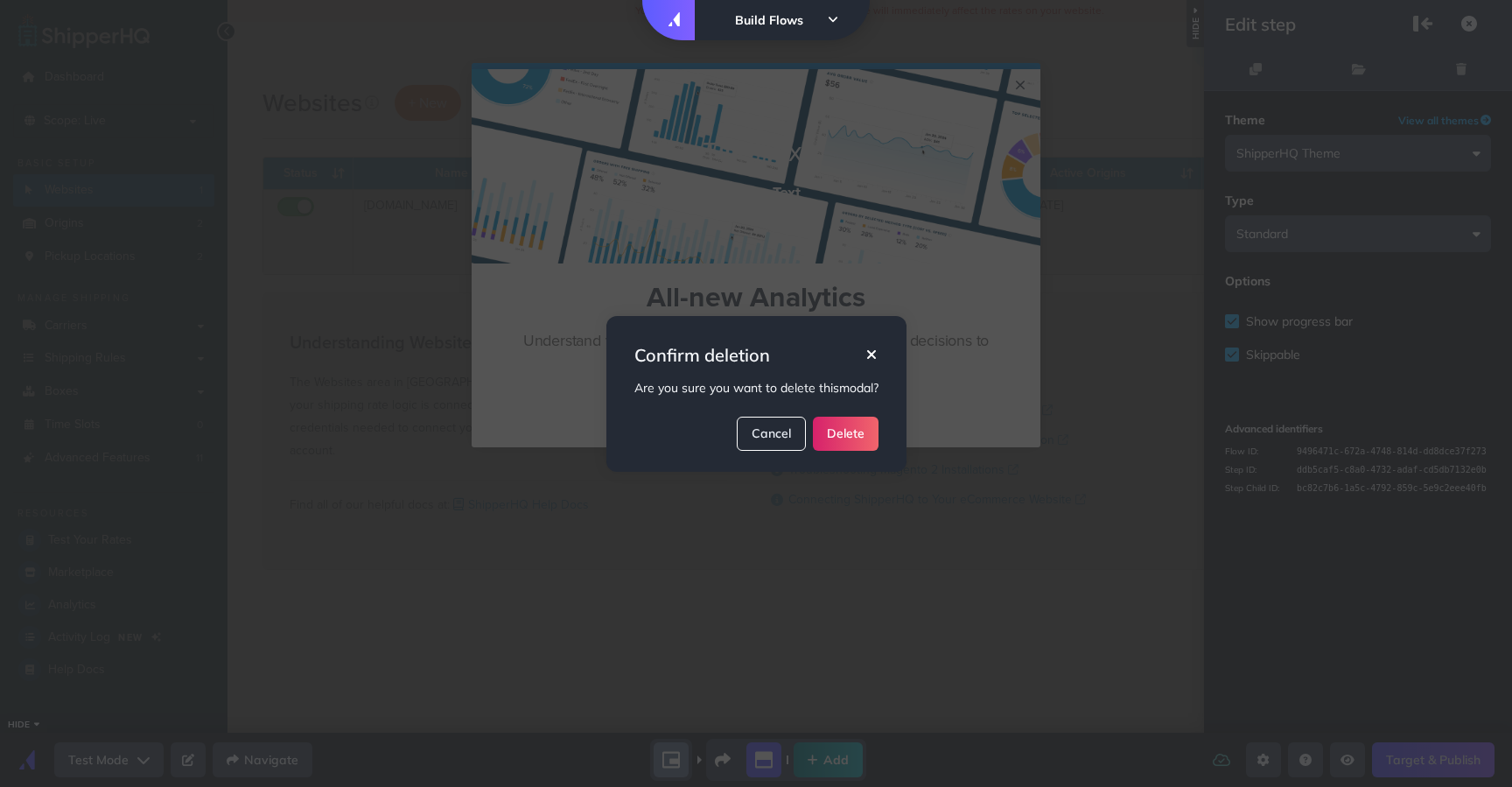
click at [866, 435] on button "Delete" at bounding box center [845, 434] width 66 height 34
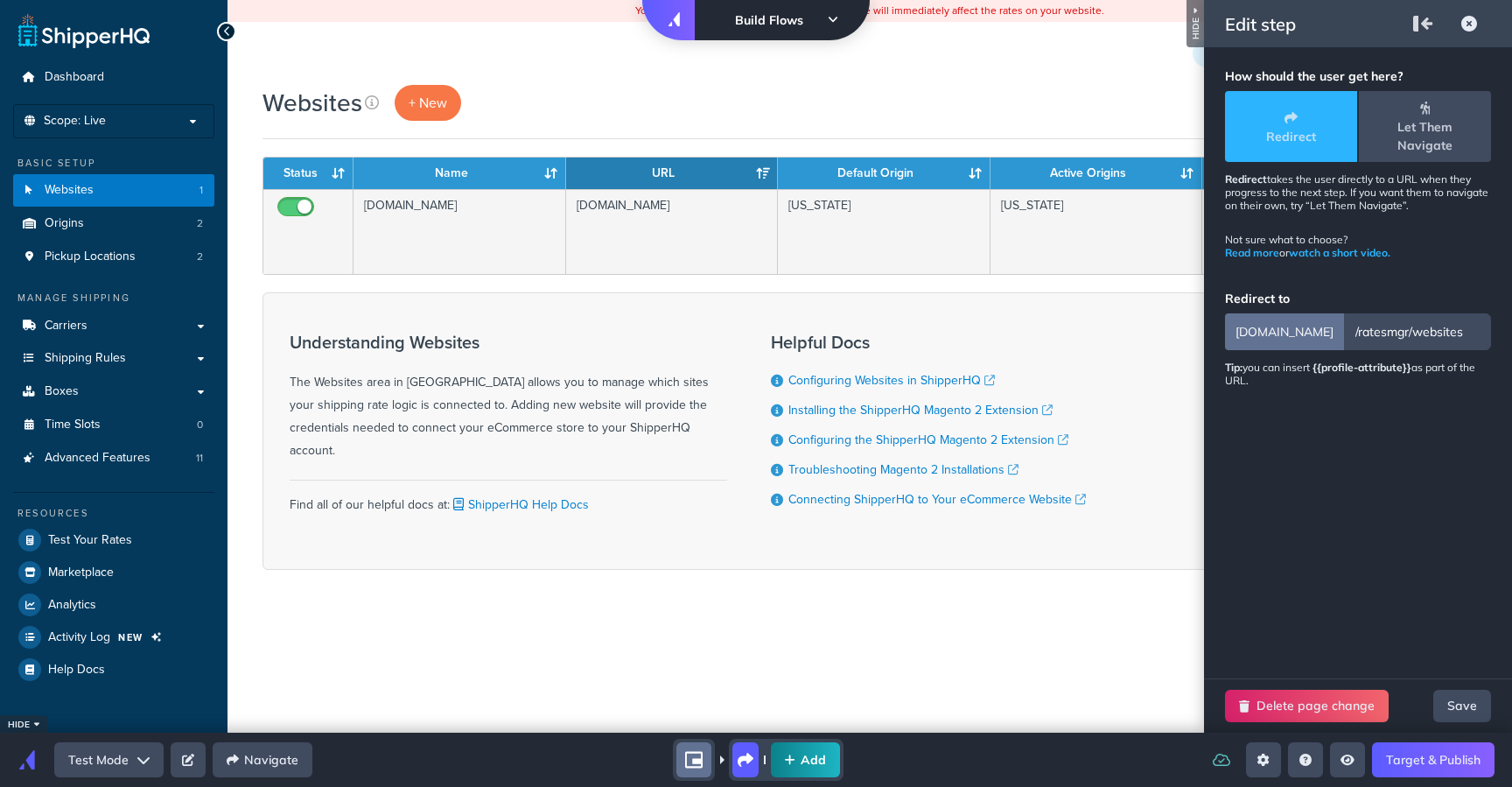
click at [793, 759] on icon at bounding box center [790, 759] width 10 height 12
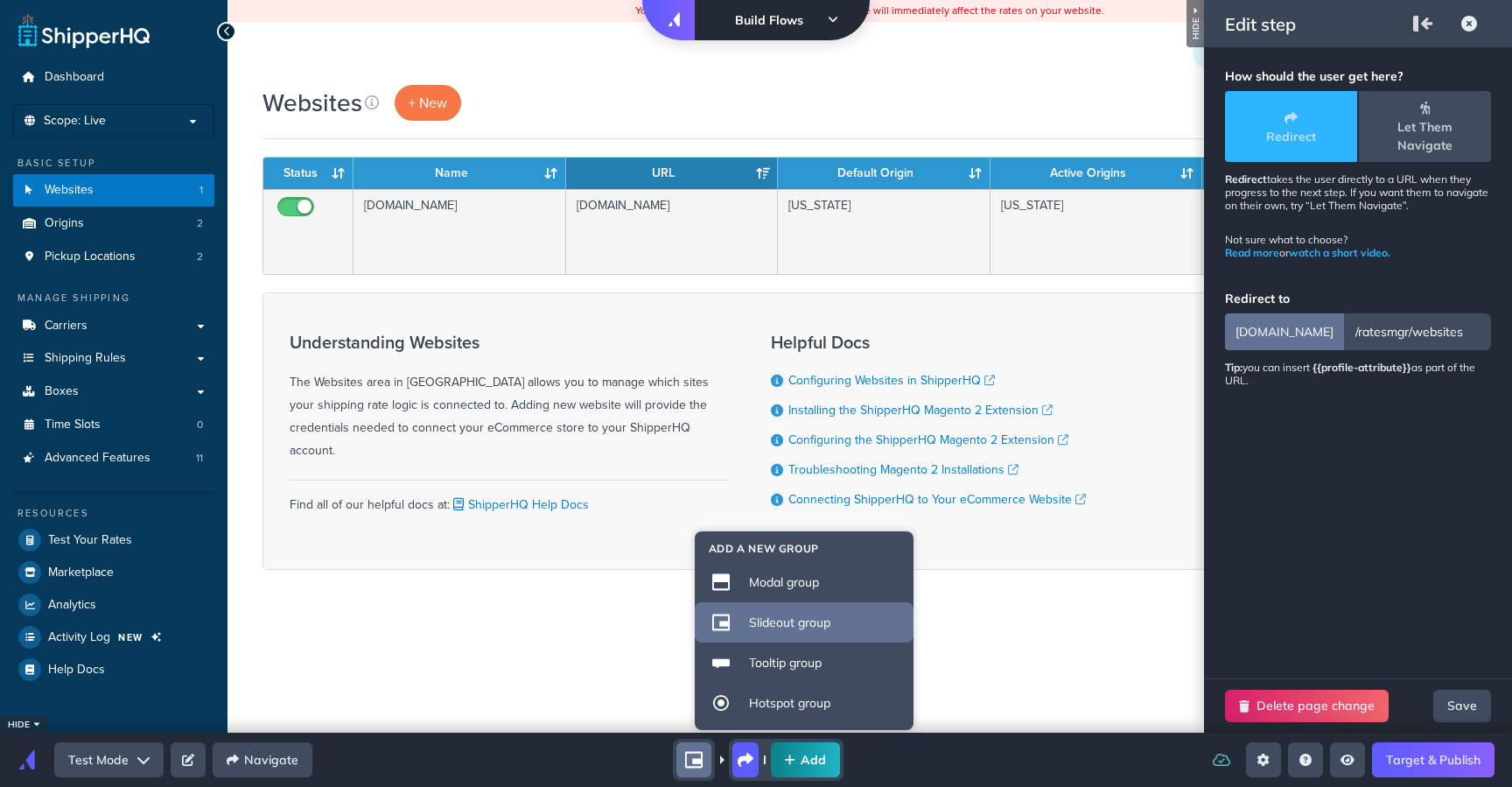
click at [790, 627] on div "Slideout group" at bounding box center [825, 622] width 153 height 16
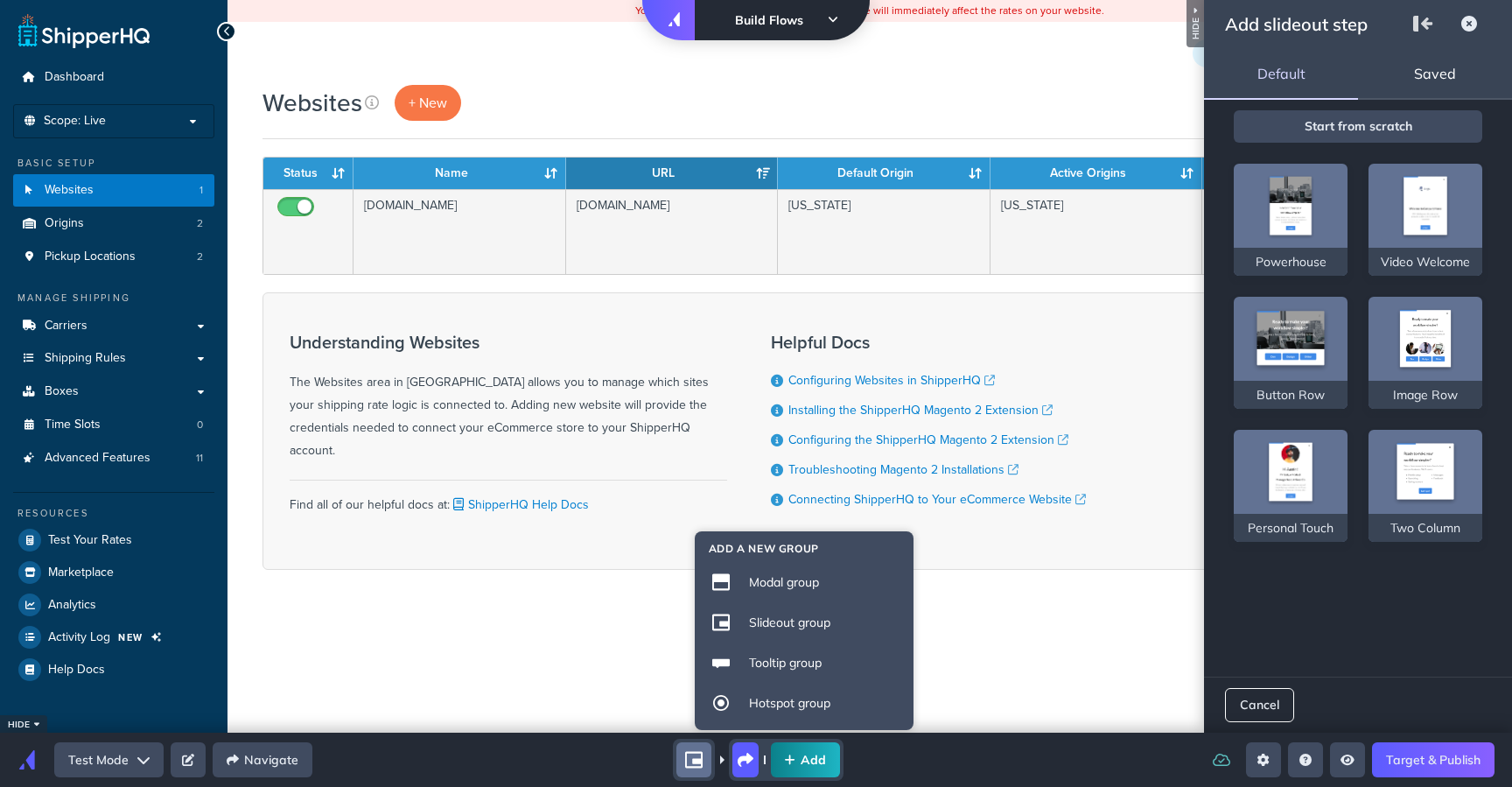
click at [1411, 77] on div "Saved" at bounding box center [1436, 73] width 154 height 52
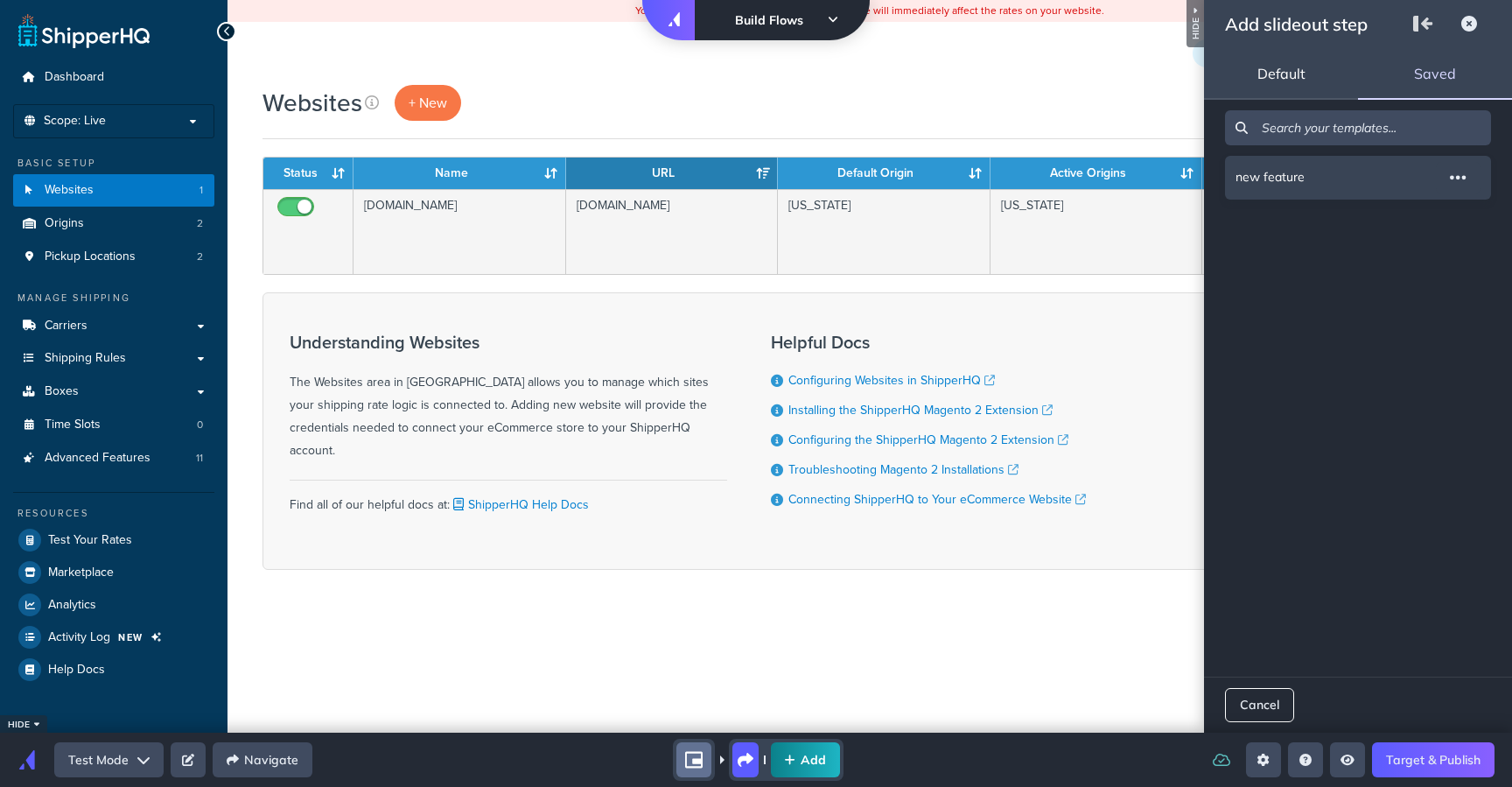
click at [1340, 193] on li "new feature" at bounding box center [1358, 178] width 266 height 44
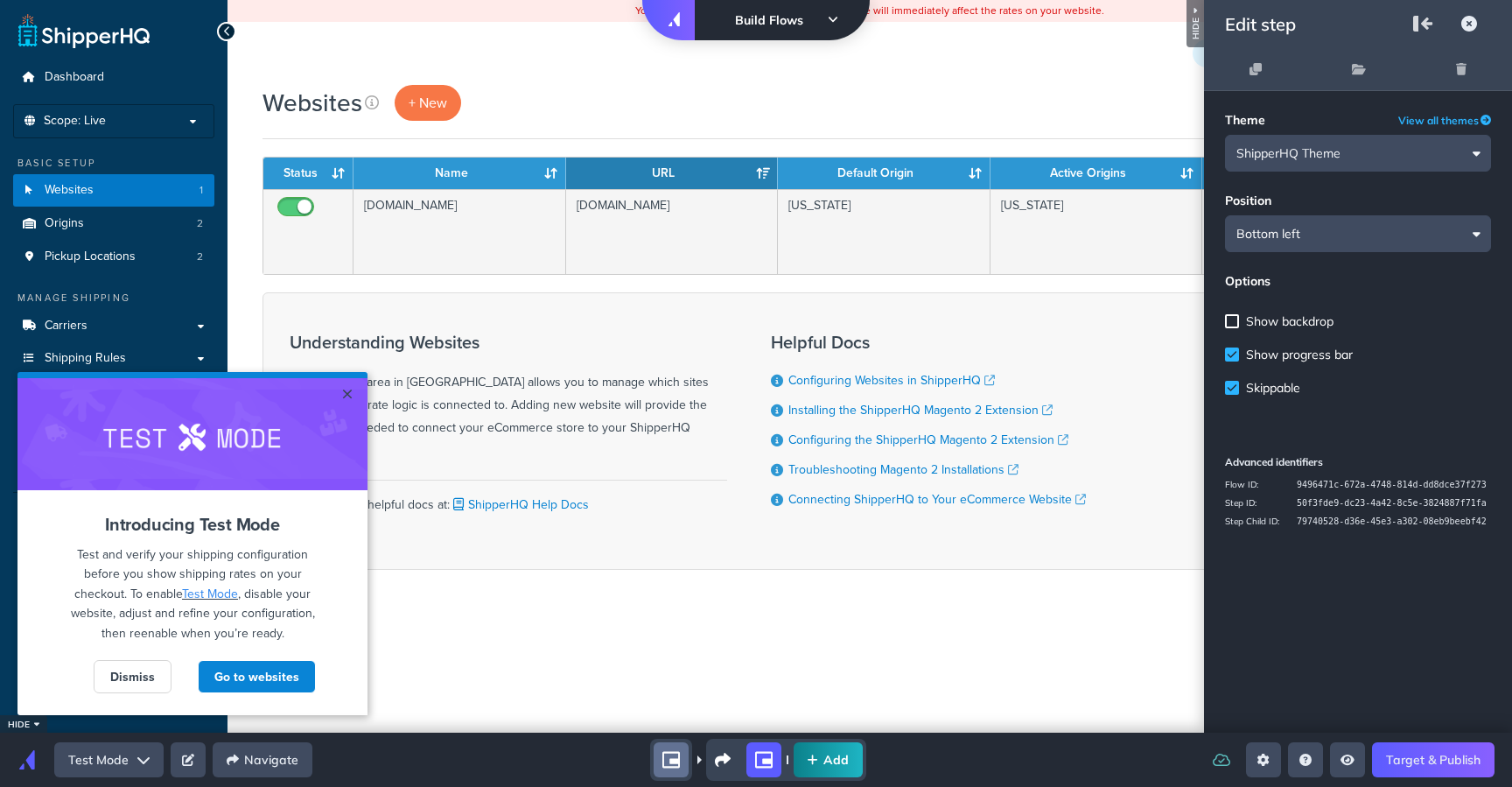
click at [825, 751] on button "Add" at bounding box center [828, 759] width 70 height 35
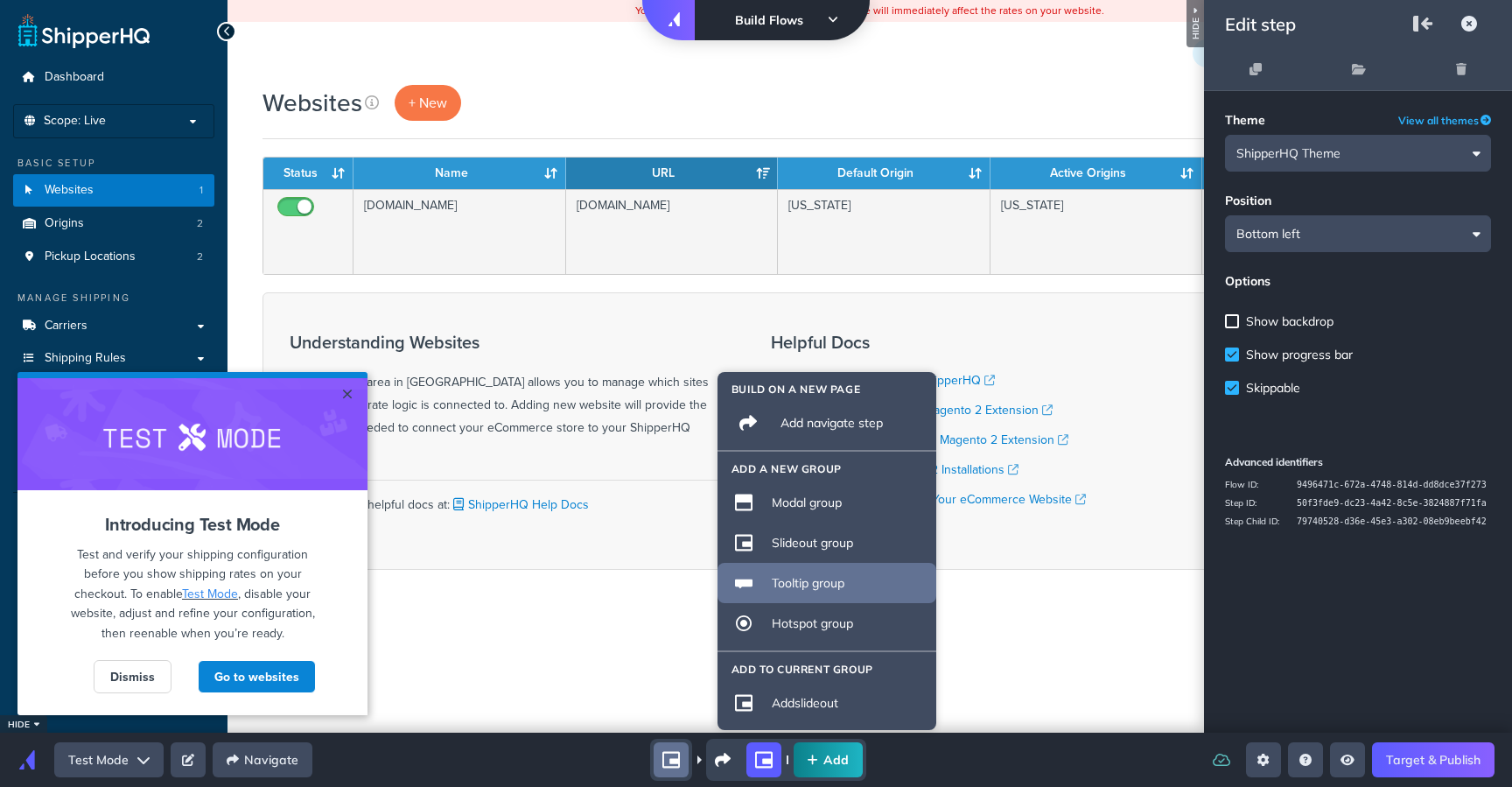
click at [811, 588] on div "Tooltip group" at bounding box center [848, 582] width 153 height 16
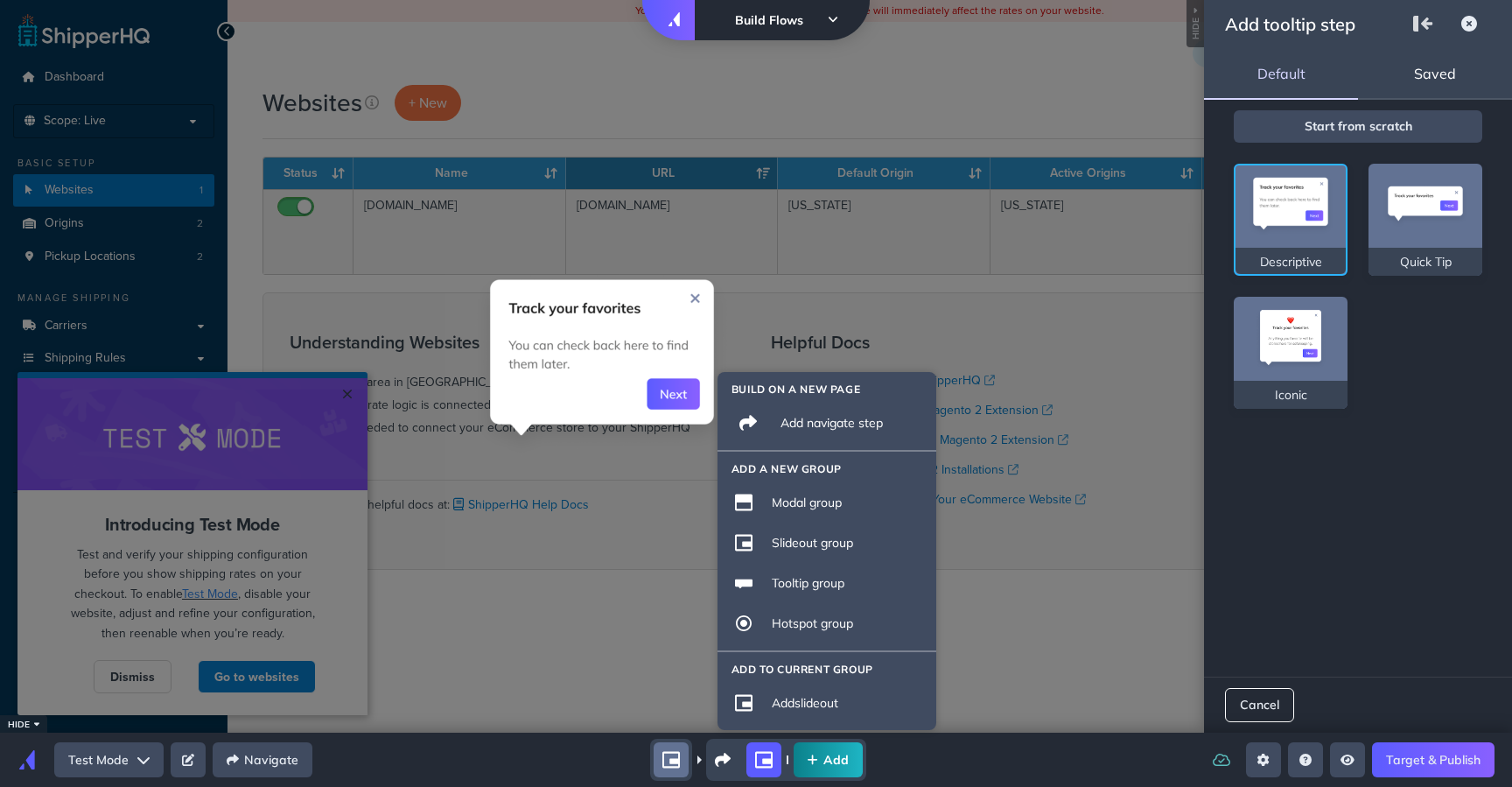
click at [1286, 238] on img at bounding box center [1291, 207] width 88 height 65
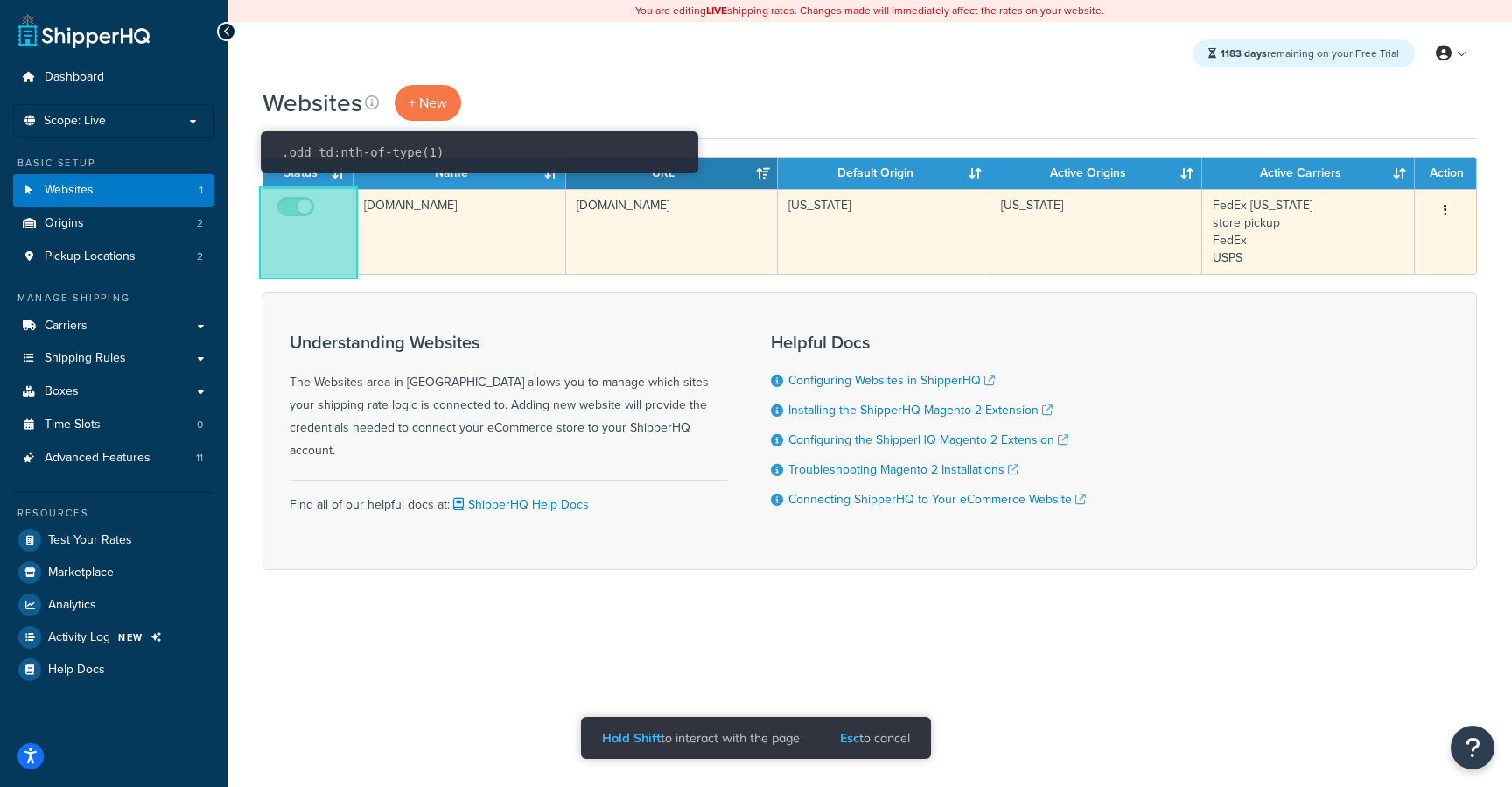
click at [313, 236] on td at bounding box center [308, 231] width 91 height 85
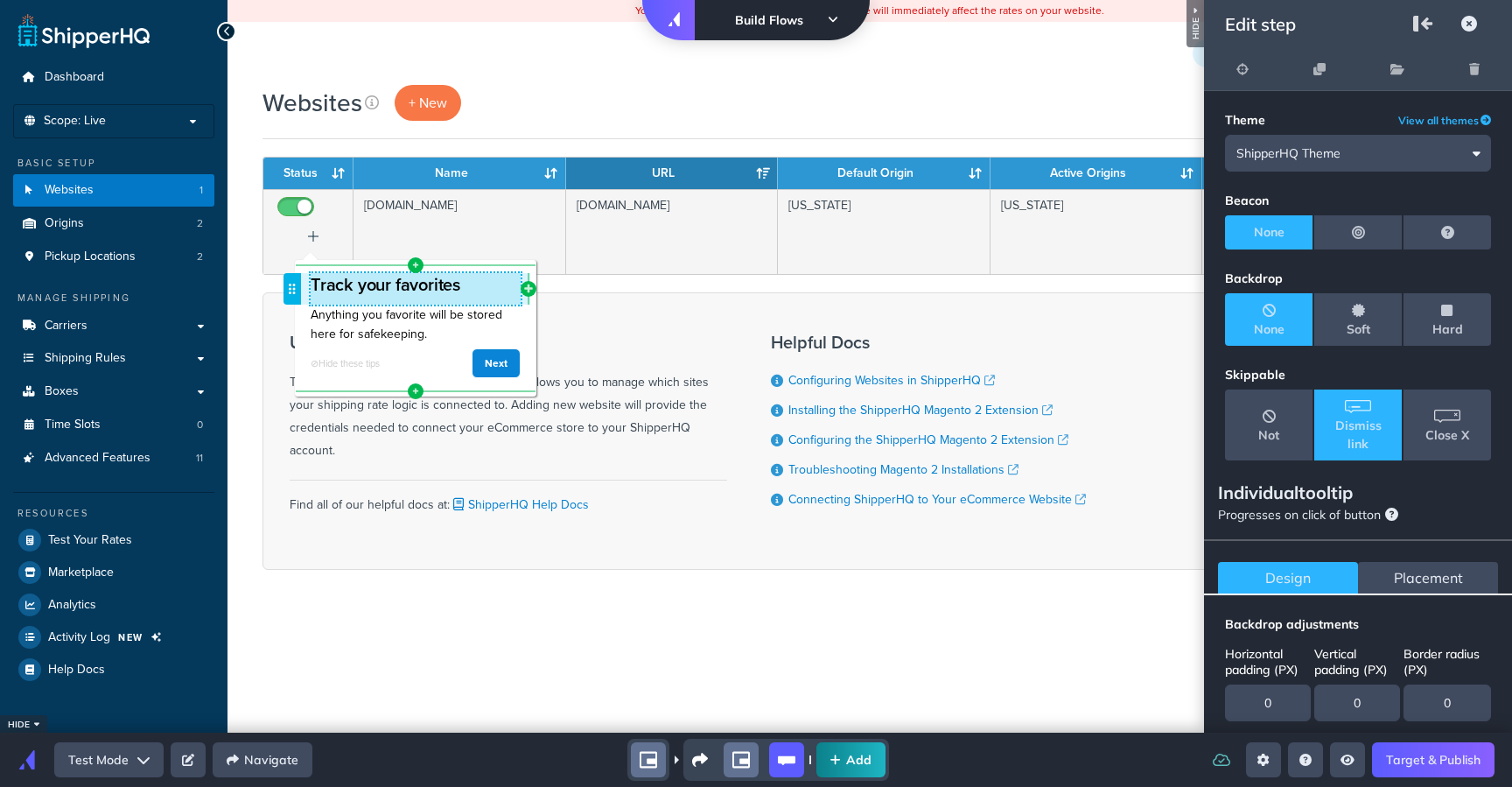
click at [390, 287] on h3 "Track your favorites" at bounding box center [415, 285] width 210 height 23
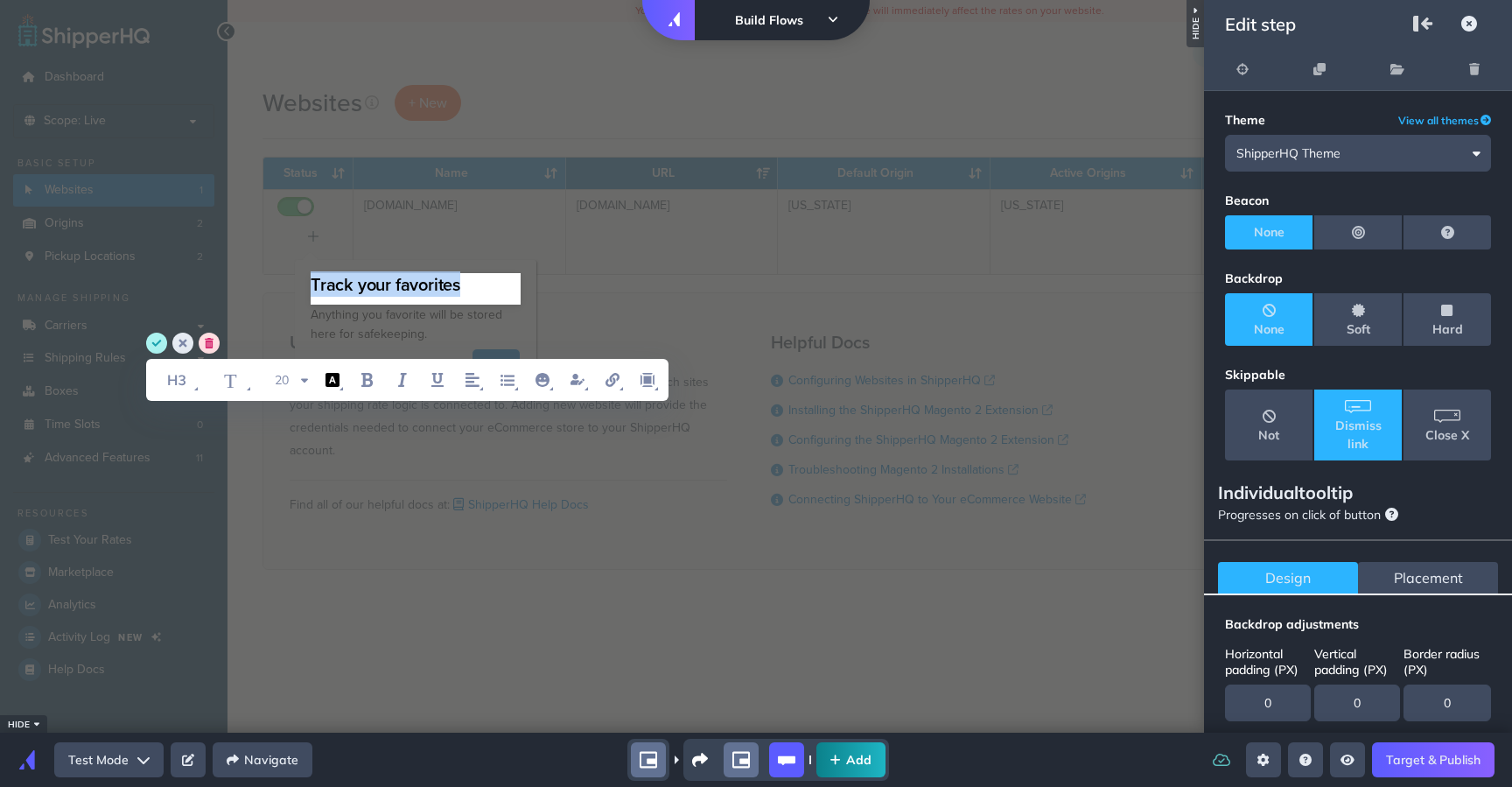
drag, startPoint x: 461, startPoint y: 285, endPoint x: 255, endPoint y: 287, distance: 206.0
click at [255, 287] on div "Track your favorites" at bounding box center [415, 289] width 322 height 59
click at [335, 336] on div "T 20 user property" at bounding box center [415, 367] width 540 height 69
click at [158, 344] on circle "save" at bounding box center [156, 343] width 21 height 21
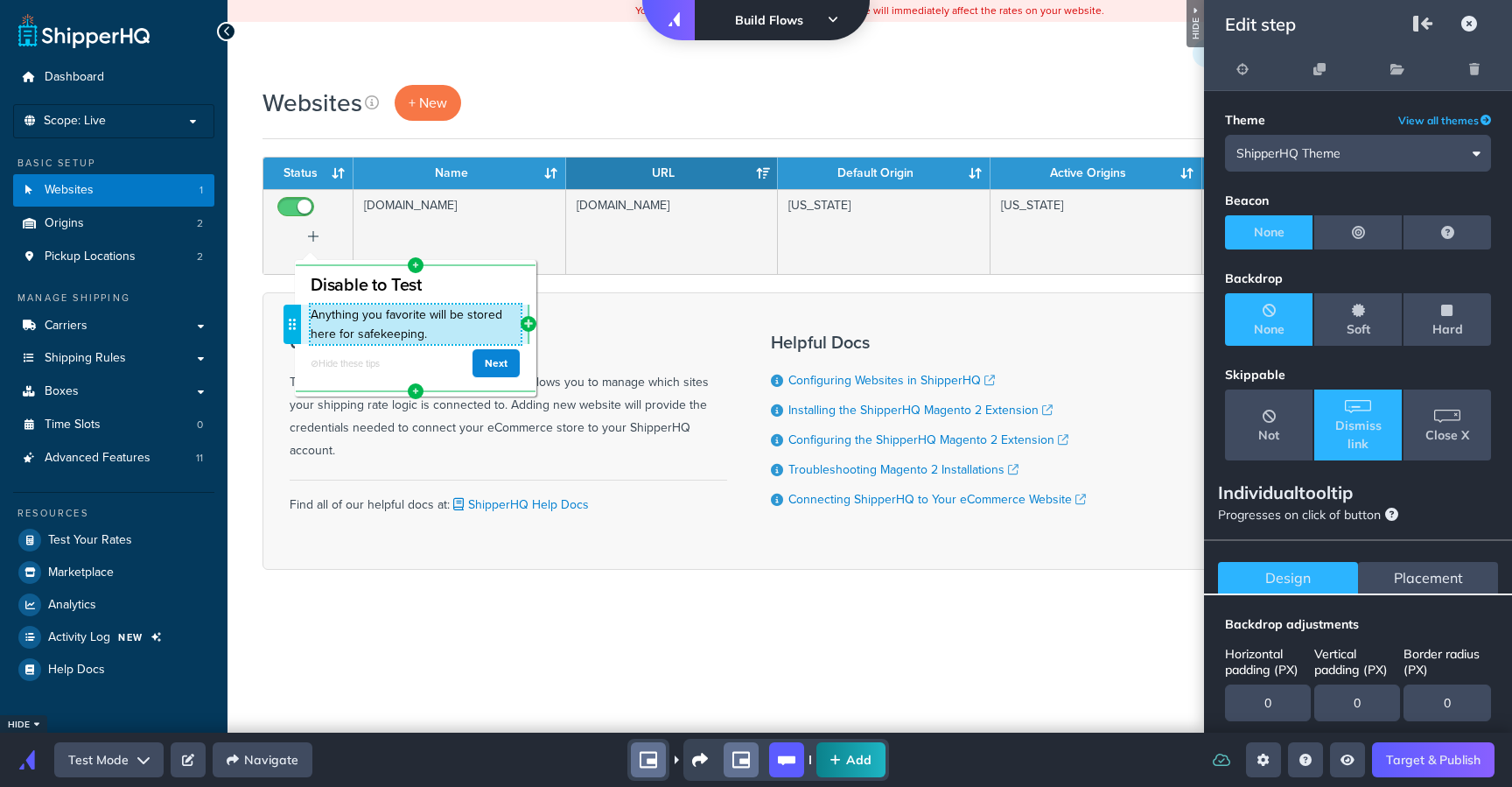
click at [382, 332] on p "Anything you favorite will be stored here for safekeeping." at bounding box center [415, 324] width 210 height 39
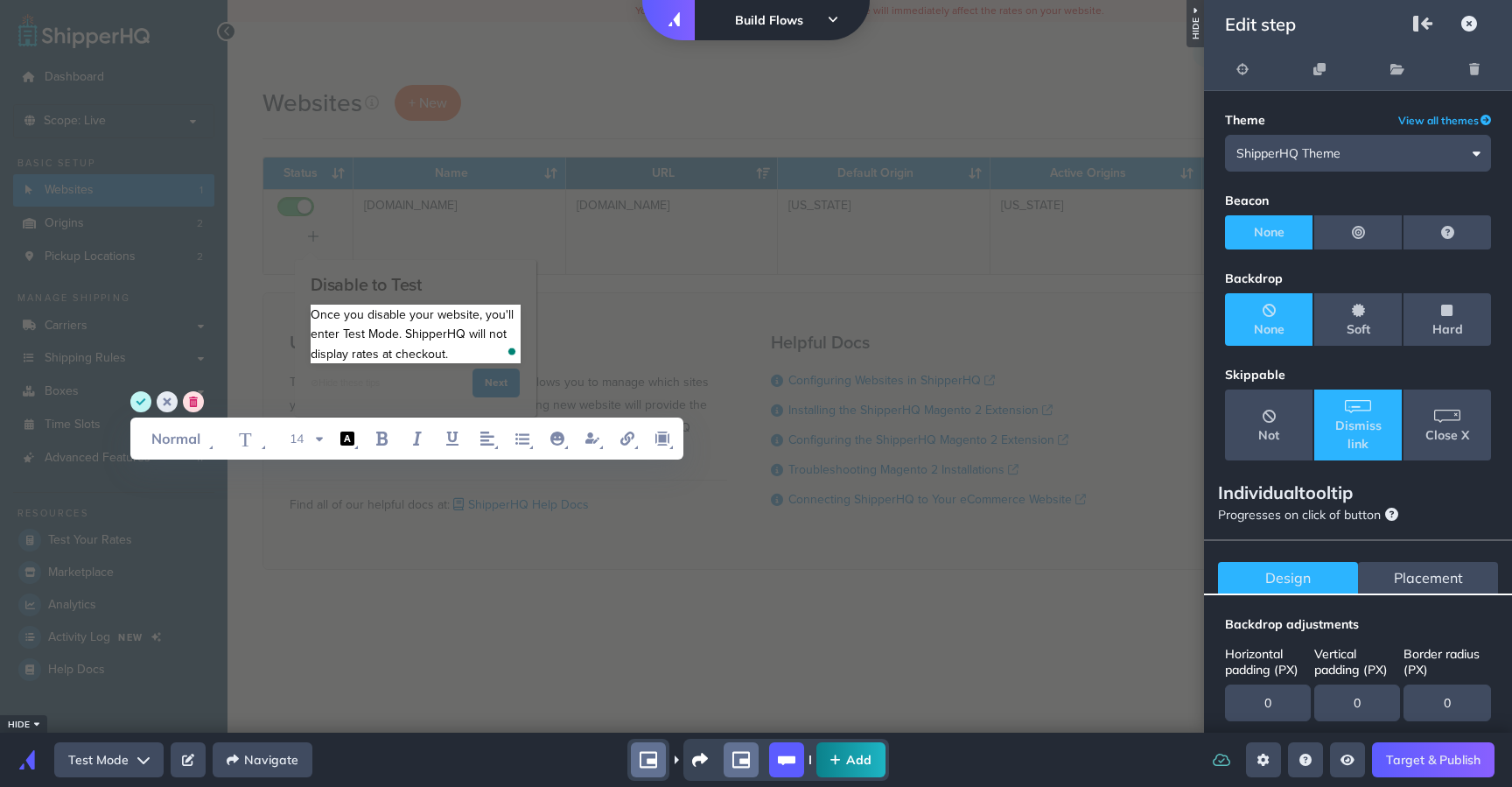
click at [136, 403] on circle "save" at bounding box center [141, 402] width 21 height 21
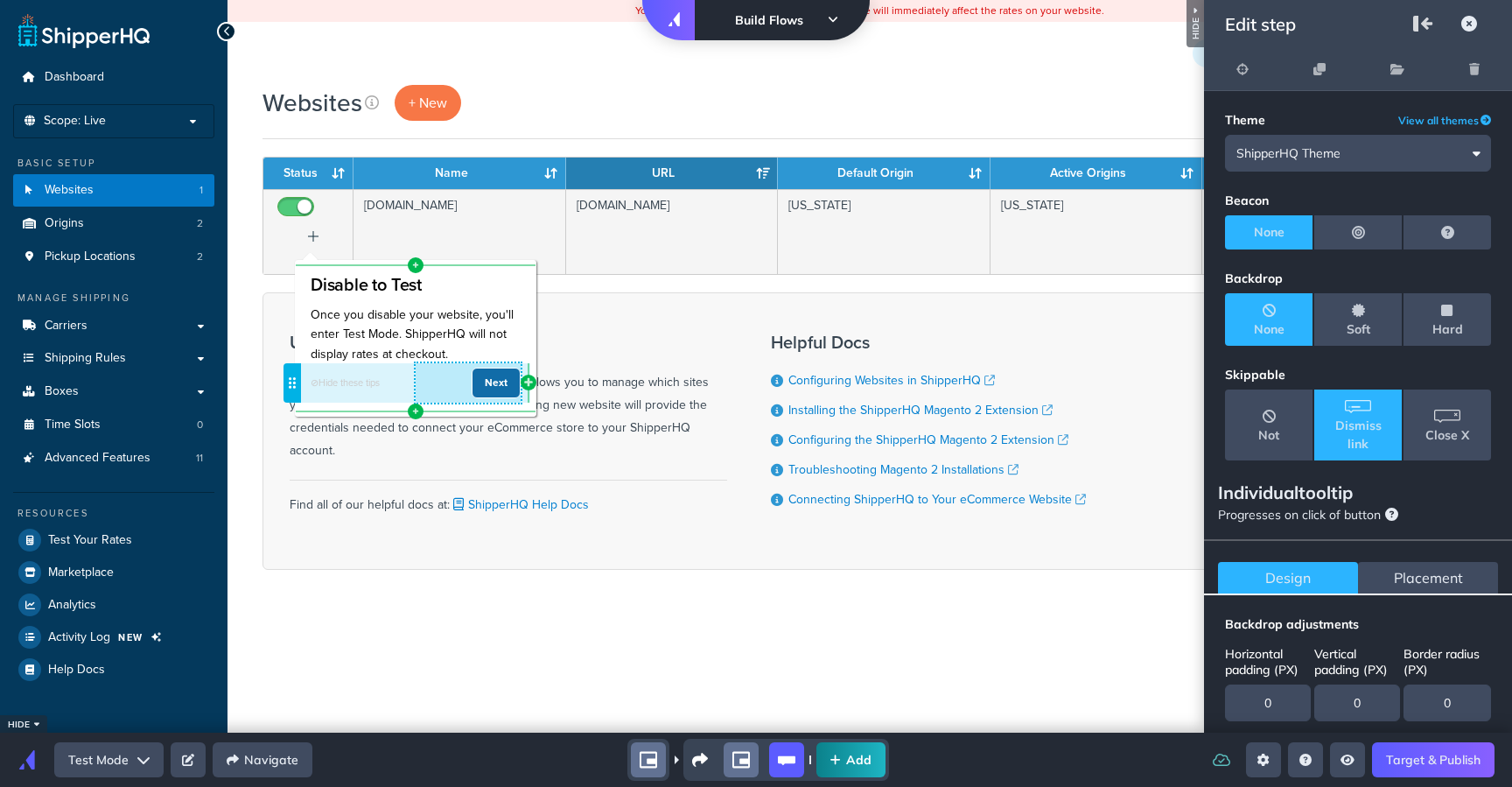
click at [500, 381] on link "Next" at bounding box center [495, 382] width 49 height 30
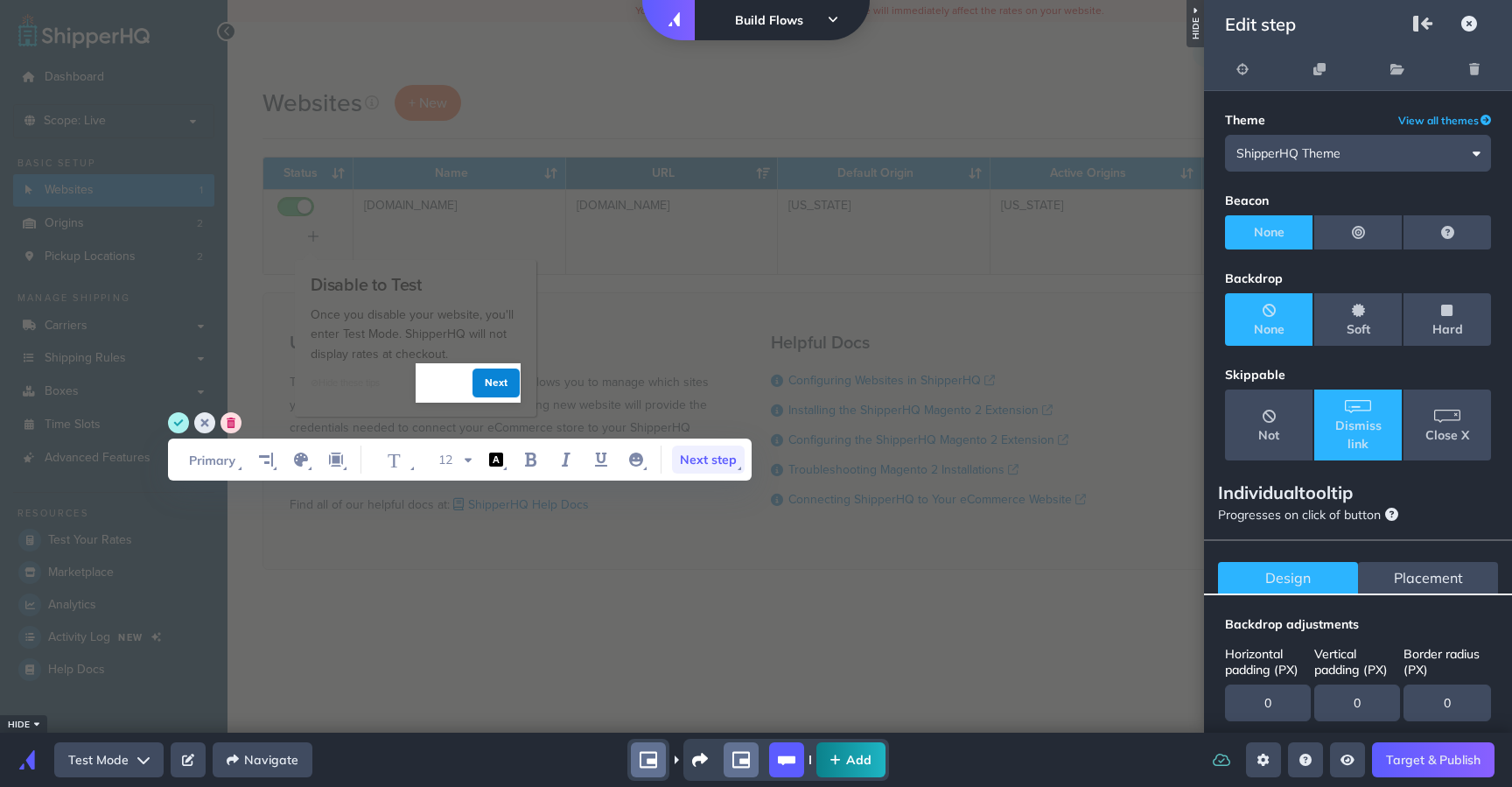
click at [725, 456] on span "Next step" at bounding box center [708, 459] width 72 height 28
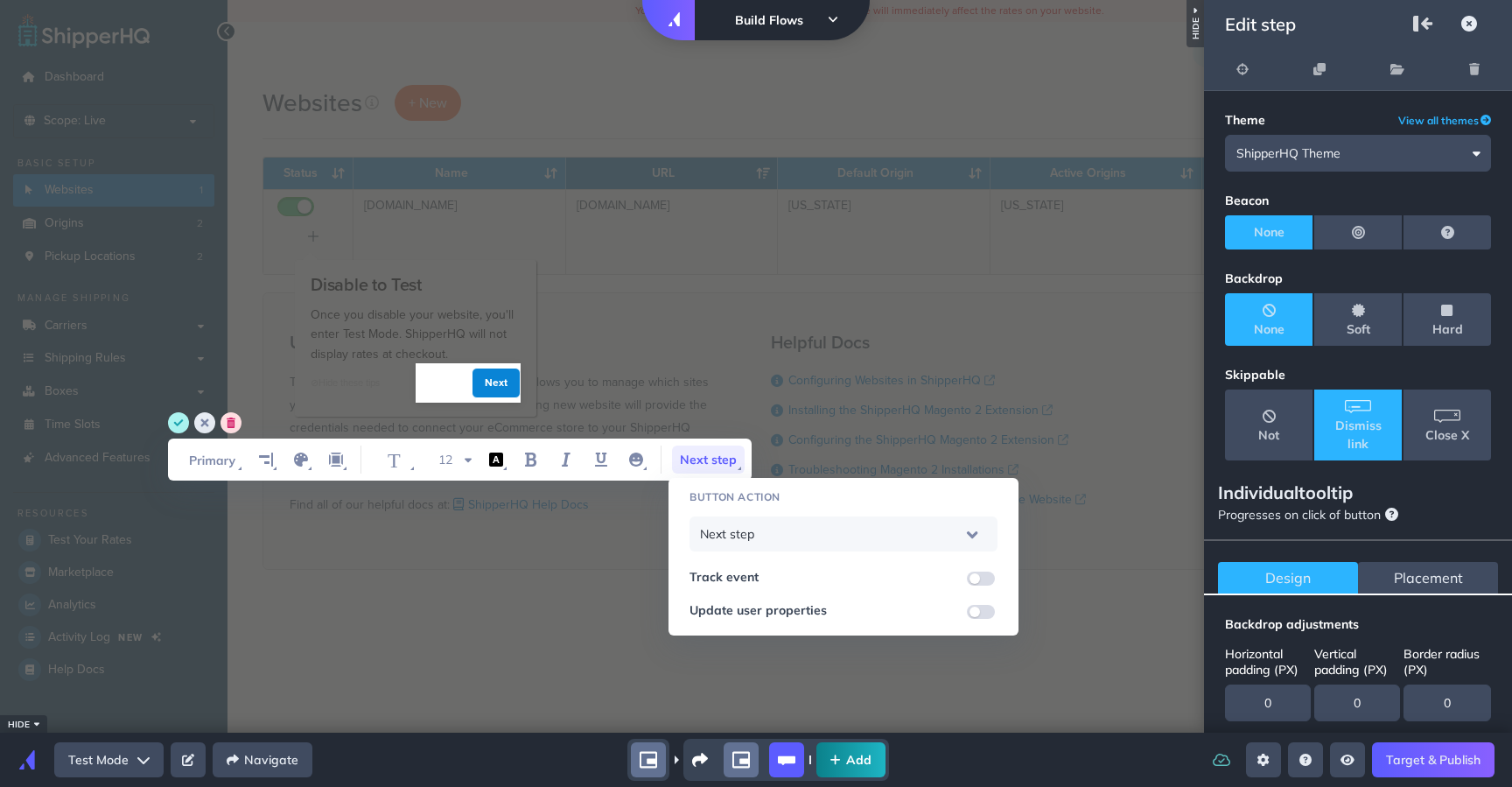
click at [757, 538] on div "Next step" at bounding box center [843, 534] width 287 height 47
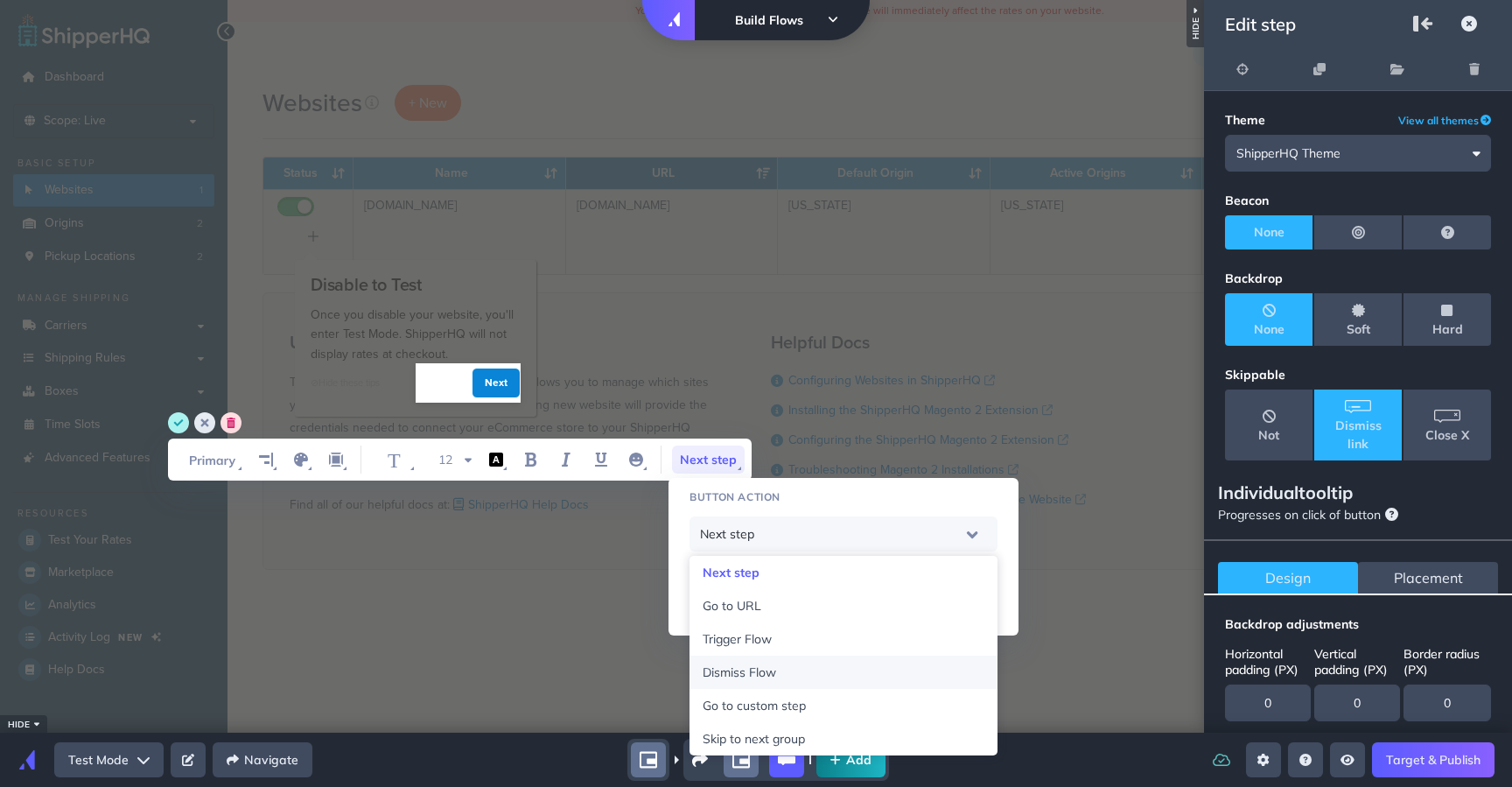
click at [774, 674] on span "Dismiss Flow" at bounding box center [739, 672] width 73 height 16
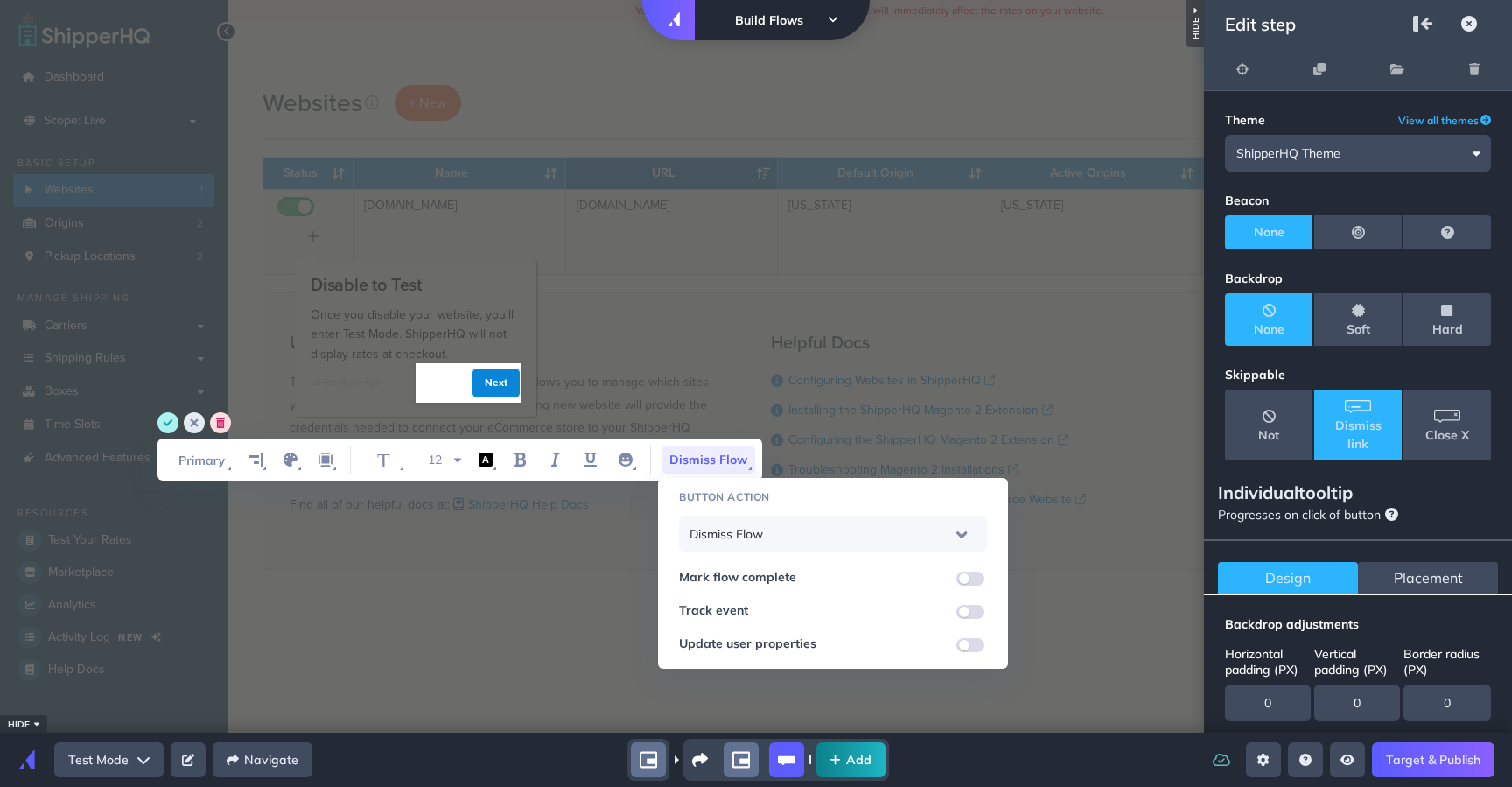
click at [471, 389] on div "Next" at bounding box center [468, 382] width 105 height 30
click at [489, 378] on input "Next" at bounding box center [496, 382] width 23 height 19
type input "Ok got it"
click at [166, 424] on icon "save" at bounding box center [168, 423] width 21 height 21
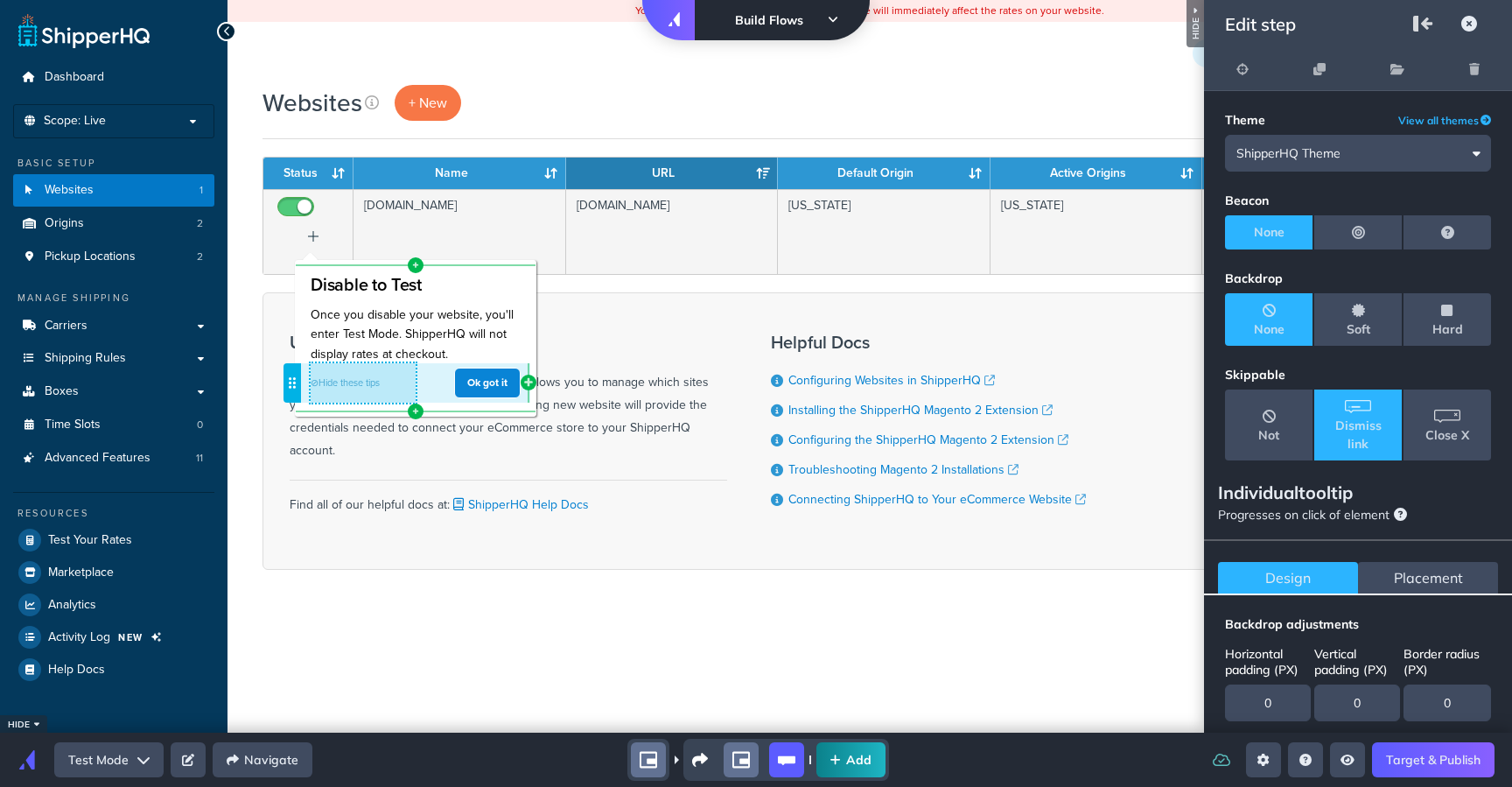
click at [355, 386] on link "⊘ Hide these tips" at bounding box center [345, 382] width 70 height 14
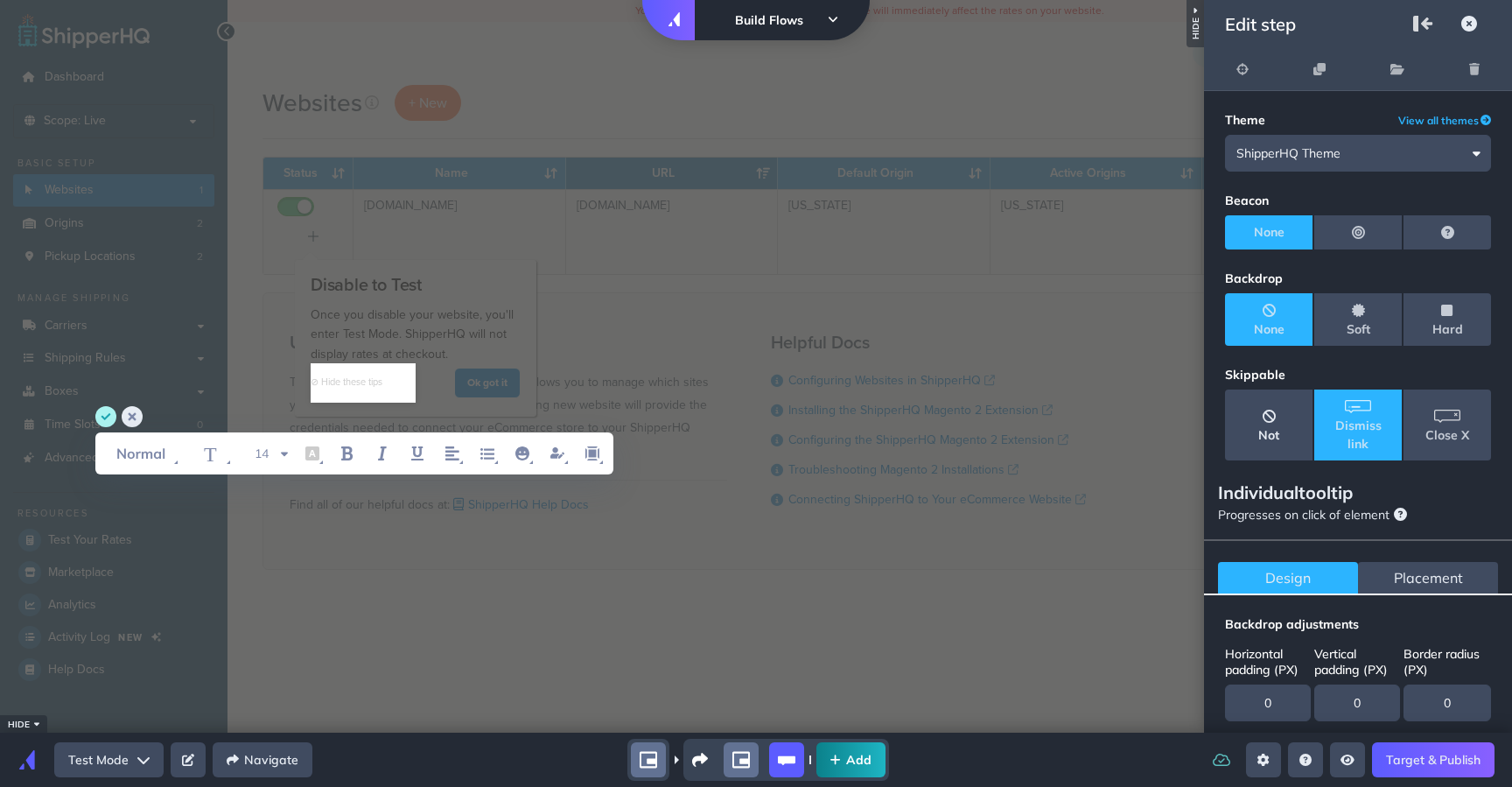
click at [1269, 422] on span "Not" at bounding box center [1269, 425] width 21 height 38
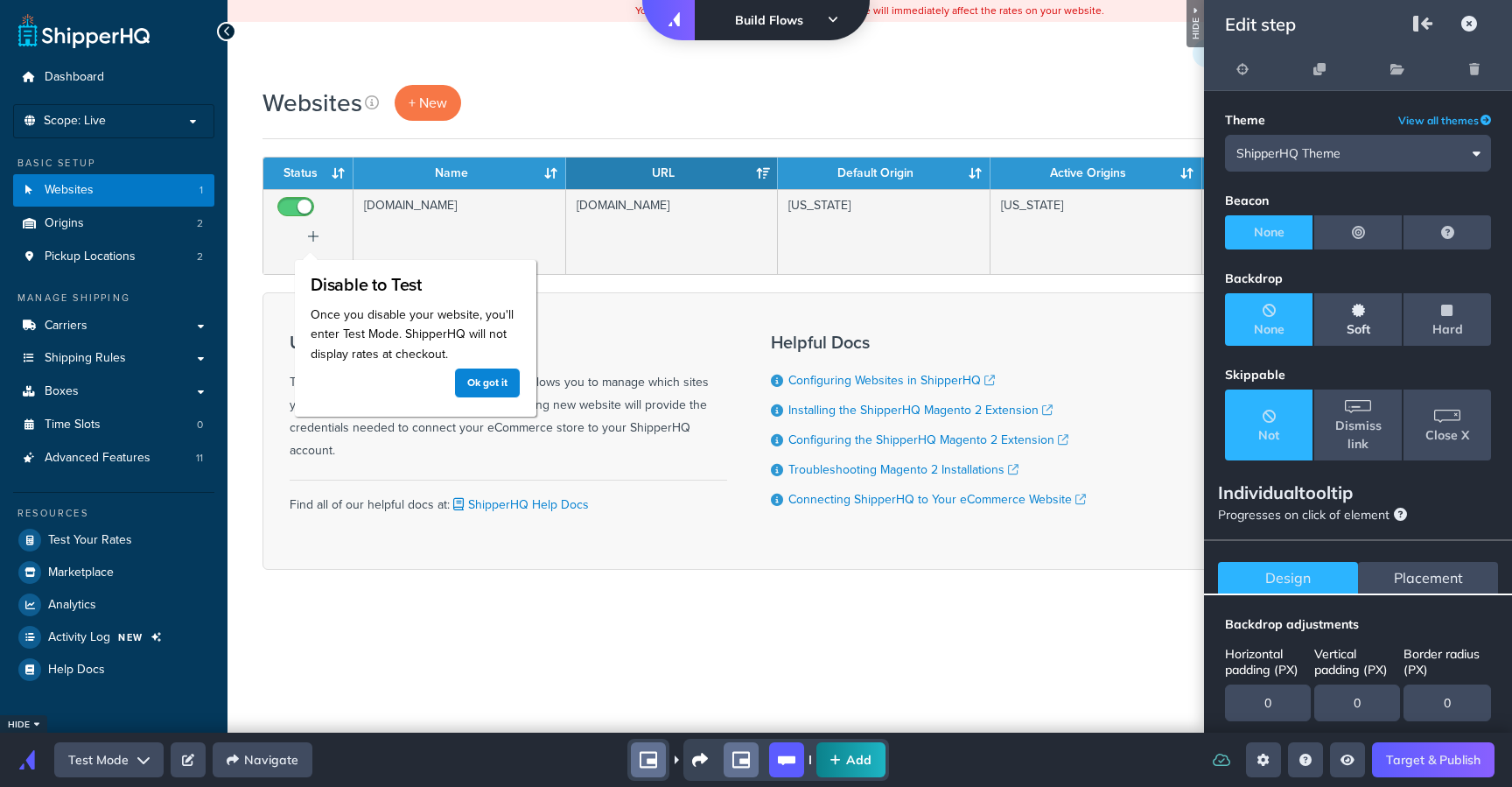
click at [1351, 313] on icon "Soft backdrop" at bounding box center [1358, 311] width 13 height 13
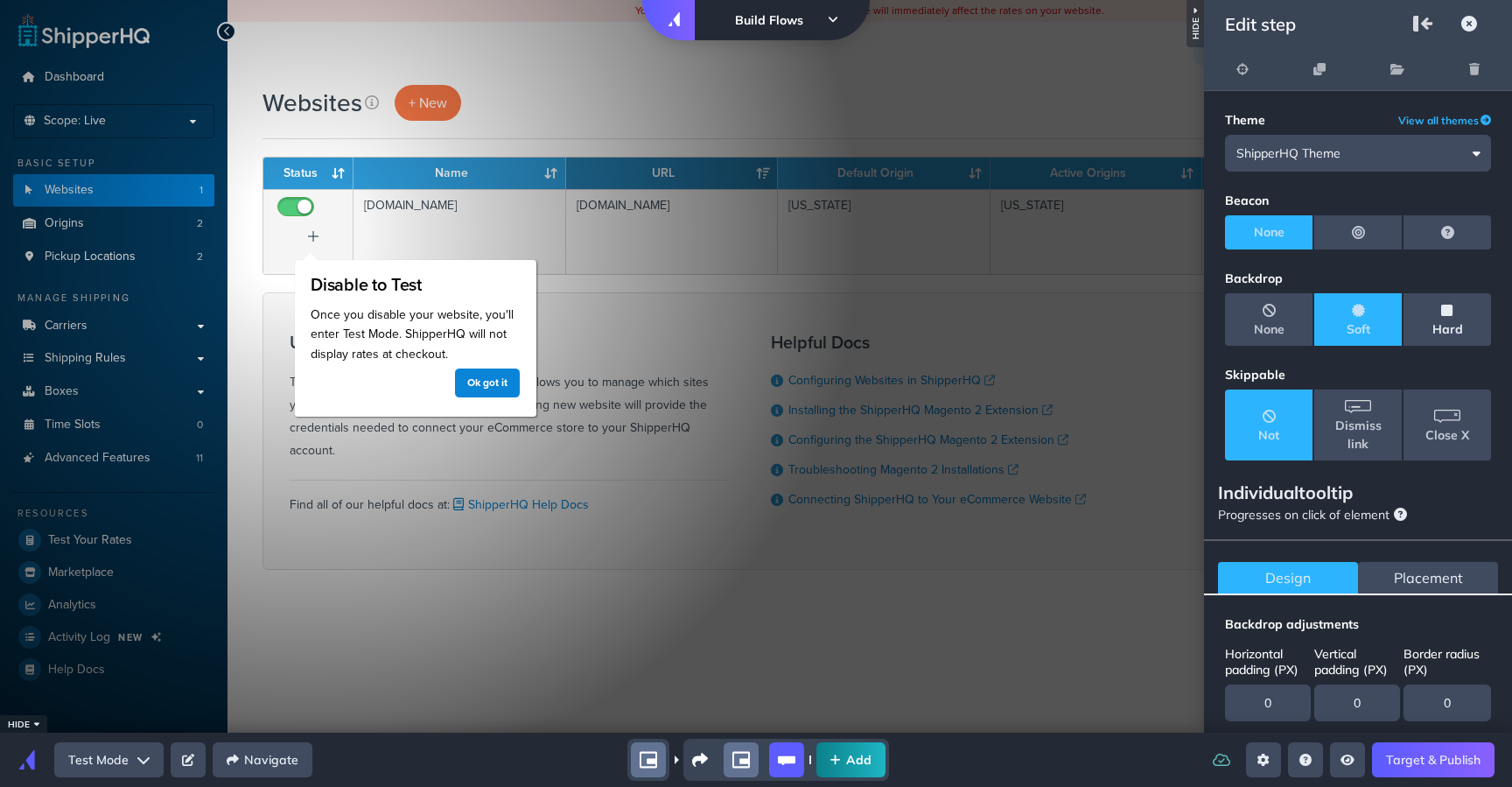
click at [1441, 314] on icon "Hard backdrop" at bounding box center [1447, 311] width 11 height 13
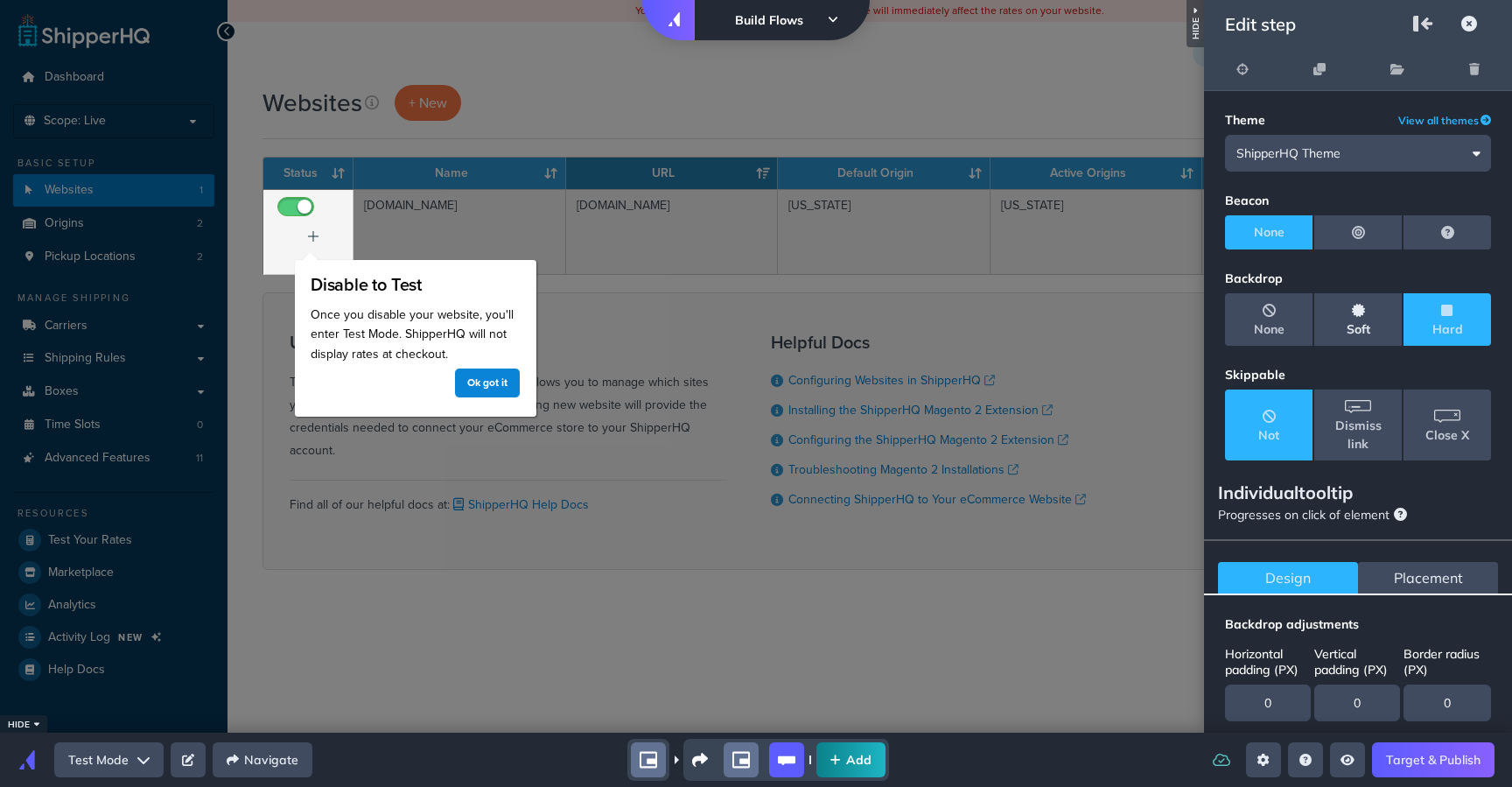
click at [1370, 314] on button "Soft" at bounding box center [1359, 319] width 88 height 52
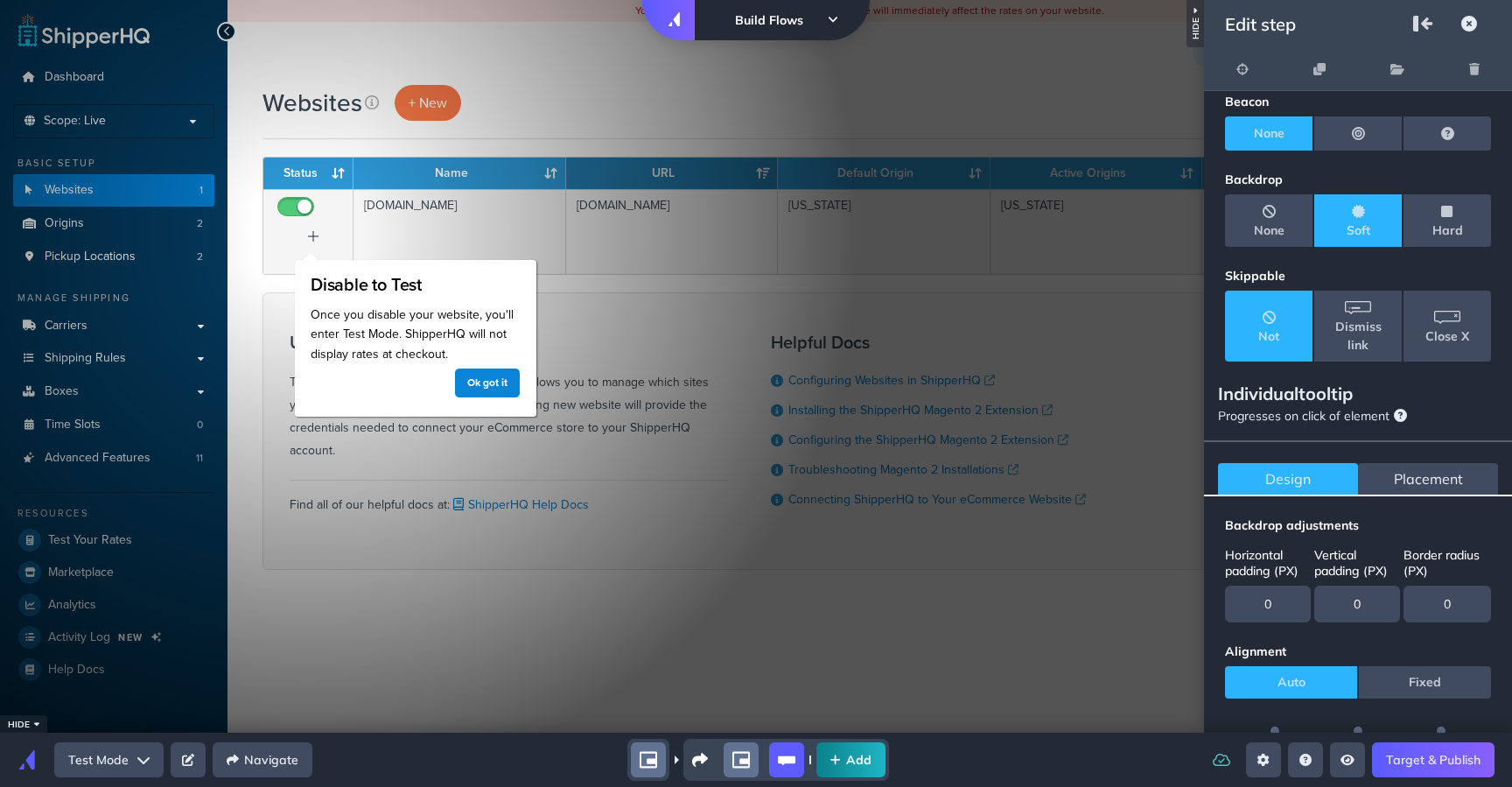
scroll to position [88, 0]
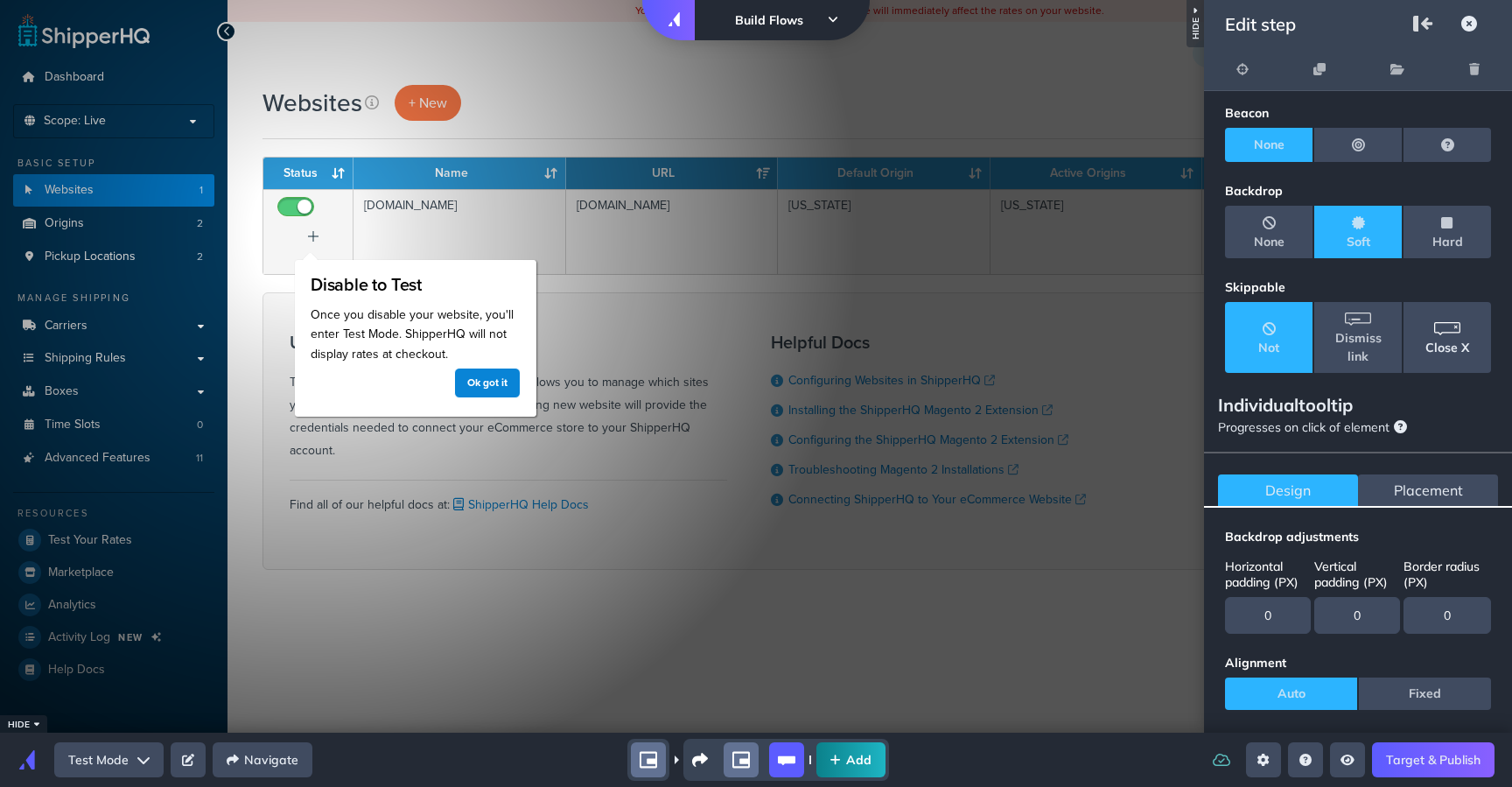
click at [1429, 334] on span "Close X" at bounding box center [1447, 337] width 44 height 38
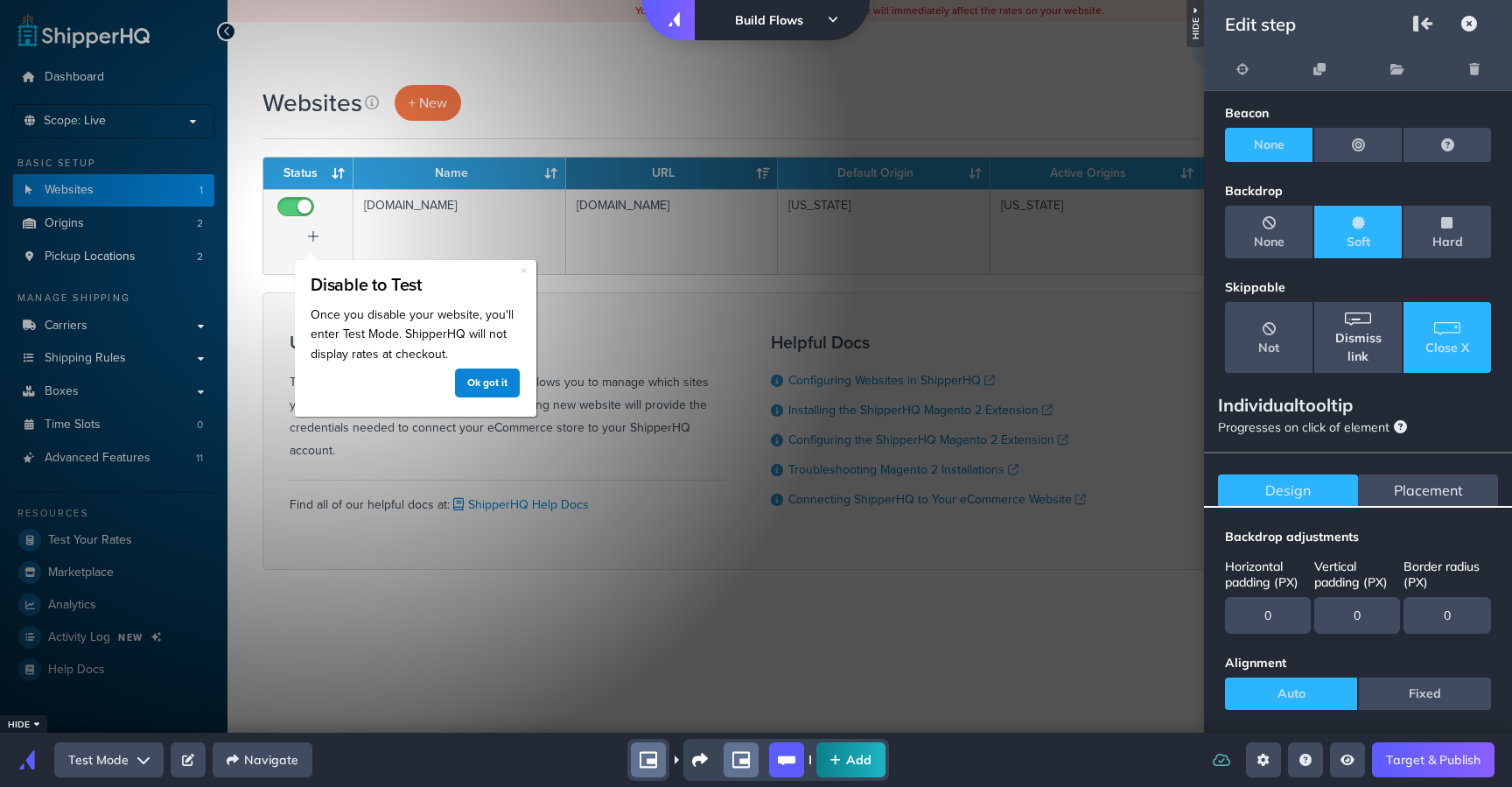
click at [1368, 338] on span "Dismiss link" at bounding box center [1358, 337] width 59 height 57
click at [1477, 338] on button "Close X" at bounding box center [1447, 337] width 88 height 71
click at [1259, 336] on span "Not" at bounding box center [1269, 337] width 21 height 38
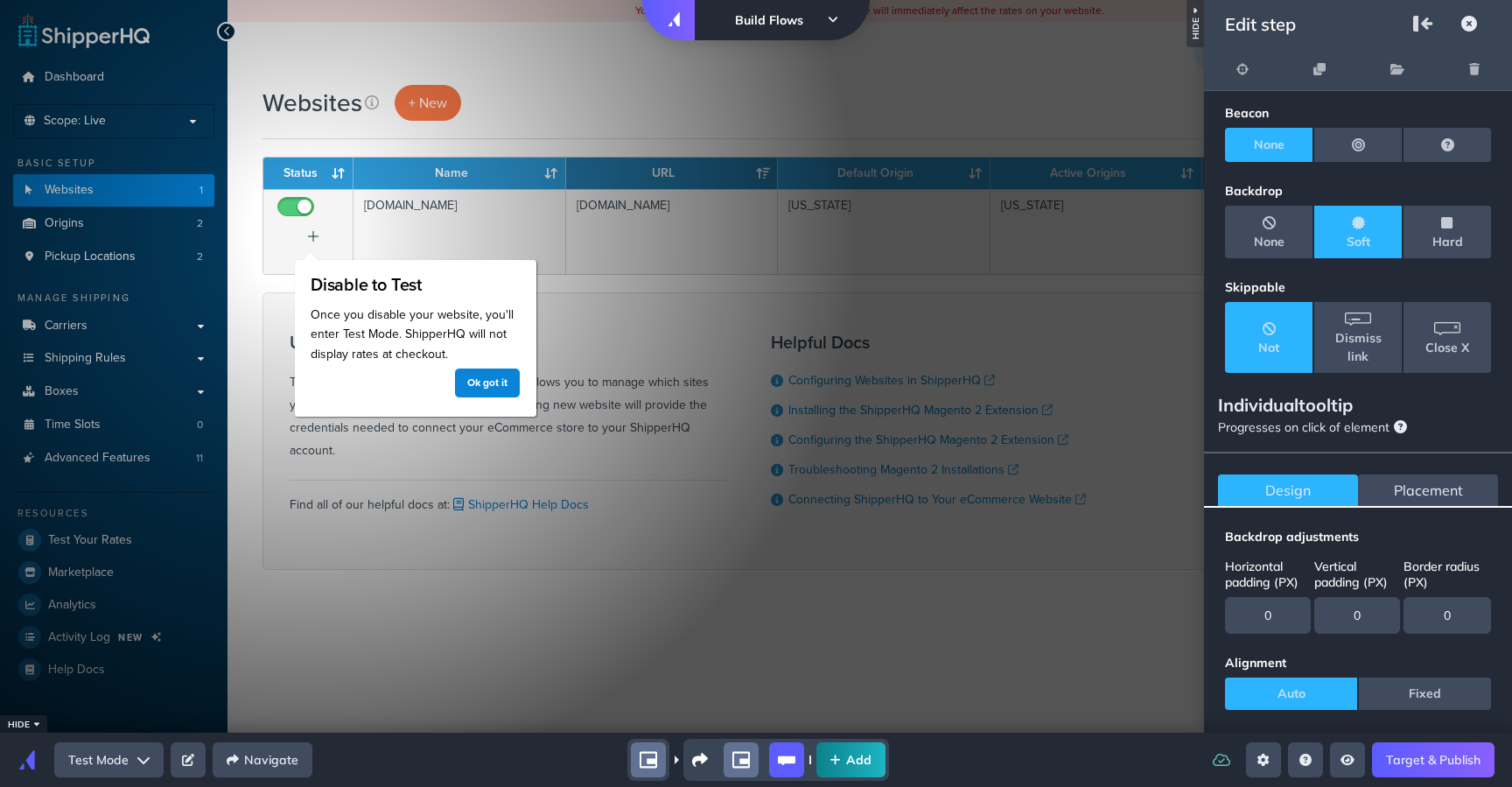
scroll to position [0, 0]
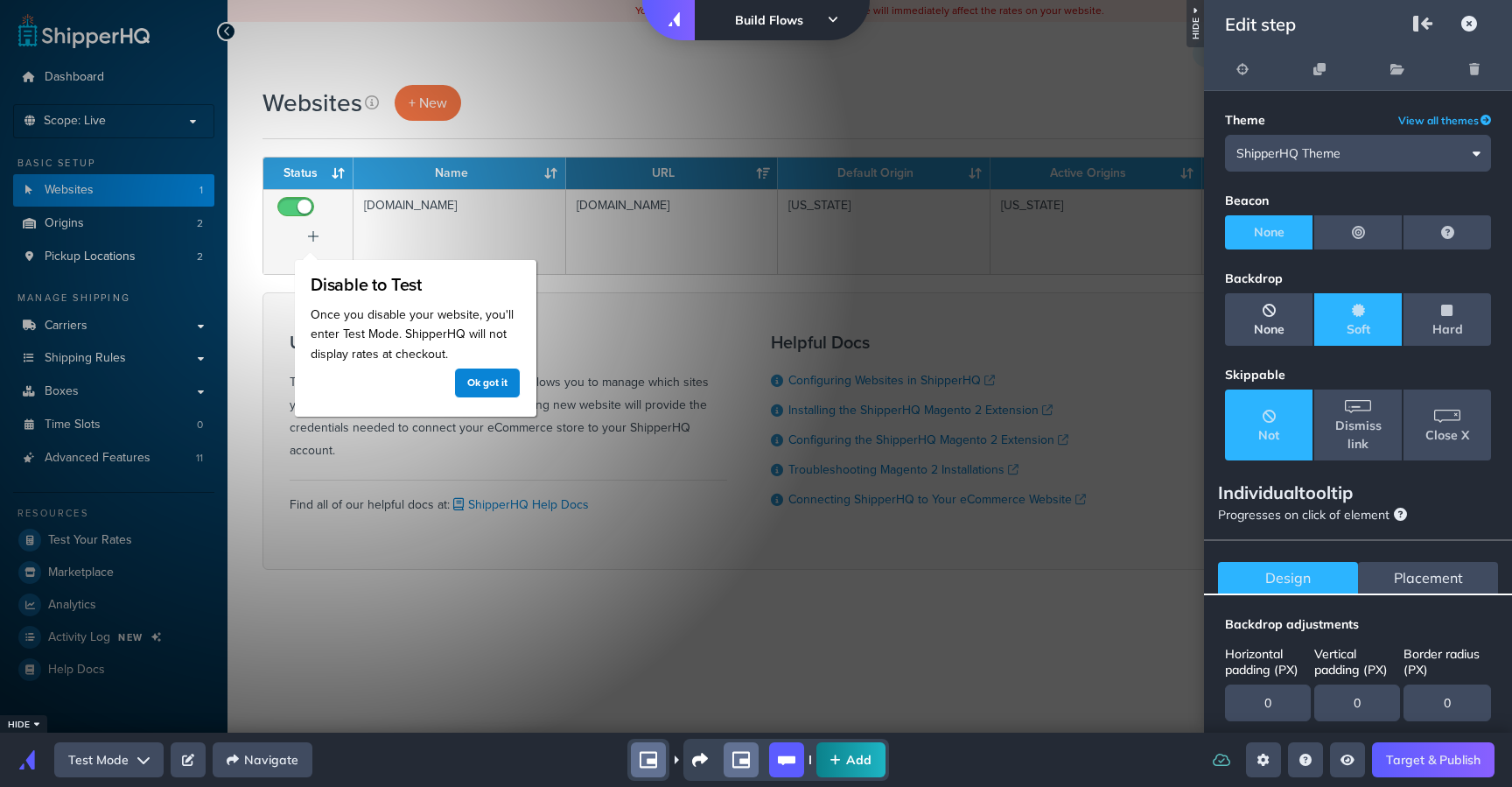
click at [1272, 328] on span "None" at bounding box center [1269, 319] width 30 height 38
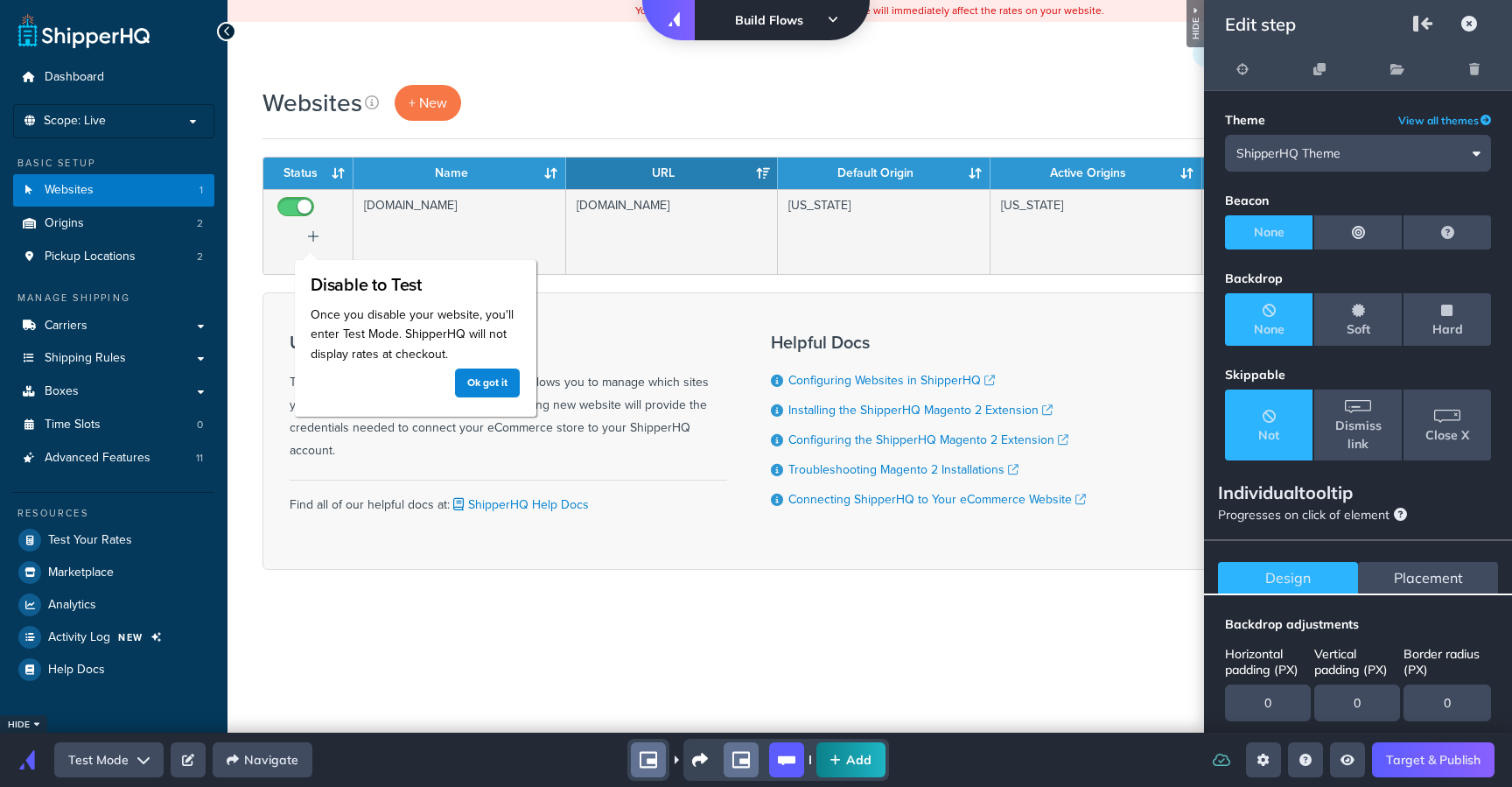
click at [1358, 240] on span "Hotspot beacon" at bounding box center [1359, 232] width 13 height 20
click at [1359, 234] on button "Hotspot beacon" at bounding box center [1359, 232] width 88 height 34
click at [1244, 227] on button "None" at bounding box center [1269, 232] width 88 height 34
click at [1446, 227] on button "Question beacon" at bounding box center [1447, 232] width 88 height 34
click at [1367, 229] on button "Hotspot beacon" at bounding box center [1359, 232] width 88 height 34
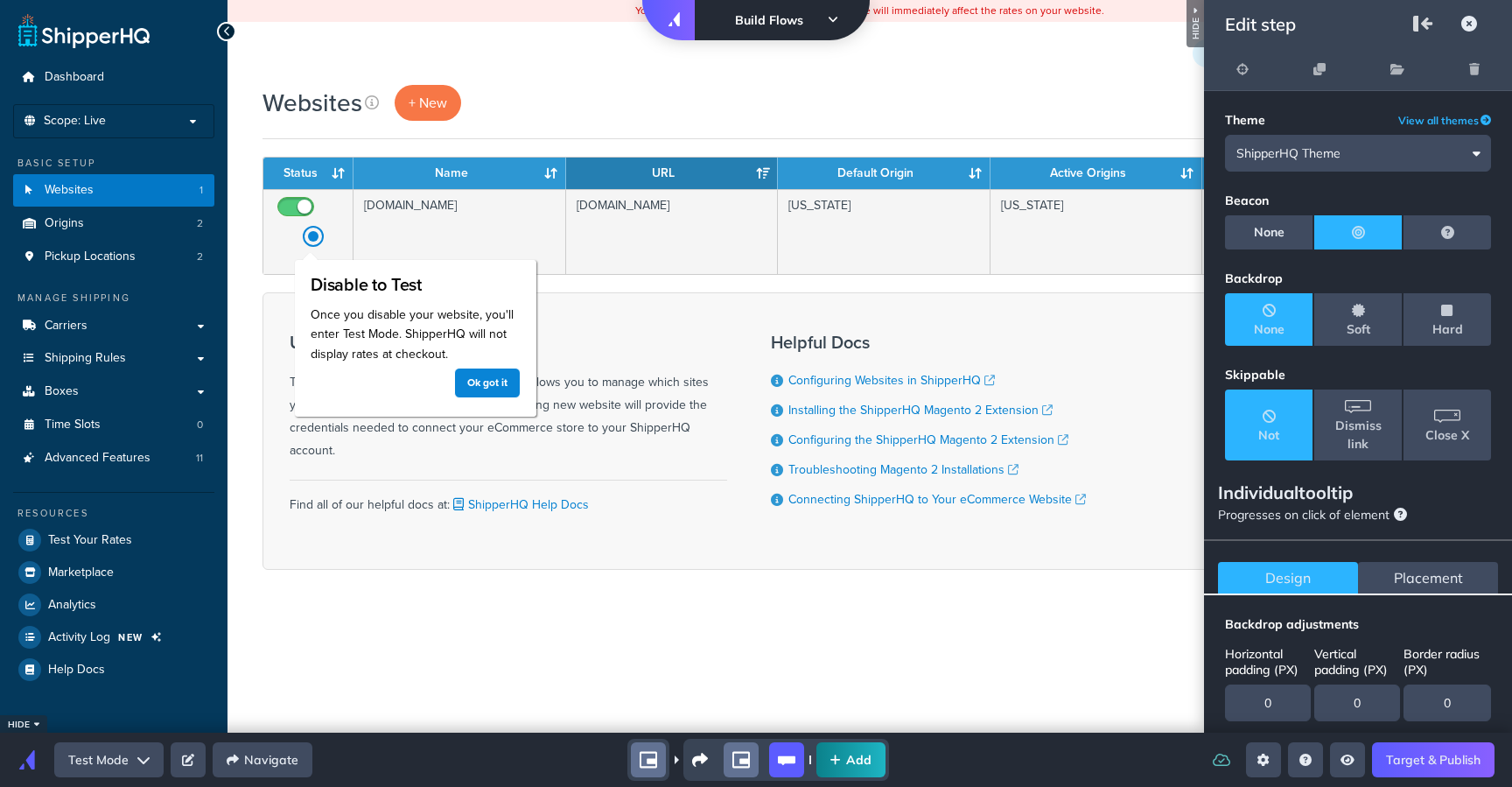
click at [1254, 235] on span "None" at bounding box center [1269, 232] width 30 height 18
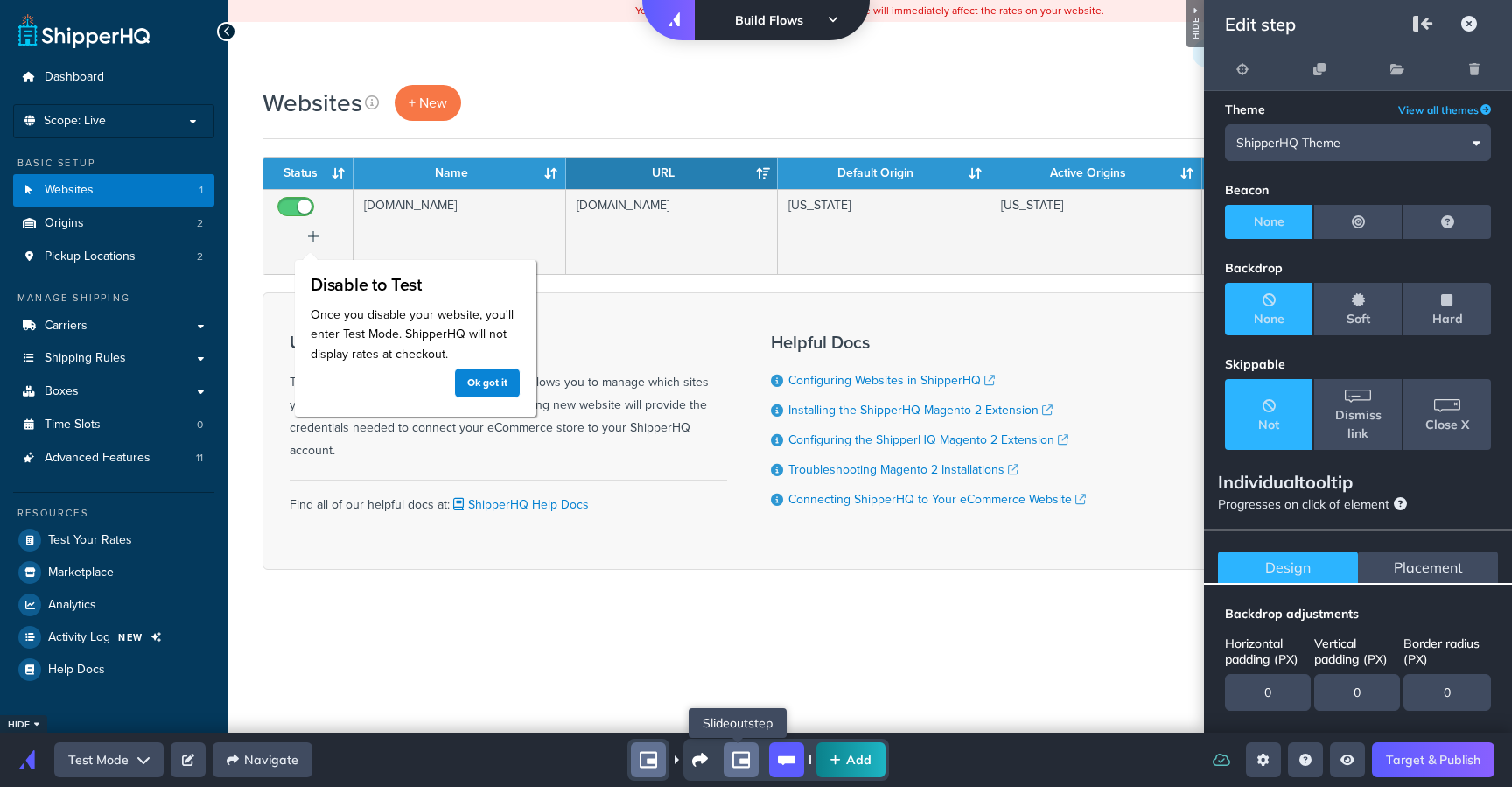
click at [742, 759] on icon "shorty" at bounding box center [741, 759] width 17 height 16
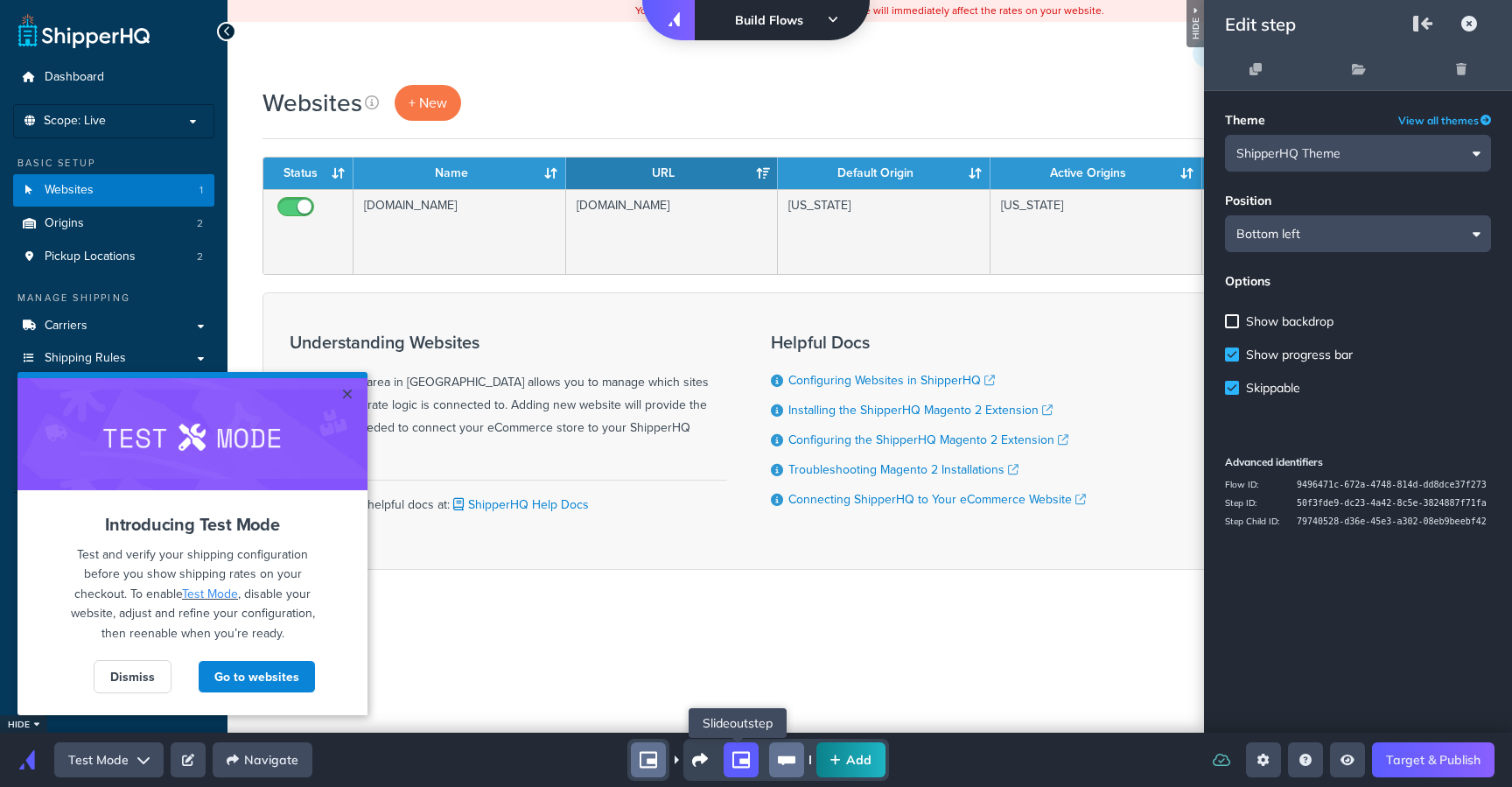
scroll to position [0, 0]
click at [1469, 71] on button at bounding box center [1462, 69] width 38 height 40
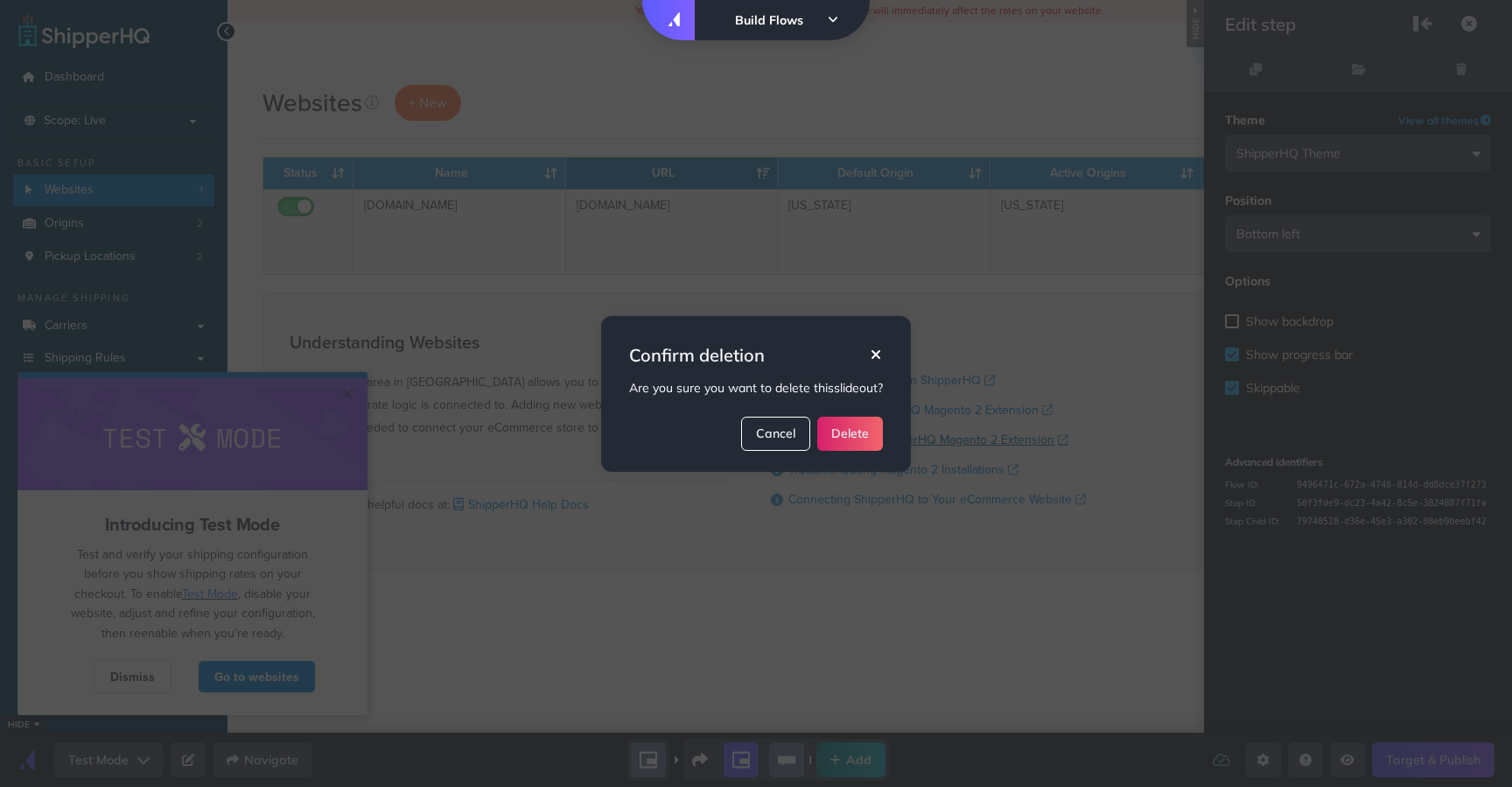
click at [877, 435] on button "Delete" at bounding box center [850, 434] width 66 height 34
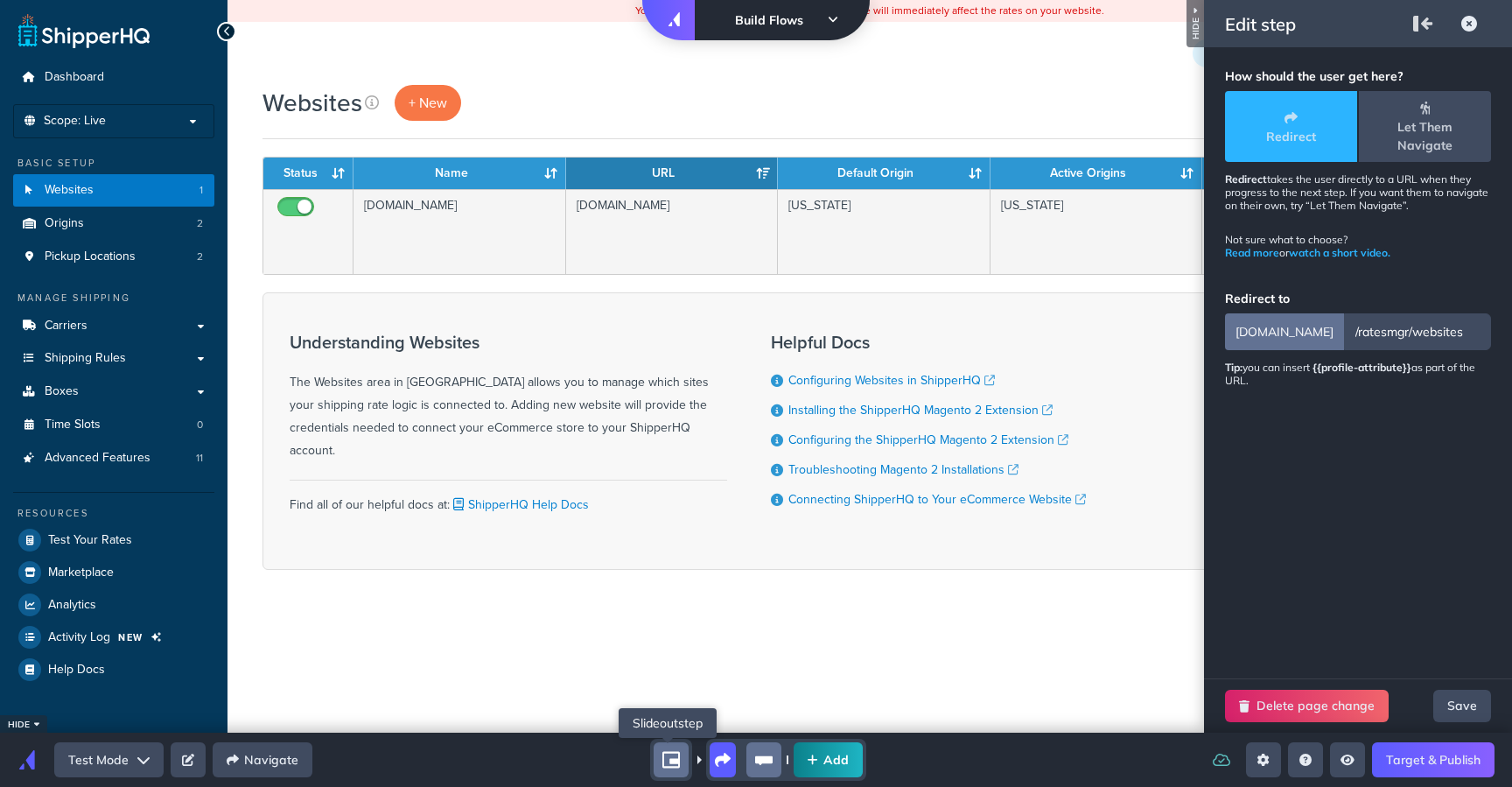
click at [674, 746] on div "step-child" at bounding box center [671, 759] width 35 height 35
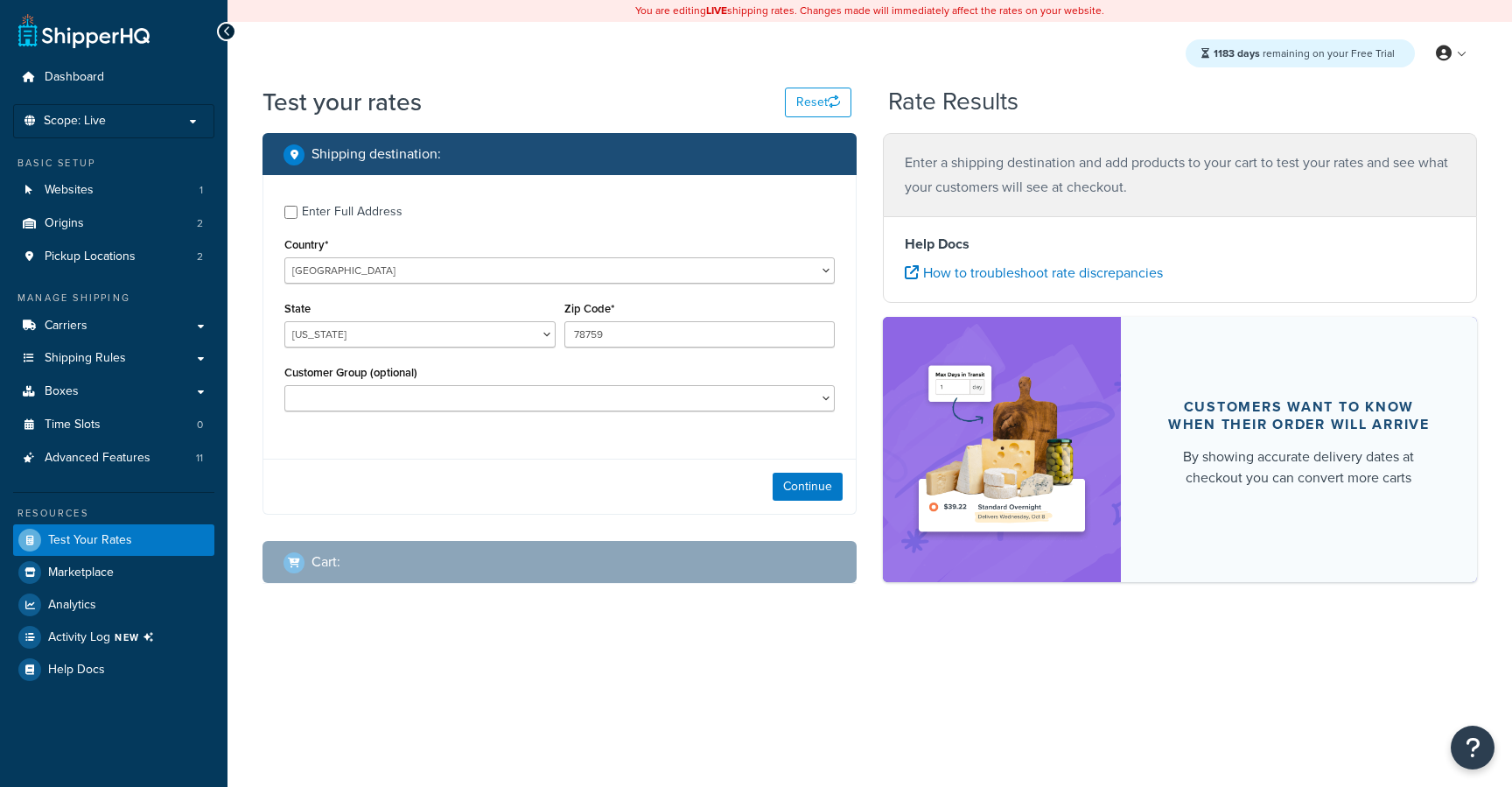
select select "[GEOGRAPHIC_DATA]"
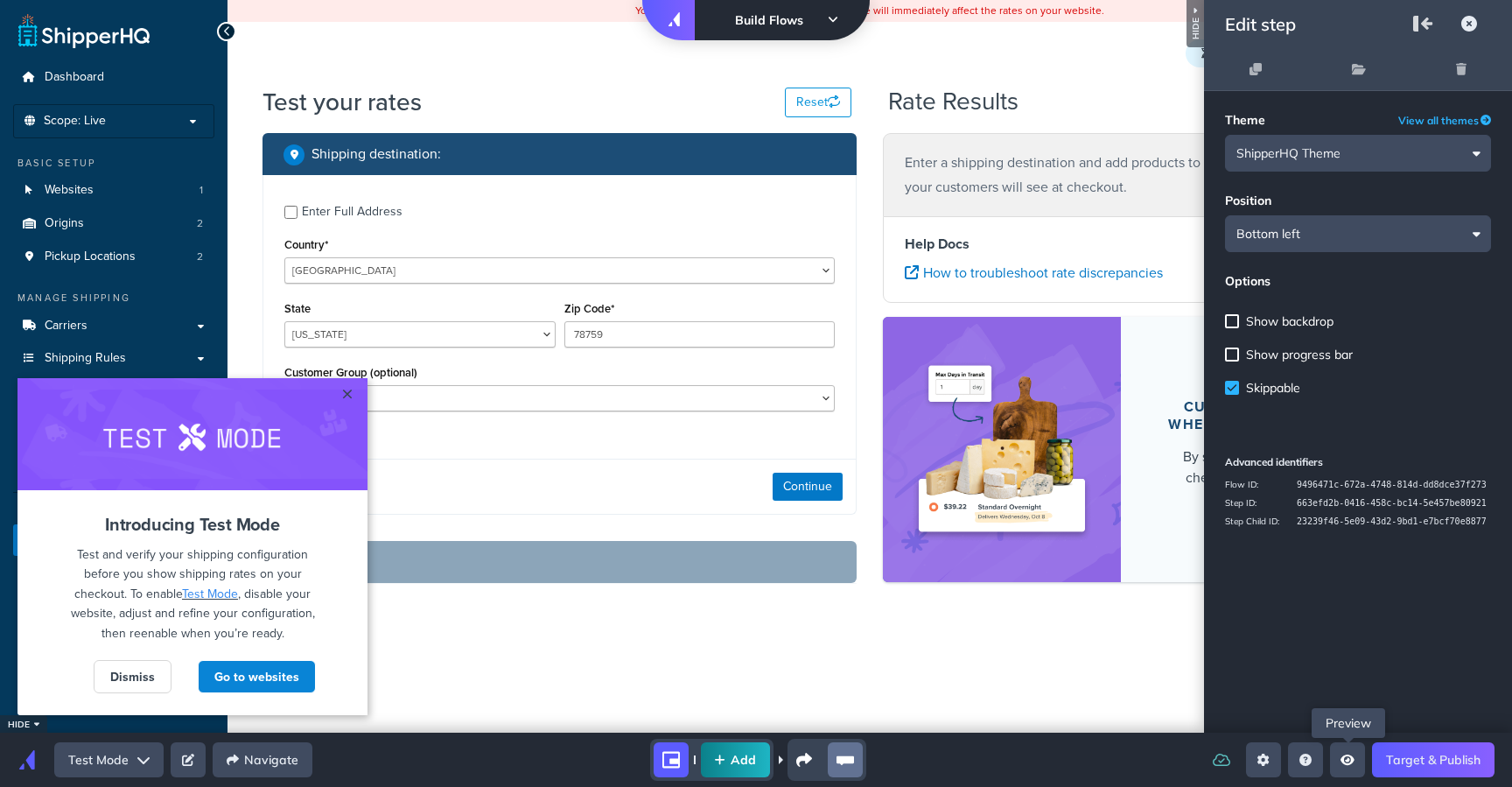
click at [1346, 765] on icon "Open preview menu" at bounding box center [1347, 759] width 14 height 12
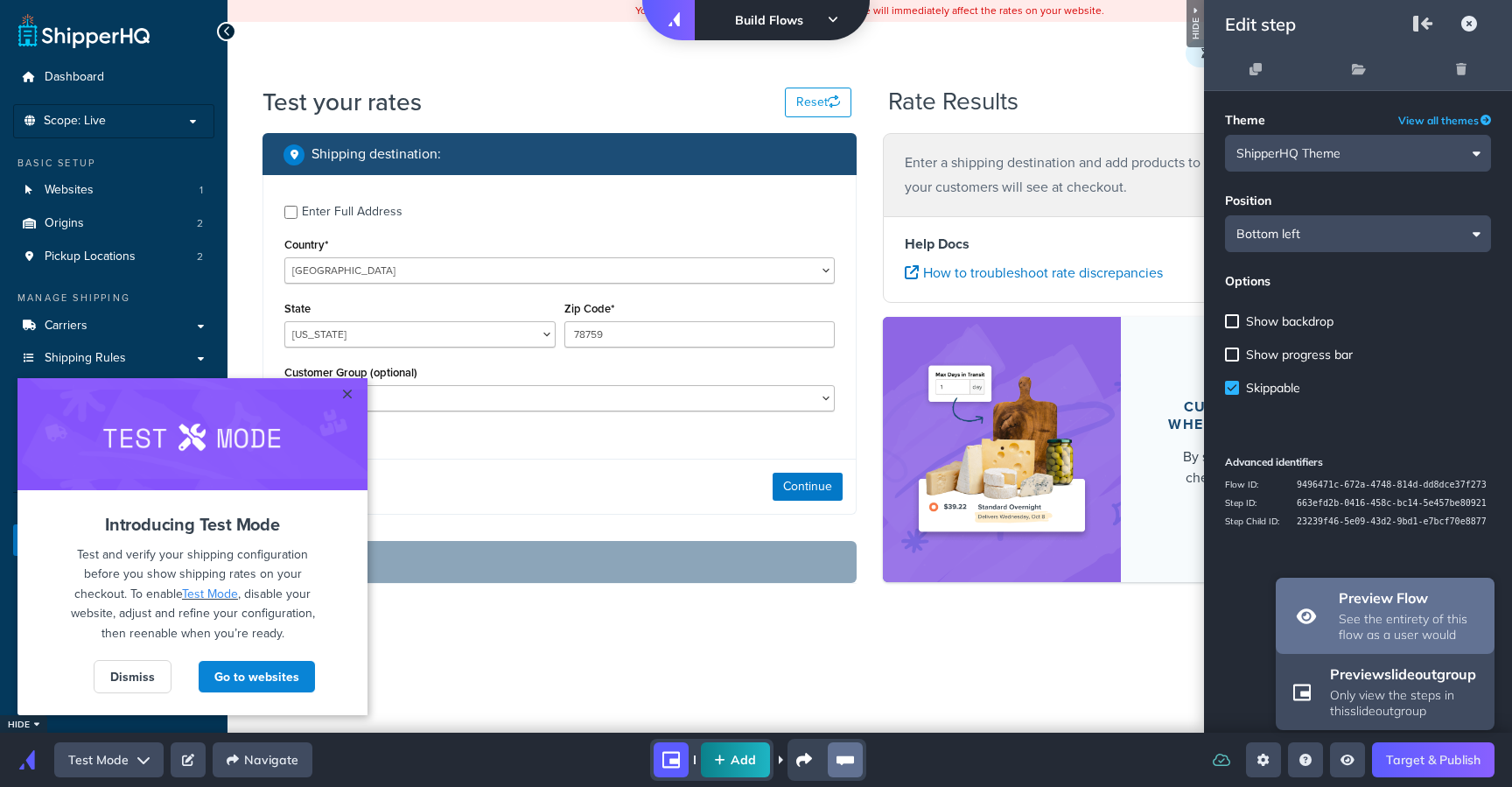
click at [1387, 589] on h3 "preview flow" at bounding box center [1411, 597] width 145 height 17
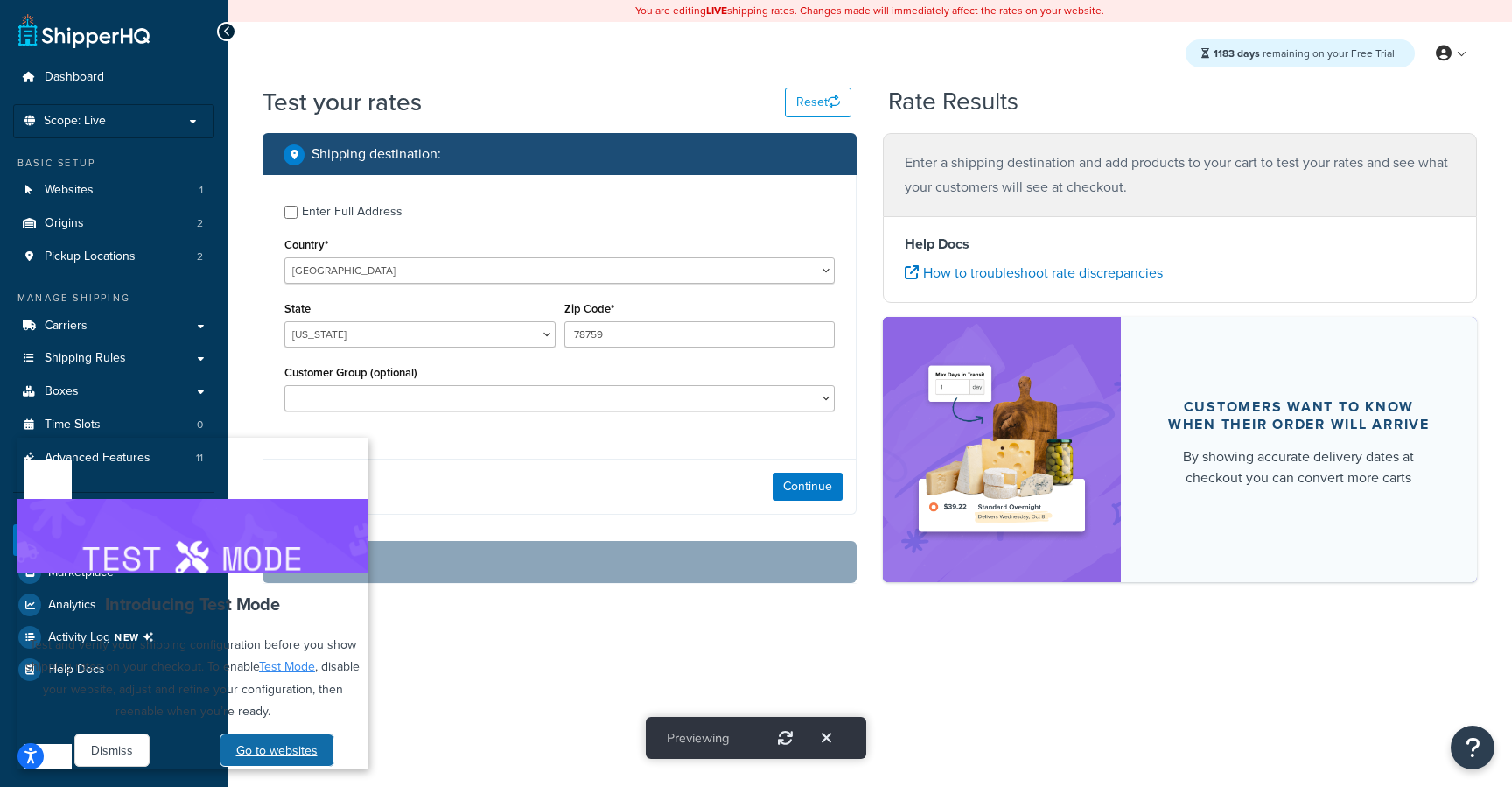
click at [263, 734] on link "Go to websites" at bounding box center [277, 750] width 114 height 33
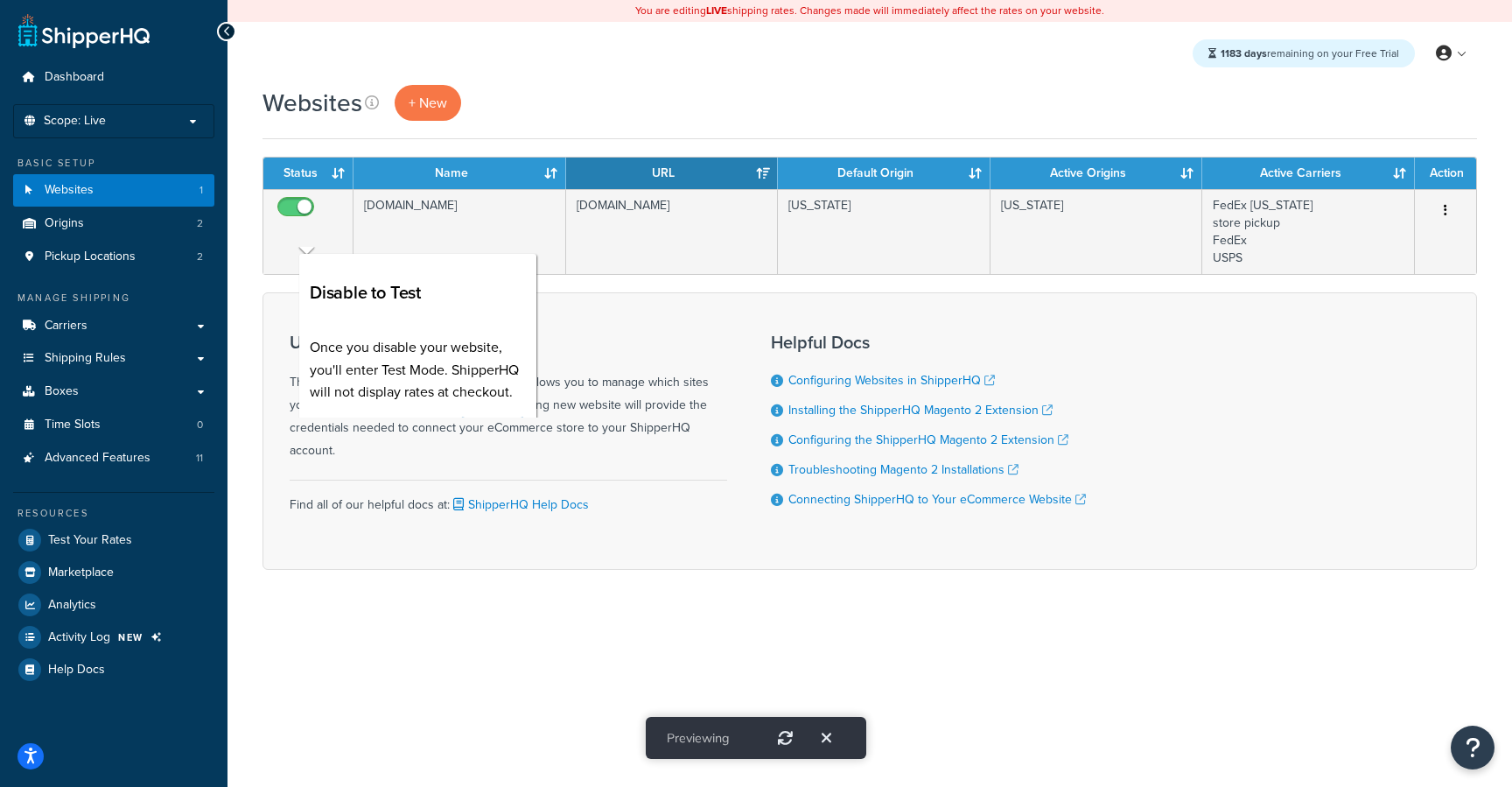
click at [481, 416] on link "Ok got it" at bounding box center [493, 429] width 67 height 26
click at [831, 735] on icon "Exit" at bounding box center [827, 737] width 10 height 16
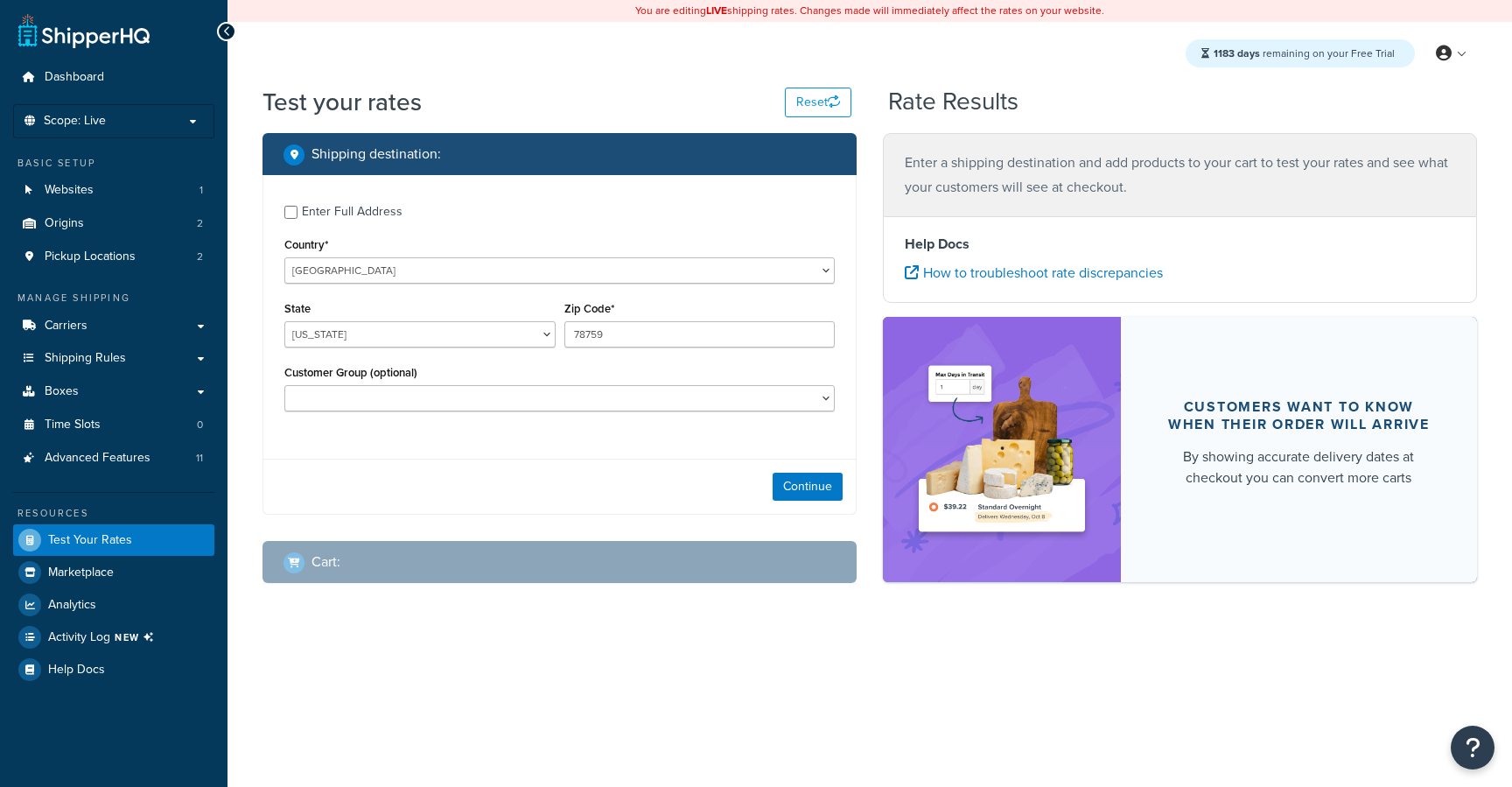
select select "[GEOGRAPHIC_DATA]"
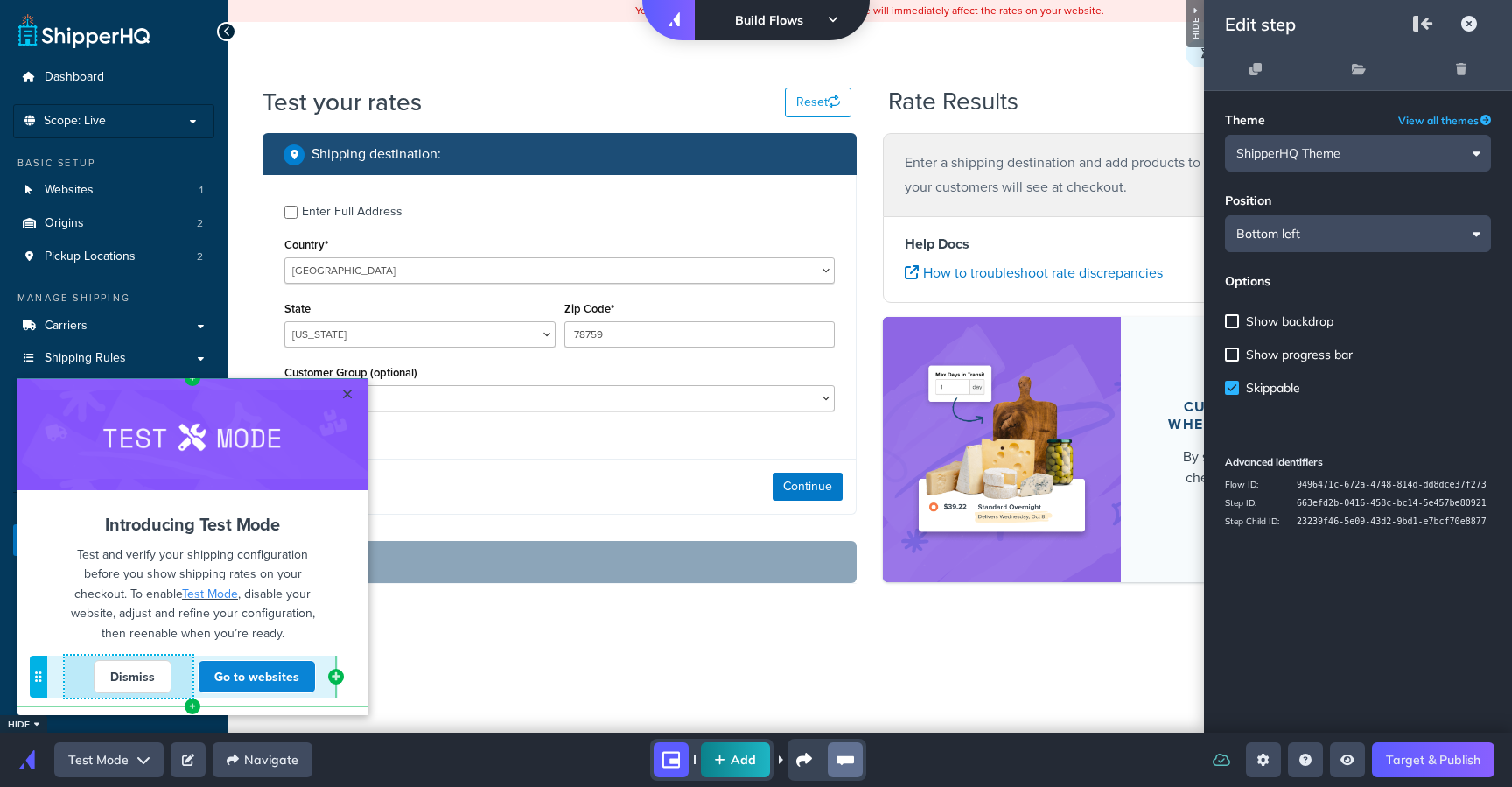
click at [140, 672] on link "Dismiss" at bounding box center [132, 676] width 78 height 33
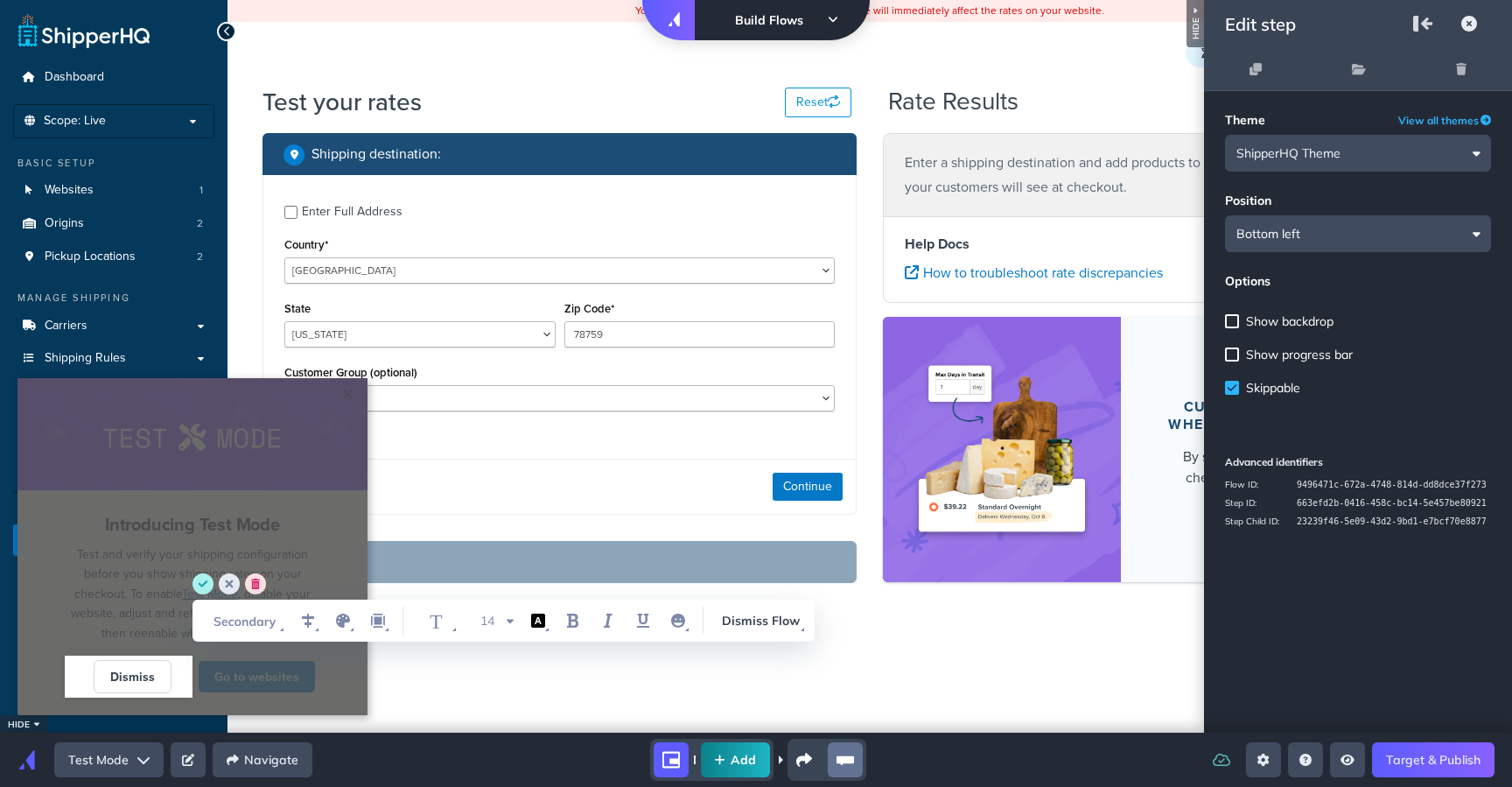
click at [165, 456] on div at bounding box center [192, 434] width 350 height 112
click at [1338, 685] on div "Theme View all themes ShipperHQ Theme Position Bottom left Options Show backdro…" at bounding box center [1358, 412] width 308 height 641
click at [1260, 758] on icon "Open settings sidebar" at bounding box center [1263, 759] width 11 height 12
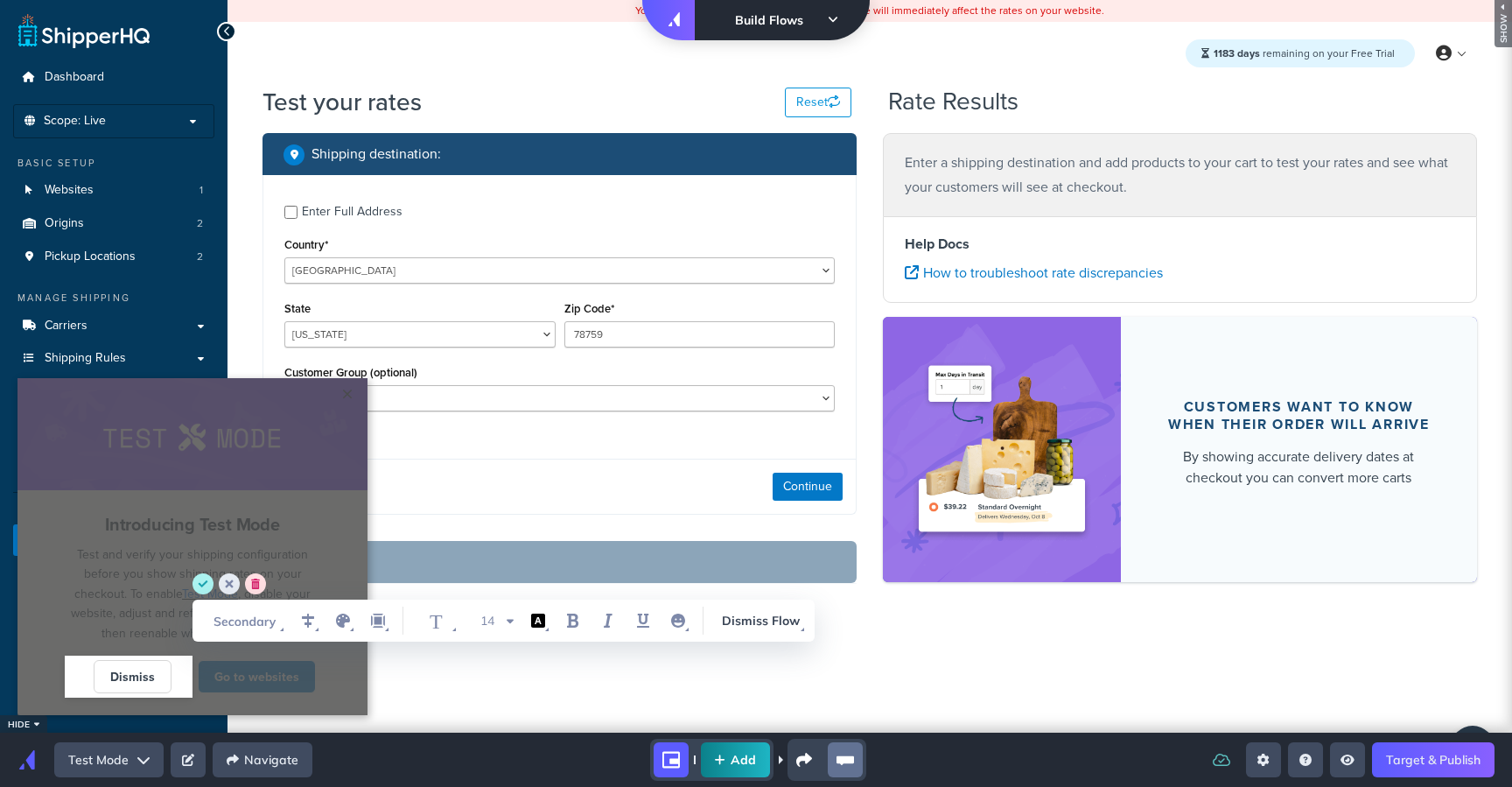
click at [981, 743] on div "Add" at bounding box center [758, 759] width 864 height 42
drag, startPoint x: 388, startPoint y: 770, endPoint x: 276, endPoint y: 743, distance: 115.2
click at [387, 769] on div "Add" at bounding box center [758, 759] width 864 height 42
click at [410, 7] on html "× Cannot exceed 6 items per row Introducing Test Mode Test and verify your ship…" at bounding box center [756, 3] width 1512 height 7
click at [221, 586] on circle "cancel" at bounding box center [230, 584] width 21 height 21
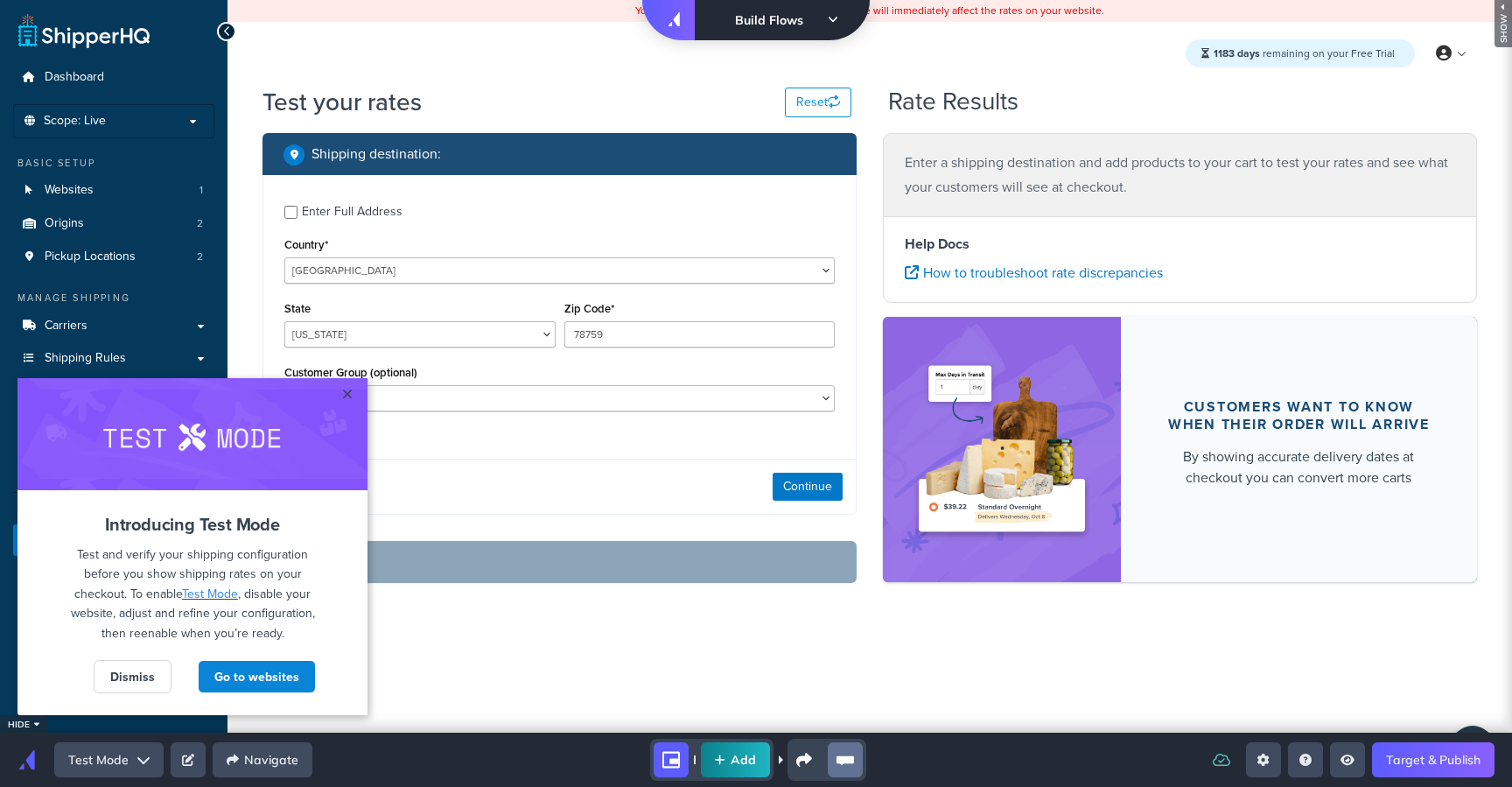
click at [834, 14] on icon at bounding box center [834, 20] width 10 height 12
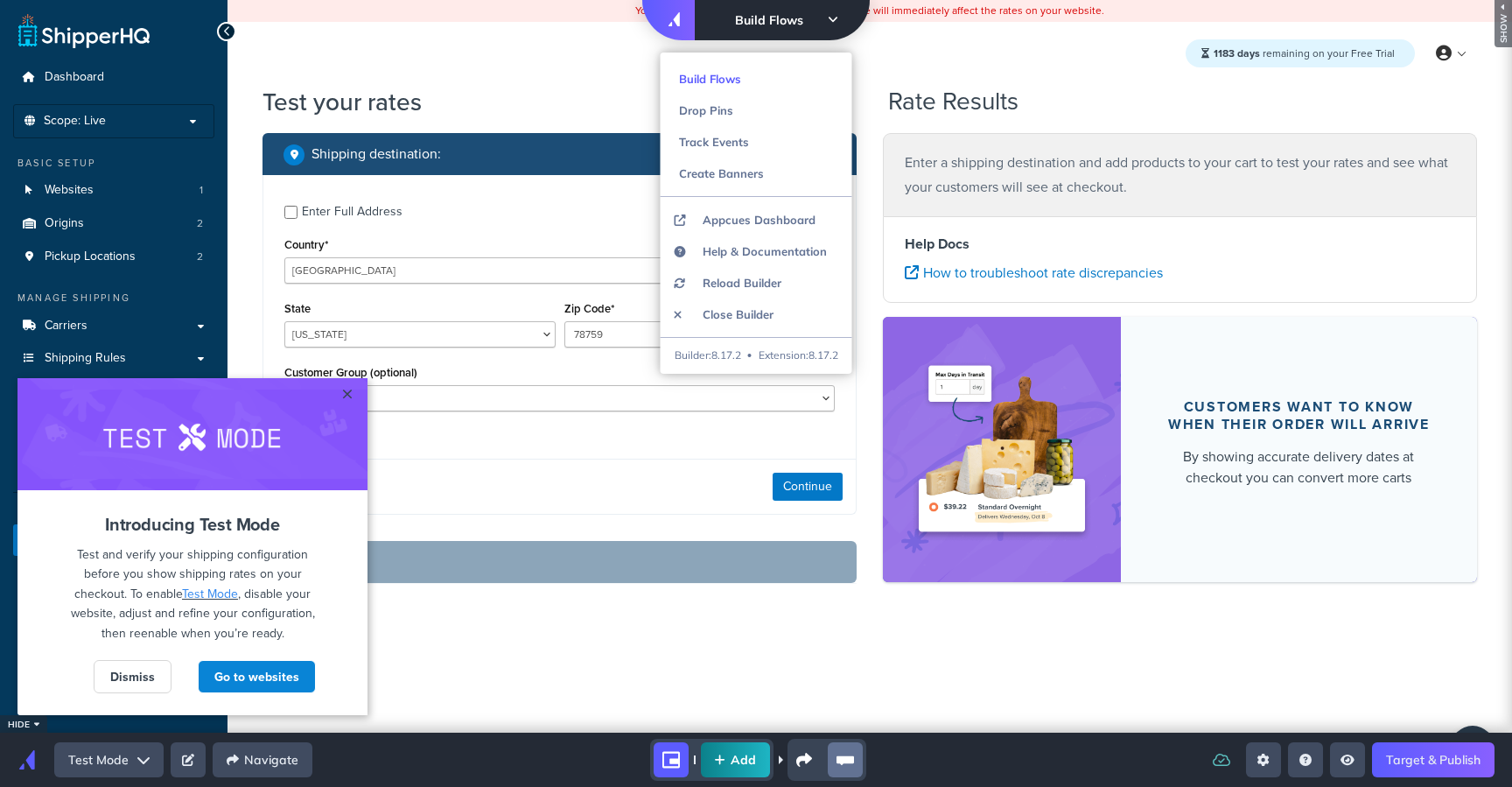
click at [834, 14] on icon at bounding box center [834, 20] width 10 height 12
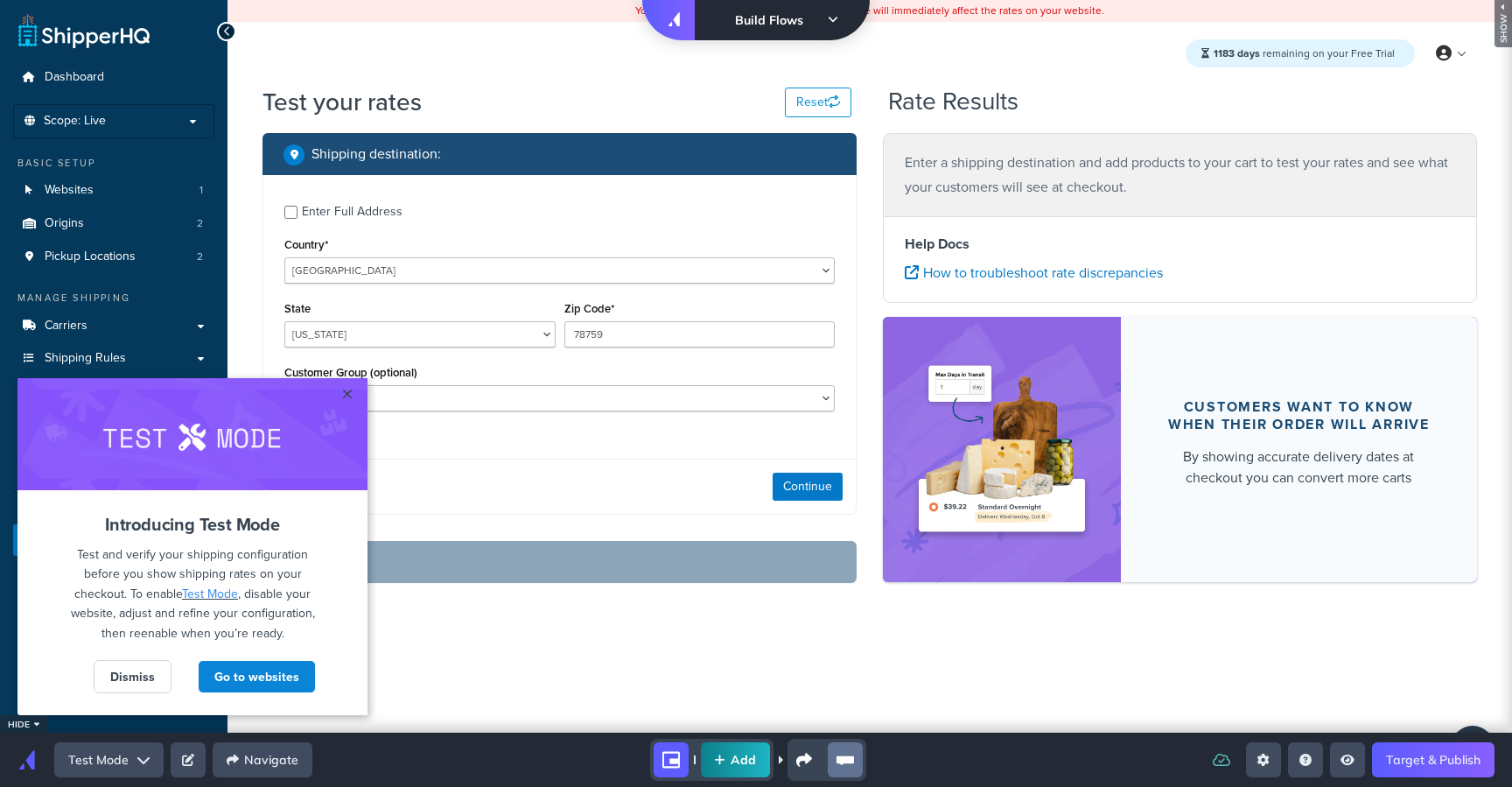
click at [492, 7] on html "× Left Side Caret - Move Row Right Side Caret - Move Row move-dots Cannot excee…" at bounding box center [756, 3] width 1512 height 7
click at [277, 476] on div at bounding box center [192, 434] width 350 height 112
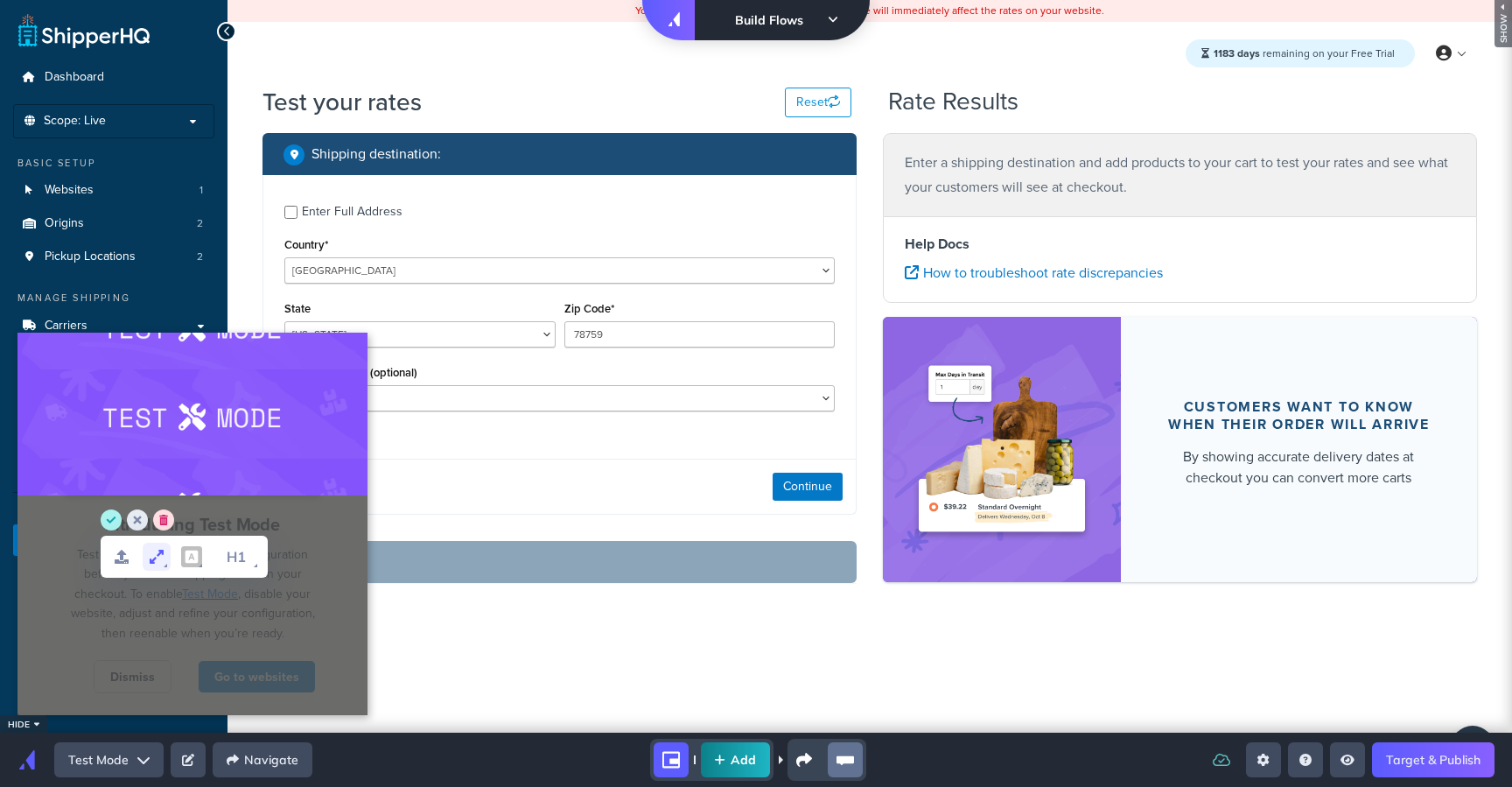
click at [147, 552] on icon "set dimensions" at bounding box center [156, 556] width 21 height 21
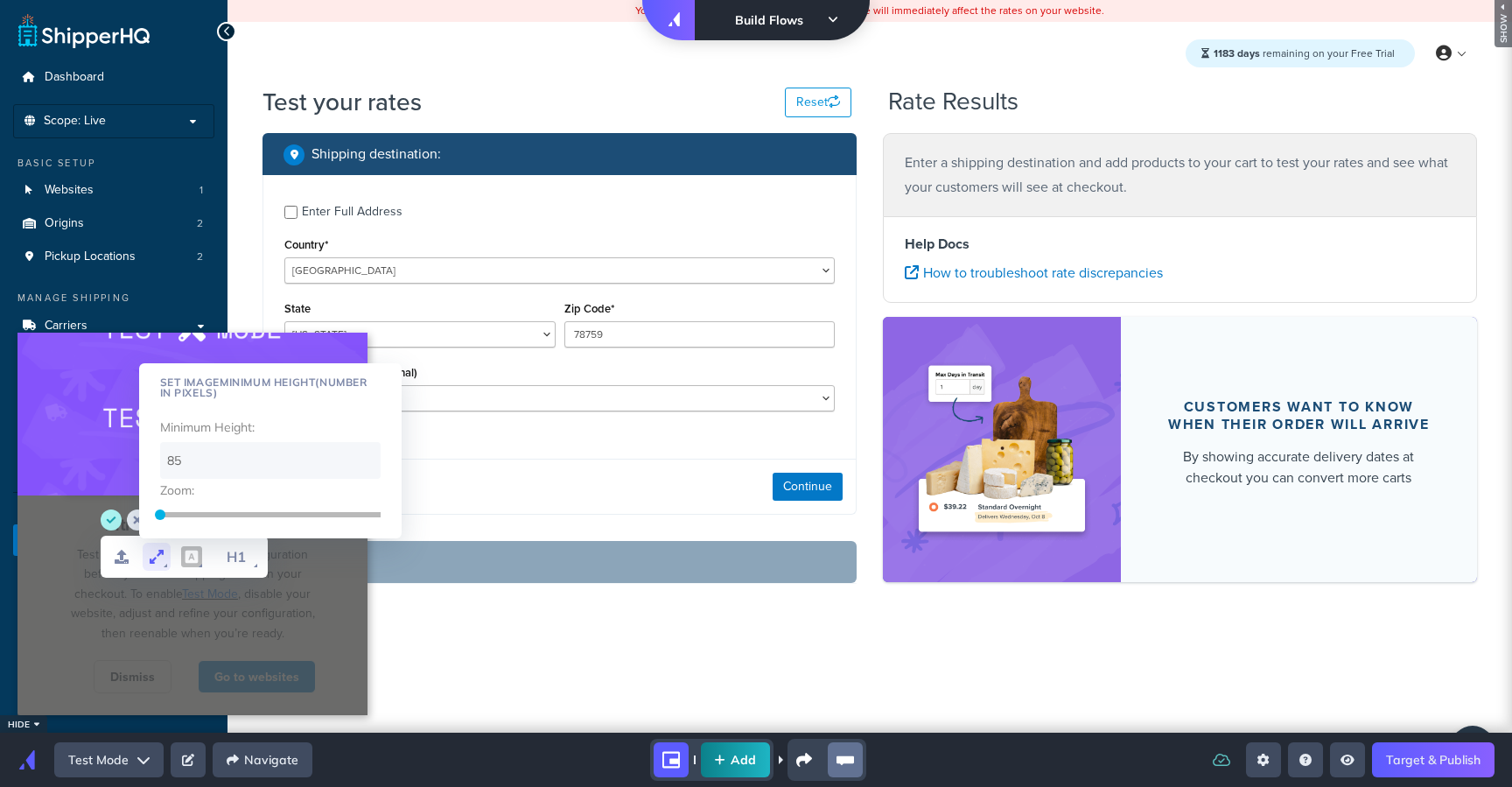
drag, startPoint x: 211, startPoint y: 465, endPoint x: 111, endPoint y: 456, distance: 100.4
type input "75"
click at [114, 494] on div at bounding box center [192, 414] width 350 height 163
click at [112, 518] on icon "save" at bounding box center [111, 519] width 10 height 7
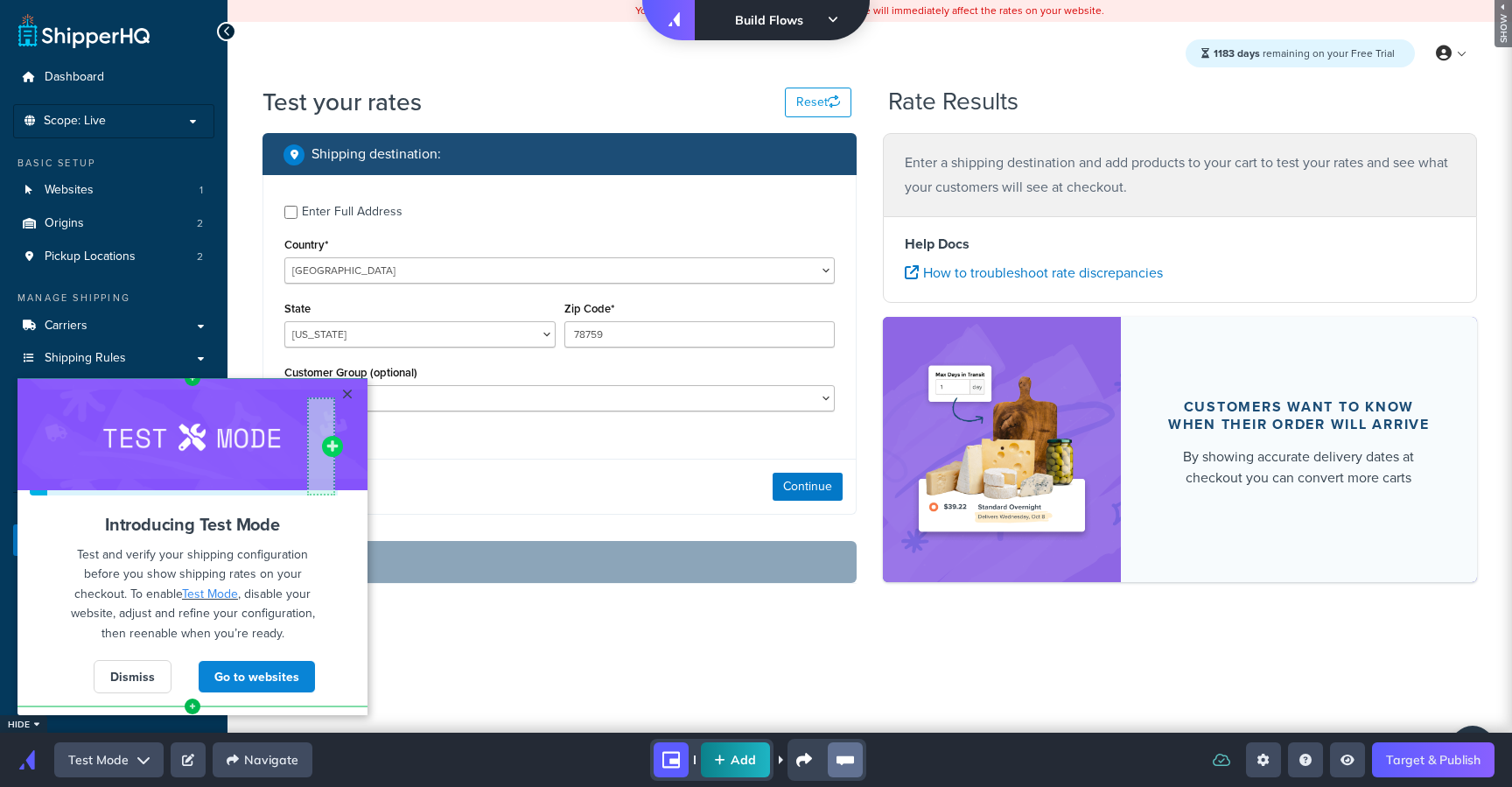
click at [326, 454] on span at bounding box center [333, 446] width 21 height 21
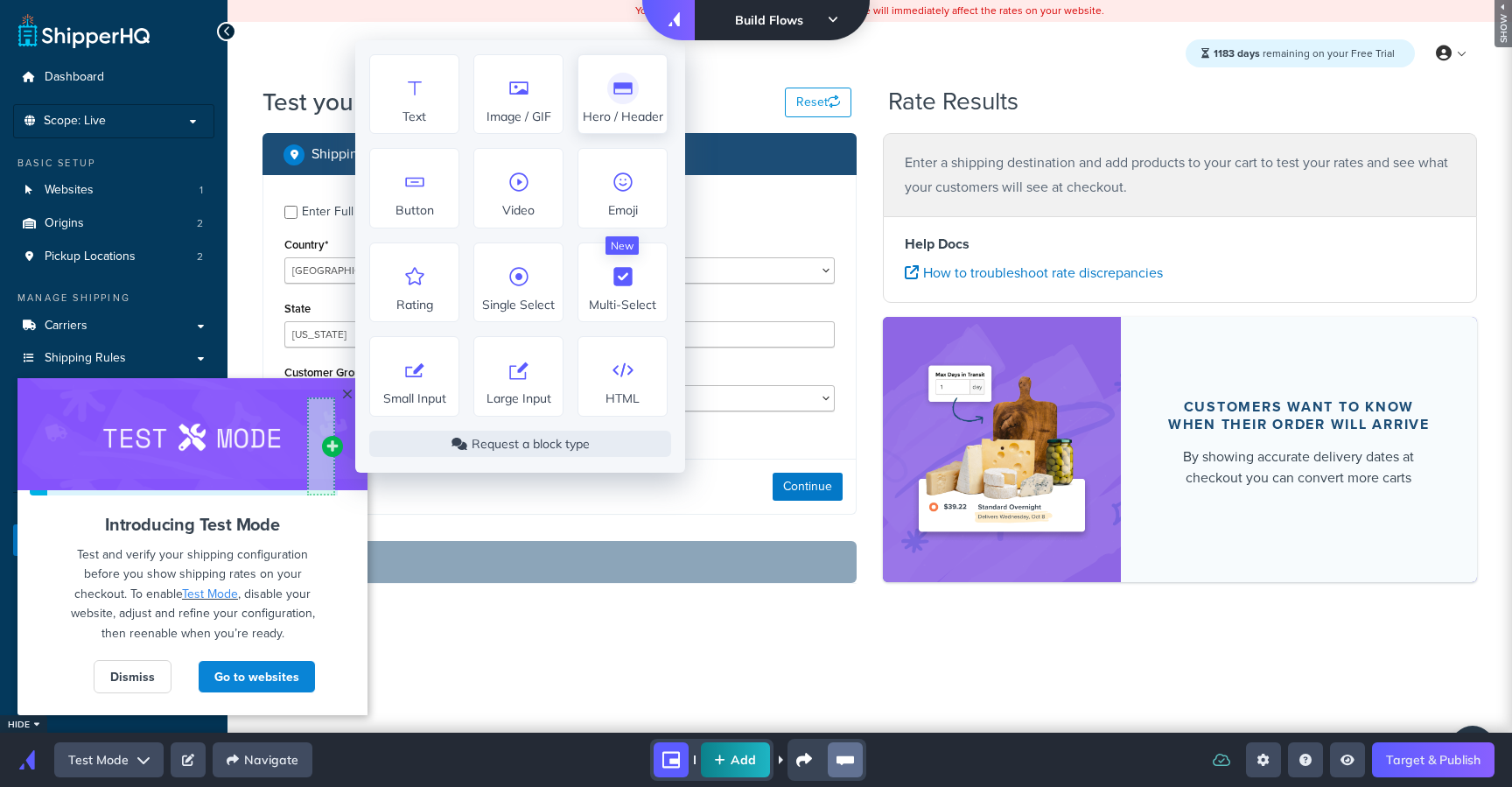
click at [632, 95] on icon at bounding box center [622, 88] width 28 height 28
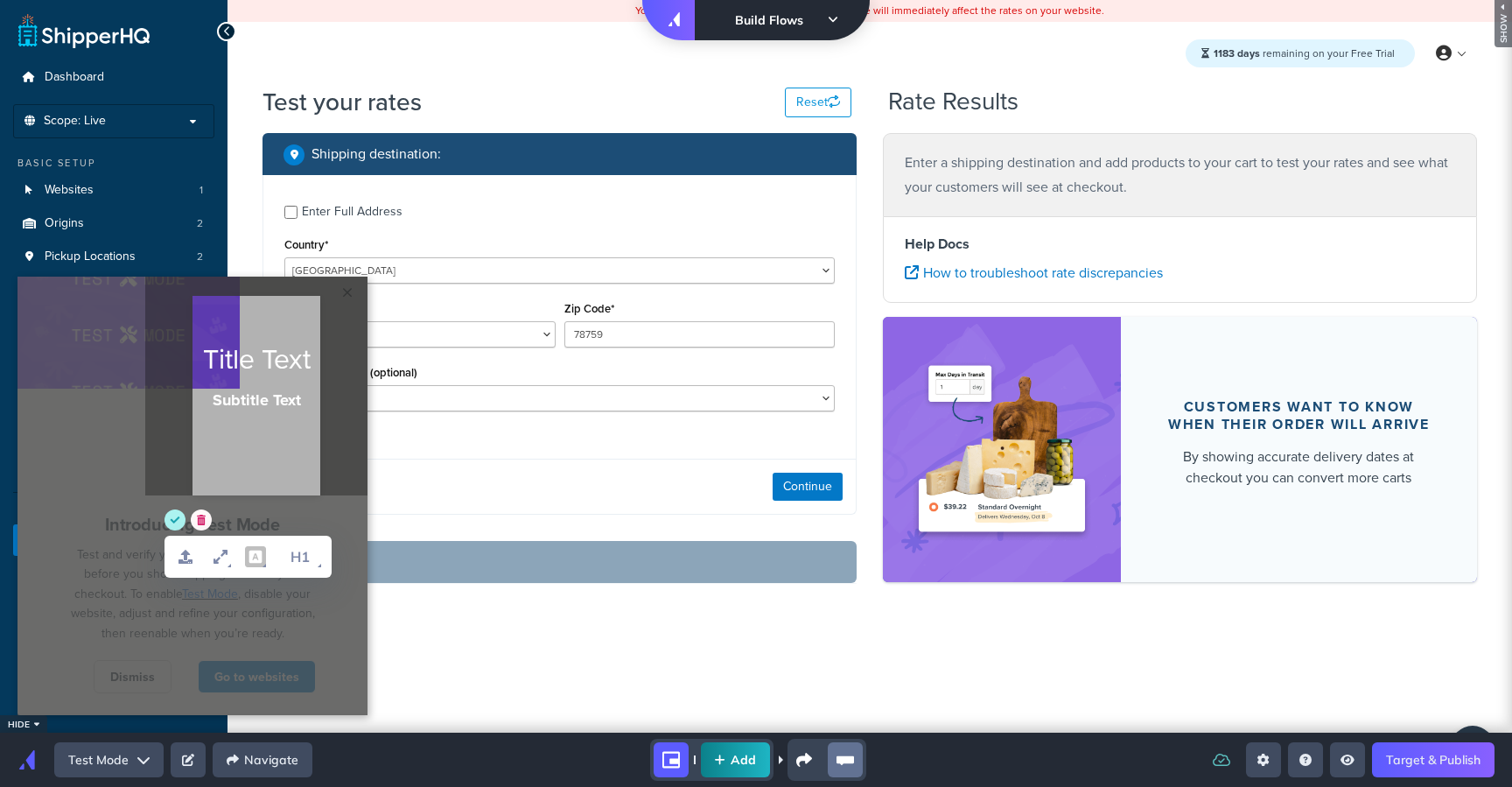
click at [204, 520] on circle "delete" at bounding box center [201, 520] width 21 height 21
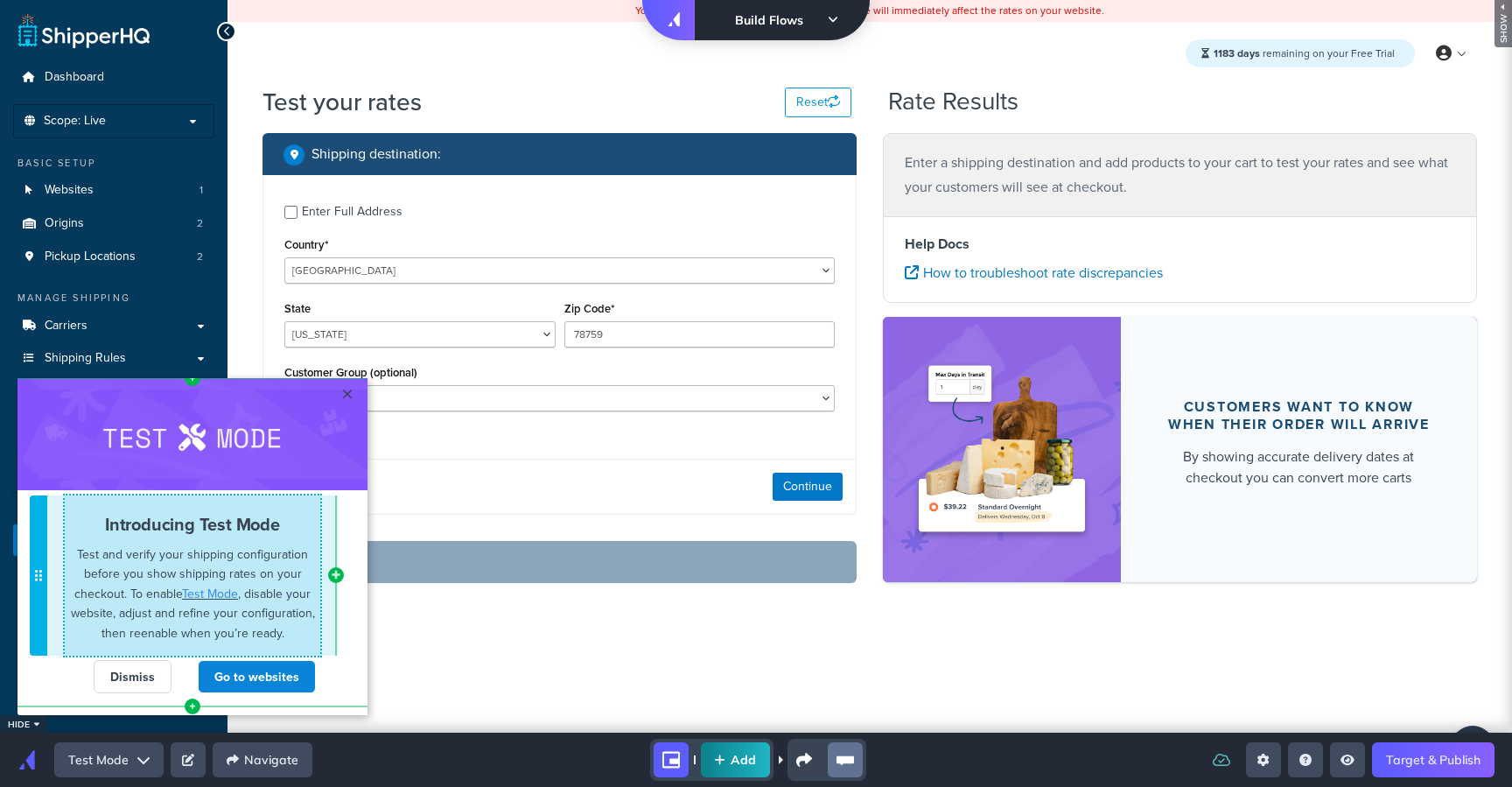
click at [179, 609] on span "Test and verify your shipping configuration before you show shipping rates on y…" at bounding box center [192, 593] width 244 height 96
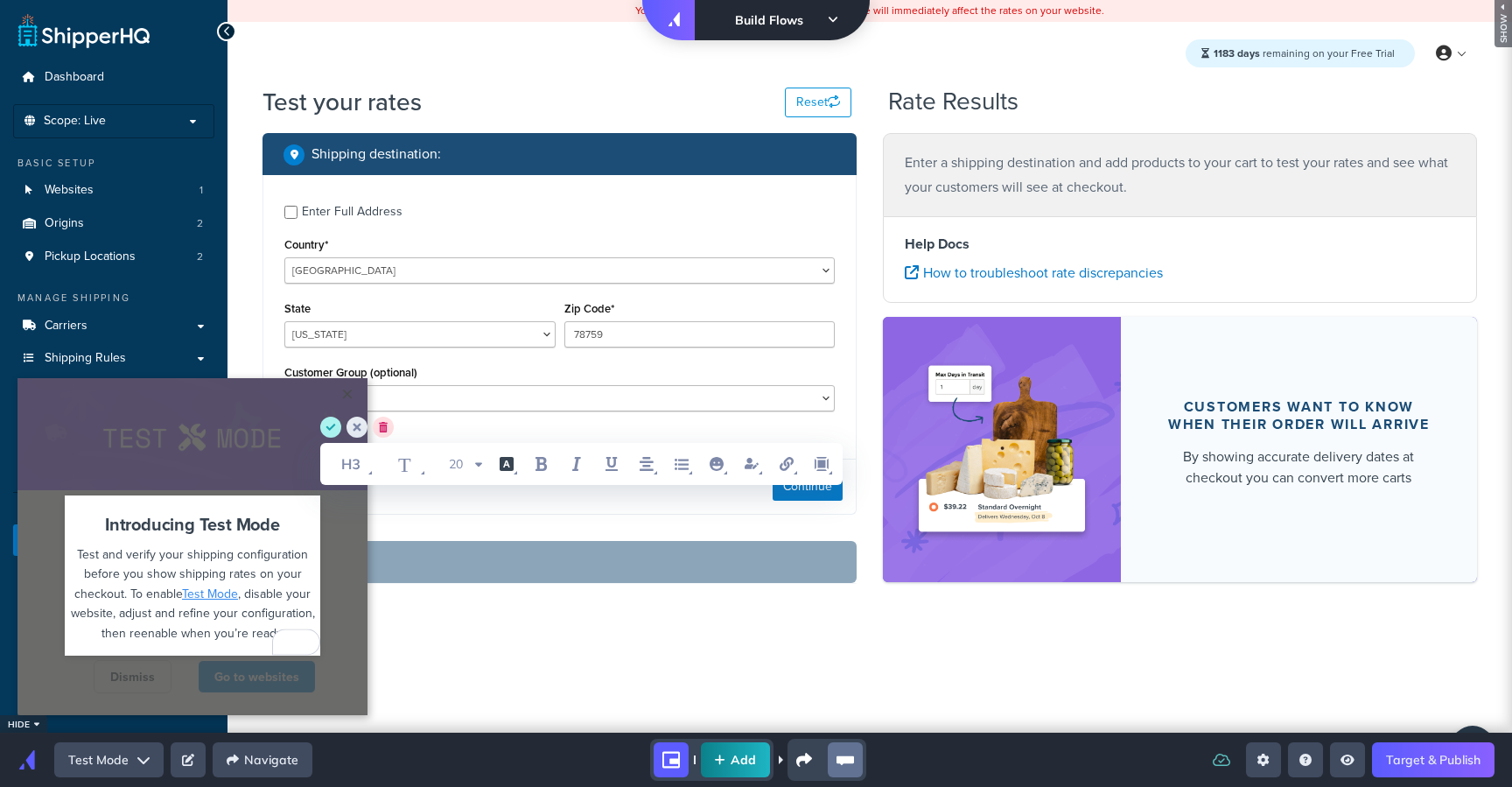
click at [123, 608] on span ", disable your website, adjust and refine your configuration, then reenable whe…" at bounding box center [194, 614] width 248 height 57
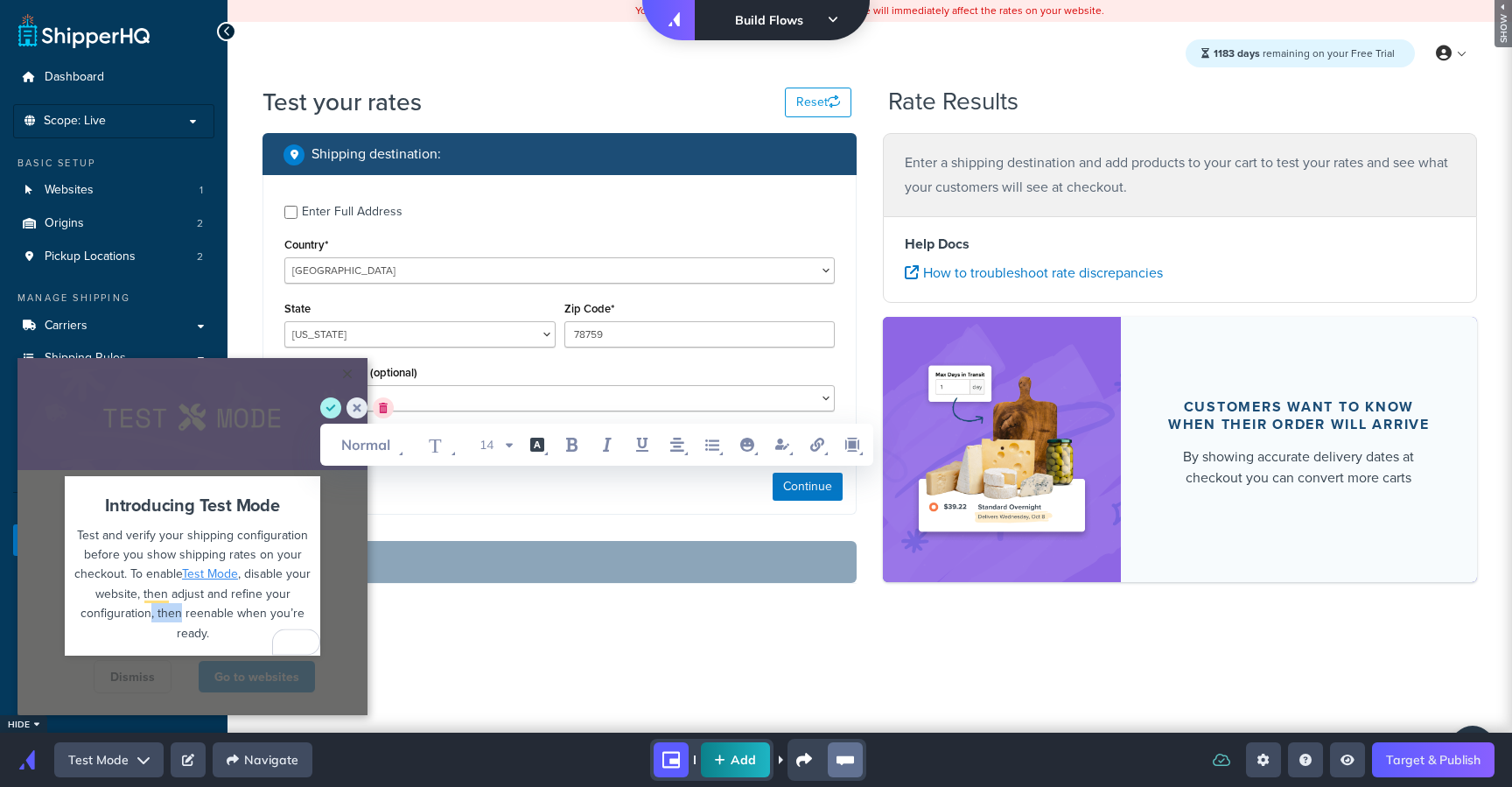
drag, startPoint x: 183, startPoint y: 614, endPoint x: 151, endPoint y: 615, distance: 32.0
click at [151, 615] on span ", disable your website, then adjust and refine your configuration, then reenabl…" at bounding box center [197, 602] width 233 height 76
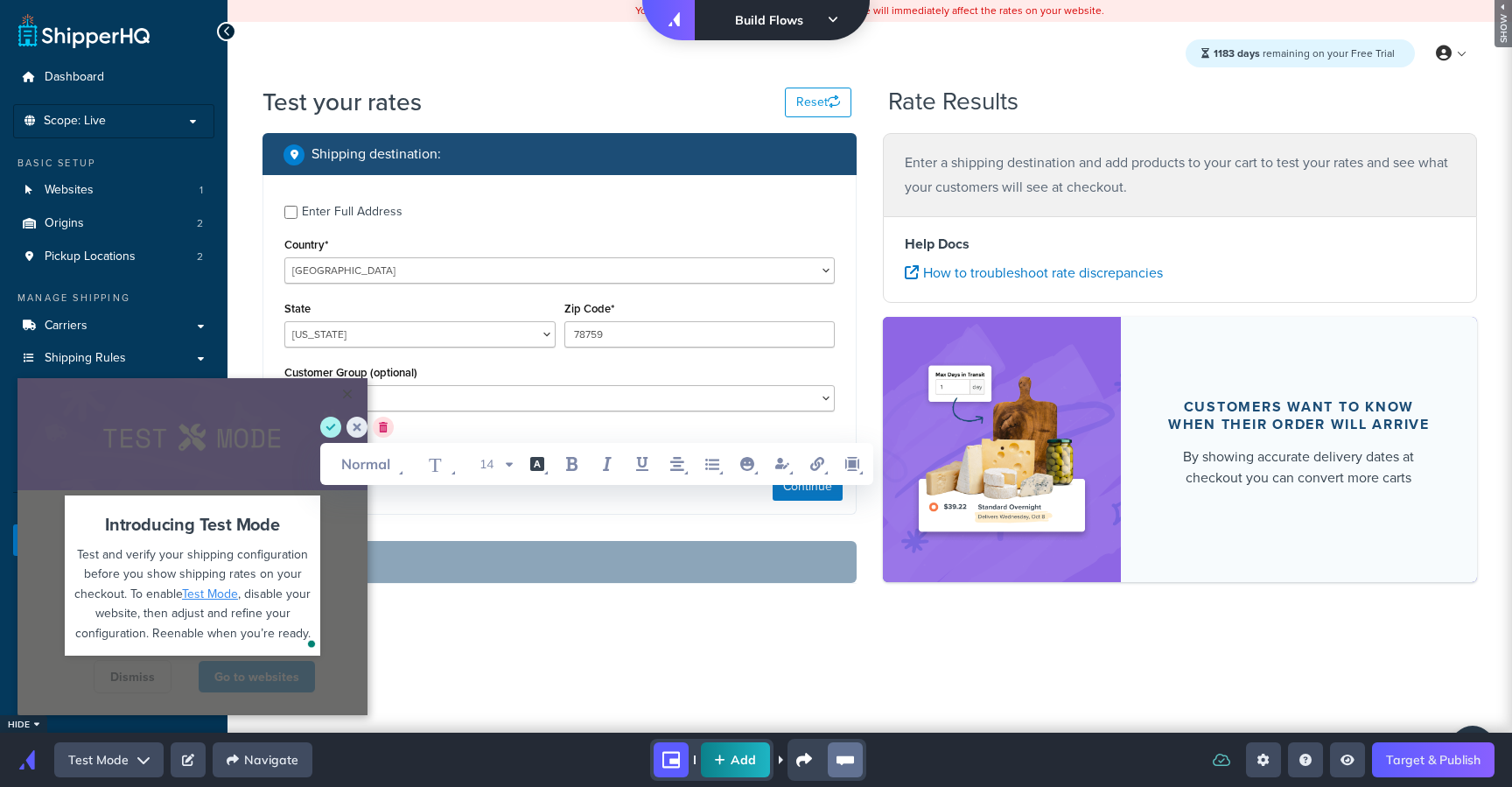
click at [306, 629] on span ", disable your website, then adjust and refine your configuration. Reenable whe…" at bounding box center [195, 614] width 240 height 57
click at [336, 432] on circle "save" at bounding box center [331, 427] width 21 height 21
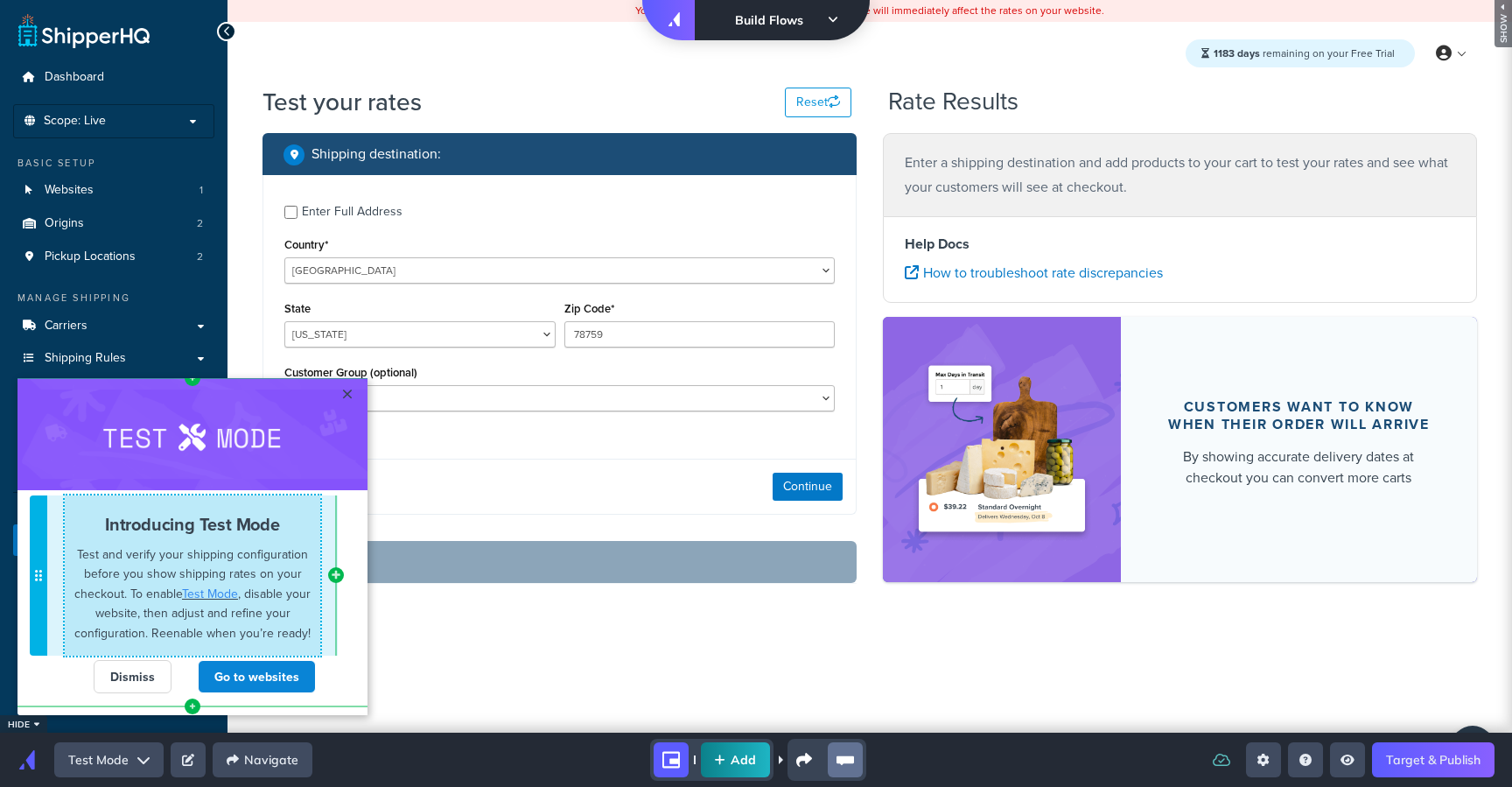
click at [176, 524] on strong "Introducing Test Mode" at bounding box center [192, 523] width 175 height 26
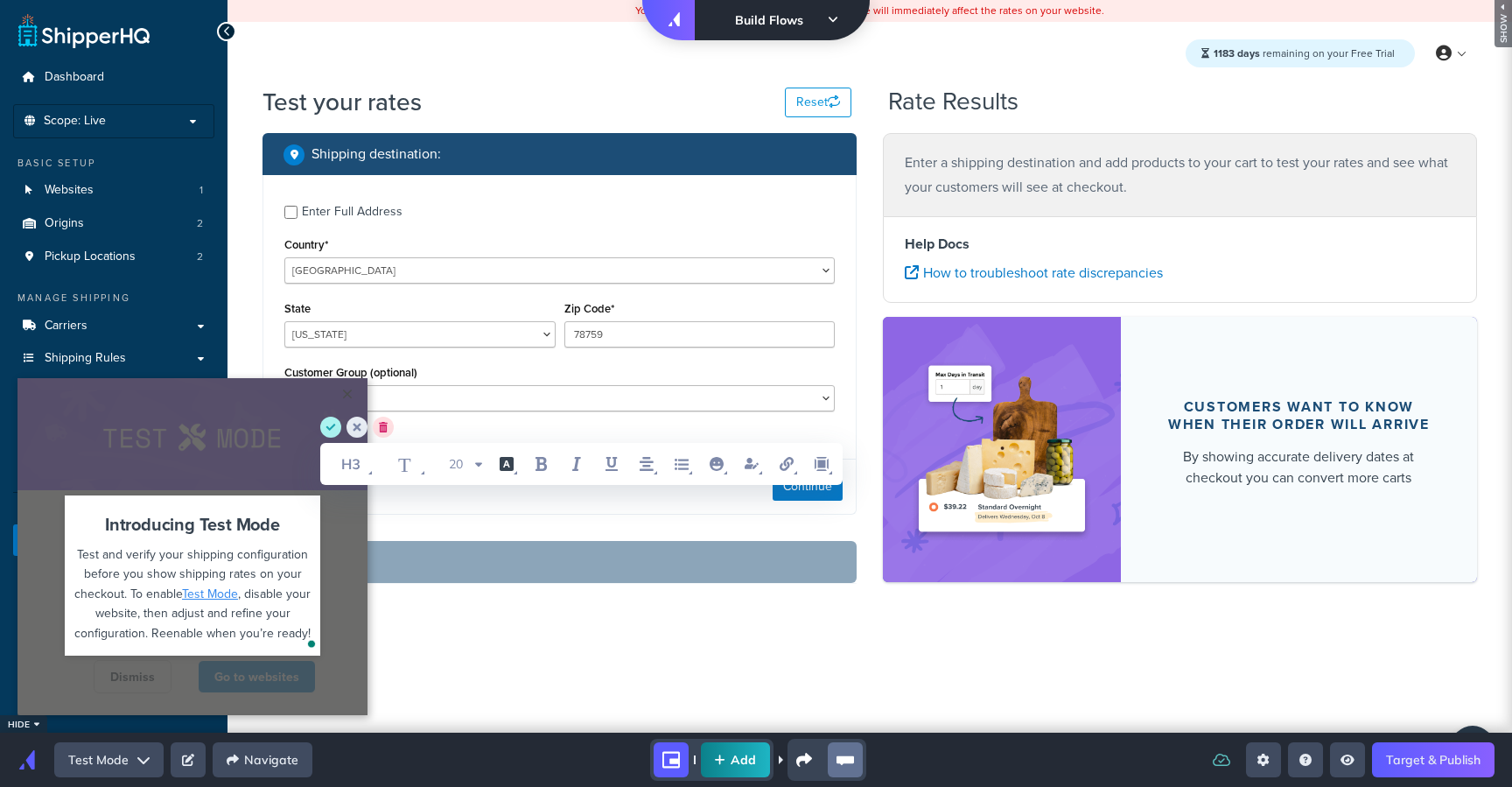
click at [187, 523] on span "Introducing Test Mode" at bounding box center [192, 523] width 175 height 26
drag, startPoint x: 276, startPoint y: 528, endPoint x: 36, endPoint y: 525, distance: 240.0
click at [40, 521] on div "Introducing Test Mode Test and verify your shipping configuration before you sh…" at bounding box center [192, 584] width 368 height 171
click at [342, 420] on span "save" at bounding box center [333, 427] width 27 height 21
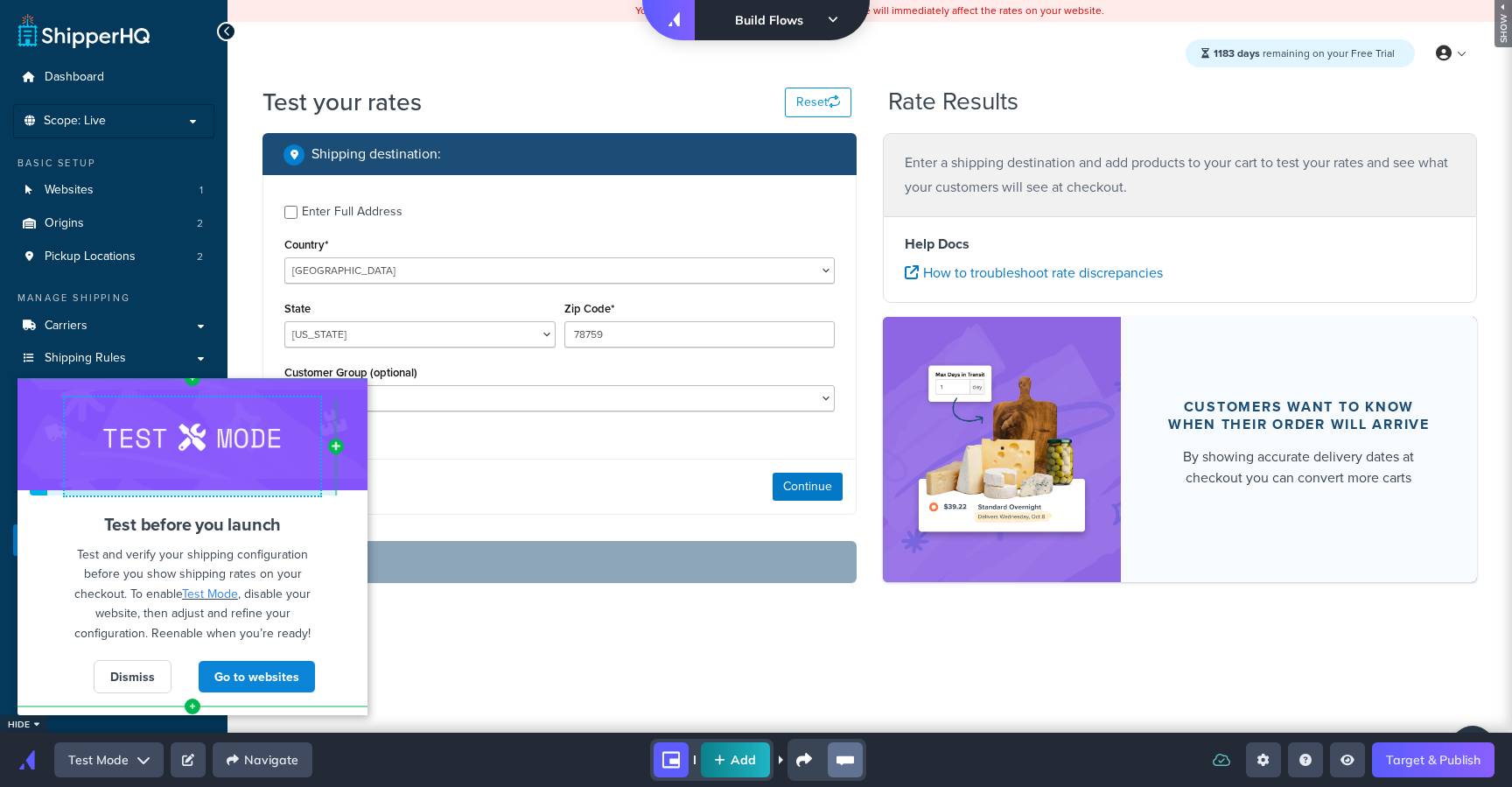
click at [214, 442] on div at bounding box center [192, 434] width 350 height 112
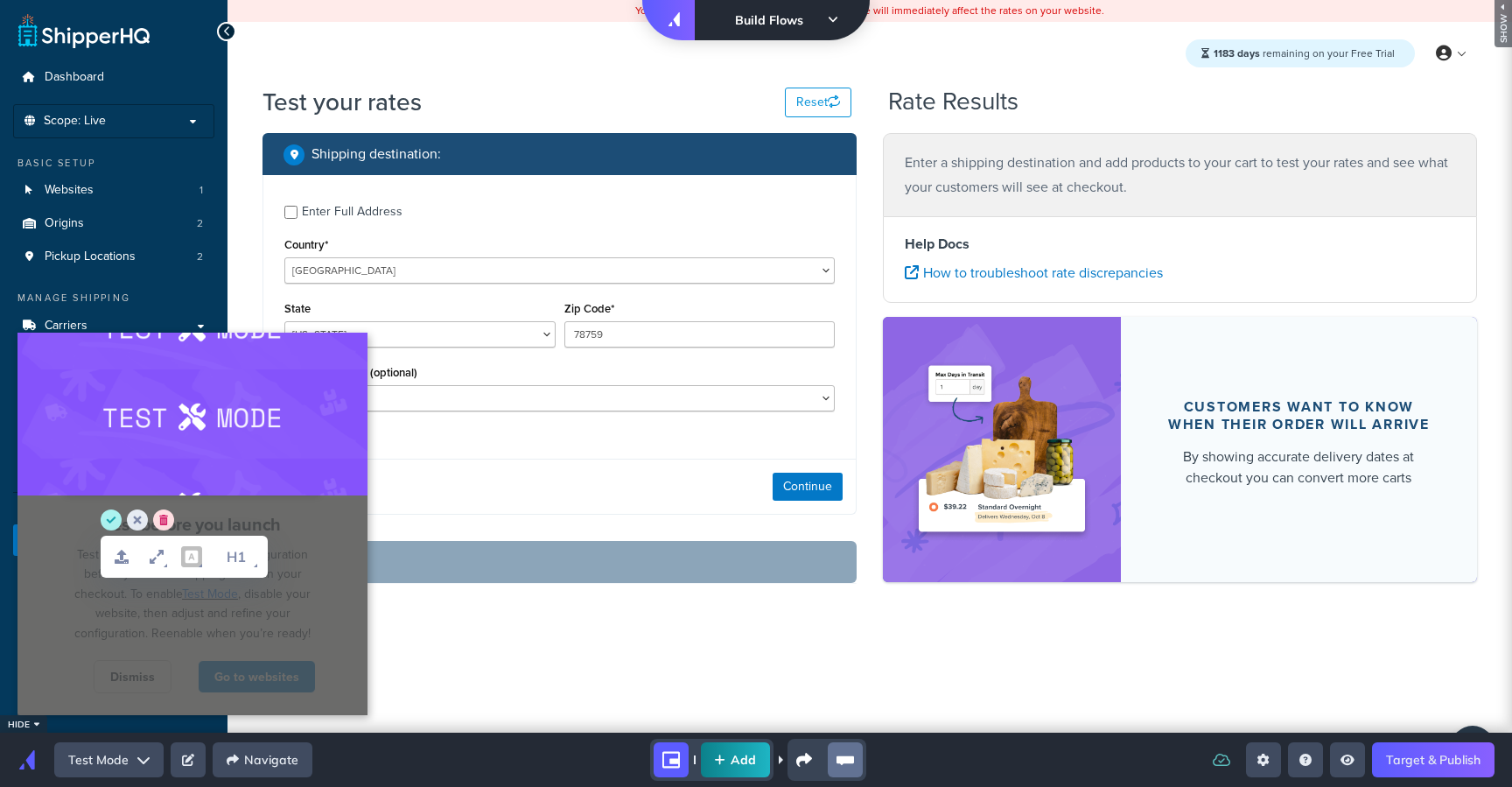
click at [468, 7] on html "× Cannot exceed 6 items per row Test before you launch Test and verify your shi…" at bounding box center [756, 3] width 1512 height 7
click at [106, 517] on circle "save" at bounding box center [111, 520] width 21 height 21
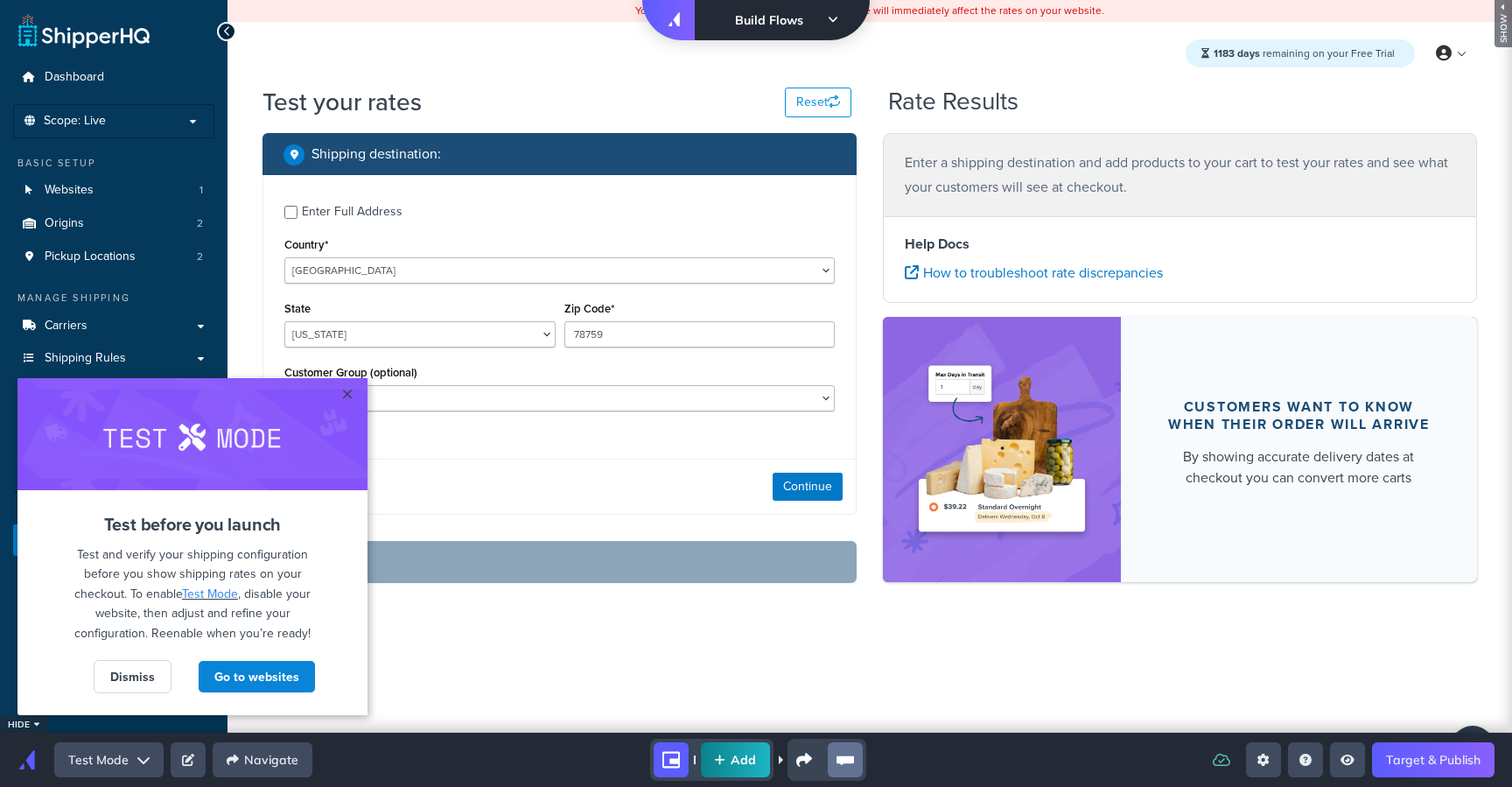
click at [1166, 7] on html "× Left Side Caret - Move Row Right Side Caret - Move Row move-dots Cannot excee…" at bounding box center [756, 3] width 1512 height 7
click at [1462, 7] on html "× Left Side Caret - Move Row Right Side Caret - Move Row move-dots Cannot excee…" at bounding box center [756, 3] width 1512 height 7
click at [1460, 7] on html "× Left Side Caret - Move Row Right Side Caret - Move Row move-dots Cannot excee…" at bounding box center [756, 3] width 1512 height 7
click at [423, 7] on html "× Left Side Caret - Move Row Right Side Caret - Move Row move-dots Cannot excee…" at bounding box center [756, 3] width 1512 height 7
click at [1263, 758] on icon "Open settings sidebar" at bounding box center [1263, 759] width 12 height 12
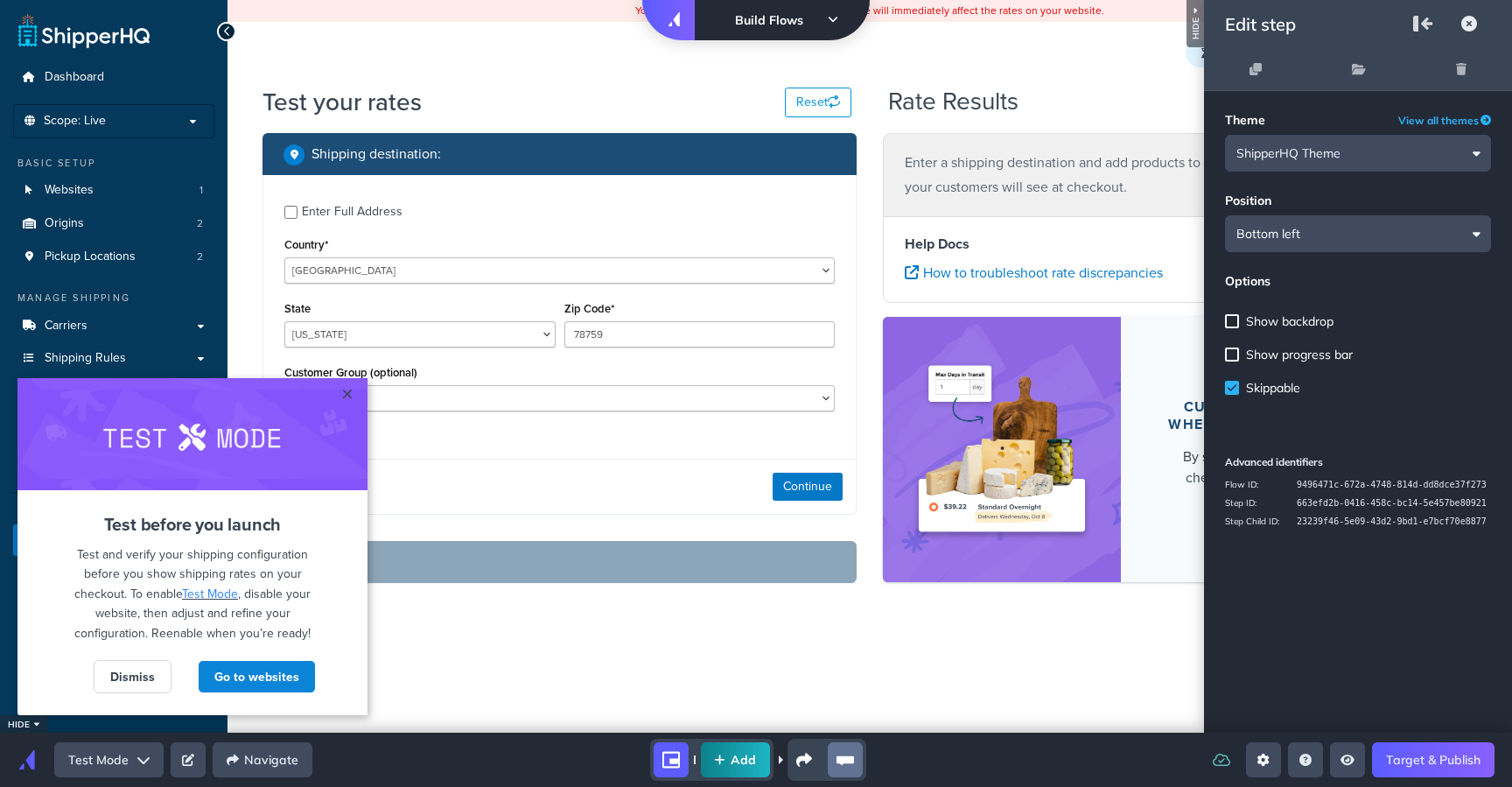
click at [1263, 758] on icon "Open settings sidebar" at bounding box center [1263, 759] width 12 height 12
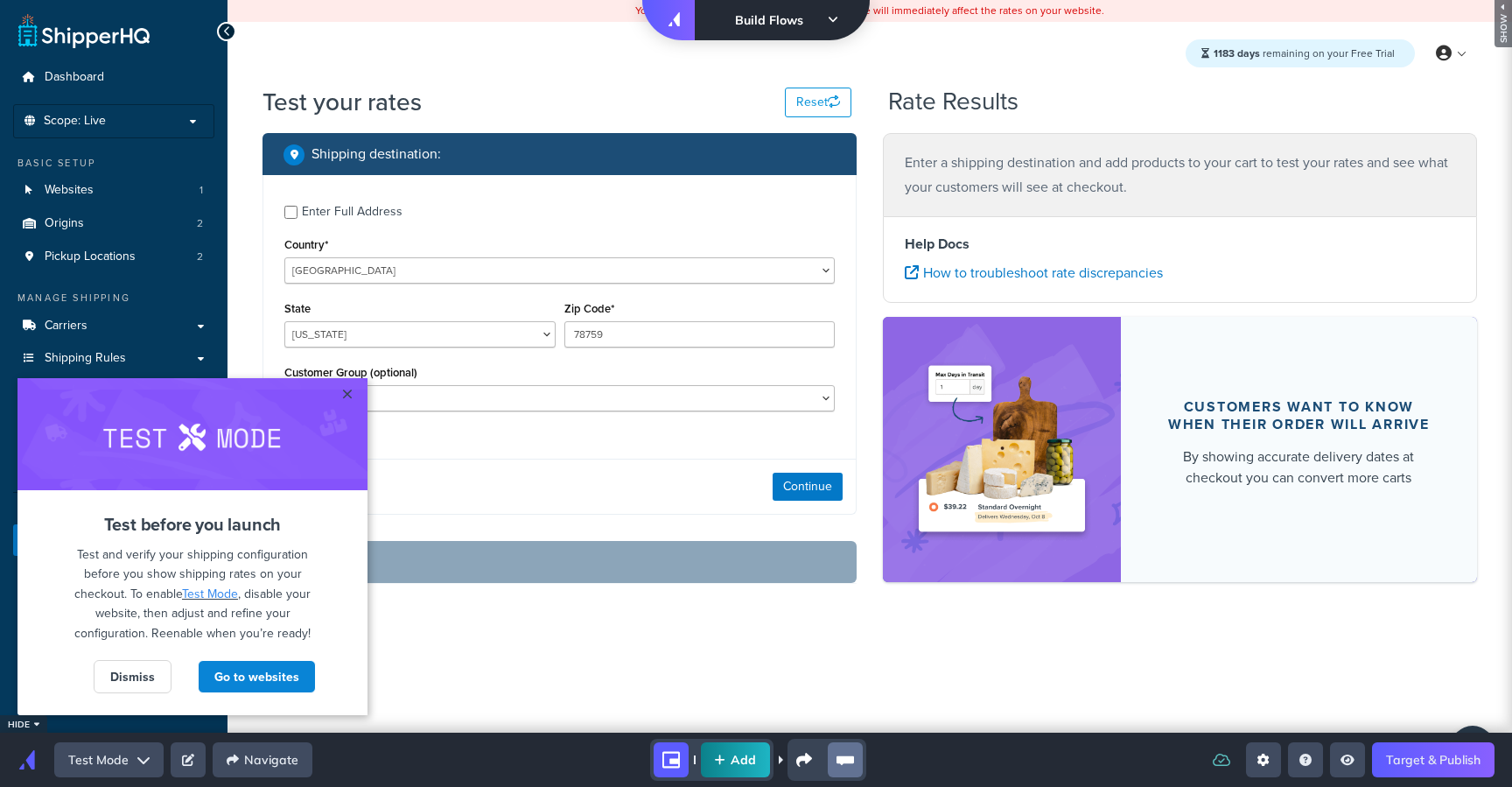
click at [1263, 758] on icon "Open settings sidebar" at bounding box center [1263, 759] width 12 height 12
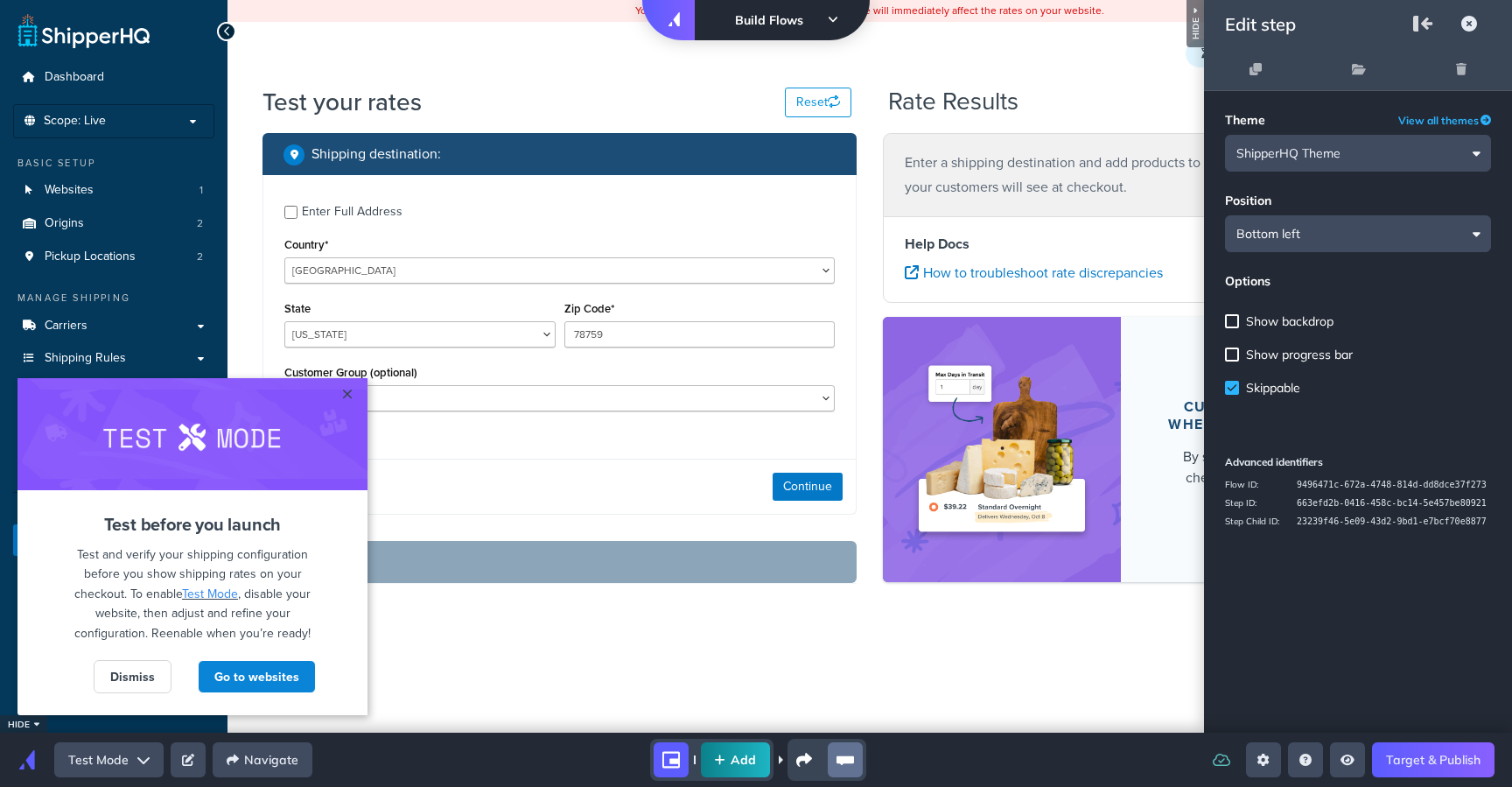
click at [1287, 314] on span "Show backdrop" at bounding box center [1290, 321] width 88 height 16
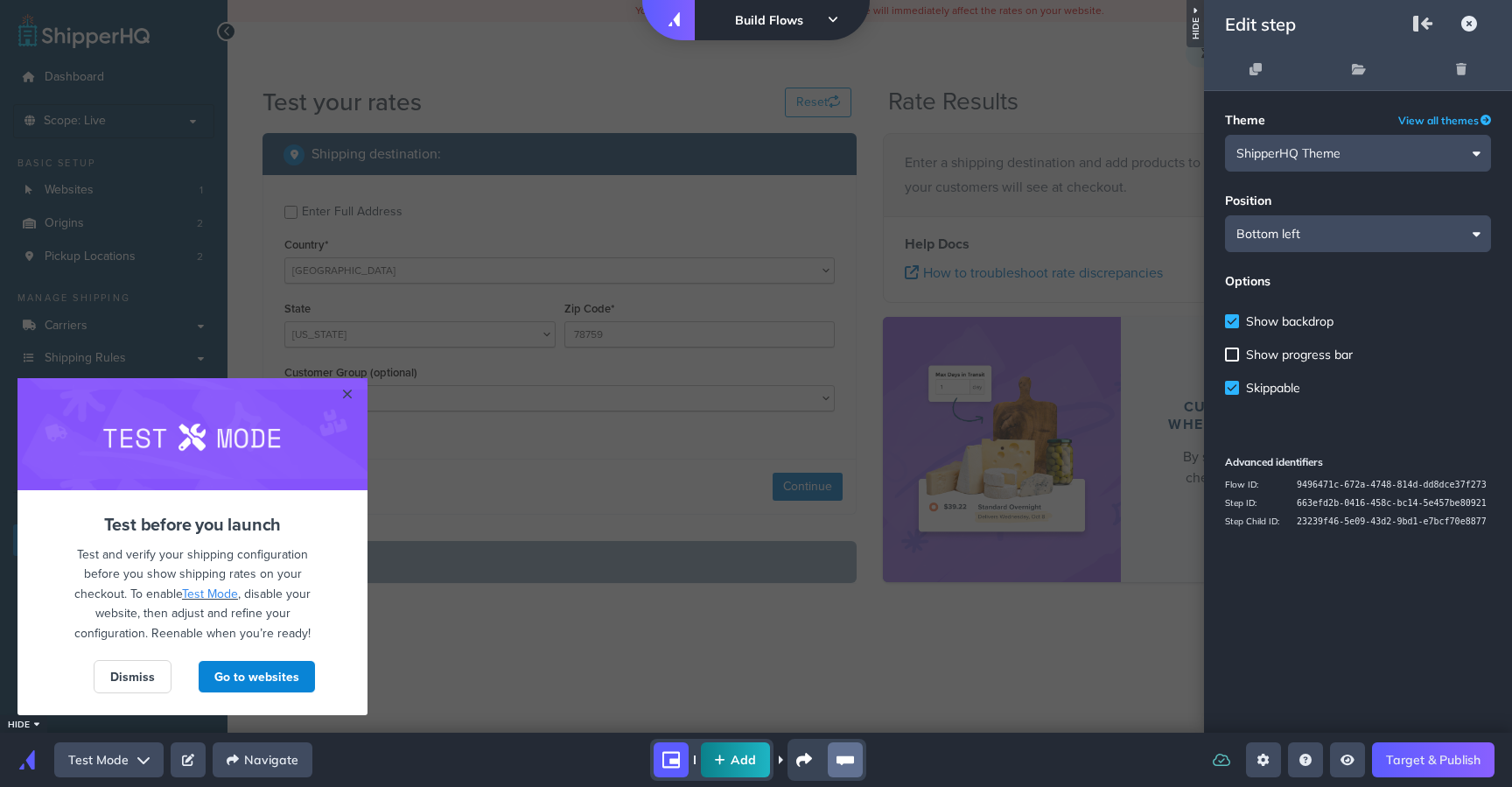
click at [1287, 314] on span "Show backdrop" at bounding box center [1290, 321] width 88 height 16
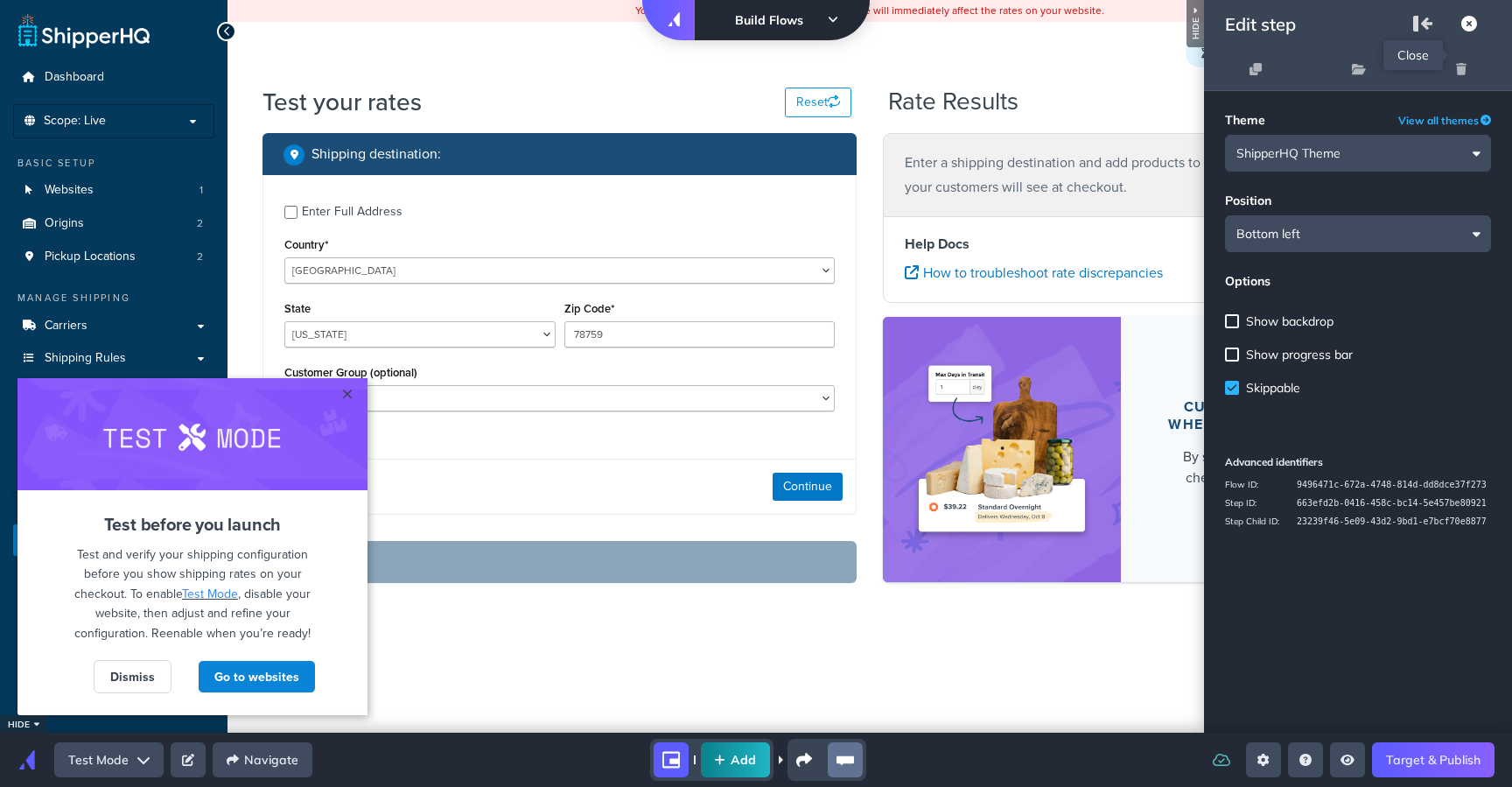
click at [1466, 19] on icon at bounding box center [1469, 24] width 16 height 16
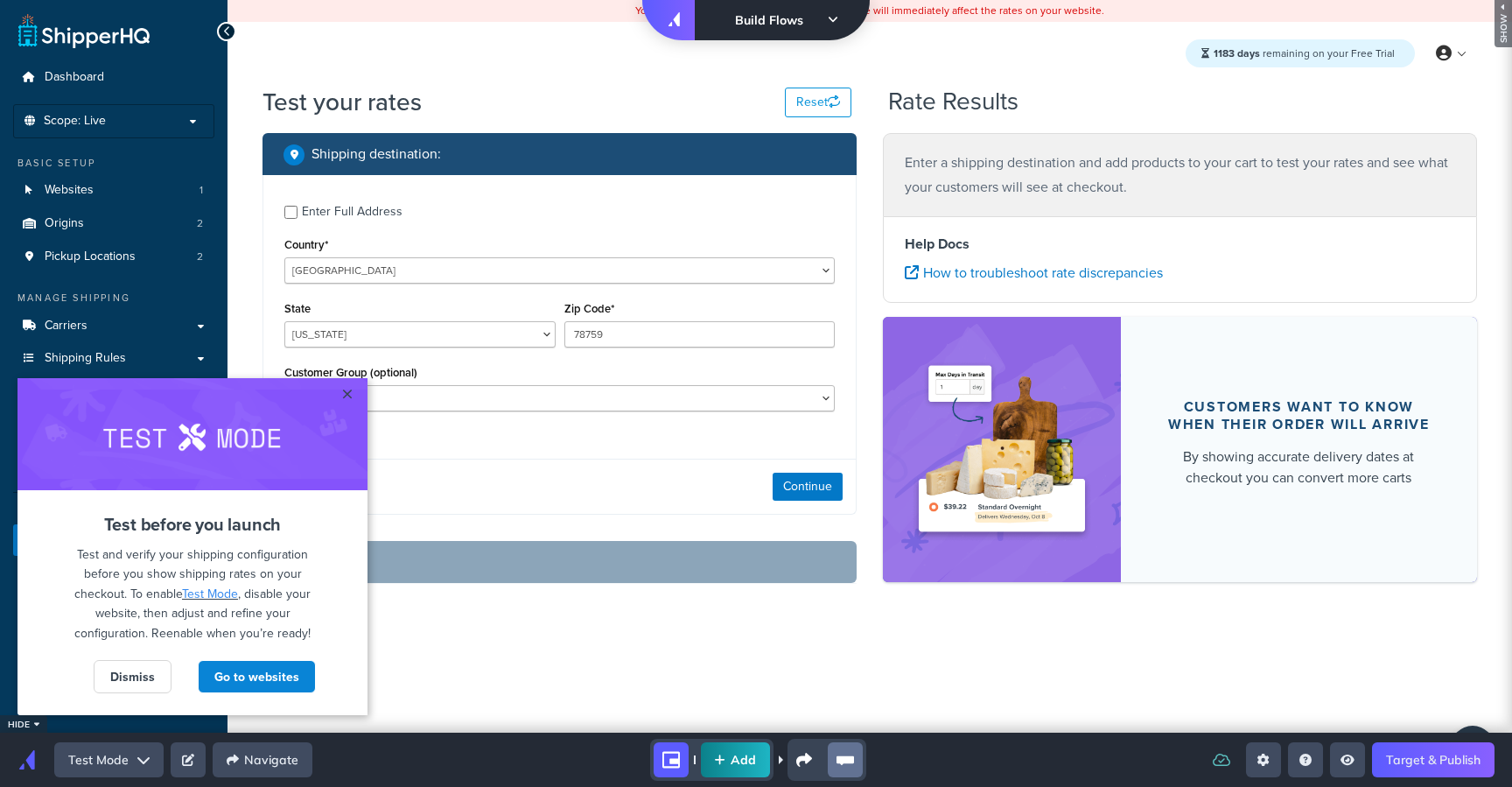
click at [553, 7] on html "× Left Side Caret - Move Row Right Side Caret - Move Row move-dots Cannot excee…" at bounding box center [756, 3] width 1512 height 7
click at [1462, 7] on html "× Left Side Caret - Move Row Right Side Caret - Move Row move-dots Cannot excee…" at bounding box center [756, 3] width 1512 height 7
click at [1456, 7] on html "× Left Side Caret - Move Row Right Side Caret - Move Row move-dots Cannot excee…" at bounding box center [756, 3] width 1512 height 7
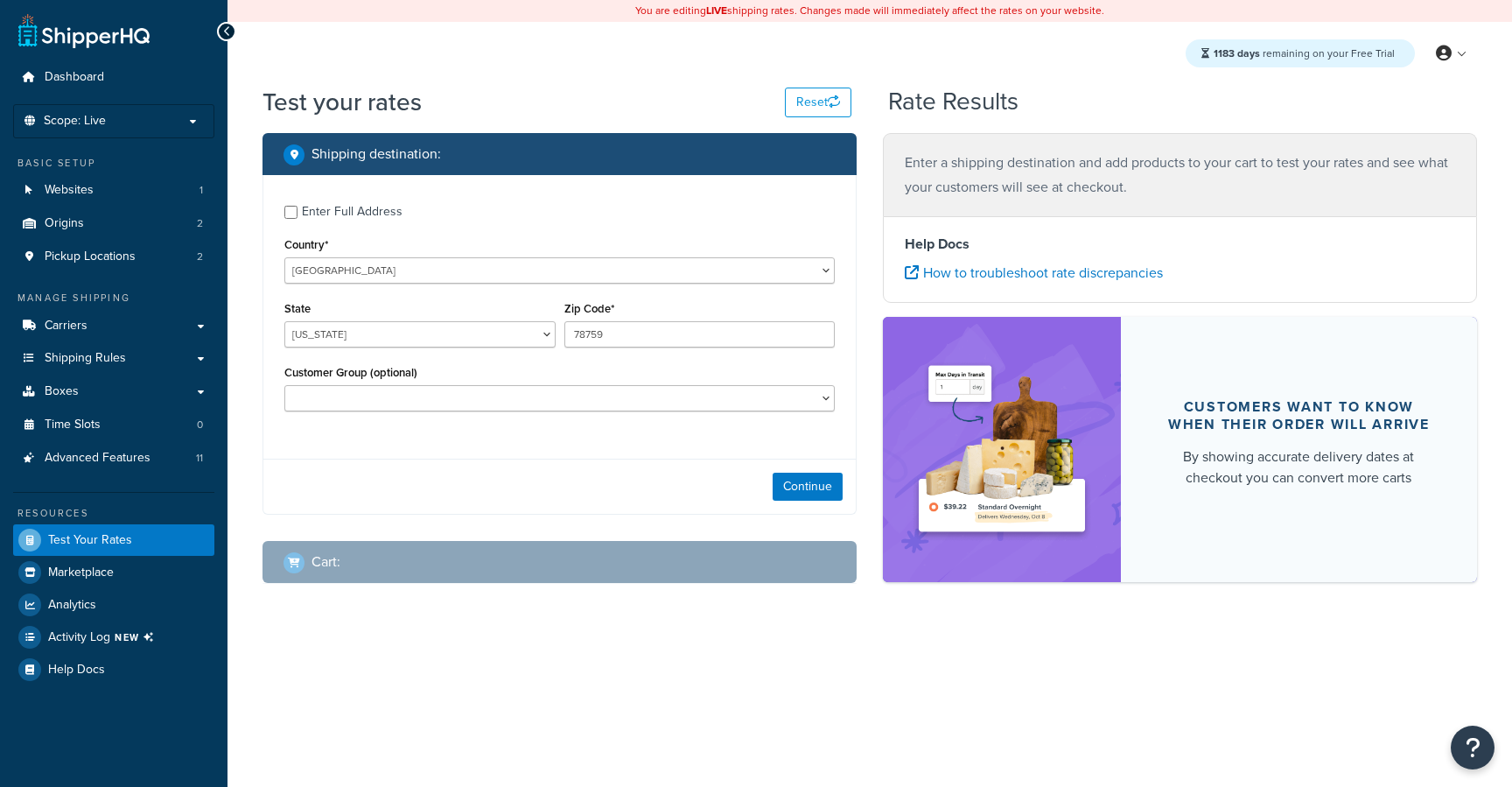
select select "[GEOGRAPHIC_DATA]"
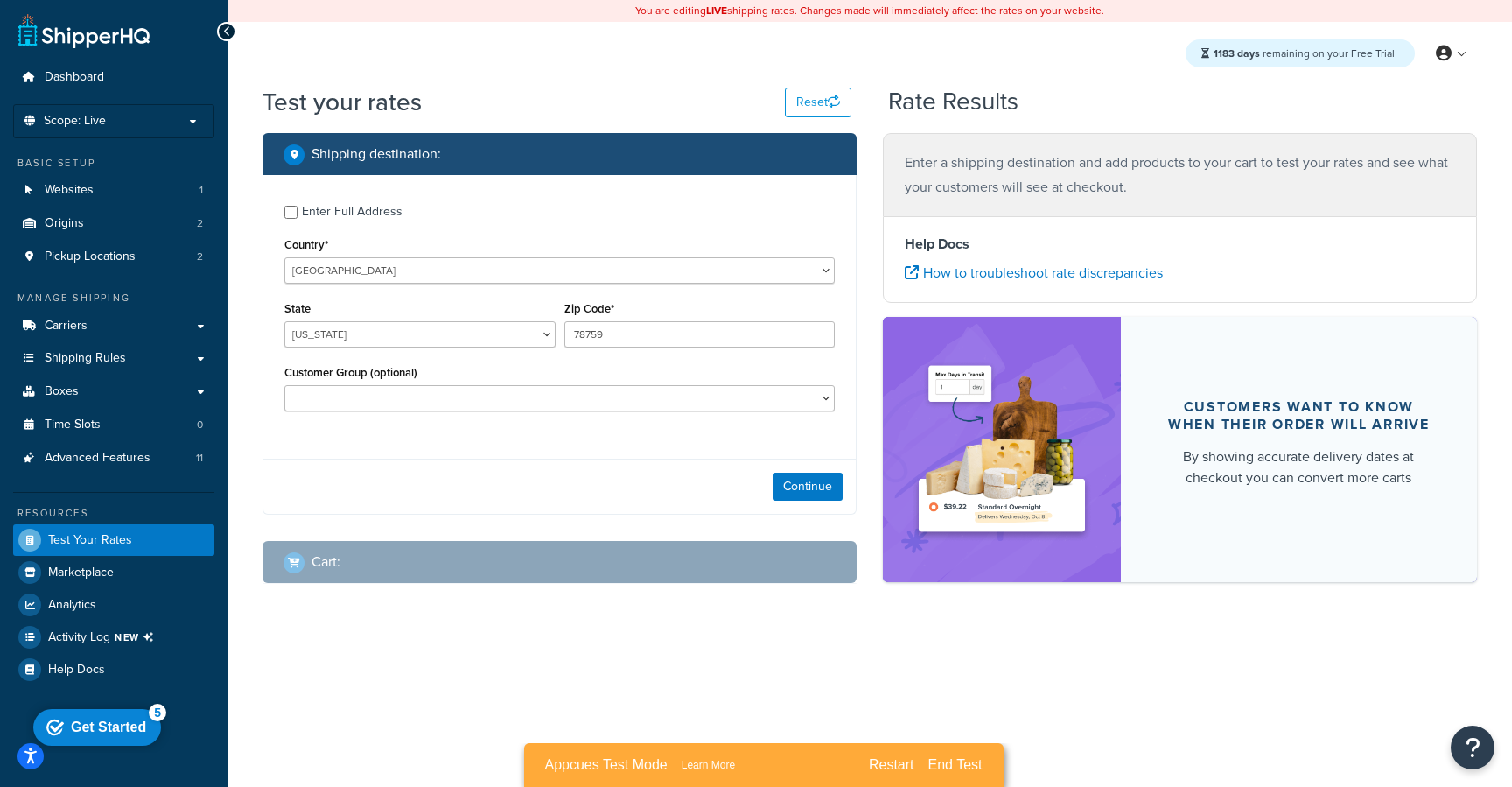
click at [759, 623] on div "Test your rates Reset Rate Results Shipping destination : Enter Full Address Co…" at bounding box center [870, 369] width 1284 height 569
click at [493, 272] on select "[GEOGRAPHIC_DATA] [GEOGRAPHIC_DATA] [GEOGRAPHIC_DATA] [GEOGRAPHIC_DATA] [GEOGRA…" at bounding box center [560, 271] width 551 height 27
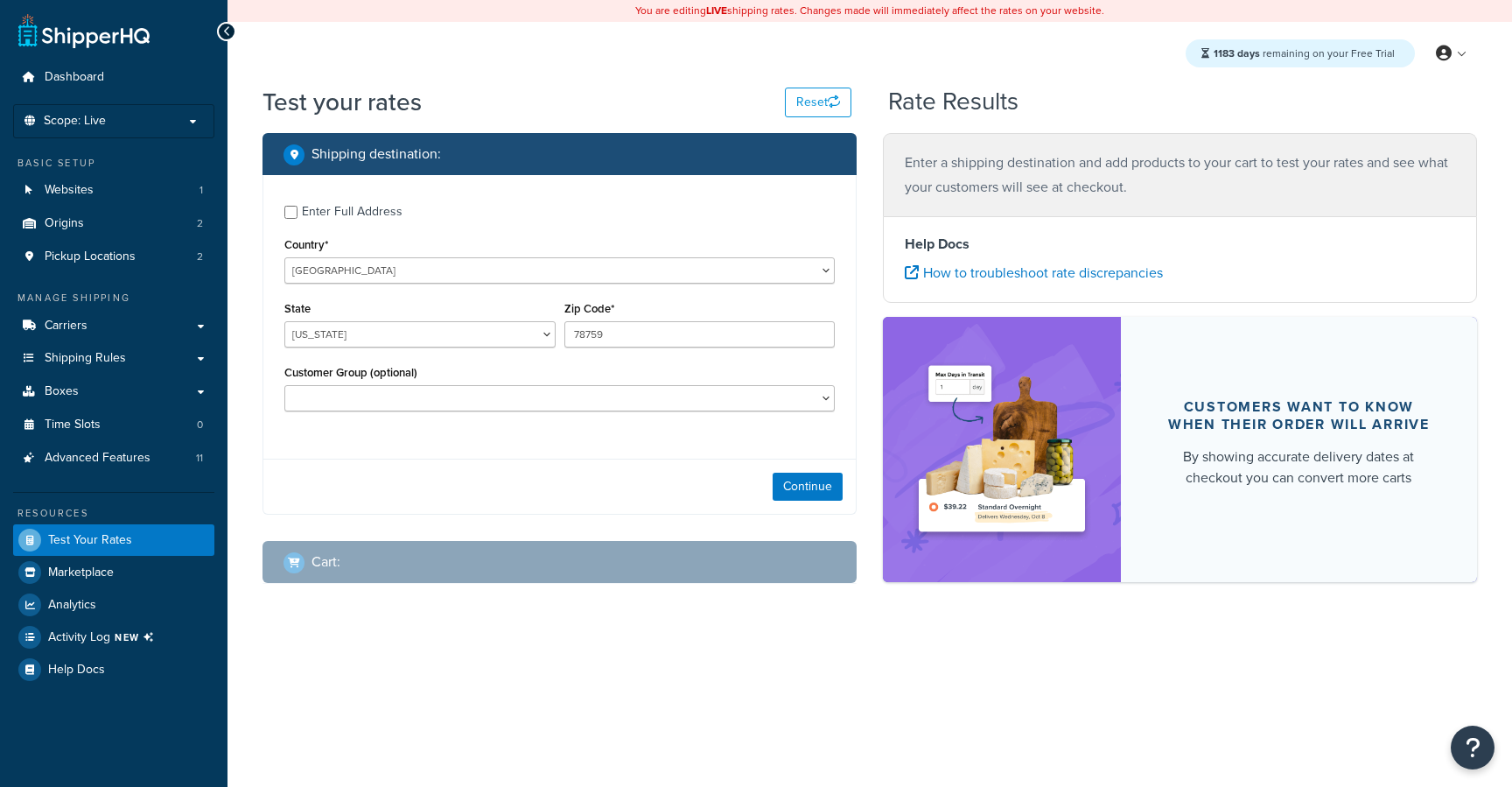
select select "[GEOGRAPHIC_DATA]"
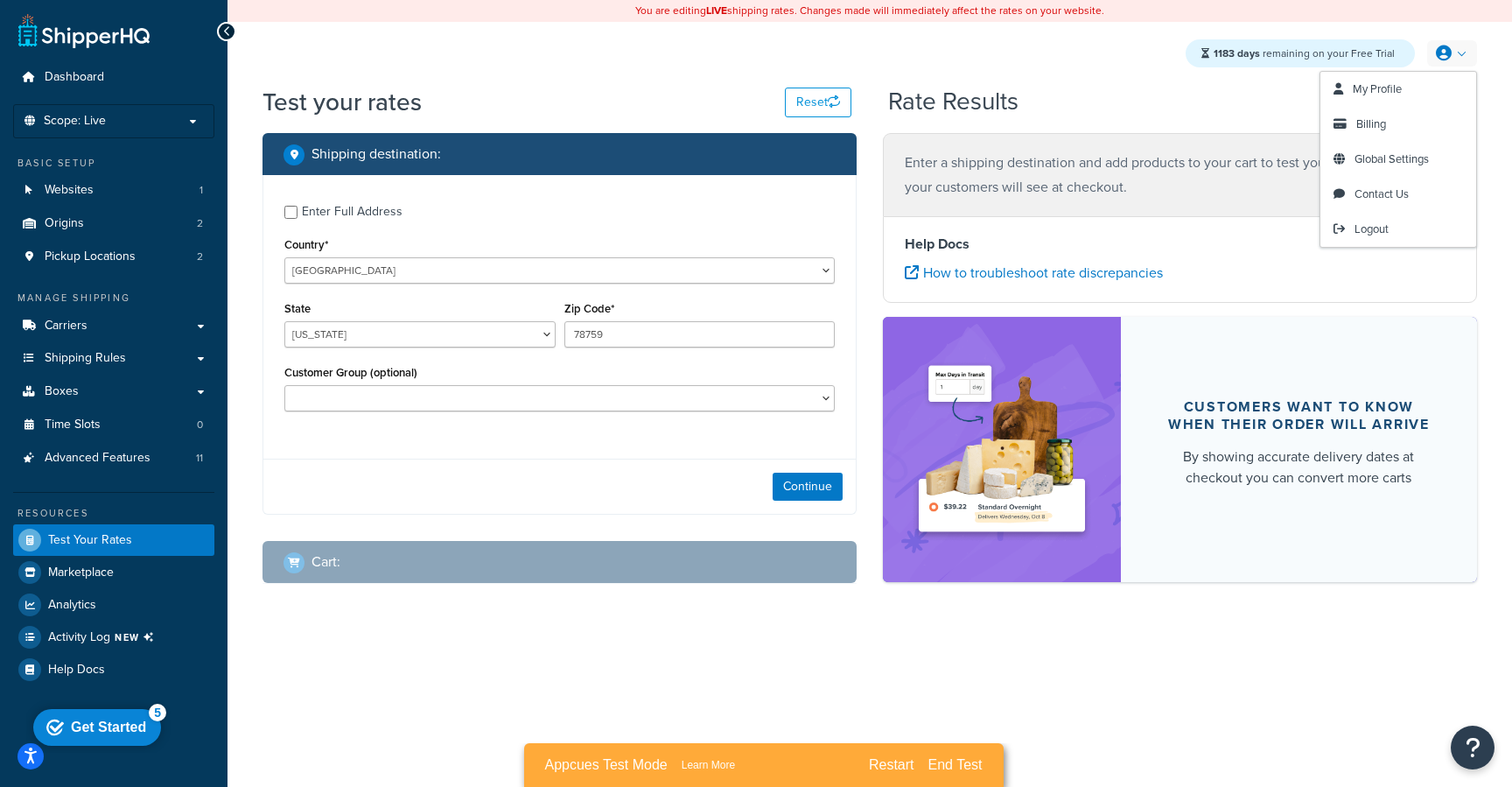
click at [1446, 60] on icon at bounding box center [1443, 53] width 16 height 16
click at [1369, 127] on span "Billing" at bounding box center [1371, 123] width 30 height 16
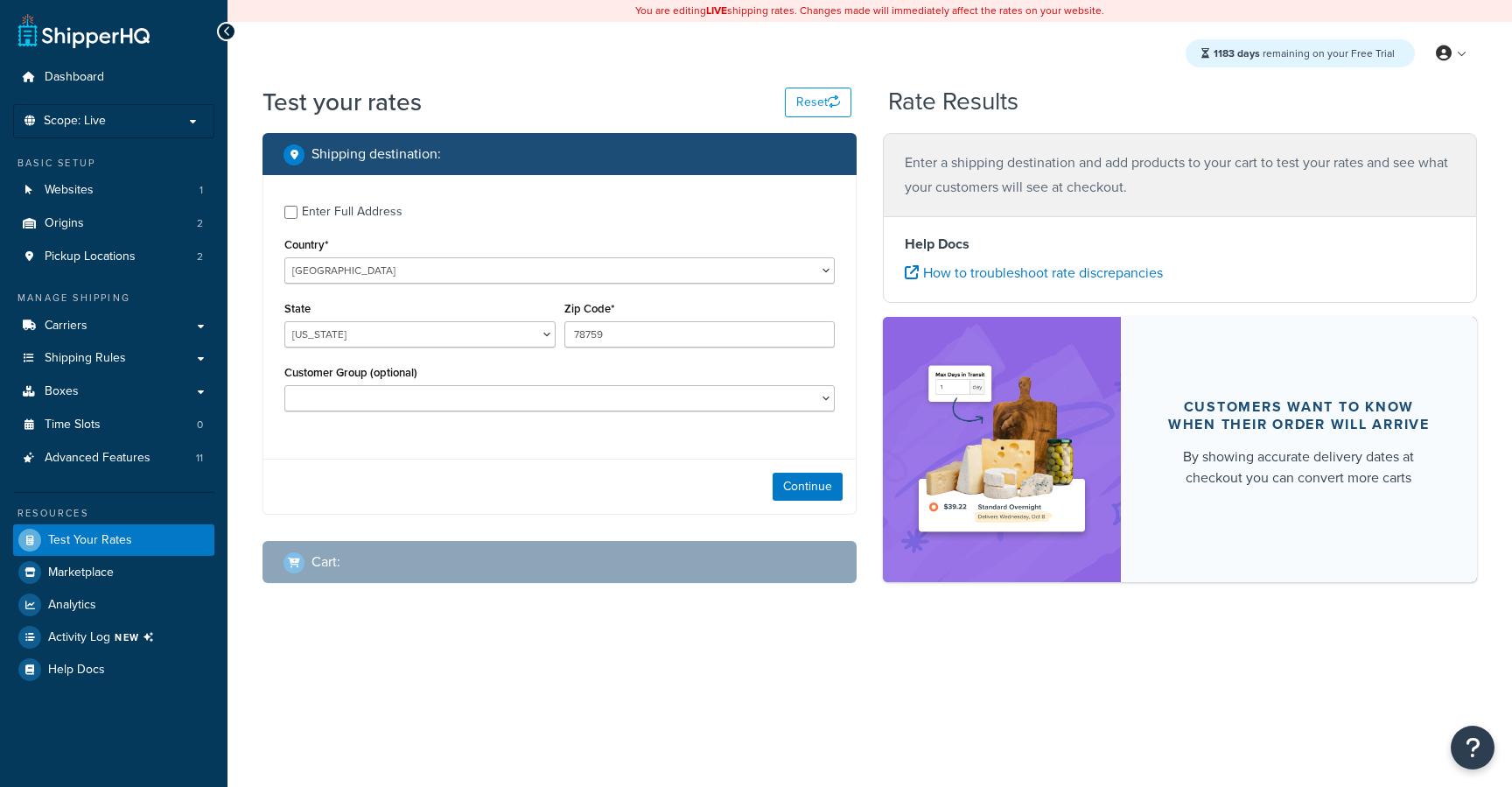
select select "[GEOGRAPHIC_DATA]"
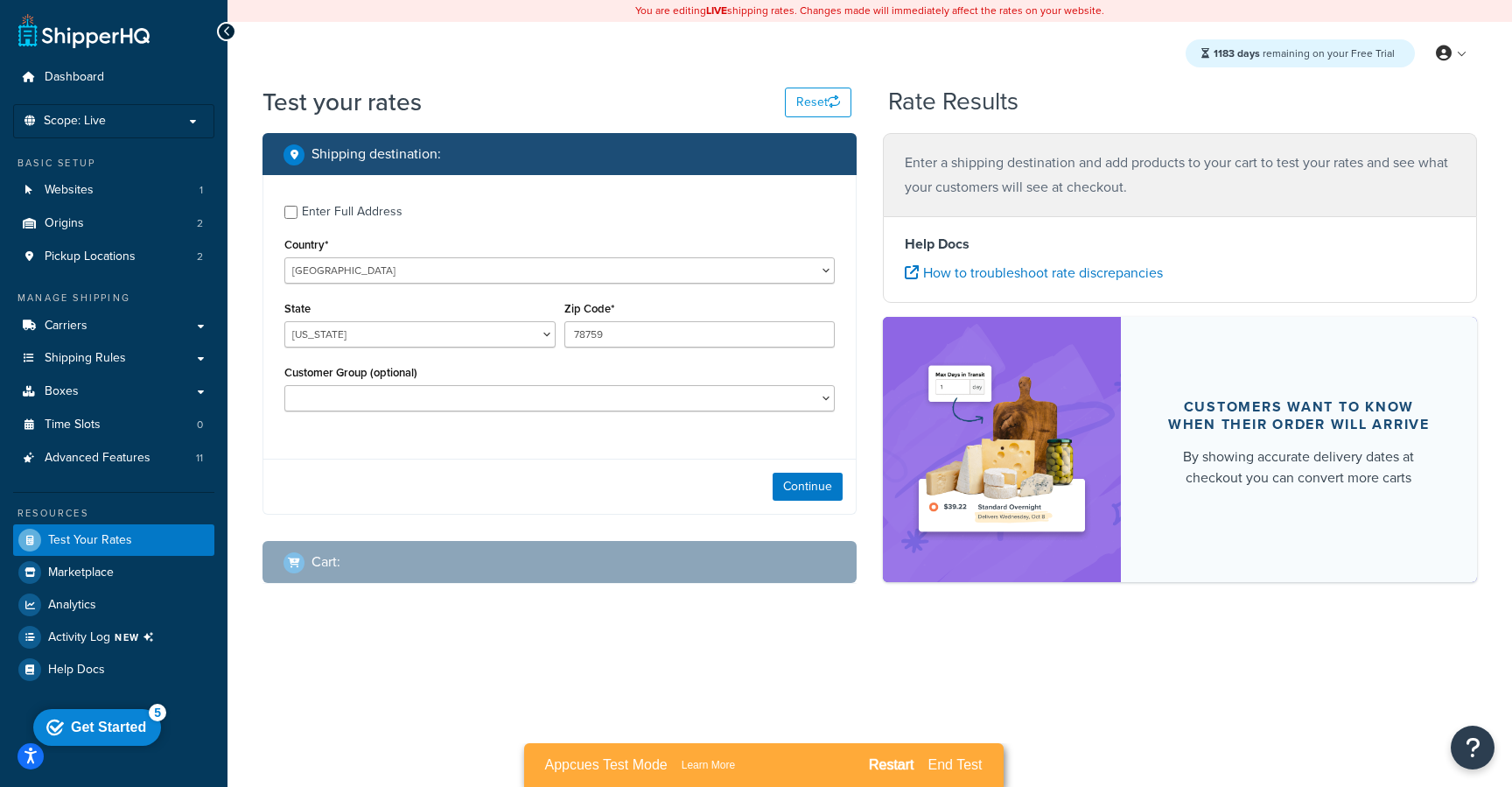
click at [899, 758] on div "Restart" at bounding box center [891, 765] width 46 height 16
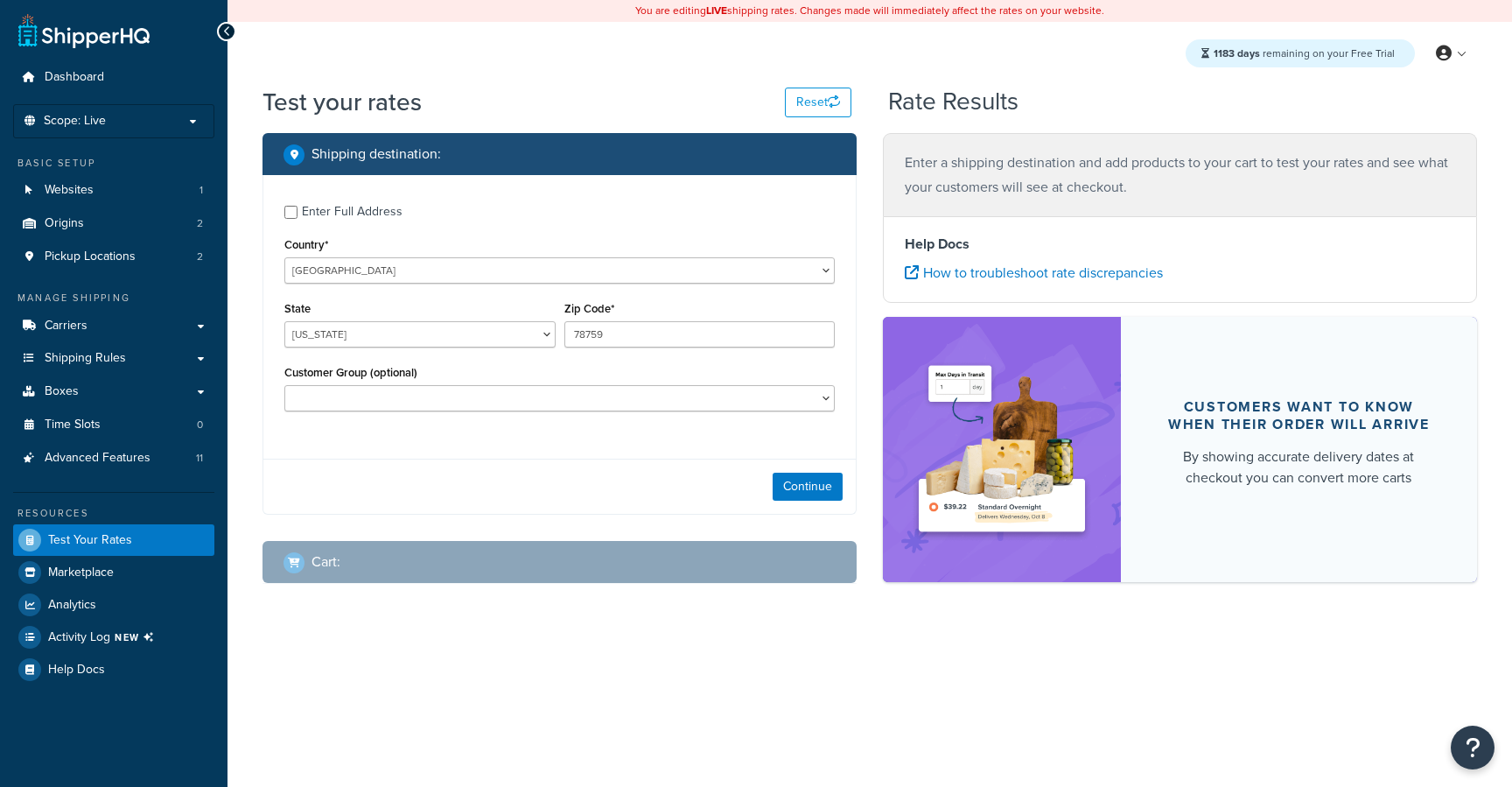
select select "[GEOGRAPHIC_DATA]"
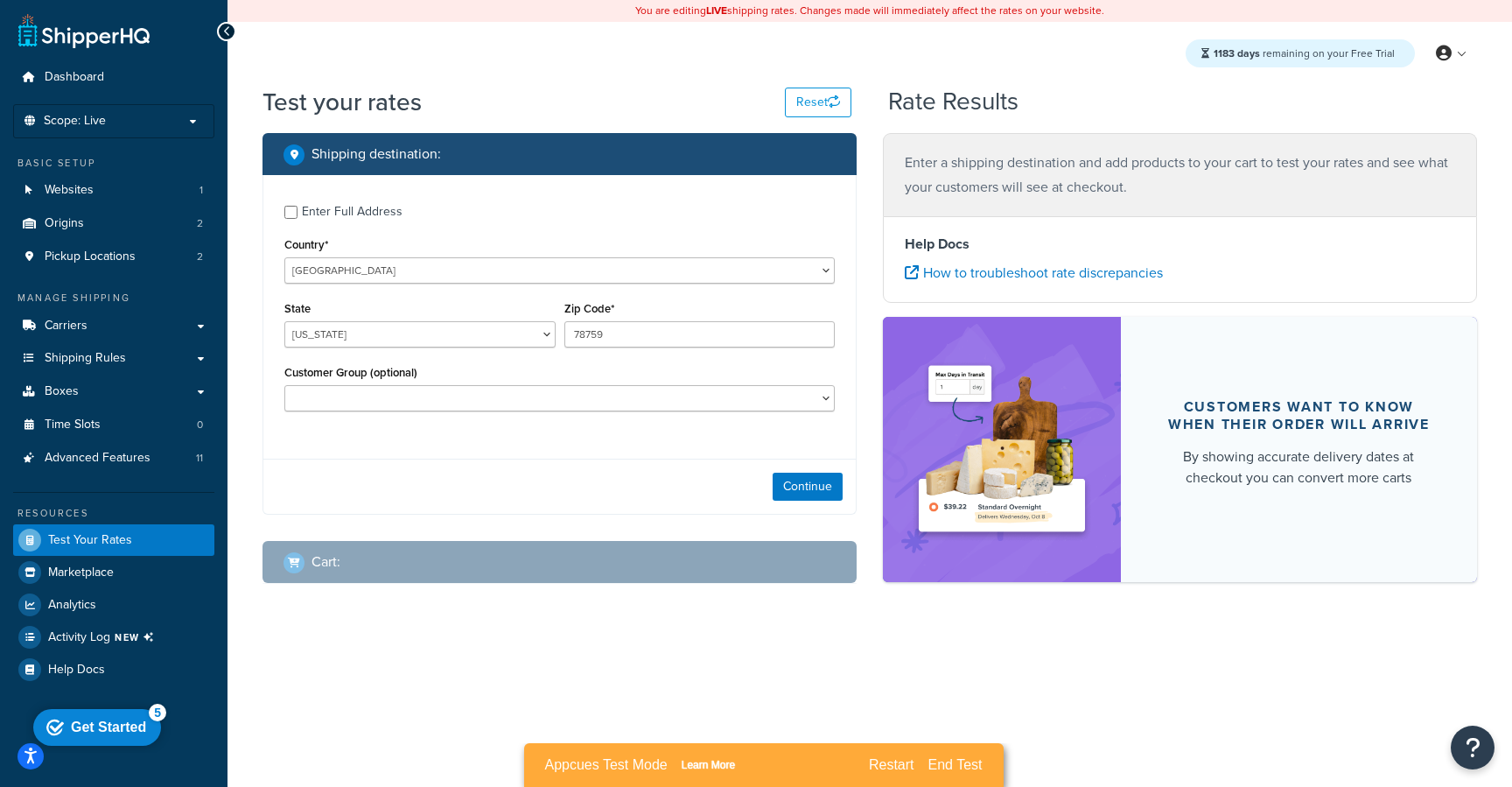
click at [715, 765] on link "Learn More" at bounding box center [708, 765] width 53 height 16
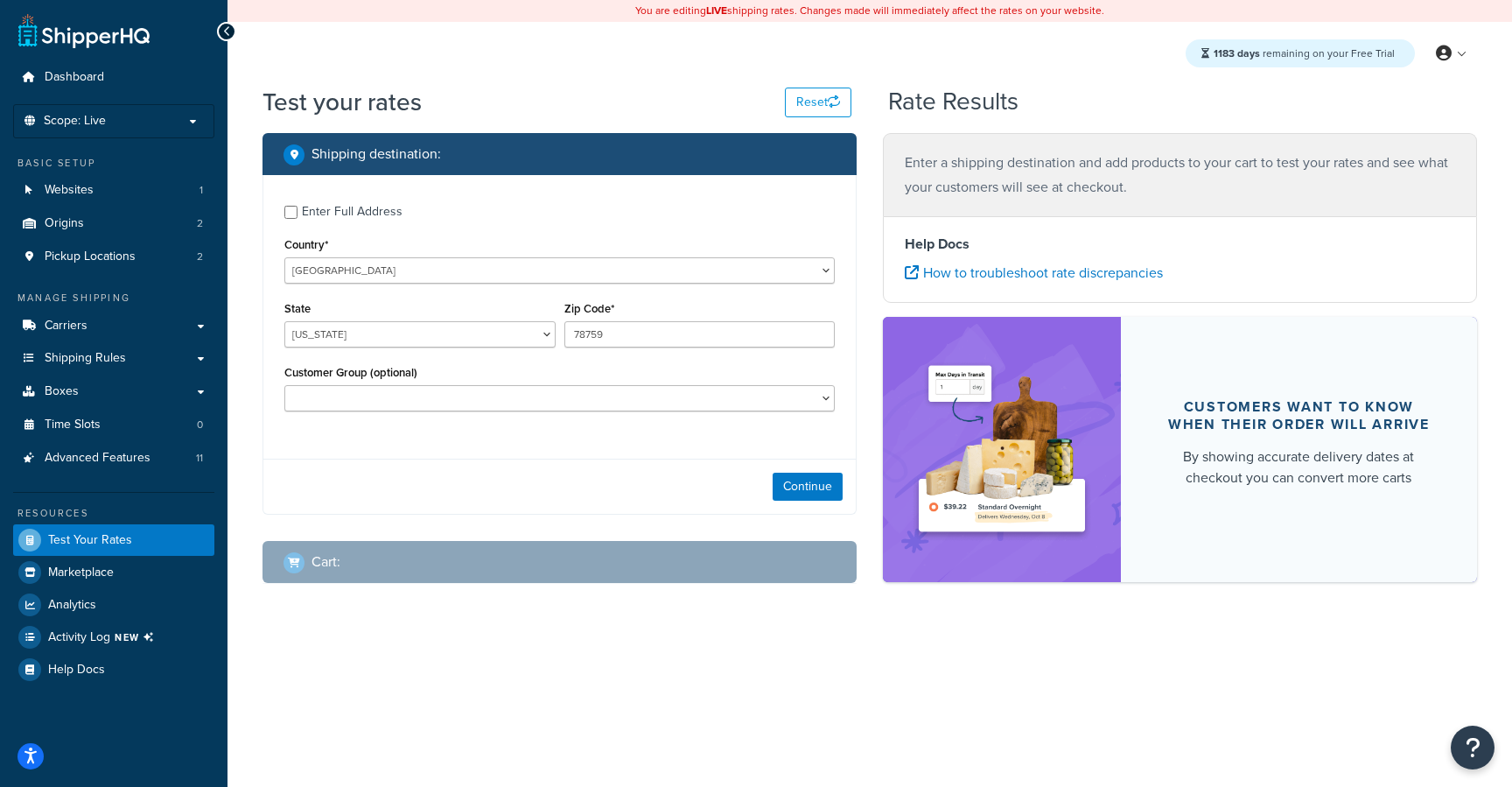
select select "[GEOGRAPHIC_DATA]"
click at [973, 39] on div "1183 days remaining on your Free Trial My Profile Billing Global Settings Conta…" at bounding box center [870, 53] width 1284 height 63
